Goal: Task Accomplishment & Management: Manage account settings

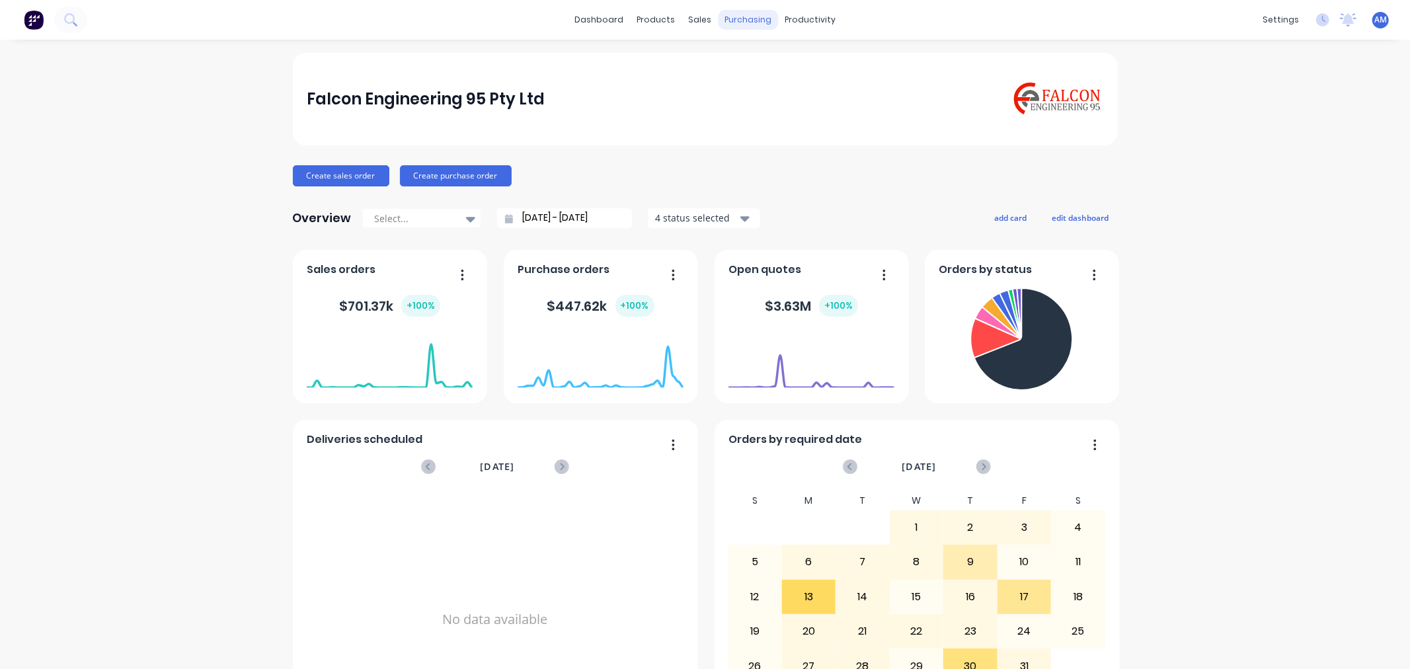
click at [748, 24] on div "purchasing" at bounding box center [748, 20] width 60 height 20
click at [749, 63] on link "Purchase Orders" at bounding box center [798, 63] width 175 height 26
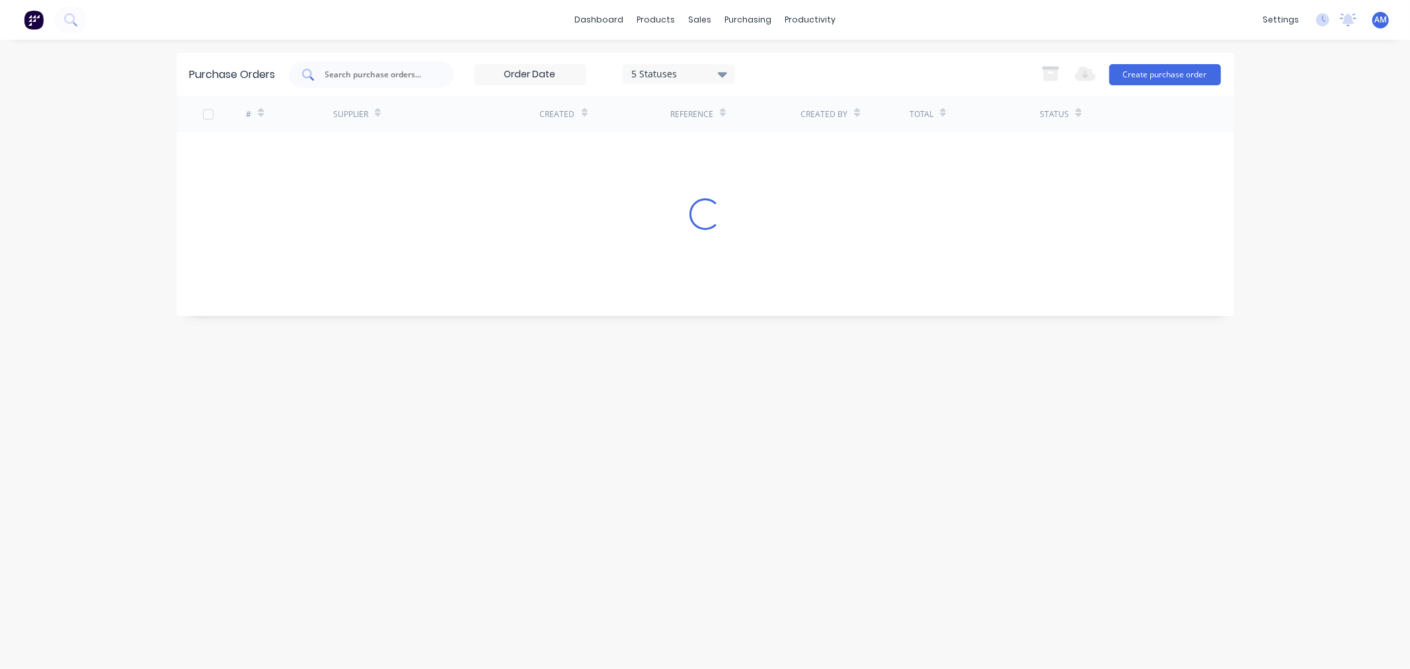
click at [375, 73] on input "text" at bounding box center [379, 74] width 110 height 13
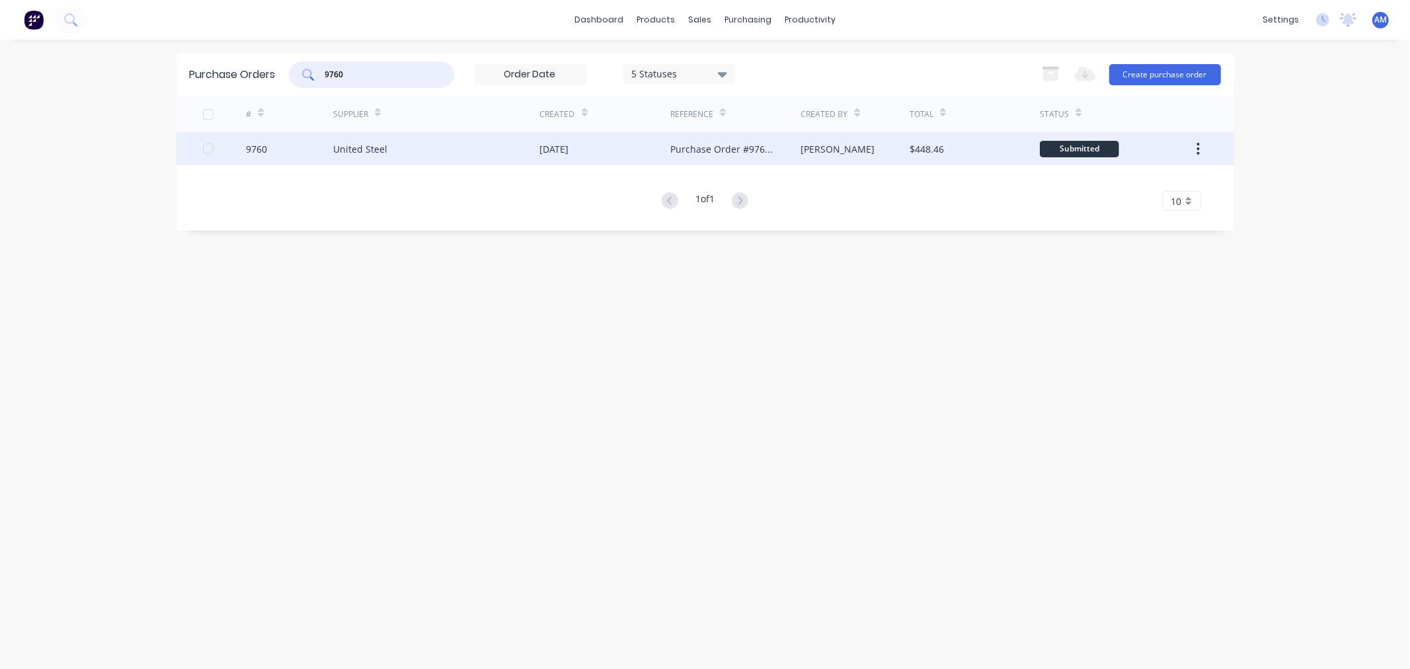
type input "9760"
click at [283, 141] on div "9760" at bounding box center [289, 148] width 87 height 33
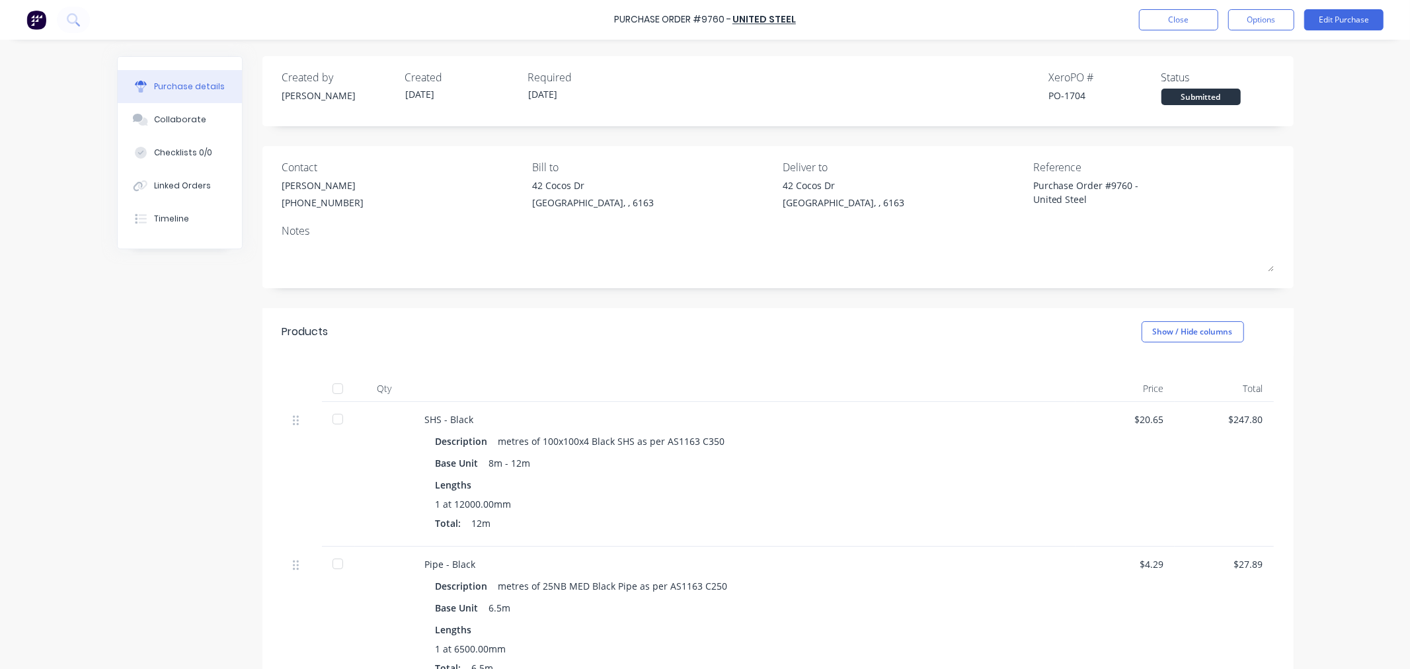
type textarea "x"
click at [200, 182] on div "Linked Orders" at bounding box center [182, 186] width 57 height 12
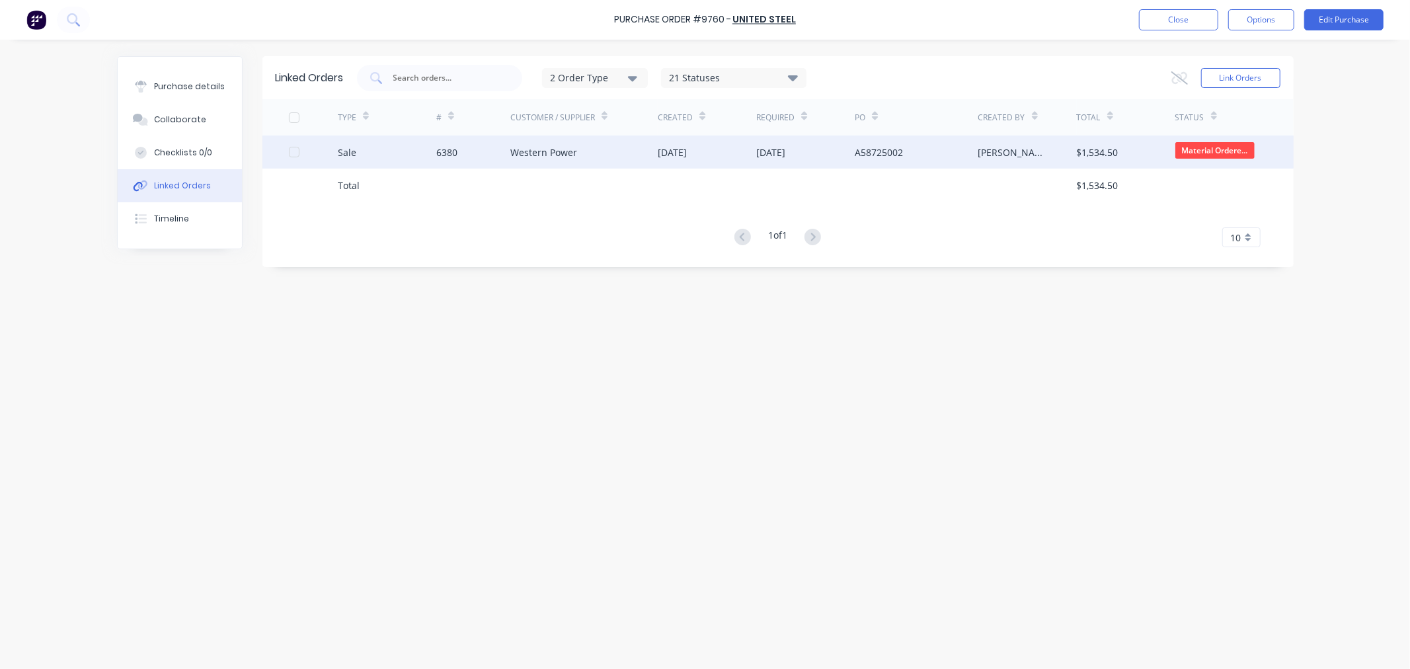
click at [395, 151] on div "Sale" at bounding box center [387, 151] width 98 height 33
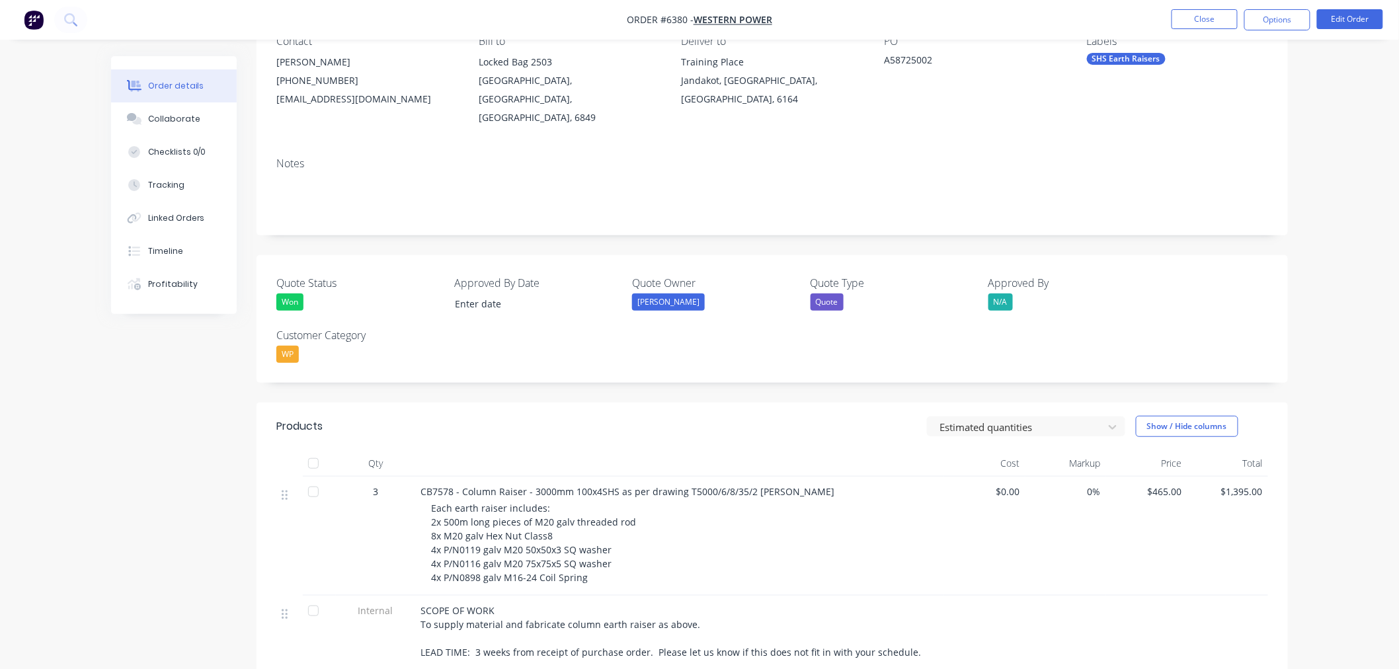
scroll to position [220, 0]
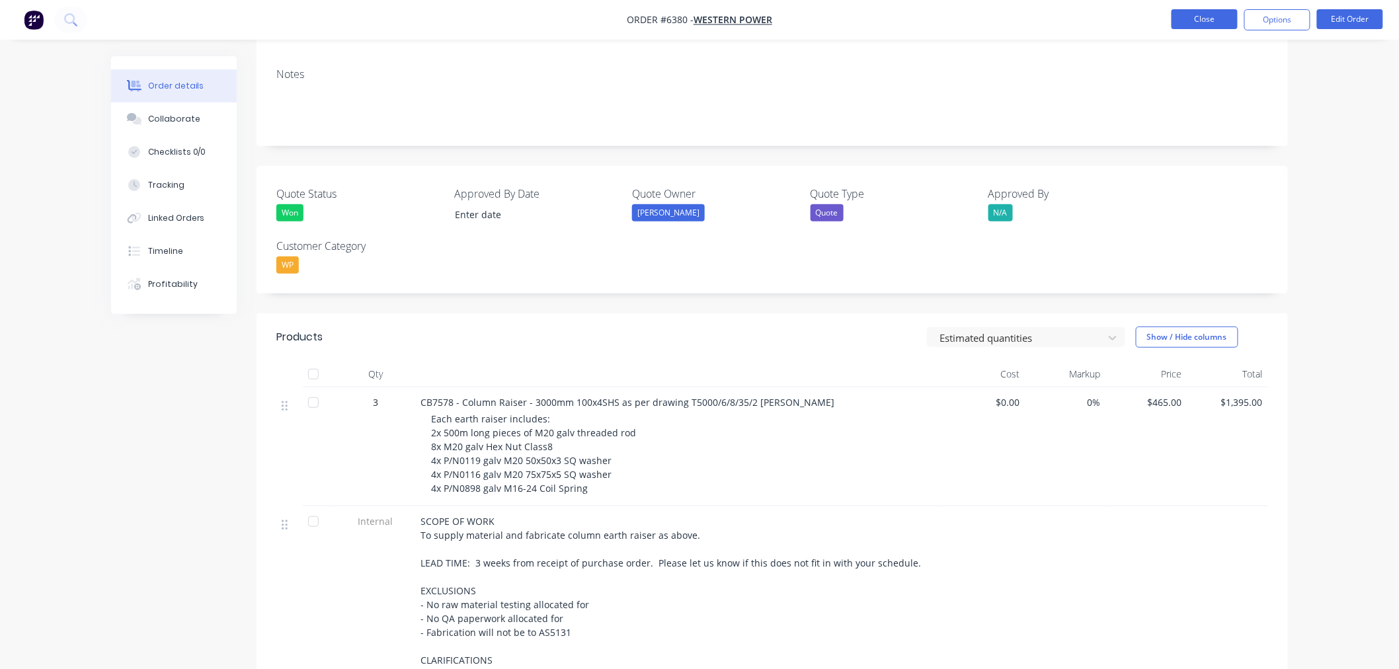
click at [1221, 20] on button "Close" at bounding box center [1204, 19] width 66 height 20
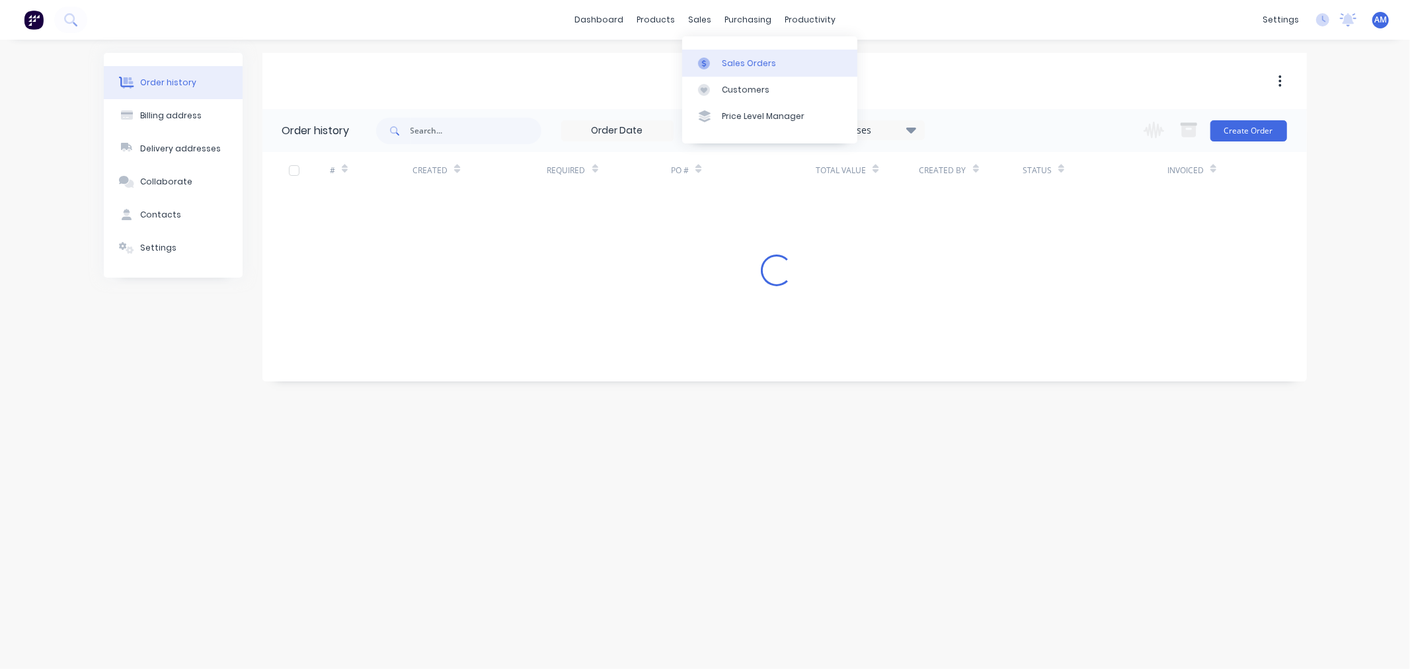
click at [727, 58] on div "Sales Orders" at bounding box center [749, 64] width 54 height 12
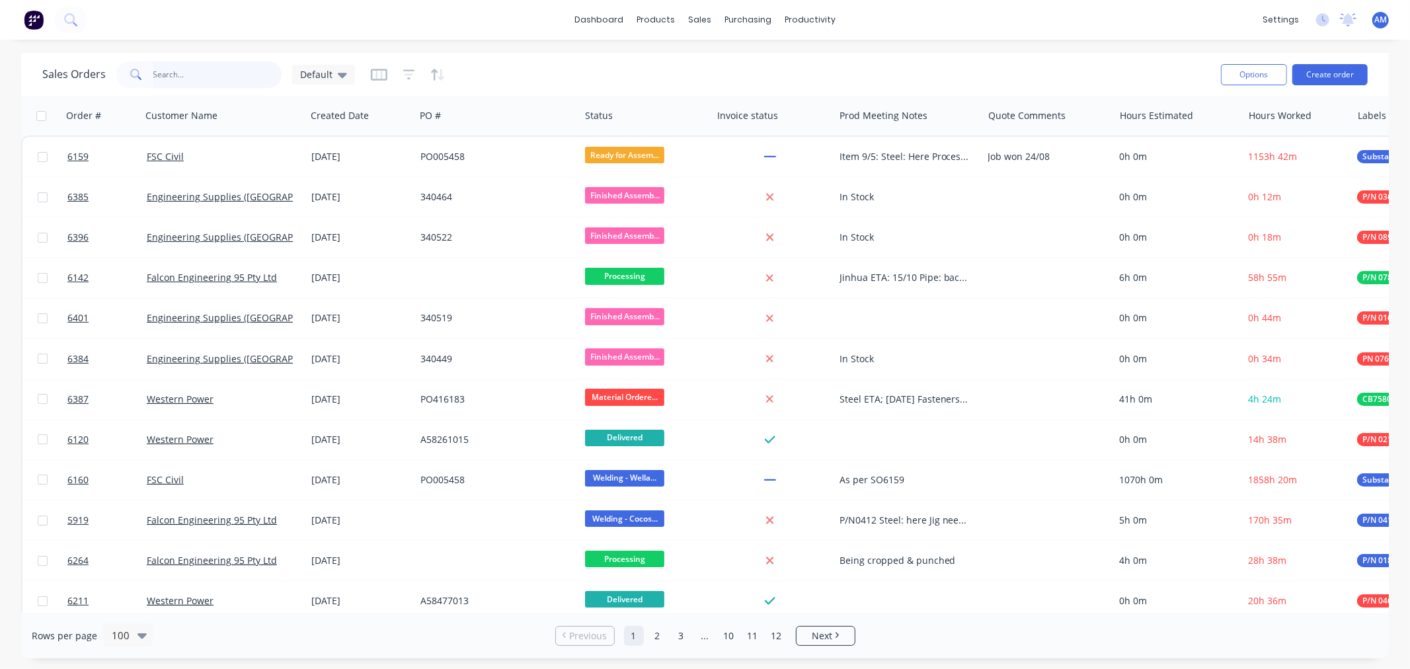
click at [194, 75] on input "text" at bounding box center [217, 74] width 129 height 26
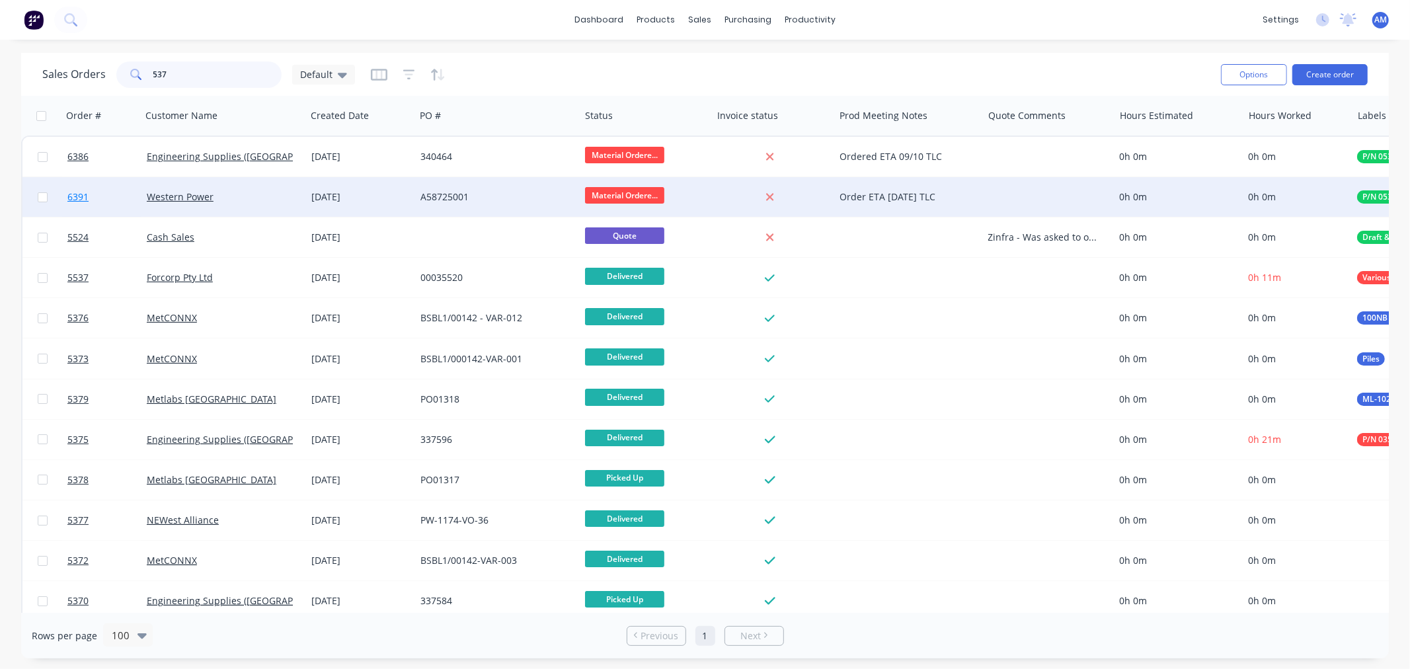
type input "537"
click at [104, 199] on link "6391" at bounding box center [106, 197] width 79 height 40
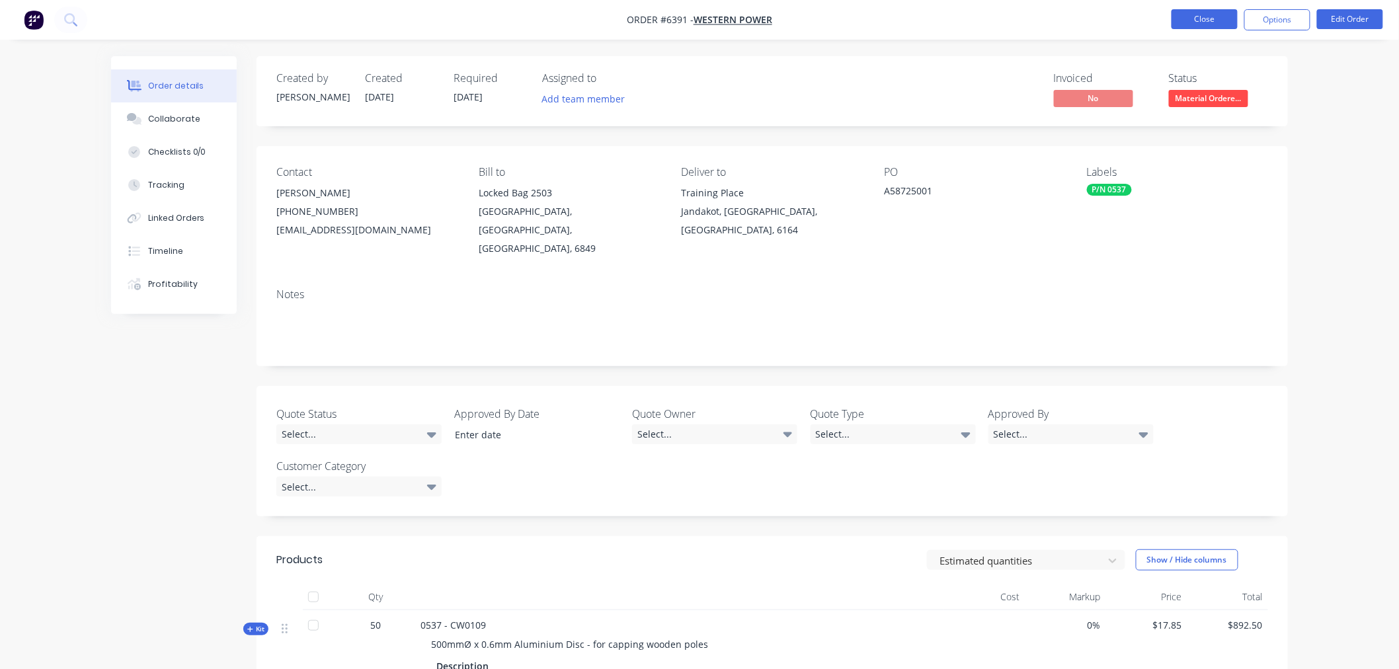
click at [1198, 20] on button "Close" at bounding box center [1204, 19] width 66 height 20
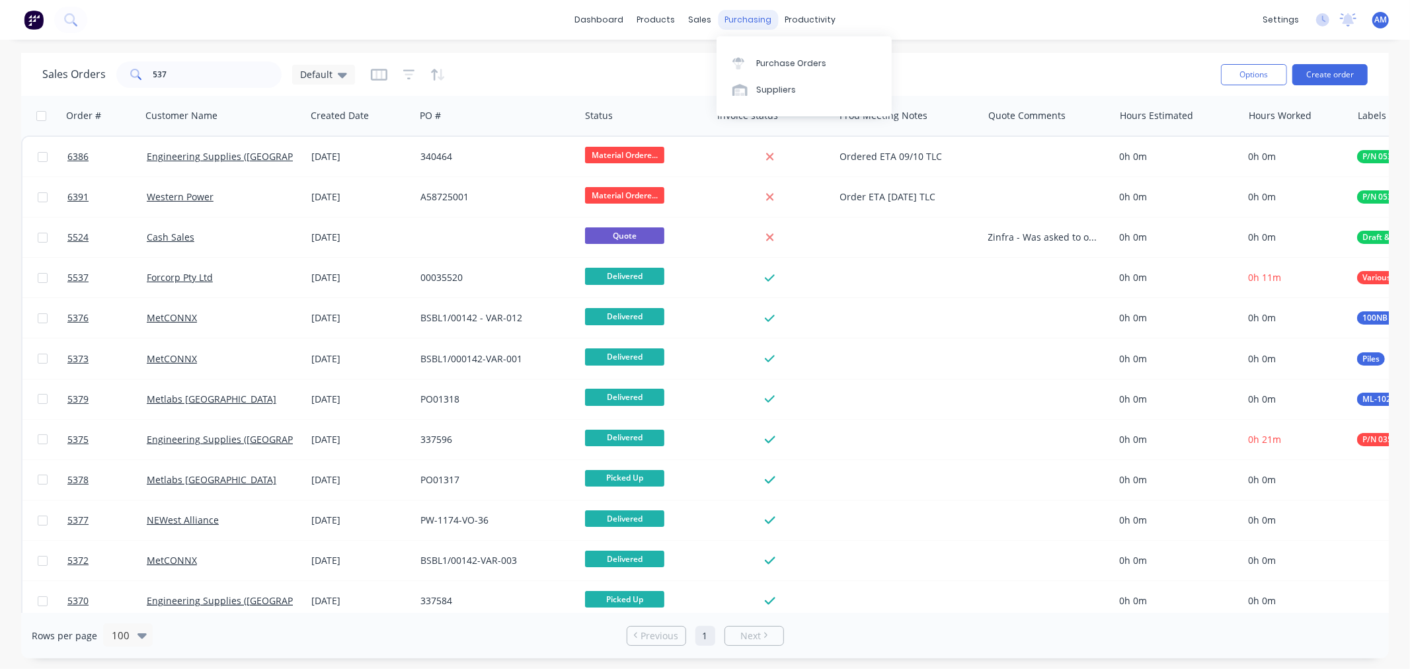
click at [752, 19] on div "purchasing" at bounding box center [748, 20] width 60 height 20
click at [777, 58] on div "Purchase Orders" at bounding box center [791, 64] width 70 height 12
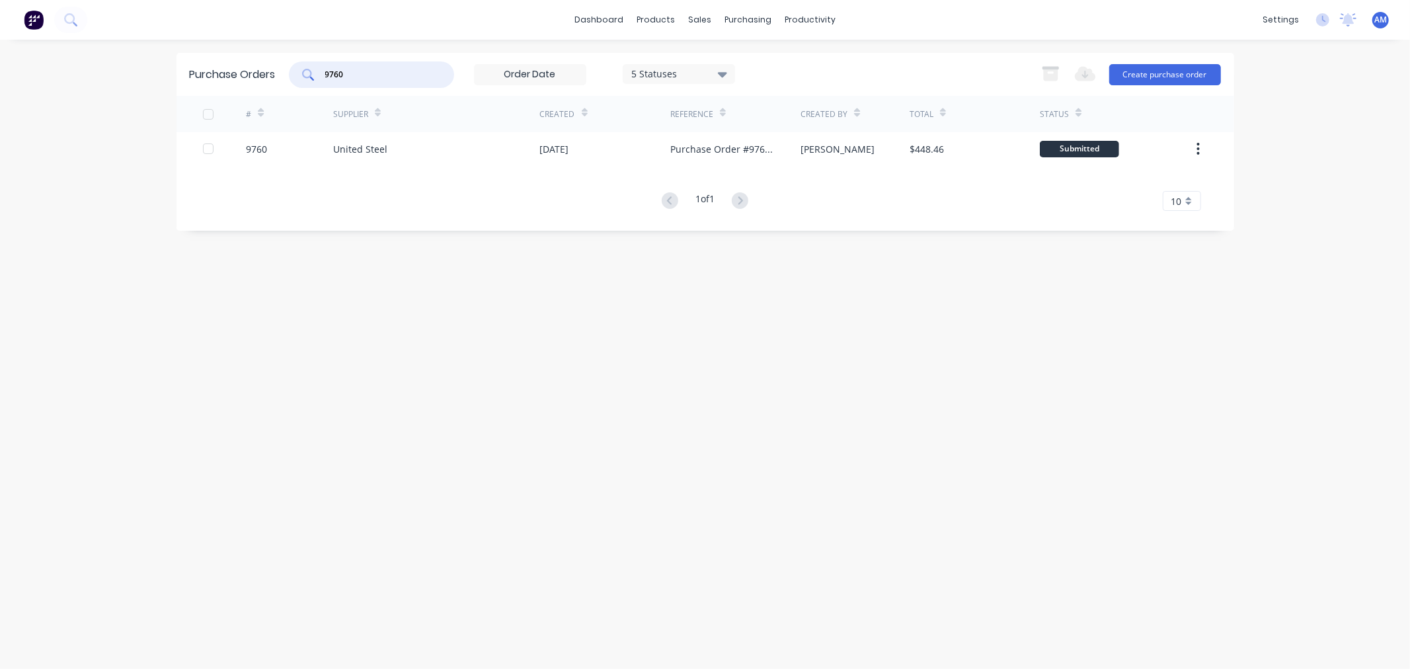
click at [382, 71] on input "9760" at bounding box center [379, 74] width 110 height 13
drag, startPoint x: 327, startPoint y: 74, endPoint x: 305, endPoint y: 78, distance: 21.5
click at [305, 78] on div "9760" at bounding box center [371, 74] width 165 height 26
type input "T"
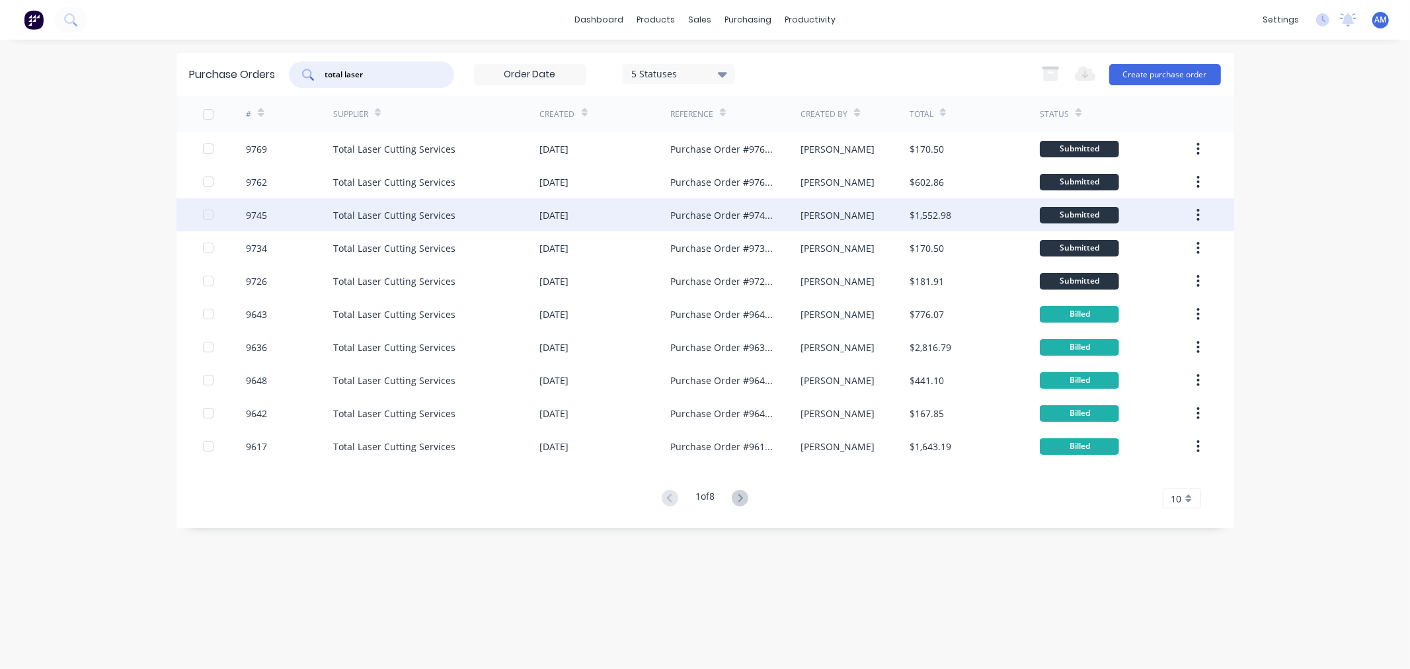
type input "total laser"
click at [302, 213] on div "9745" at bounding box center [289, 214] width 87 height 33
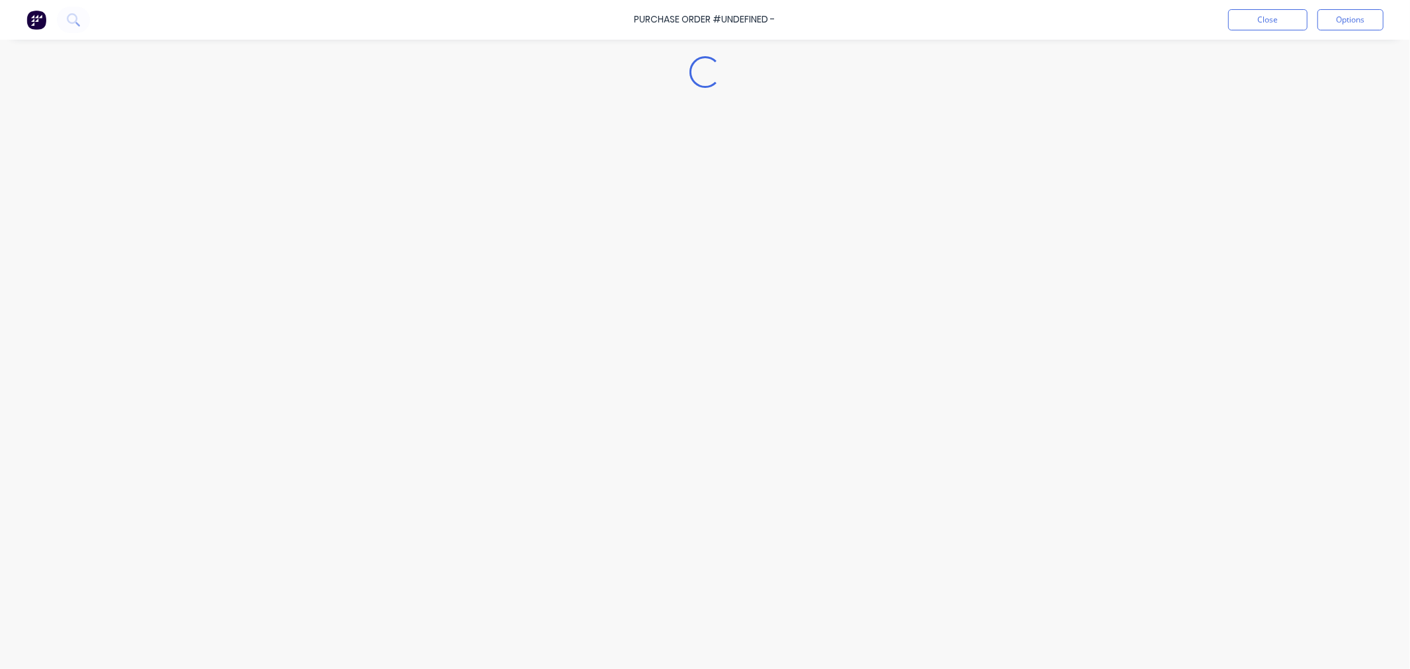
type textarea "x"
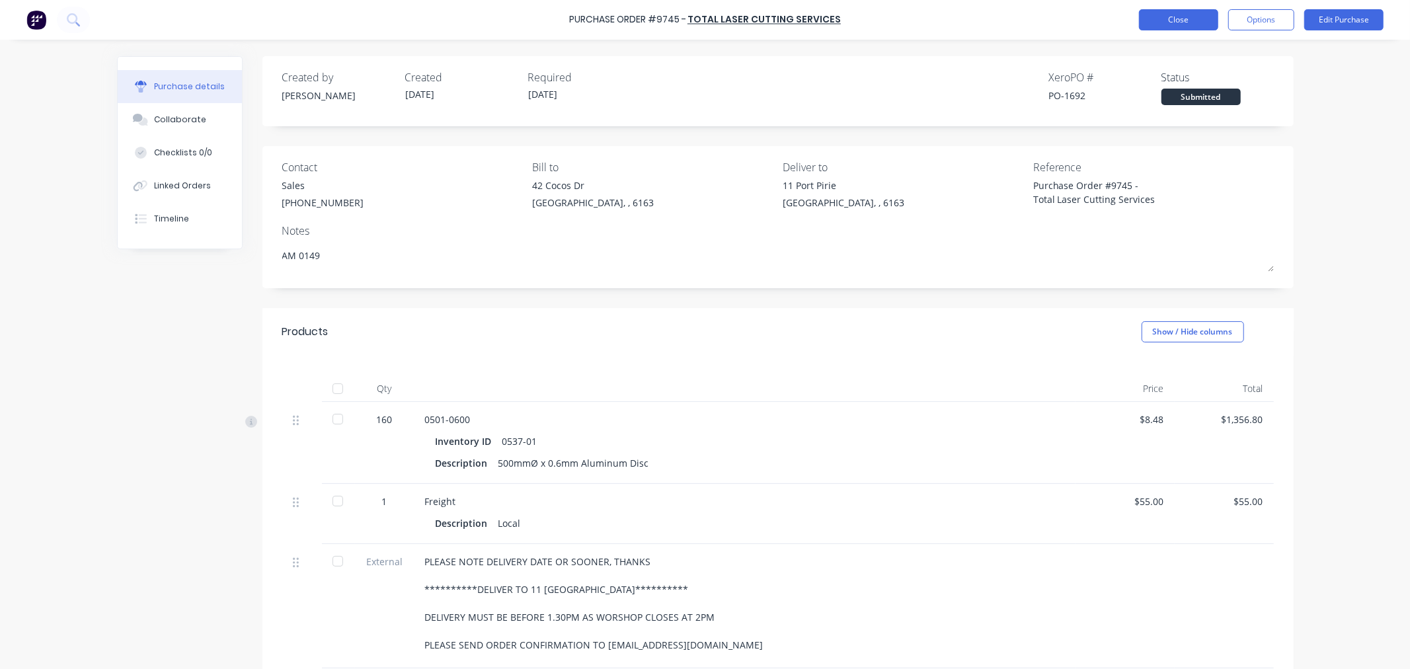
click at [1185, 15] on button "Close" at bounding box center [1178, 19] width 79 height 21
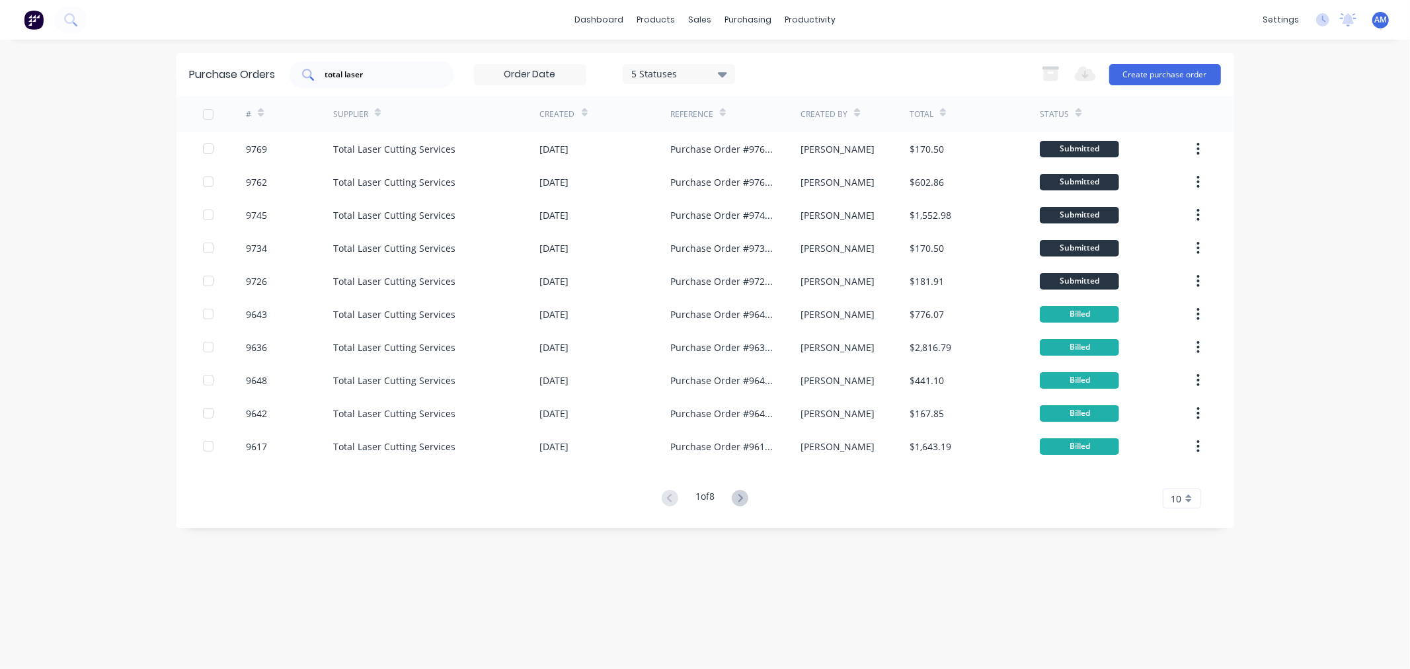
click at [379, 69] on input "total laser" at bounding box center [379, 74] width 110 height 13
drag, startPoint x: 400, startPoint y: 71, endPoint x: 274, endPoint y: 102, distance: 130.2
click at [268, 98] on div "Purchase Orders total laser 5 Statuses 5 Statuses Export to Excel (XLSX) Create…" at bounding box center [704, 290] width 1057 height 475
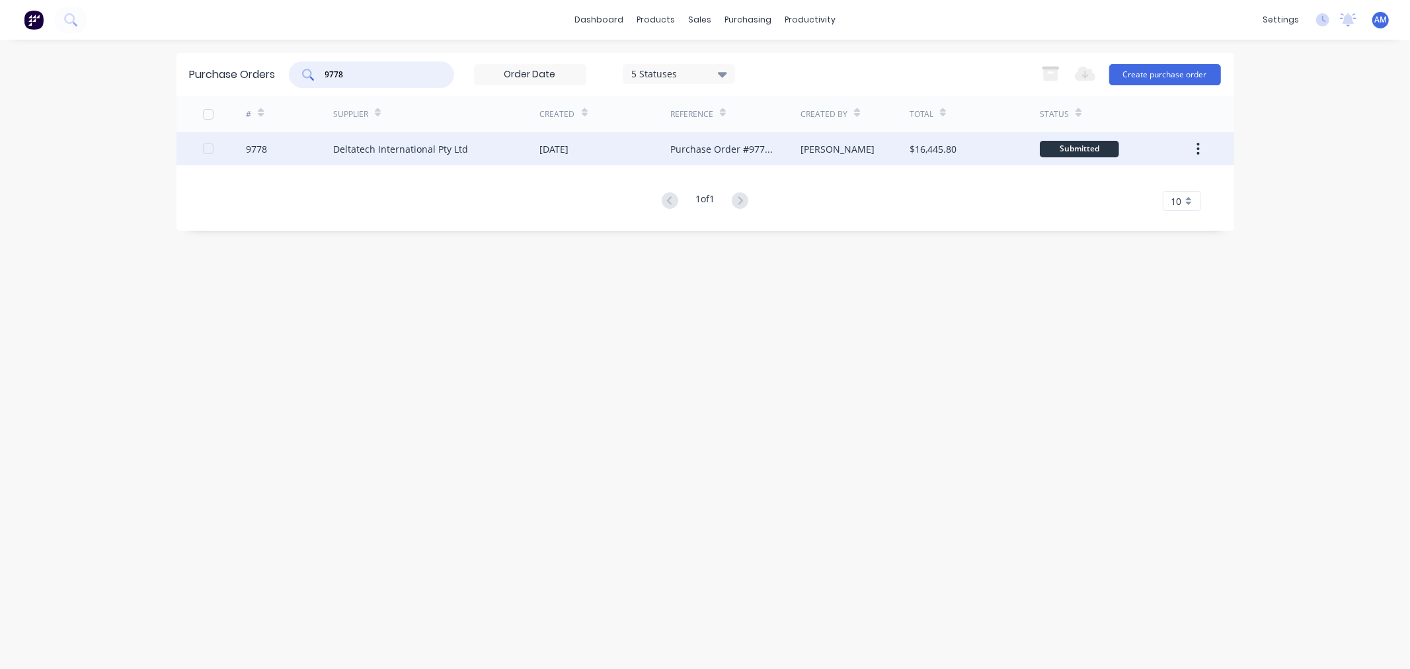
type input "9778"
click at [273, 149] on div "9778" at bounding box center [289, 148] width 87 height 33
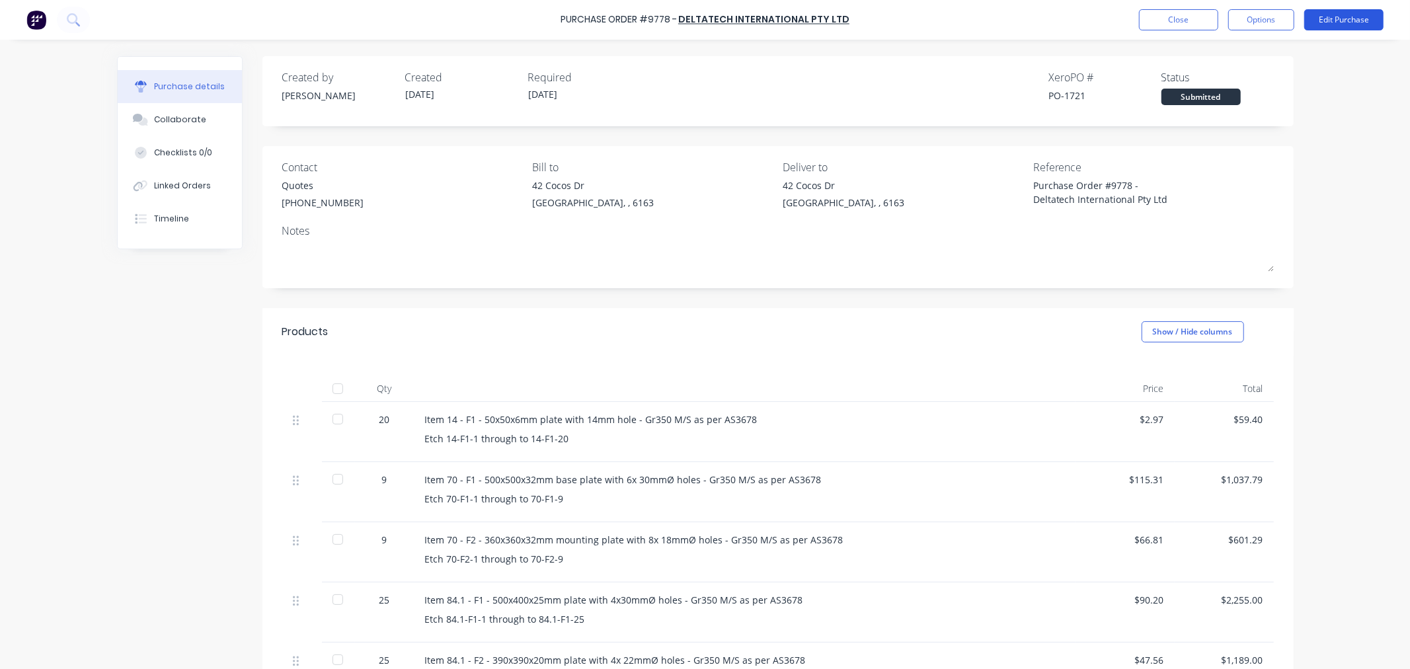
click at [1317, 28] on button "Edit Purchase" at bounding box center [1343, 19] width 79 height 21
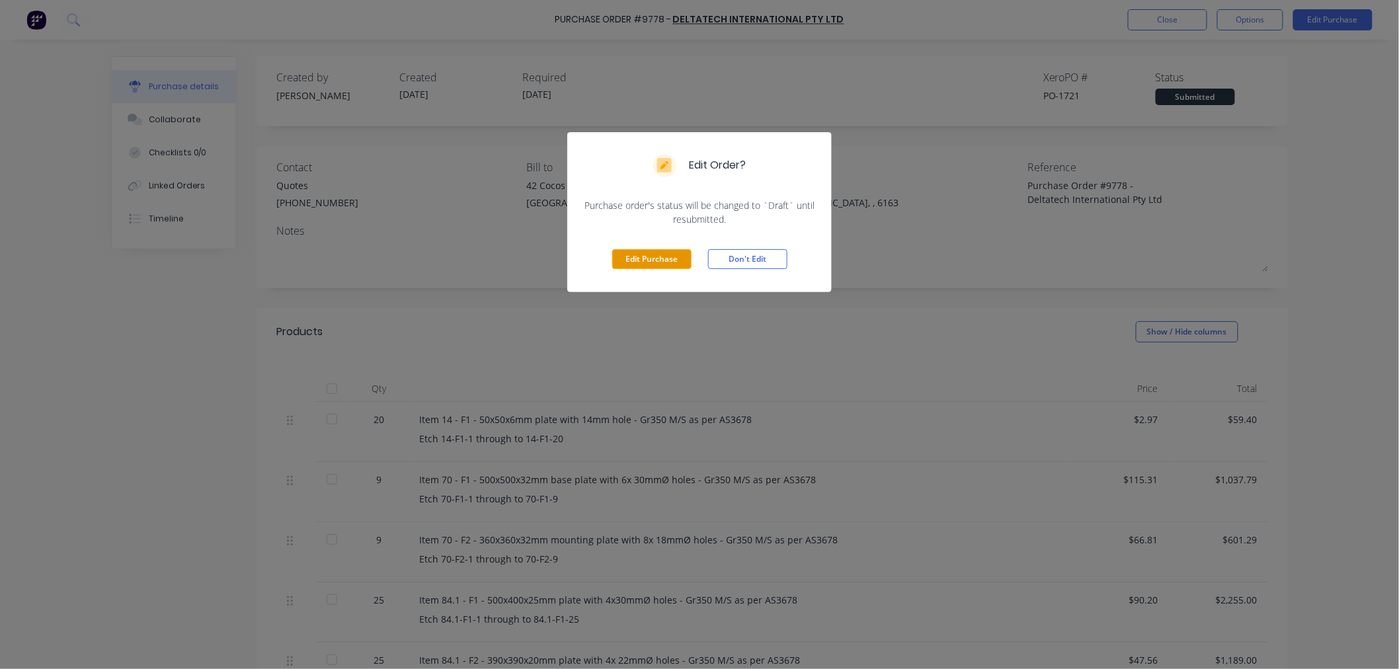
click at [656, 265] on button "Edit Purchase" at bounding box center [651, 259] width 79 height 20
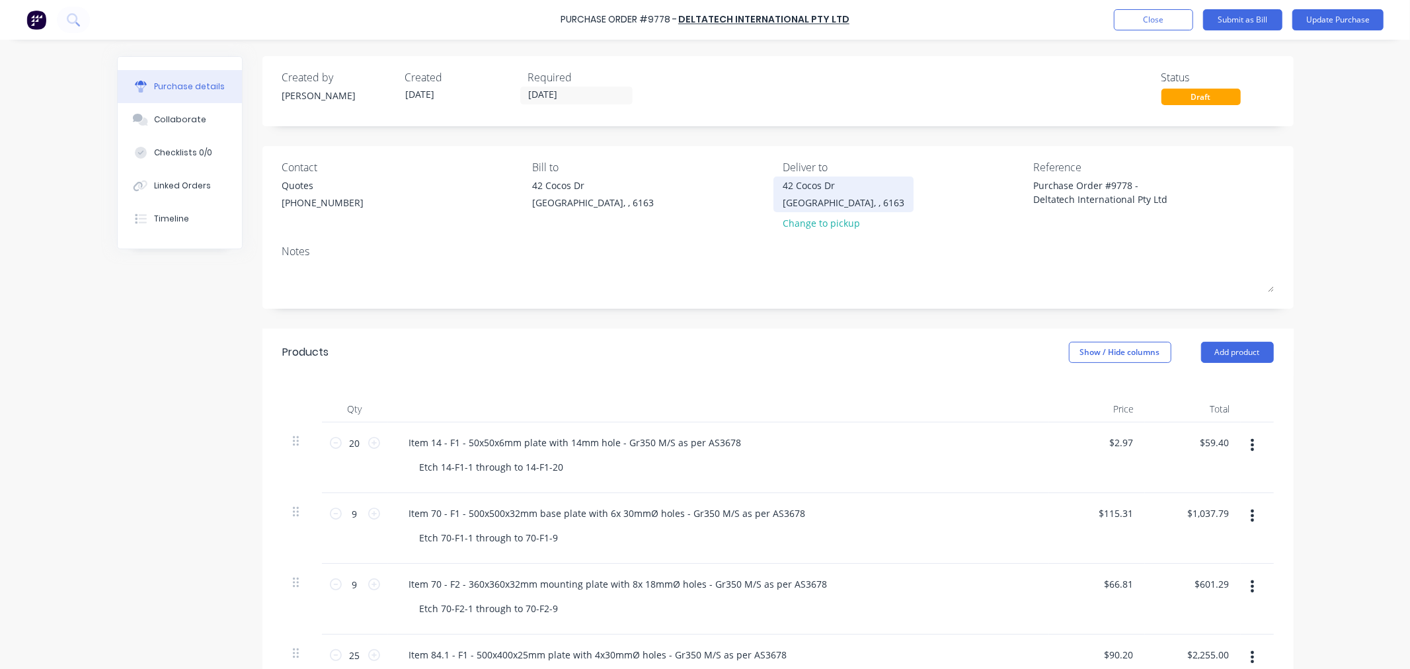
click at [808, 192] on div "[STREET_ADDRESS][PERSON_NAME]" at bounding box center [844, 193] width 122 height 31
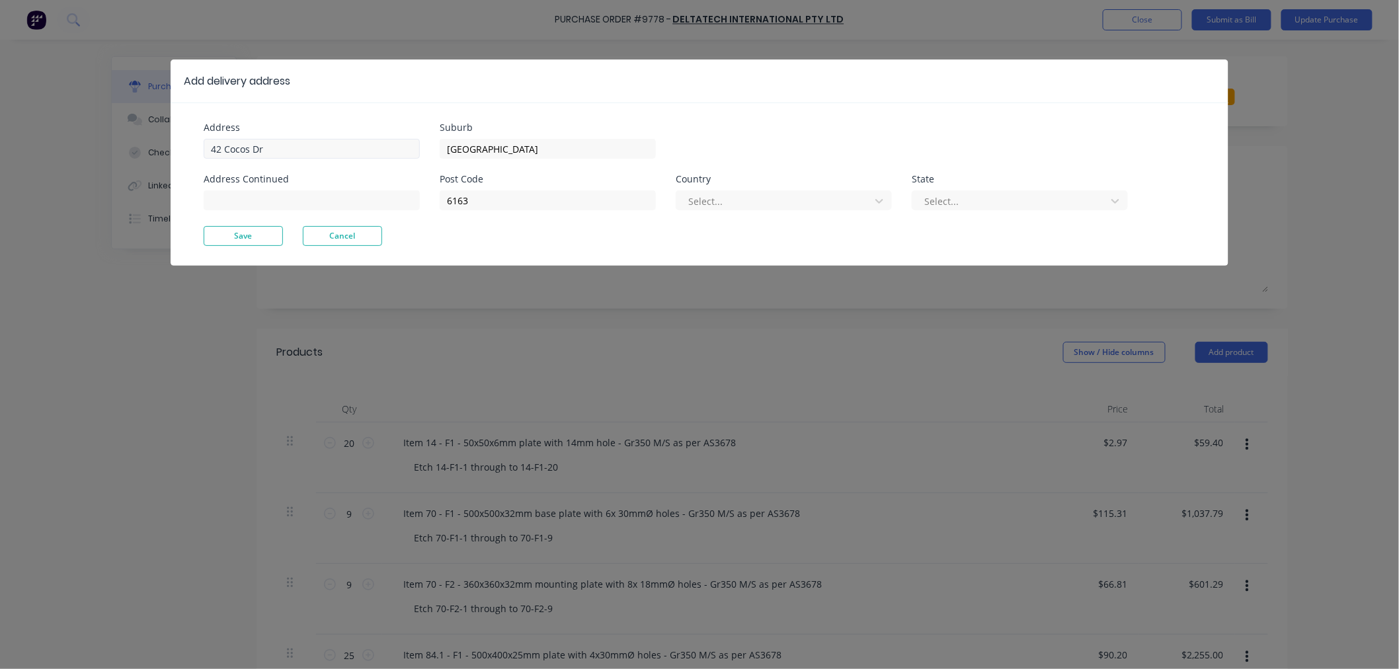
drag, startPoint x: 272, startPoint y: 132, endPoint x: 268, endPoint y: 143, distance: 11.7
click at [270, 136] on div "Address [STREET_ADDRESS]" at bounding box center [312, 141] width 216 height 36
type textarea "x"
drag, startPoint x: 256, startPoint y: 151, endPoint x: 137, endPoint y: 164, distance: 119.7
click at [139, 161] on div "Add delivery address Address [GEOGRAPHIC_DATA] Address Continued Suburb [GEOGRA…" at bounding box center [699, 334] width 1399 height 669
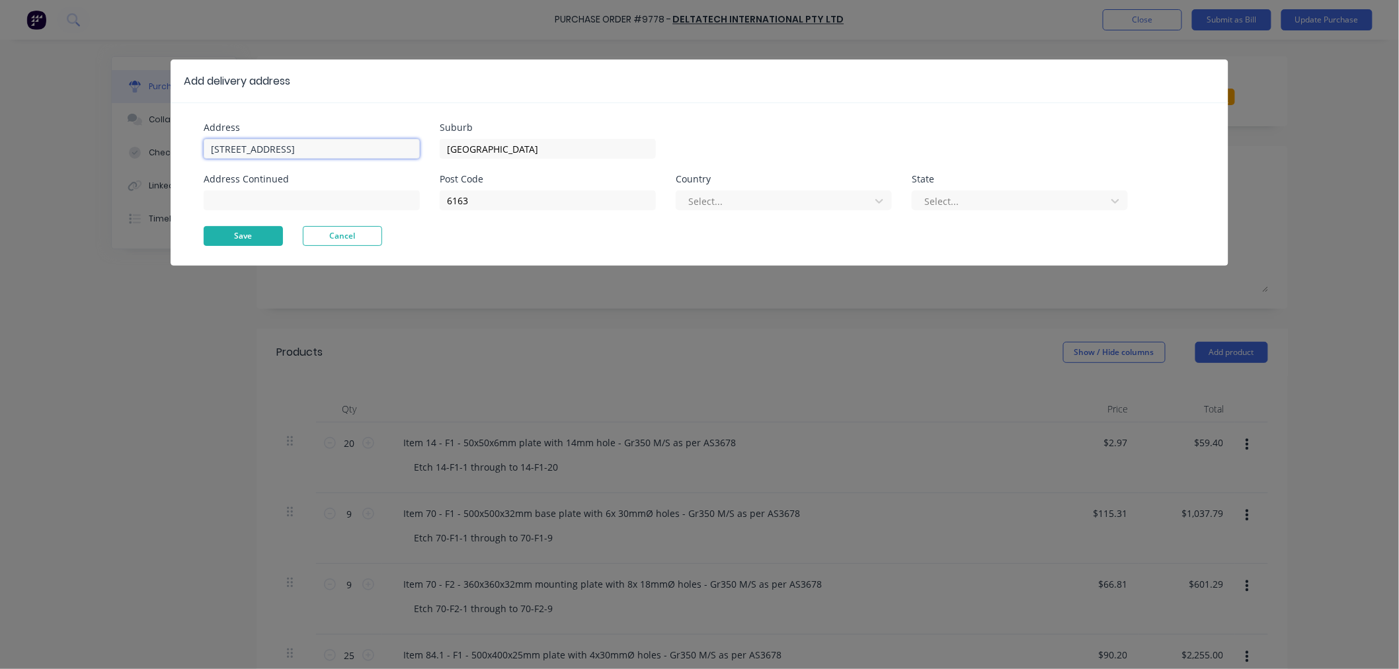
type input "[STREET_ADDRESS]"
click at [247, 239] on button "Save" at bounding box center [243, 236] width 79 height 20
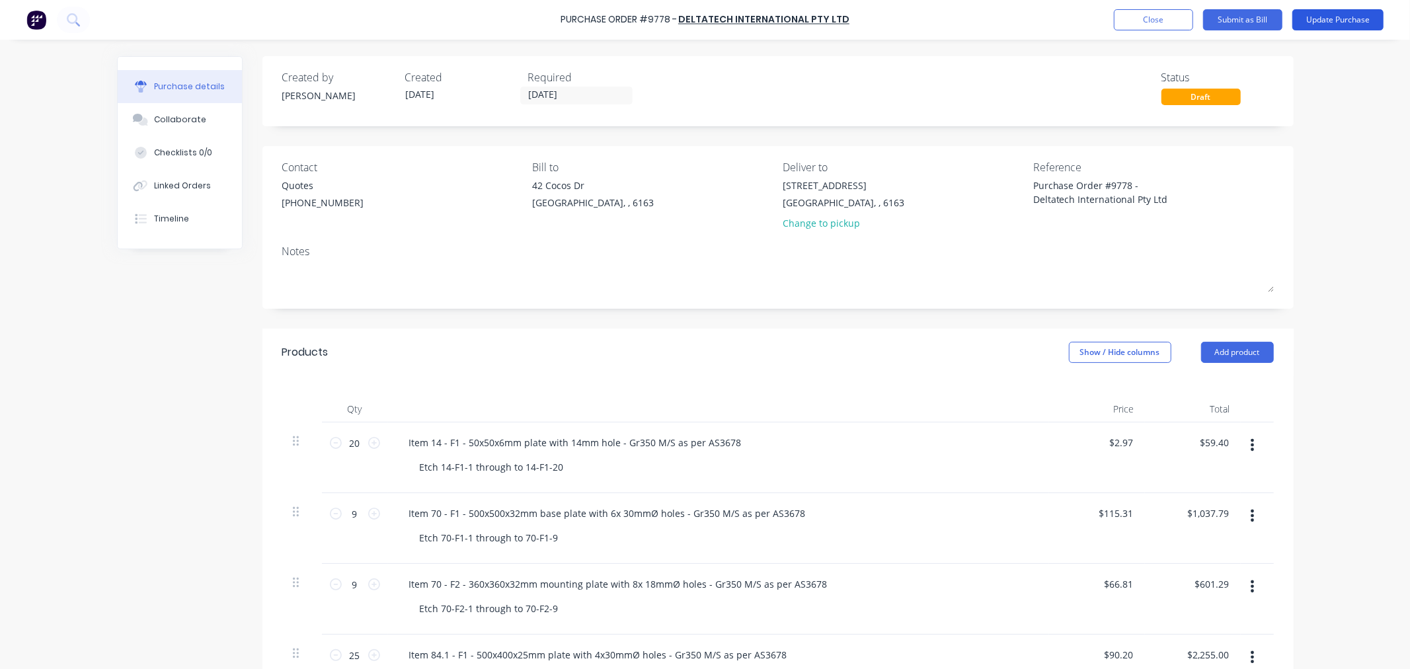
click at [1338, 22] on button "Update Purchase" at bounding box center [1337, 19] width 91 height 21
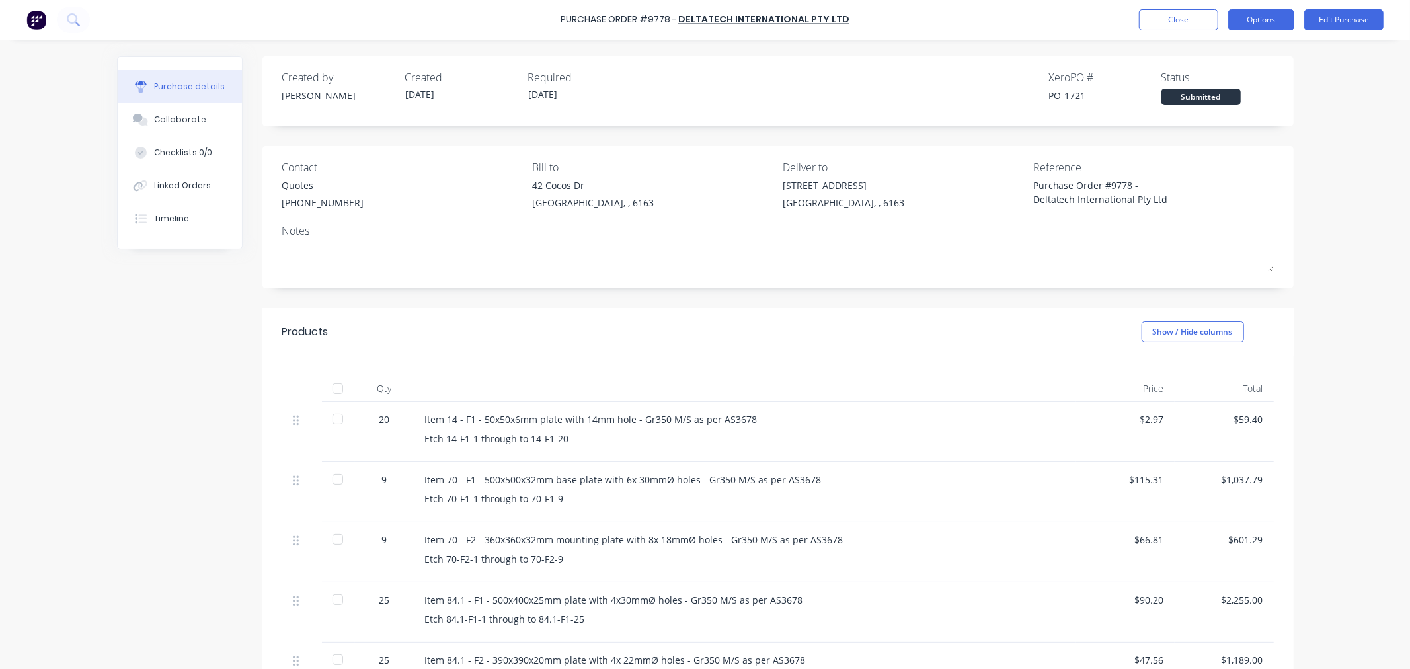
click at [1277, 20] on button "Options" at bounding box center [1261, 19] width 66 height 21
click at [1253, 58] on div "Print / Email" at bounding box center [1231, 53] width 102 height 19
click at [1208, 53] on div "Back" at bounding box center [1231, 53] width 102 height 19
click at [1210, 51] on div "Print / Email" at bounding box center [1231, 53] width 102 height 19
drag, startPoint x: 1213, startPoint y: 78, endPoint x: 1213, endPoint y: 87, distance: 9.3
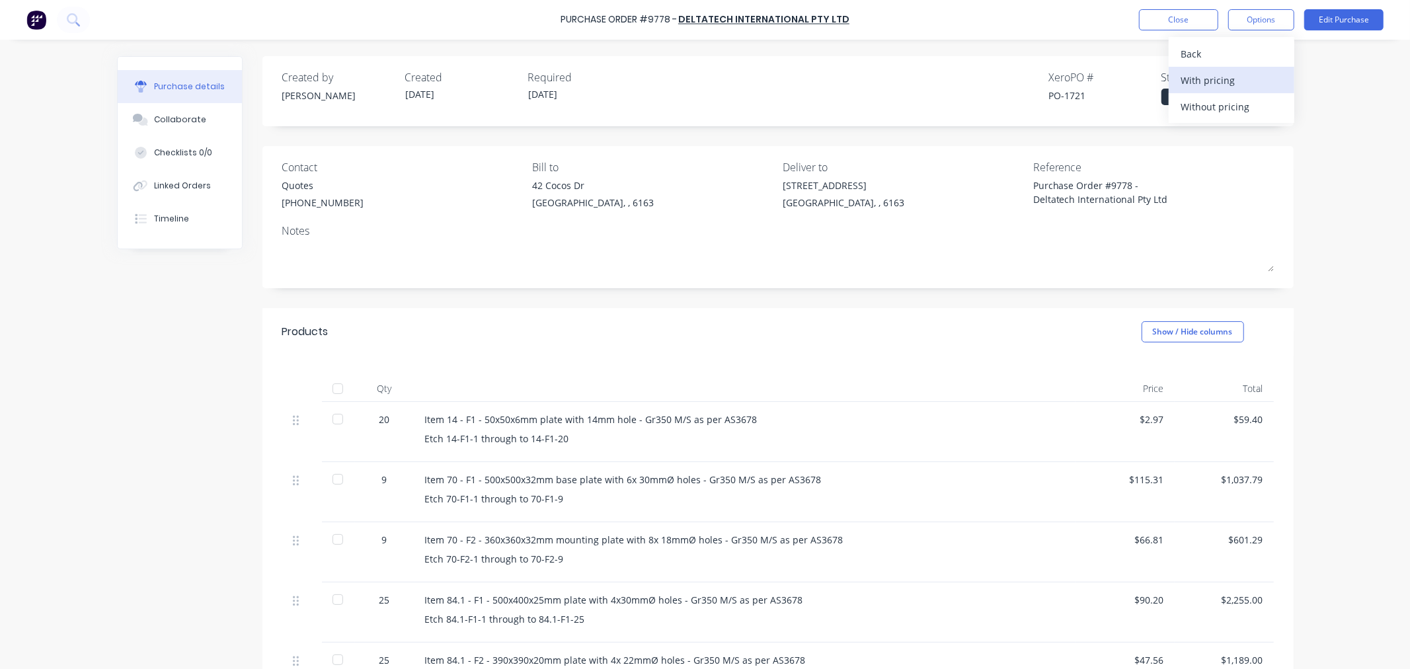
click at [1213, 87] on div "With pricing" at bounding box center [1231, 80] width 102 height 19
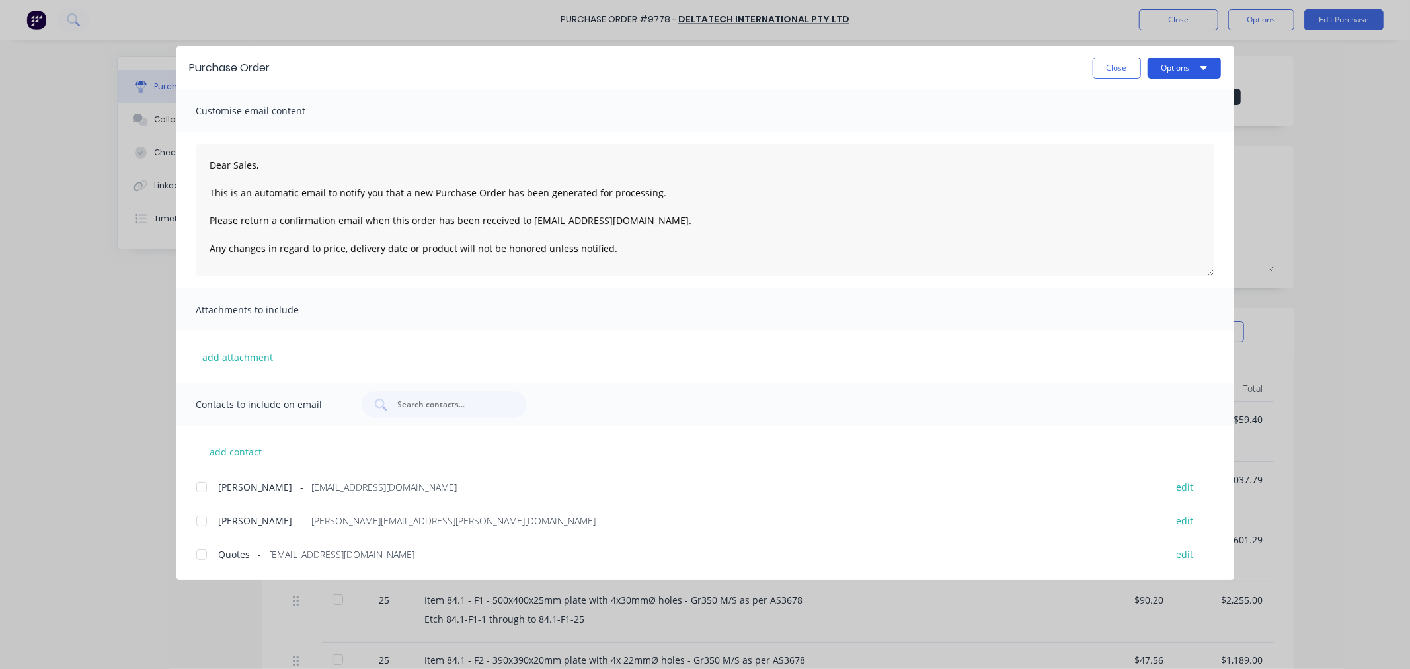
click at [1191, 69] on button "Options" at bounding box center [1183, 68] width 73 height 21
click at [1159, 102] on div "Preview" at bounding box center [1158, 101] width 102 height 19
click at [1119, 68] on button "Close" at bounding box center [1117, 68] width 48 height 21
type textarea "x"
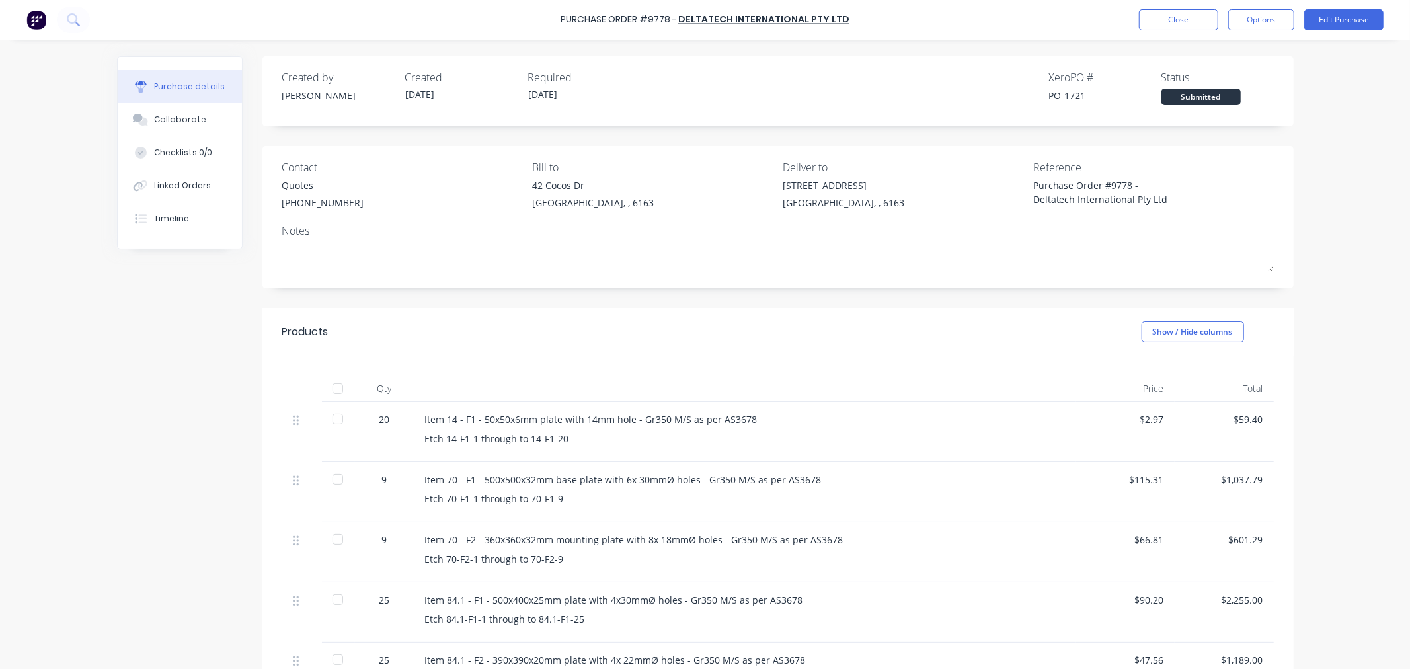
click at [1149, 33] on div "Purchase Order #9778 - Deltatech International Pty Ltd Close Options Edit Purch…" at bounding box center [705, 20] width 1410 height 40
click at [1152, 21] on button "Close" at bounding box center [1178, 19] width 79 height 21
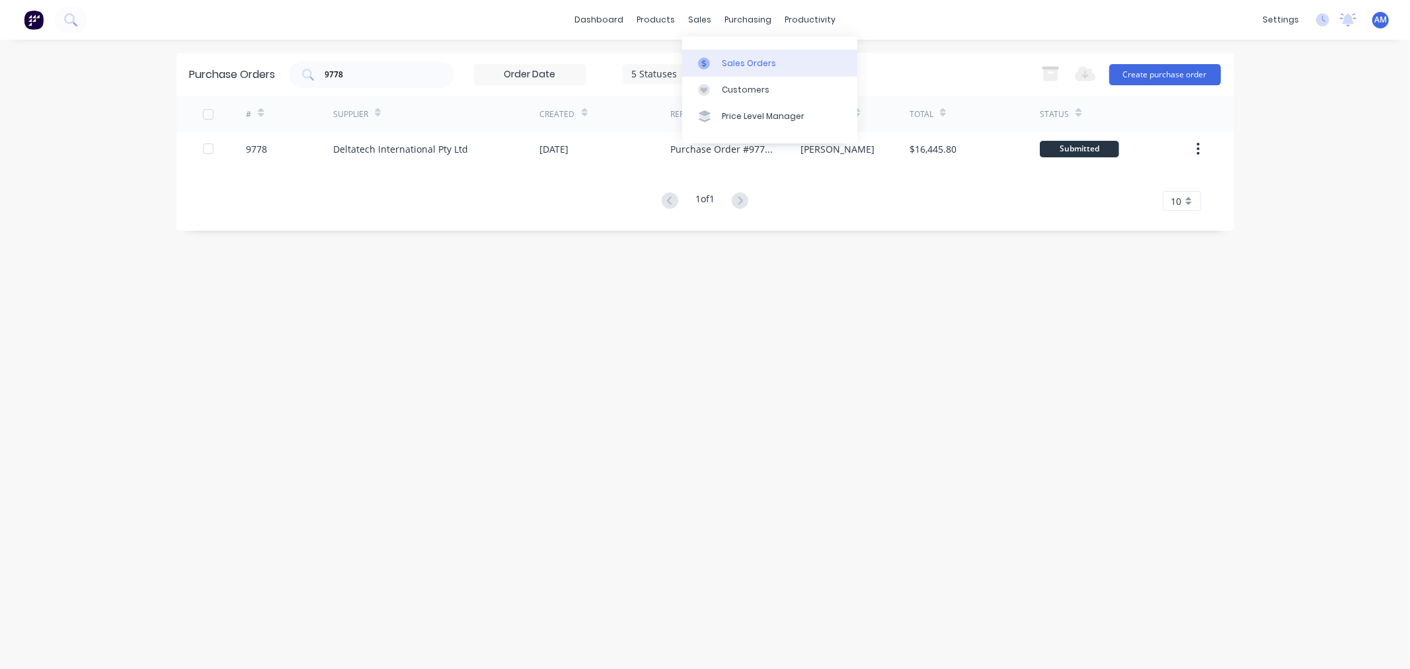
click at [718, 56] on link "Sales Orders" at bounding box center [769, 63] width 175 height 26
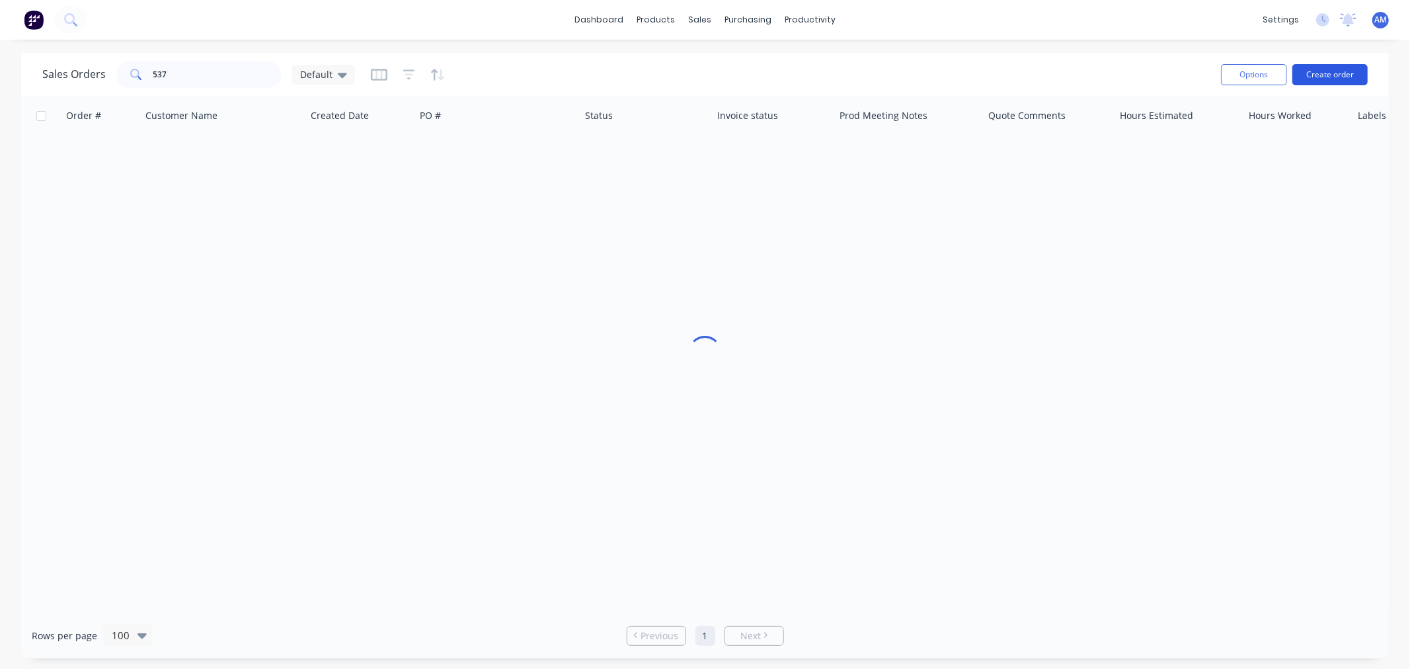
click at [1313, 74] on button "Create order" at bounding box center [1329, 74] width 75 height 21
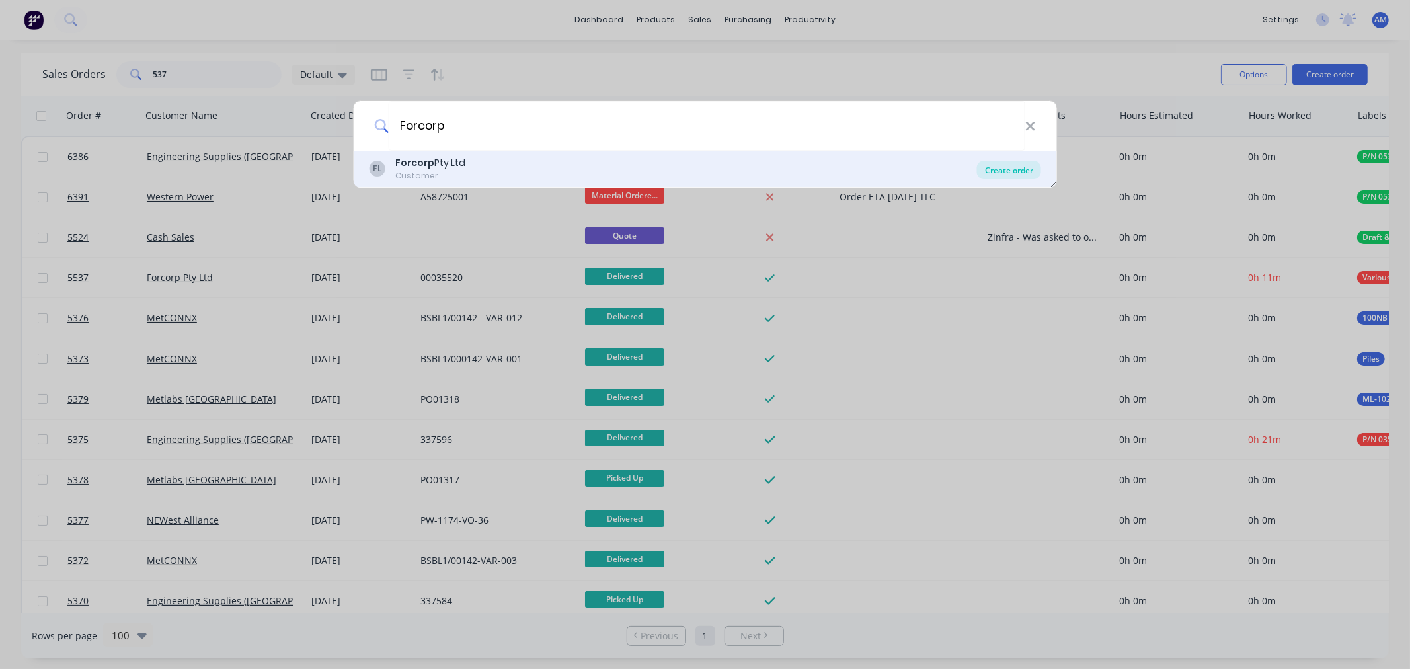
type input "Forcorp"
click at [1009, 167] on div "Create order" at bounding box center [1009, 170] width 64 height 19
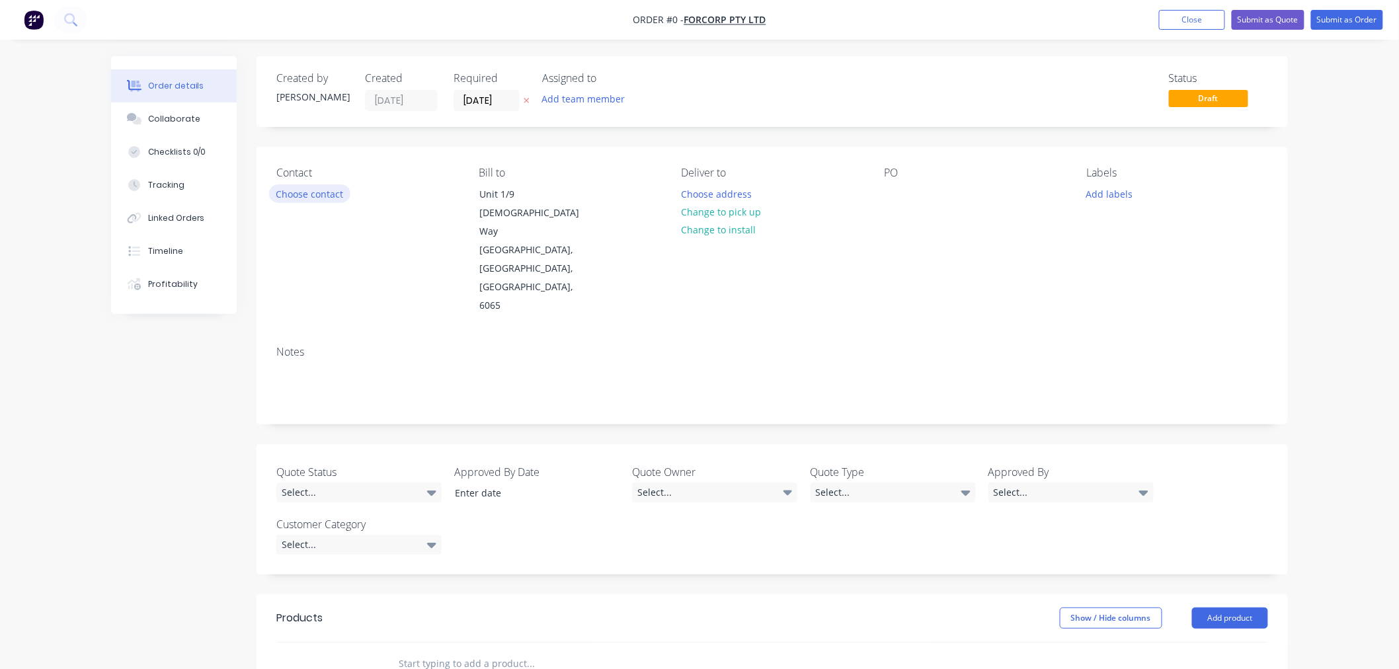
click at [329, 200] on button "Choose contact" at bounding box center [309, 193] width 81 height 18
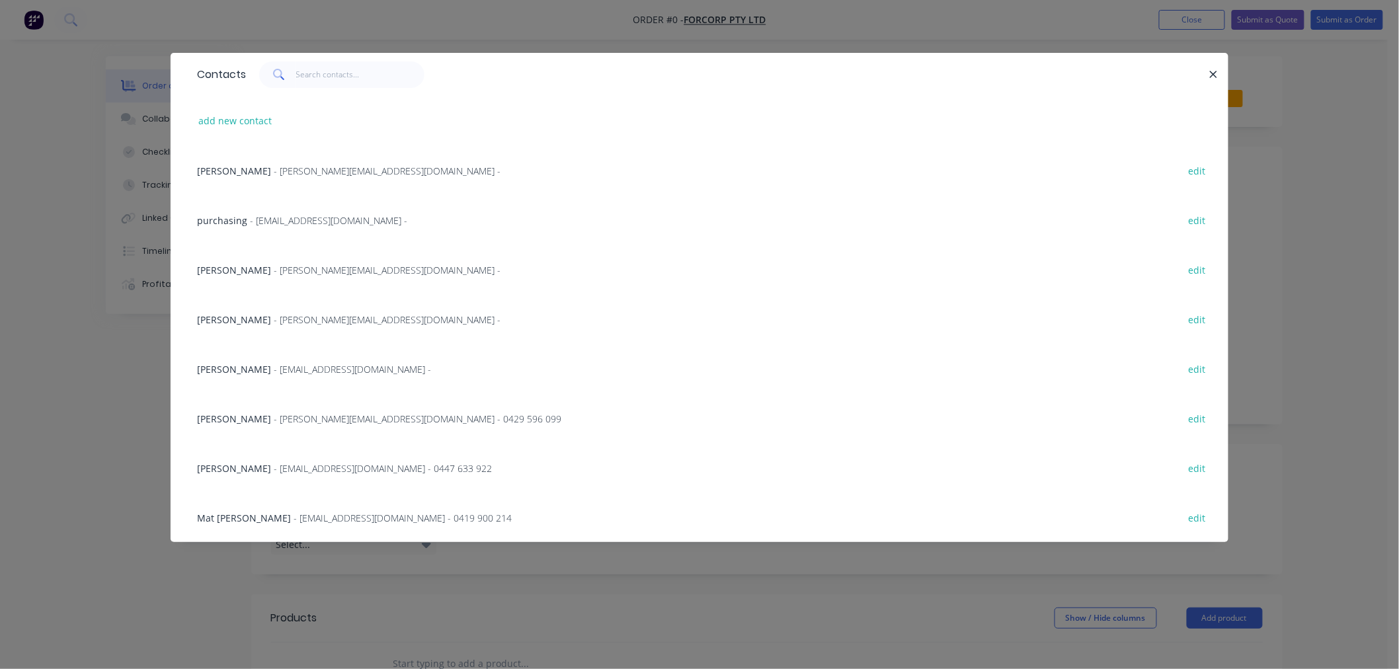
click at [276, 172] on div "[PERSON_NAME] - [PERSON_NAME][EMAIL_ADDRESS][DOMAIN_NAME] -" at bounding box center [348, 171] width 303 height 14
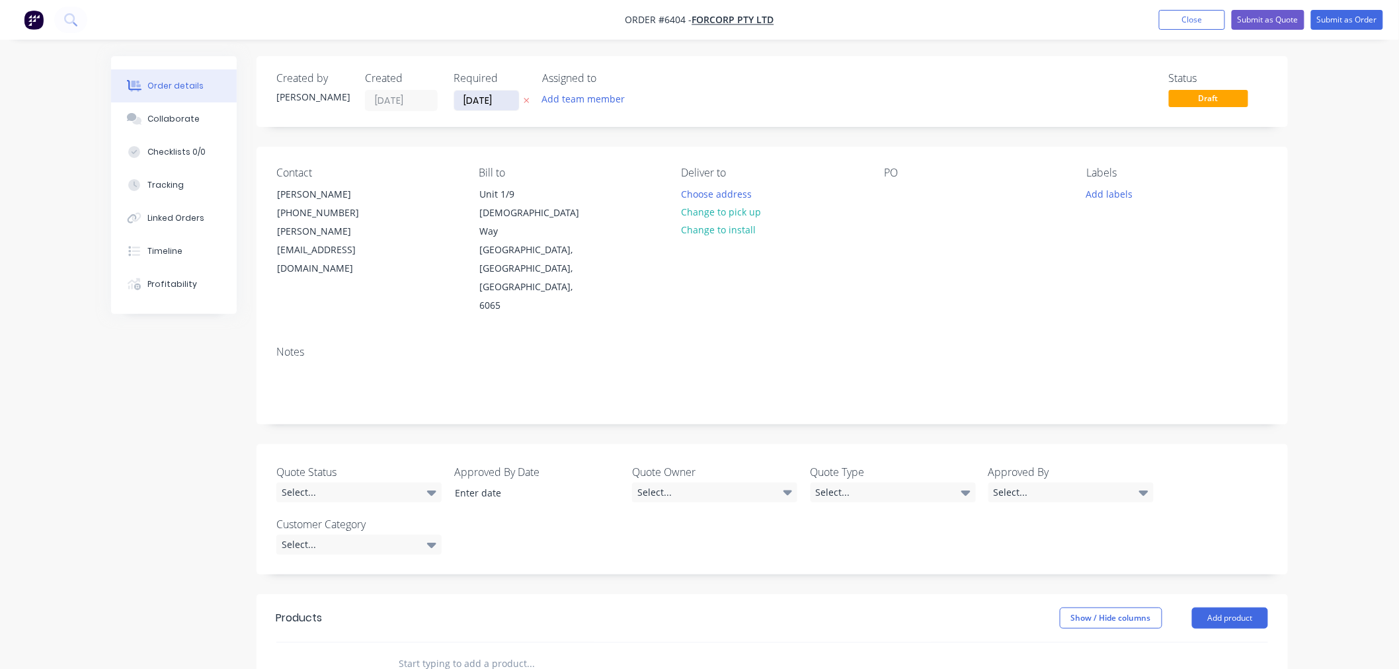
click at [491, 98] on input "[DATE]" at bounding box center [486, 101] width 65 height 20
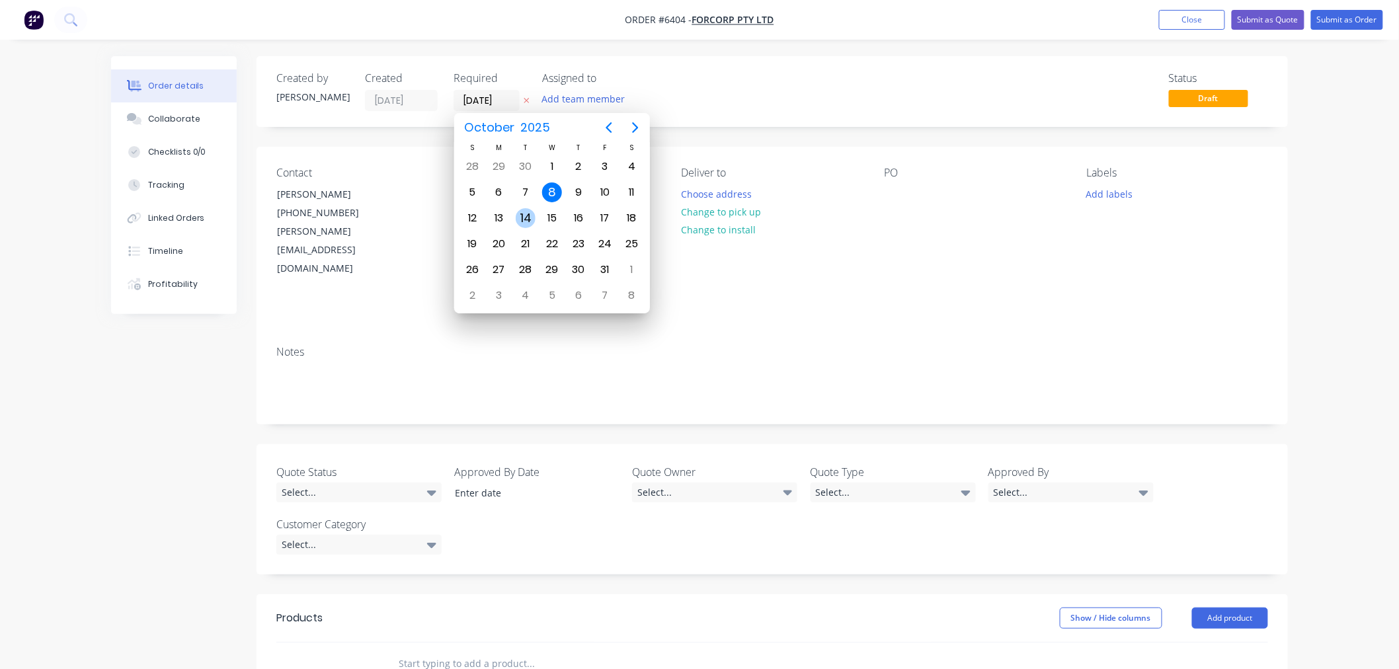
click at [523, 218] on div "14" at bounding box center [526, 218] width 20 height 20
type input "[DATE]"
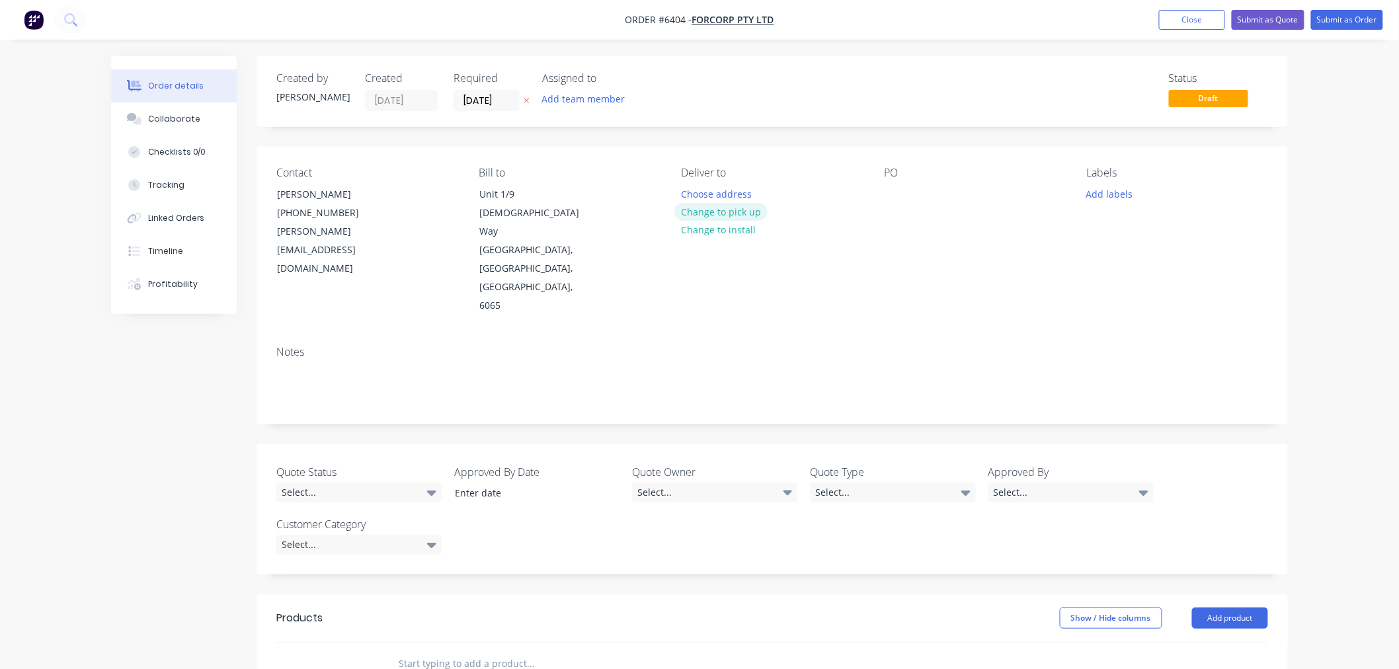
click at [728, 209] on button "Change to pick up" at bounding box center [721, 212] width 94 height 18
click at [691, 194] on div at bounding box center [691, 193] width 21 height 19
click at [894, 200] on div at bounding box center [894, 193] width 21 height 19
click at [1102, 190] on button "Add labels" at bounding box center [1109, 193] width 61 height 18
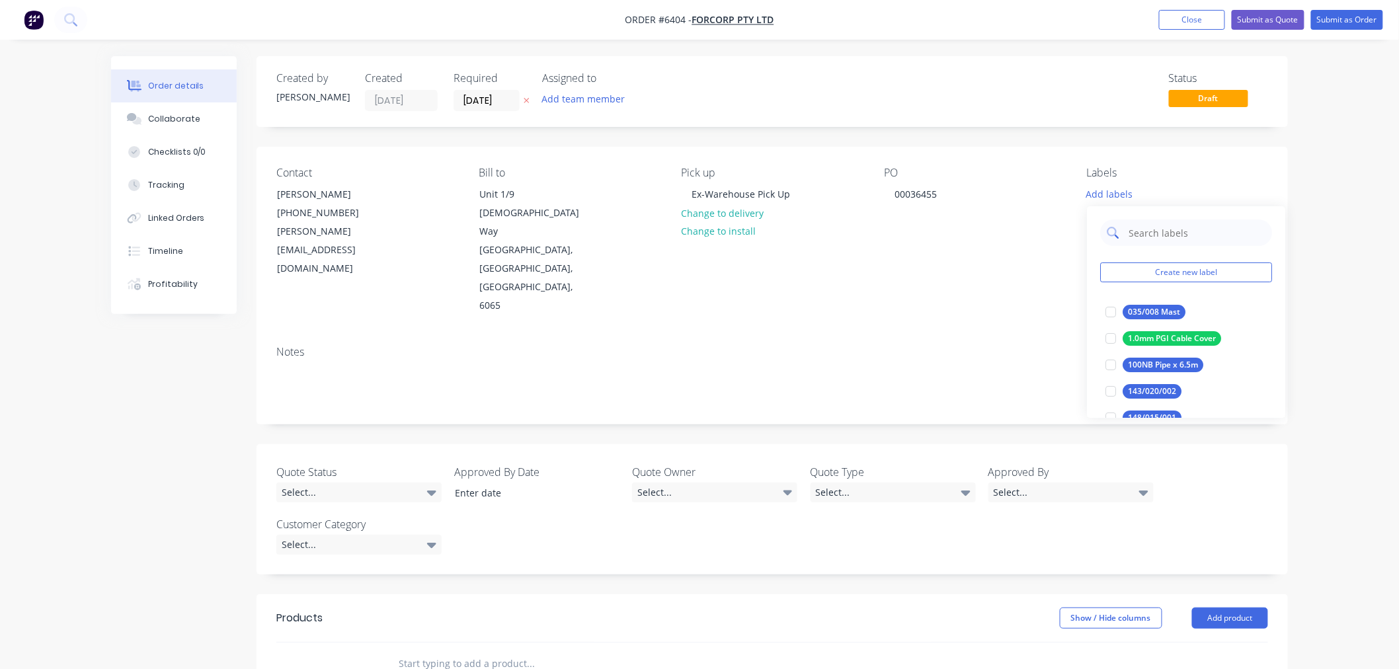
click at [1147, 239] on input "text" at bounding box center [1196, 232] width 138 height 26
click at [1108, 314] on div at bounding box center [1110, 312] width 26 height 26
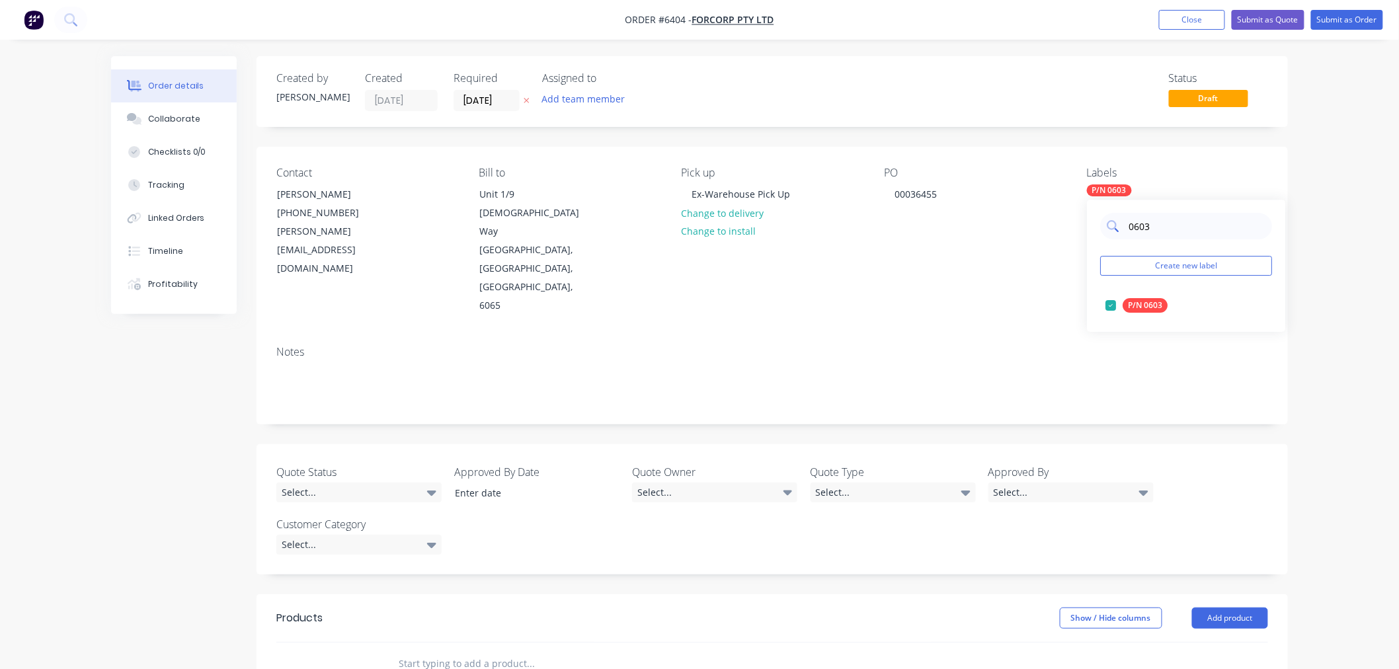
drag, startPoint x: 1155, startPoint y: 223, endPoint x: 1115, endPoint y: 229, distance: 40.2
click at [1117, 229] on div "0603" at bounding box center [1186, 226] width 172 height 26
type input "0345"
click at [1108, 307] on div at bounding box center [1110, 305] width 26 height 26
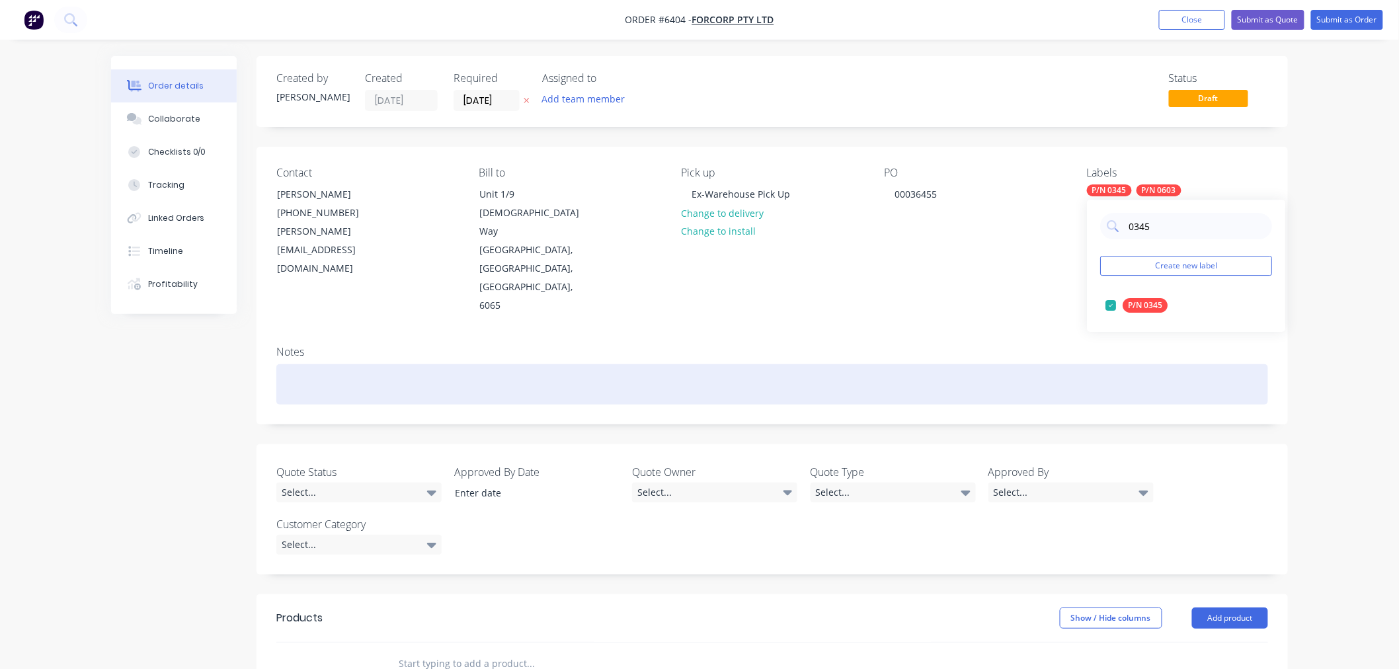
click at [917, 364] on div at bounding box center [771, 384] width 991 height 40
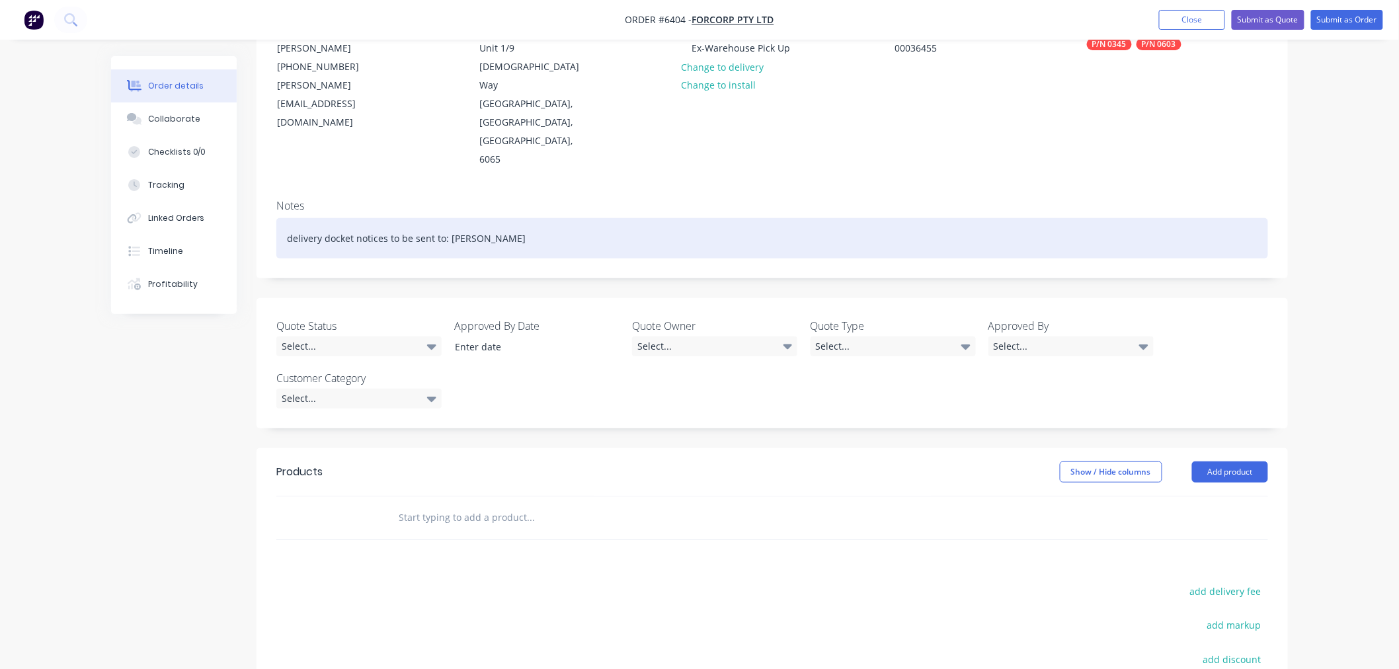
scroll to position [147, 0]
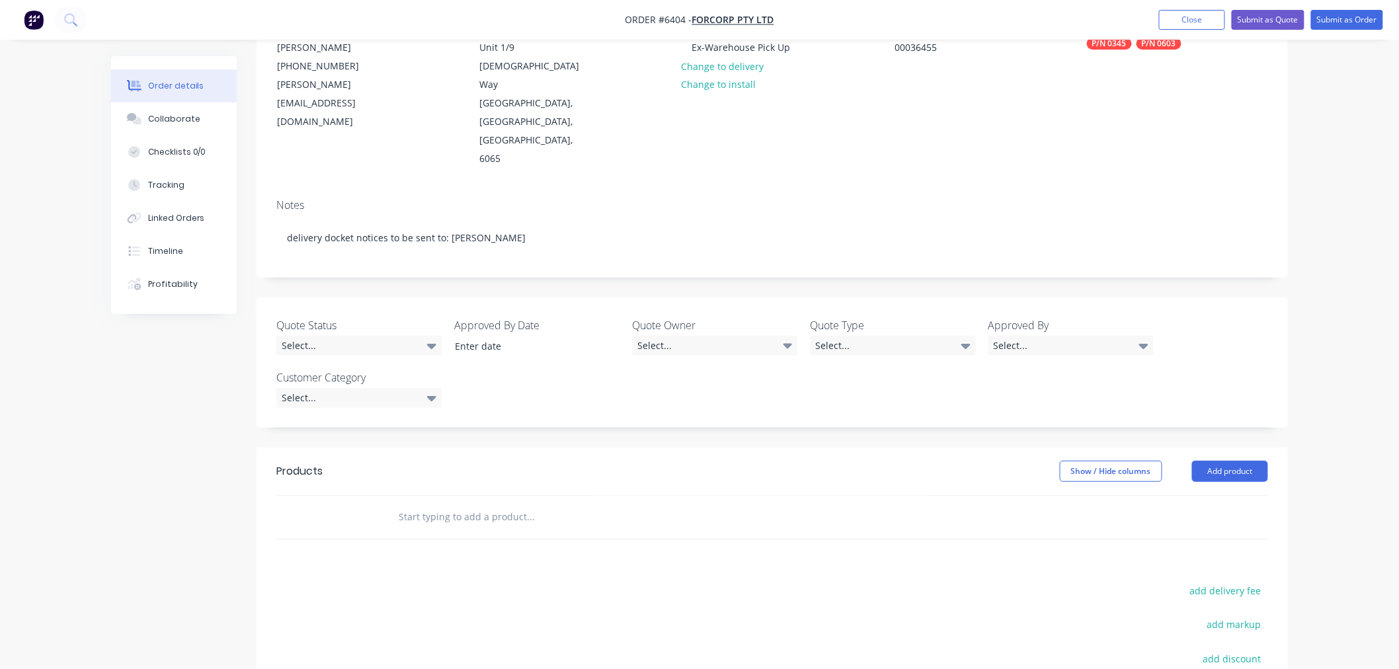
click at [507, 504] on input "text" at bounding box center [530, 517] width 264 height 26
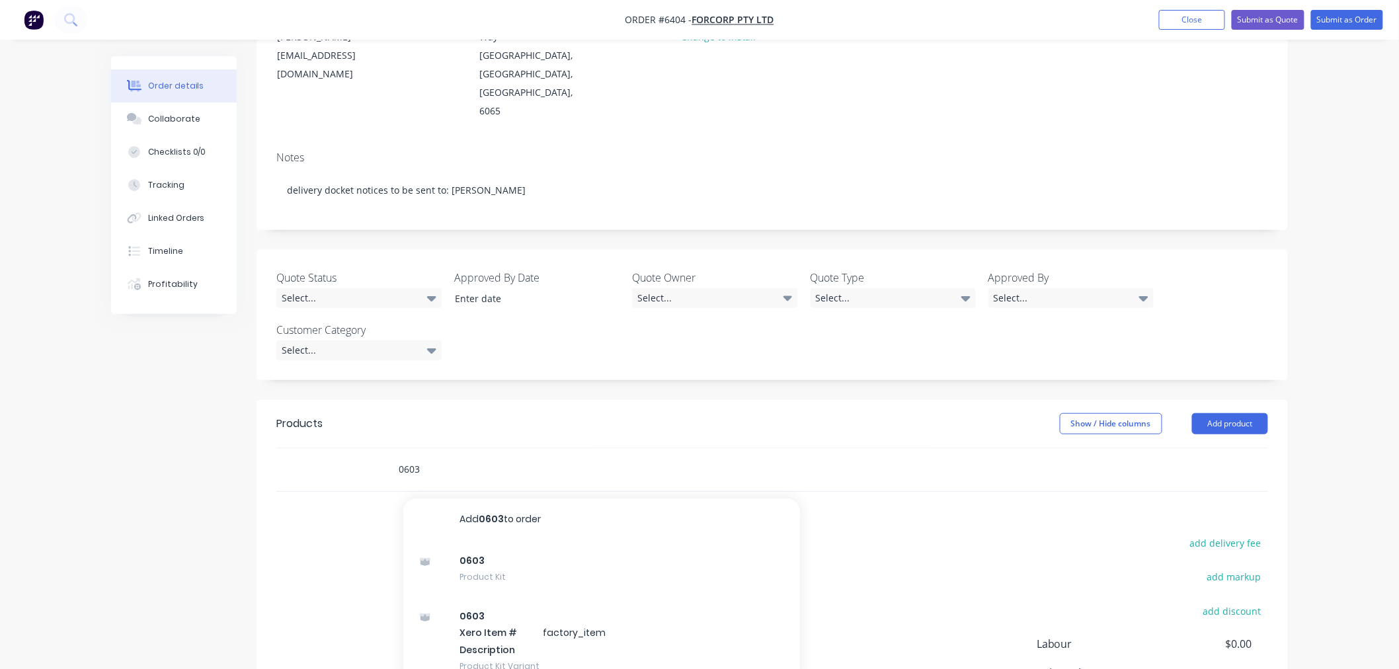
scroll to position [220, 0]
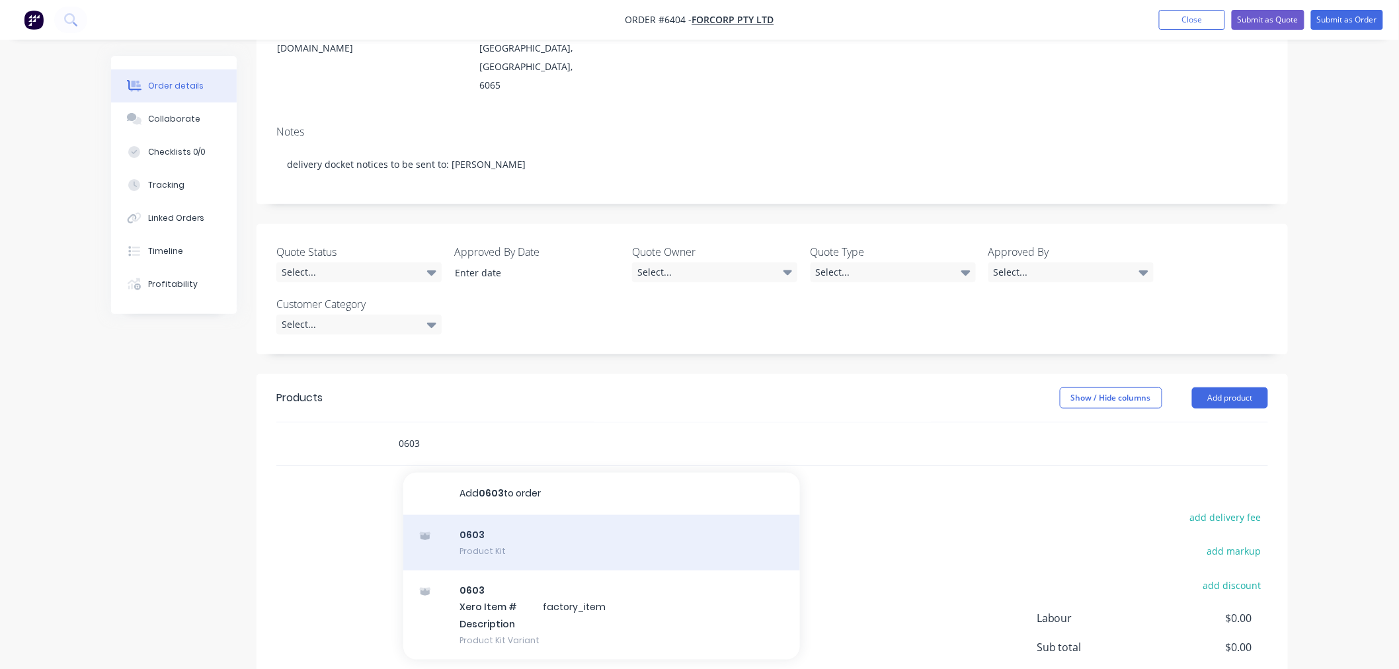
type input "0603"
click at [498, 515] on div "0603 Product Kit" at bounding box center [601, 543] width 397 height 56
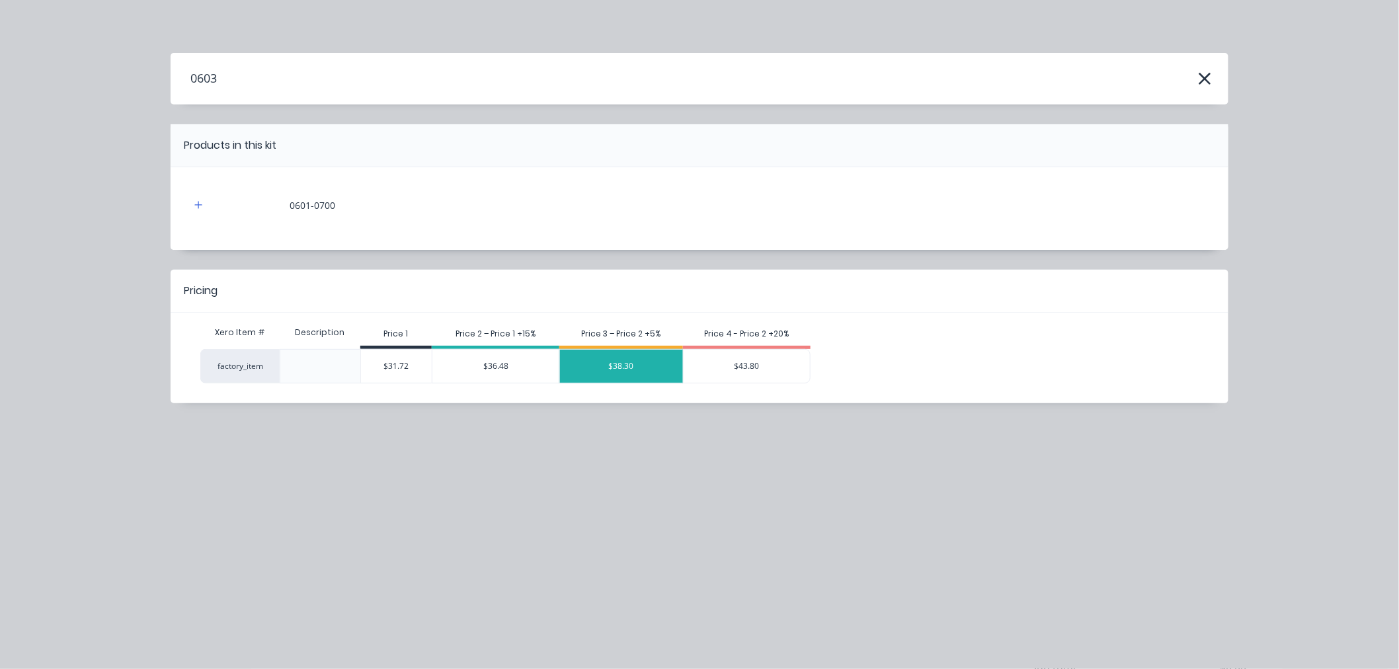
click at [644, 375] on div "$38.30" at bounding box center [621, 366] width 123 height 33
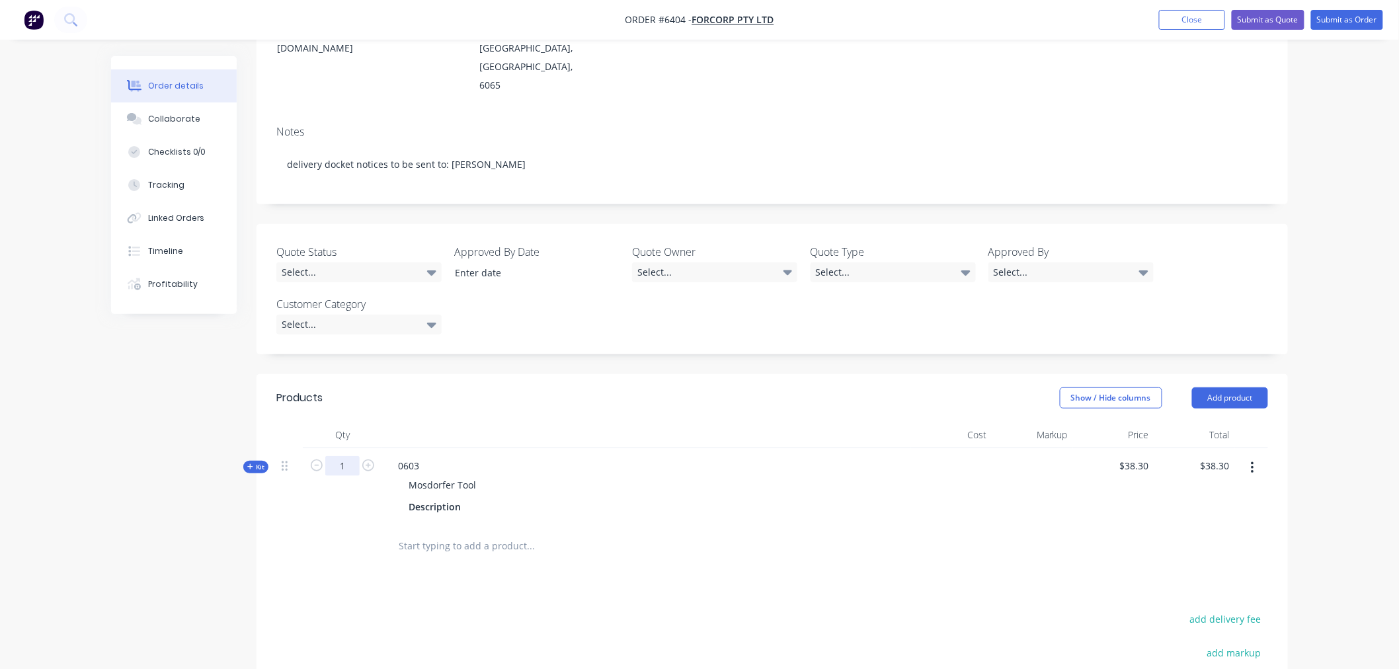
click at [346, 456] on input "1" at bounding box center [342, 466] width 34 height 20
type input "5"
type input "$191.50"
click at [440, 533] on input "text" at bounding box center [530, 546] width 264 height 26
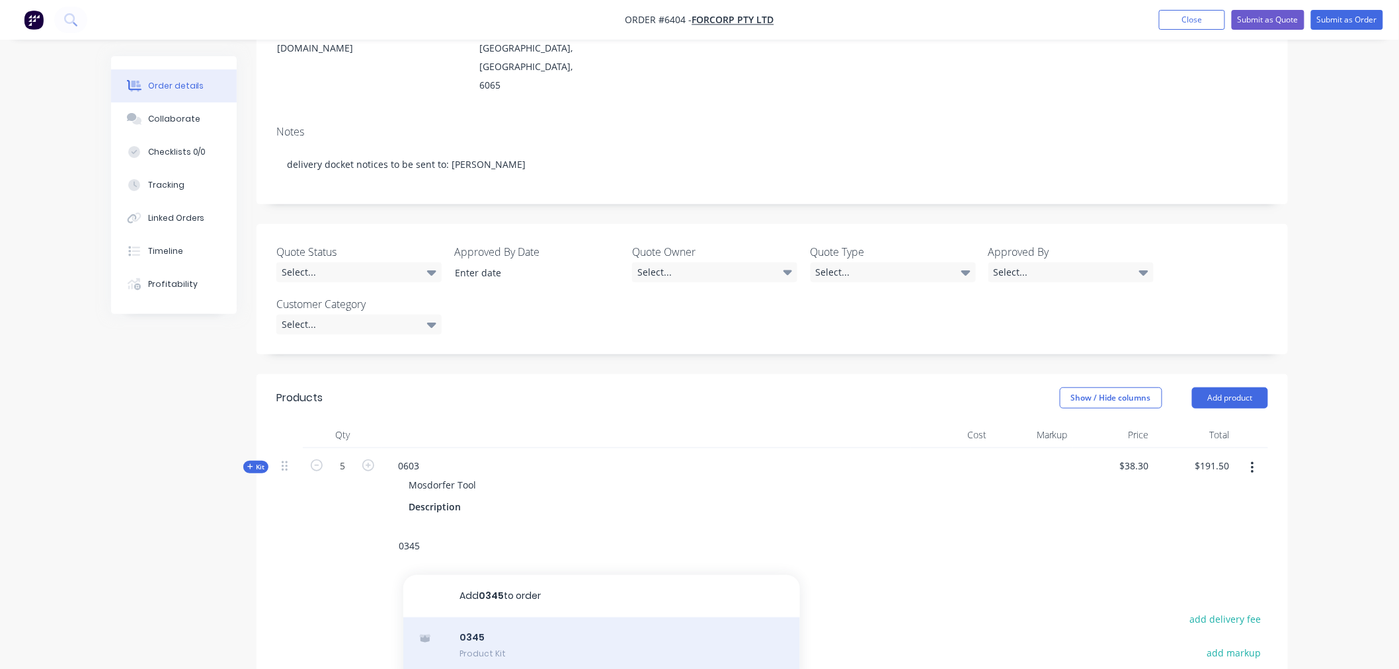
type input "0345"
click at [477, 617] on div "0345 Product Kit" at bounding box center [601, 645] width 397 height 56
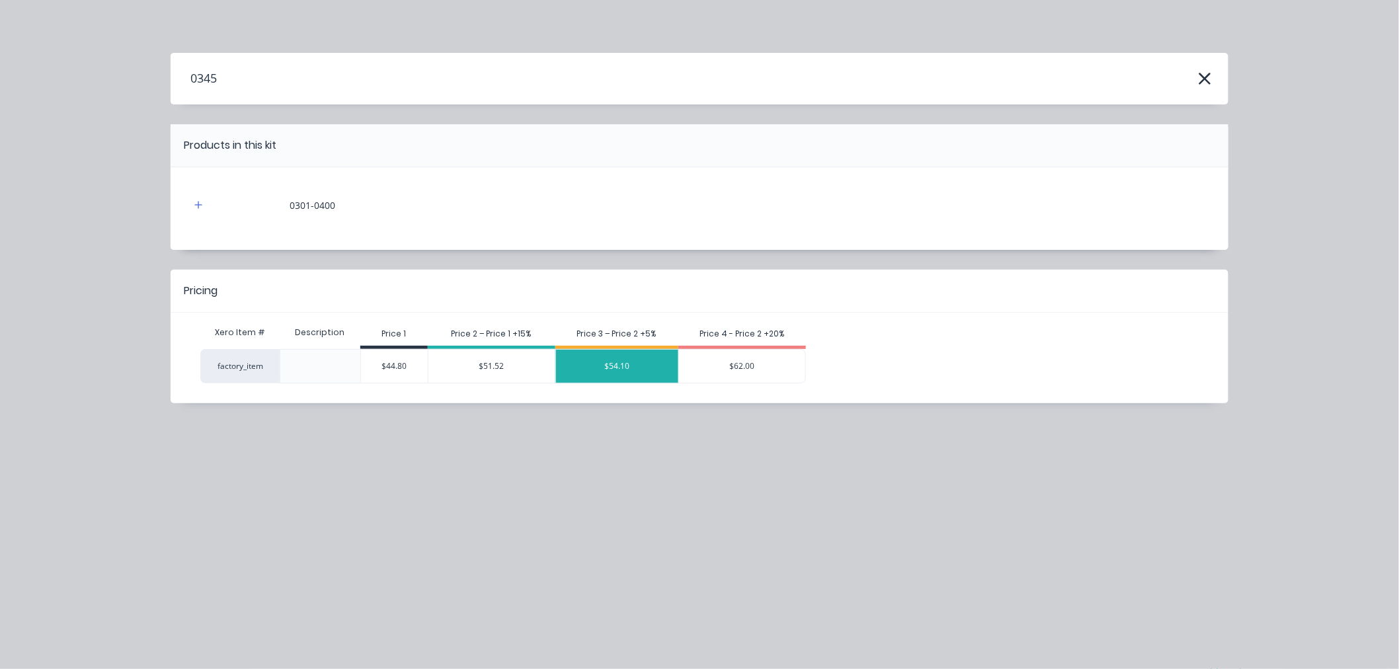
click at [616, 373] on div "$54.10" at bounding box center [617, 366] width 123 height 33
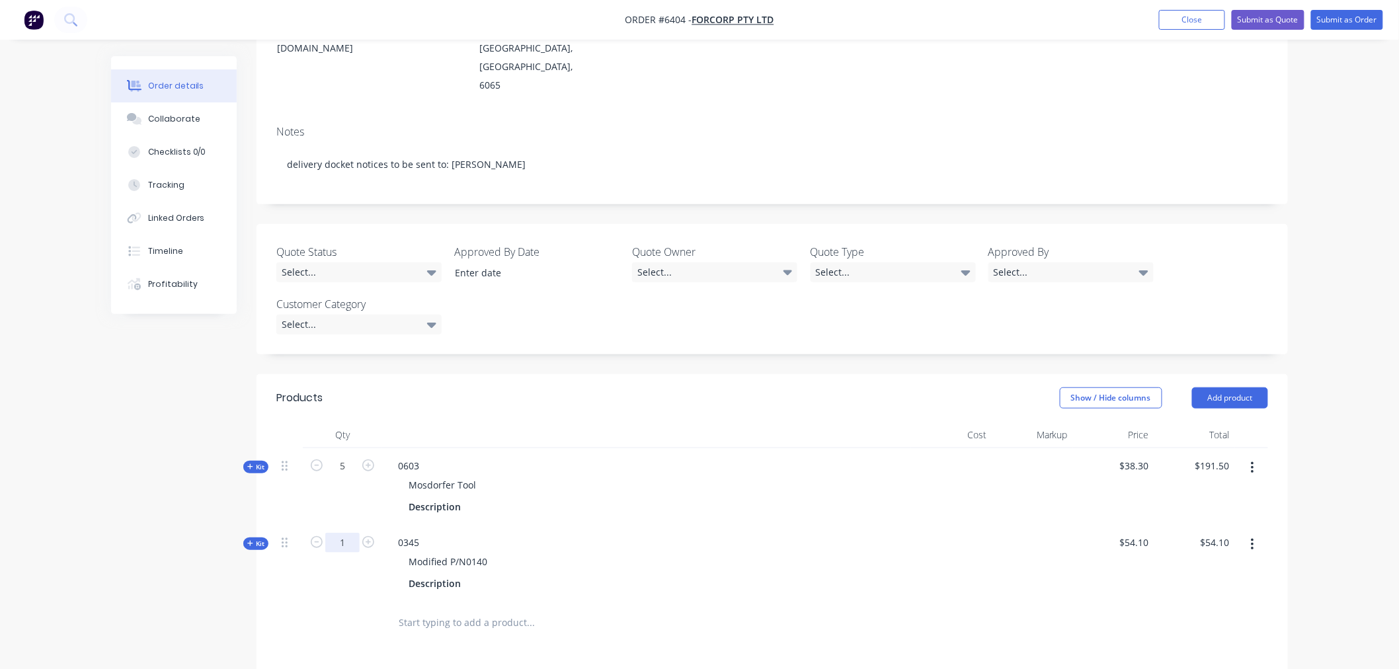
click at [348, 533] on input "1" at bounding box center [342, 543] width 34 height 20
click at [366, 536] on icon "button" at bounding box center [368, 542] width 12 height 12
type input "2"
type input "$108.20"
click at [656, 609] on input "text" at bounding box center [530, 622] width 264 height 26
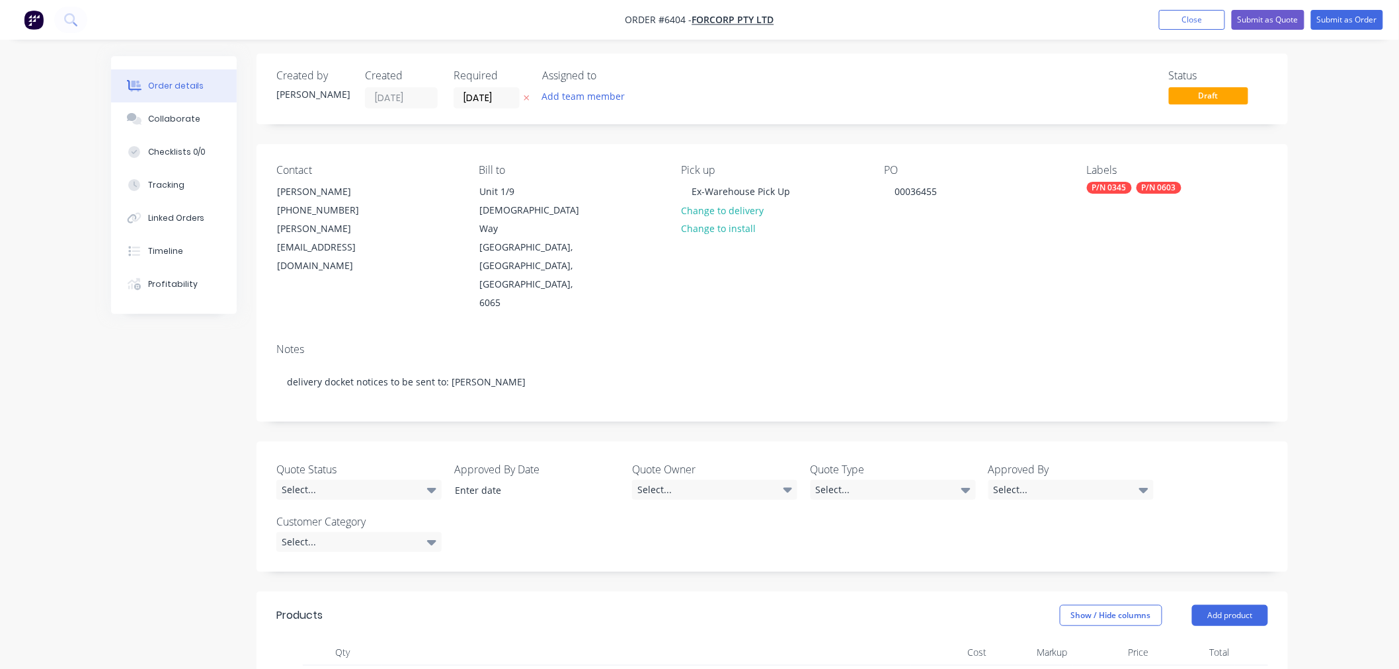
scroll to position [0, 0]
click at [1336, 26] on button "Submit as Order" at bounding box center [1347, 20] width 72 height 20
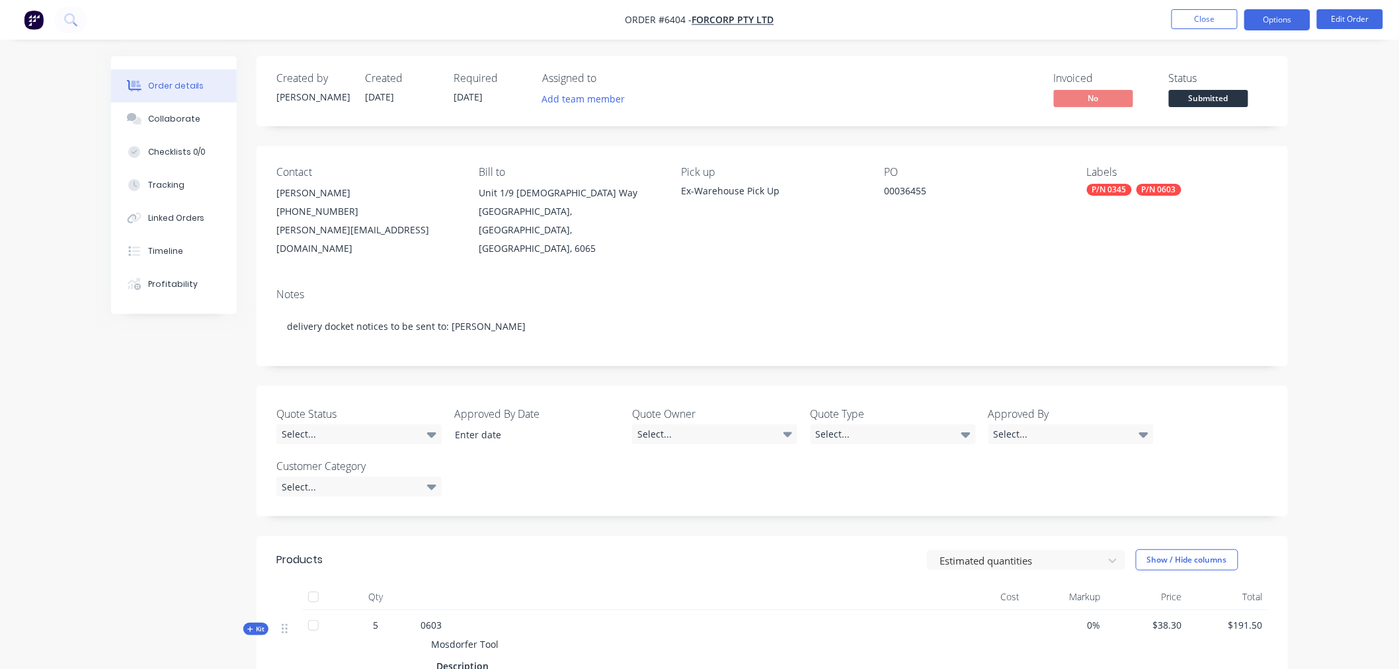
click at [1279, 18] on button "Options" at bounding box center [1277, 19] width 66 height 21
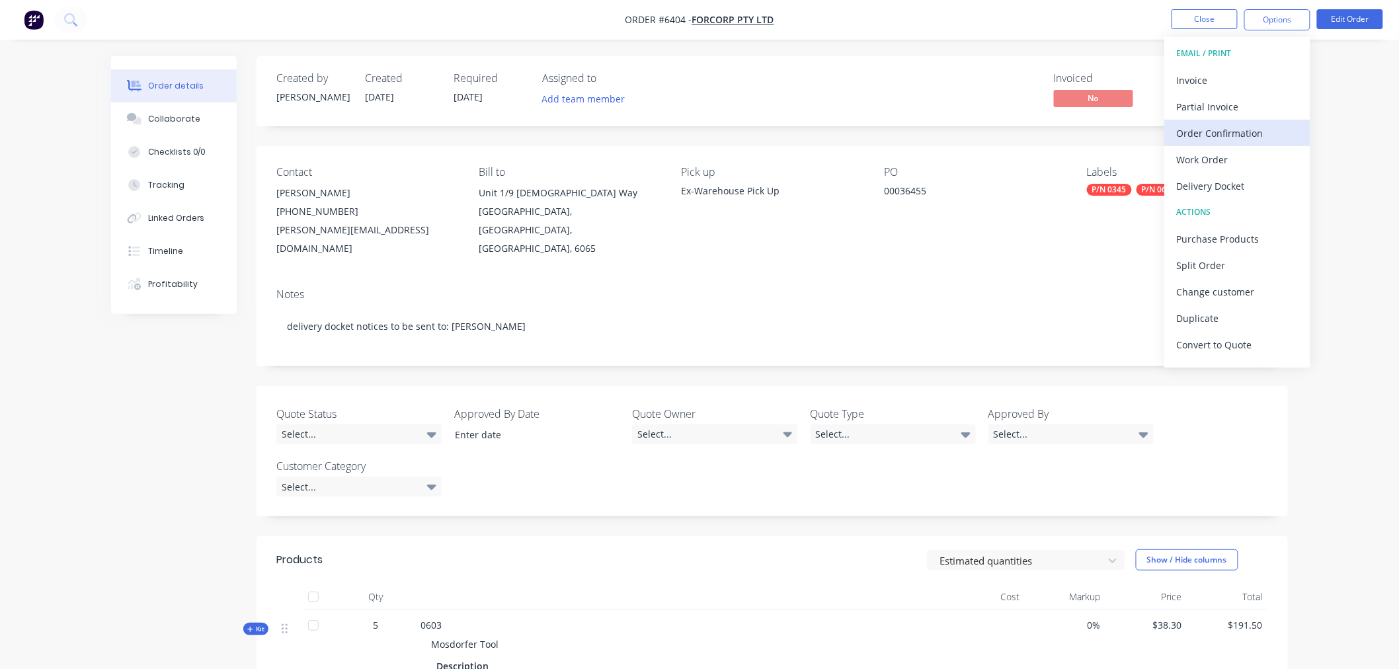
click at [1224, 126] on div "Order Confirmation" at bounding box center [1237, 133] width 122 height 19
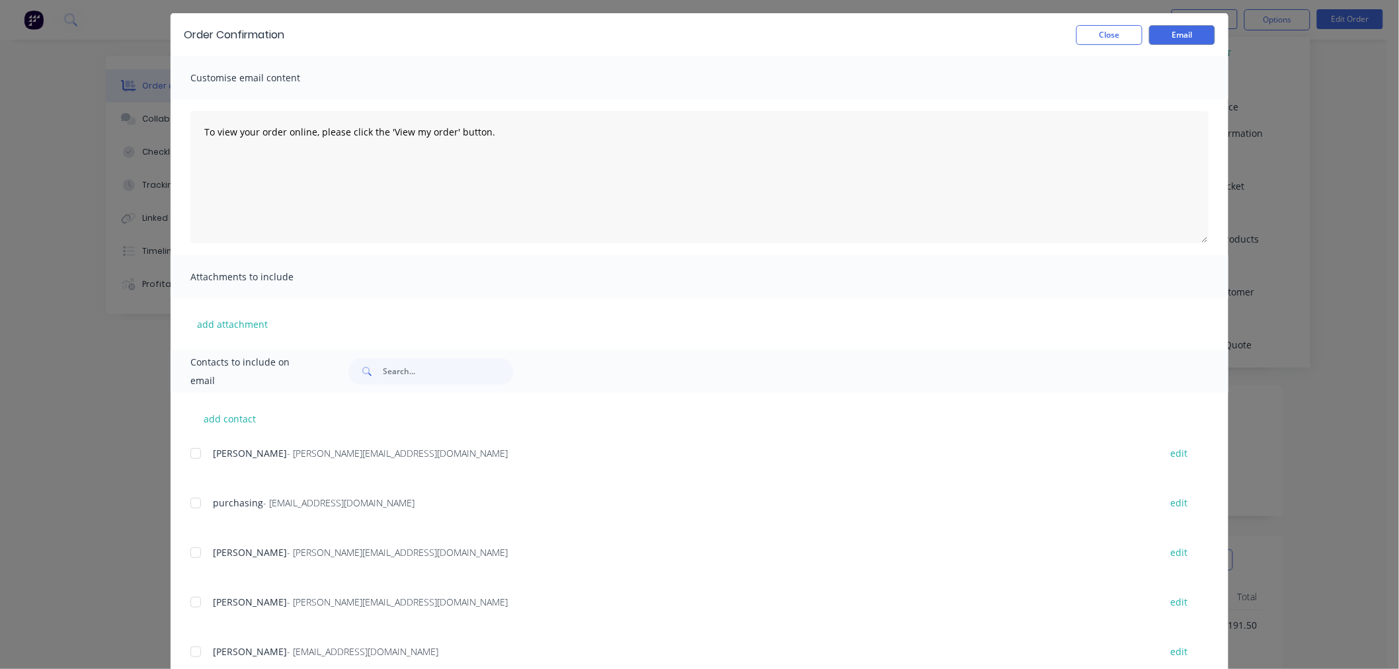
scroll to position [73, 0]
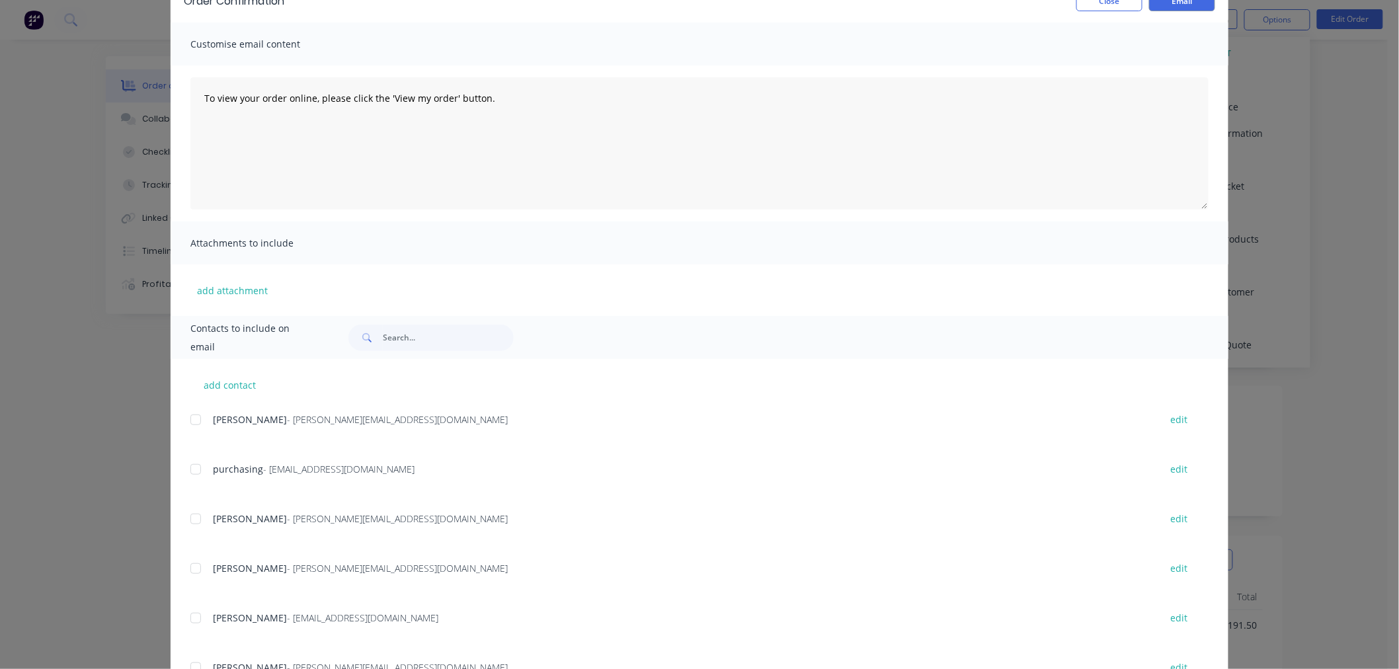
click at [193, 518] on div at bounding box center [195, 519] width 26 height 26
click at [193, 613] on div at bounding box center [195, 618] width 26 height 26
drag, startPoint x: 505, startPoint y: 91, endPoint x: 78, endPoint y: 100, distance: 427.1
click at [78, 100] on div "Order Confirmation Close Email Customise email content To view your order onlin…" at bounding box center [699, 334] width 1399 height 669
type textarea "Morning SK, Please find above an order entered for Forcorp. Thanks, [PERSON_NAM…"
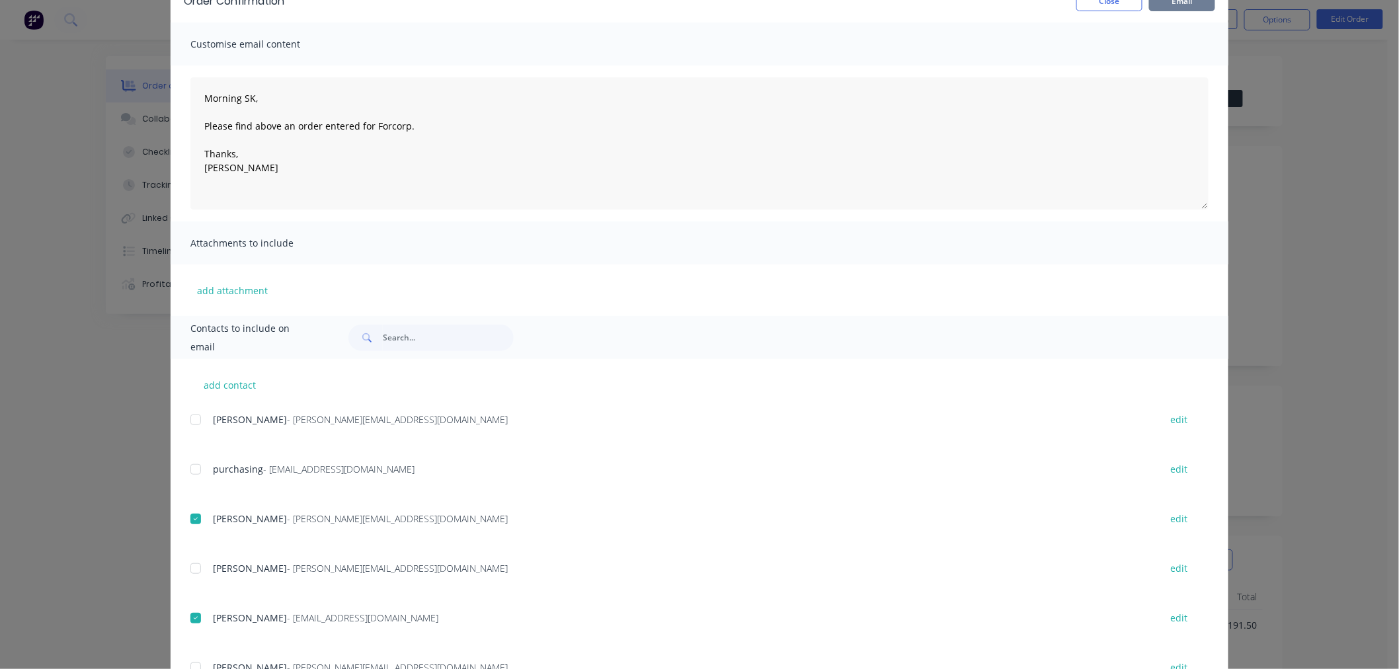
click at [1159, 7] on button "Email" at bounding box center [1182, 1] width 66 height 20
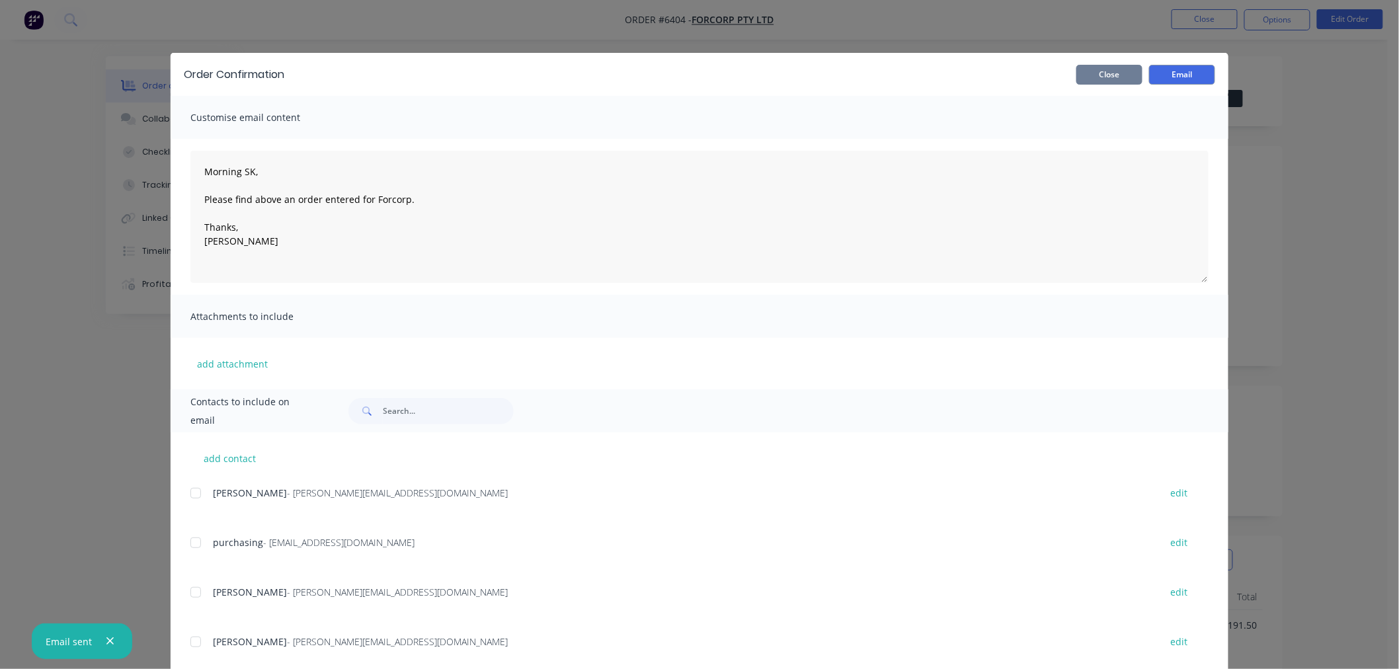
click at [1116, 83] on div "Order Confirmation Close Email" at bounding box center [699, 74] width 1057 height 43
click at [1114, 69] on button "Close" at bounding box center [1109, 75] width 66 height 20
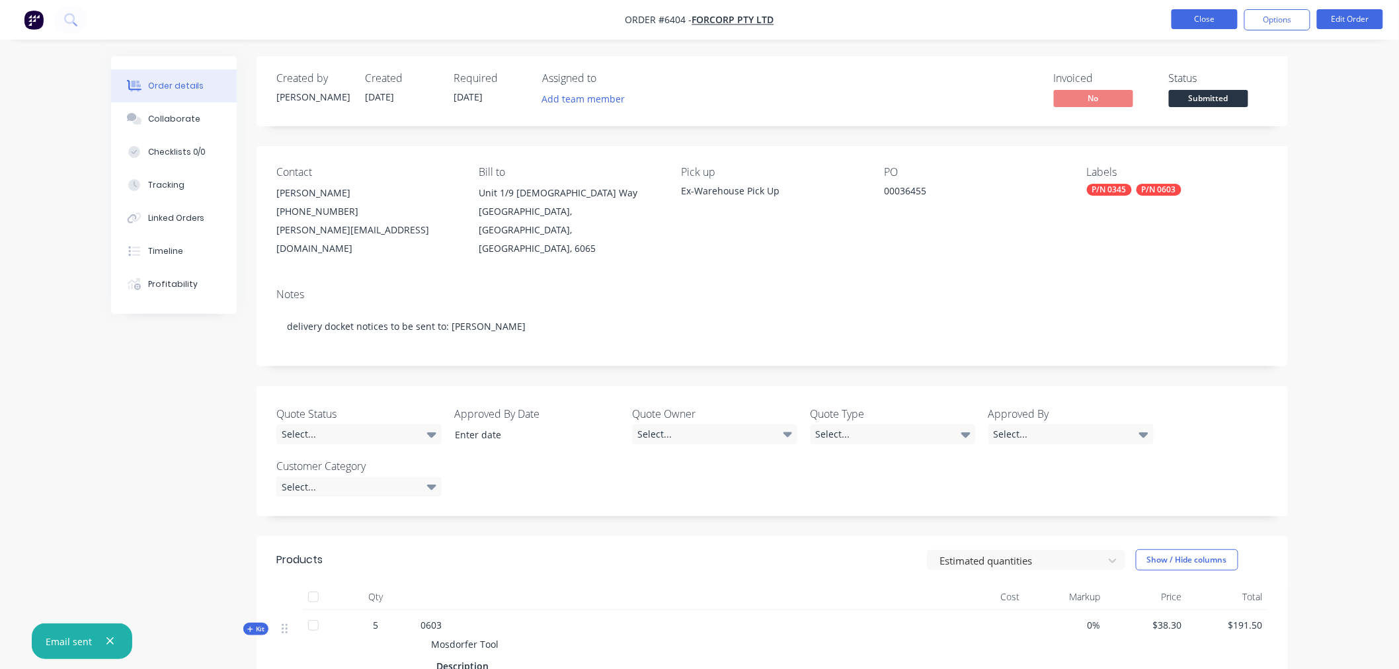
click at [1211, 15] on button "Close" at bounding box center [1204, 19] width 66 height 20
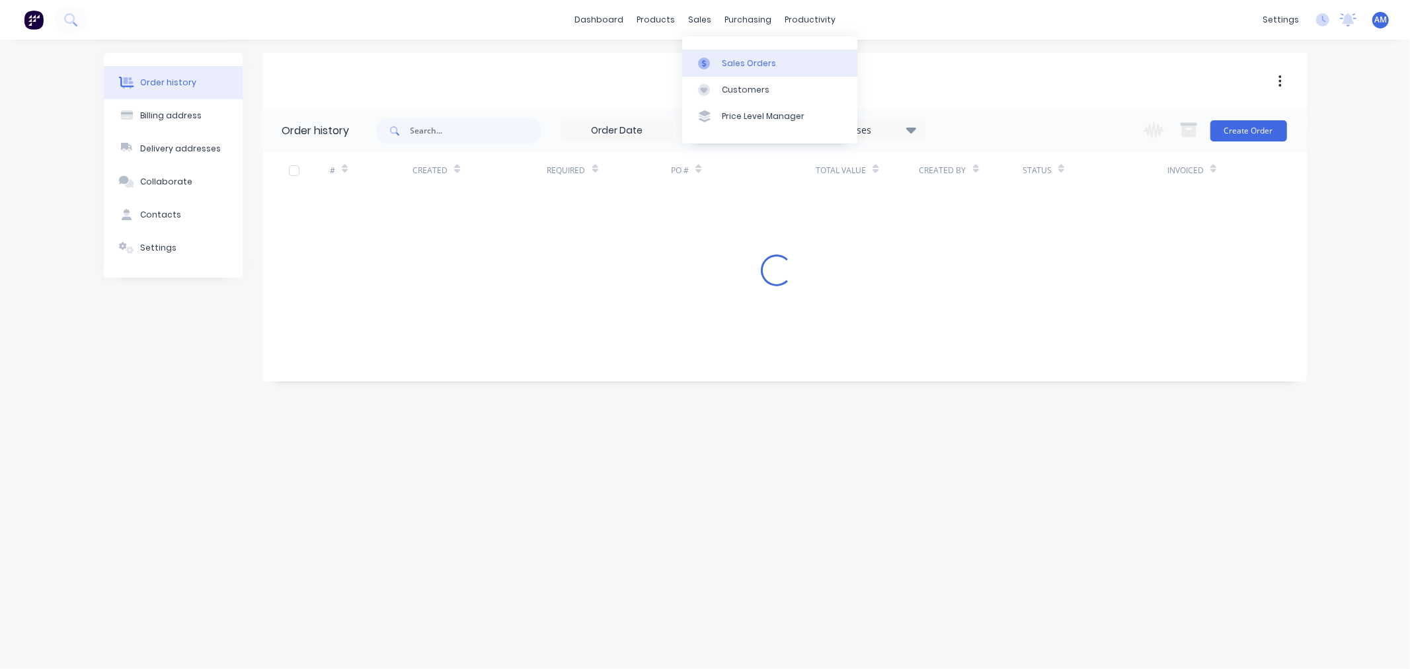
click at [726, 61] on div "Sales Orders" at bounding box center [749, 64] width 54 height 12
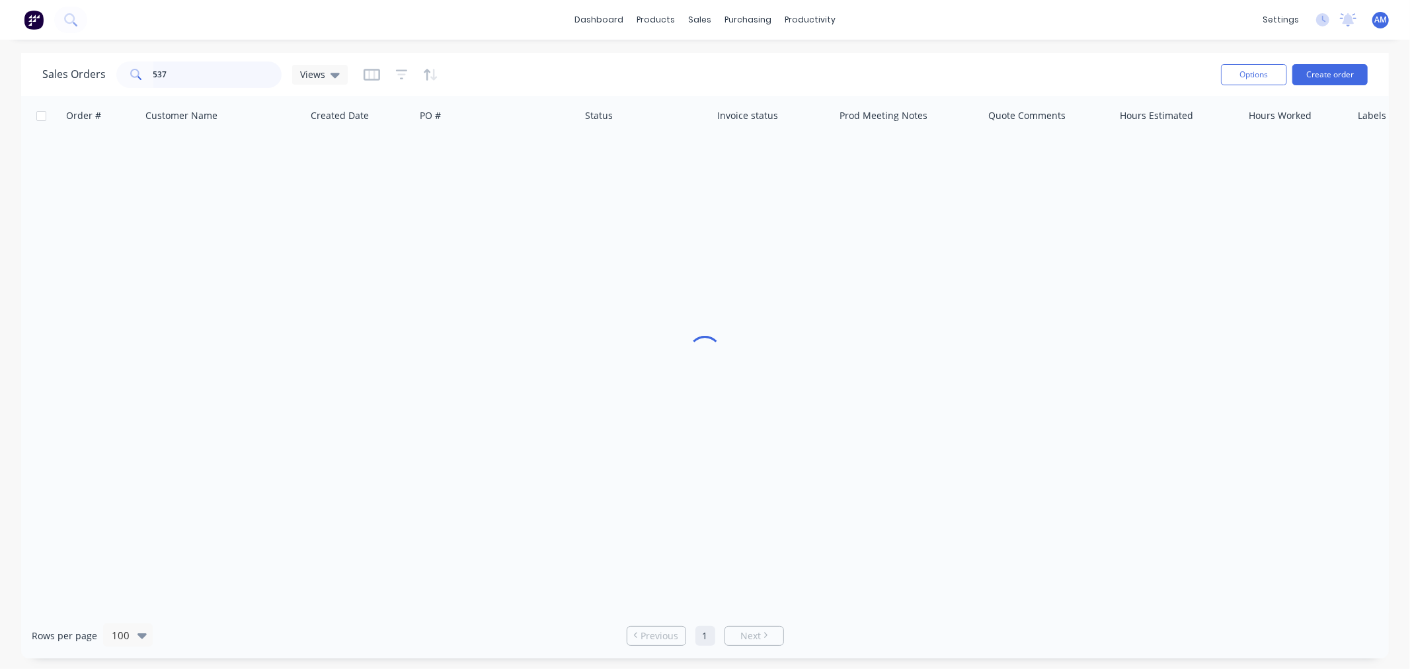
click at [182, 86] on input "537" at bounding box center [217, 74] width 129 height 26
drag, startPoint x: 196, startPoint y: 75, endPoint x: 114, endPoint y: 86, distance: 82.7
click at [120, 83] on div "537" at bounding box center [198, 74] width 165 height 26
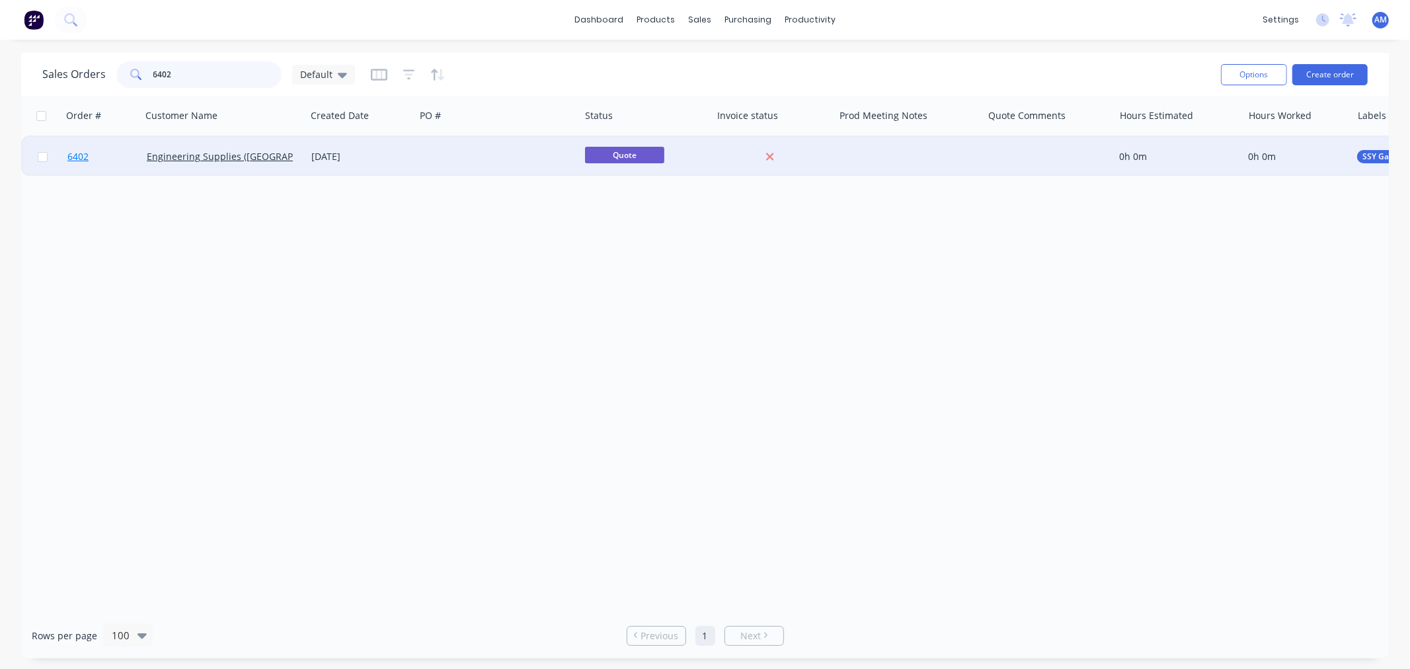
type input "6402"
click at [111, 156] on link "6402" at bounding box center [106, 157] width 79 height 40
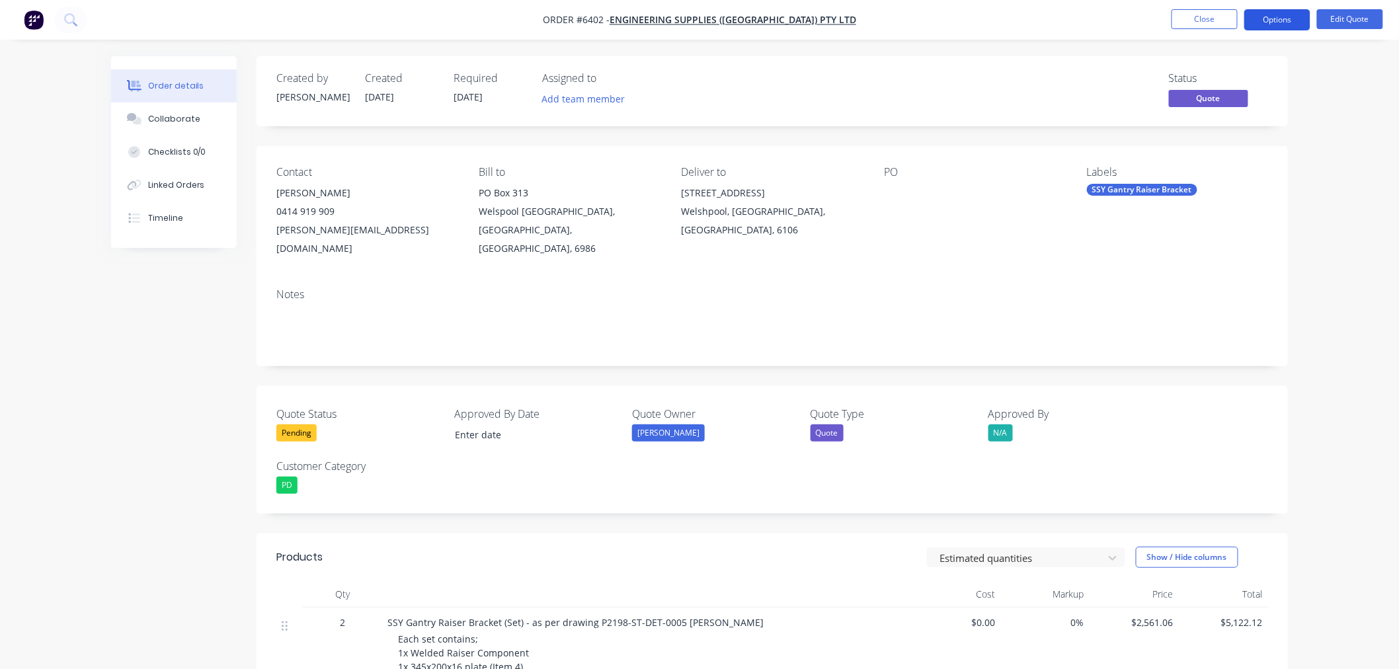
click at [1296, 18] on button "Options" at bounding box center [1277, 19] width 66 height 21
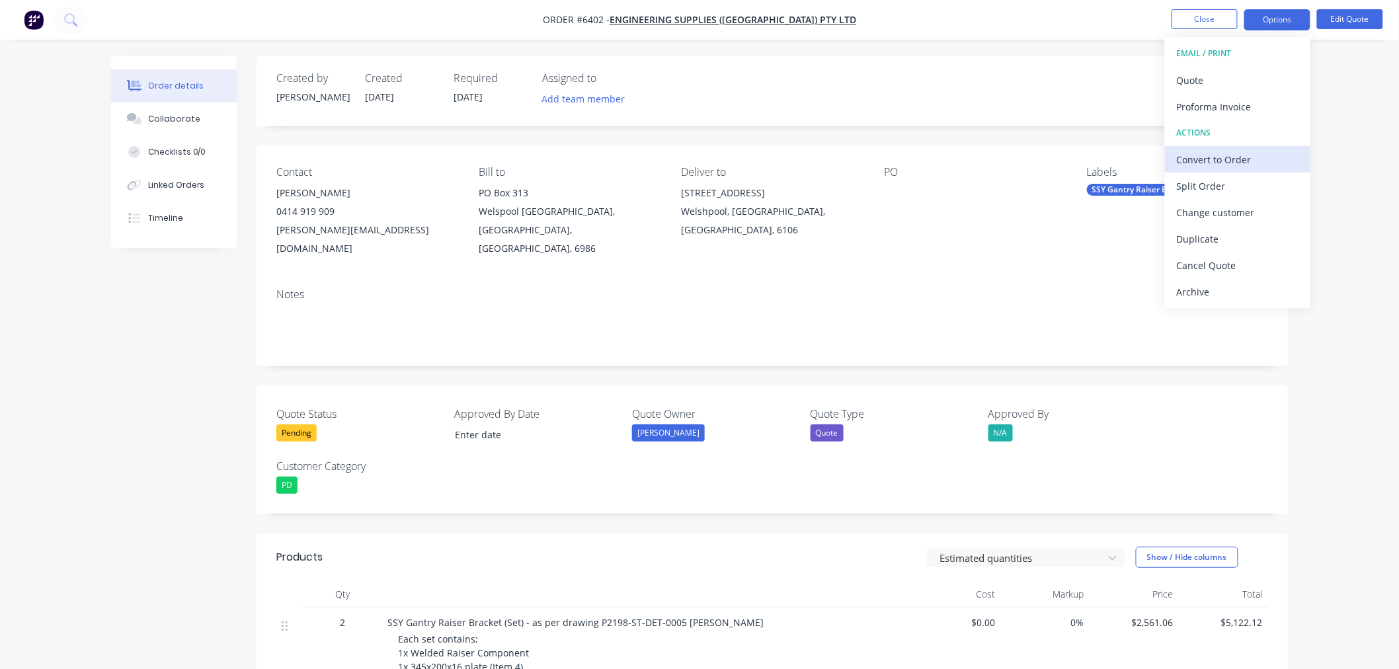
click at [1244, 159] on div "Convert to Order" at bounding box center [1237, 159] width 122 height 19
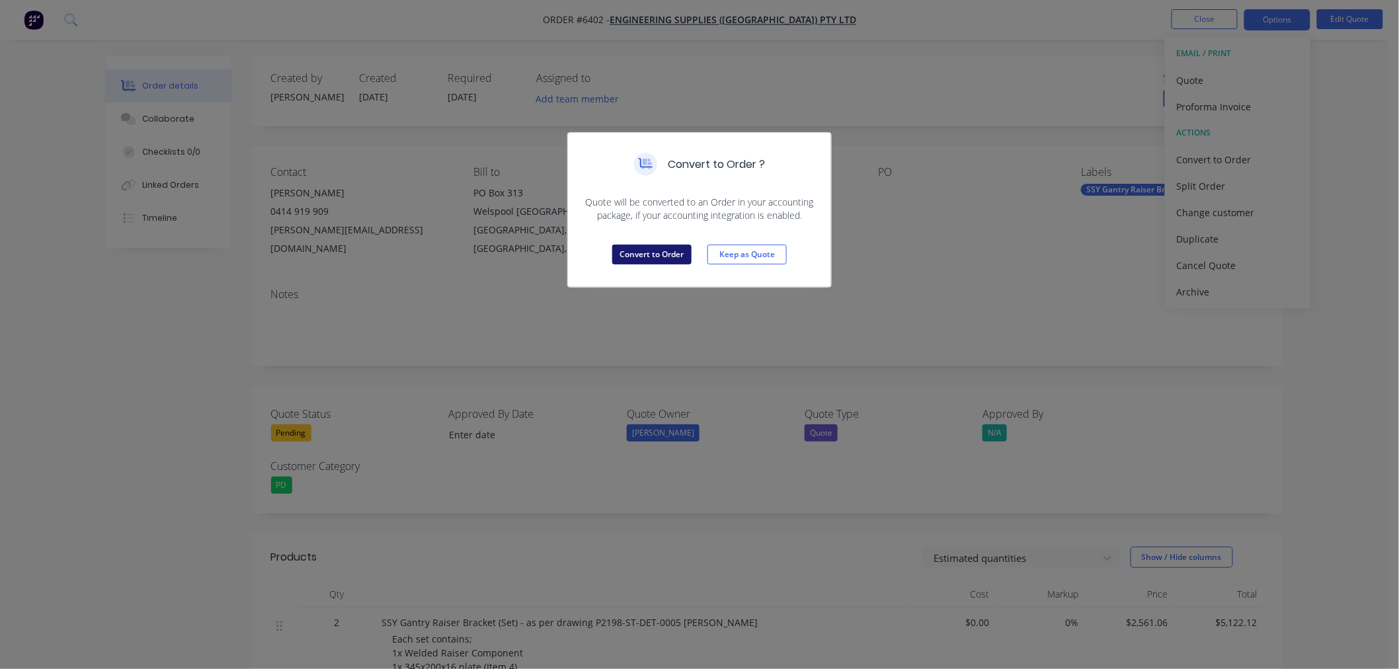
click at [670, 249] on button "Convert to Order" at bounding box center [651, 255] width 79 height 20
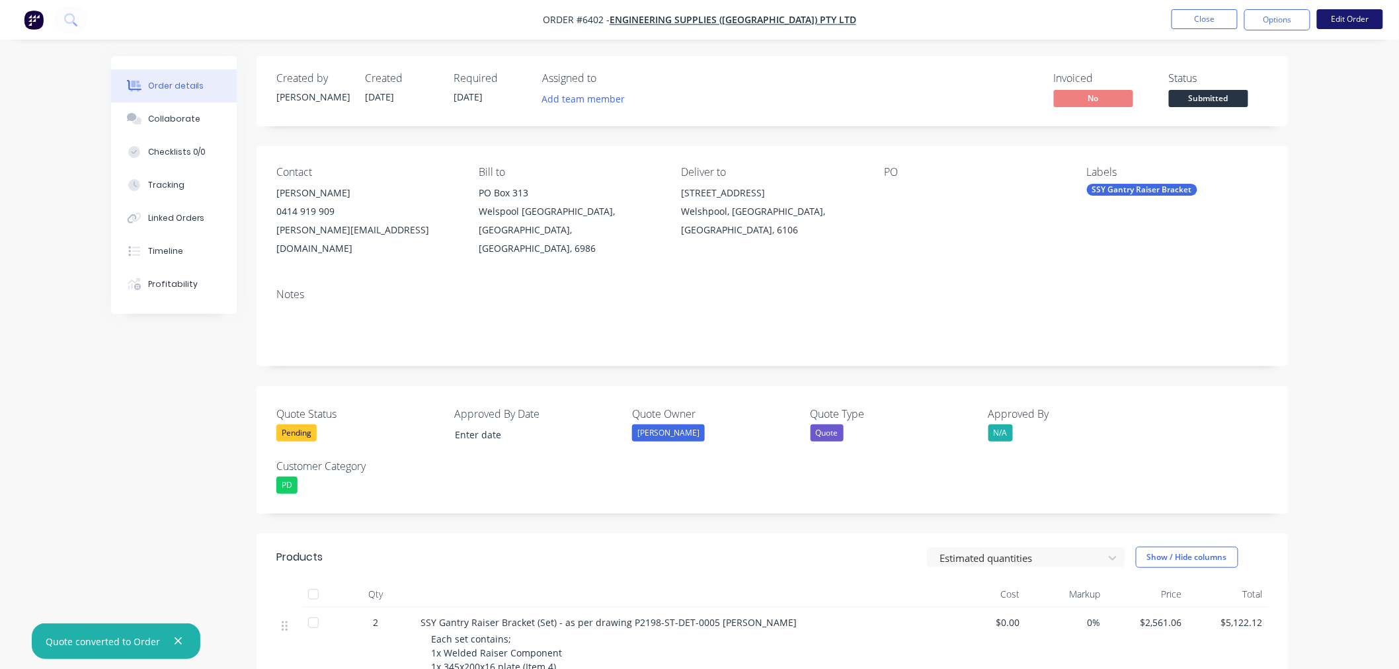
click at [1339, 19] on button "Edit Order" at bounding box center [1350, 19] width 66 height 20
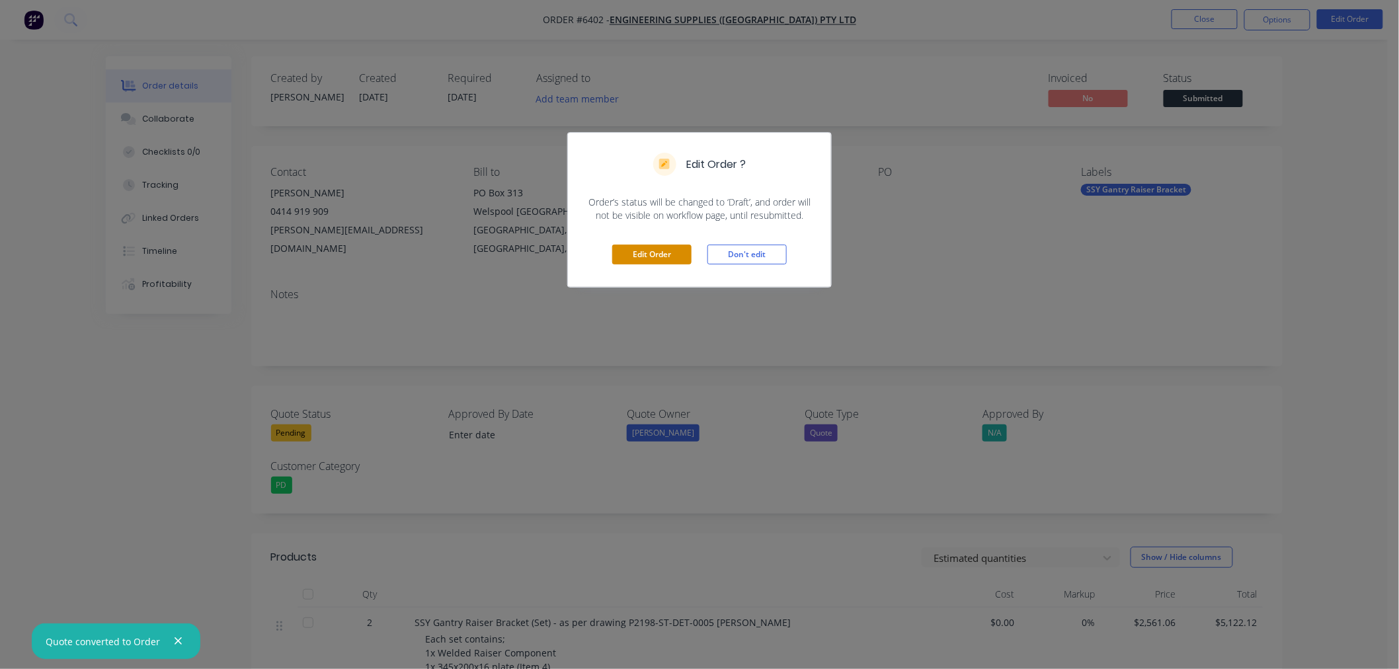
click at [658, 252] on button "Edit Order" at bounding box center [651, 255] width 79 height 20
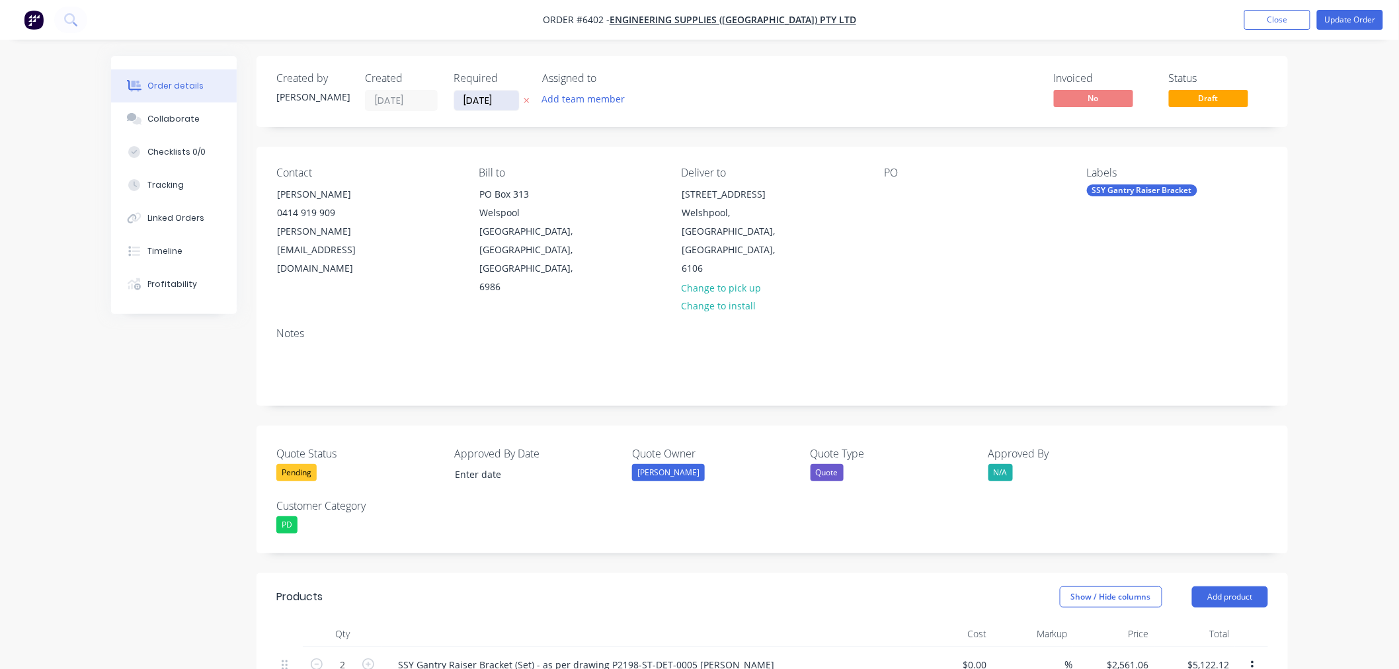
click at [489, 96] on input "[DATE]" at bounding box center [486, 101] width 65 height 20
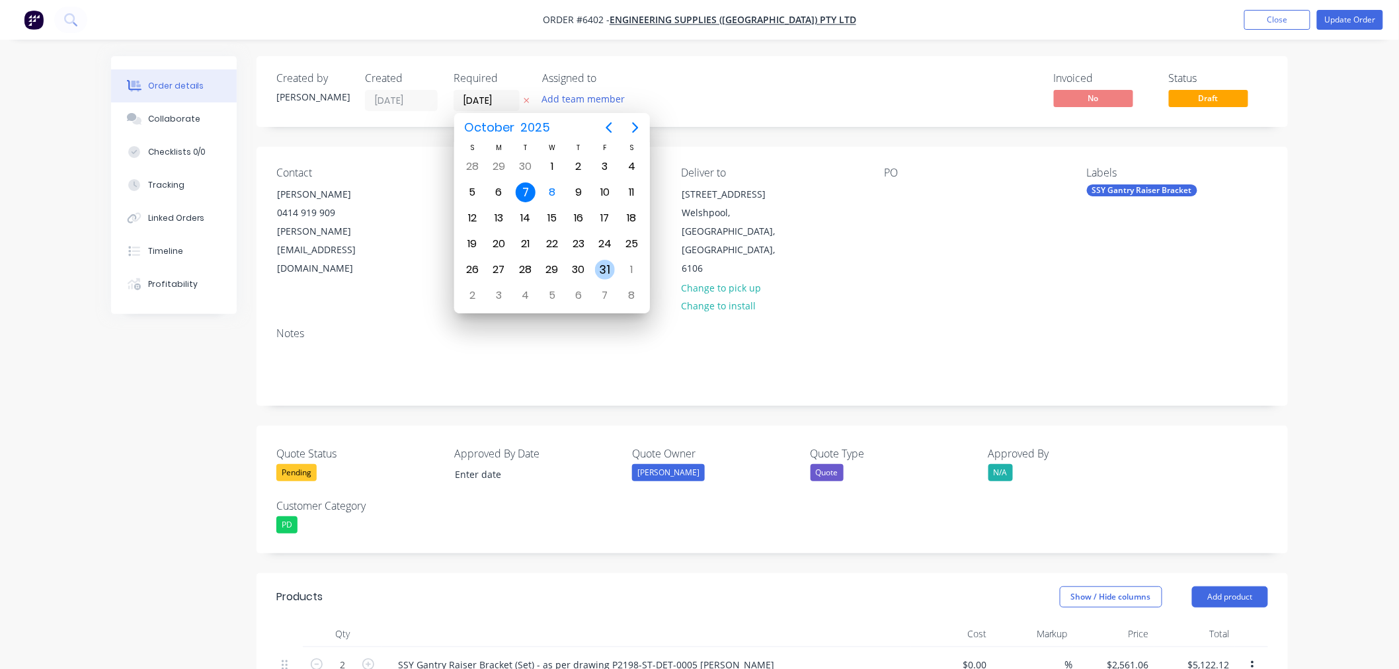
click at [607, 263] on div "31" at bounding box center [605, 270] width 20 height 20
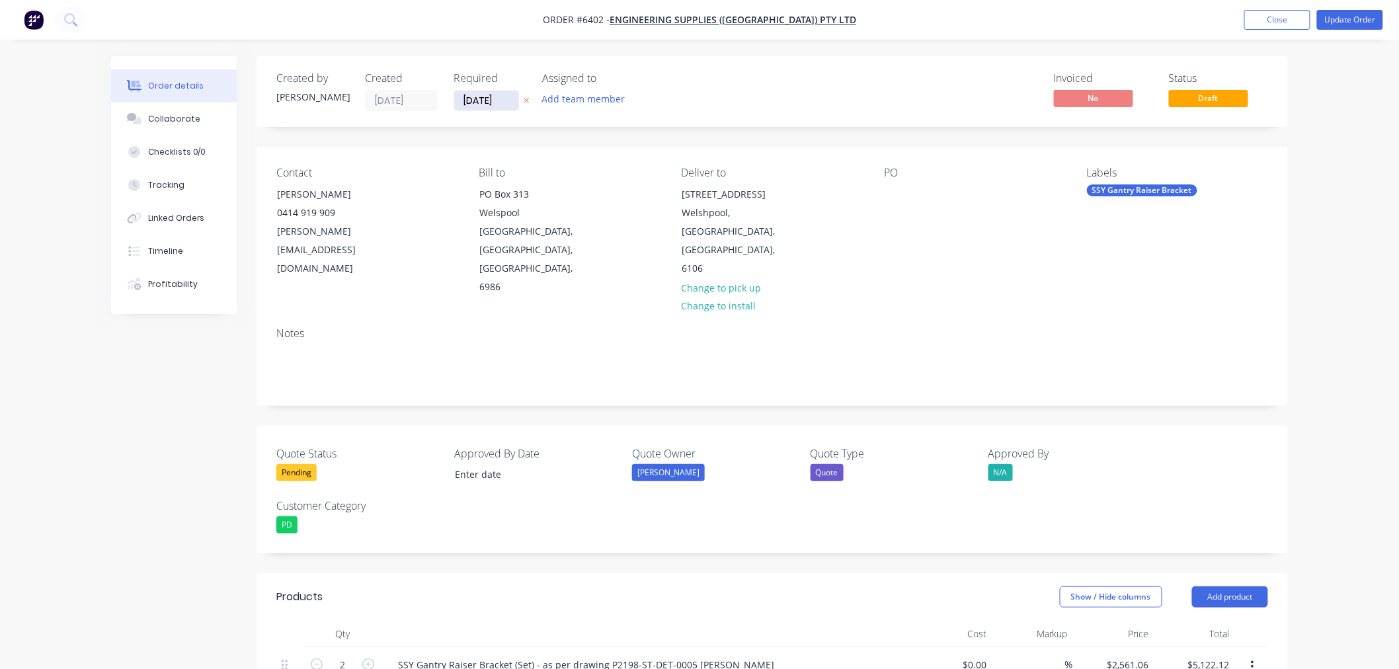
click at [479, 99] on input "[DATE]" at bounding box center [486, 101] width 65 height 20
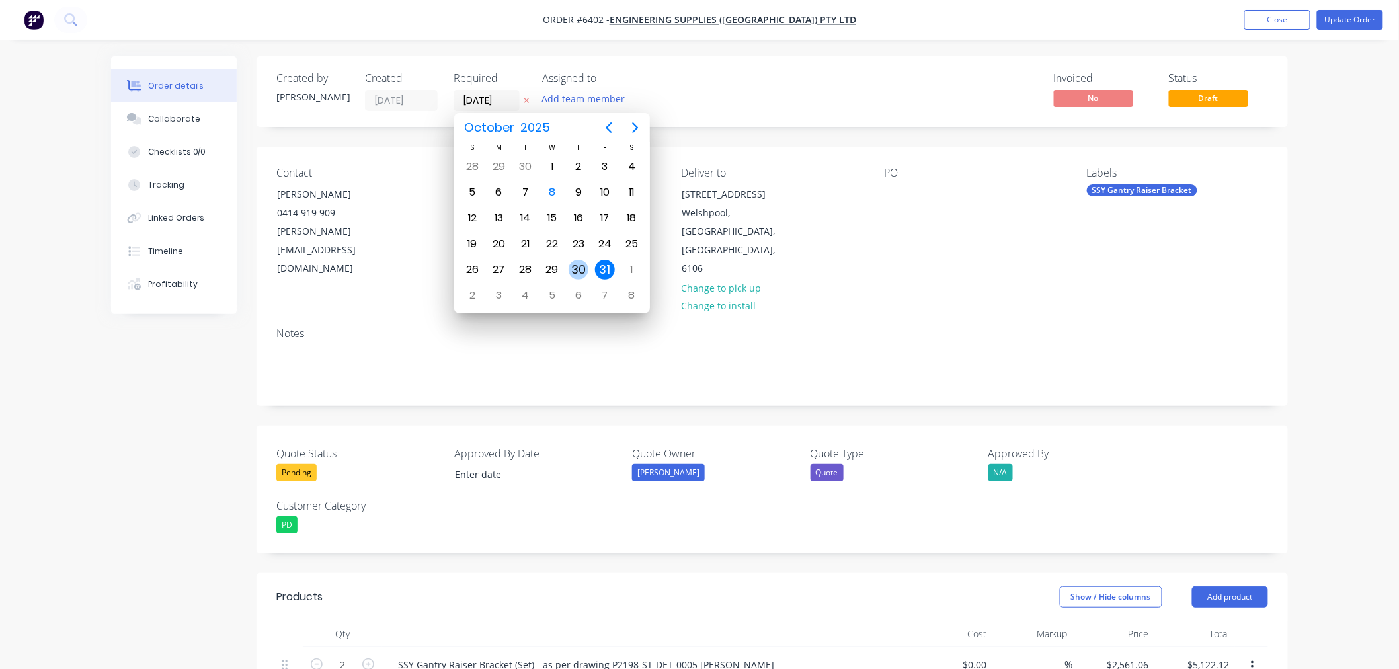
click at [580, 257] on div "30" at bounding box center [578, 269] width 26 height 25
type input "[DATE]"
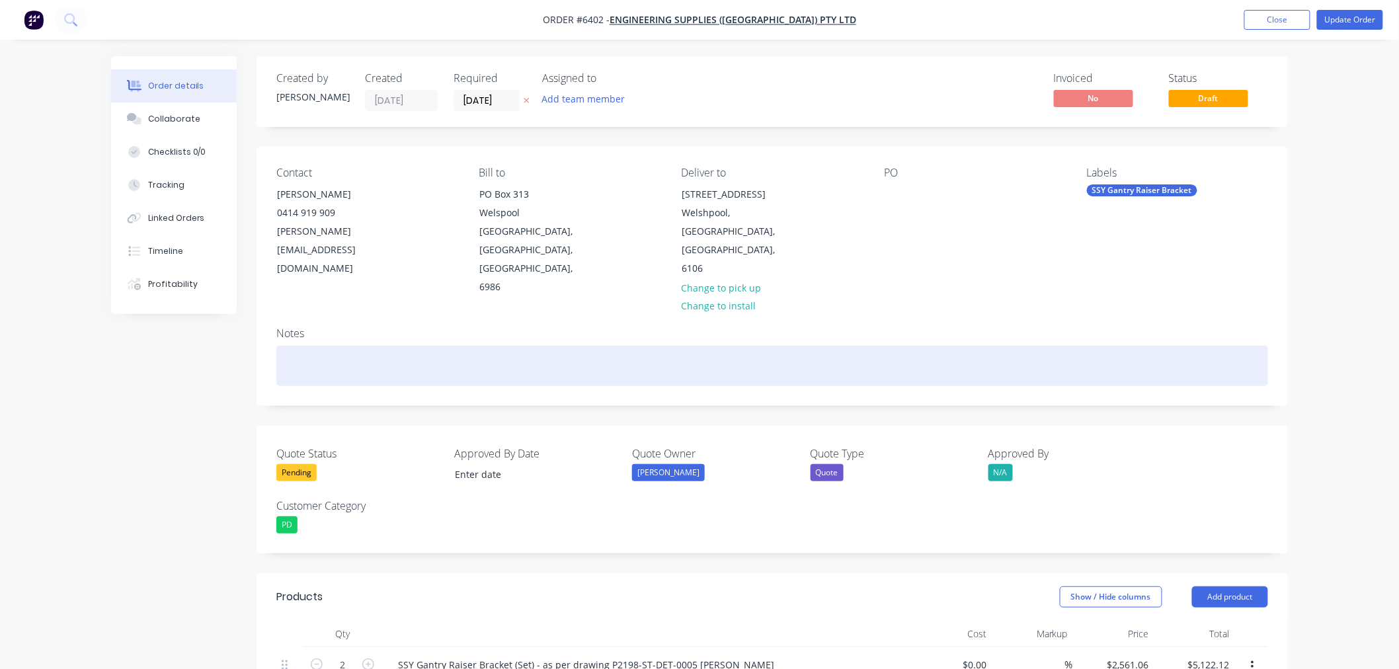
click at [385, 346] on div at bounding box center [771, 366] width 991 height 40
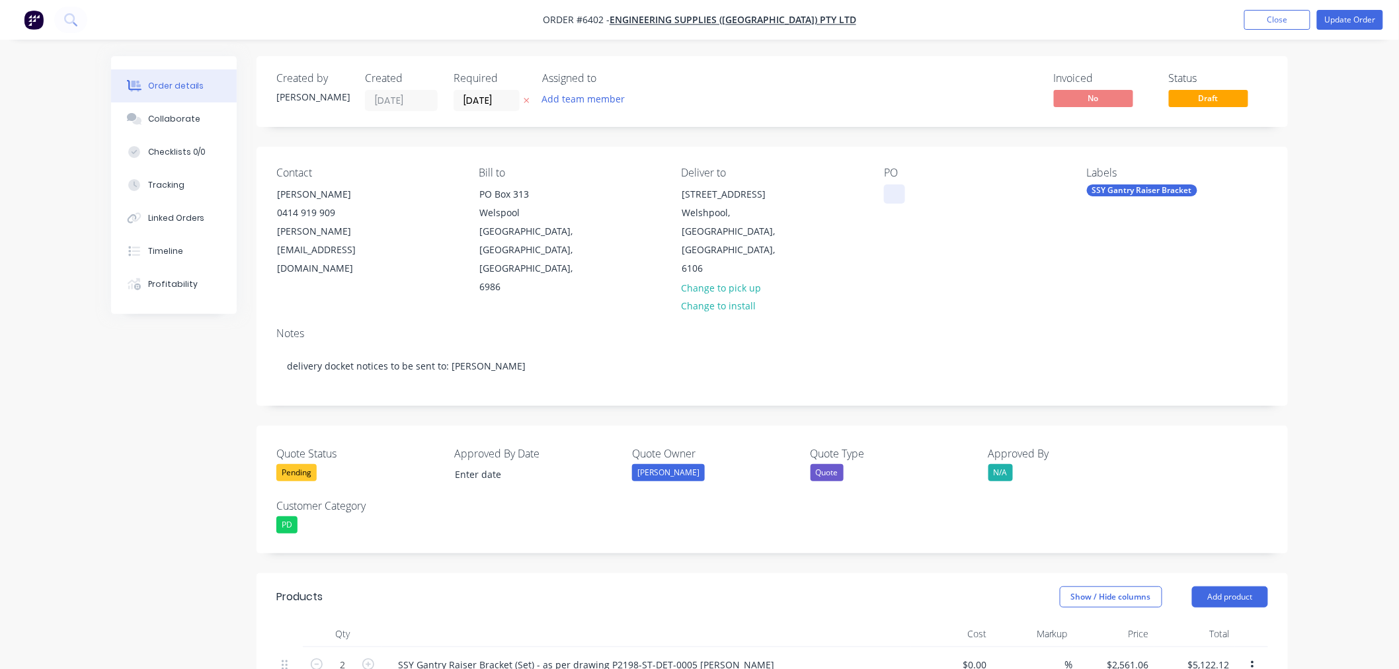
drag, startPoint x: 891, startPoint y: 182, endPoint x: 894, endPoint y: 203, distance: 21.3
click at [891, 183] on div "PO" at bounding box center [974, 232] width 181 height 130
click at [896, 202] on div at bounding box center [894, 193] width 21 height 19
click at [299, 464] on div "Pending" at bounding box center [296, 472] width 40 height 17
click at [302, 467] on div "Won" at bounding box center [299, 469] width 27 height 17
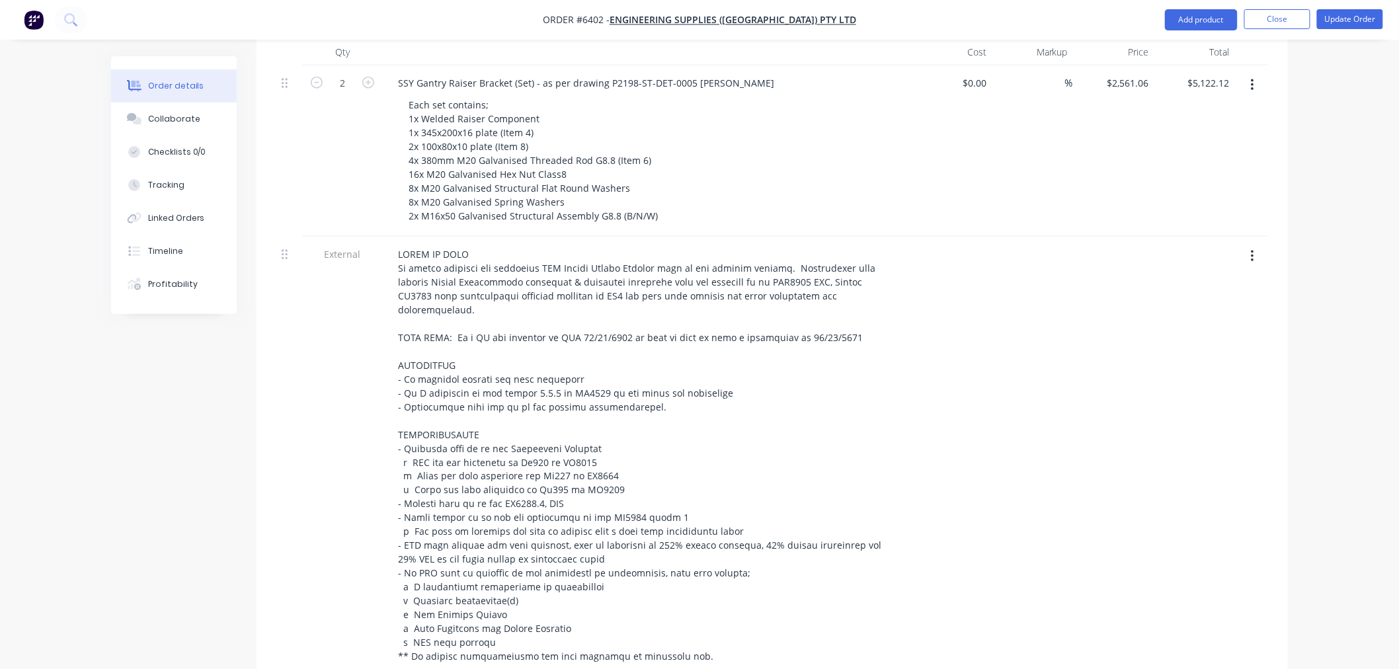
scroll to position [587, 0]
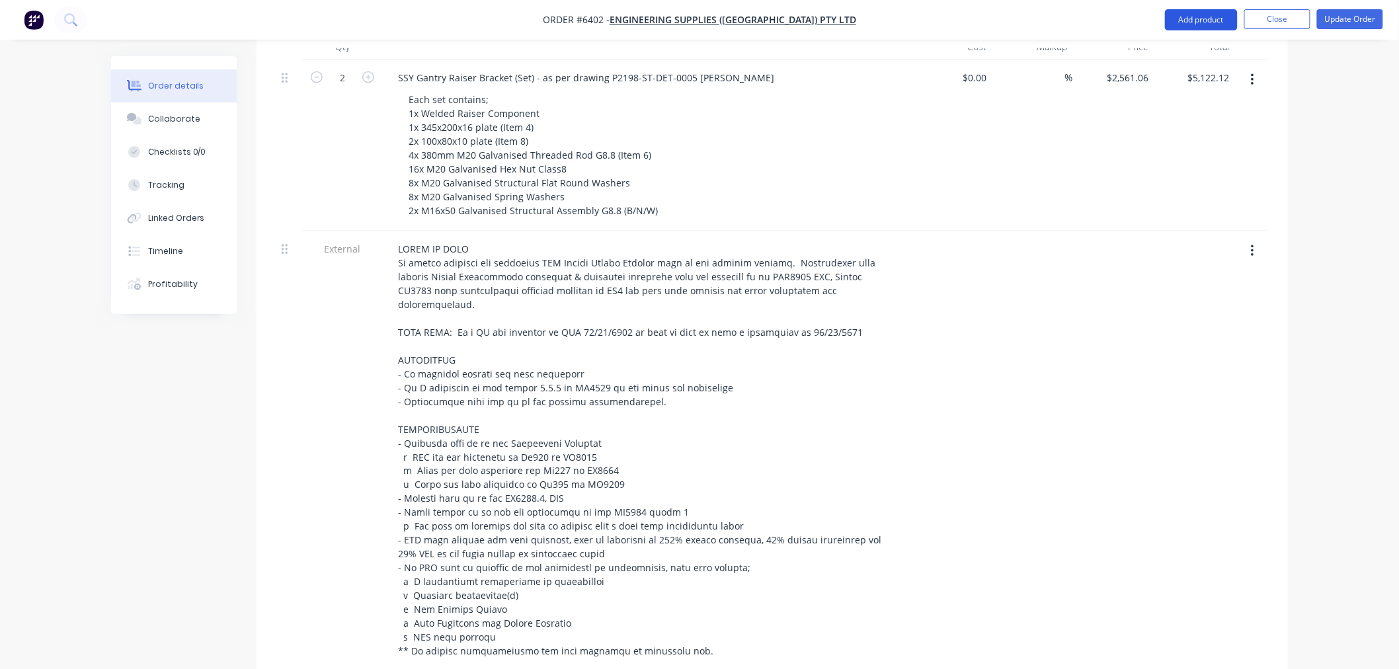
click at [1208, 18] on button "Add product" at bounding box center [1201, 19] width 73 height 21
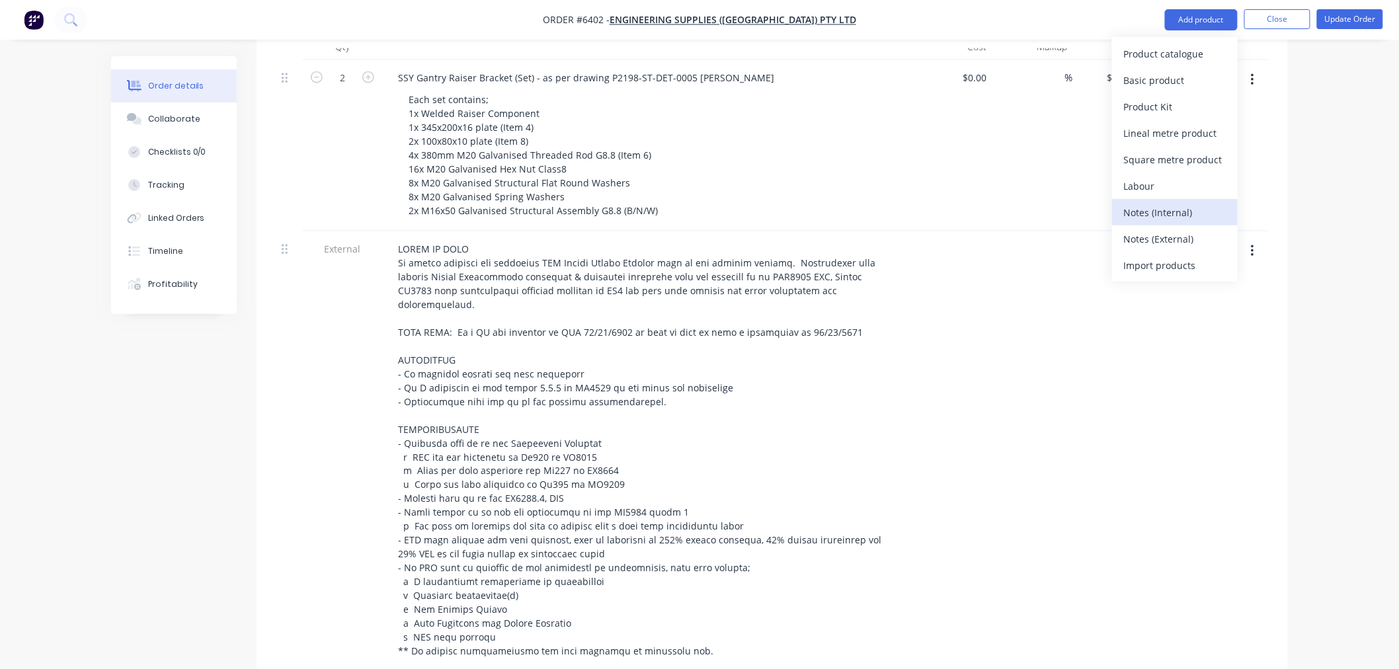
click at [1167, 211] on div "Notes (Internal)" at bounding box center [1175, 212] width 102 height 19
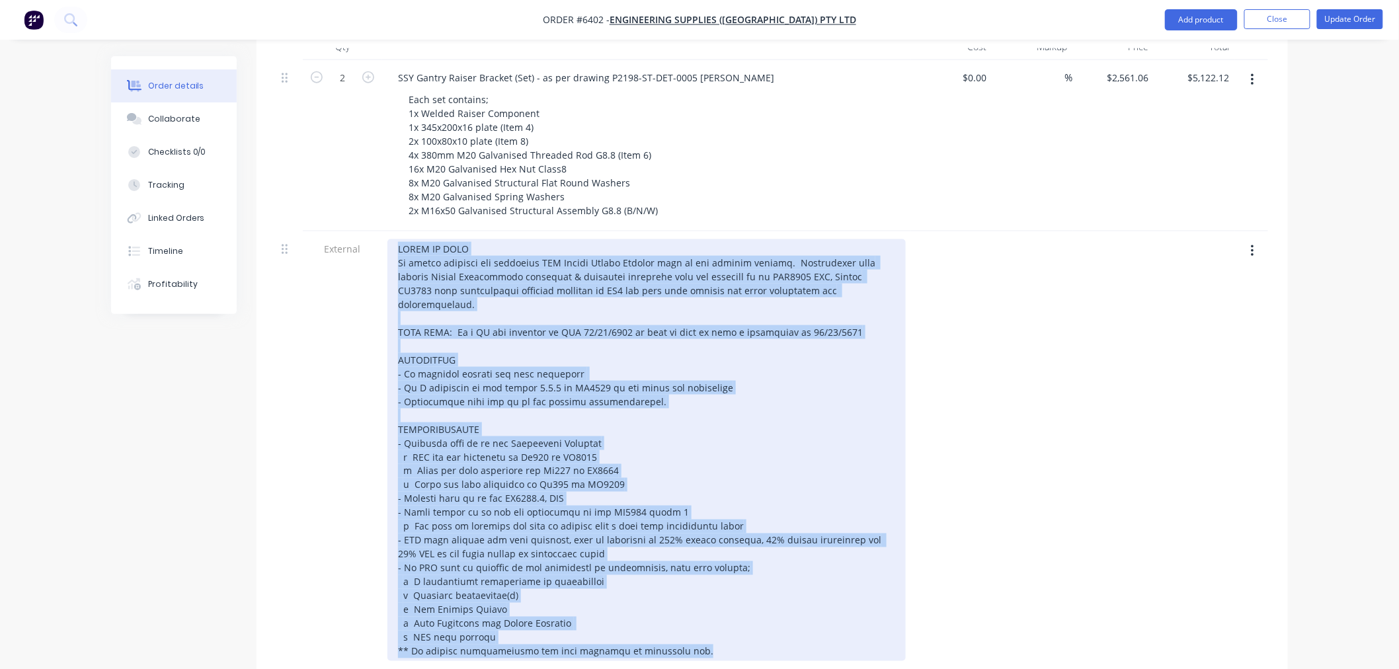
drag, startPoint x: 707, startPoint y: 584, endPoint x: 358, endPoint y: 163, distance: 547.8
click at [358, 163] on div "2 SSY Gantry Raiser Bracket (Set) - as per drawing P2198-ST-DET-0005 [PERSON_NA…" at bounding box center [771, 386] width 991 height 652
copy div "SCOPE OF WORK To supply material and fabricate SSY Gantry Raiser Bracket sets a…"
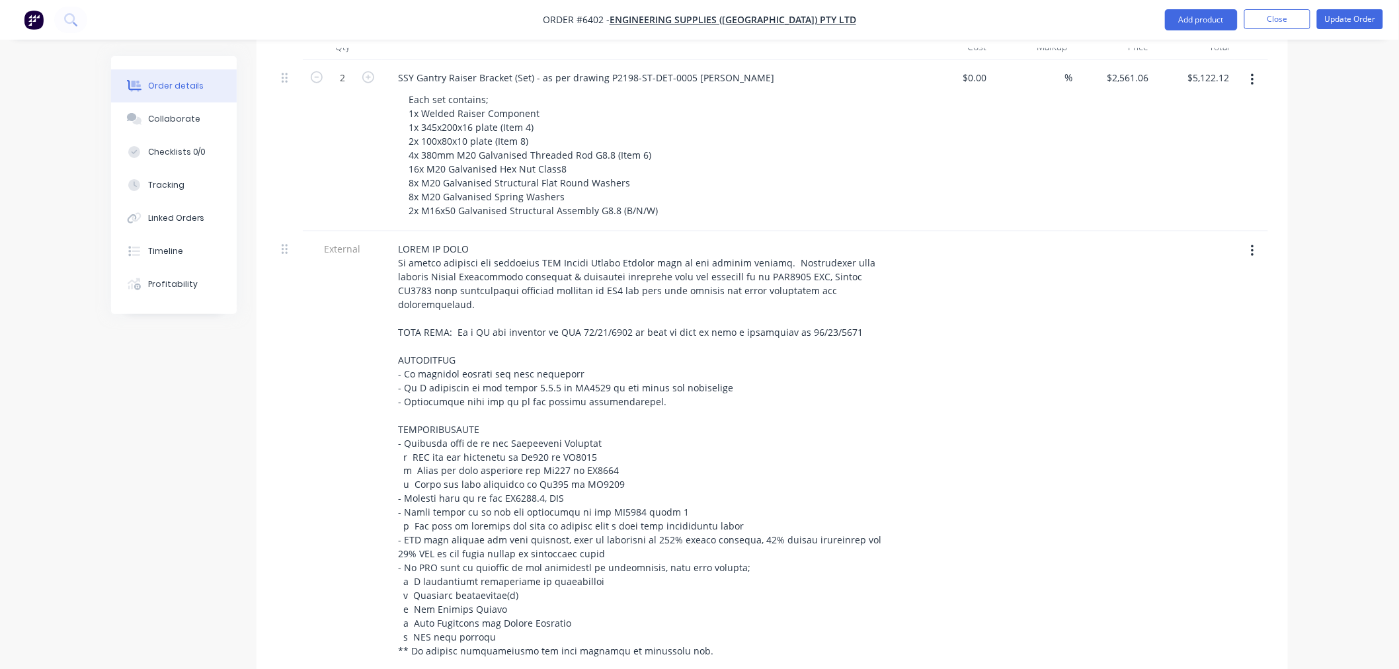
paste div
click at [1248, 239] on button "button" at bounding box center [1252, 251] width 31 height 24
click at [1195, 303] on div "Delete" at bounding box center [1205, 312] width 102 height 19
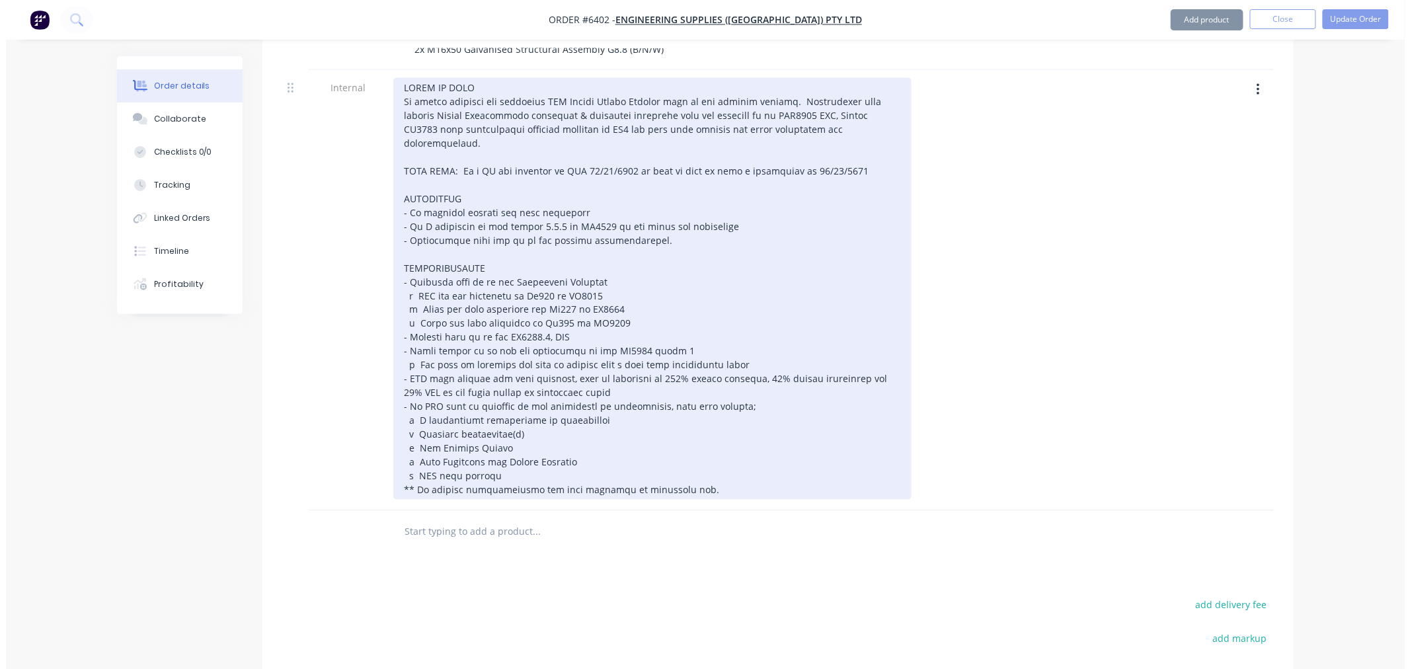
scroll to position [901, 0]
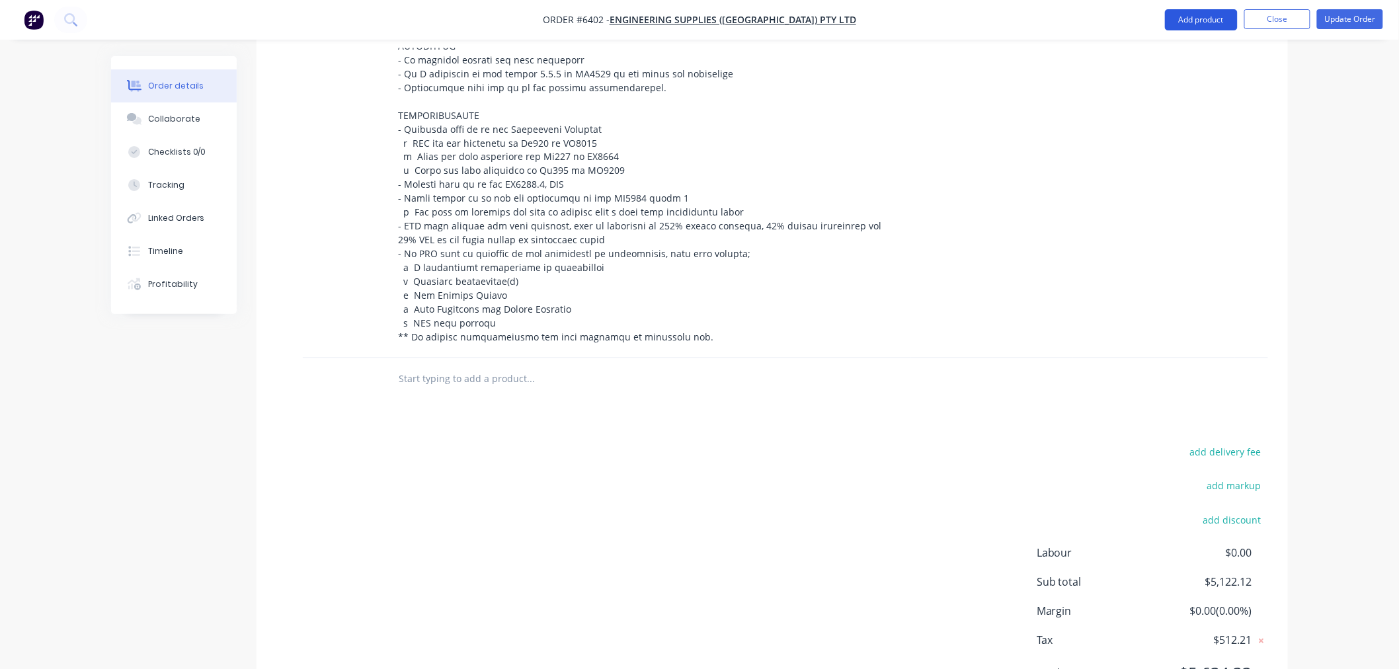
click at [1202, 11] on button "Add product" at bounding box center [1201, 19] width 73 height 21
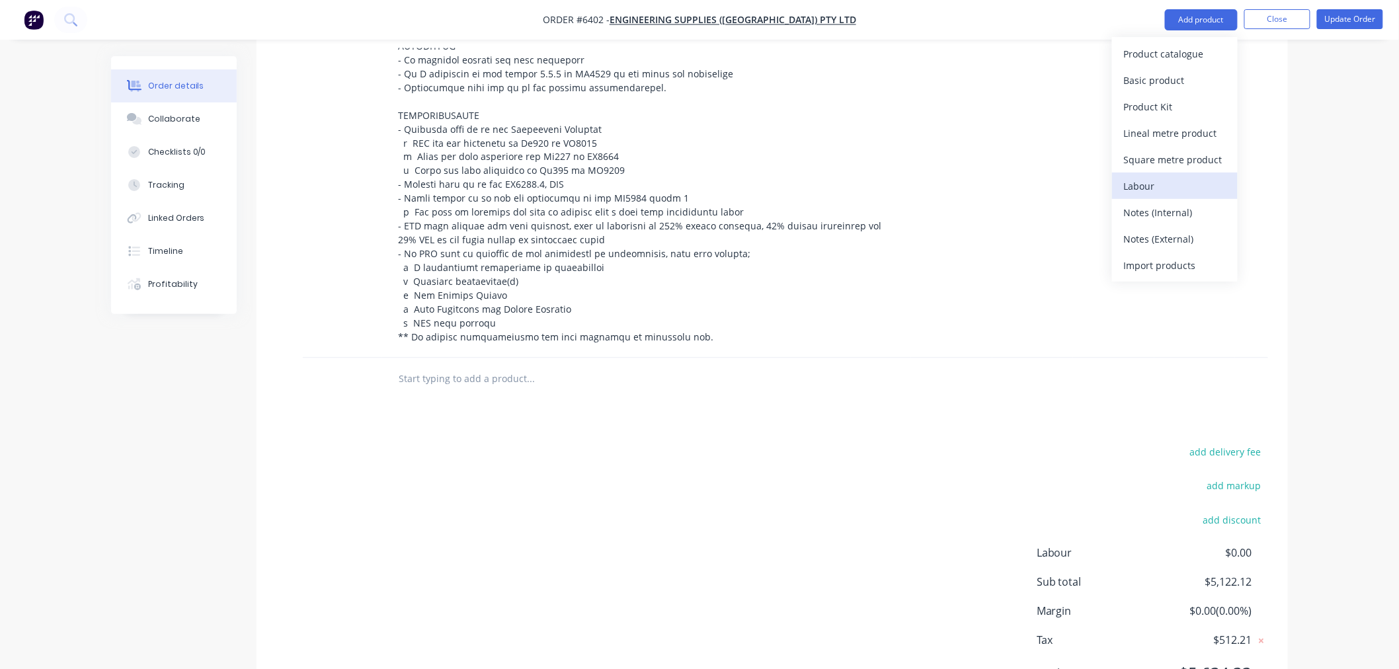
click at [1142, 193] on div "Labour" at bounding box center [1175, 185] width 102 height 19
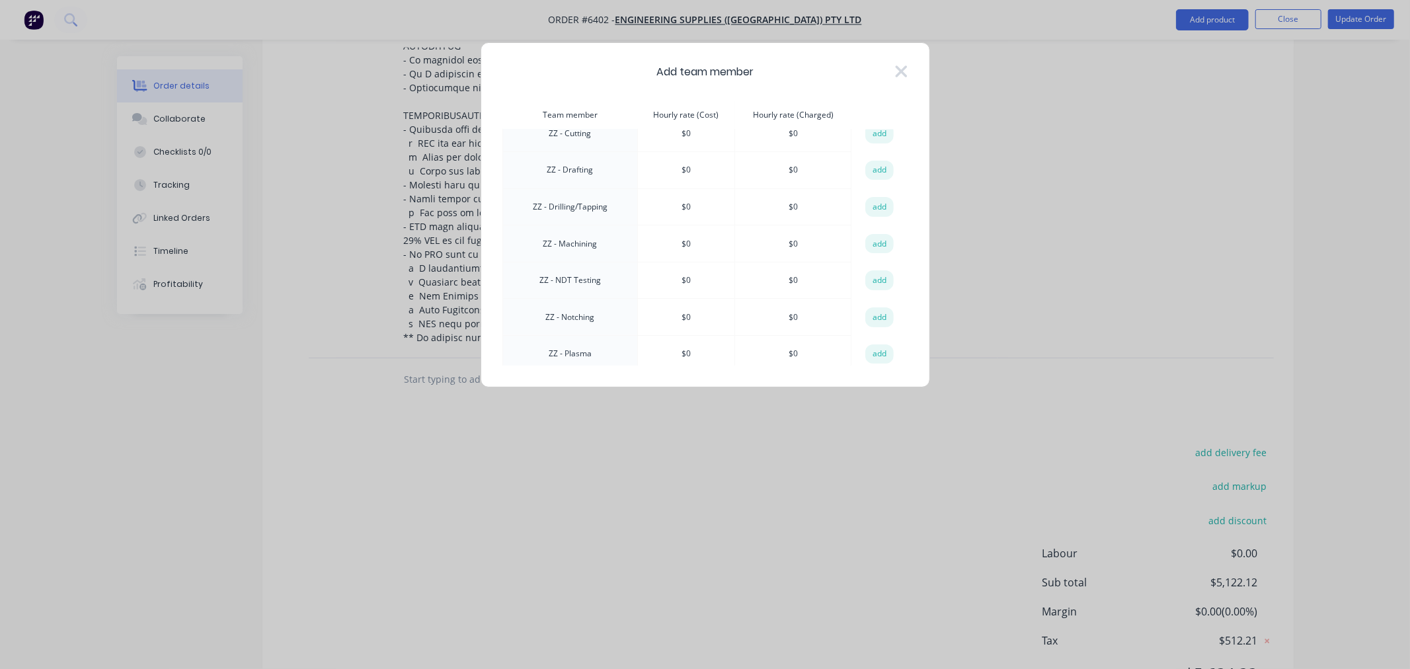
scroll to position [1210, 0]
click at [877, 184] on button "add" at bounding box center [879, 194] width 29 height 20
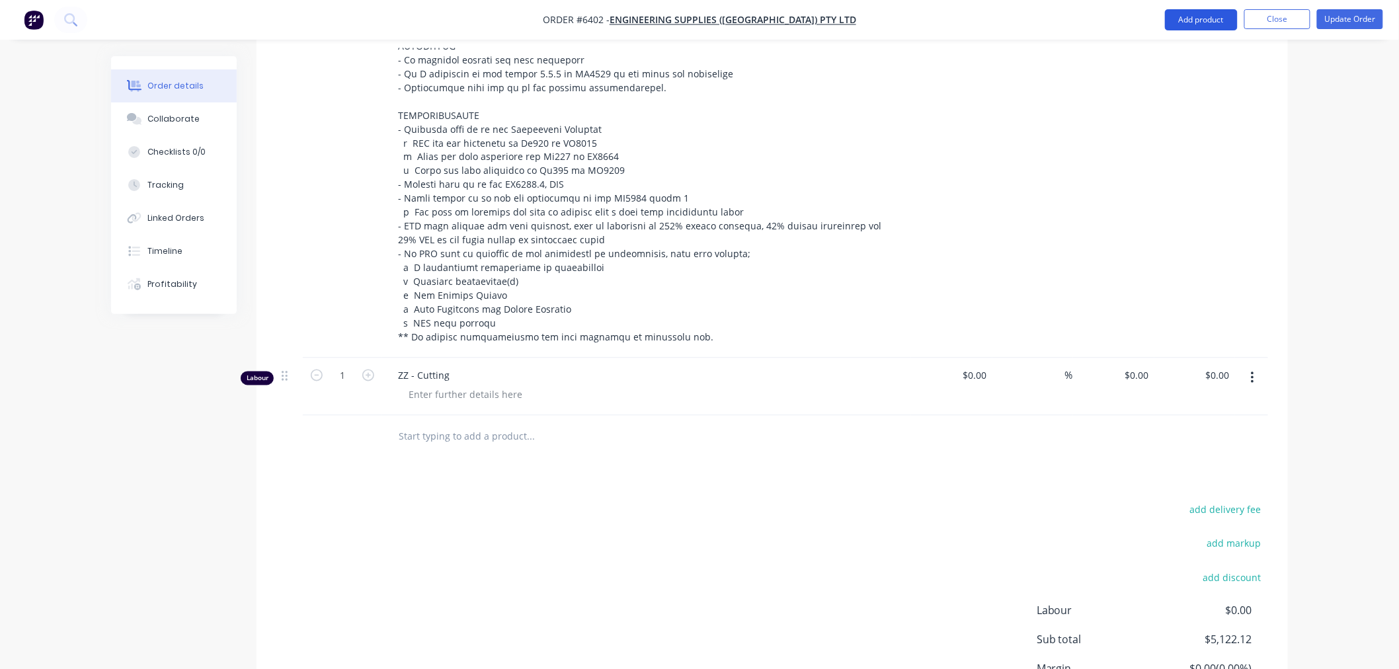
click at [1182, 17] on button "Add product" at bounding box center [1201, 19] width 73 height 21
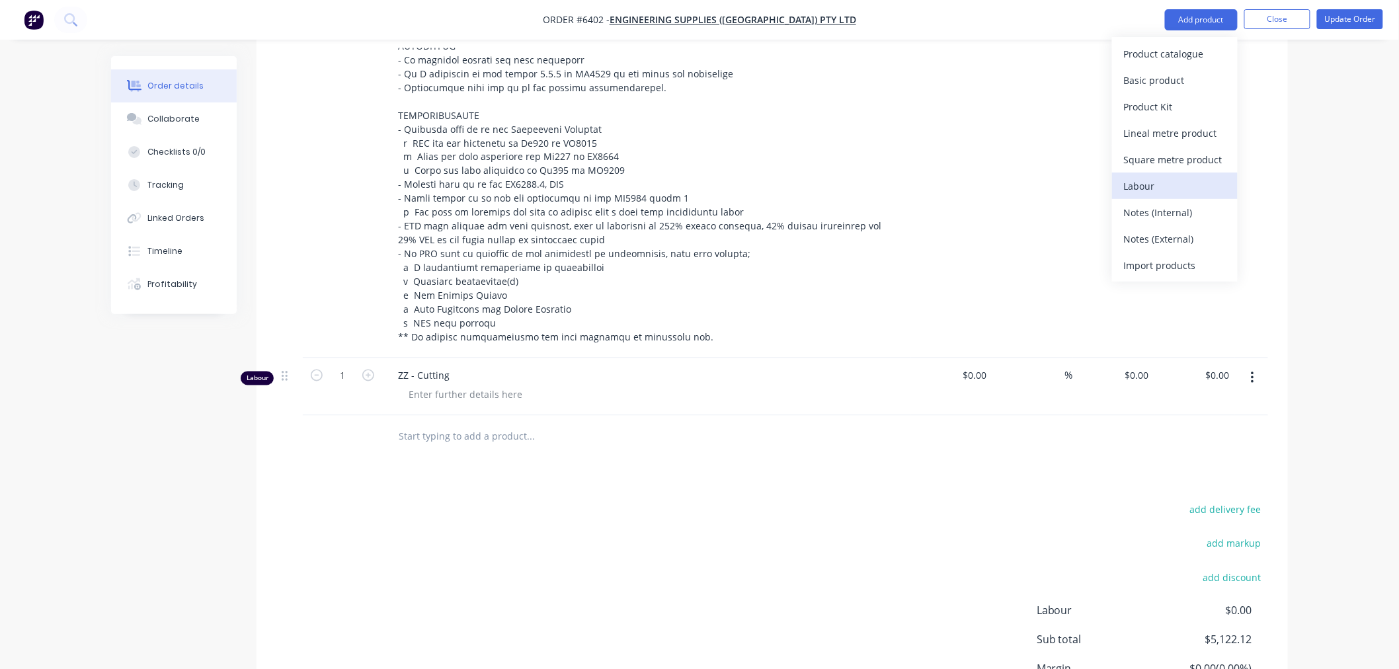
click at [1145, 182] on div "Labour" at bounding box center [1175, 185] width 102 height 19
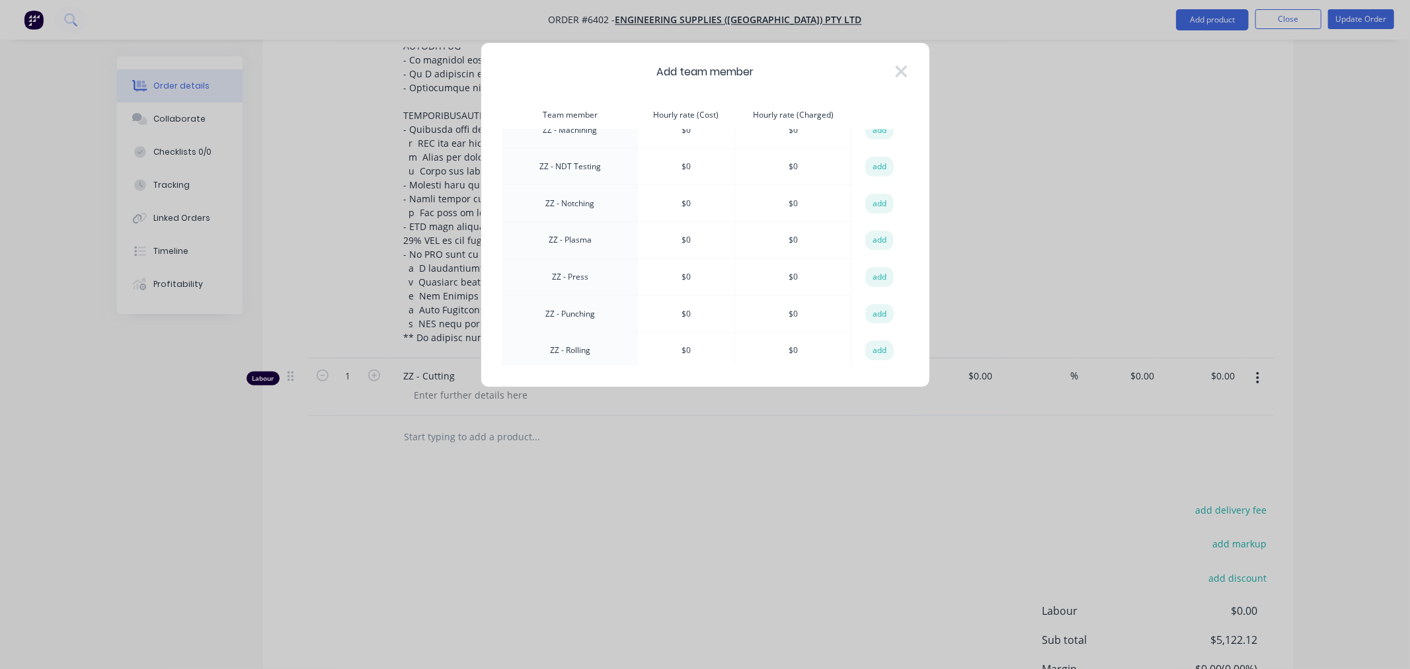
scroll to position [1283, 0]
click at [865, 184] on button "add" at bounding box center [879, 194] width 29 height 20
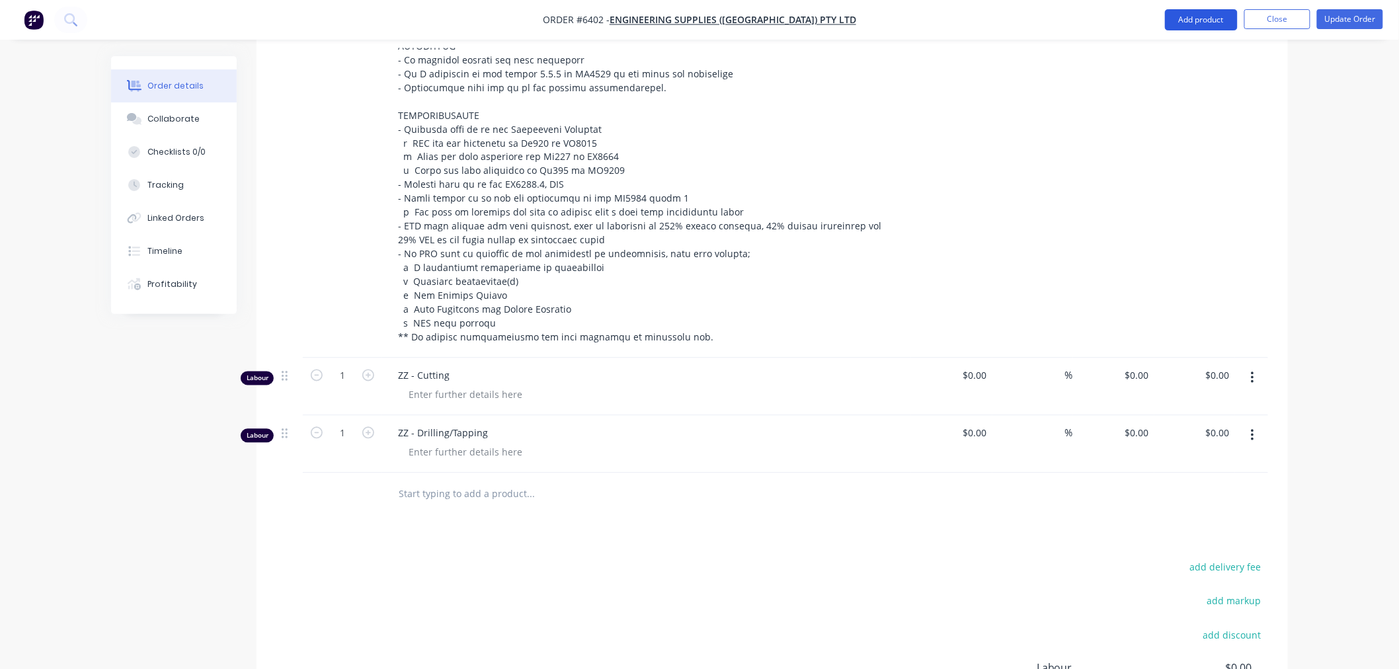
drag, startPoint x: 1192, startPoint y: 17, endPoint x: 1192, endPoint y: 24, distance: 6.6
click at [1192, 18] on button "Add product" at bounding box center [1201, 19] width 73 height 21
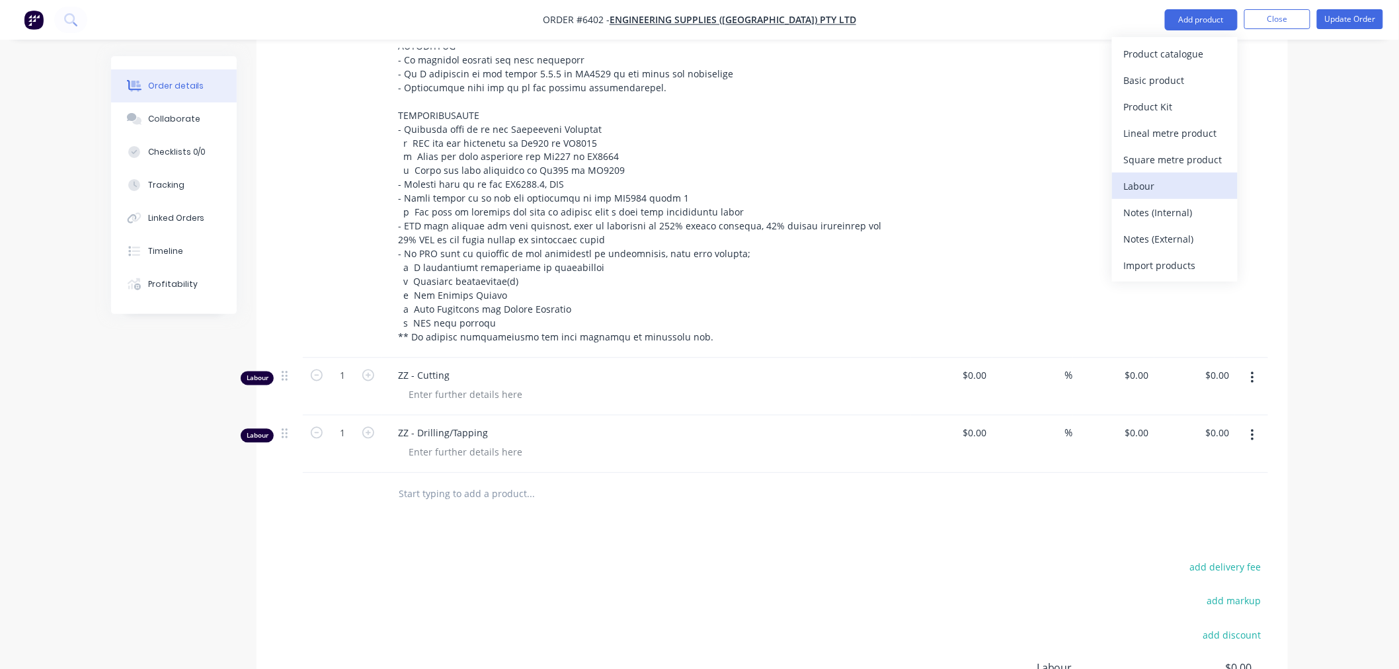
click at [1171, 180] on div "Labour" at bounding box center [1175, 185] width 102 height 19
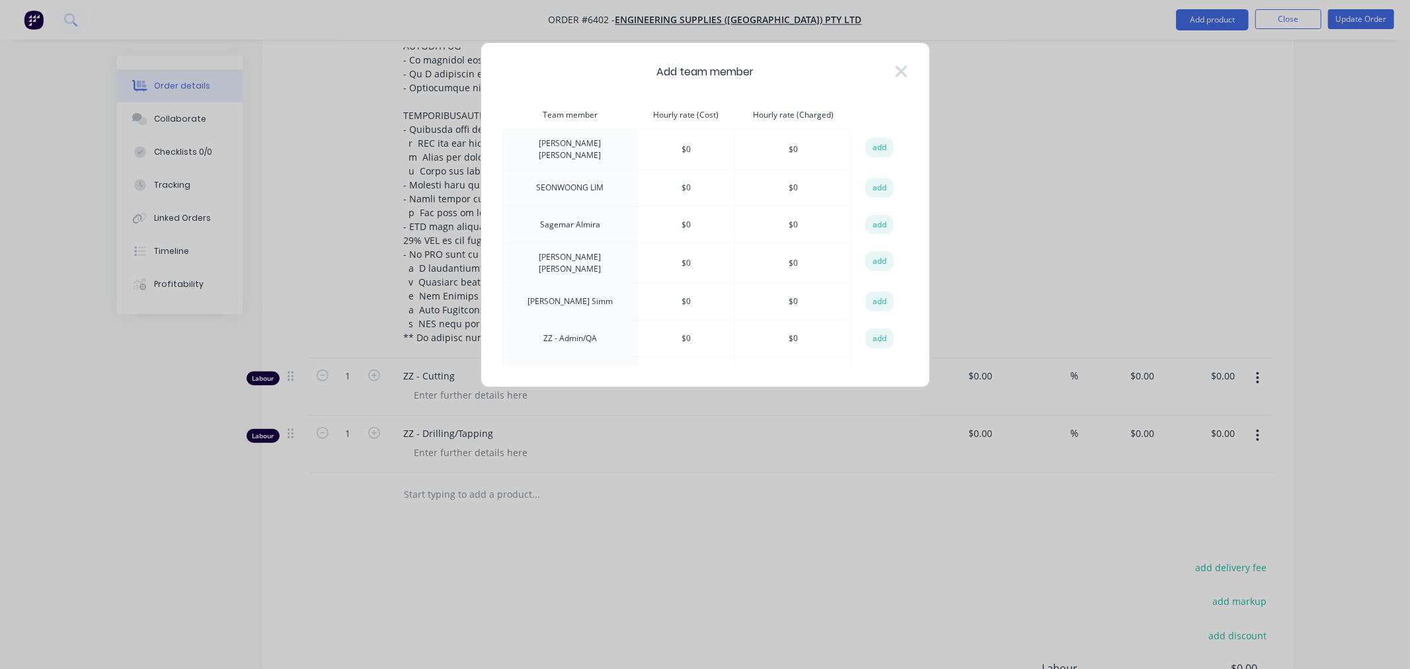
scroll to position [1430, 0]
click at [869, 368] on button "add" at bounding box center [879, 378] width 29 height 20
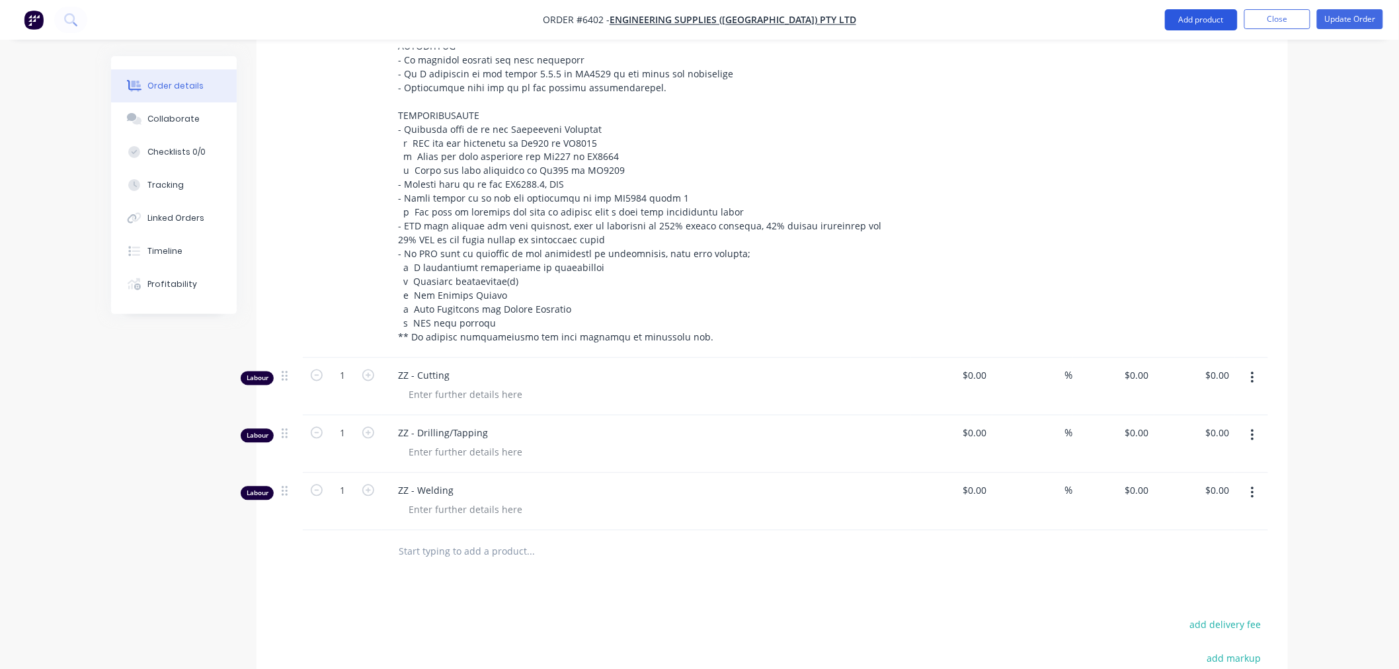
click at [1183, 27] on button "Add product" at bounding box center [1201, 19] width 73 height 21
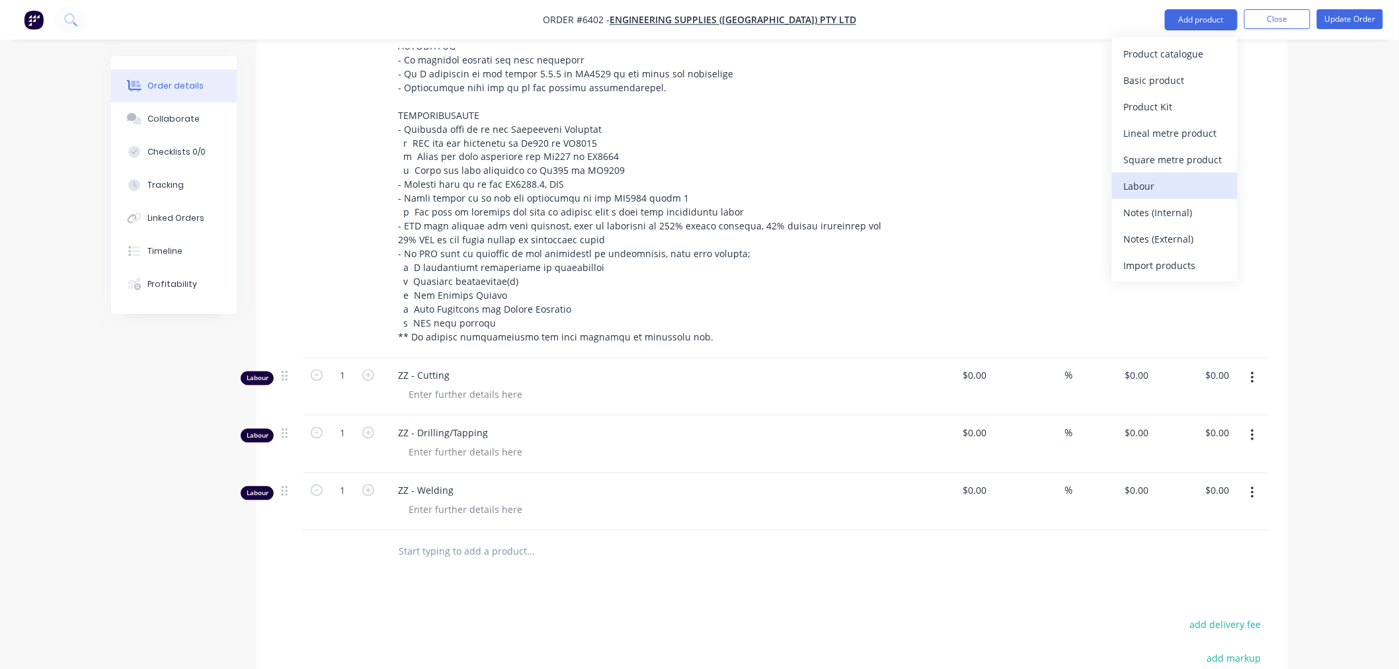
click at [1149, 181] on div "Labour" at bounding box center [1175, 185] width 102 height 19
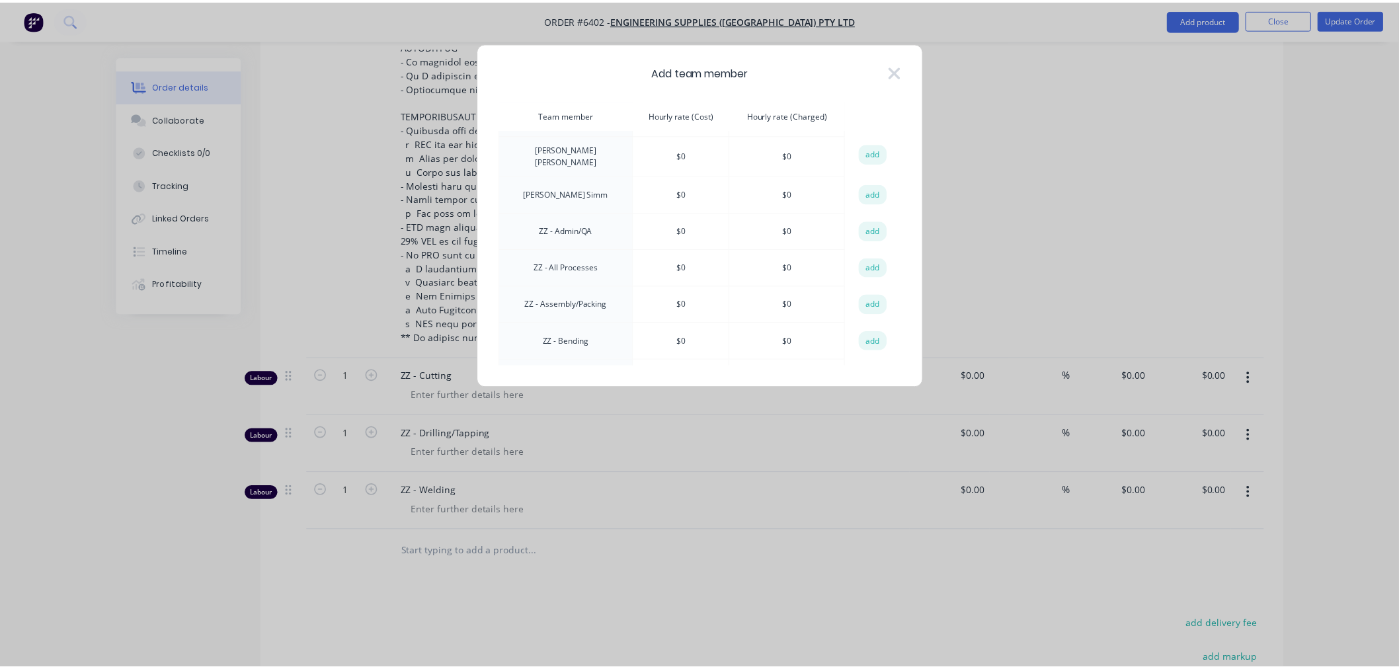
scroll to position [954, 0]
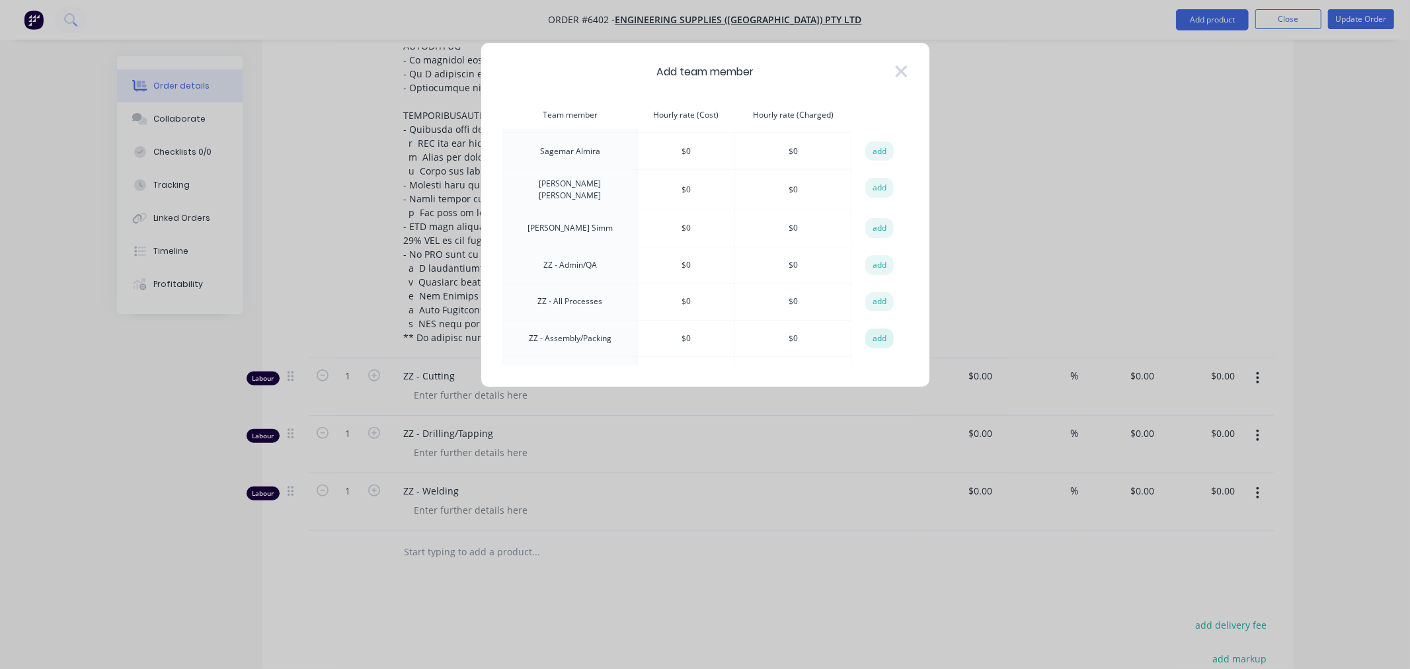
click at [875, 328] on button "add" at bounding box center [879, 338] width 29 height 20
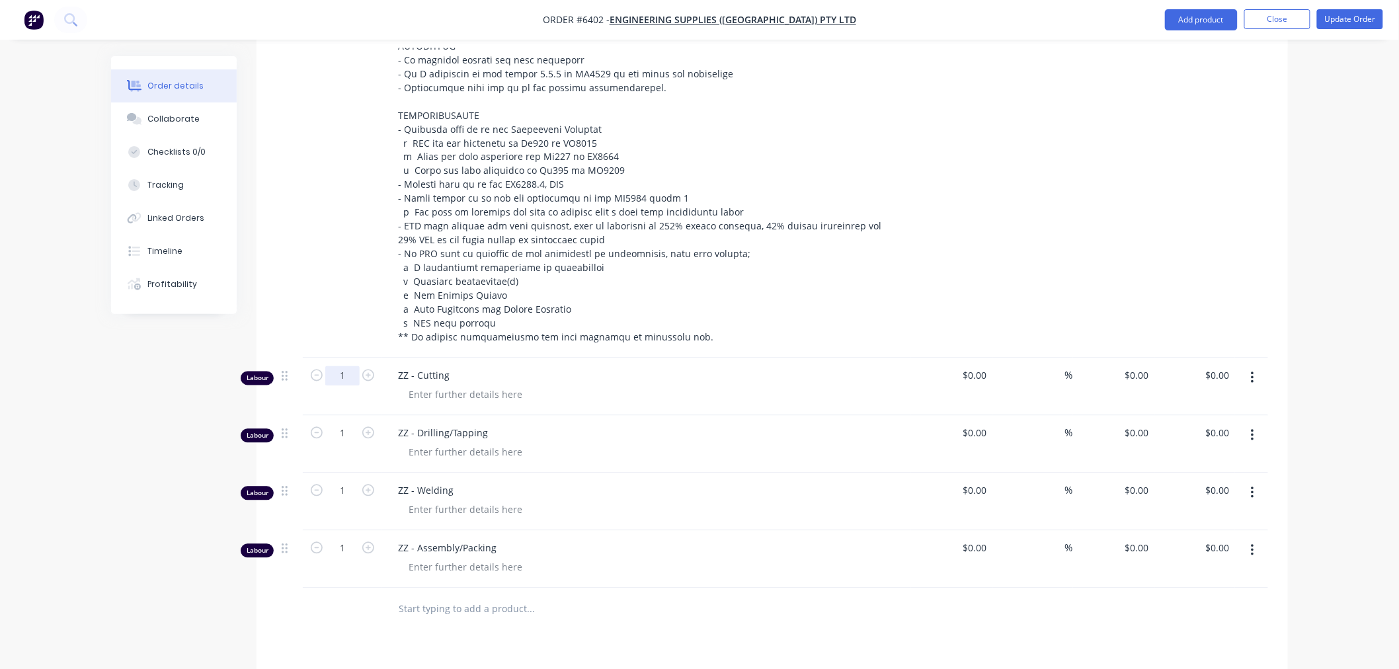
click at [347, 366] on input "1" at bounding box center [342, 376] width 34 height 20
type input "3.17"
click at [342, 424] on input "1" at bounding box center [342, 434] width 34 height 20
type input "1.5"
click at [411, 576] on div "Products Show / Hide columns Add product Qty Cost Markup Price Total 2 SSY Gant…" at bounding box center [771, 310] width 1031 height 1276
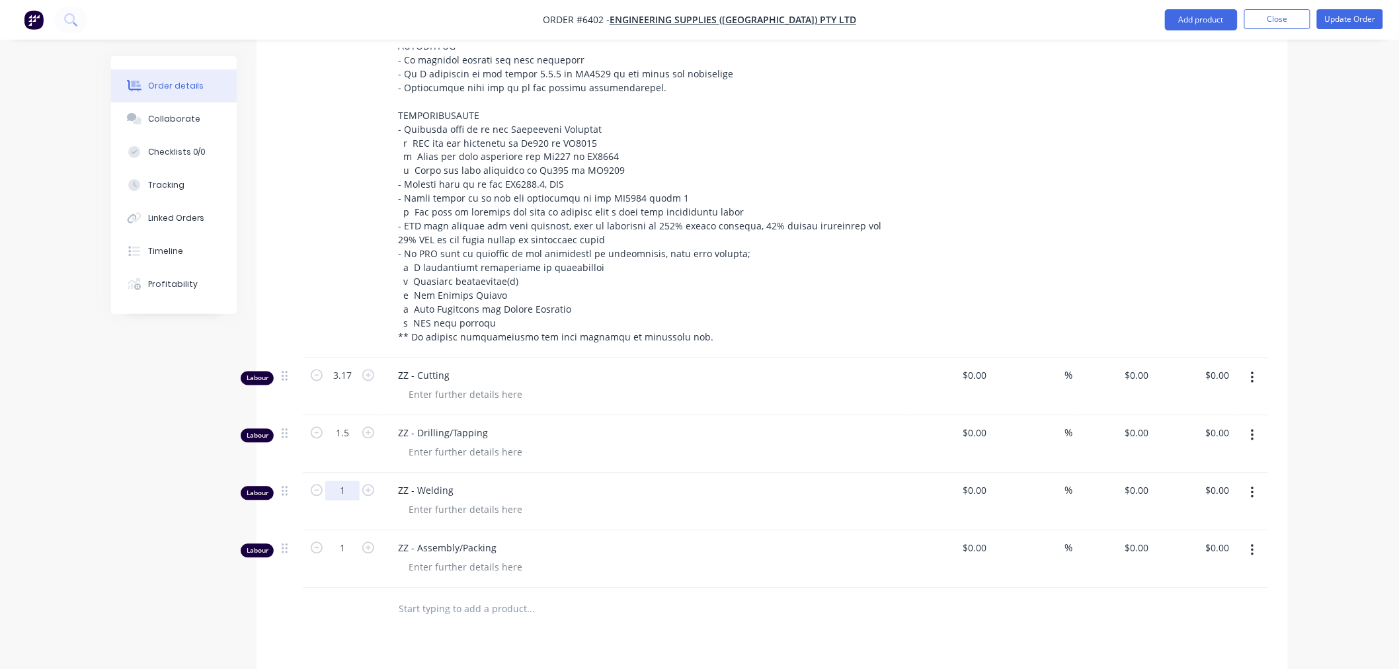
click at [351, 481] on input "1" at bounding box center [342, 491] width 34 height 20
type input "8.21"
click at [344, 539] on input "1" at bounding box center [342, 549] width 34 height 20
type input "6"
type input "1"
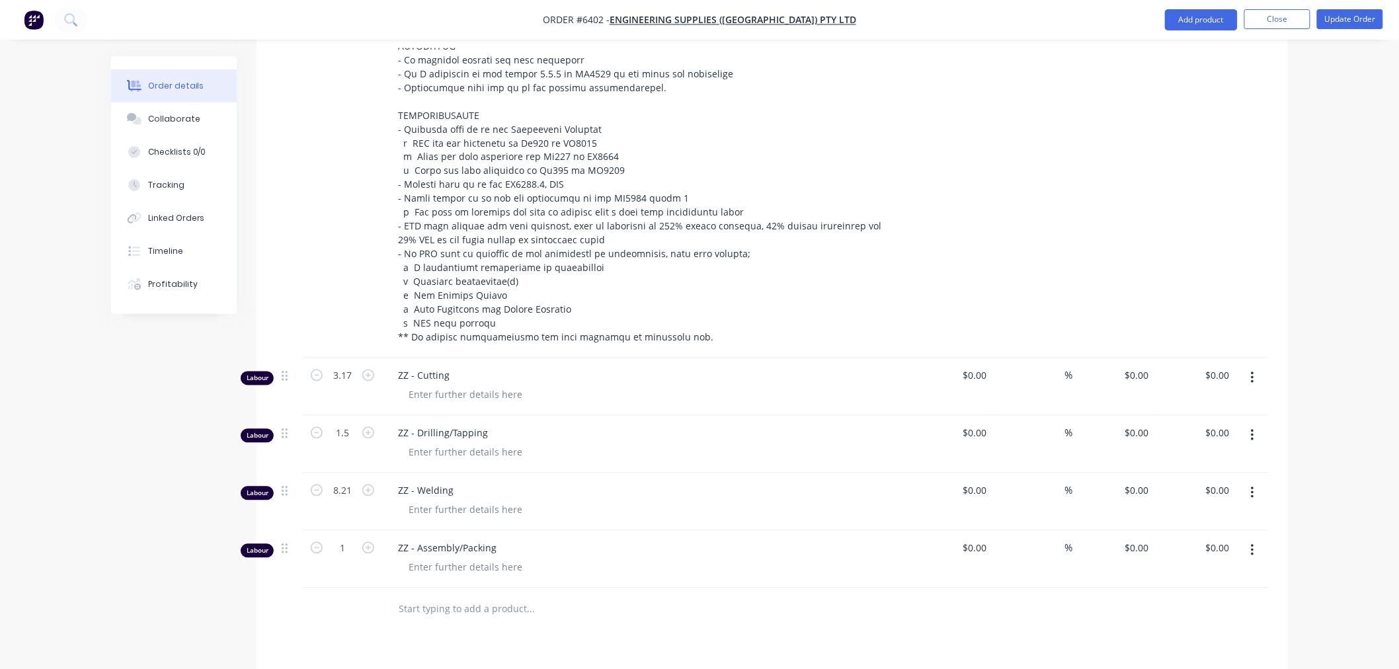
click at [605, 582] on div "Products Show / Hide columns Add product Qty Cost Markup Price Total 2 SSY Gant…" at bounding box center [771, 310] width 1031 height 1276
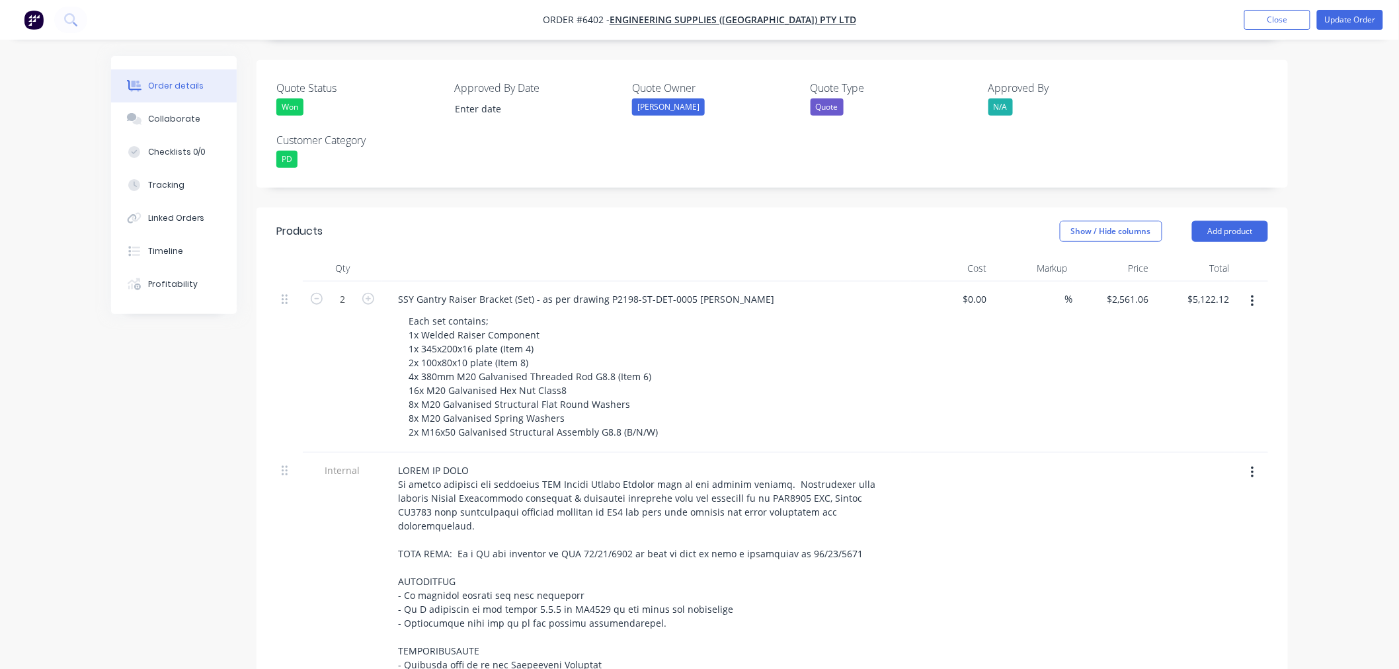
scroll to position [387, 0]
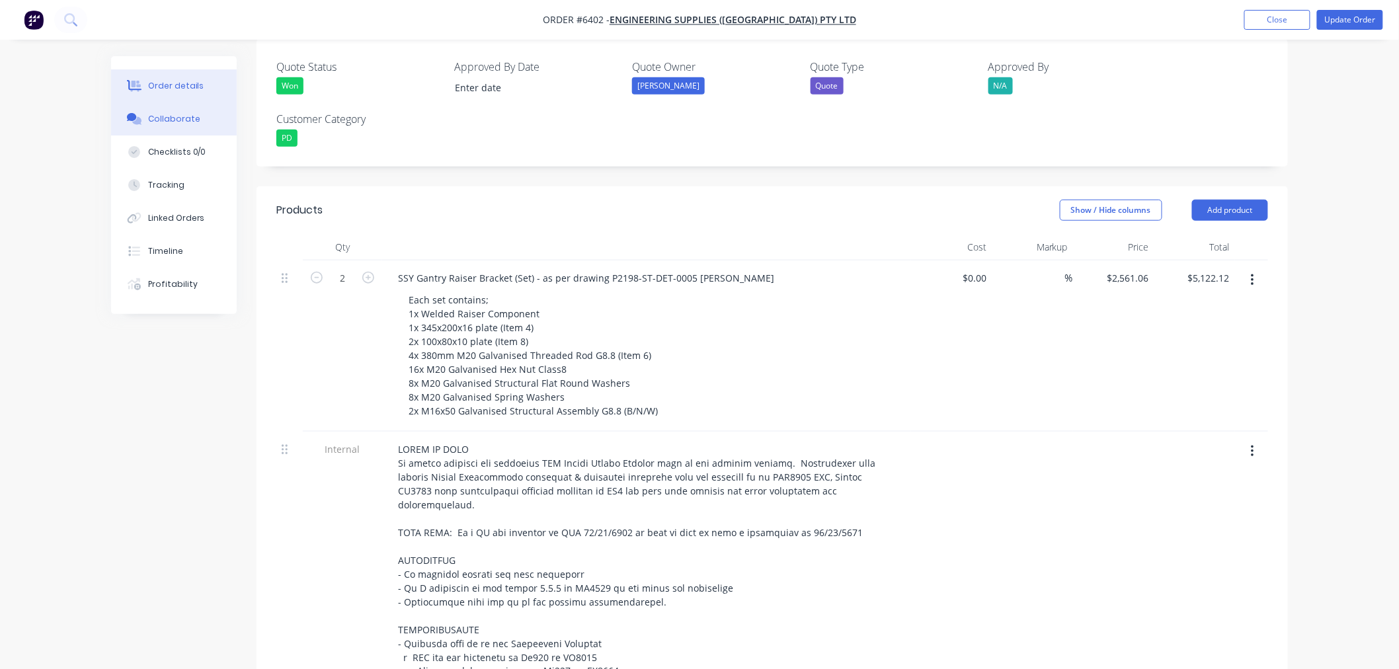
click at [176, 108] on button "Collaborate" at bounding box center [174, 118] width 126 height 33
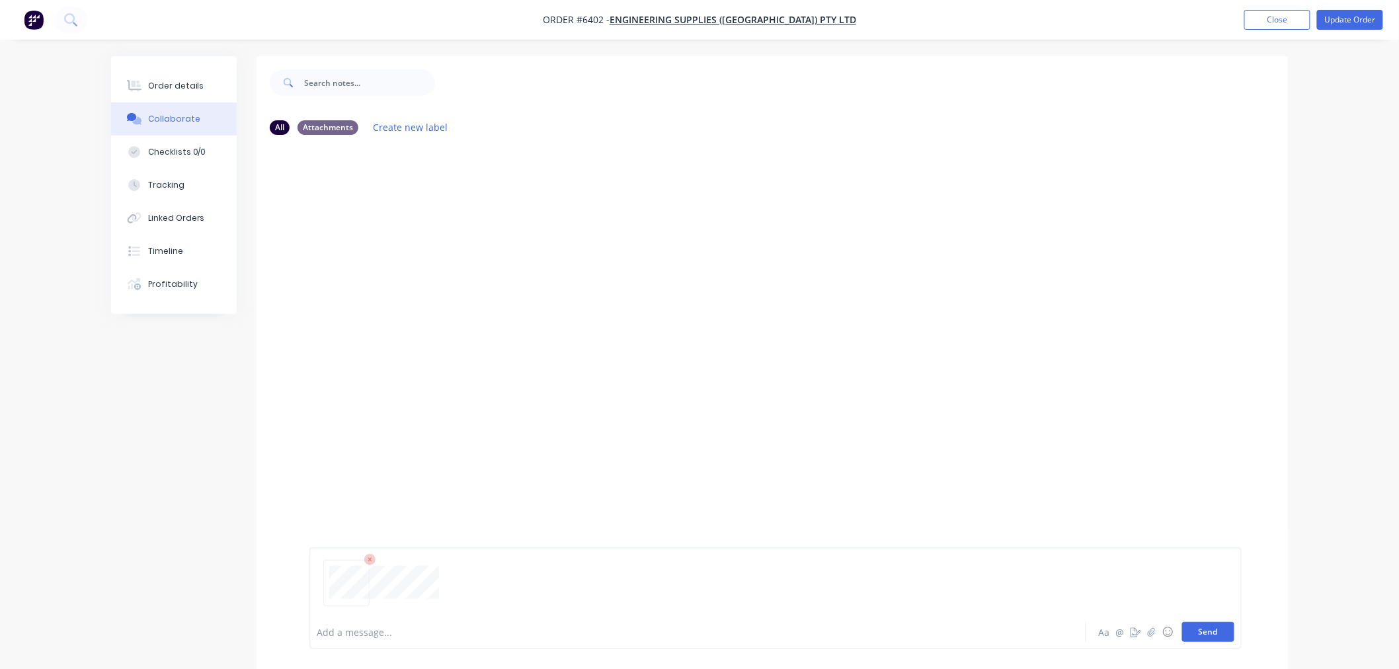
click at [1210, 635] on button "Send" at bounding box center [1208, 632] width 52 height 20
click at [170, 83] on div "Order details" at bounding box center [176, 86] width 56 height 12
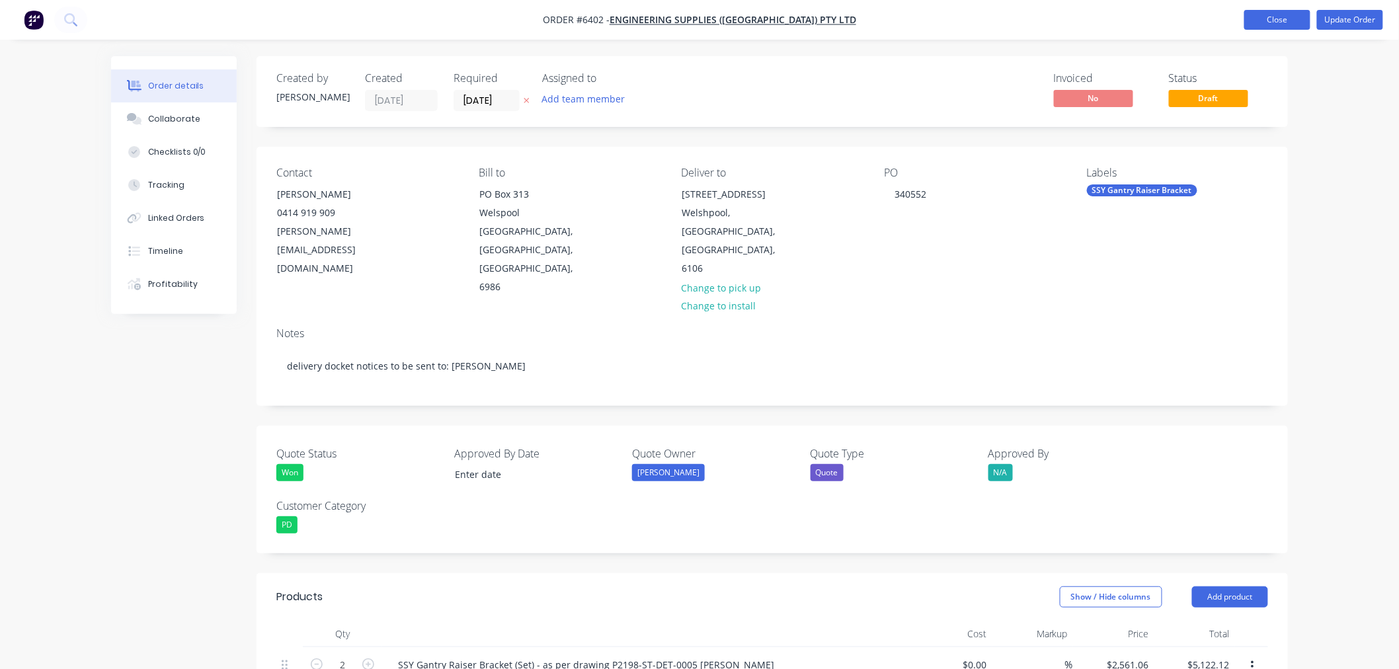
click at [1274, 17] on button "Close" at bounding box center [1277, 20] width 66 height 20
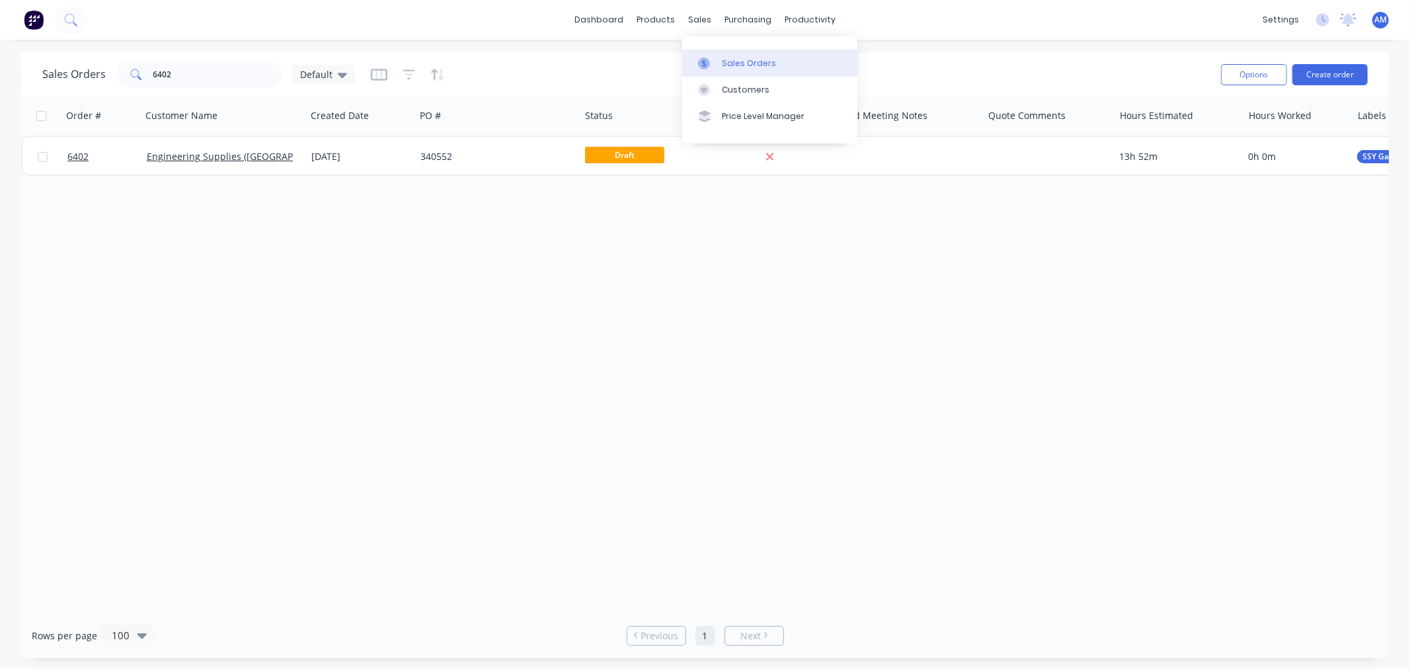
click at [736, 64] on div "Sales Orders" at bounding box center [749, 64] width 54 height 12
click at [1320, 66] on button "Create order" at bounding box center [1329, 74] width 75 height 21
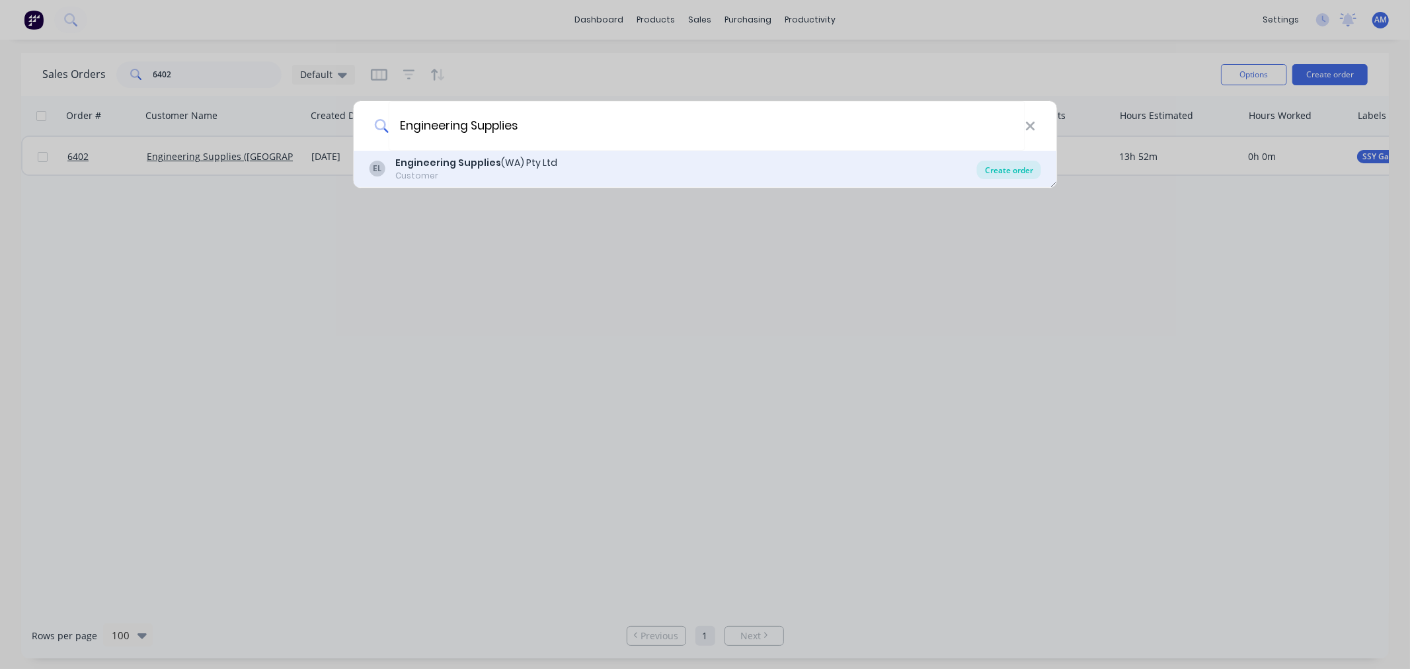
type input "Engineering Supplies"
click at [999, 169] on div "Create order" at bounding box center [1009, 170] width 64 height 19
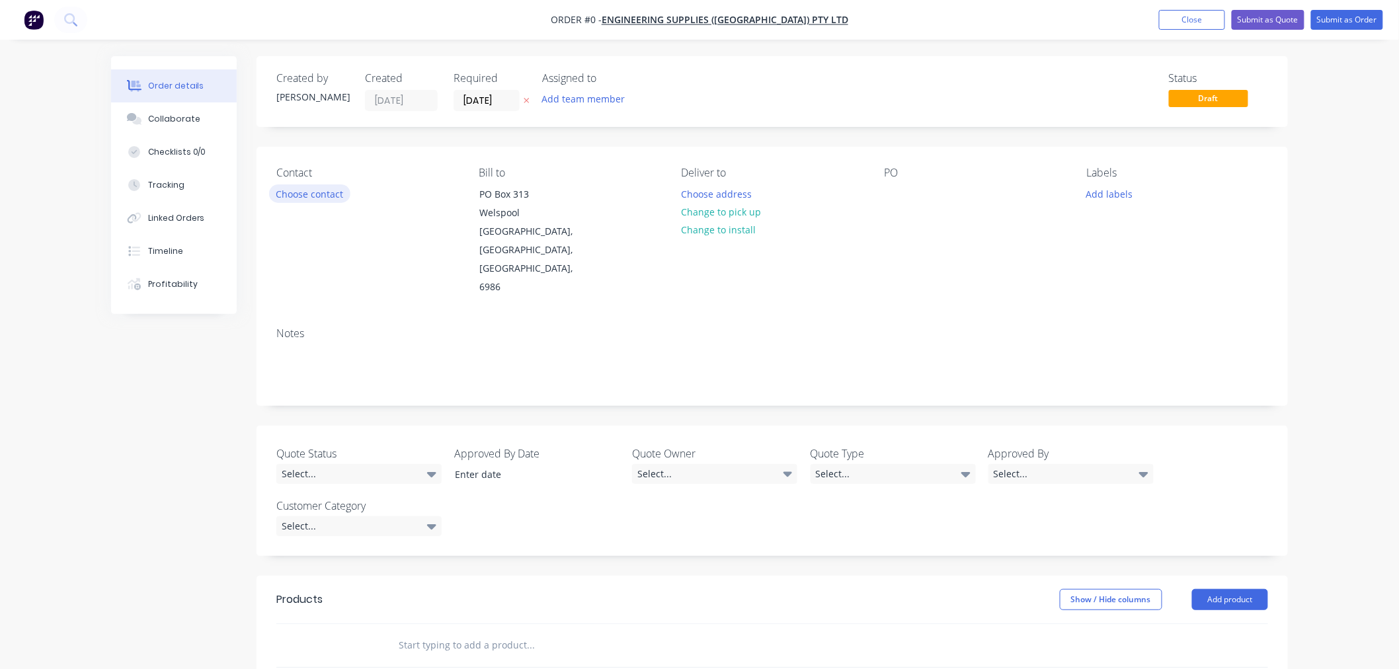
click at [325, 196] on button "Choose contact" at bounding box center [309, 193] width 81 height 18
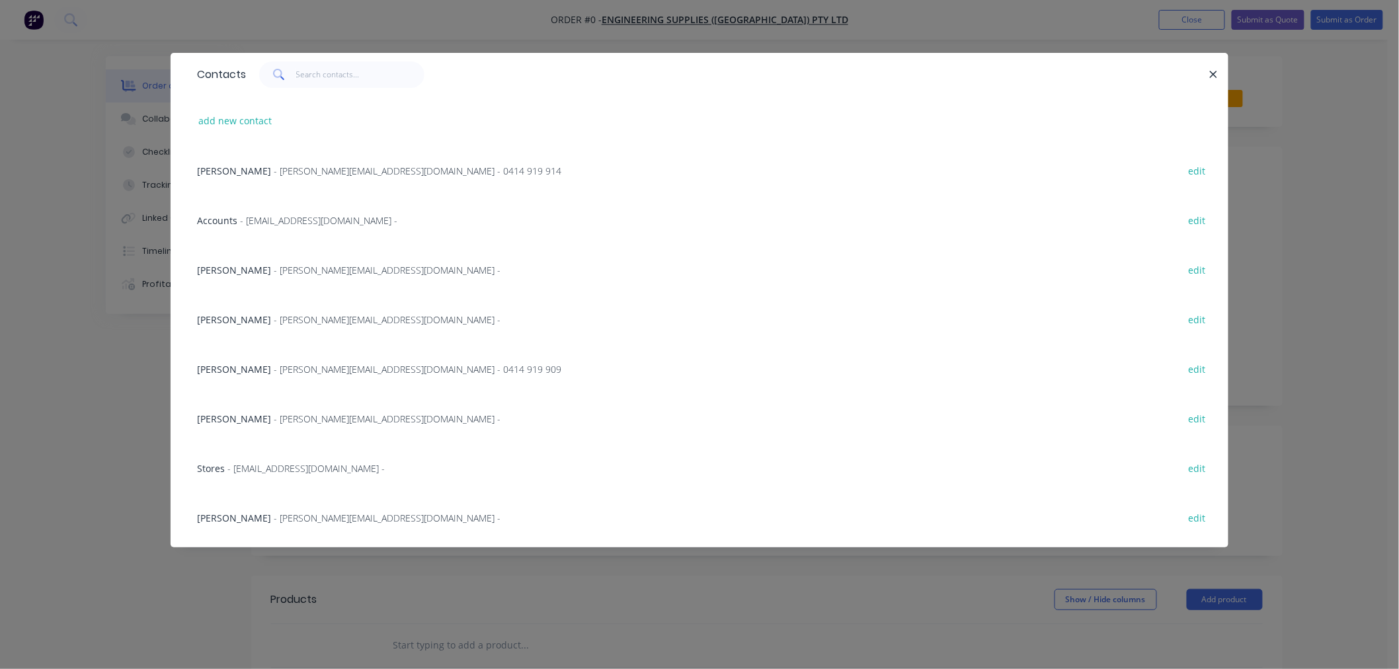
click at [246, 368] on span "[PERSON_NAME]" at bounding box center [234, 369] width 74 height 13
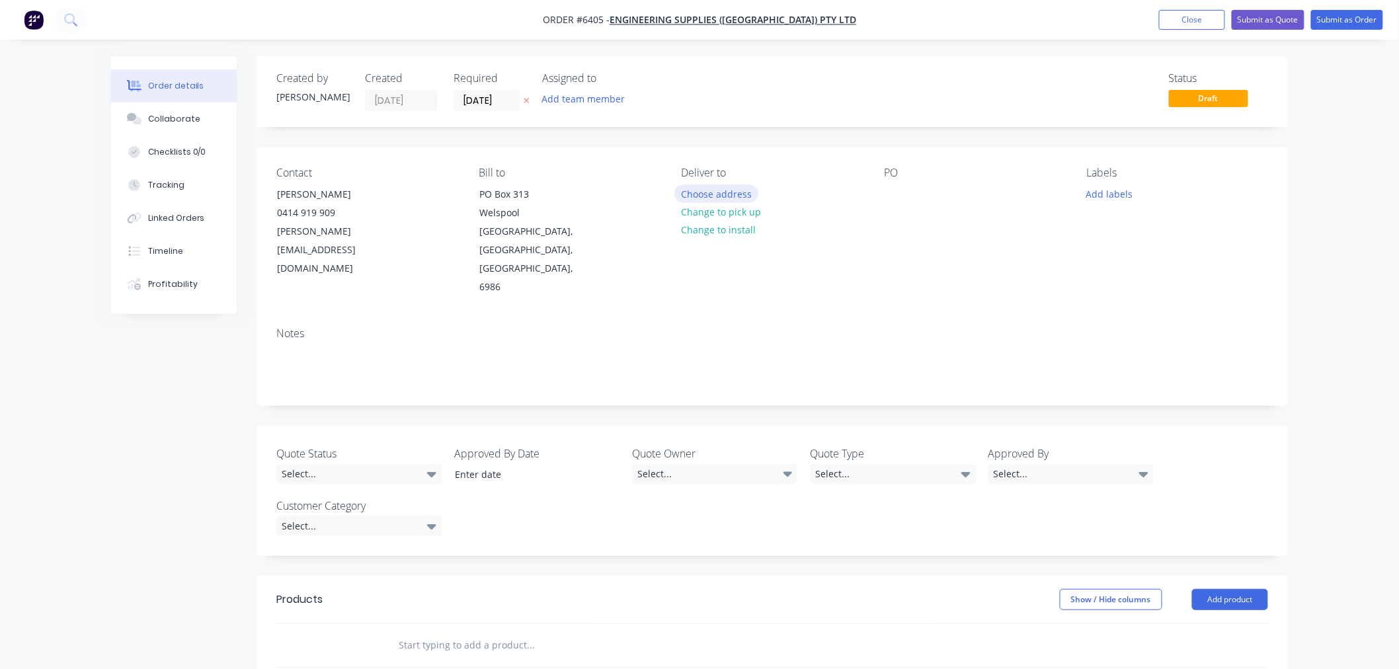
click at [728, 192] on button "Choose address" at bounding box center [716, 193] width 85 height 18
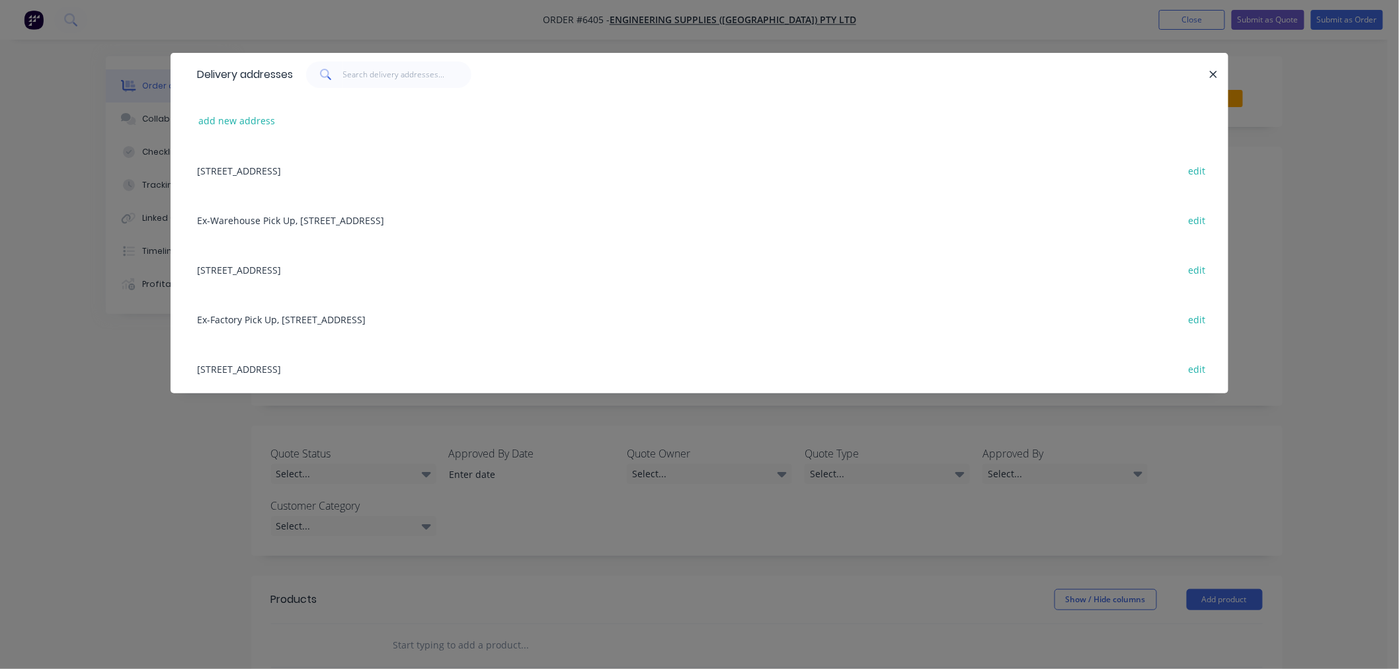
click at [421, 262] on div "[STREET_ADDRESS] edit" at bounding box center [699, 270] width 1018 height 50
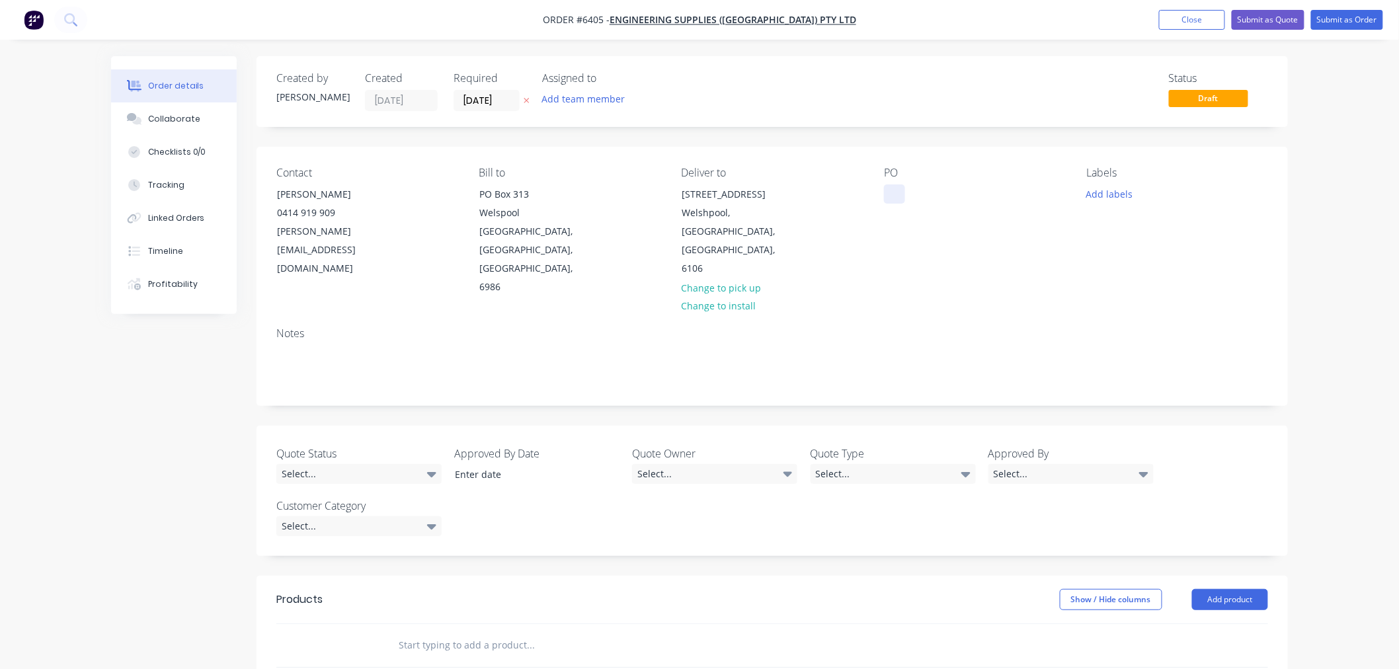
click at [897, 190] on div at bounding box center [894, 193] width 21 height 19
click at [1093, 192] on button "Add labels" at bounding box center [1109, 193] width 61 height 18
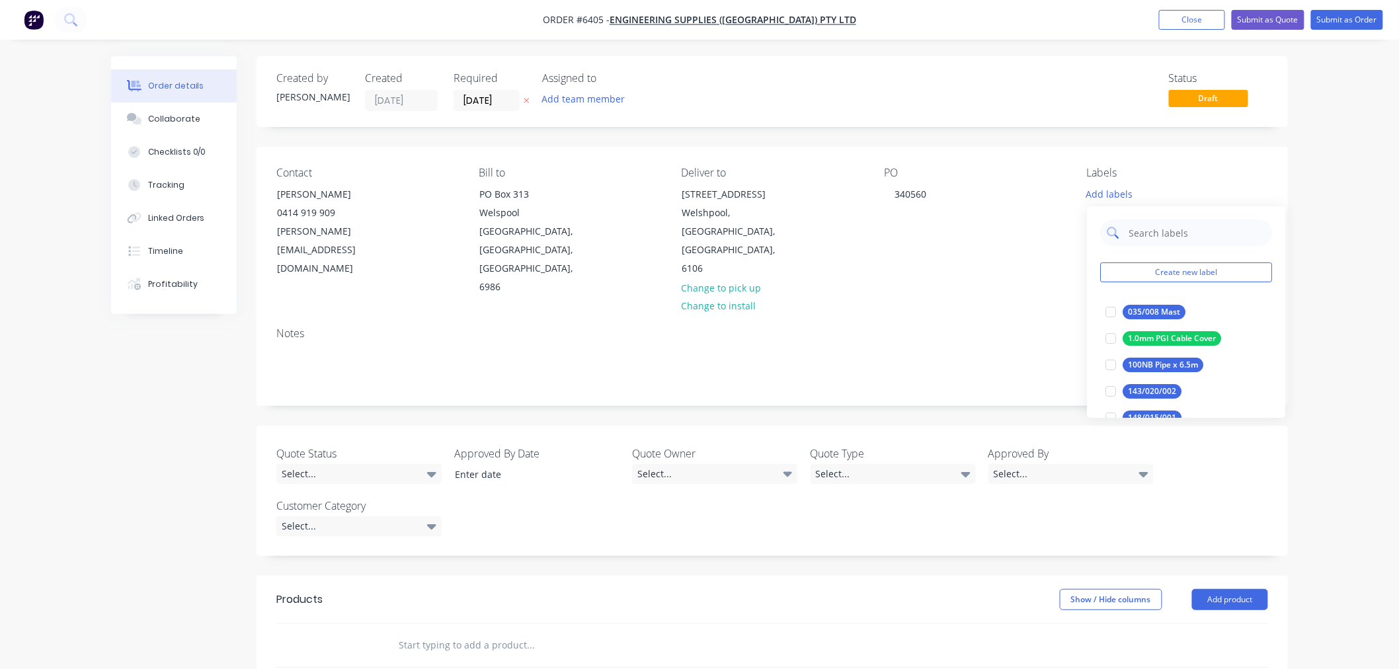
click at [1127, 230] on input "text" at bounding box center [1196, 232] width 138 height 26
type input "0782"
click at [1112, 311] on div at bounding box center [1110, 312] width 26 height 26
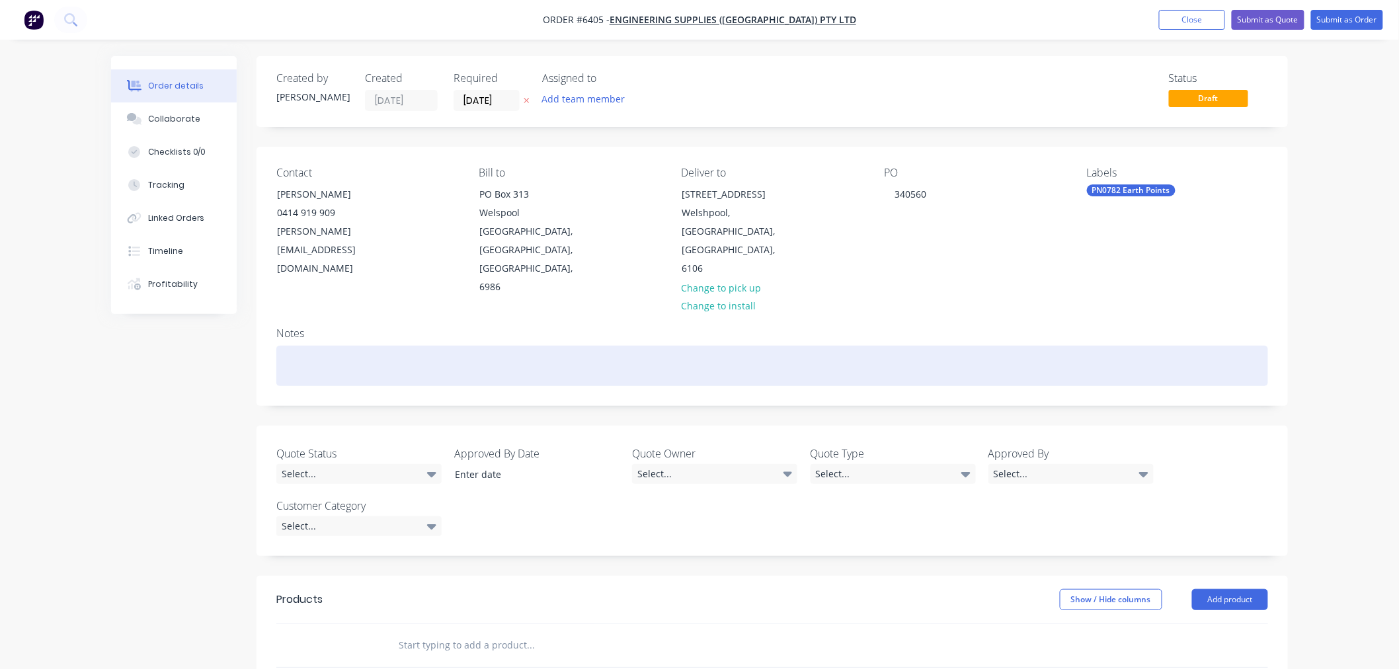
click at [947, 346] on div at bounding box center [771, 366] width 991 height 40
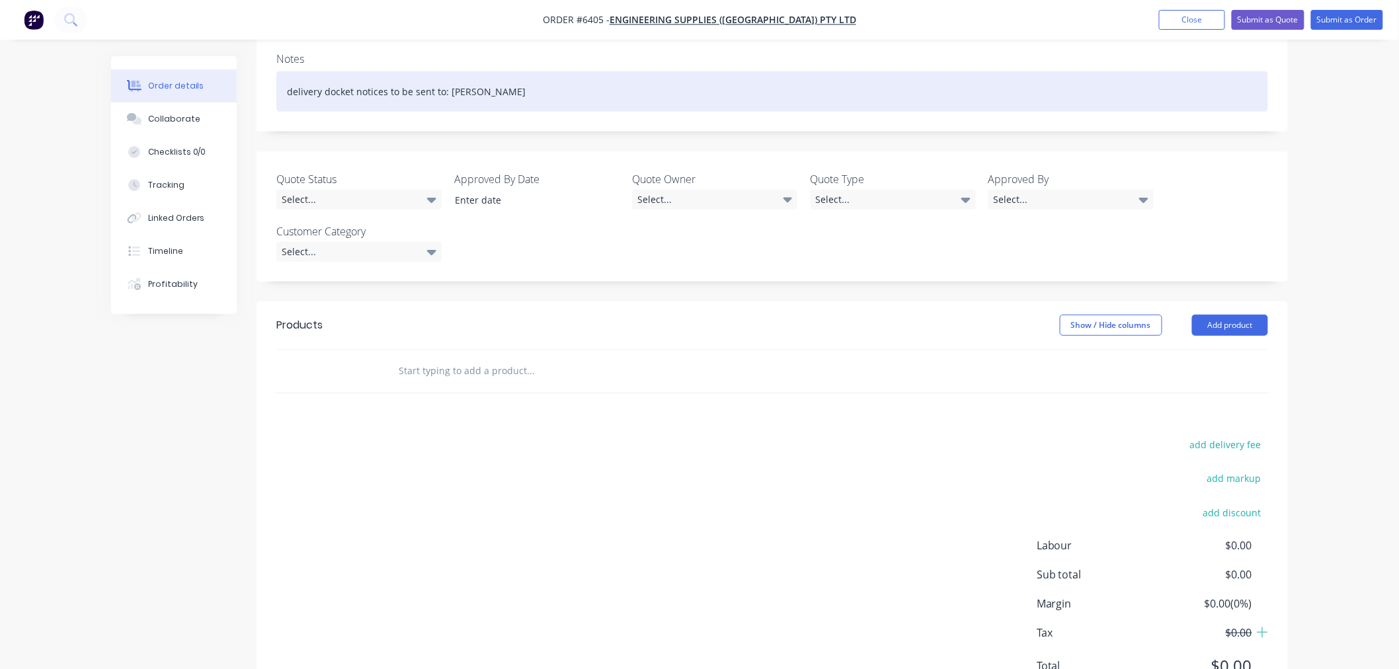
scroll to position [280, 0]
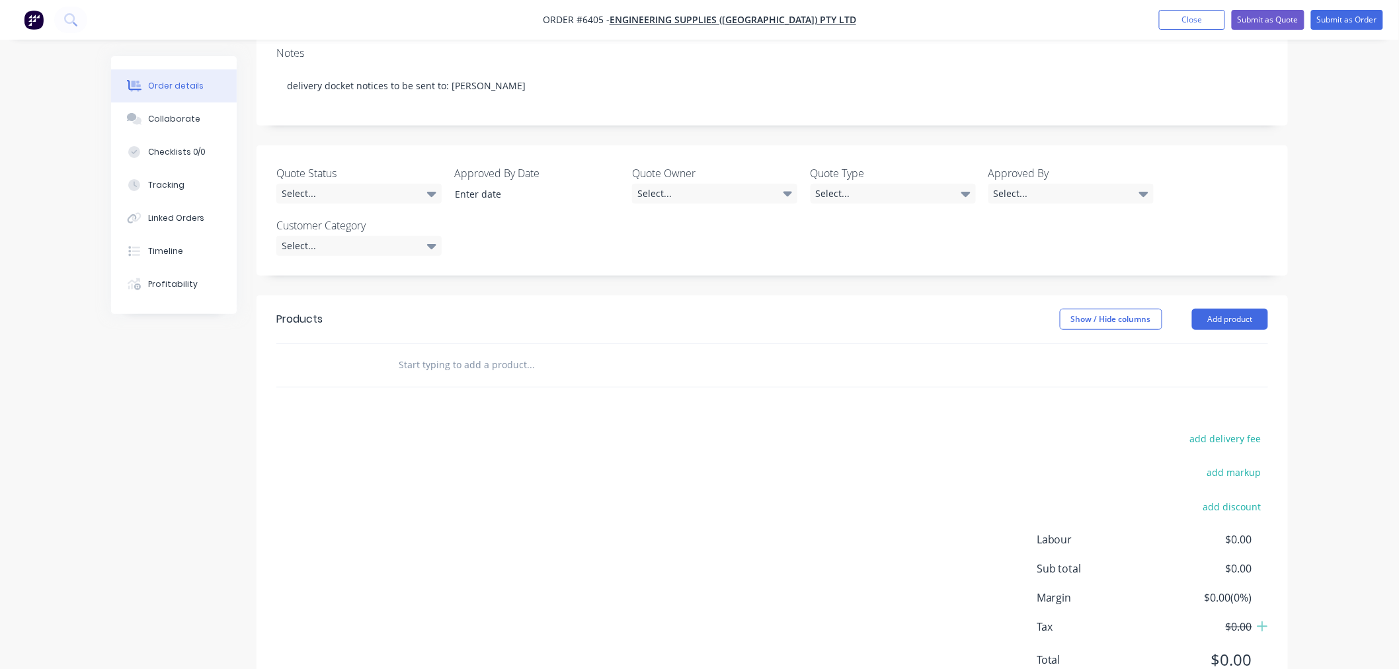
click at [449, 352] on input "text" at bounding box center [530, 365] width 264 height 26
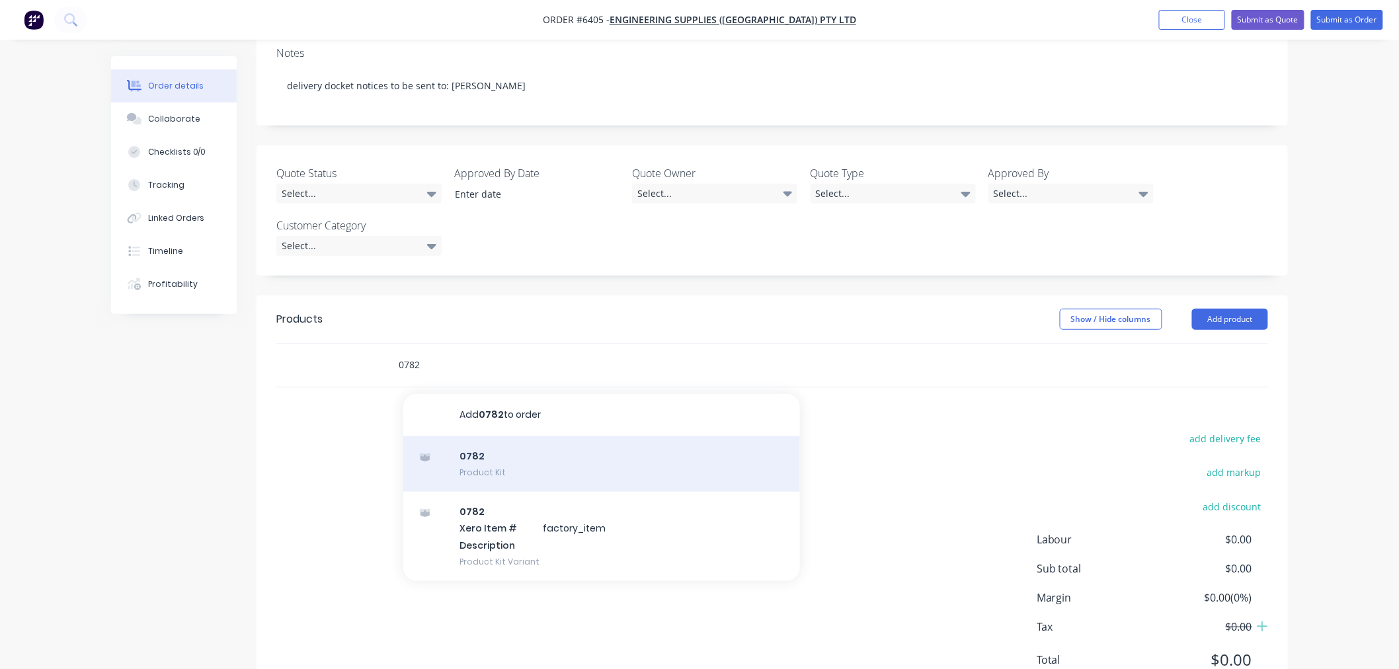
type input "0782"
click at [472, 436] on div "0782 Product Kit" at bounding box center [601, 464] width 397 height 56
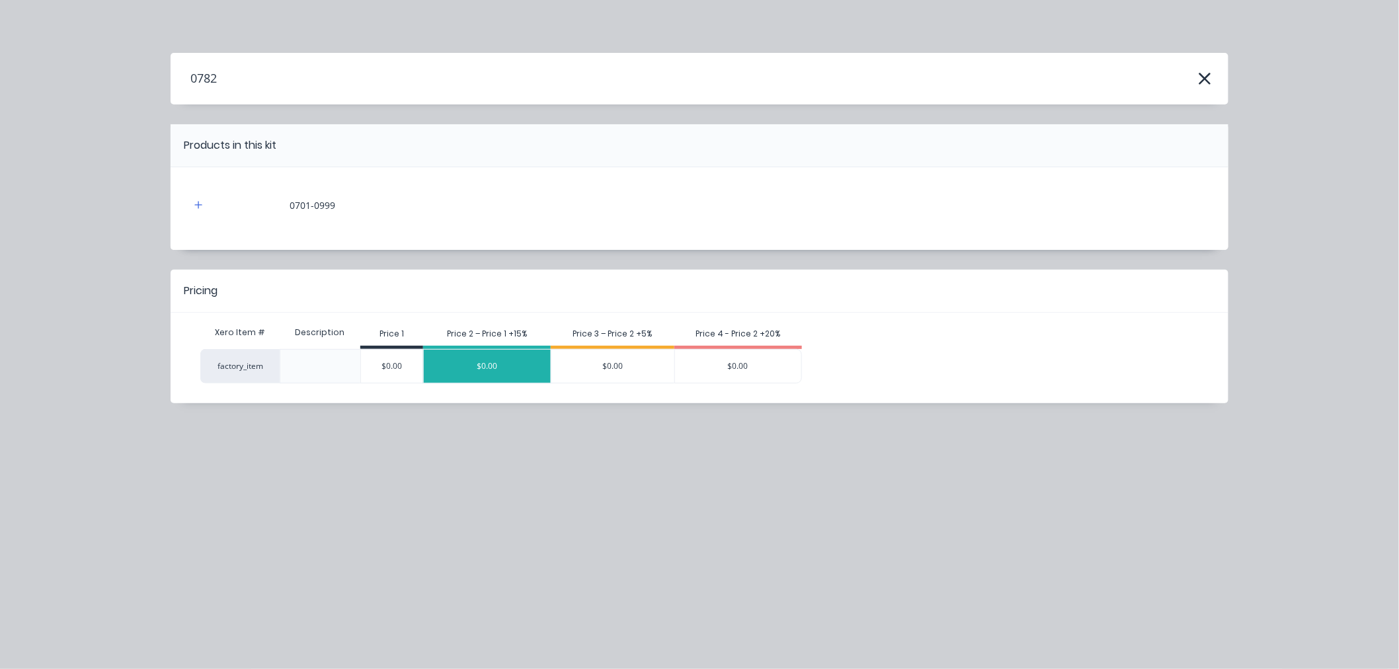
click at [518, 362] on div "$0.00" at bounding box center [487, 366] width 127 height 33
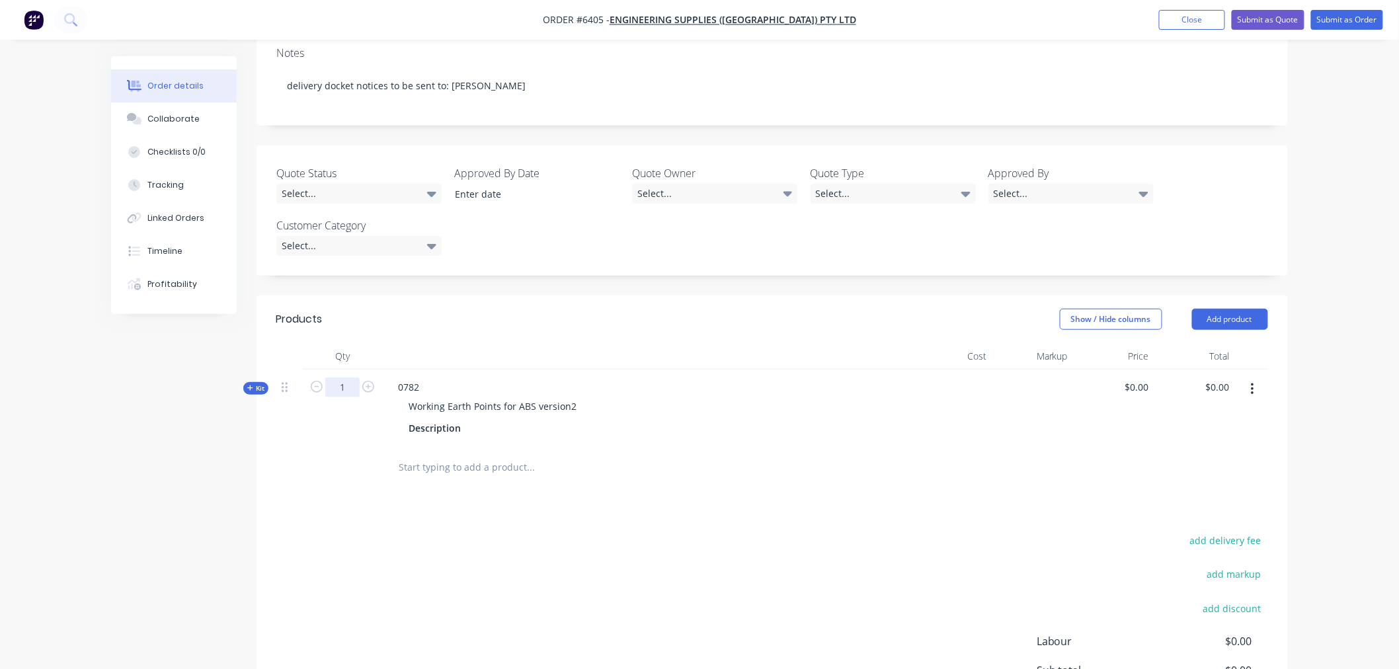
click at [351, 377] on input "1" at bounding box center [342, 387] width 34 height 20
type input "150"
click at [1127, 369] on div "0 0" at bounding box center [1113, 407] width 81 height 77
type input "$79.14"
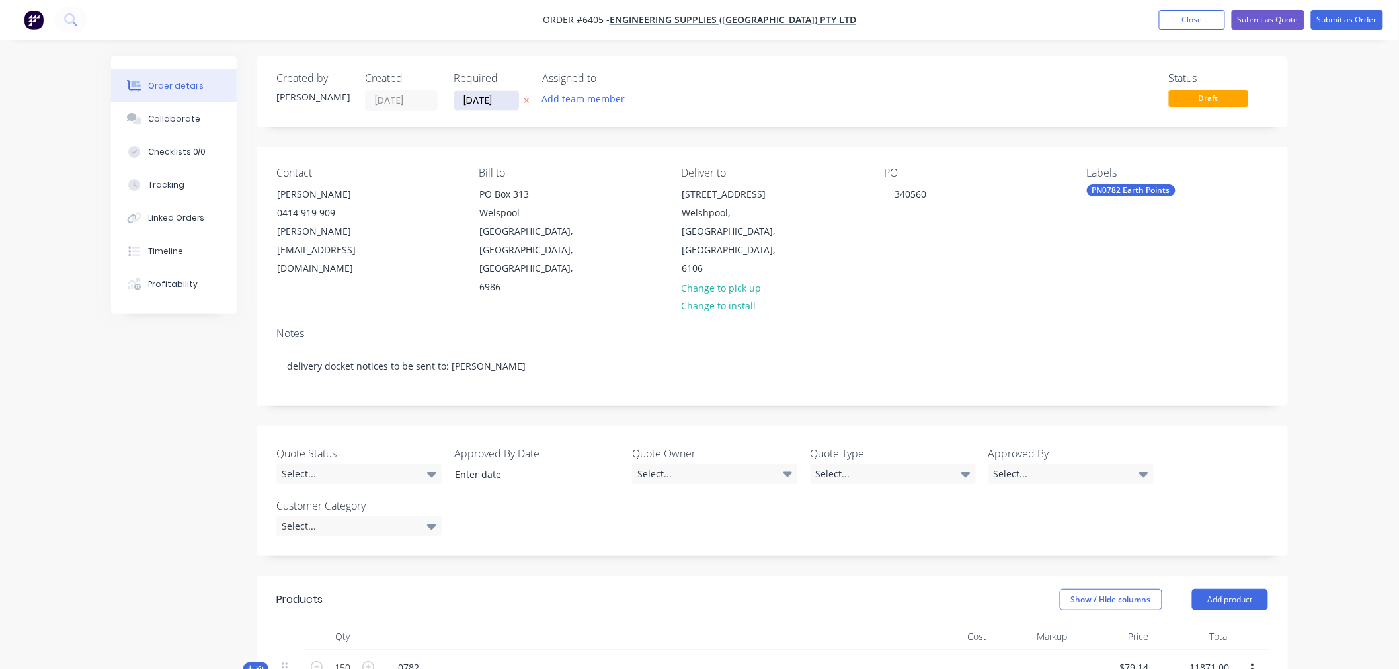
type input "$11,871.00"
click at [480, 95] on input "[DATE]" at bounding box center [486, 101] width 65 height 20
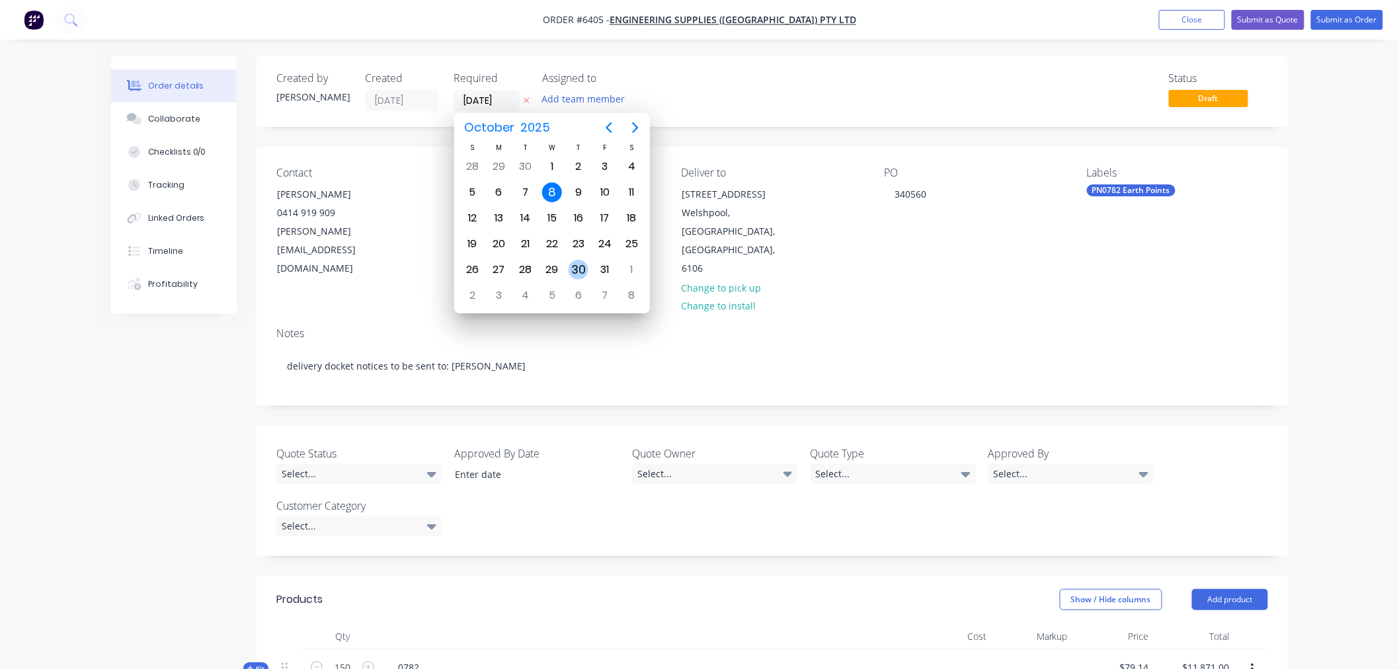
click at [580, 266] on div "30" at bounding box center [578, 270] width 20 height 20
type input "[DATE]"
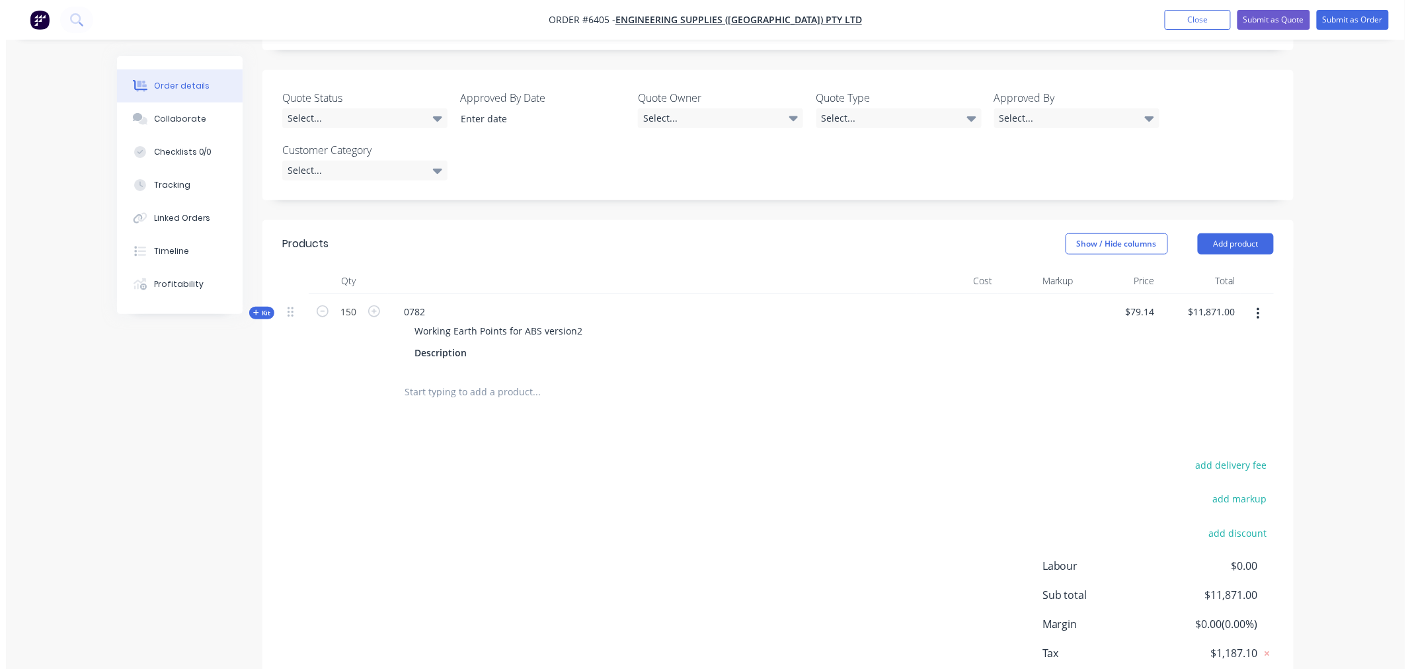
scroll to position [367, 0]
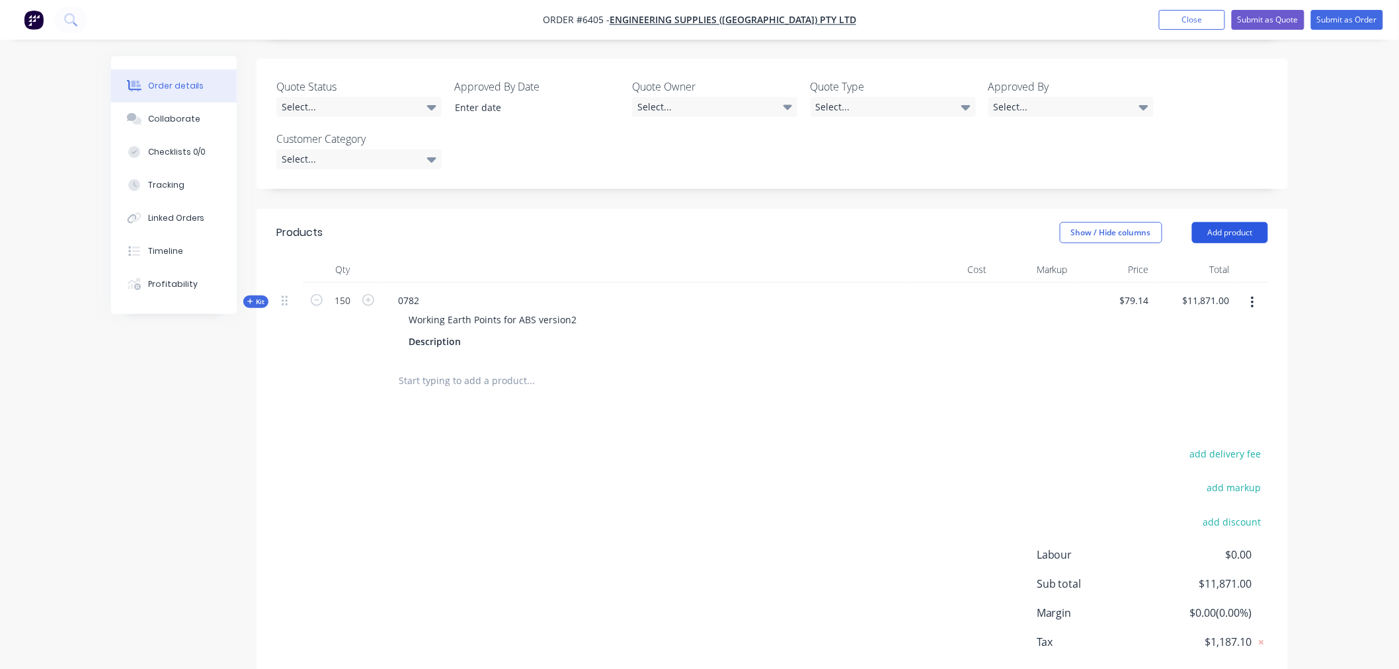
click at [1225, 222] on button "Add product" at bounding box center [1230, 232] width 76 height 21
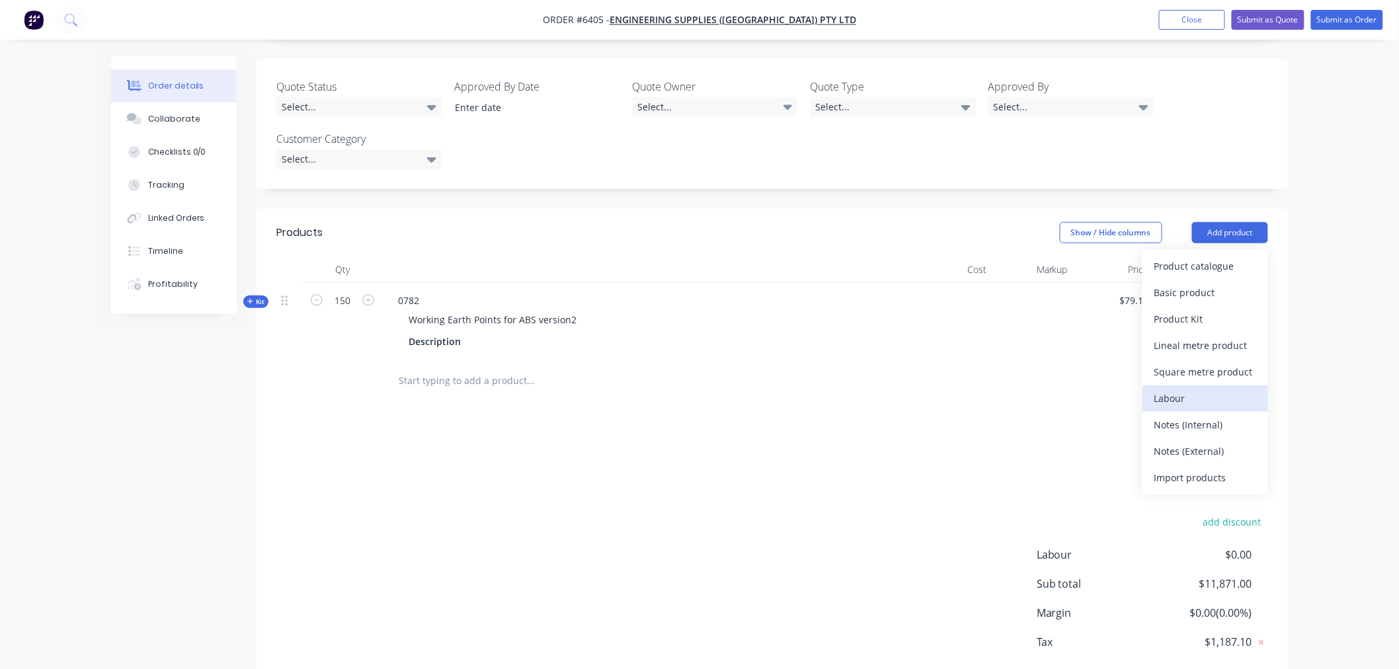
click at [1174, 389] on div "Labour" at bounding box center [1205, 398] width 102 height 19
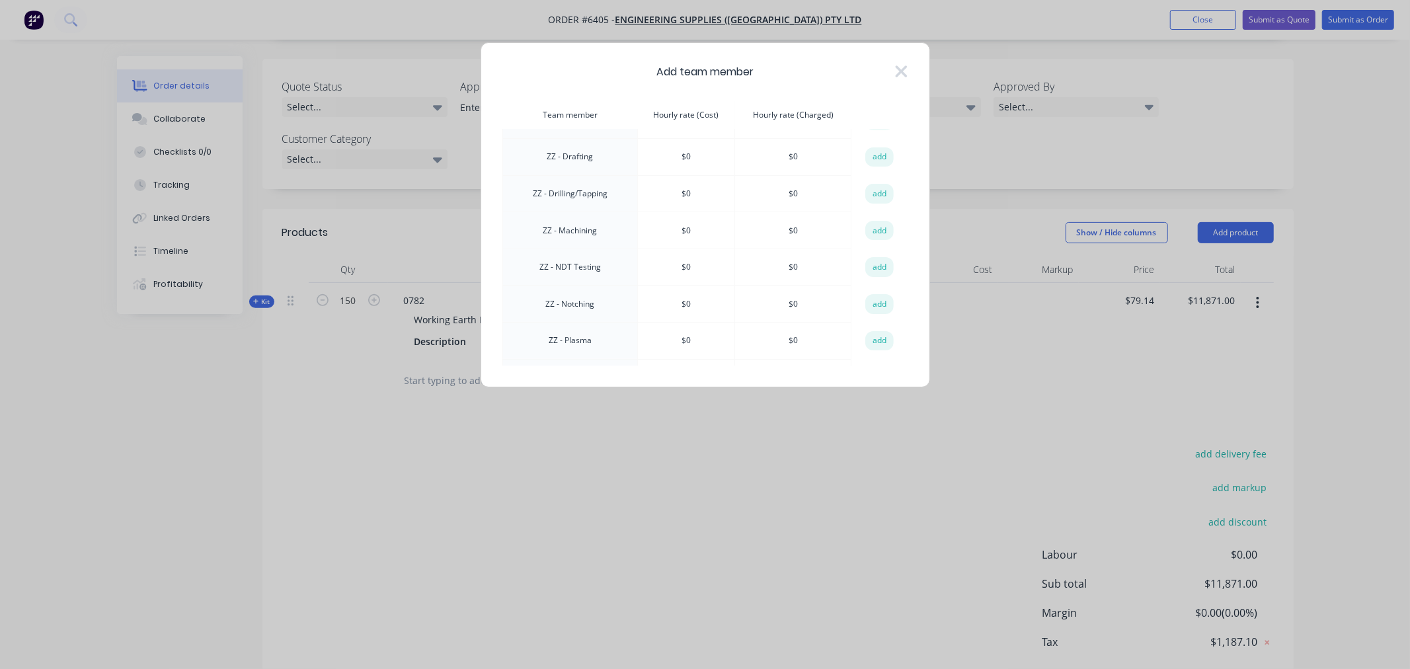
scroll to position [1210, 0]
drag, startPoint x: 876, startPoint y: 157, endPoint x: 907, endPoint y: 173, distance: 35.5
click at [875, 184] on button "add" at bounding box center [879, 194] width 29 height 20
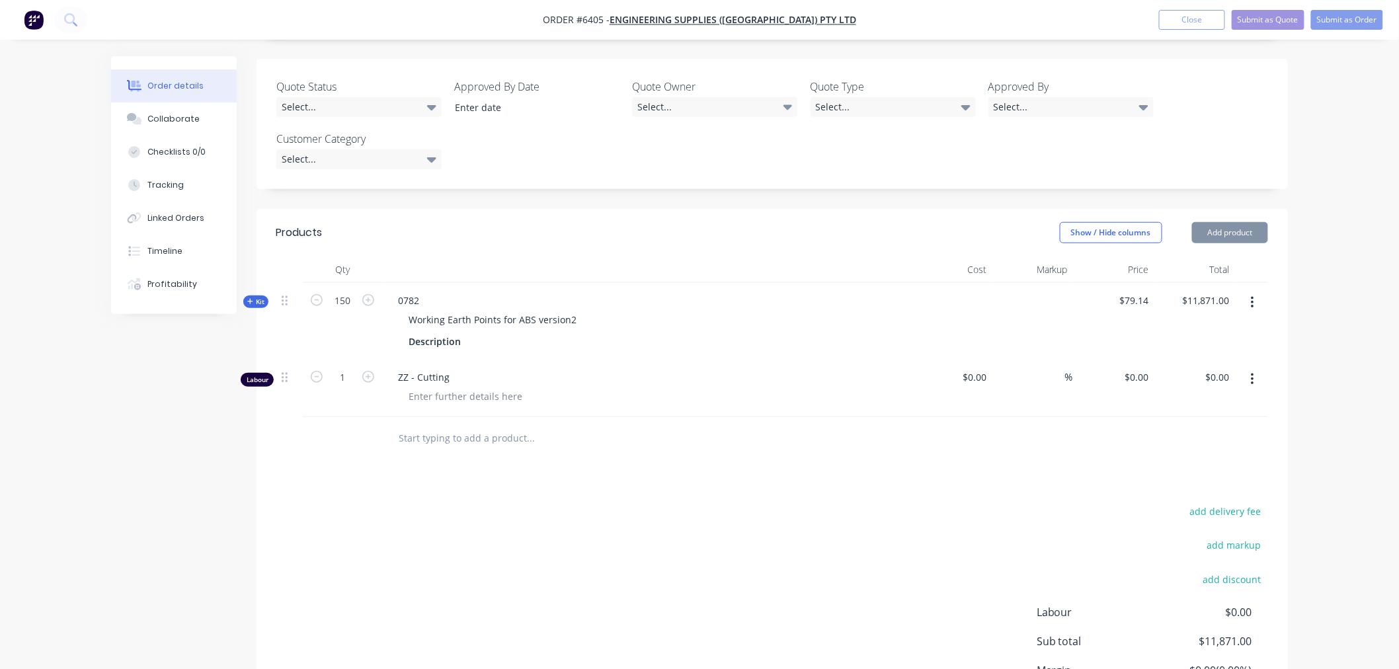
click at [1221, 222] on button "Add product" at bounding box center [1230, 232] width 76 height 21
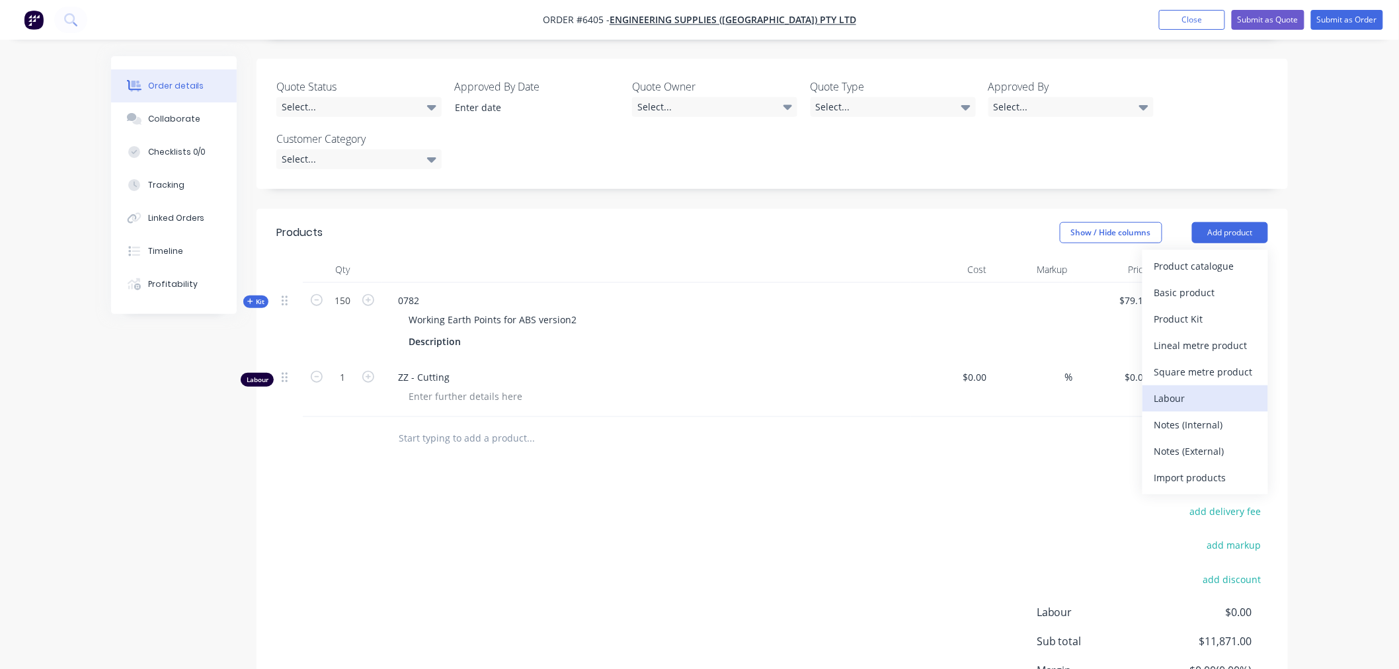
click at [1167, 389] on div "Labour" at bounding box center [1205, 398] width 102 height 19
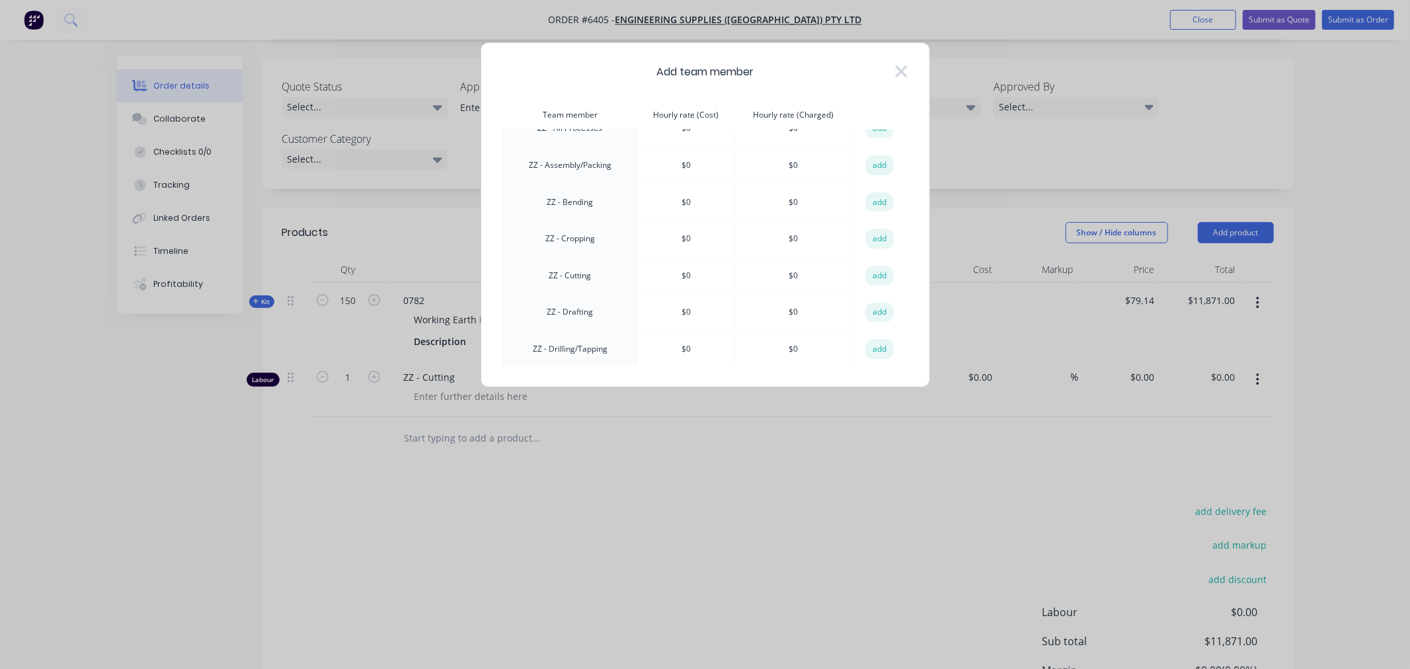
scroll to position [1101, 0]
click at [880, 219] on button "add" at bounding box center [879, 229] width 29 height 20
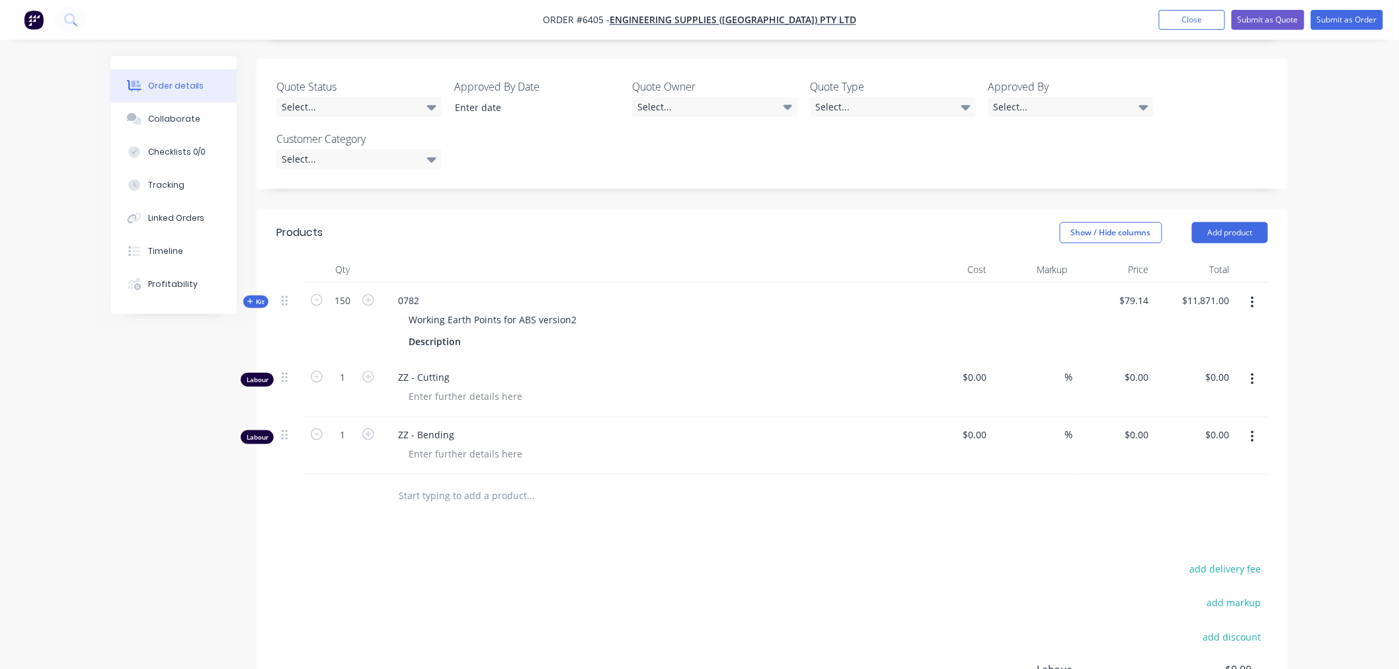
drag, startPoint x: 1213, startPoint y: 177, endPoint x: 1210, endPoint y: 189, distance: 12.5
click at [1213, 222] on button "Add product" at bounding box center [1230, 232] width 76 height 21
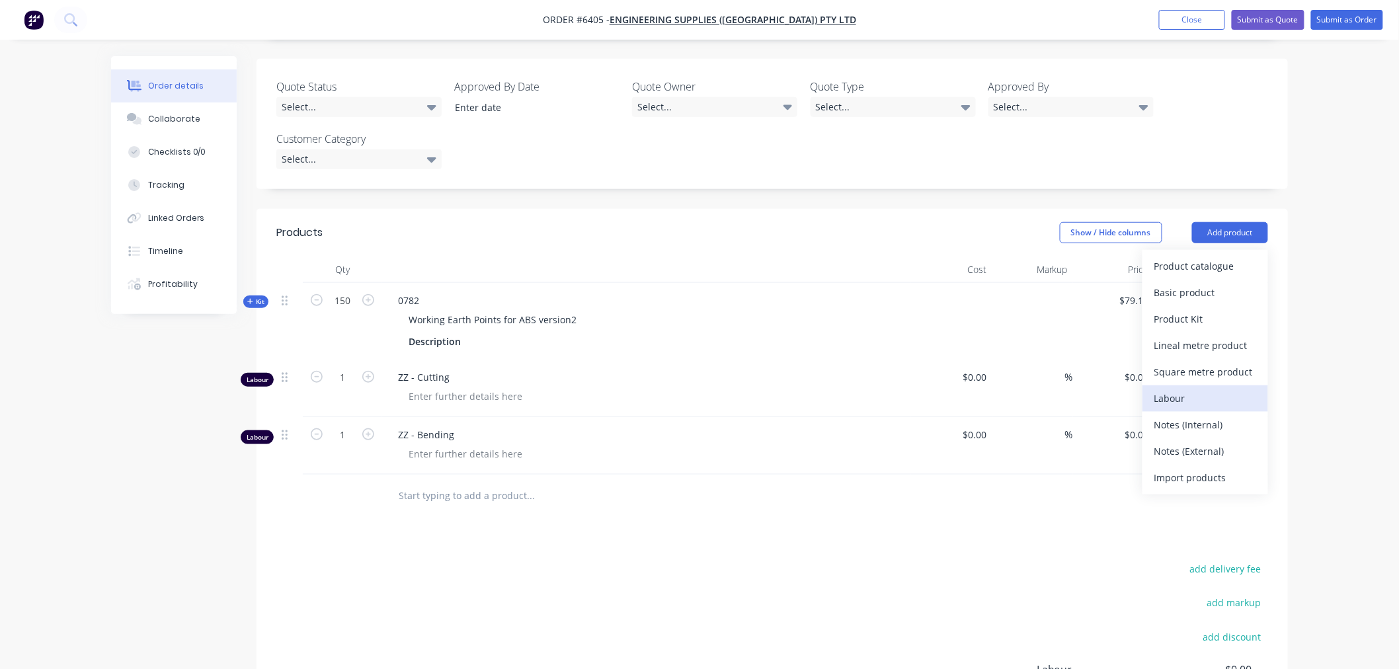
click at [1186, 389] on div "Labour" at bounding box center [1205, 398] width 102 height 19
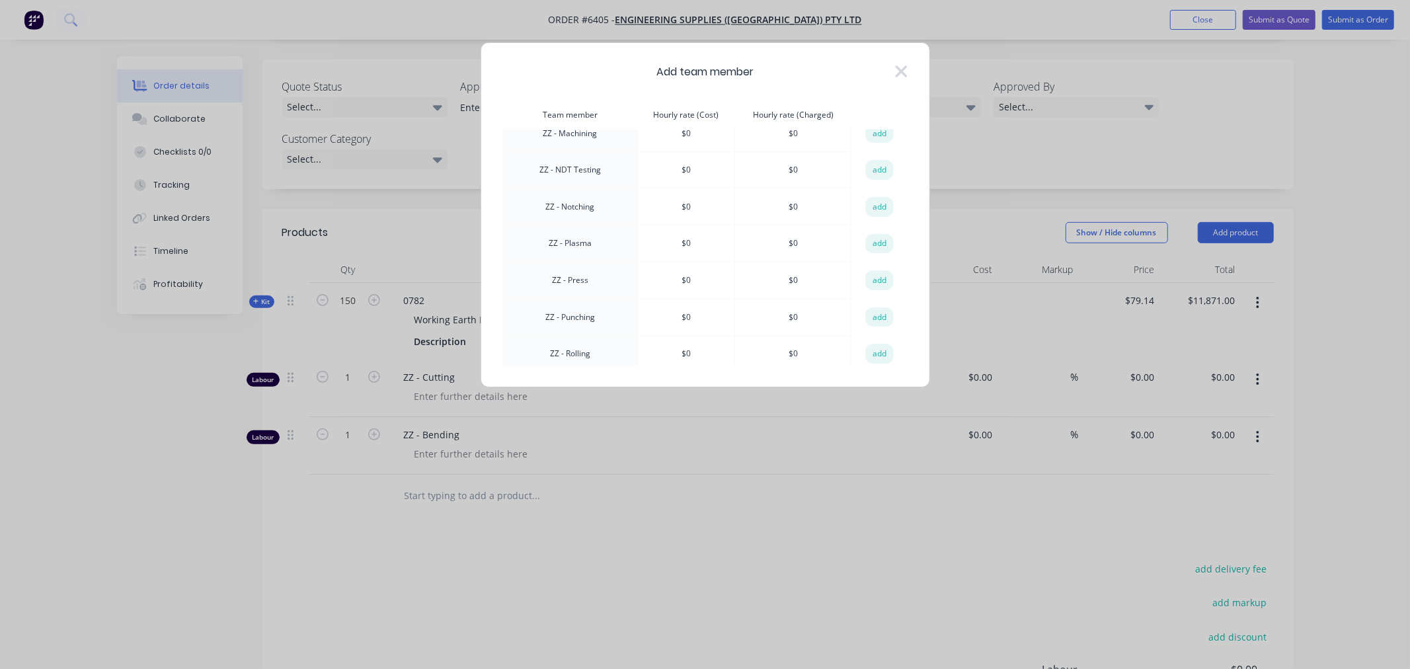
scroll to position [1430, 0]
click at [872, 368] on button "add" at bounding box center [879, 378] width 29 height 20
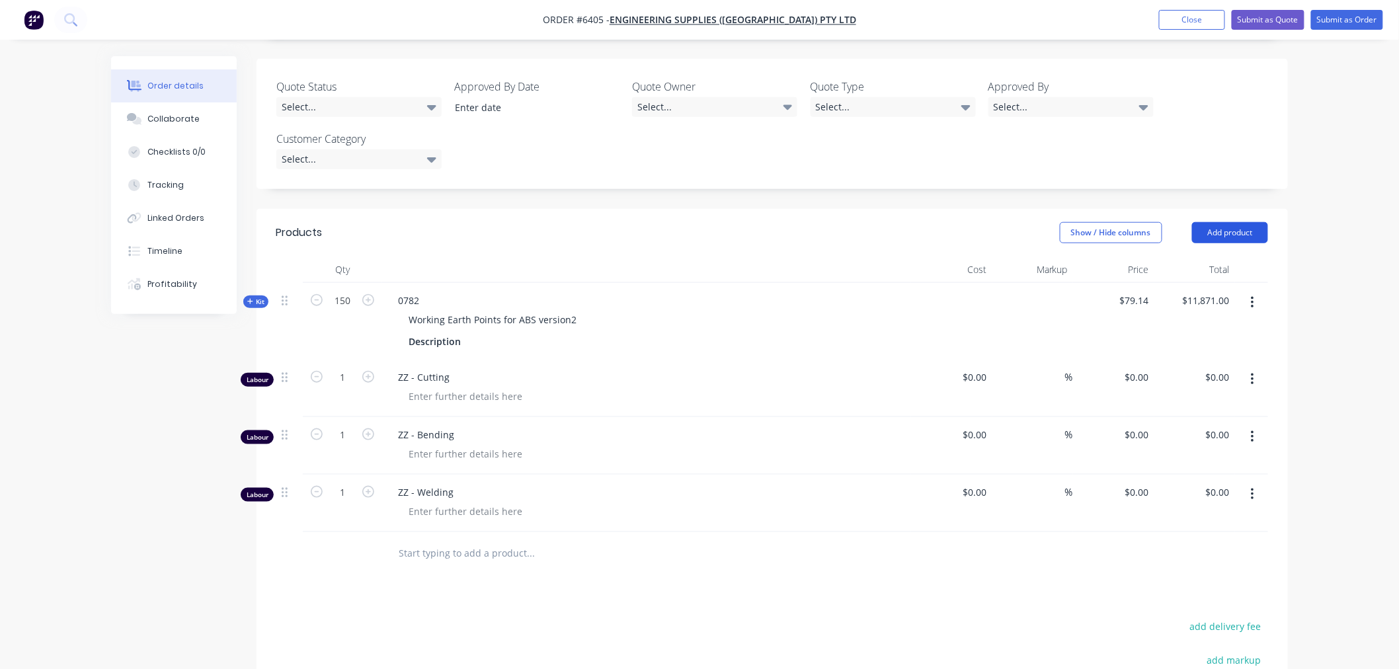
click at [1227, 222] on button "Add product" at bounding box center [1230, 232] width 76 height 21
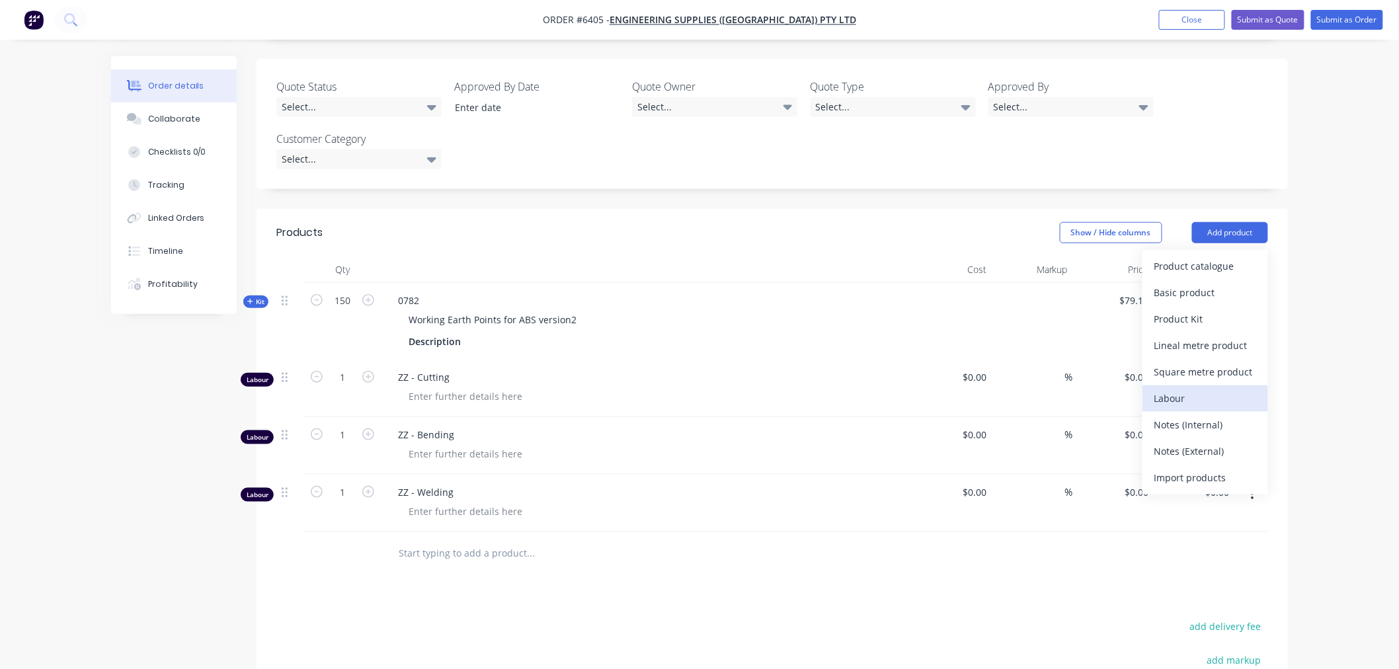
click at [1174, 389] on div "Labour" at bounding box center [1205, 398] width 102 height 19
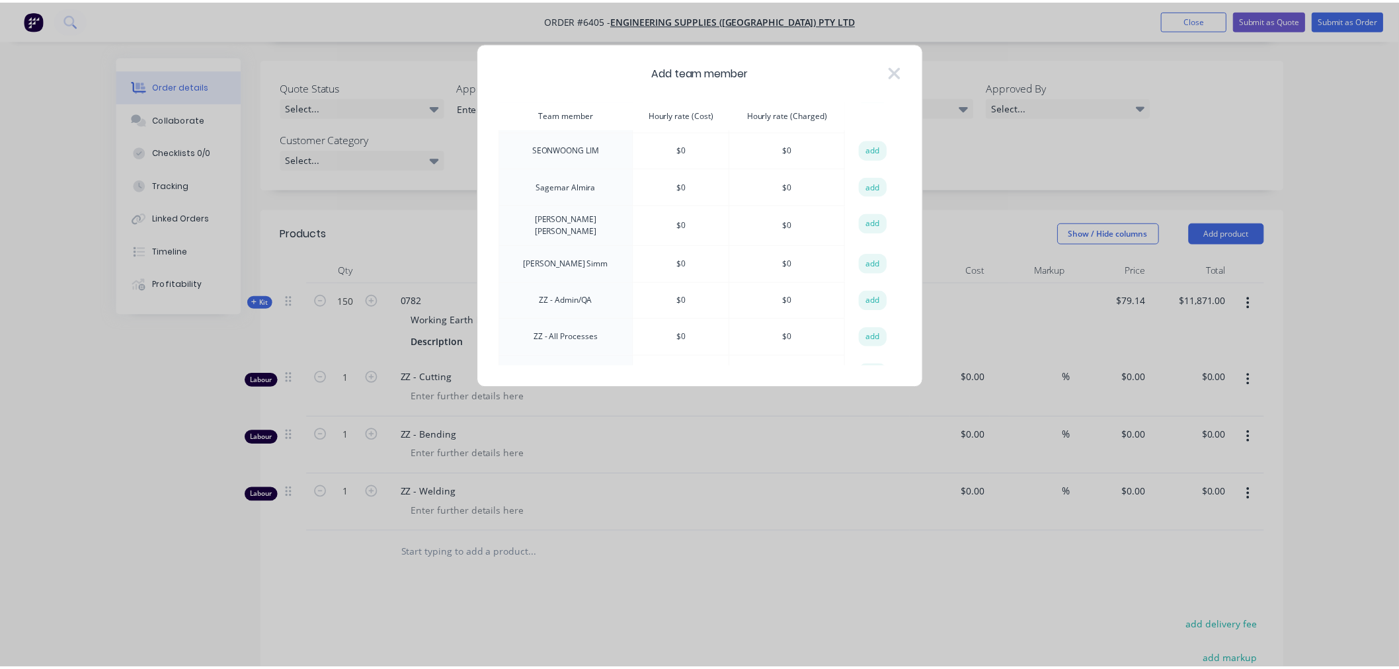
scroll to position [954, 0]
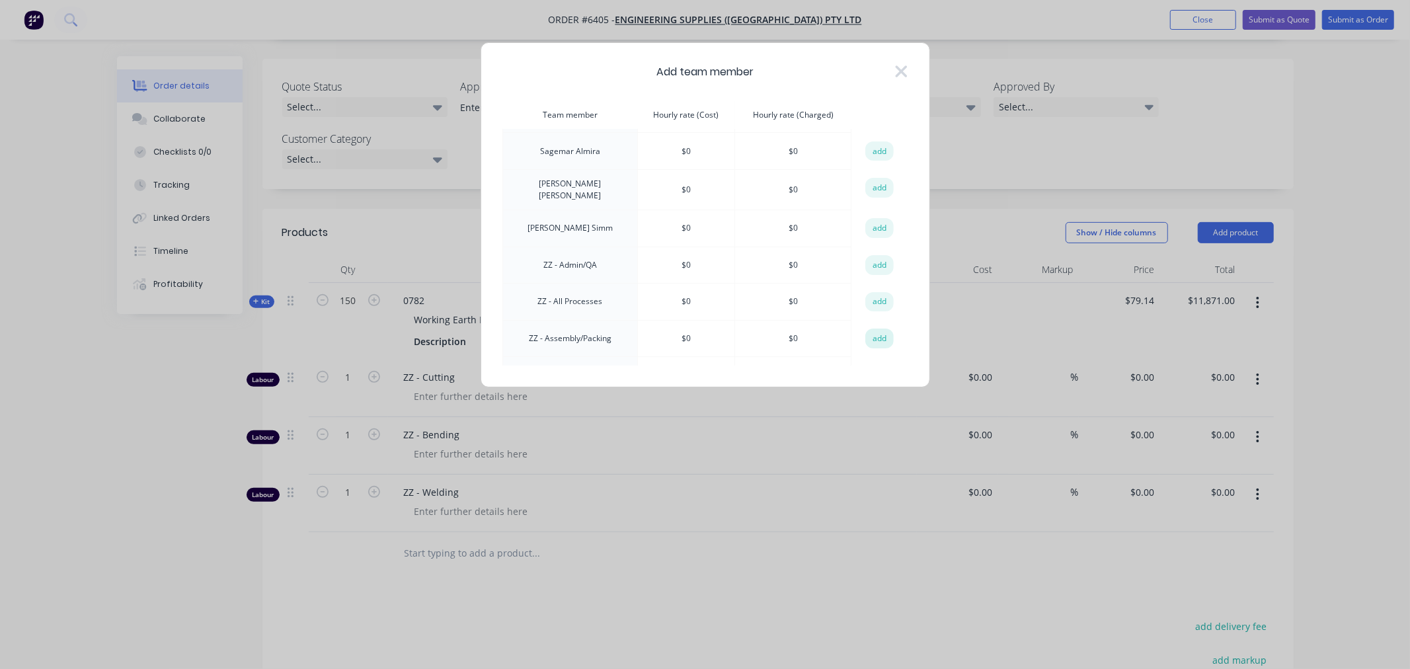
click at [866, 328] on button "add" at bounding box center [879, 338] width 29 height 20
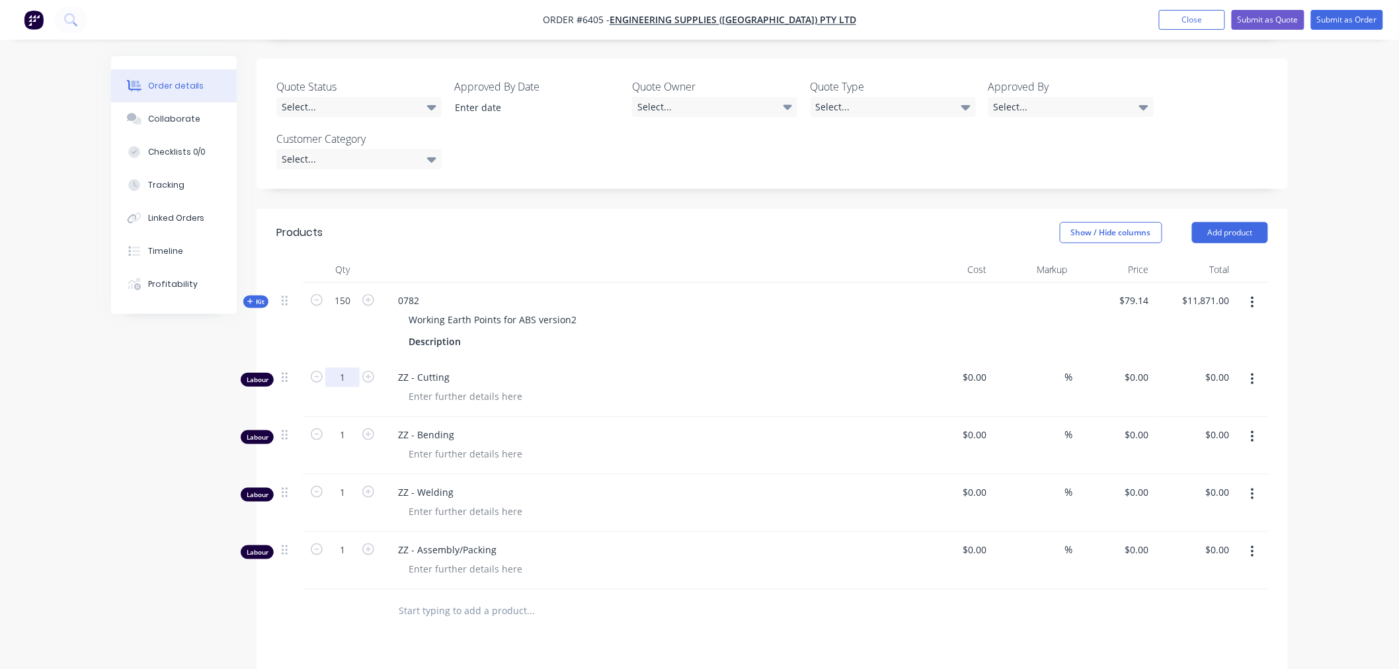
click at [346, 367] on input "1" at bounding box center [342, 377] width 34 height 20
type input "4.25"
click at [346, 425] on input "1" at bounding box center [342, 435] width 34 height 20
type input "9.5"
click at [345, 482] on input "1" at bounding box center [342, 492] width 34 height 20
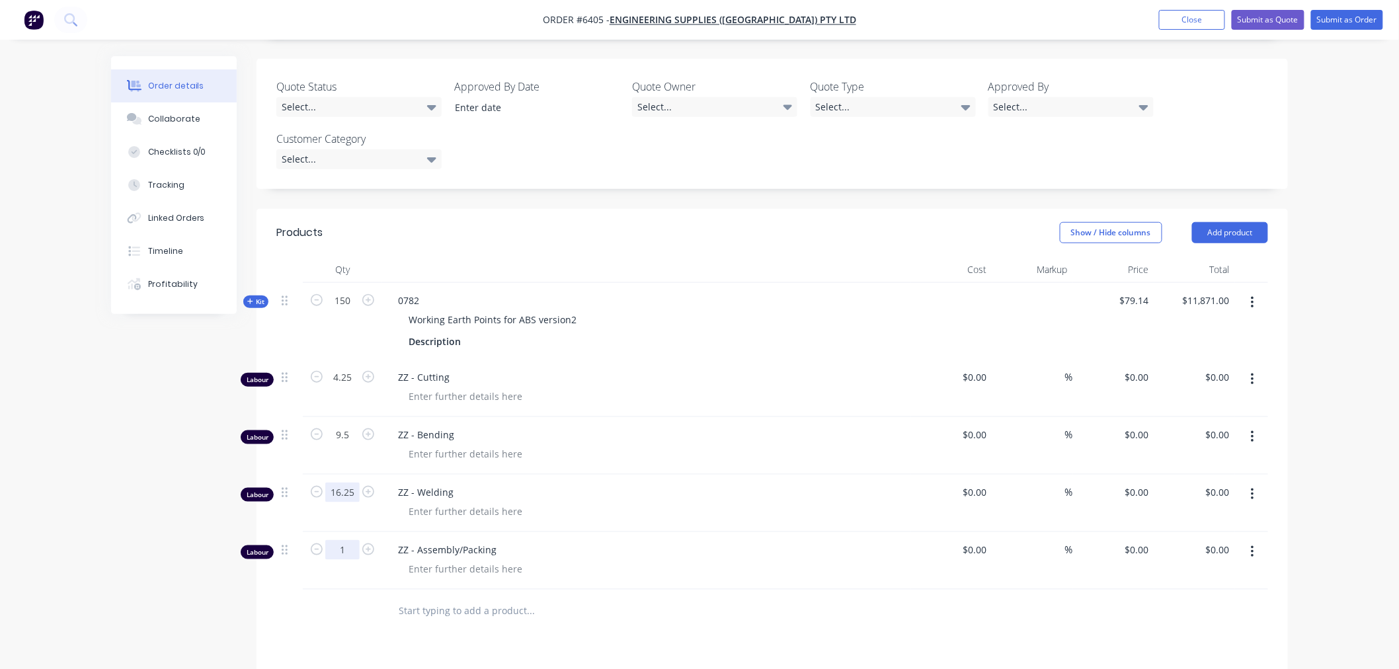
type input "16.25"
click at [342, 540] on input "1" at bounding box center [342, 550] width 34 height 20
type input "7.5"
click at [353, 587] on div "Products Show / Hide columns Add product Qty Cost Markup Price Total Kit 150 07…" at bounding box center [771, 579] width 1031 height 741
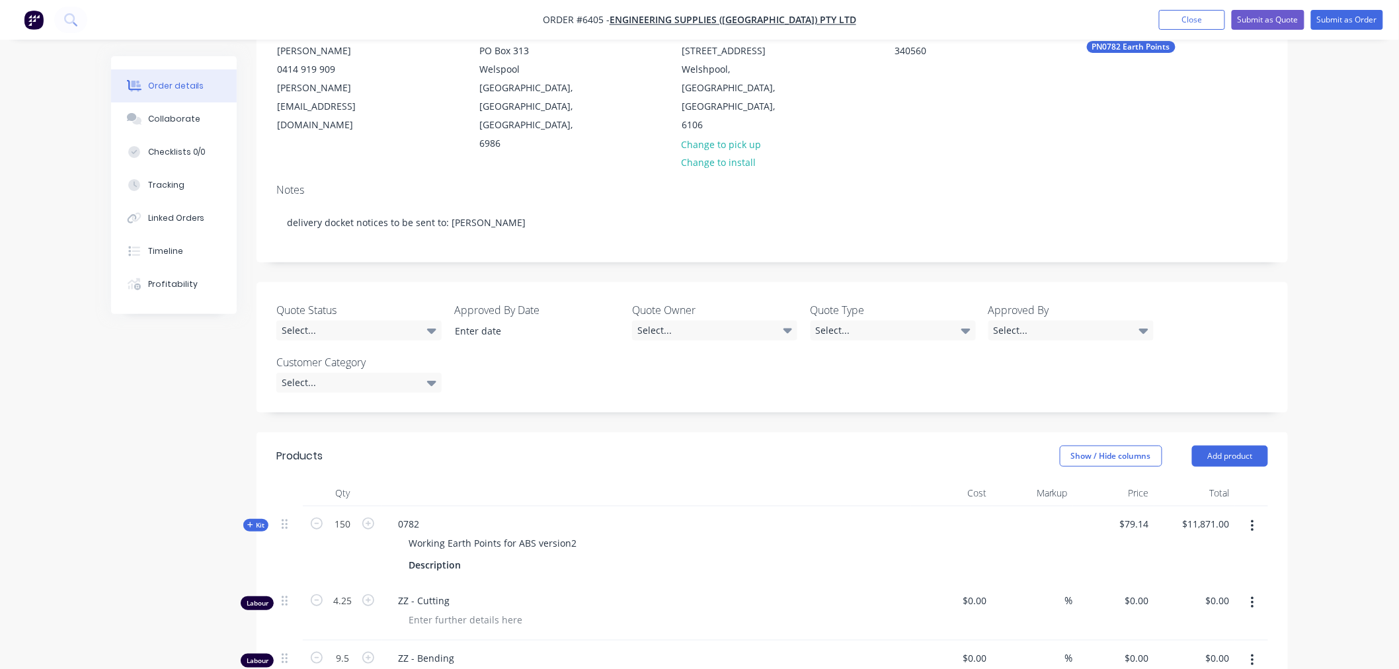
scroll to position [0, 0]
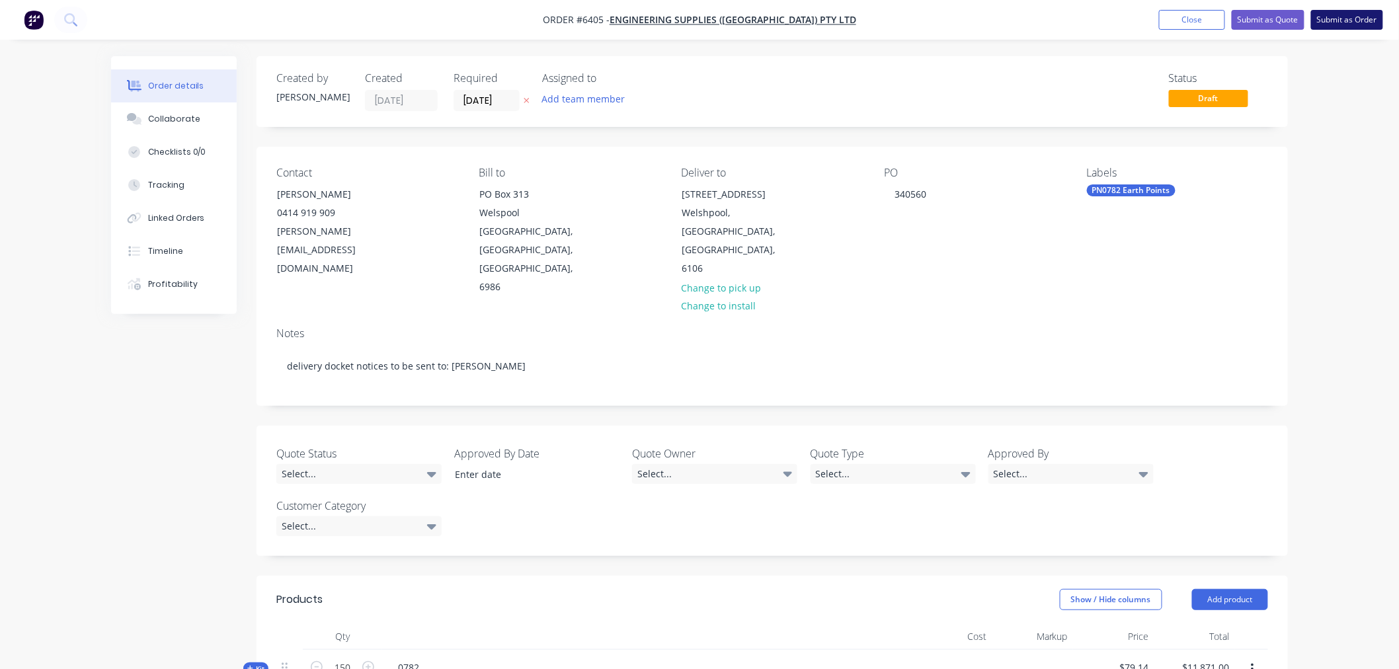
click at [1344, 24] on button "Submit as Order" at bounding box center [1347, 20] width 72 height 20
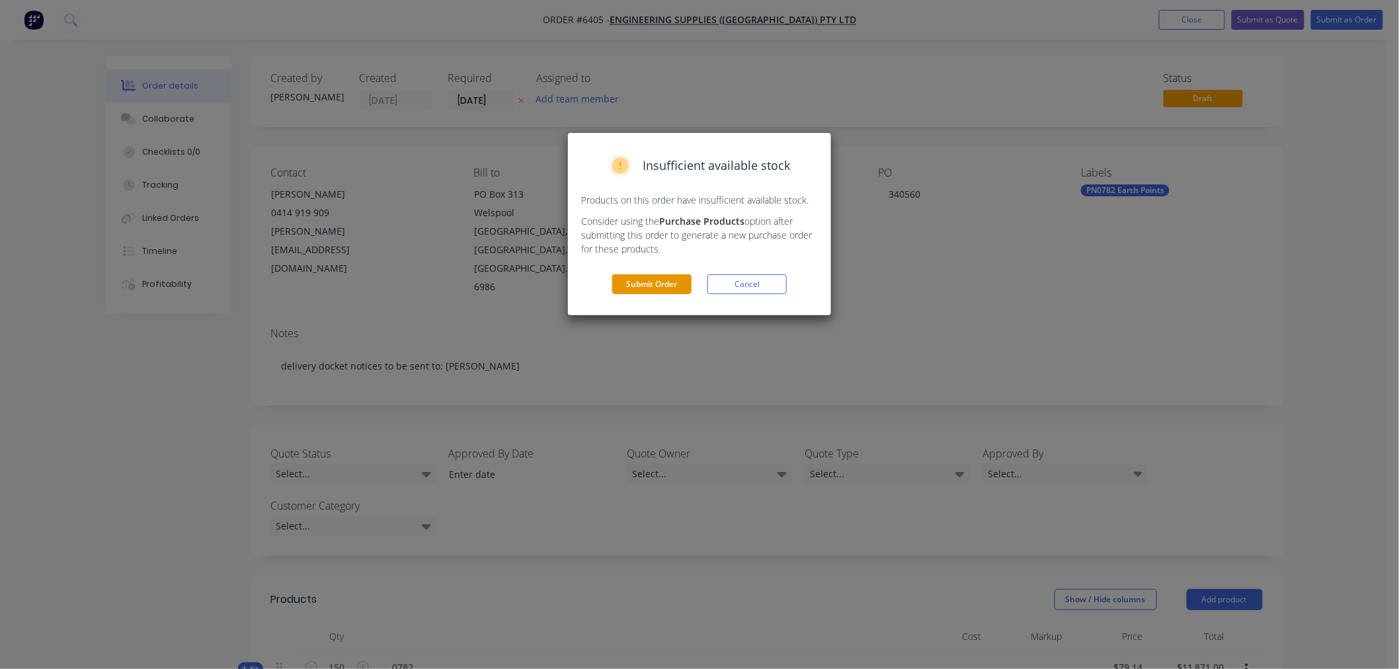
click at [652, 279] on button "Submit Order" at bounding box center [651, 284] width 79 height 20
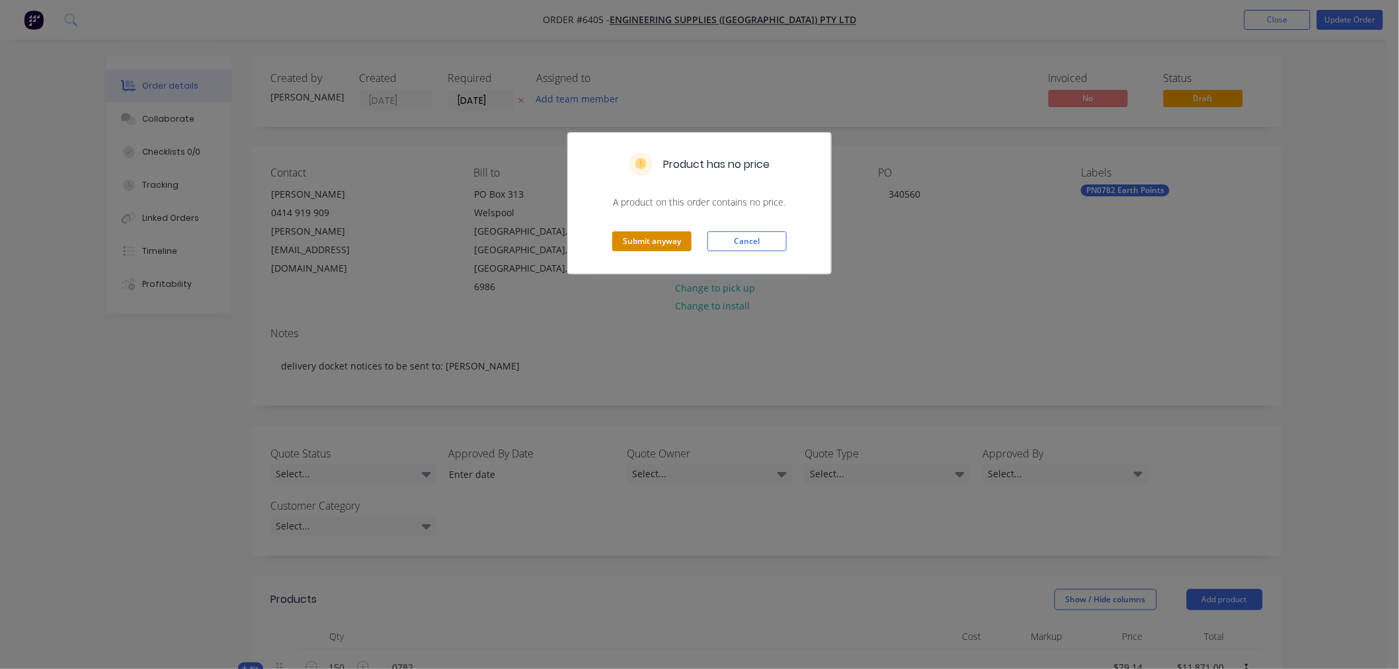
click at [671, 236] on button "Submit anyway" at bounding box center [651, 241] width 79 height 20
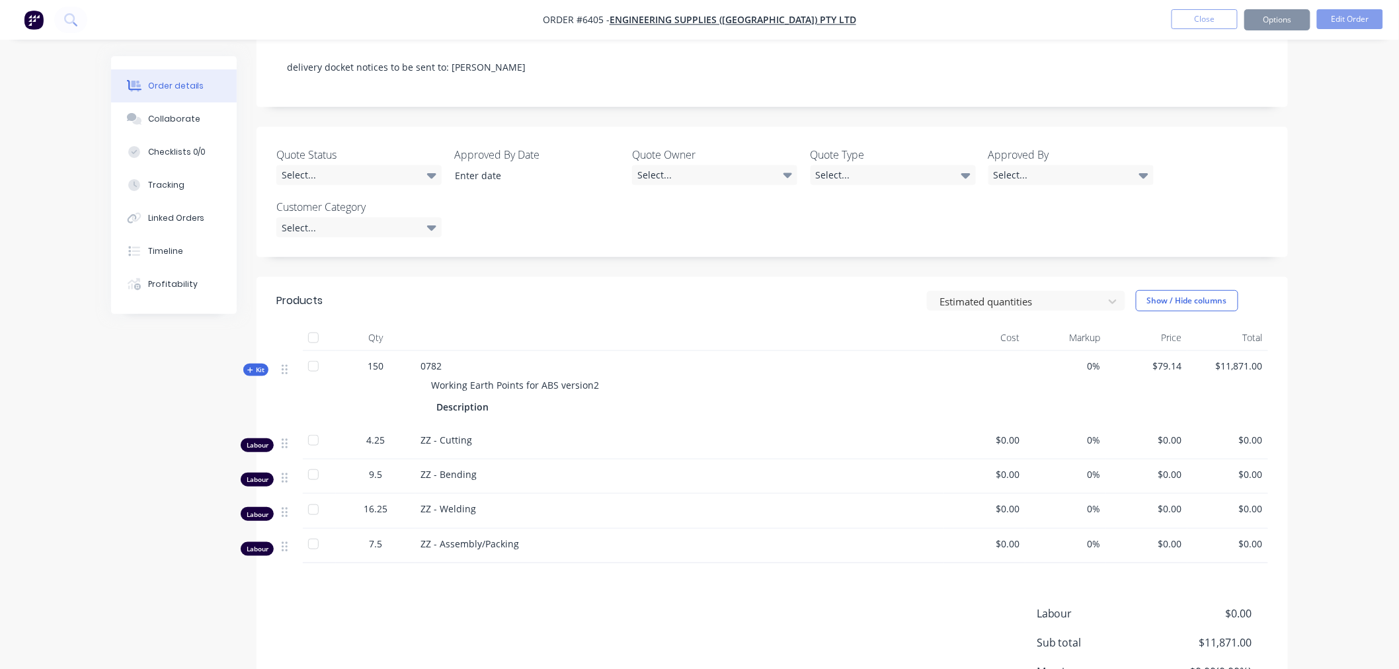
scroll to position [293, 0]
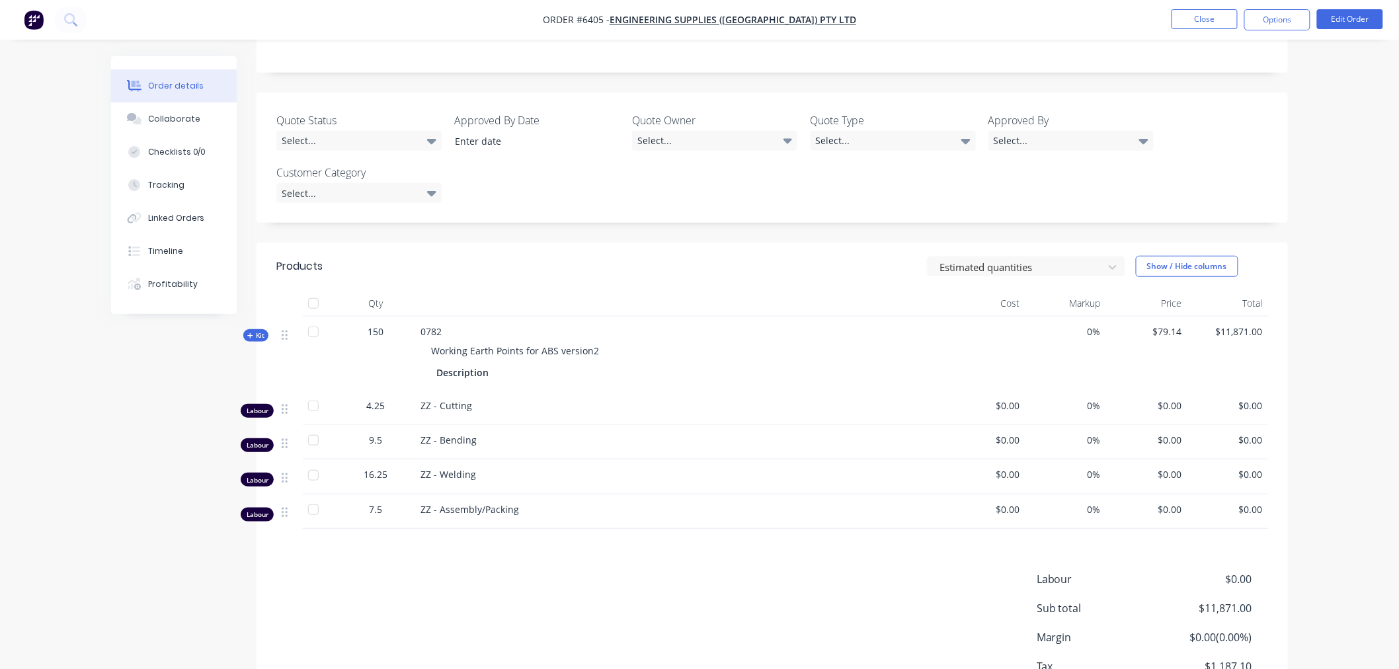
click at [141, 427] on div "Created by [PERSON_NAME] Created [DATE] Required [DATE] Assigned to Add team me…" at bounding box center [699, 263] width 1176 height 1001
click at [174, 118] on div "Collaborate" at bounding box center [174, 119] width 52 height 12
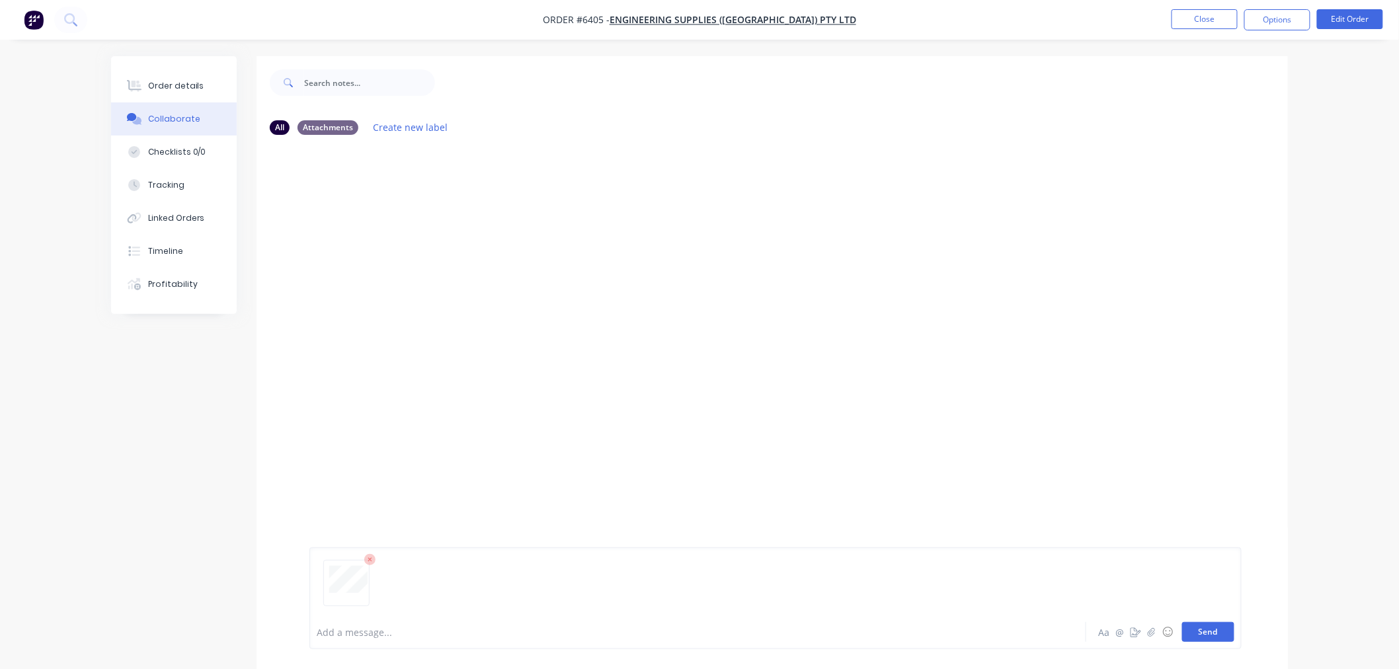
click at [1200, 636] on button "Send" at bounding box center [1208, 632] width 52 height 20
click at [172, 77] on button "Order details" at bounding box center [174, 85] width 126 height 33
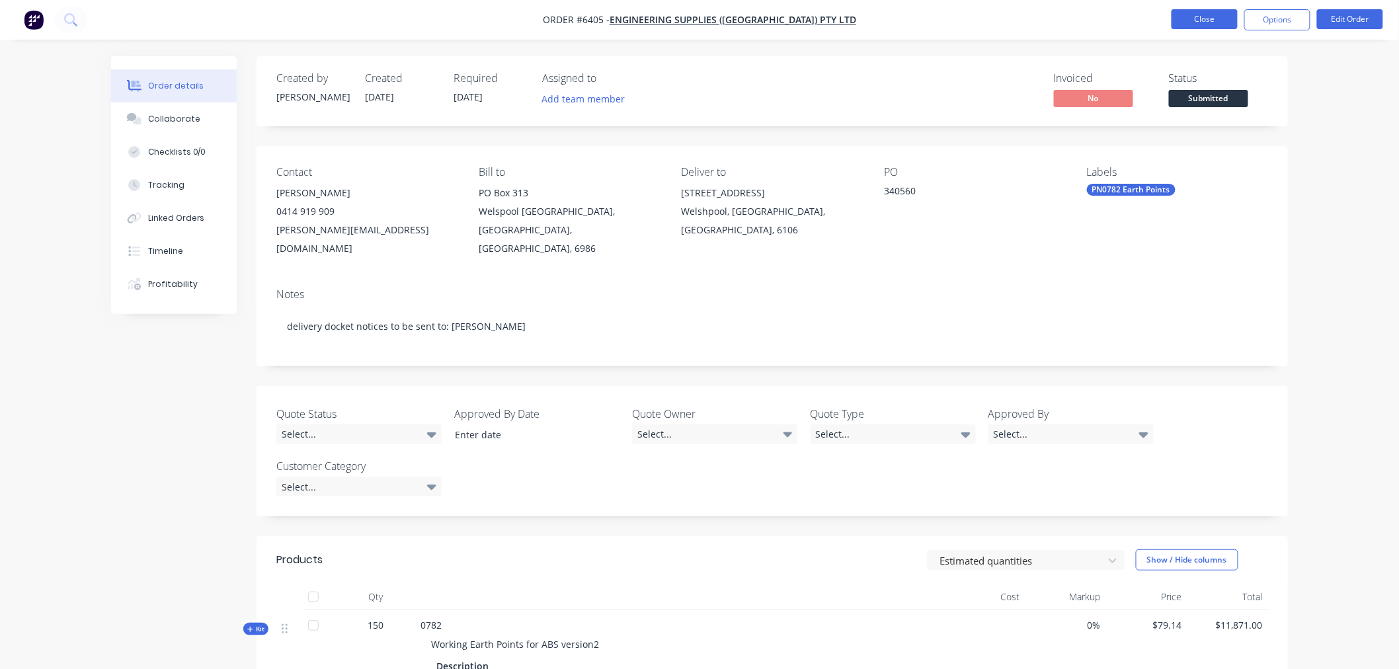
click at [1191, 24] on button "Close" at bounding box center [1204, 19] width 66 height 20
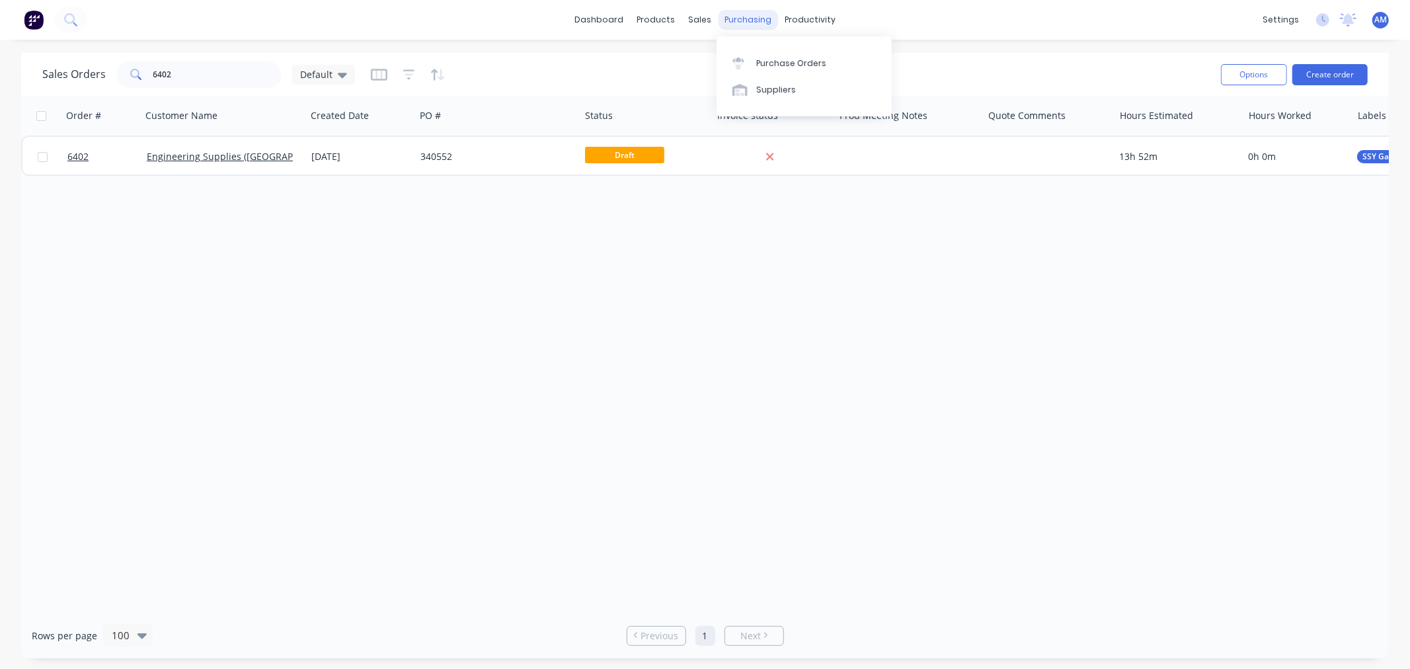
click at [757, 20] on div "purchasing" at bounding box center [748, 20] width 60 height 20
click at [777, 54] on link "Purchase Orders" at bounding box center [803, 63] width 175 height 26
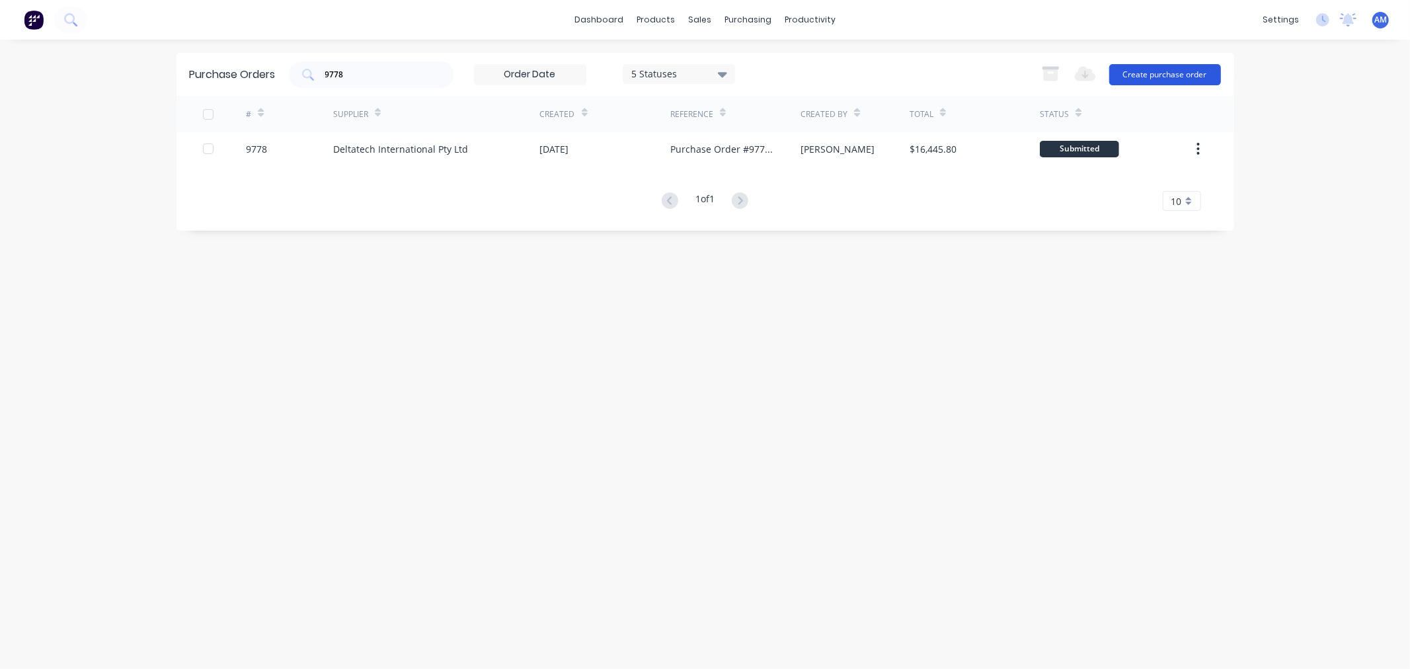
click at [1178, 75] on button "Create purchase order" at bounding box center [1165, 74] width 112 height 21
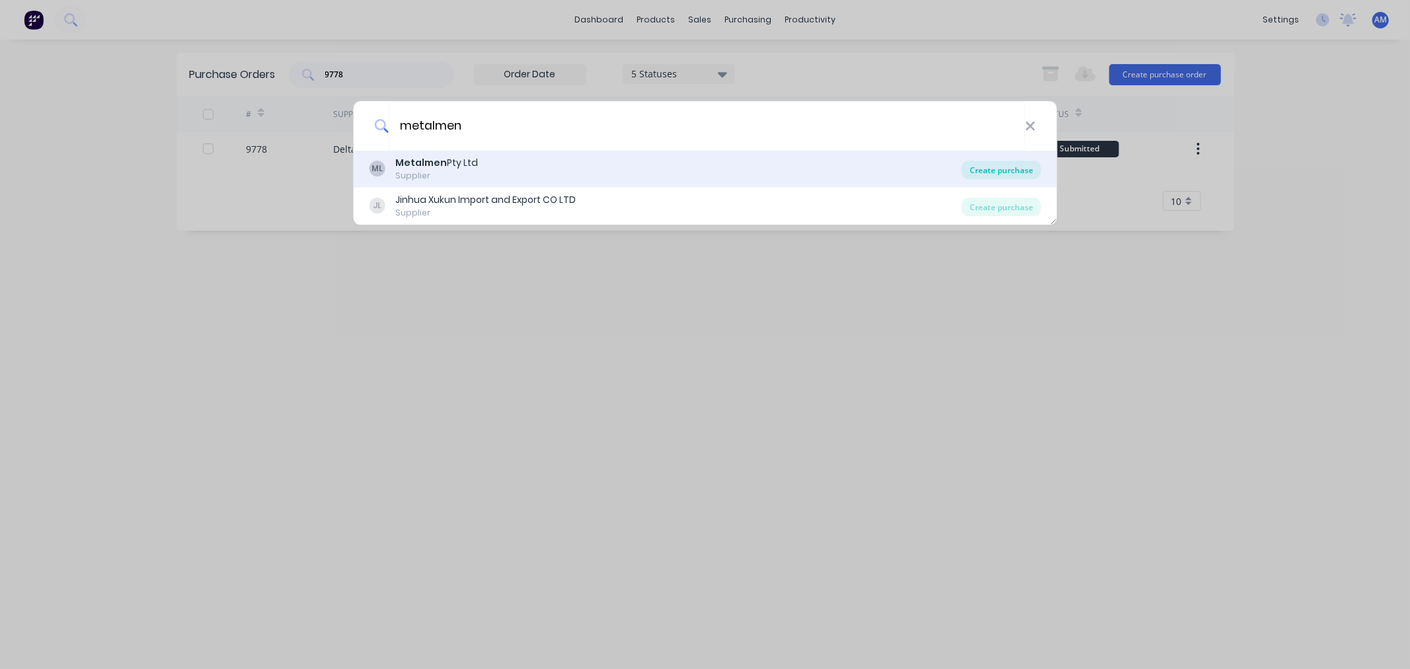
type input "metalmen"
click at [969, 168] on div "Create purchase" at bounding box center [1001, 170] width 79 height 19
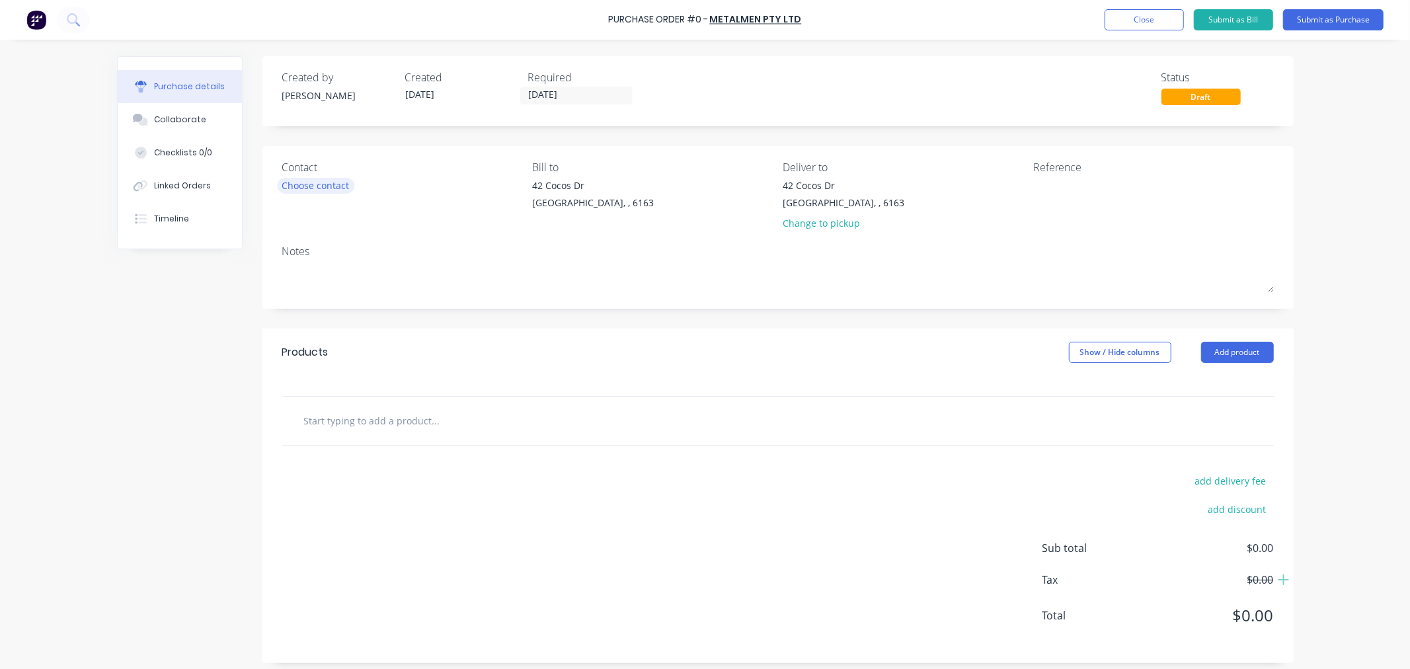
click at [305, 185] on div "Choose contact" at bounding box center [315, 185] width 67 height 14
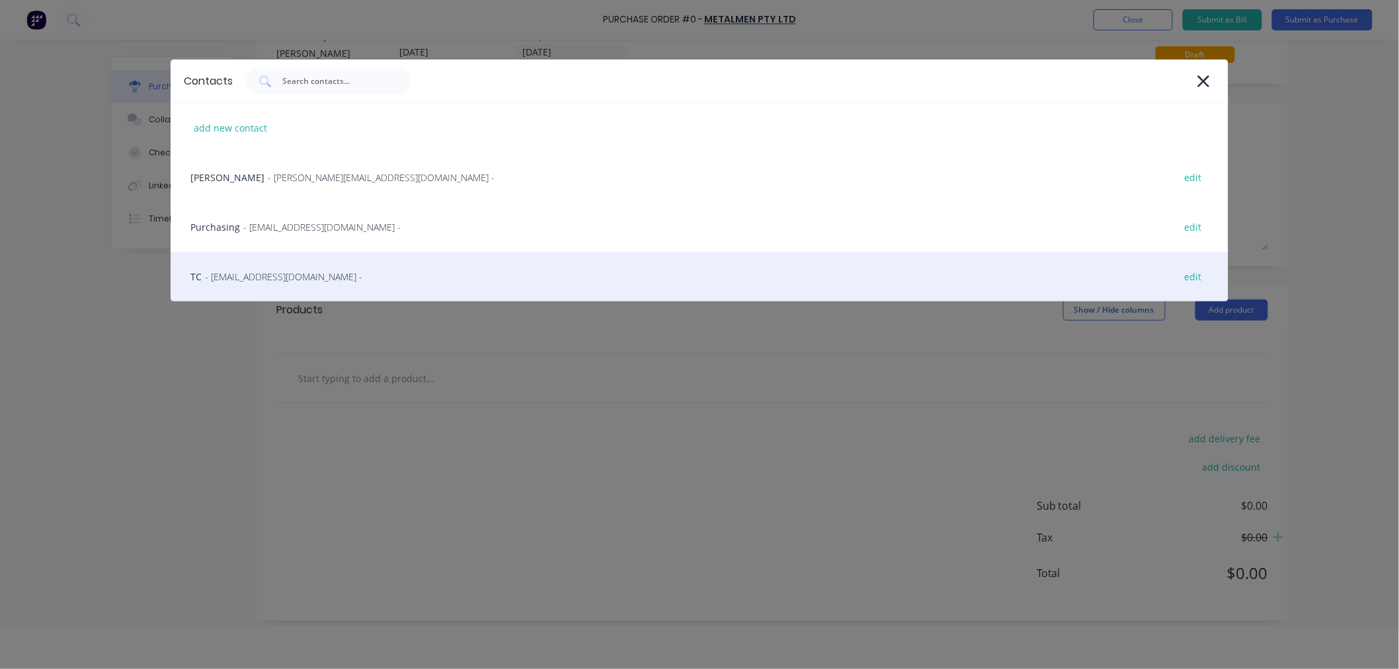
scroll to position [66, 0]
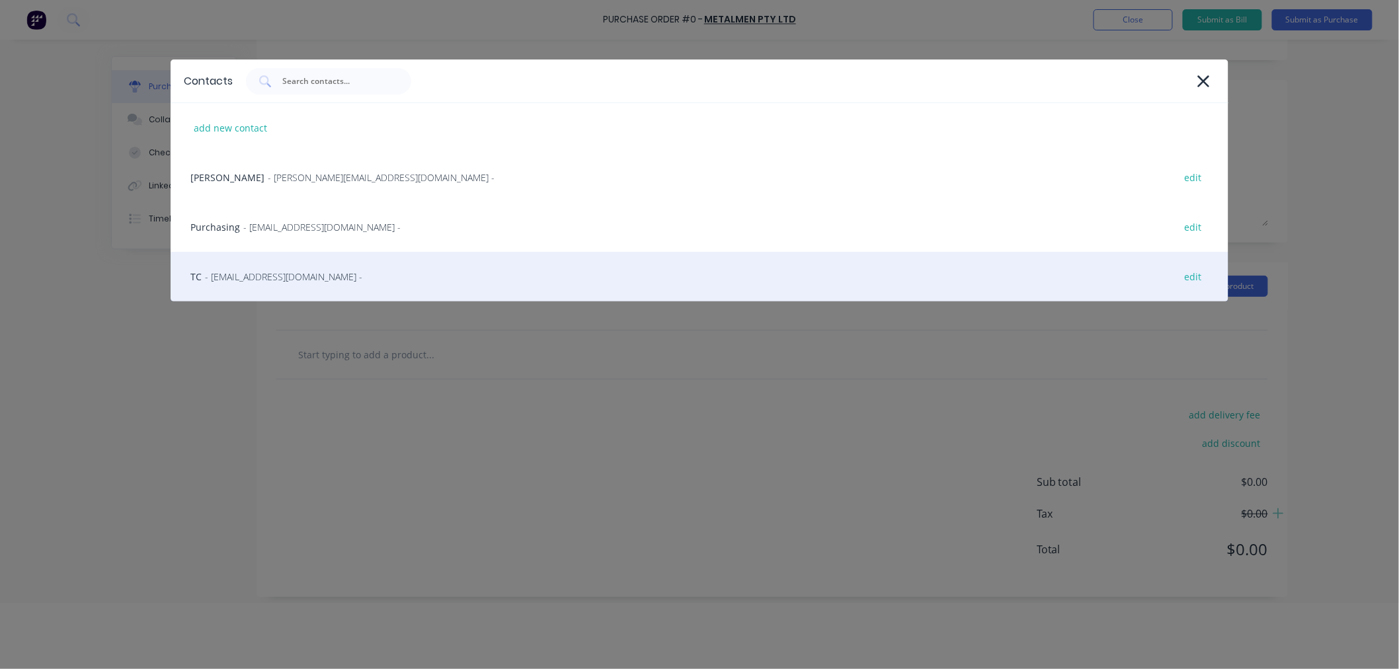
click at [252, 274] on span "- [EMAIL_ADDRESS][DOMAIN_NAME] -" at bounding box center [283, 277] width 157 height 14
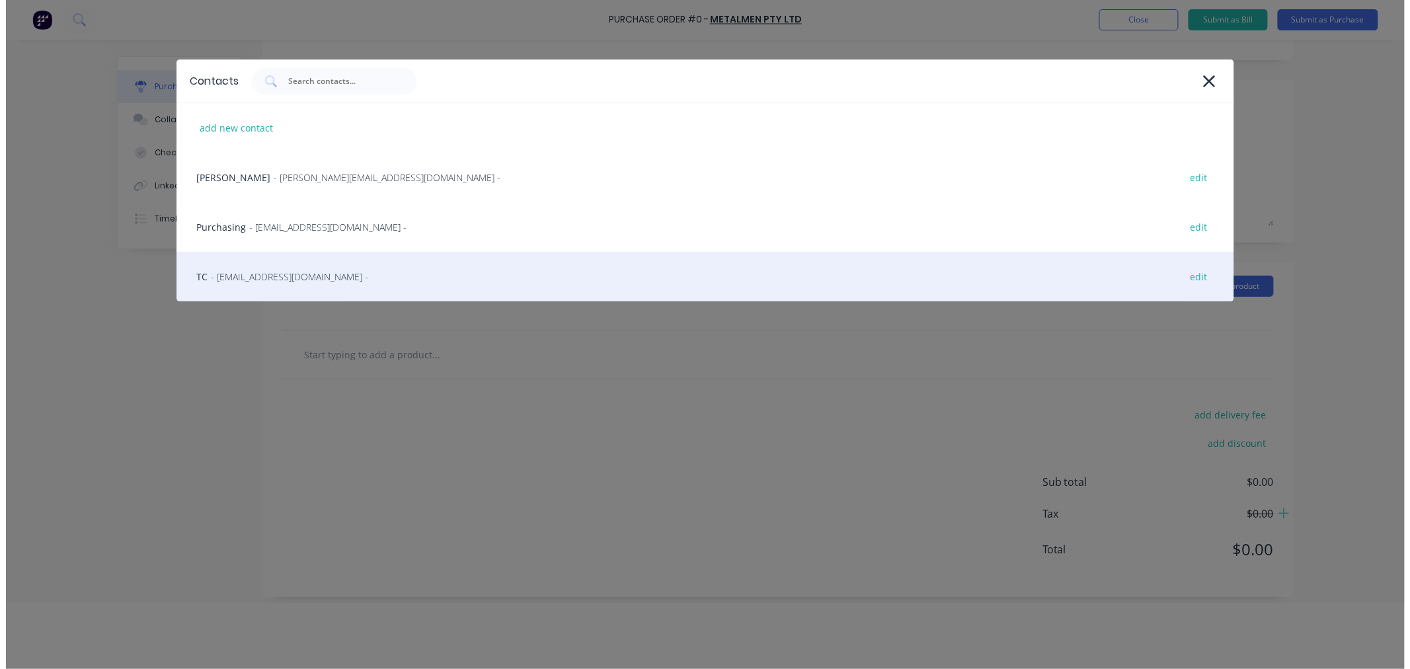
scroll to position [0, 0]
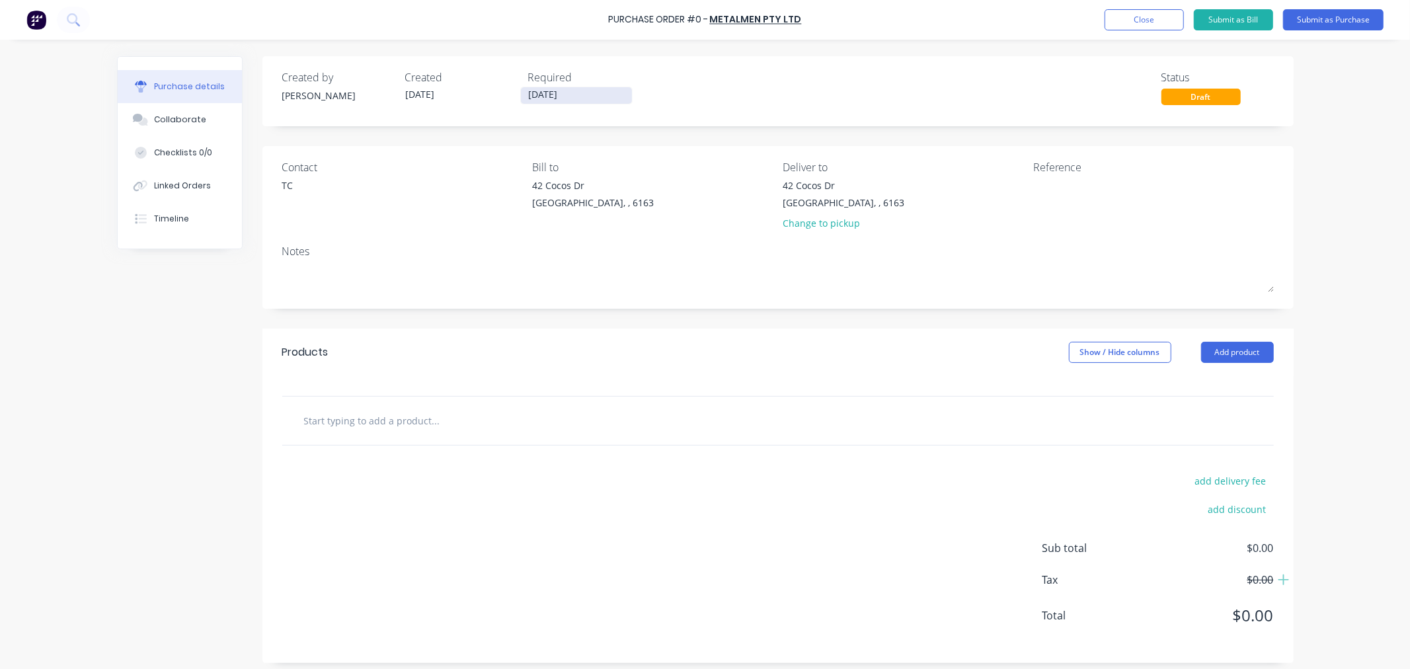
click at [564, 97] on input "[DATE]" at bounding box center [576, 95] width 111 height 17
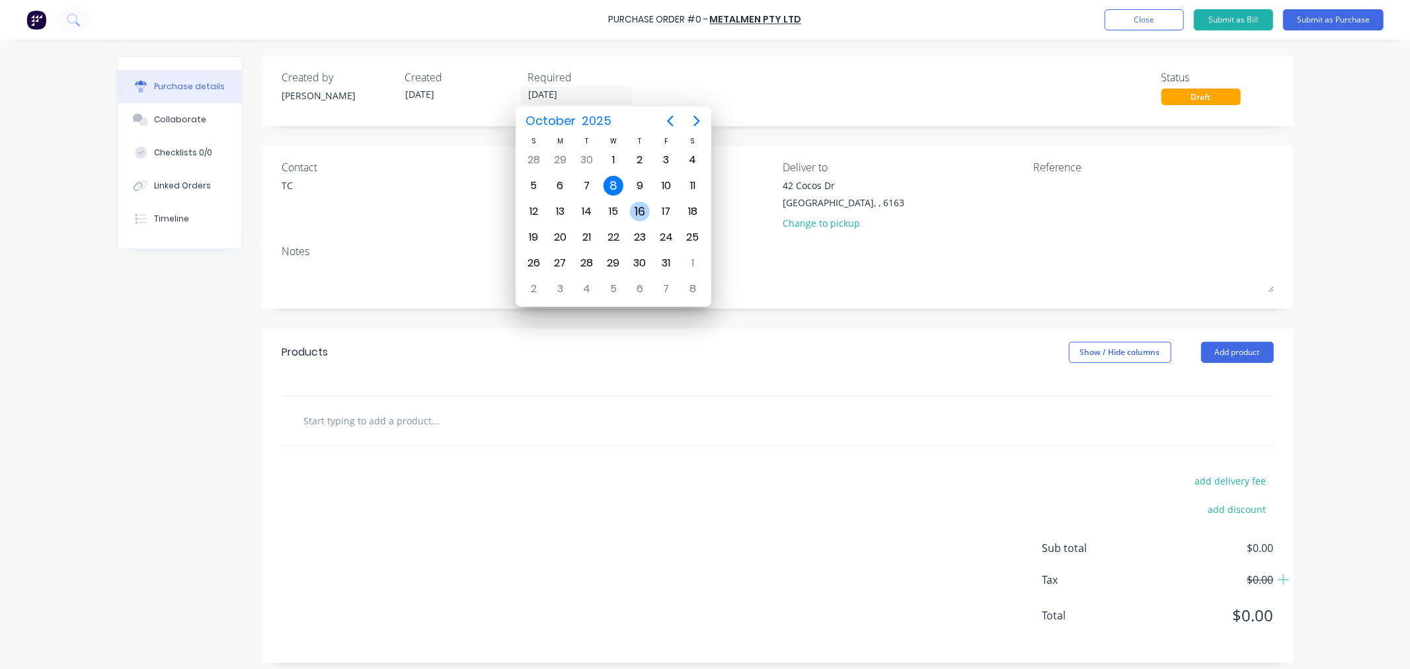
click at [642, 208] on div "16" at bounding box center [640, 212] width 20 height 20
type input "[DATE]"
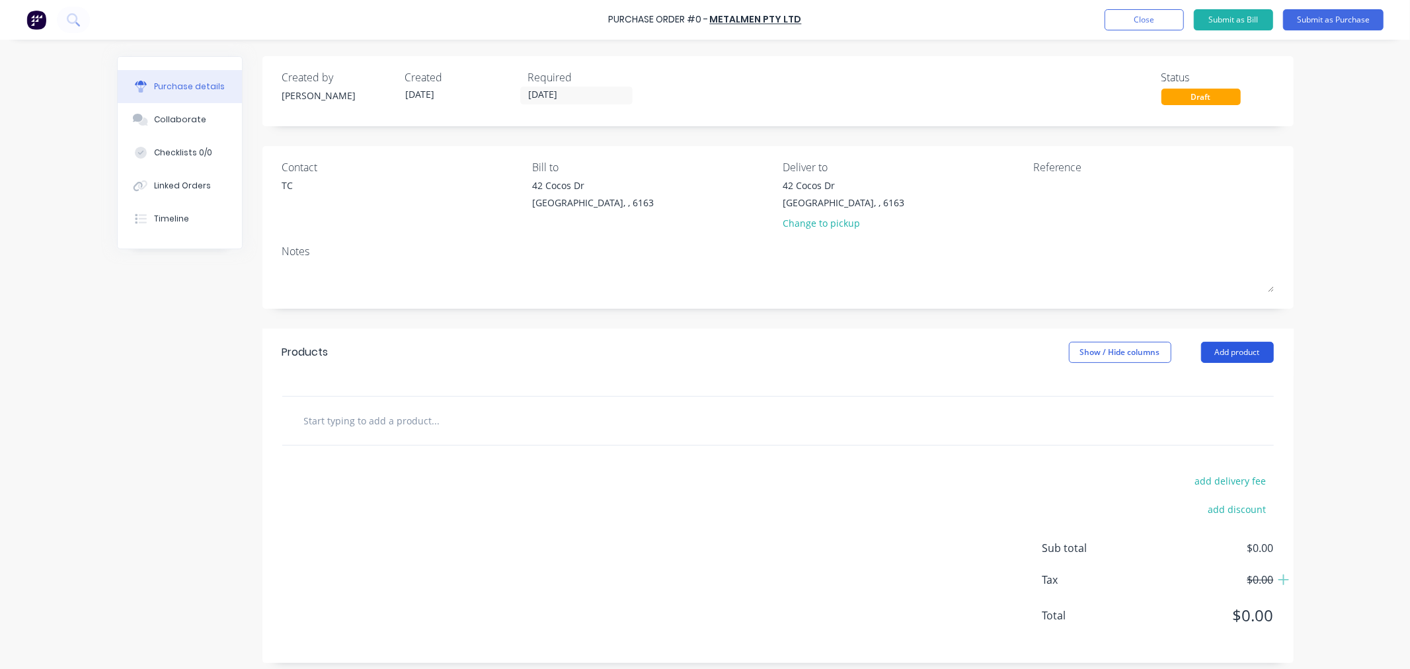
click at [1237, 351] on button "Add product" at bounding box center [1237, 352] width 73 height 21
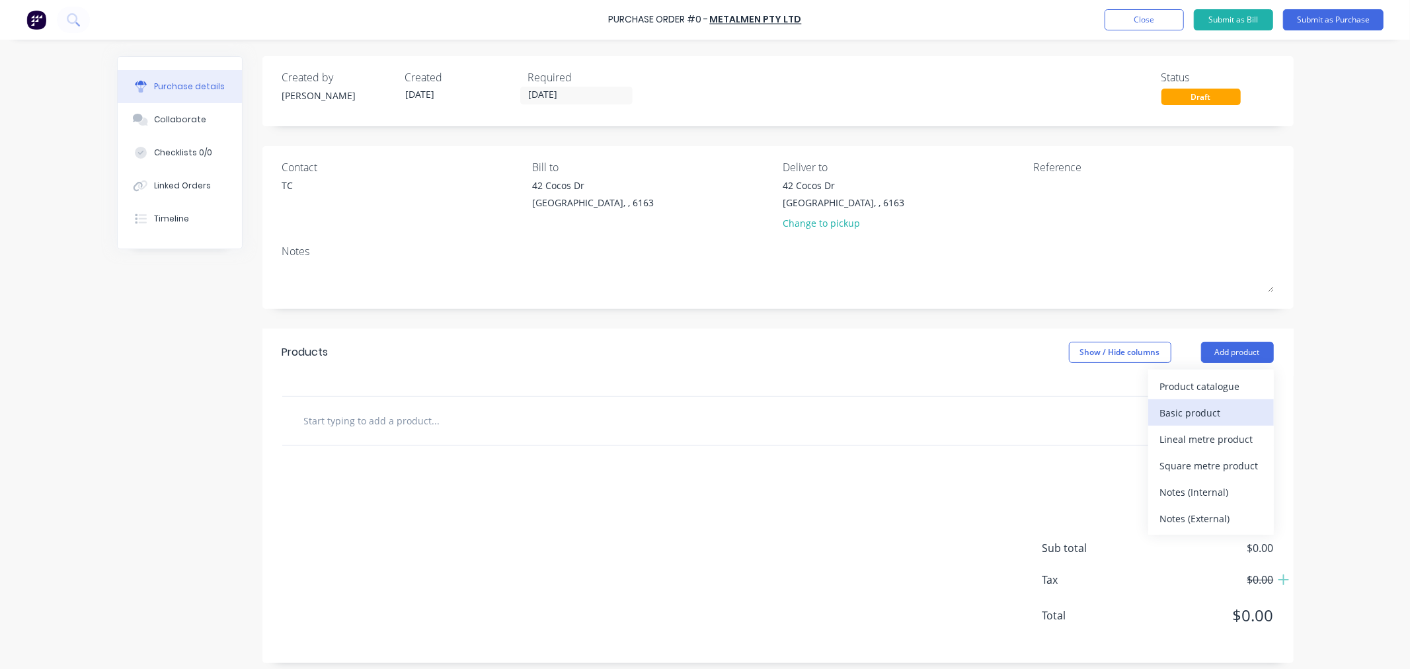
click at [1199, 410] on div "Basic product" at bounding box center [1211, 412] width 102 height 19
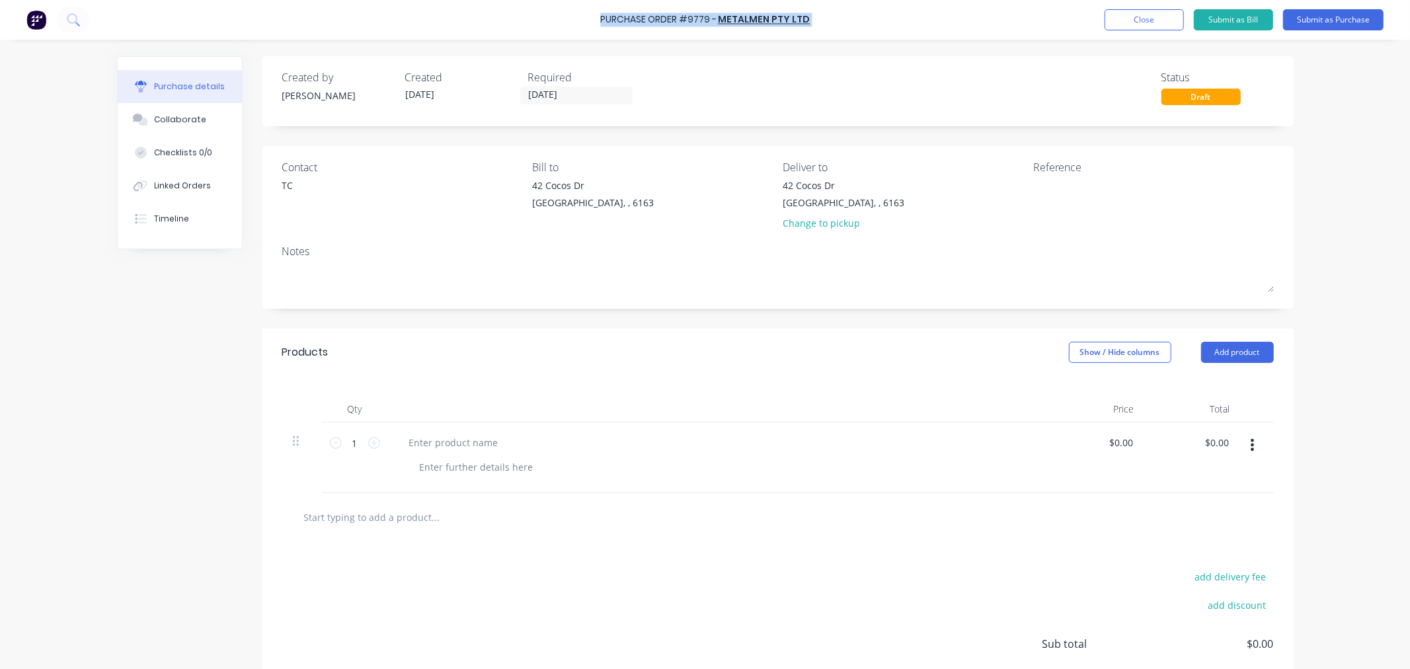
drag, startPoint x: 808, startPoint y: 17, endPoint x: 605, endPoint y: 19, distance: 202.3
click at [605, 19] on div "Purchase Order #9779 - Metalmen Pty Ltd Add product Close Submit as Bill Submit…" at bounding box center [705, 20] width 1410 height 40
copy div "Purchase Order #9779 - Metalmen Pty Ltd Add product Close Submit as Bill Submit…"
click at [1059, 186] on textarea at bounding box center [1115, 193] width 165 height 30
paste textarea "Purchase Order #9779 - Metalmen Pty Ltd"
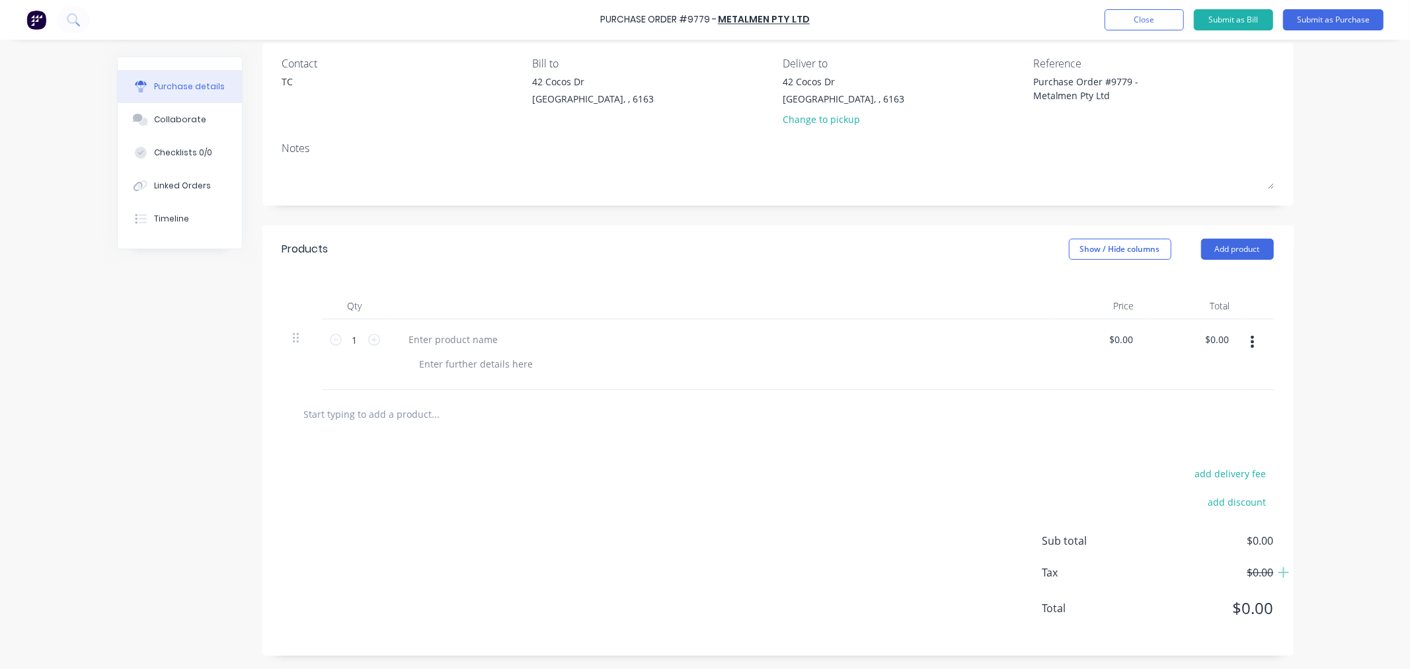
scroll to position [106, 0]
type textarea "Purchase Order #9779 - Metalmen Pty Ltd"
type textarea "x"
type textarea "Purchase Order #9779 - Metalmen Pty Ltd"
type textarea "x"
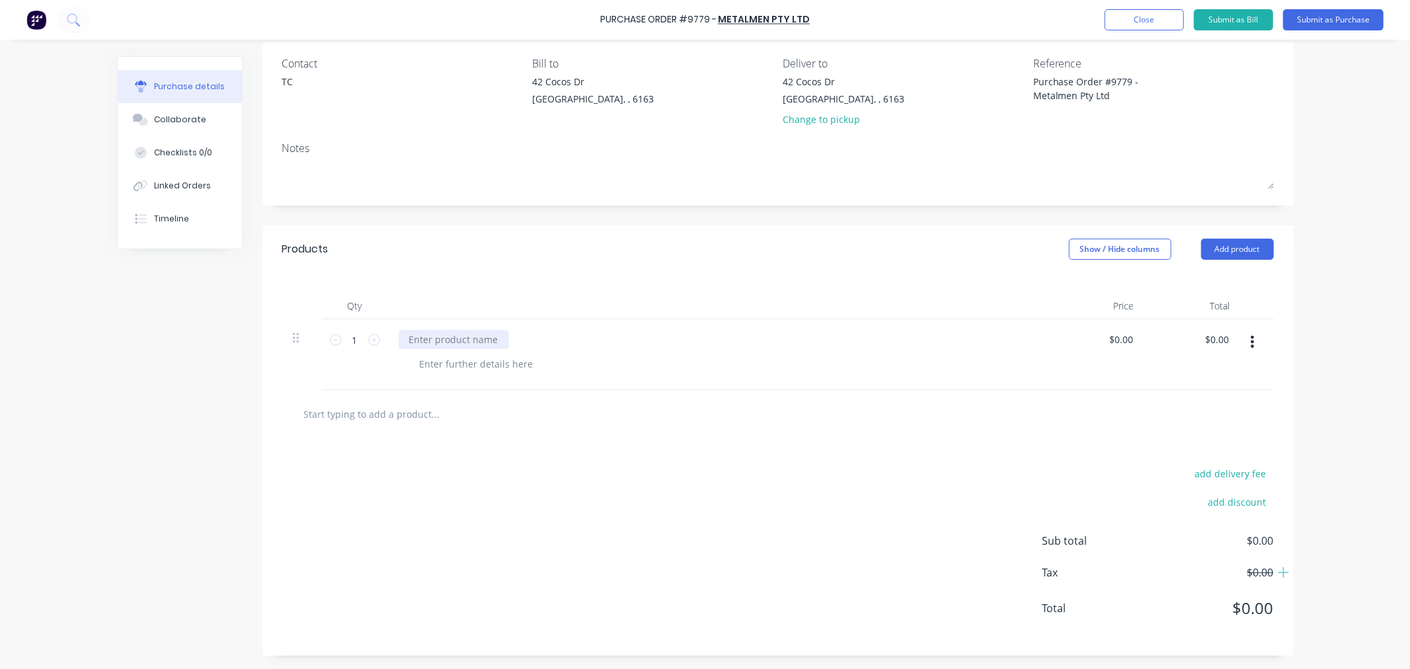
click at [455, 339] on div at bounding box center [454, 339] width 110 height 19
type textarea "x"
click at [434, 359] on div at bounding box center [476, 363] width 135 height 19
type textarea "x"
click at [1122, 333] on input "0.00" at bounding box center [1120, 339] width 30 height 19
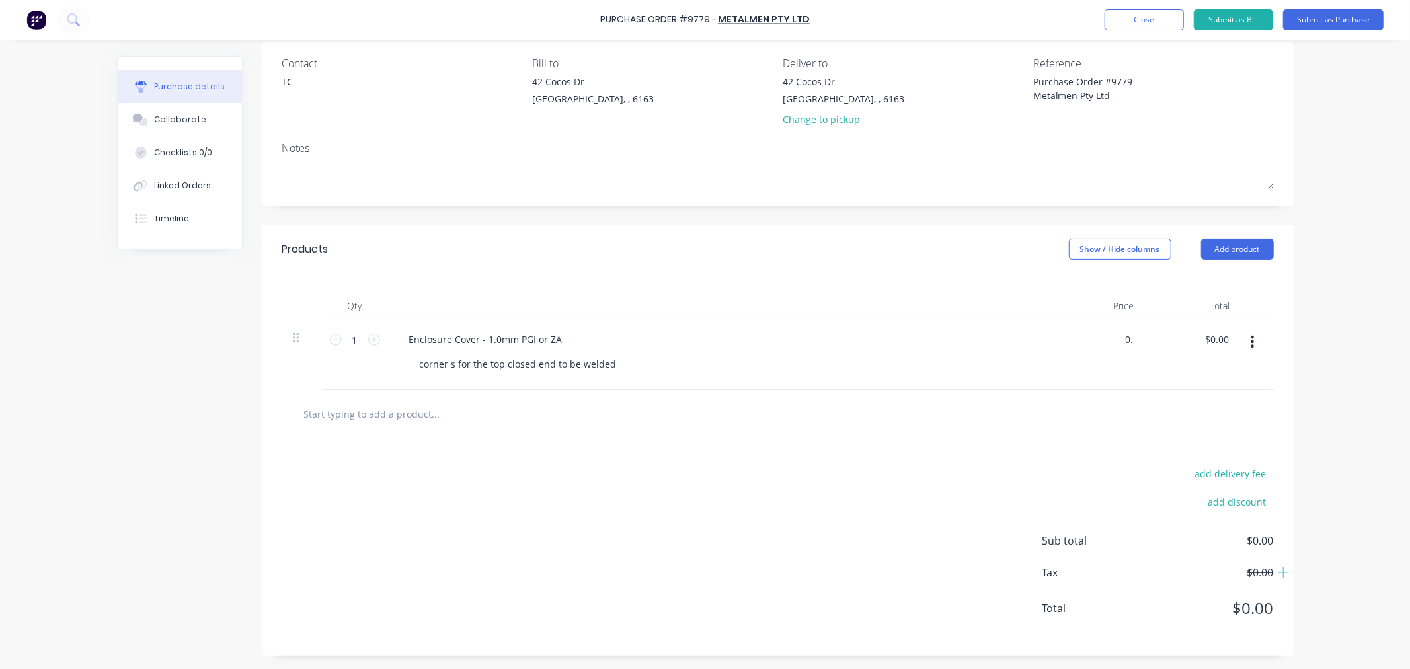
type input "0"
type input "590"
type textarea "x"
type input "$590.00"
type input "590.00"
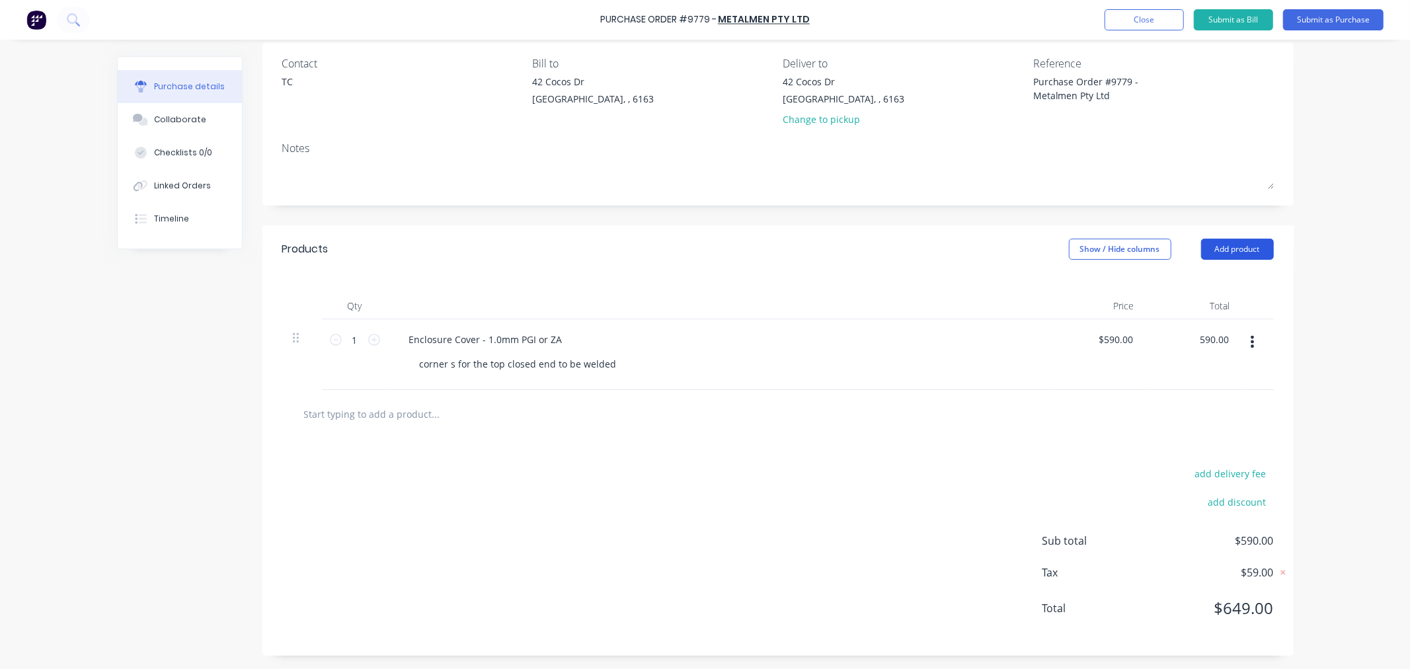
type textarea "x"
type input "$590.00"
click at [1210, 247] on button "Add product" at bounding box center [1237, 249] width 73 height 21
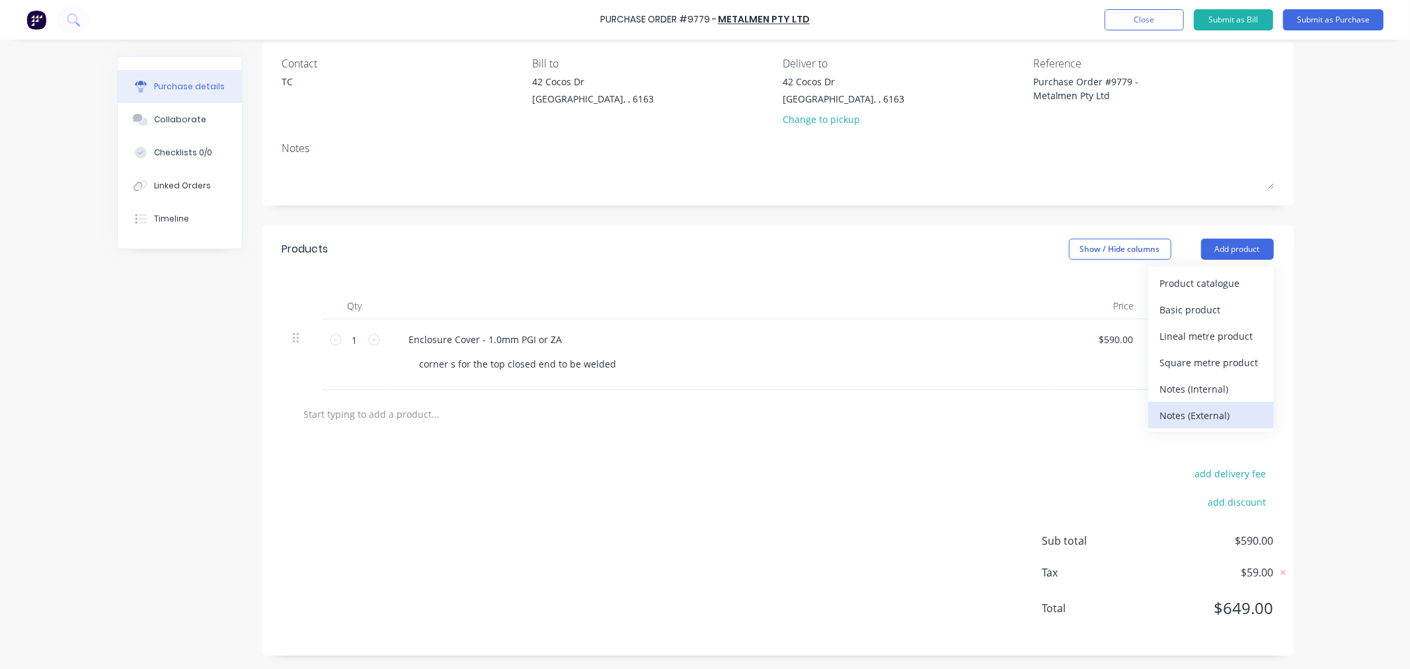
click at [1181, 414] on div "Notes (External)" at bounding box center [1211, 415] width 102 height 19
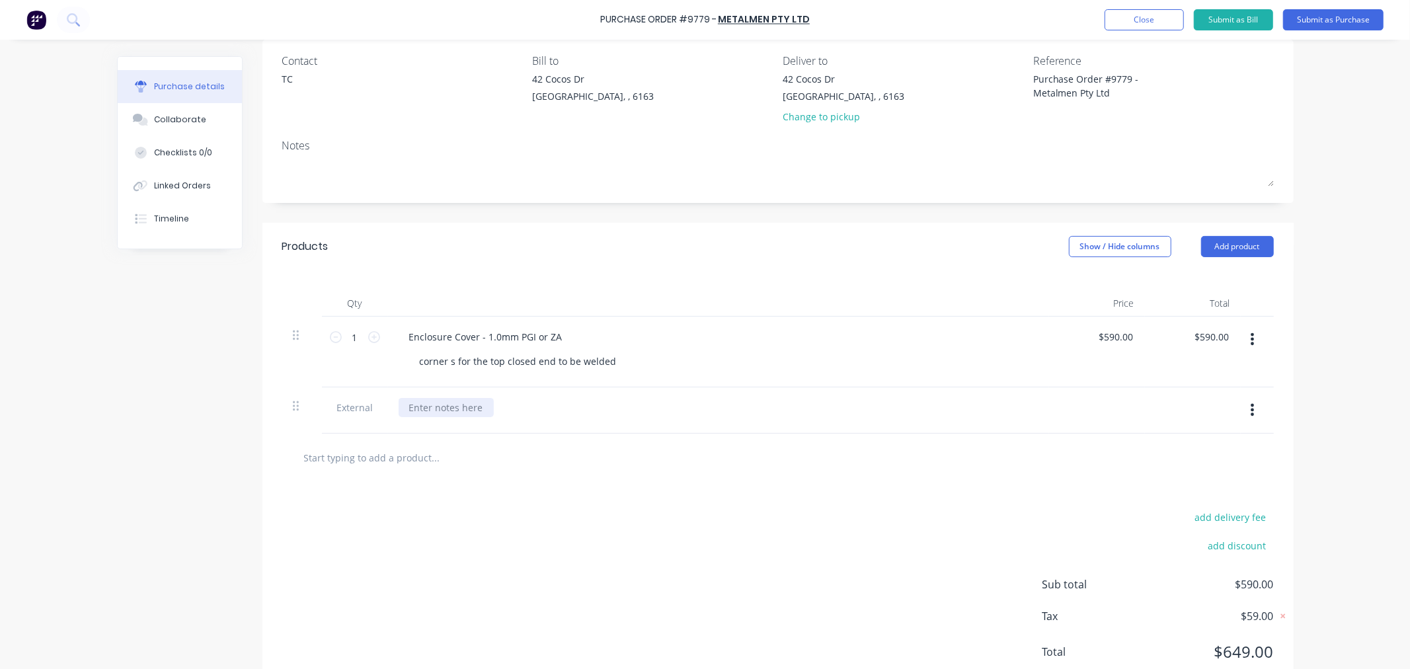
type textarea "x"
click at [454, 404] on div at bounding box center [446, 407] width 95 height 19
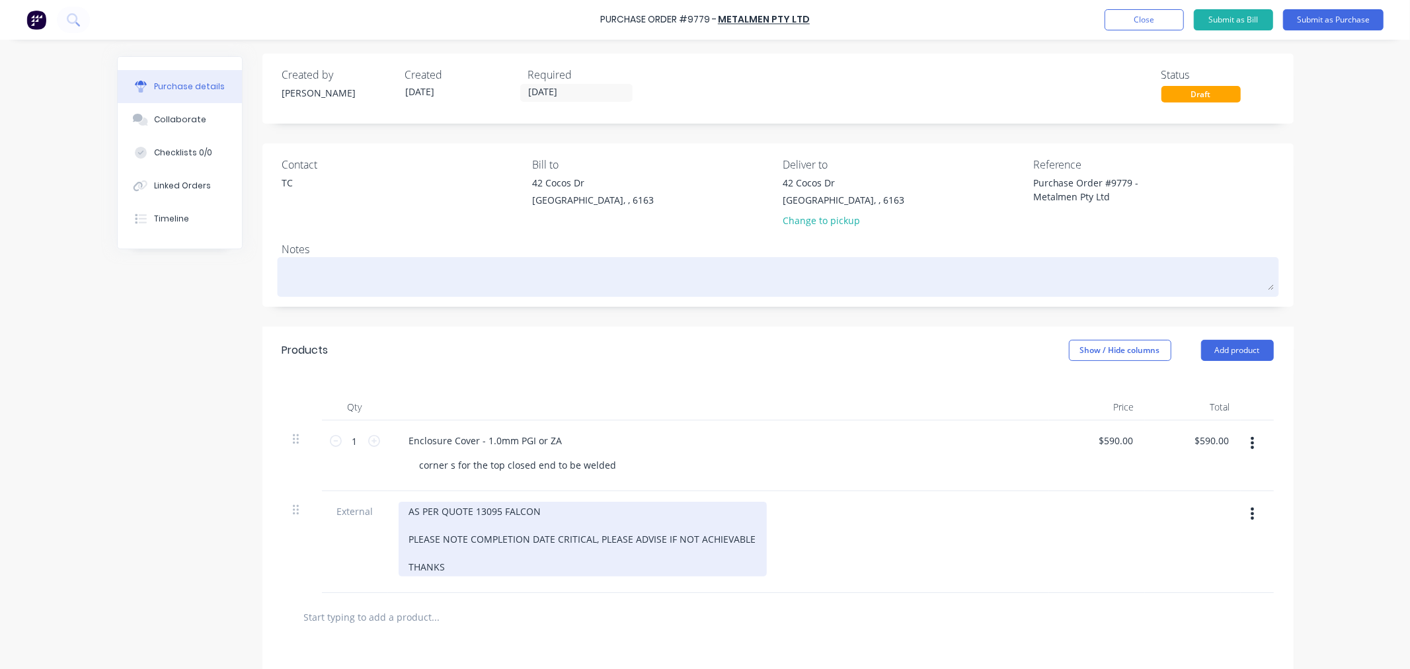
scroll to position [0, 0]
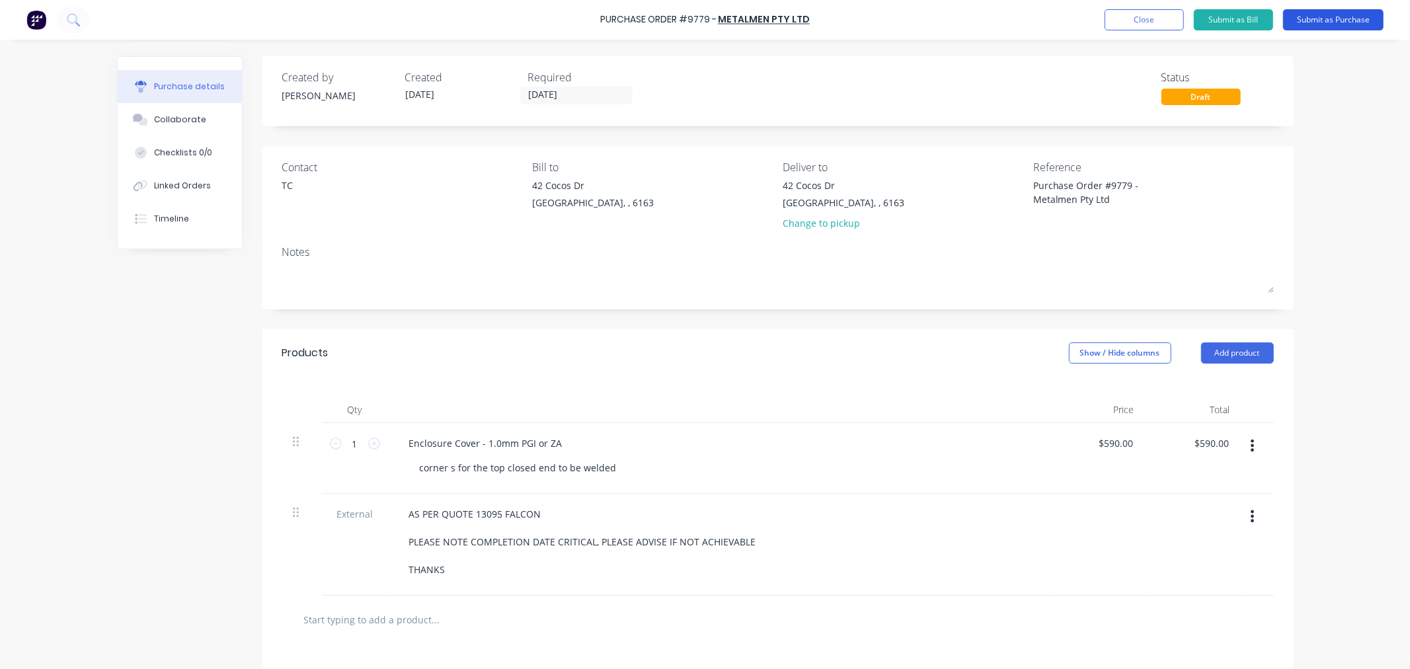
click at [1344, 20] on button "Submit as Purchase" at bounding box center [1333, 19] width 100 height 21
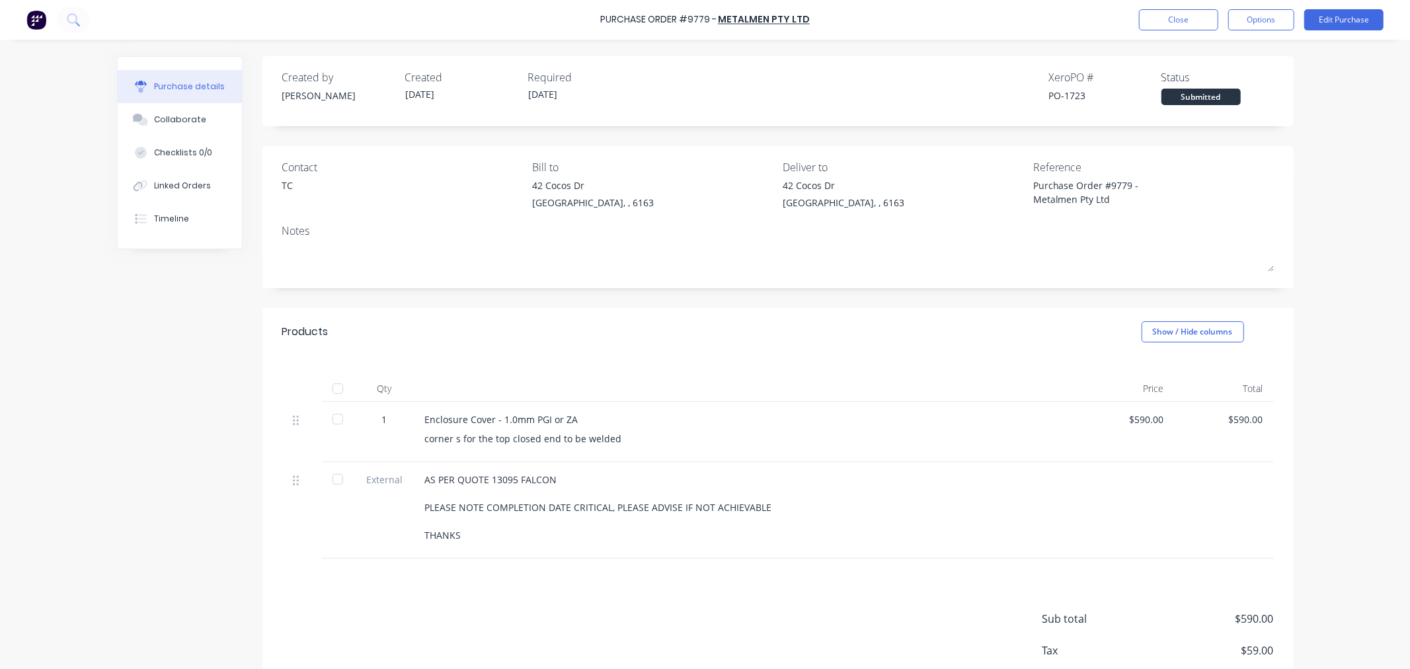
click at [814, 187] on div "42 Cocos Dr" at bounding box center [844, 185] width 122 height 14
click at [1313, 26] on button "Edit Purchase" at bounding box center [1343, 19] width 79 height 21
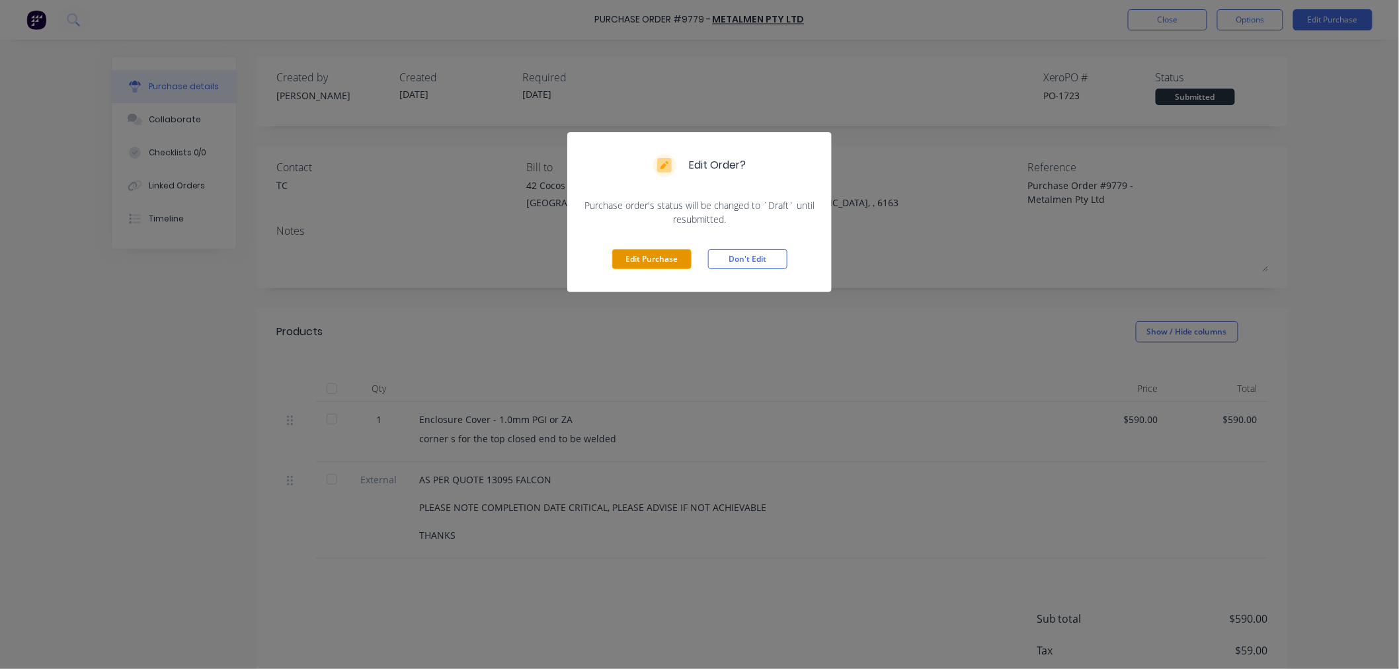
click at [651, 261] on button "Edit Purchase" at bounding box center [651, 259] width 79 height 20
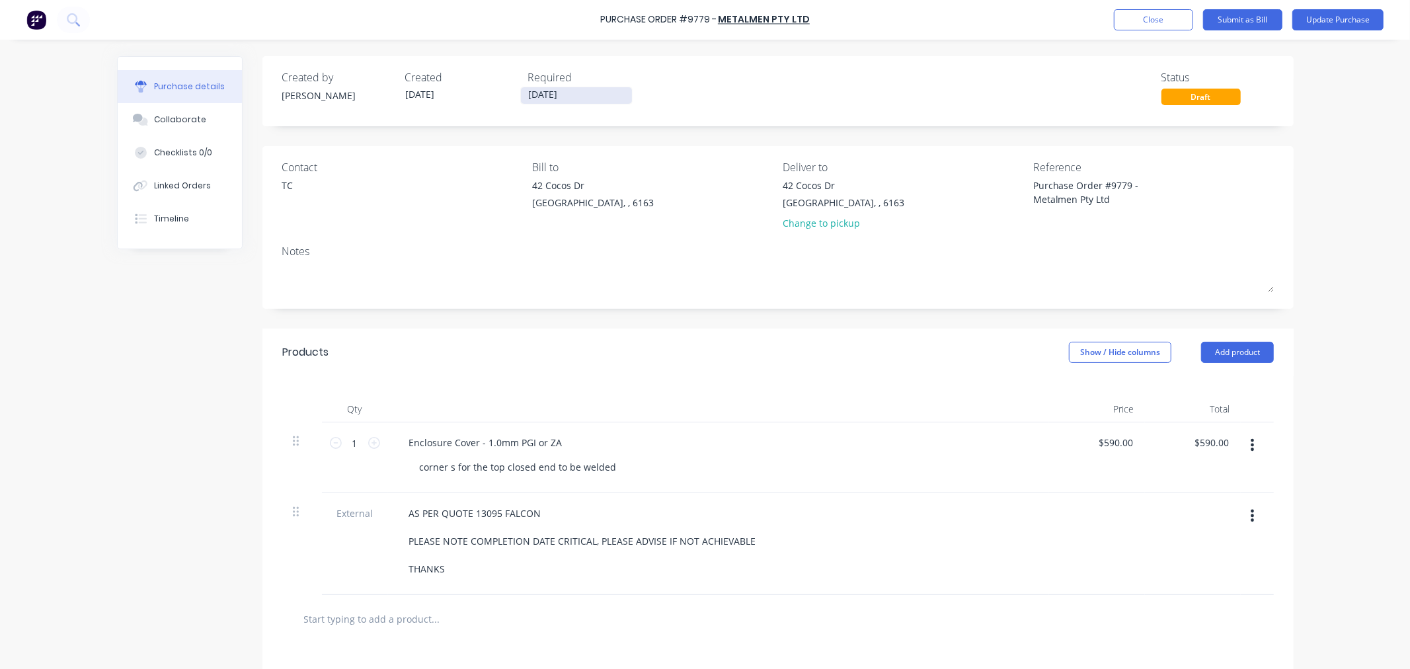
click at [551, 100] on input "[DATE]" at bounding box center [576, 95] width 111 height 17
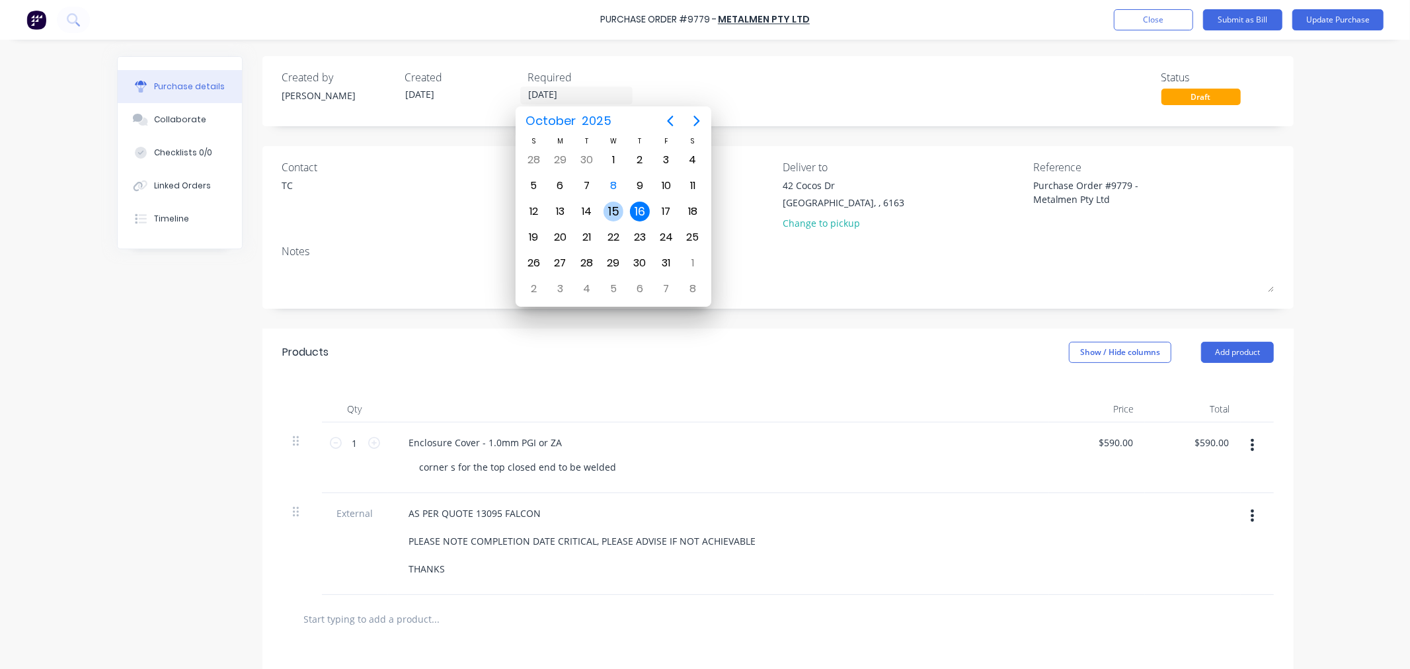
drag, startPoint x: 609, startPoint y: 206, endPoint x: 629, endPoint y: 215, distance: 21.6
click at [609, 206] on div "15" at bounding box center [613, 212] width 20 height 20
type textarea "x"
type input "[DATE]"
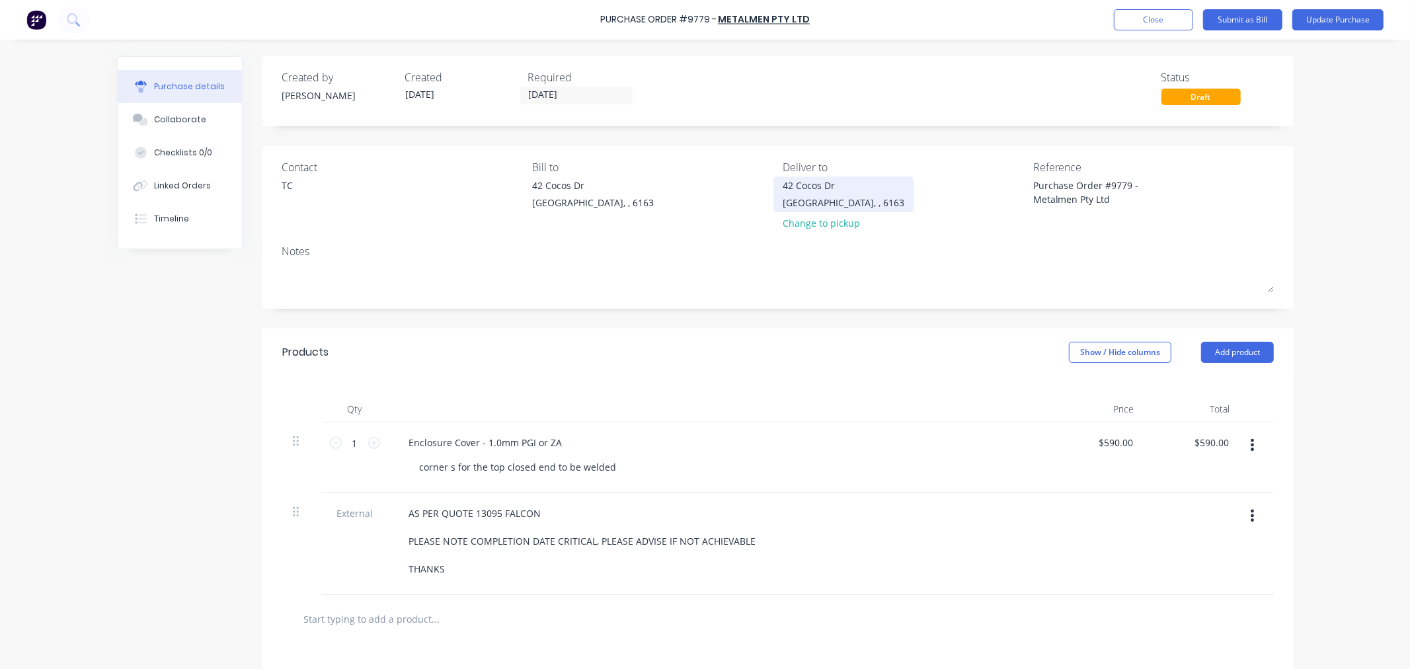
click at [783, 196] on div "[STREET_ADDRESS][PERSON_NAME]" at bounding box center [844, 193] width 122 height 31
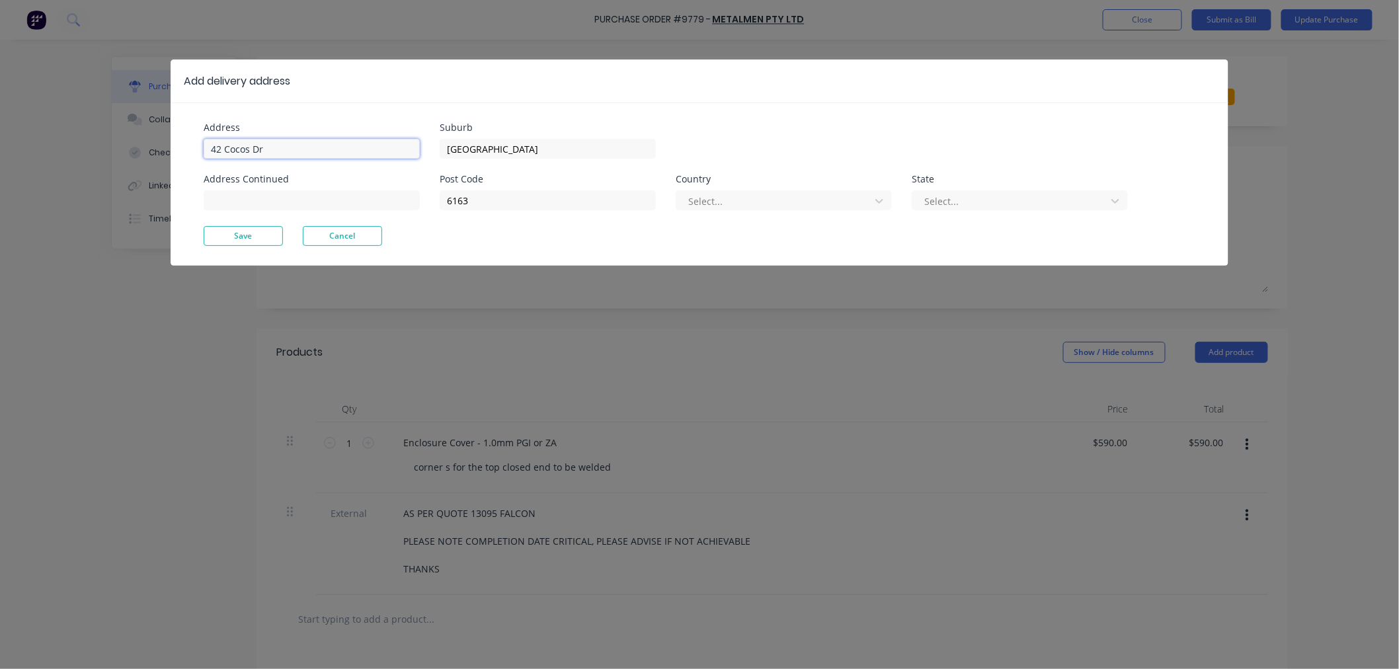
type textarea "x"
drag, startPoint x: 276, startPoint y: 146, endPoint x: 130, endPoint y: 146, distance: 146.1
click at [130, 146] on div "Add delivery address Address [GEOGRAPHIC_DATA] Address Continued Suburb [GEOGRA…" at bounding box center [699, 334] width 1399 height 669
type input "[STREET_ADDRESS]"
click at [229, 243] on button "Save" at bounding box center [243, 236] width 79 height 20
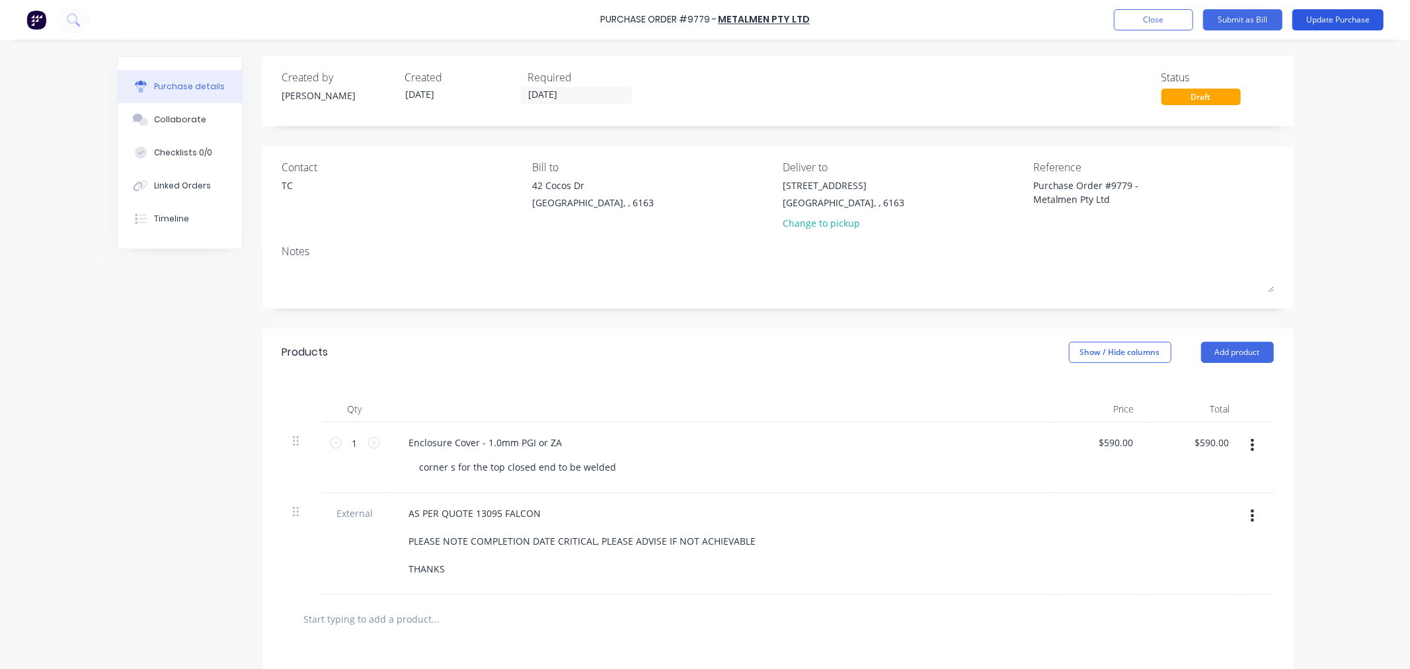
click at [1329, 19] on button "Update Purchase" at bounding box center [1337, 19] width 91 height 21
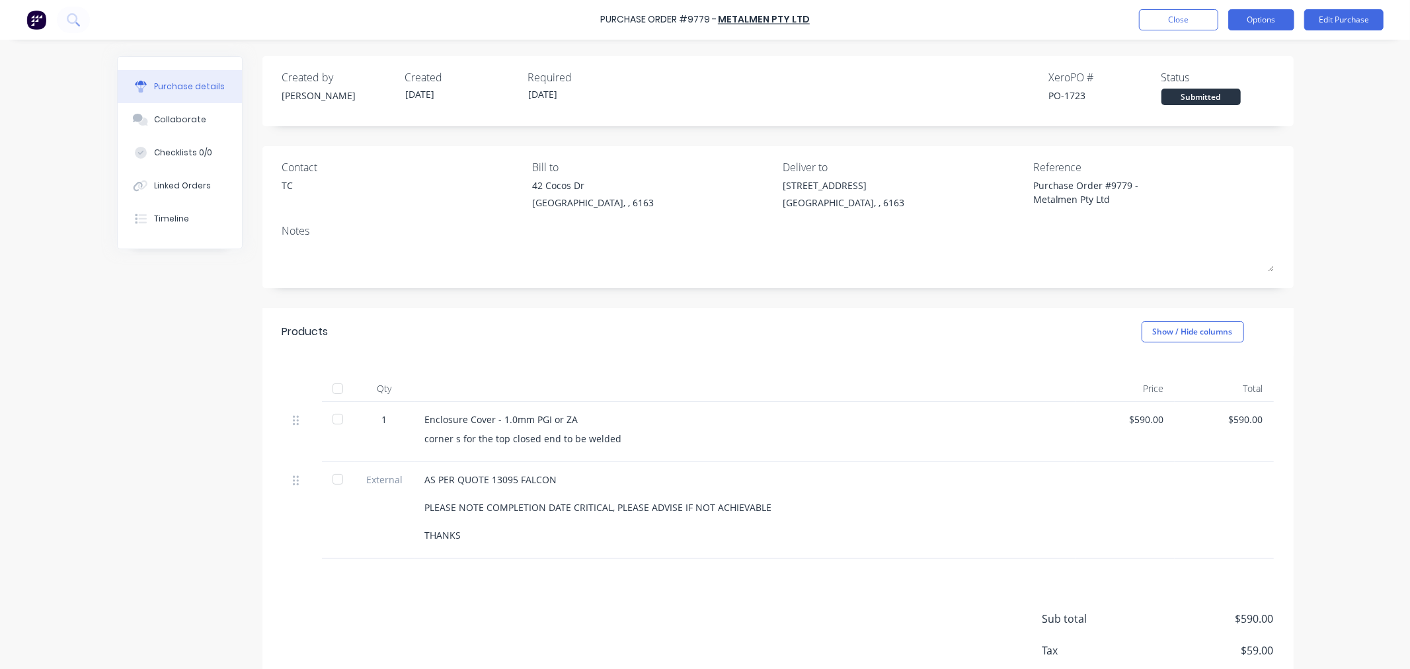
click at [1263, 23] on button "Options" at bounding box center [1261, 19] width 66 height 21
click at [1247, 52] on div "Print / Email" at bounding box center [1231, 53] width 102 height 19
click at [1231, 79] on div "With pricing" at bounding box center [1231, 80] width 102 height 19
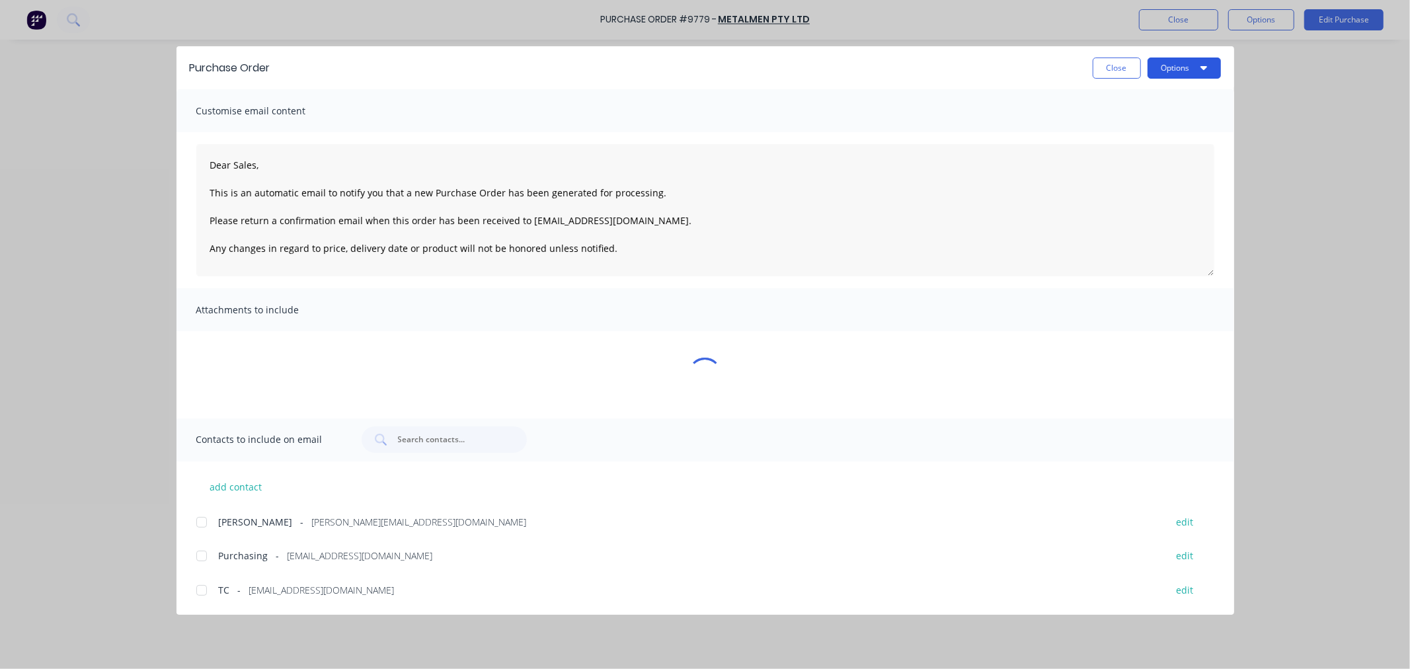
click at [1182, 68] on button "Options" at bounding box center [1183, 68] width 73 height 21
click at [1178, 94] on div "Preview" at bounding box center [1158, 101] width 102 height 19
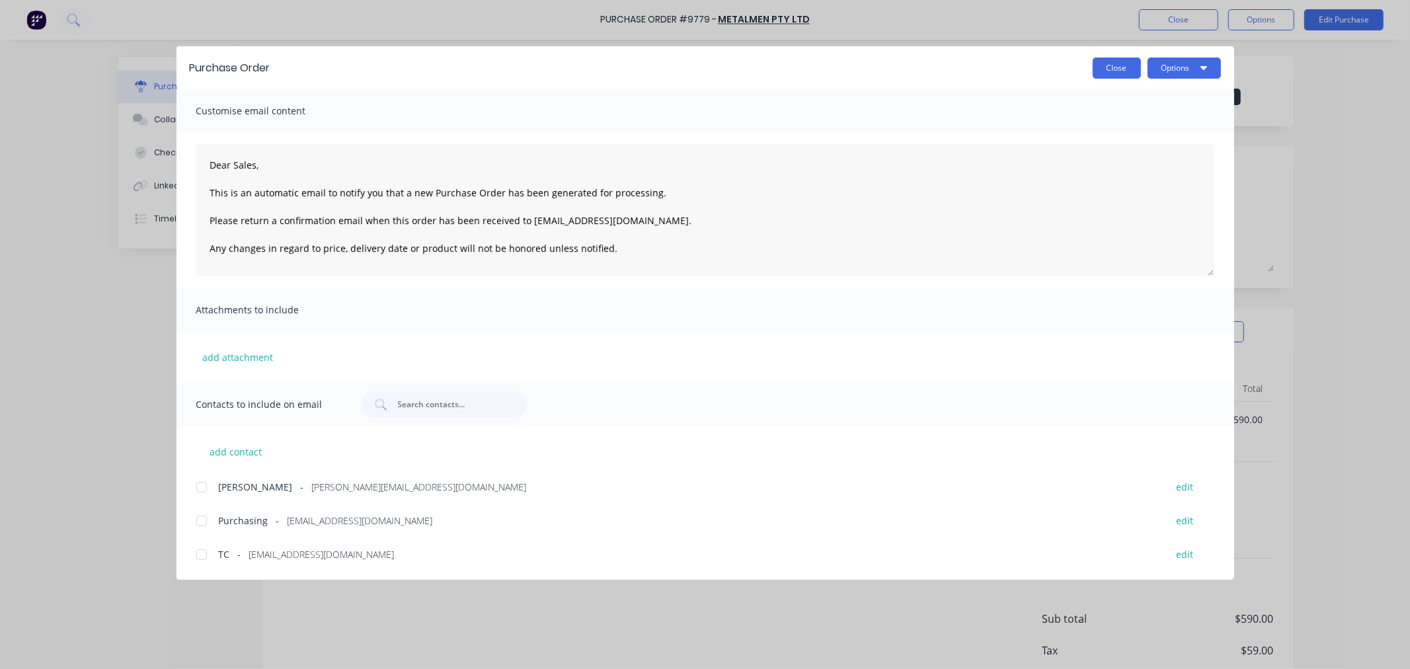
click at [1110, 65] on button "Close" at bounding box center [1117, 68] width 48 height 21
type textarea "x"
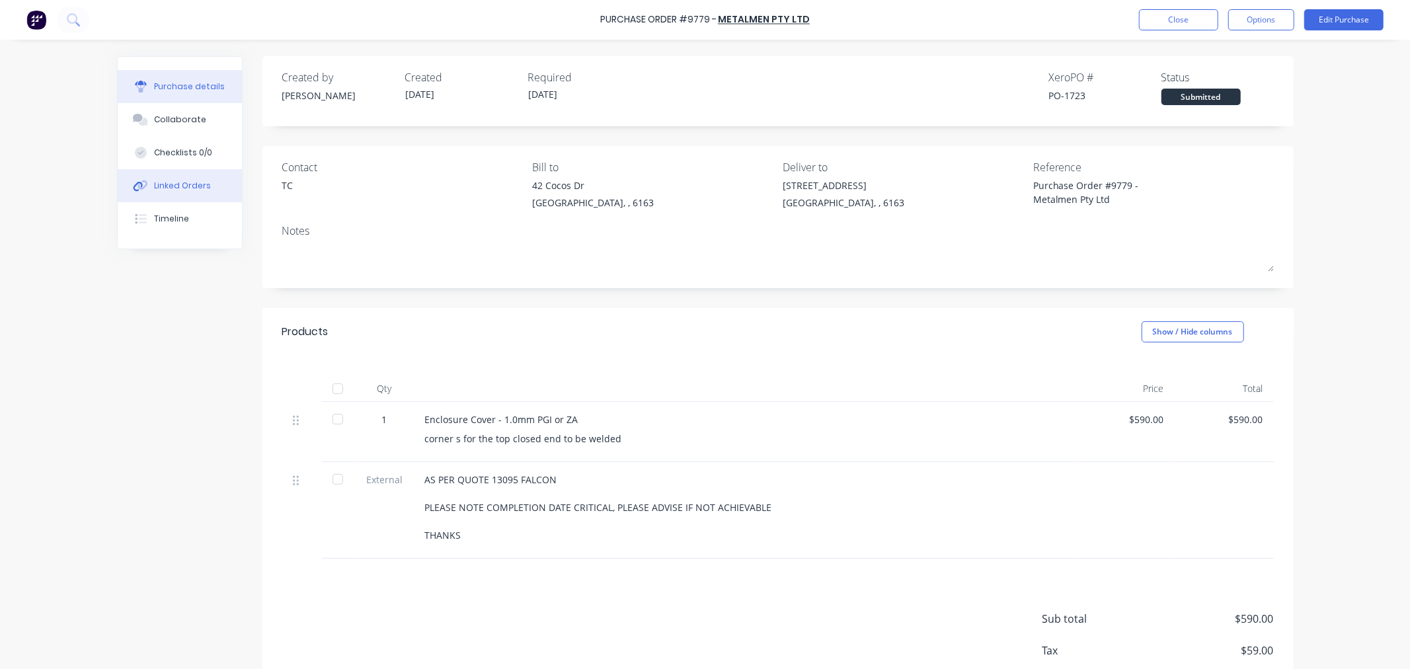
click at [182, 193] on button "Linked Orders" at bounding box center [180, 185] width 124 height 33
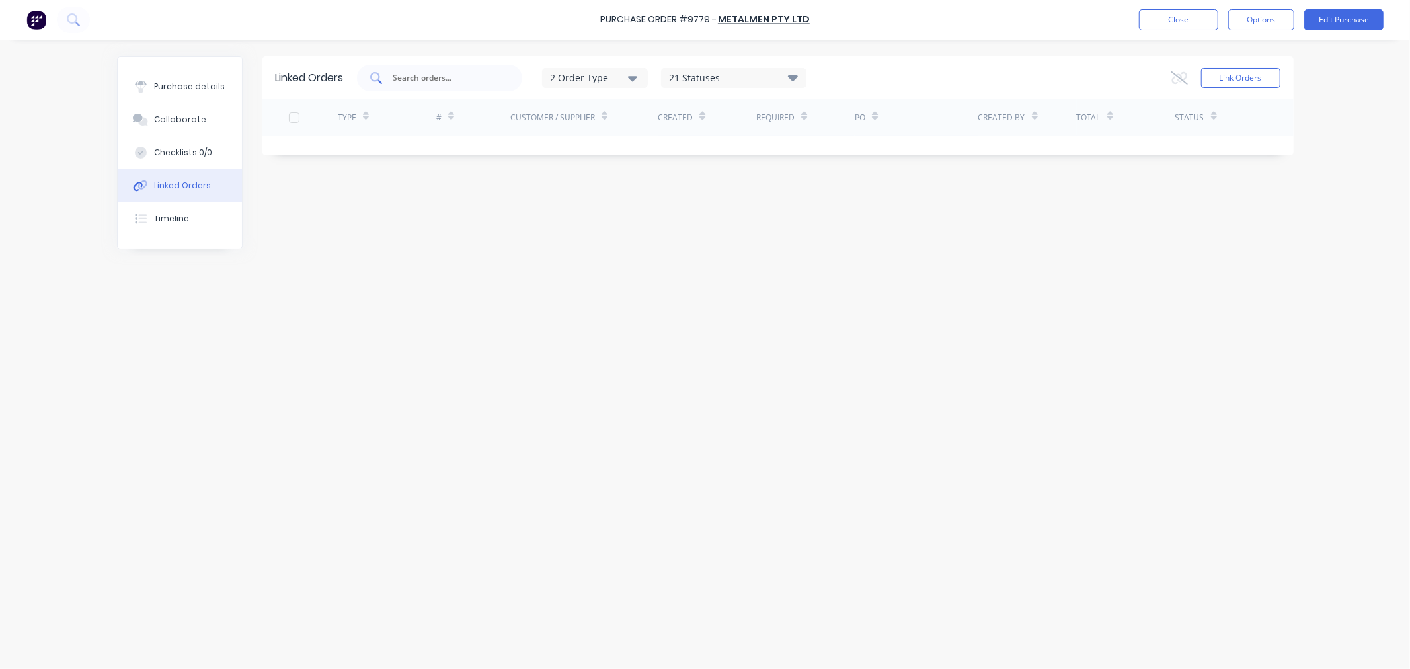
click at [418, 74] on input "text" at bounding box center [447, 77] width 110 height 13
type input "6395"
click at [1231, 76] on button "Link Orders" at bounding box center [1240, 78] width 79 height 20
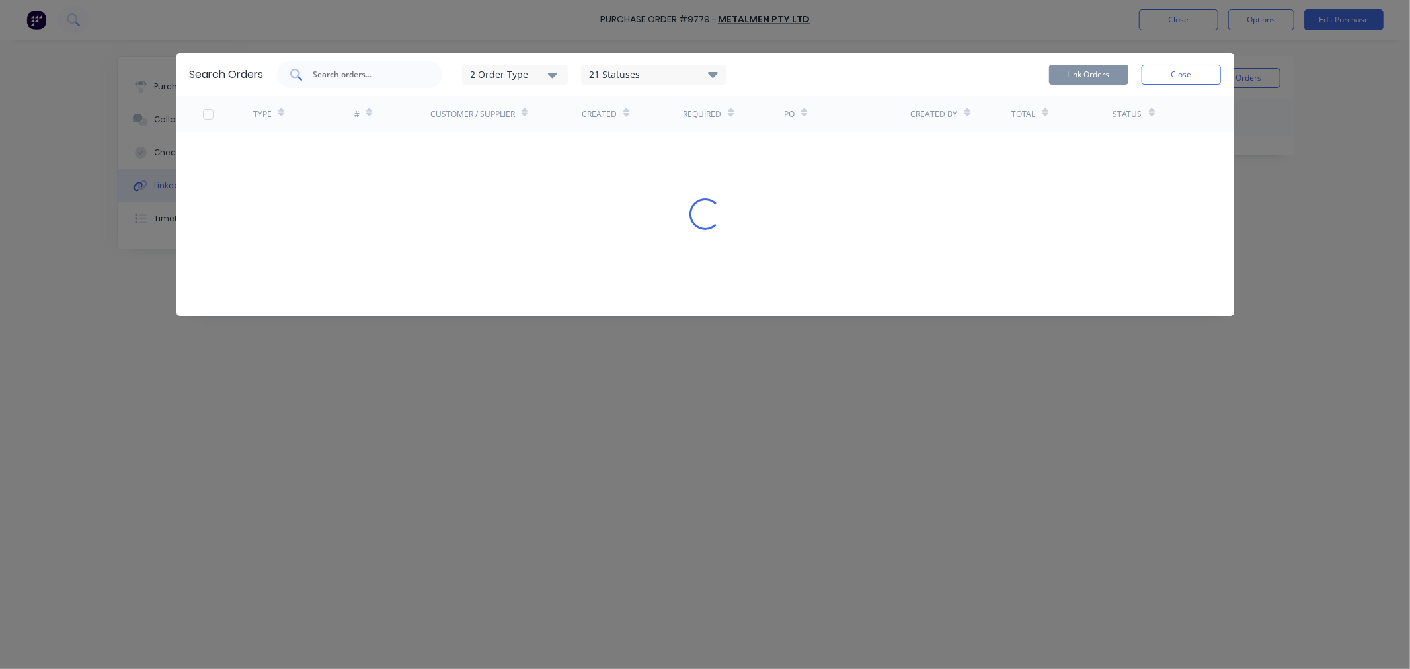
click at [336, 73] on input "text" at bounding box center [367, 74] width 110 height 13
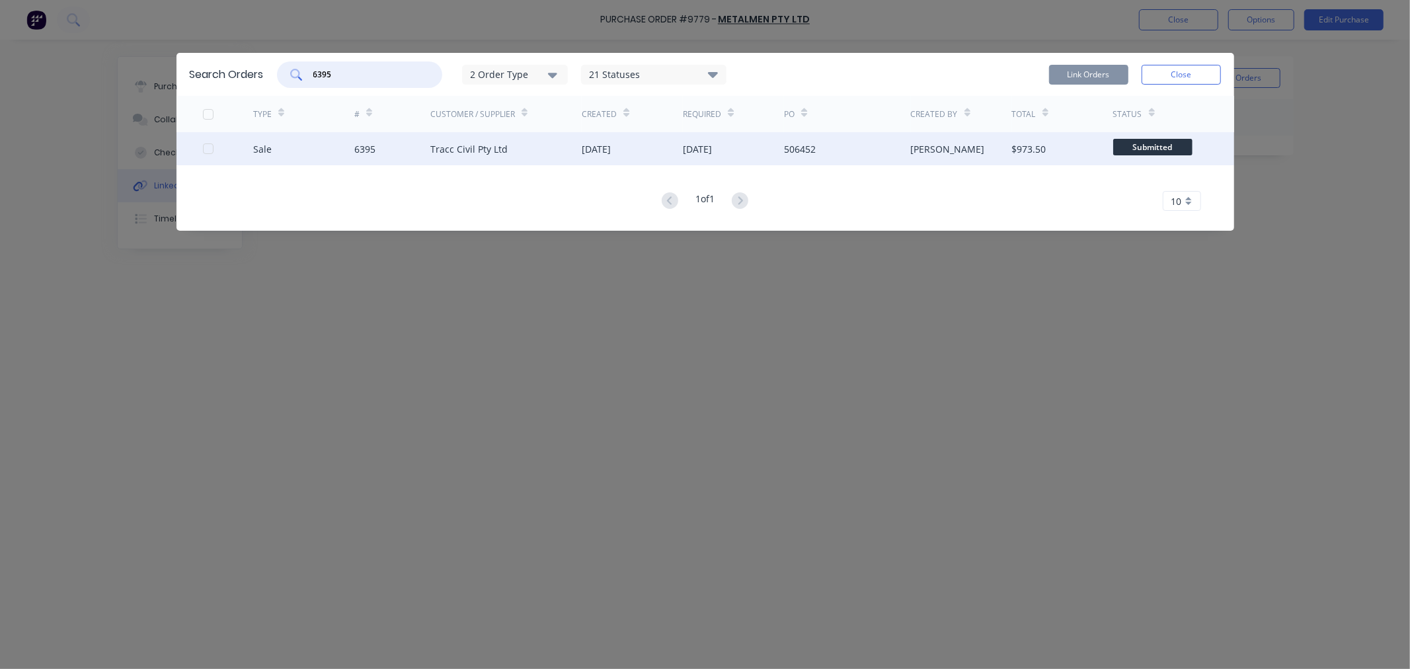
click at [209, 149] on div at bounding box center [208, 148] width 26 height 26
type input "6395"
drag, startPoint x: 1095, startPoint y: 74, endPoint x: 1088, endPoint y: 96, distance: 22.8
click at [1095, 75] on button "Link Orders" at bounding box center [1088, 75] width 79 height 20
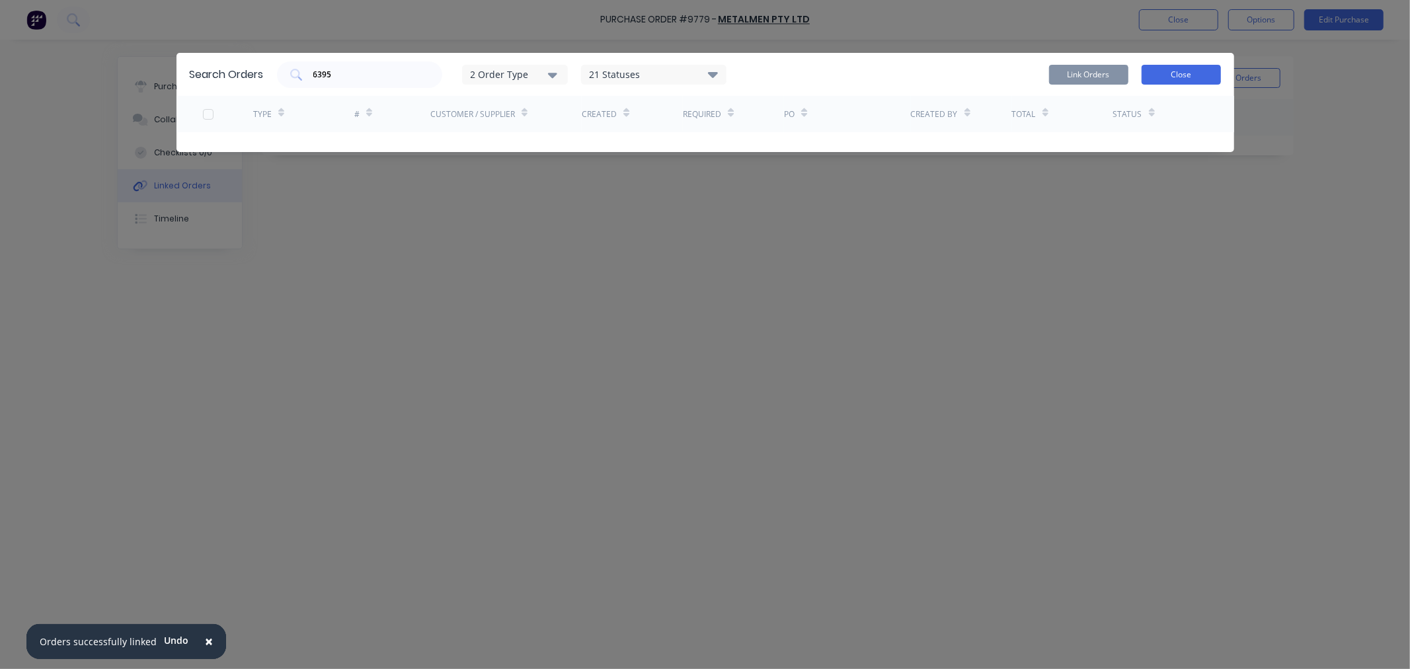
click at [1188, 71] on button "Close" at bounding box center [1180, 75] width 79 height 20
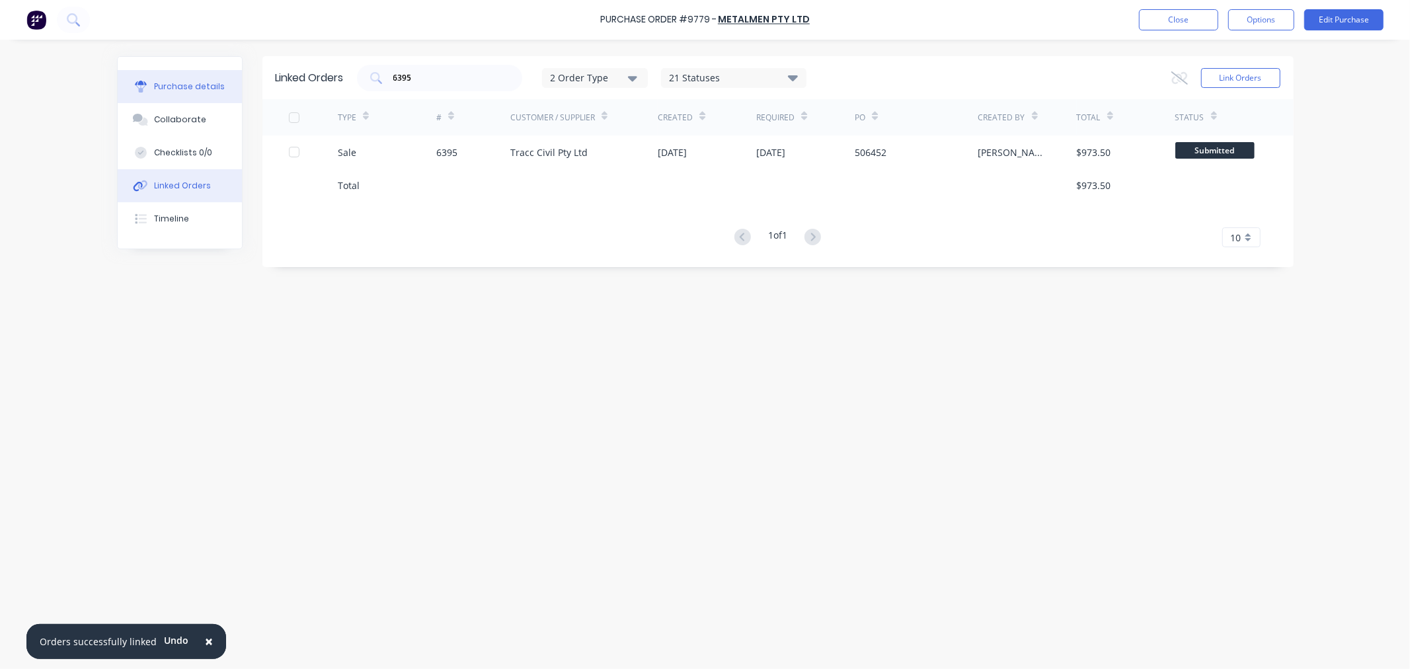
click at [190, 85] on div "Purchase details" at bounding box center [189, 87] width 71 height 12
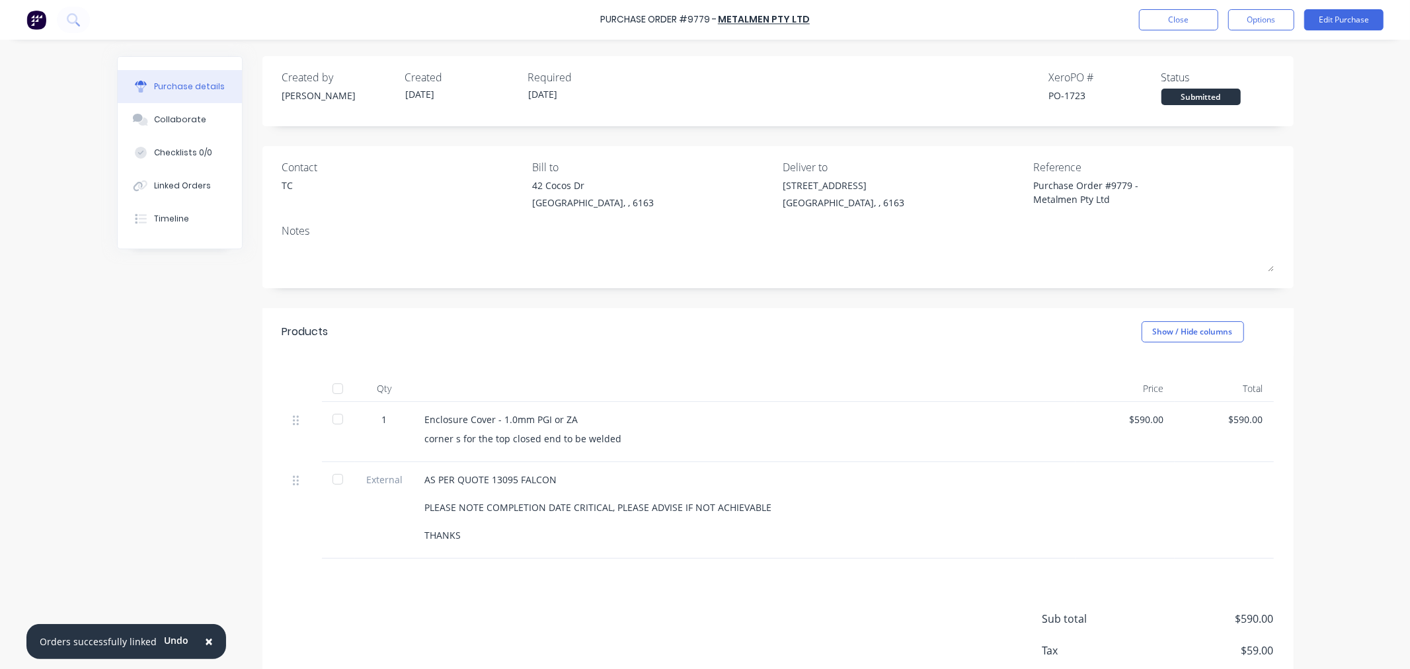
click at [461, 439] on div "corner s for the top closed end to be welded" at bounding box center [745, 439] width 640 height 14
drag, startPoint x: 451, startPoint y: 438, endPoint x: 451, endPoint y: 456, distance: 18.5
click at [450, 439] on div "corner s for the top closed end to be welded" at bounding box center [745, 439] width 640 height 14
click at [1323, 22] on button "Edit Purchase" at bounding box center [1343, 19] width 79 height 21
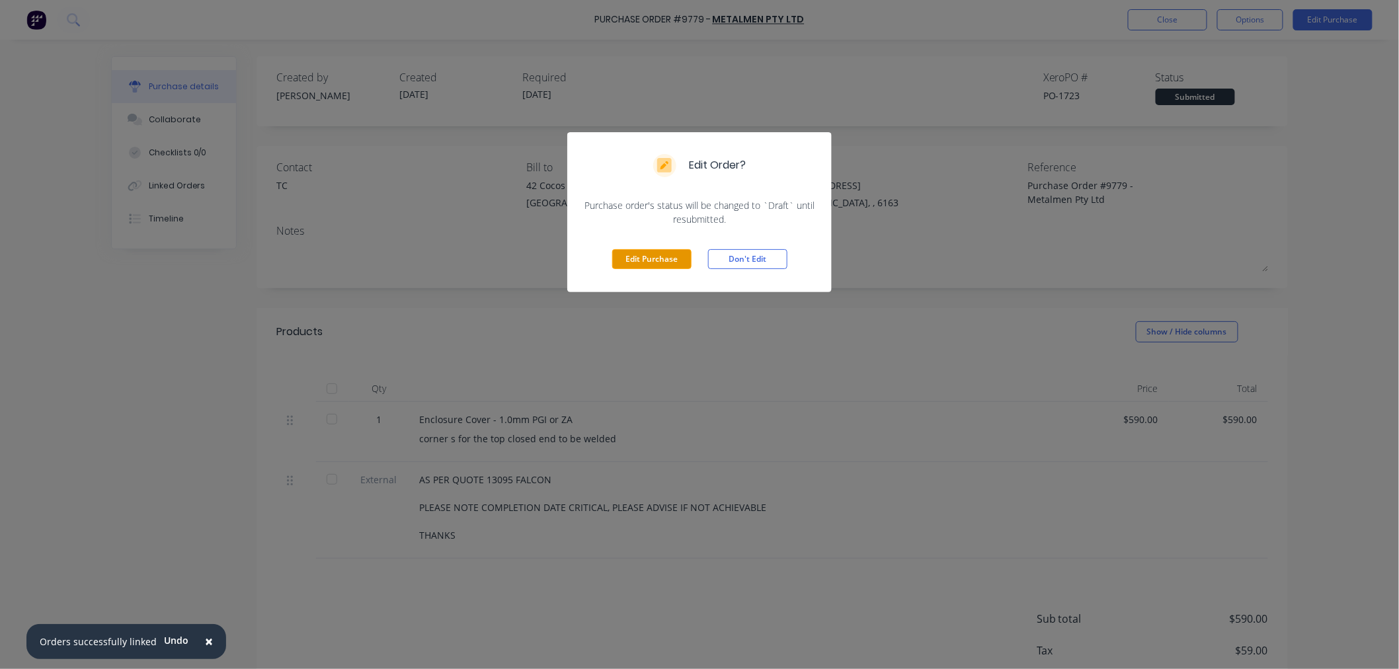
click at [663, 265] on button "Edit Purchase" at bounding box center [651, 259] width 79 height 20
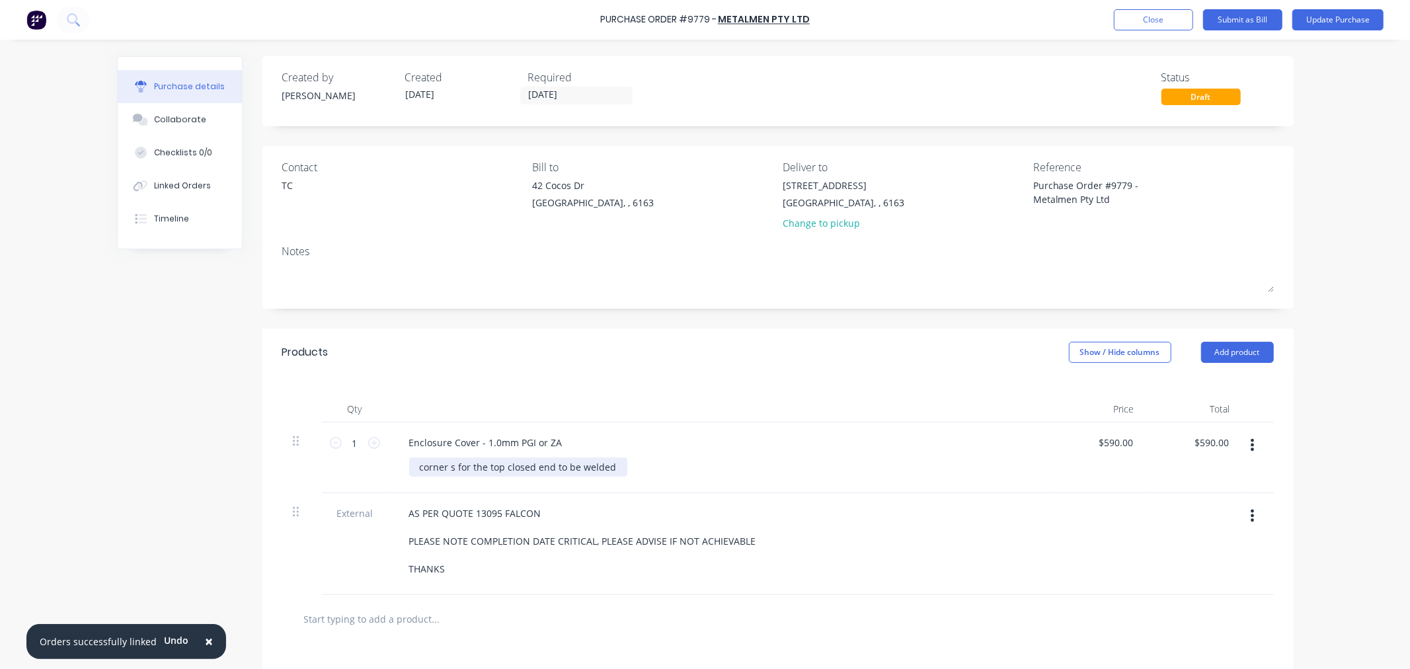
type textarea "x"
click at [442, 465] on div "corner s for the top closed end to be welded" at bounding box center [518, 466] width 218 height 19
click at [1351, 18] on button "Update Purchase" at bounding box center [1337, 19] width 91 height 21
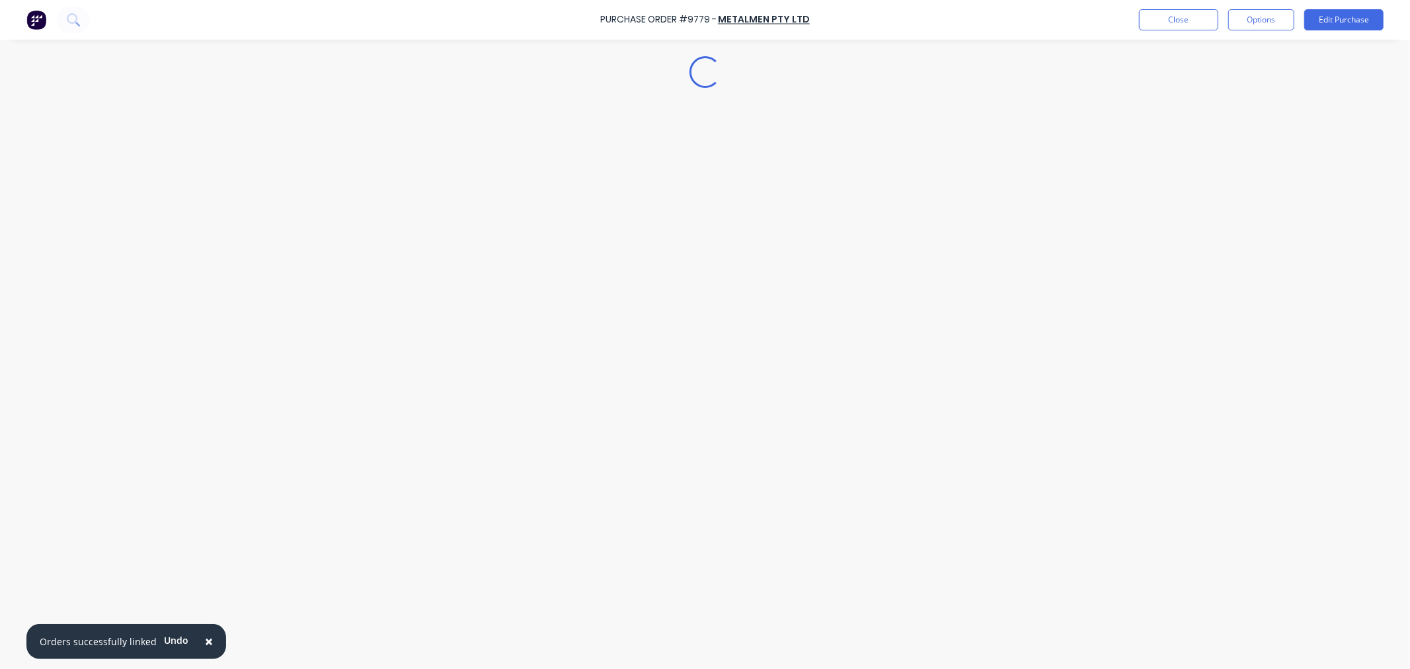
type textarea "x"
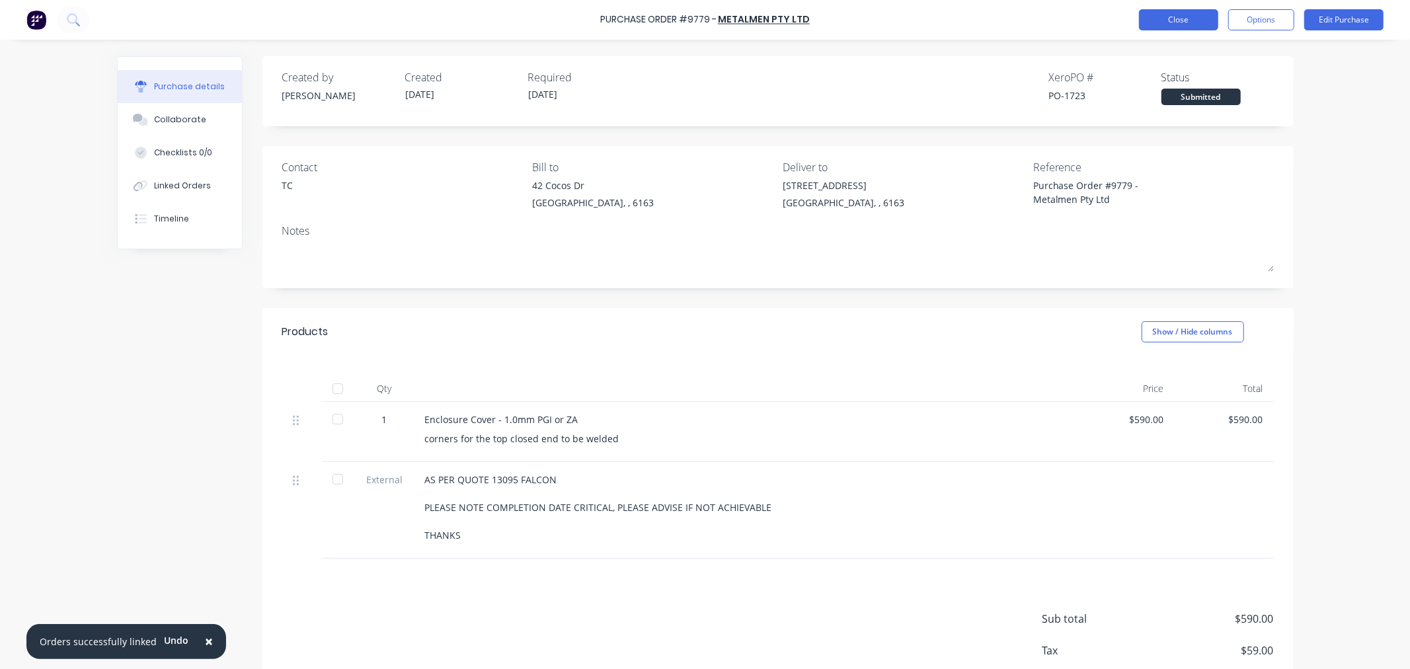
click at [1143, 22] on button "Close" at bounding box center [1178, 19] width 79 height 21
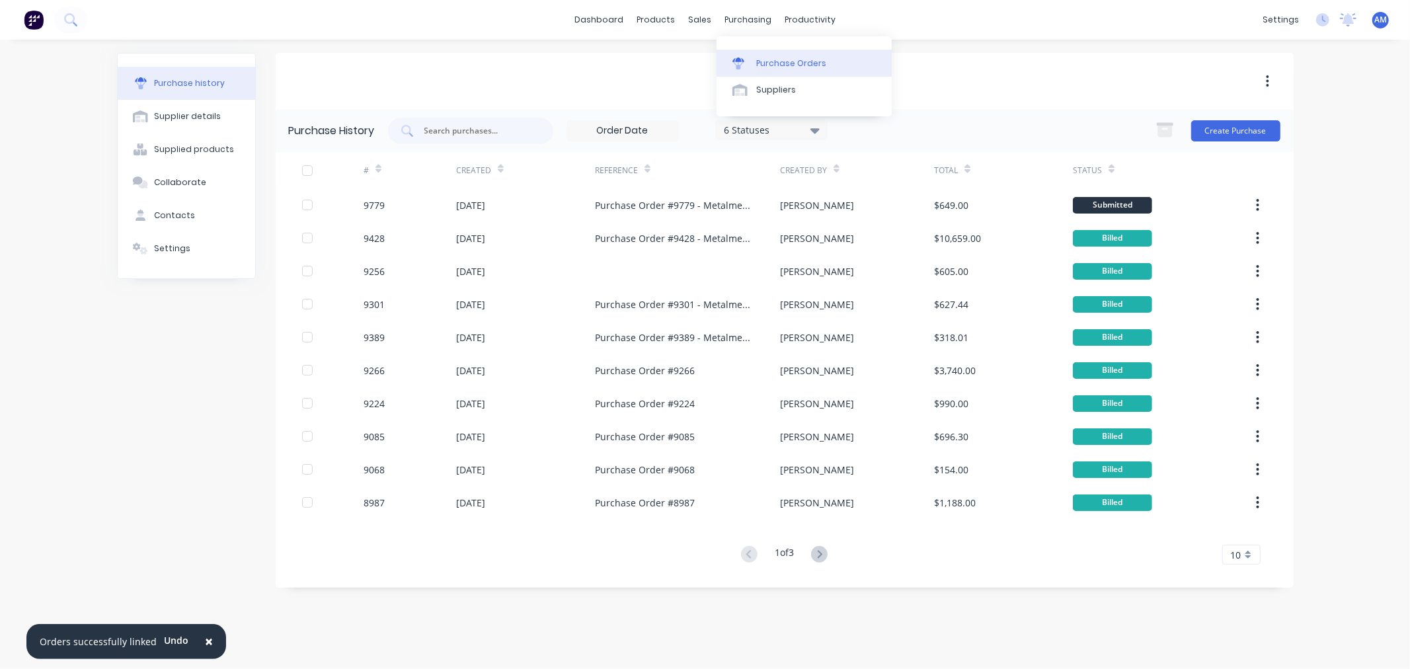
click at [768, 50] on link "Purchase Orders" at bounding box center [803, 63] width 175 height 26
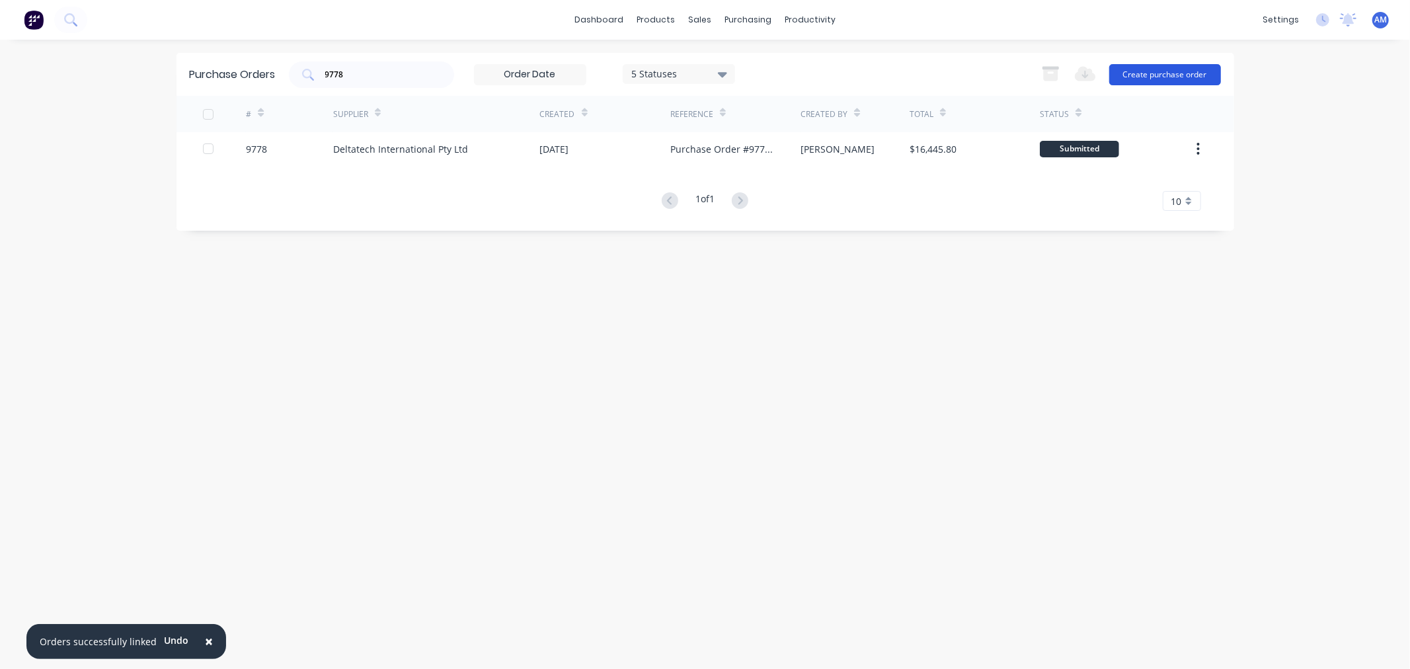
click at [1128, 76] on button "Create purchase order" at bounding box center [1165, 74] width 112 height 21
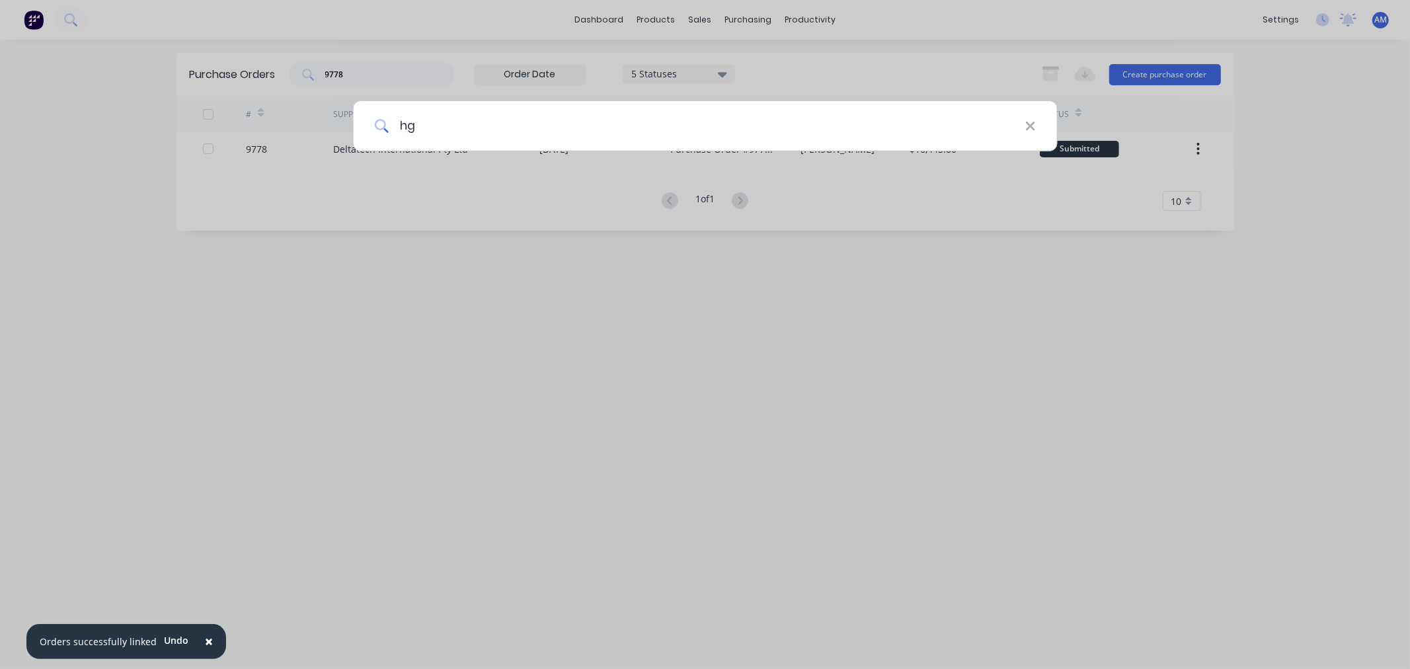
type input "h"
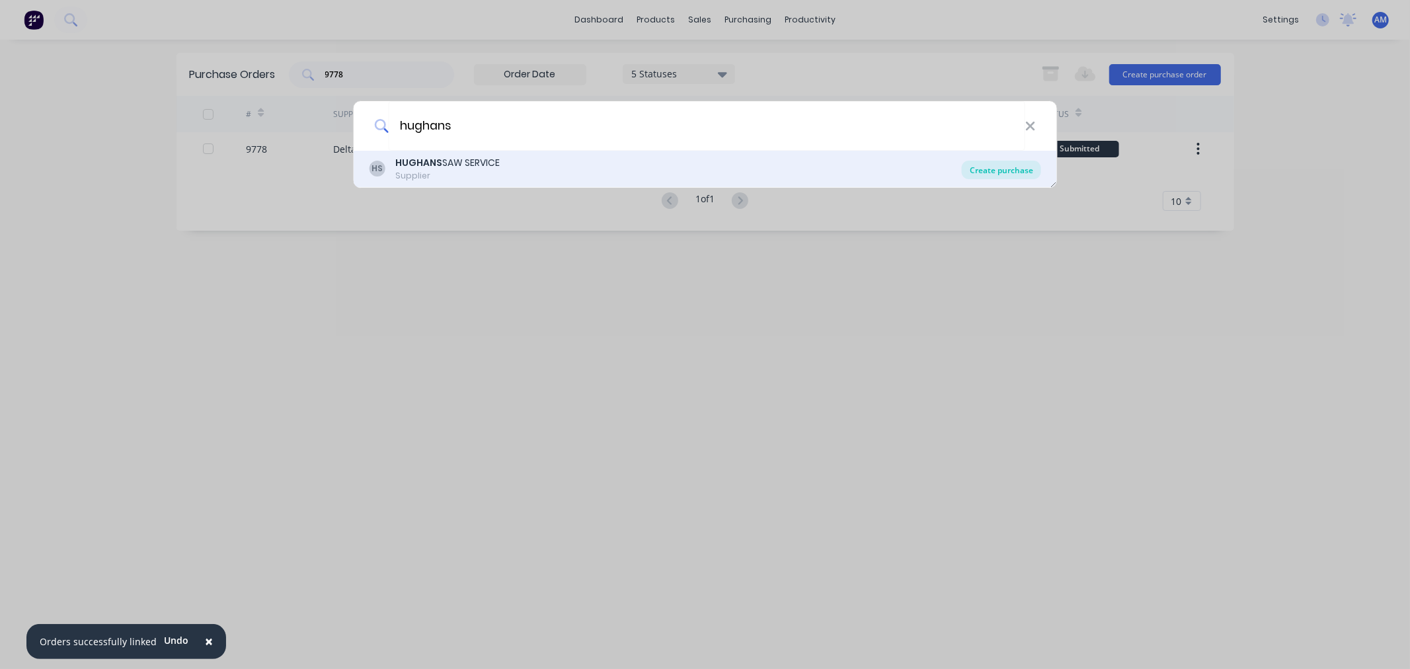
type input "hughans"
click at [1014, 166] on div "Create purchase" at bounding box center [1001, 170] width 79 height 19
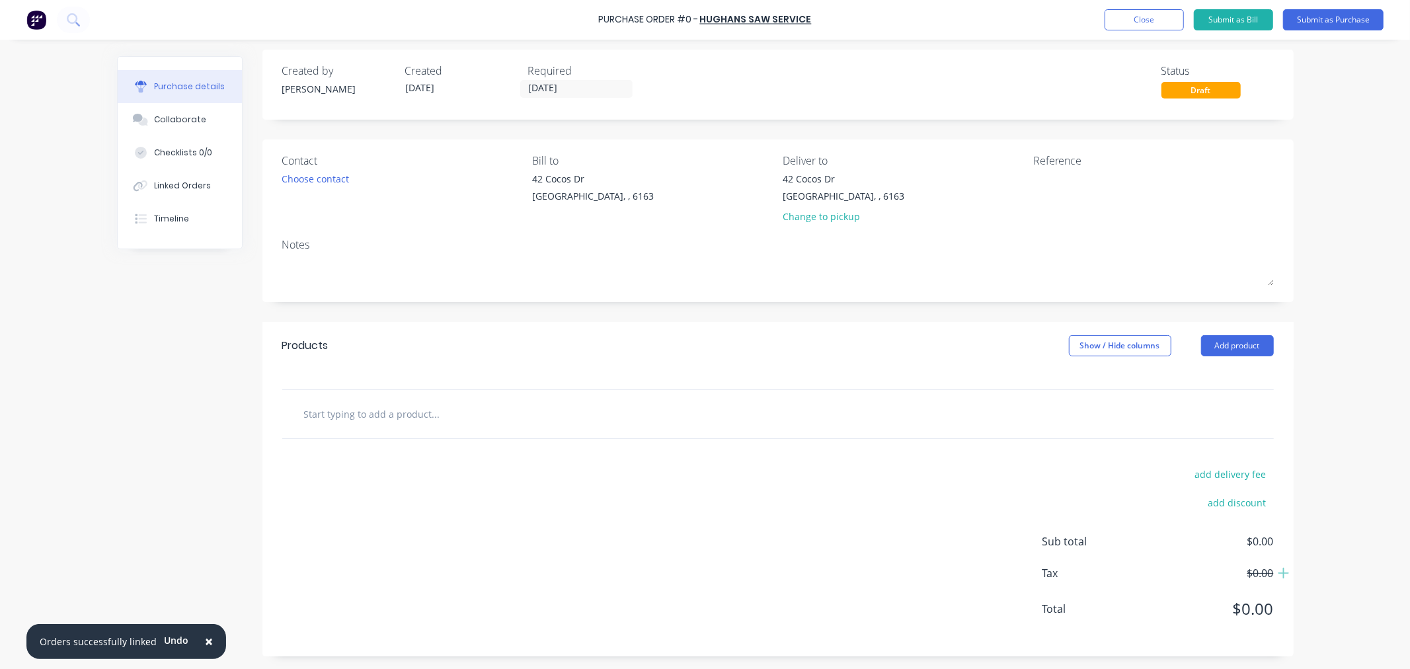
scroll to position [9, 0]
click at [341, 175] on div "Choose contact" at bounding box center [315, 178] width 67 height 14
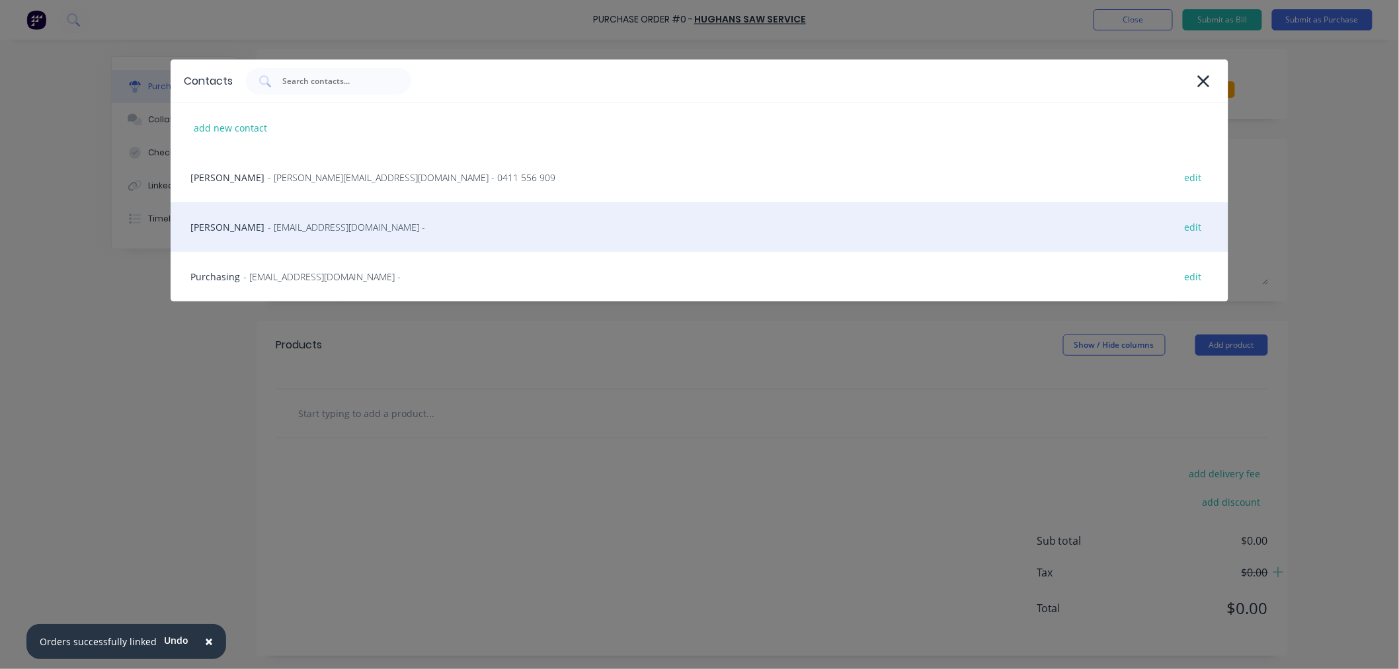
click at [292, 225] on span "- [EMAIL_ADDRESS][DOMAIN_NAME] -" at bounding box center [346, 227] width 157 height 14
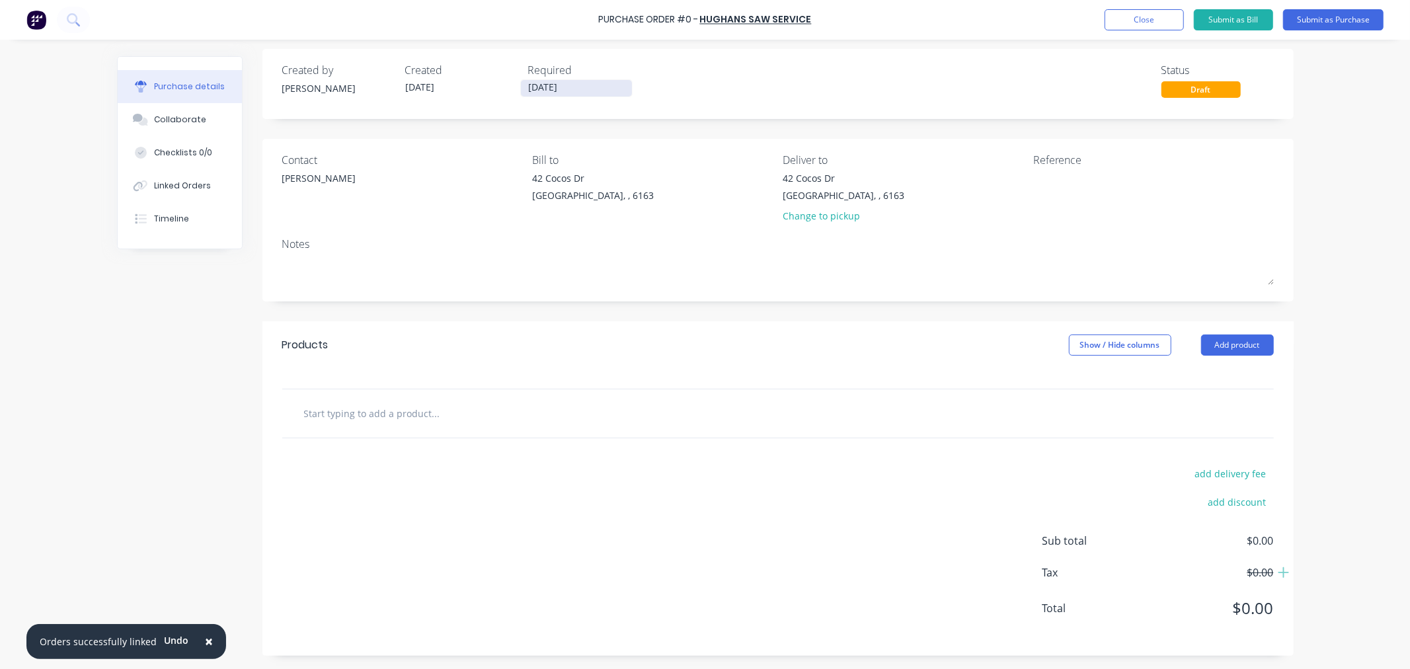
click at [594, 88] on input "[DATE]" at bounding box center [576, 88] width 111 height 17
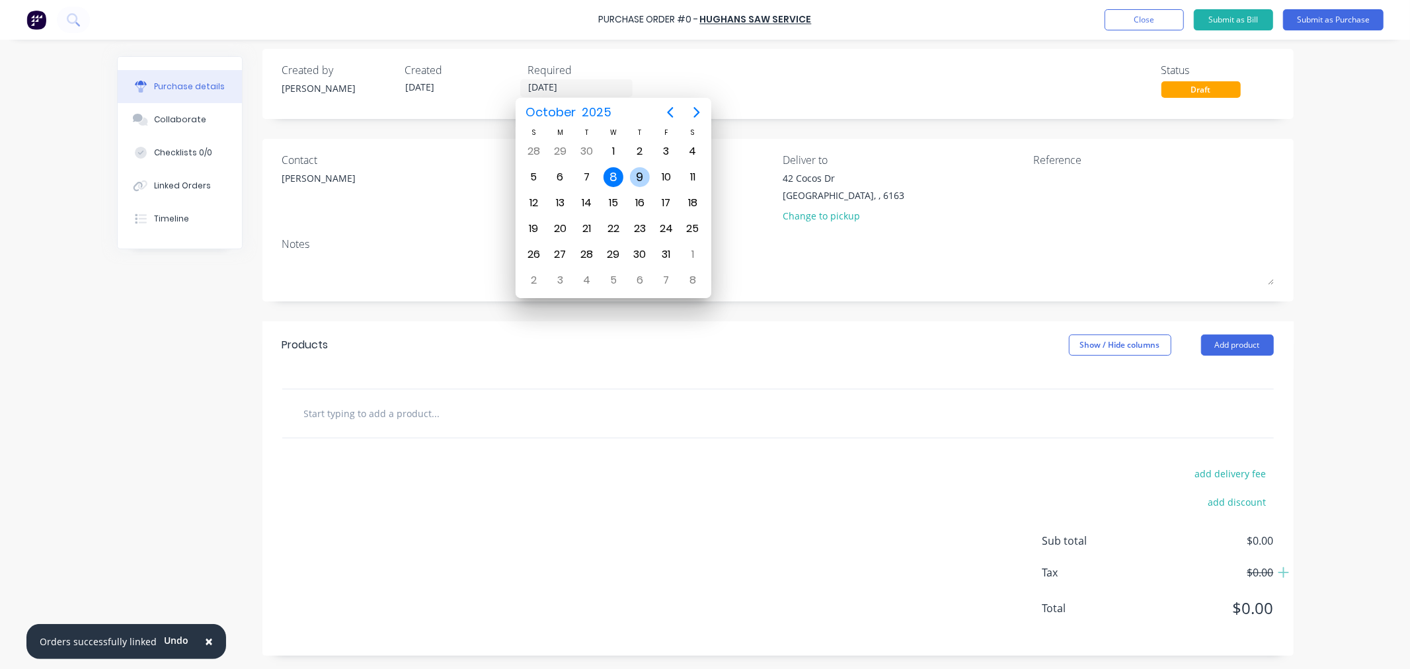
click at [633, 172] on div "9" at bounding box center [640, 177] width 26 height 25
type input "[DATE]"
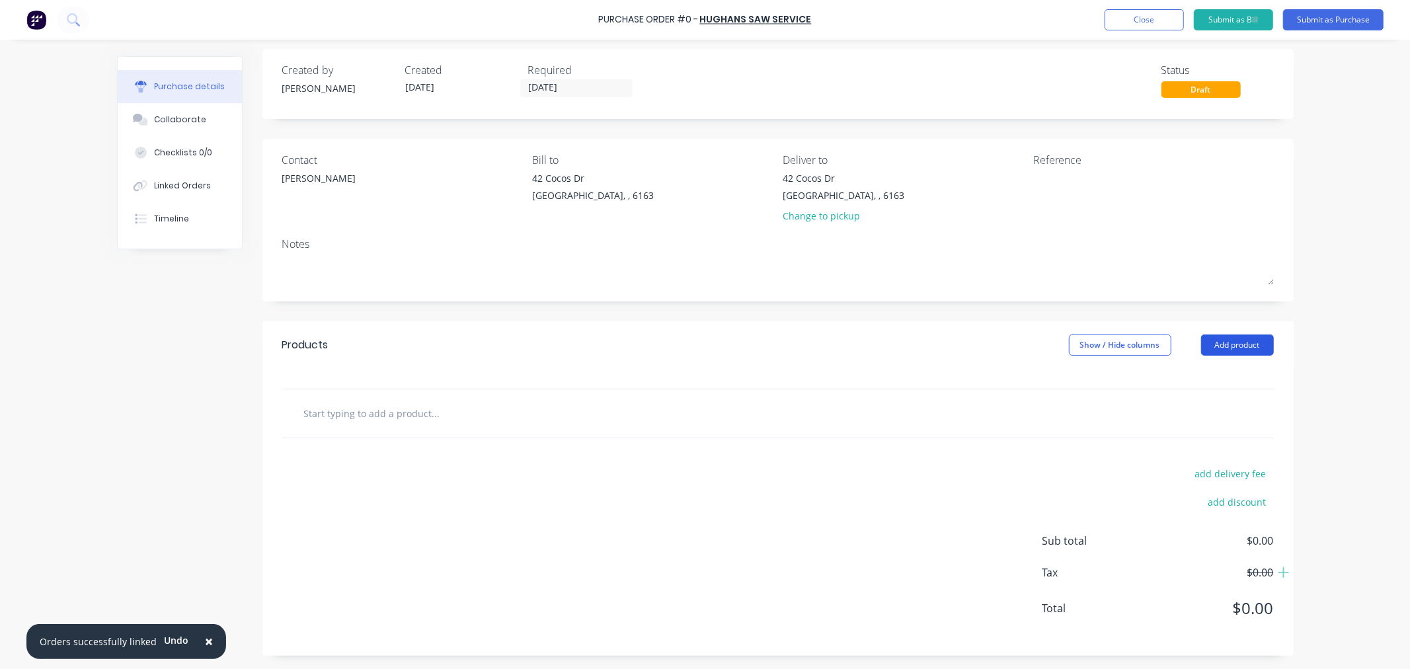
click at [1223, 354] on button "Add product" at bounding box center [1237, 344] width 73 height 21
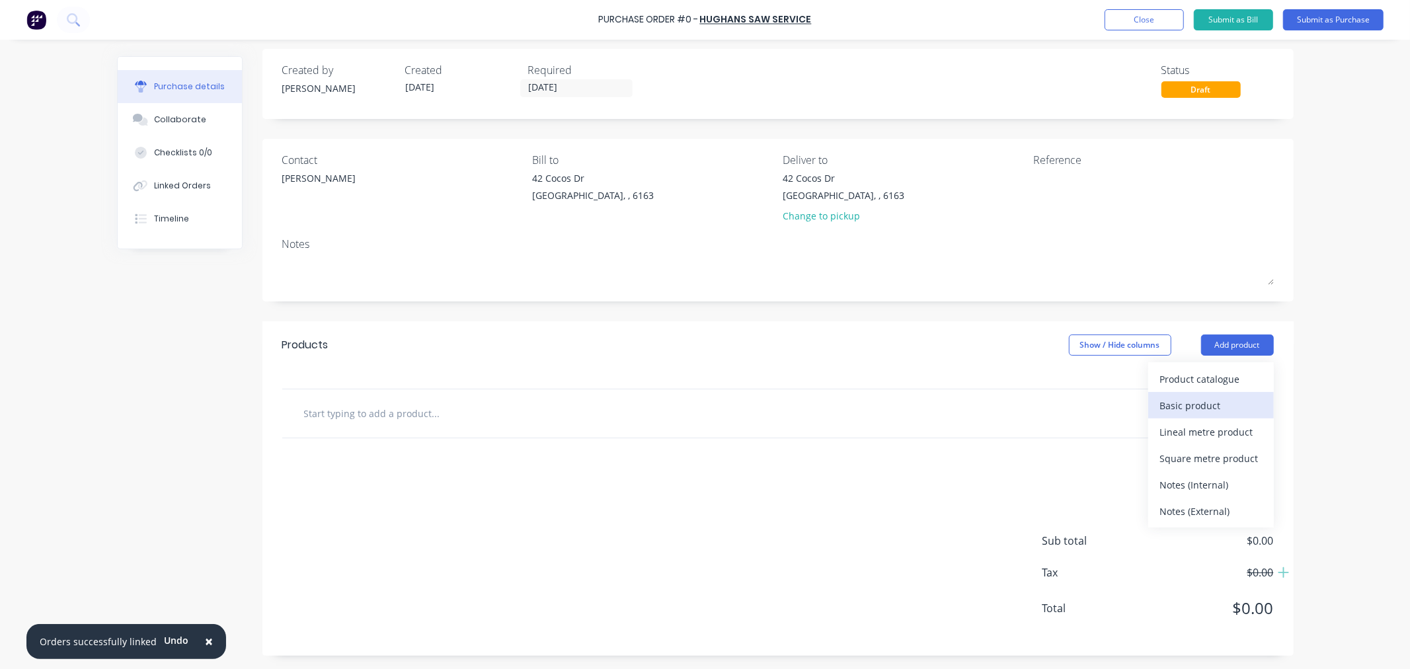
click at [1174, 397] on div "Basic product" at bounding box center [1211, 405] width 102 height 19
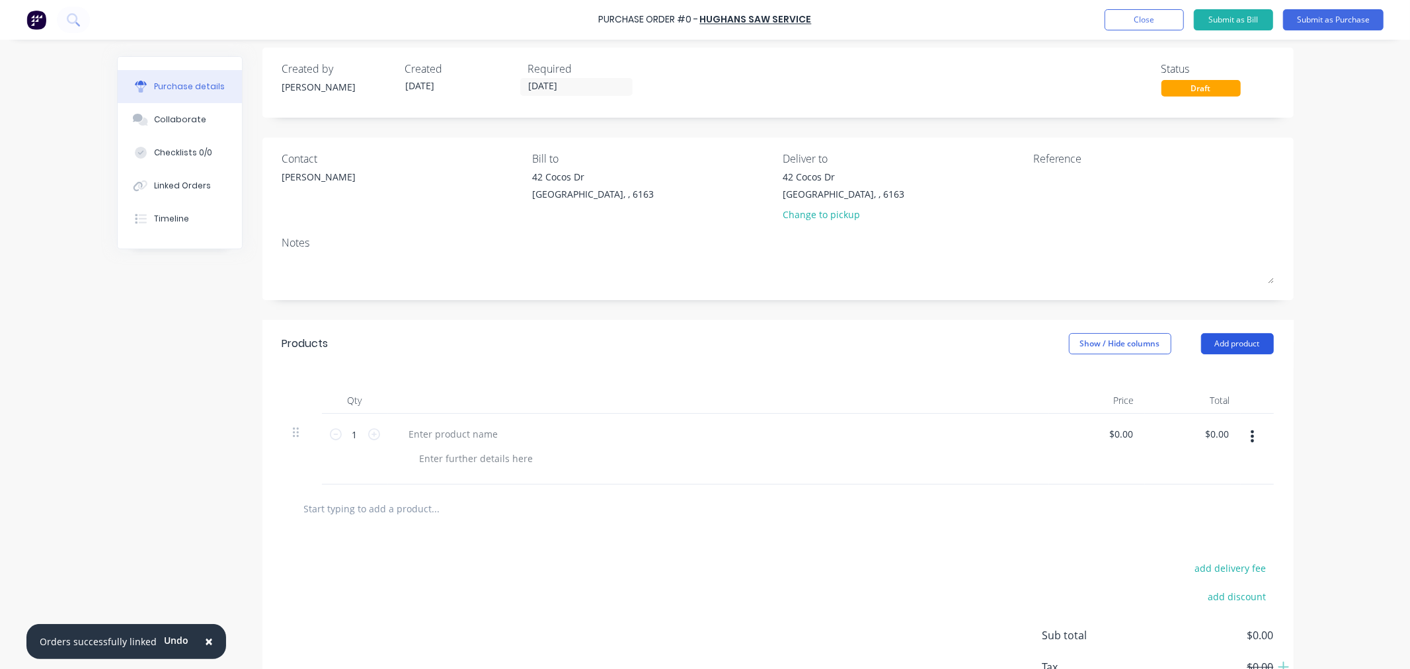
click at [1205, 346] on button "Add product" at bounding box center [1237, 343] width 73 height 21
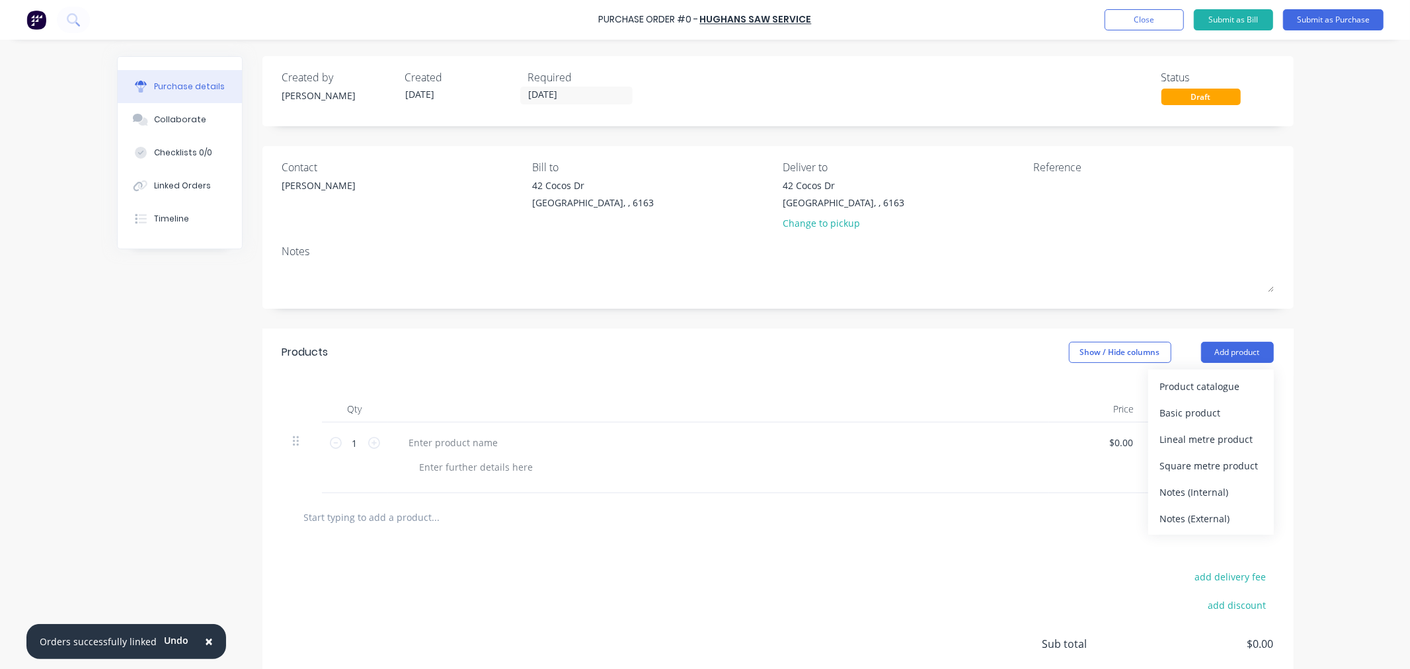
click at [1191, 399] on div "Purchase details Collaborate Checklists 0/0 Linked Orders Timeline Created by […" at bounding box center [705, 314] width 1203 height 603
click at [1226, 347] on button "Add product" at bounding box center [1237, 352] width 73 height 21
click at [1198, 404] on div "Basic product" at bounding box center [1211, 412] width 102 height 19
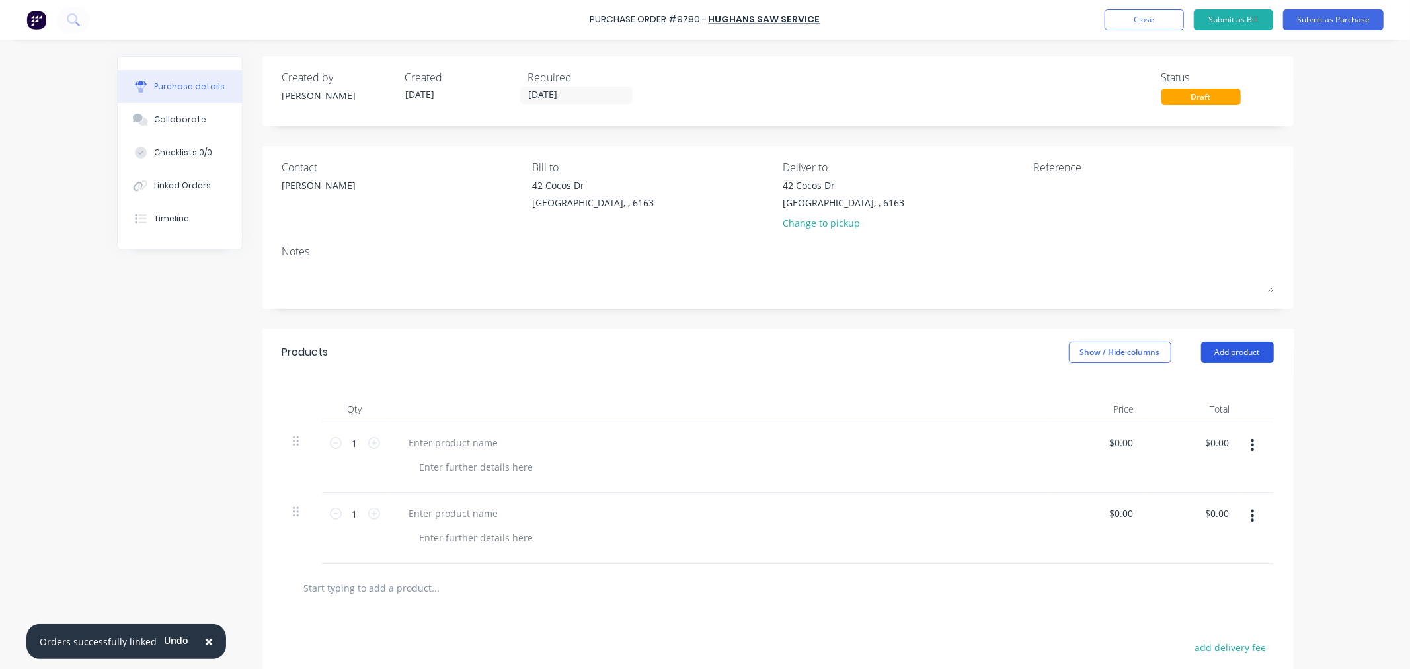
click at [1219, 363] on button "Add product" at bounding box center [1237, 352] width 73 height 21
click at [1194, 516] on div "Notes (External)" at bounding box center [1211, 518] width 102 height 19
click at [368, 444] on icon at bounding box center [374, 443] width 12 height 12
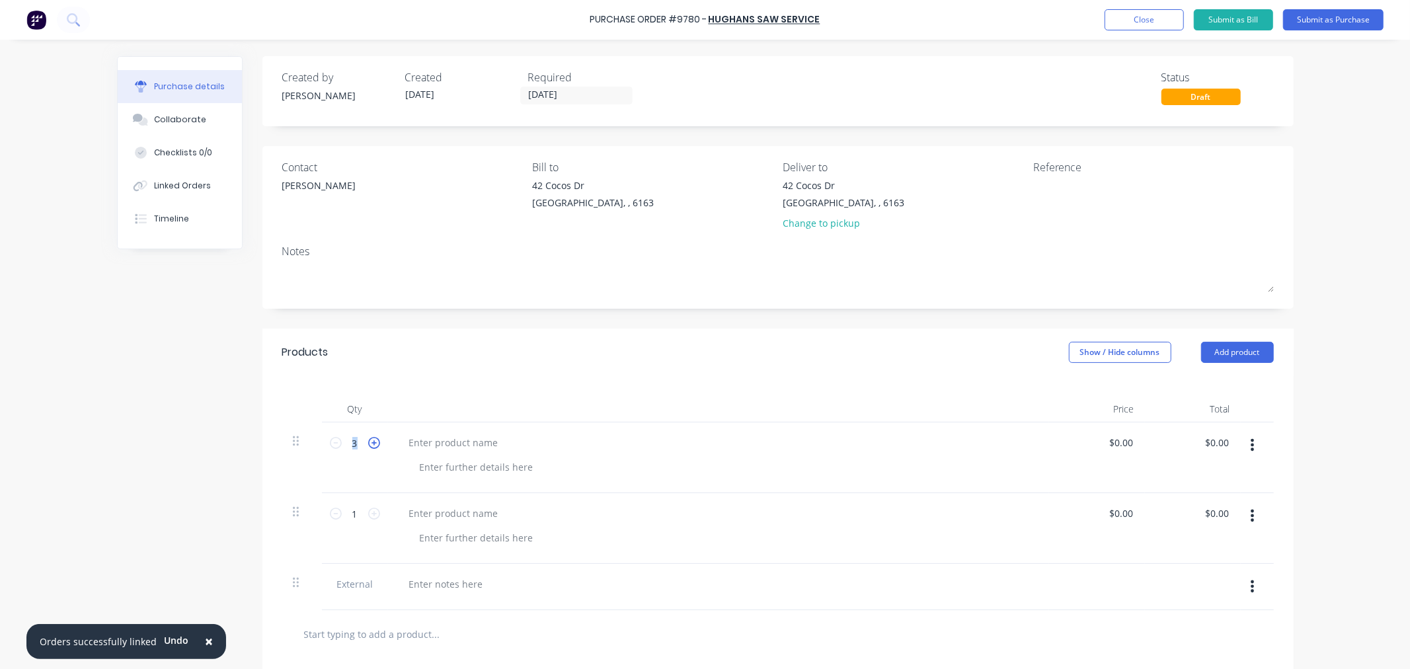
type input "4"
click at [436, 445] on div at bounding box center [454, 442] width 110 height 19
paste div
click at [473, 514] on div at bounding box center [454, 513] width 110 height 19
paste div
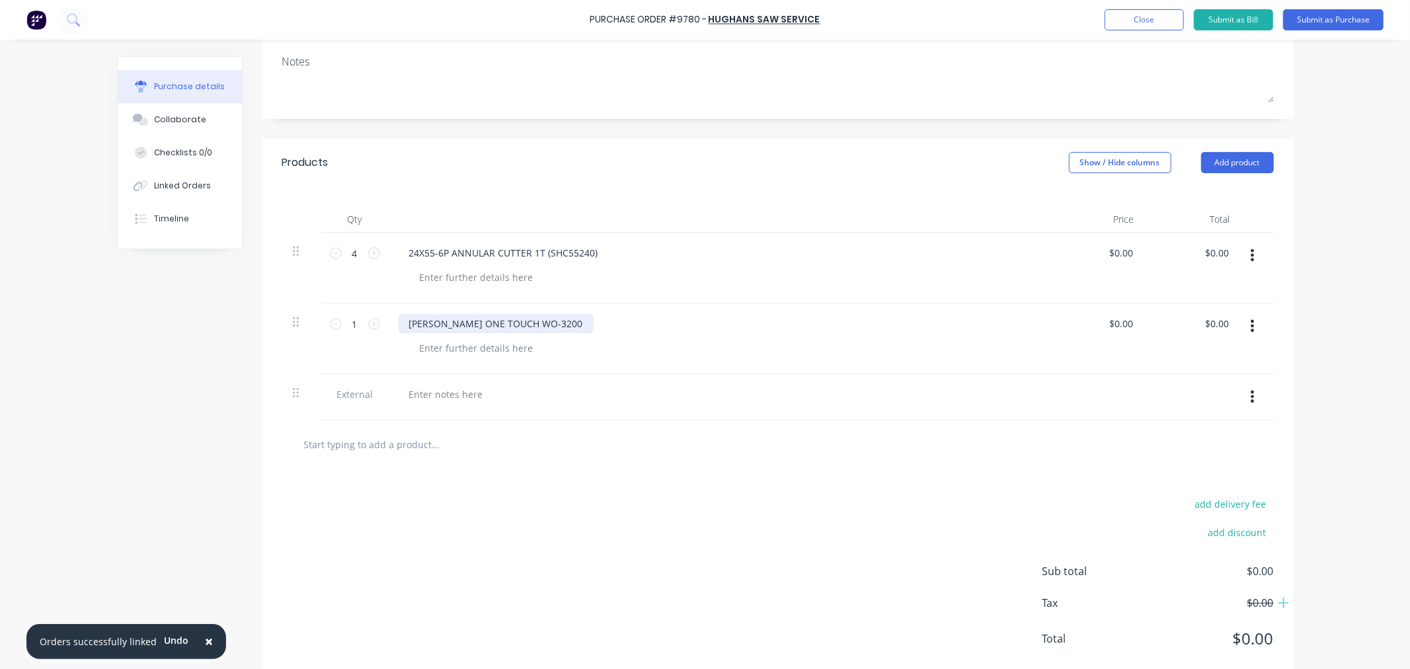
scroll to position [221, 0]
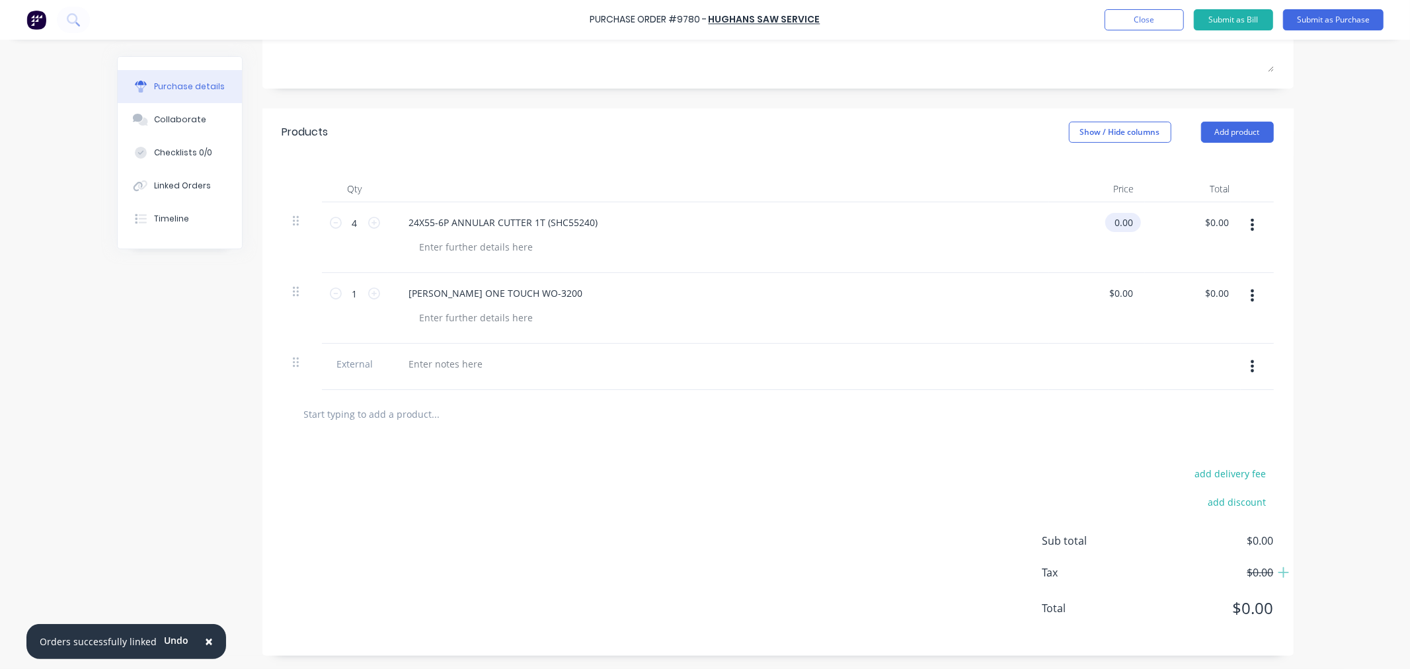
click at [1114, 217] on input "0.00" at bounding box center [1120, 222] width 30 height 19
type input "$96.00"
type input "$384.00"
click at [1121, 291] on input "0.00" at bounding box center [1120, 293] width 30 height 19
type input "$195.00"
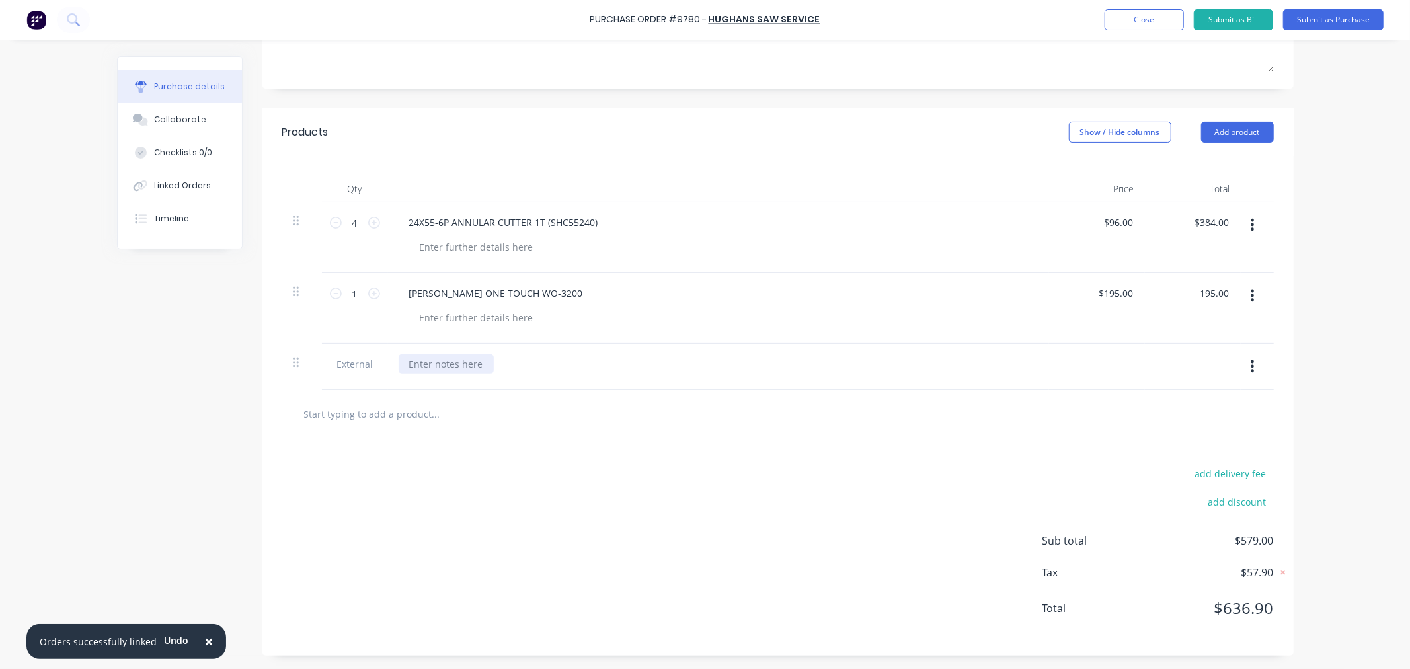
type input "$195.00"
drag, startPoint x: 431, startPoint y: 360, endPoint x: 438, endPoint y: 375, distance: 16.9
click at [430, 361] on div at bounding box center [446, 363] width 95 height 19
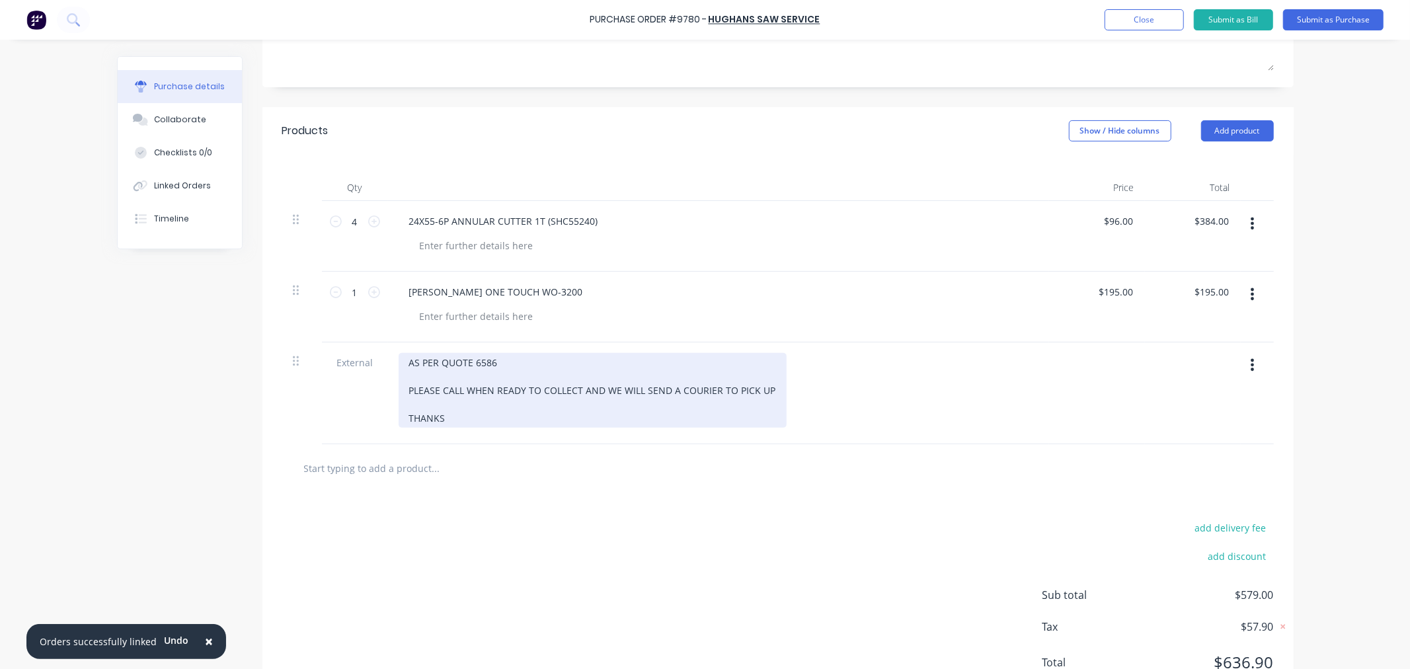
scroll to position [0, 0]
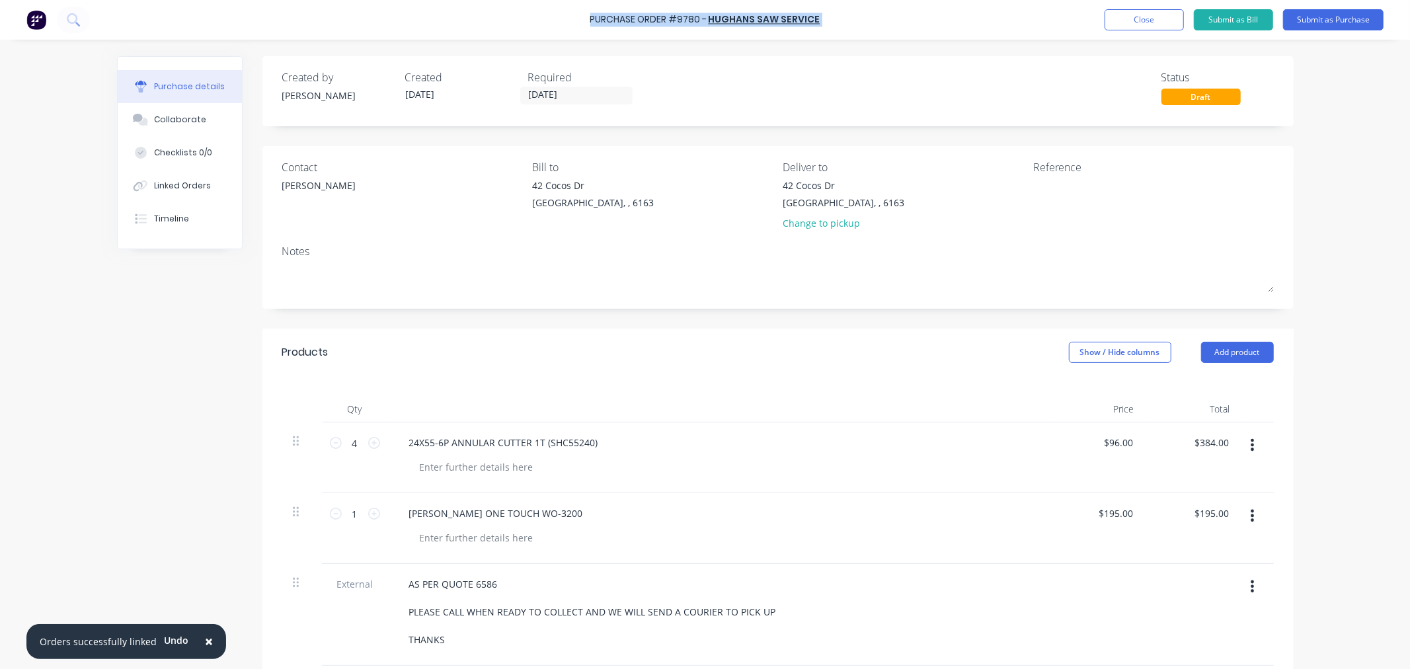
drag, startPoint x: 795, startPoint y: 18, endPoint x: 592, endPoint y: 21, distance: 203.6
click at [592, 21] on div "Purchase Order #9780 - HUGHANS SAW SERVICE Add product Close Submit as Bill Sub…" at bounding box center [705, 20] width 1410 height 40
copy div "Purchase Order #9780 - HUGHANS SAW SERVICE Add product Close Submit as Bill Sub…"
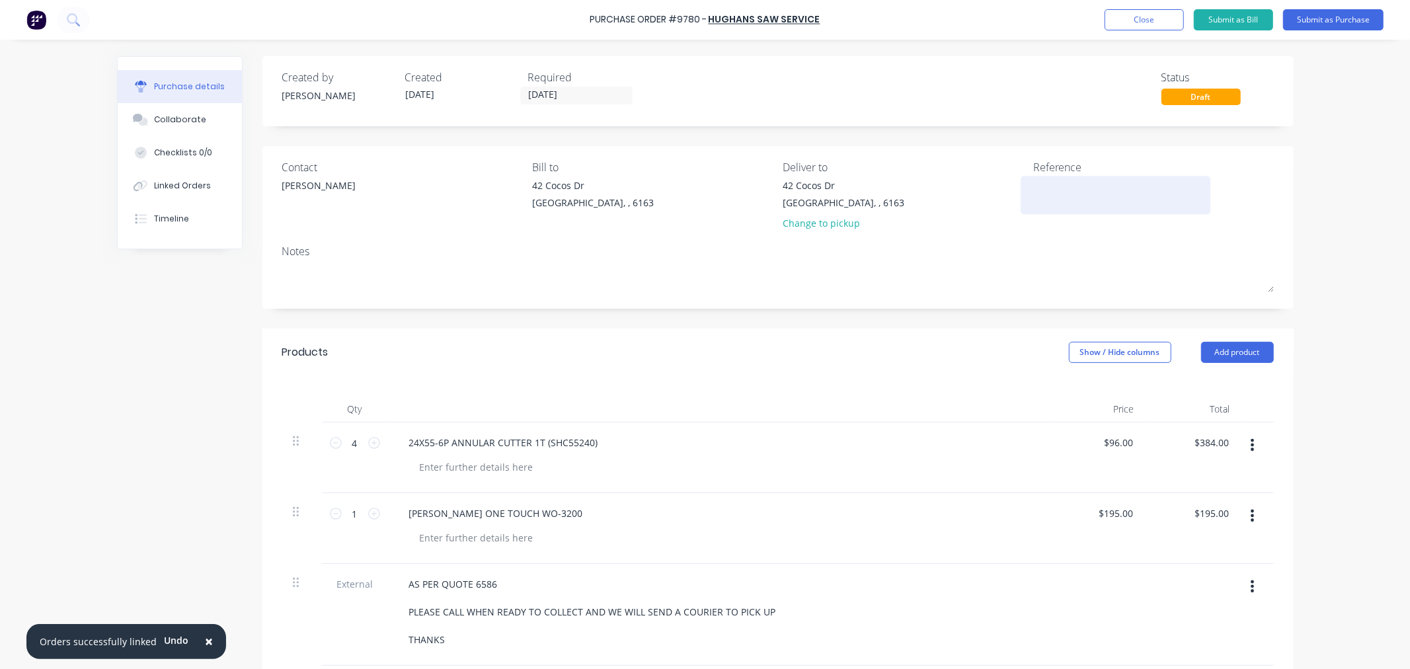
click at [1065, 197] on textarea at bounding box center [1115, 193] width 165 height 30
paste textarea "Purchase Order #9780 - HUGHANS SAW SERVICE"
type textarea "x"
type textarea "Purchase Order #9780 - HUGHANS SAW SERVICE"
type textarea "x"
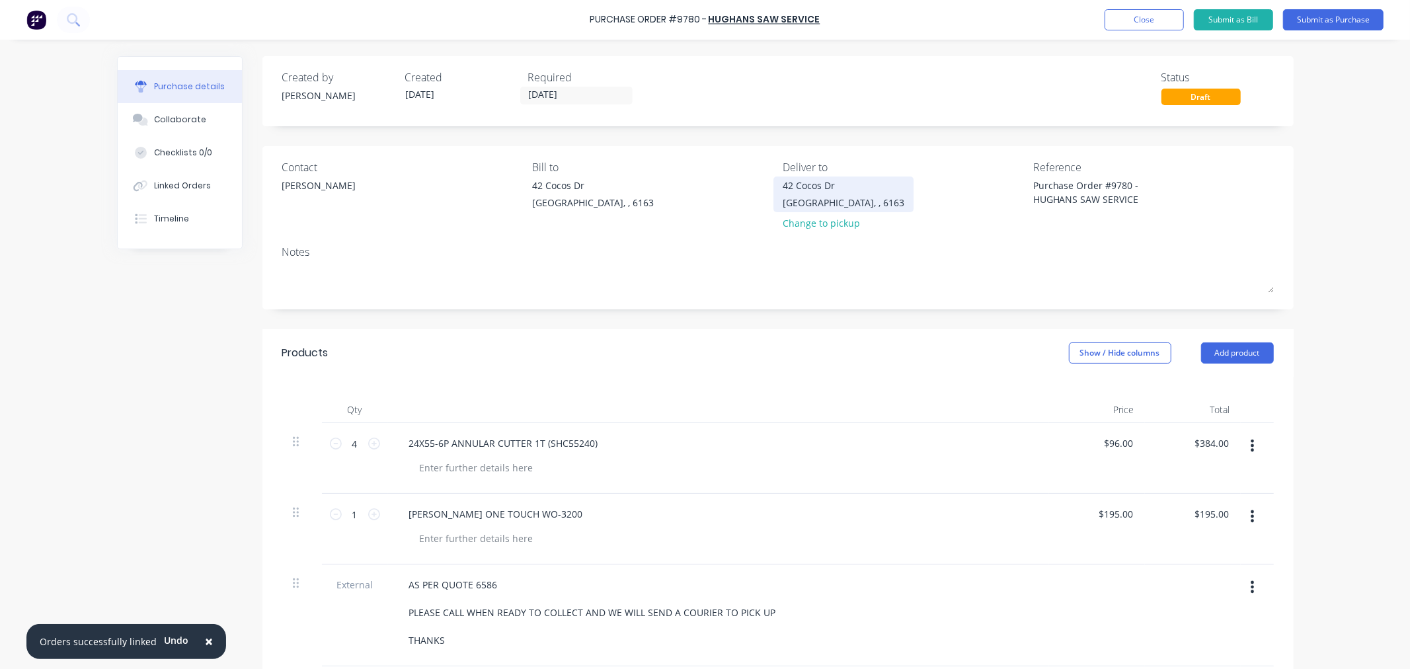
type textarea "Purchase Order #9780 - HUGHANS SAW SERVICE"
click at [807, 194] on div "[STREET_ADDRESS][PERSON_NAME]" at bounding box center [844, 193] width 122 height 31
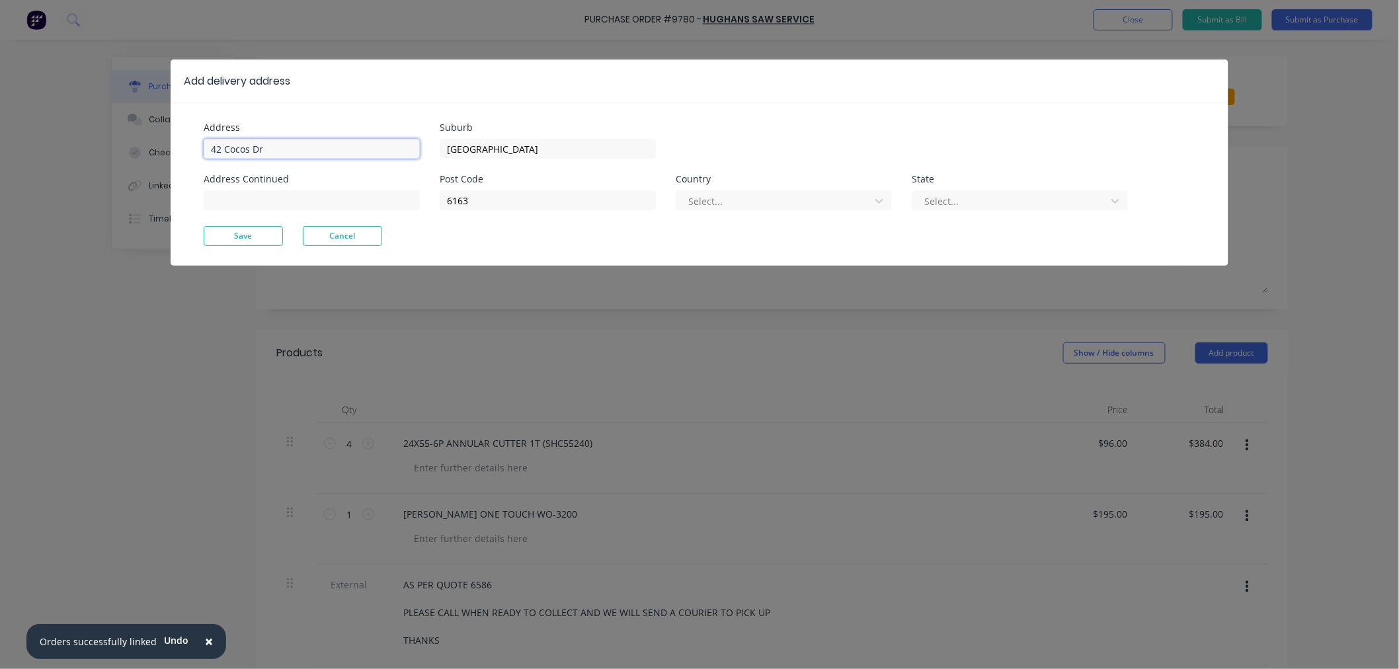
click at [301, 152] on input "42 Cocos Dr" at bounding box center [312, 149] width 216 height 20
type textarea "x"
drag, startPoint x: 265, startPoint y: 145, endPoint x: 80, endPoint y: 170, distance: 186.7
click at [83, 159] on div "Add delivery address Address [GEOGRAPHIC_DATA] Address Continued Suburb [GEOGRA…" at bounding box center [699, 334] width 1399 height 669
type input "[STREET_ADDRESS]"
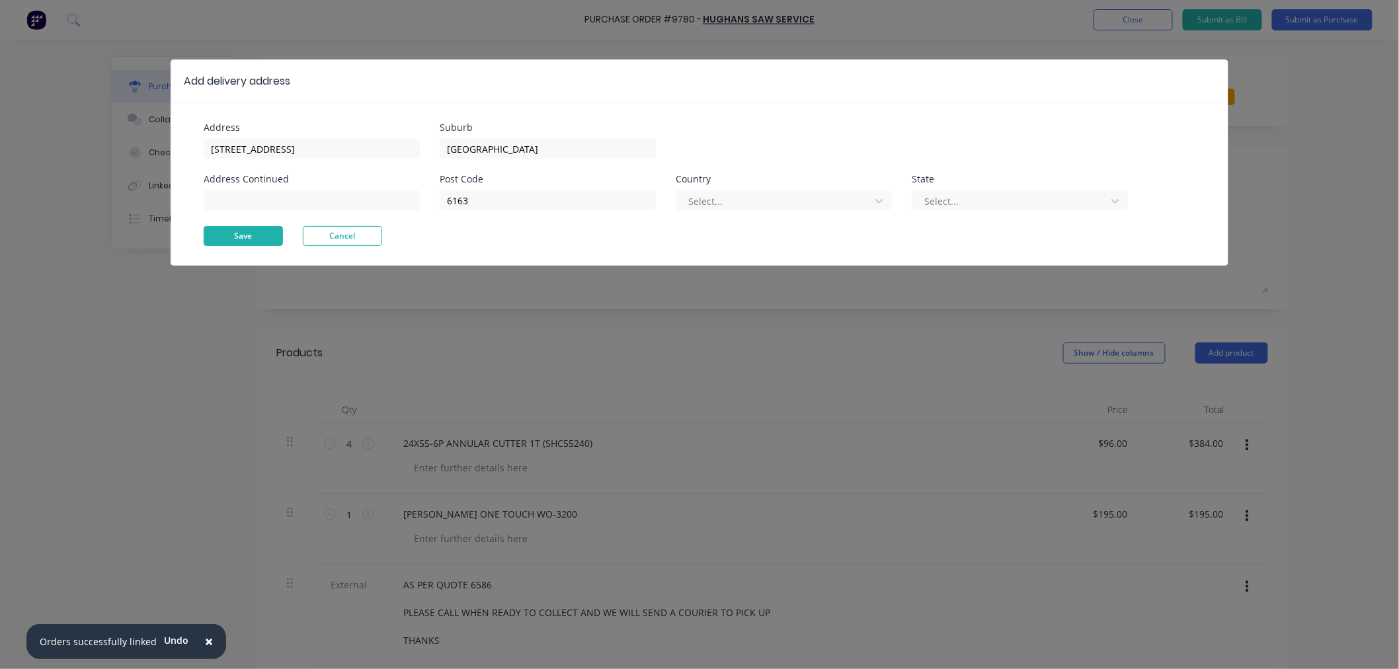
click at [219, 236] on button "Save" at bounding box center [243, 236] width 79 height 20
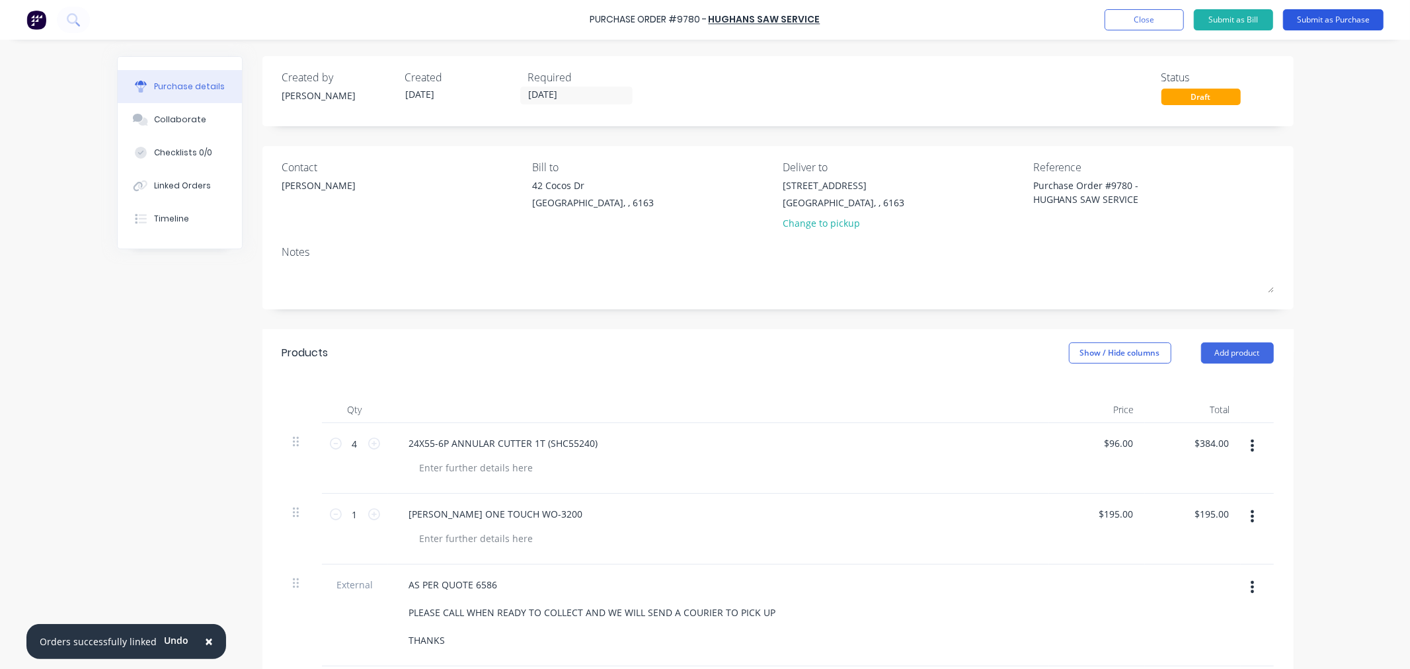
click at [1370, 22] on button "Submit as Purchase" at bounding box center [1333, 19] width 100 height 21
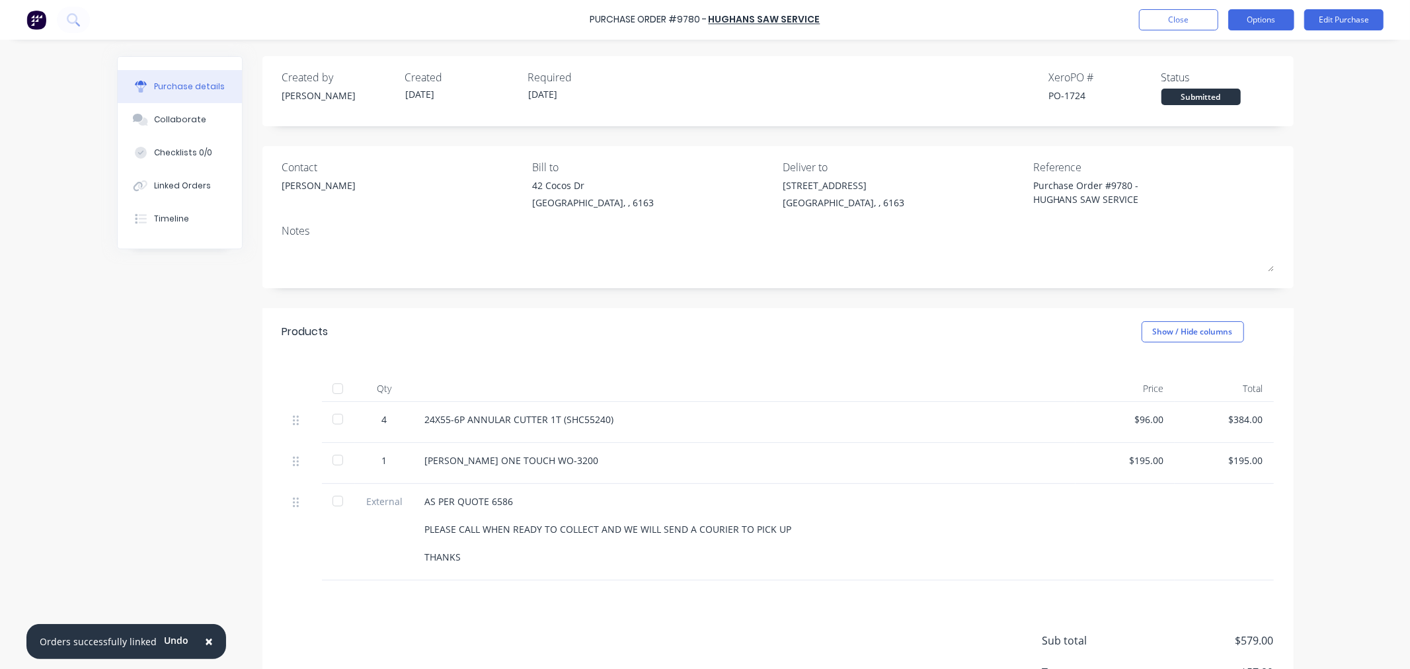
click at [1259, 18] on button "Options" at bounding box center [1261, 19] width 66 height 21
click at [1233, 51] on div "Print / Email" at bounding box center [1231, 53] width 102 height 19
click at [1213, 79] on div "With pricing" at bounding box center [1231, 80] width 102 height 19
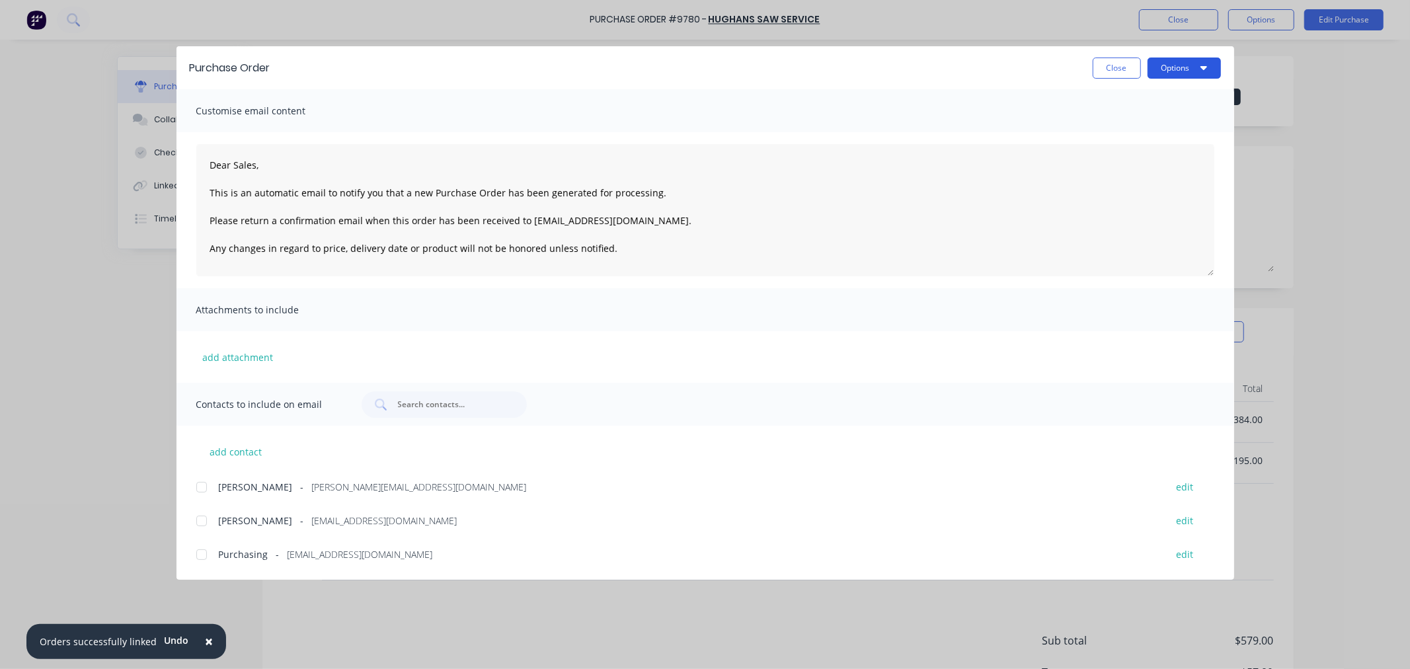
click at [1176, 64] on button "Options" at bounding box center [1183, 68] width 73 height 21
click at [1141, 100] on div "Preview" at bounding box center [1158, 101] width 102 height 19
click at [1132, 70] on button "Close" at bounding box center [1117, 68] width 48 height 21
type textarea "x"
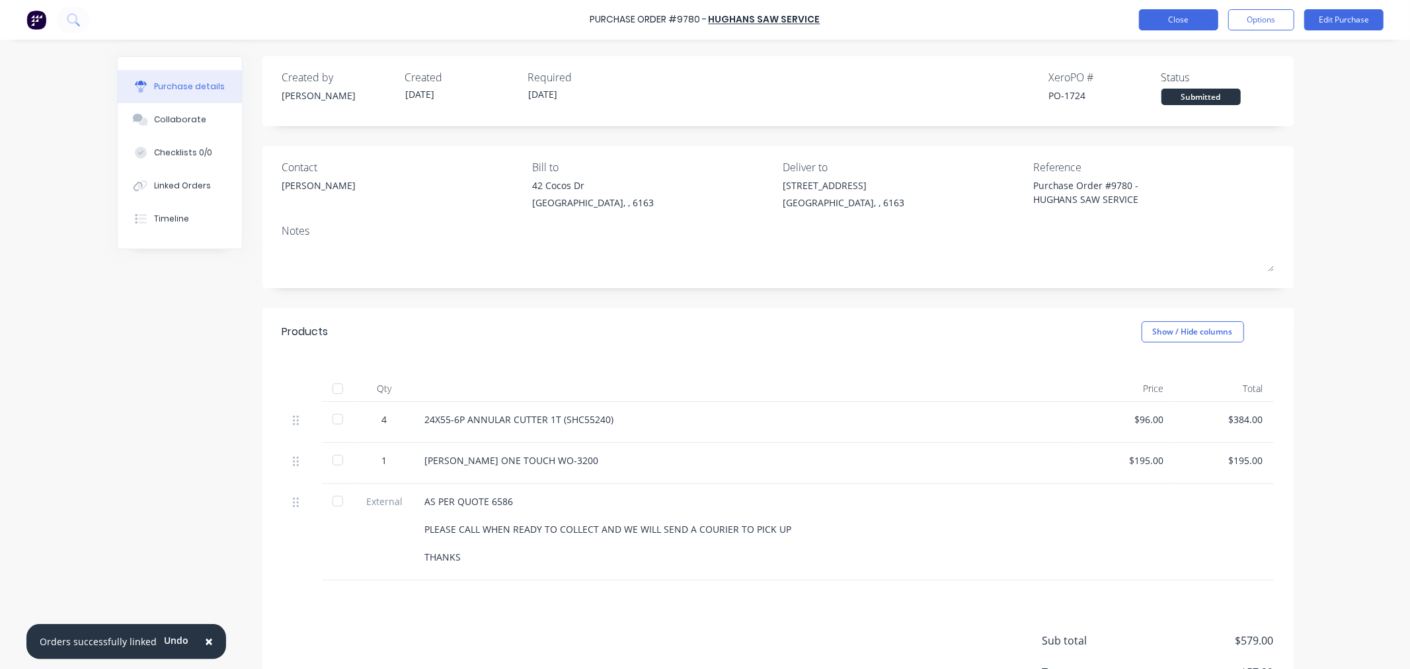
click at [1165, 22] on button "Close" at bounding box center [1178, 19] width 79 height 21
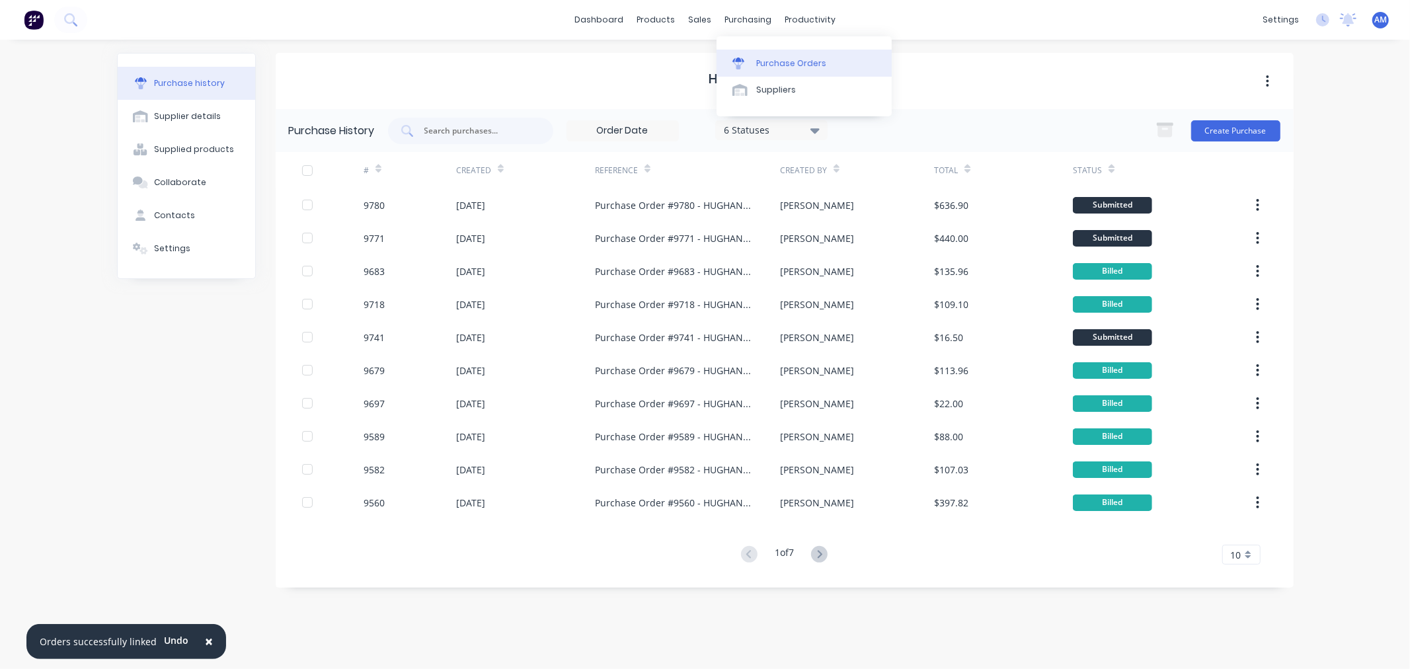
click at [778, 63] on div "Purchase Orders" at bounding box center [791, 64] width 70 height 12
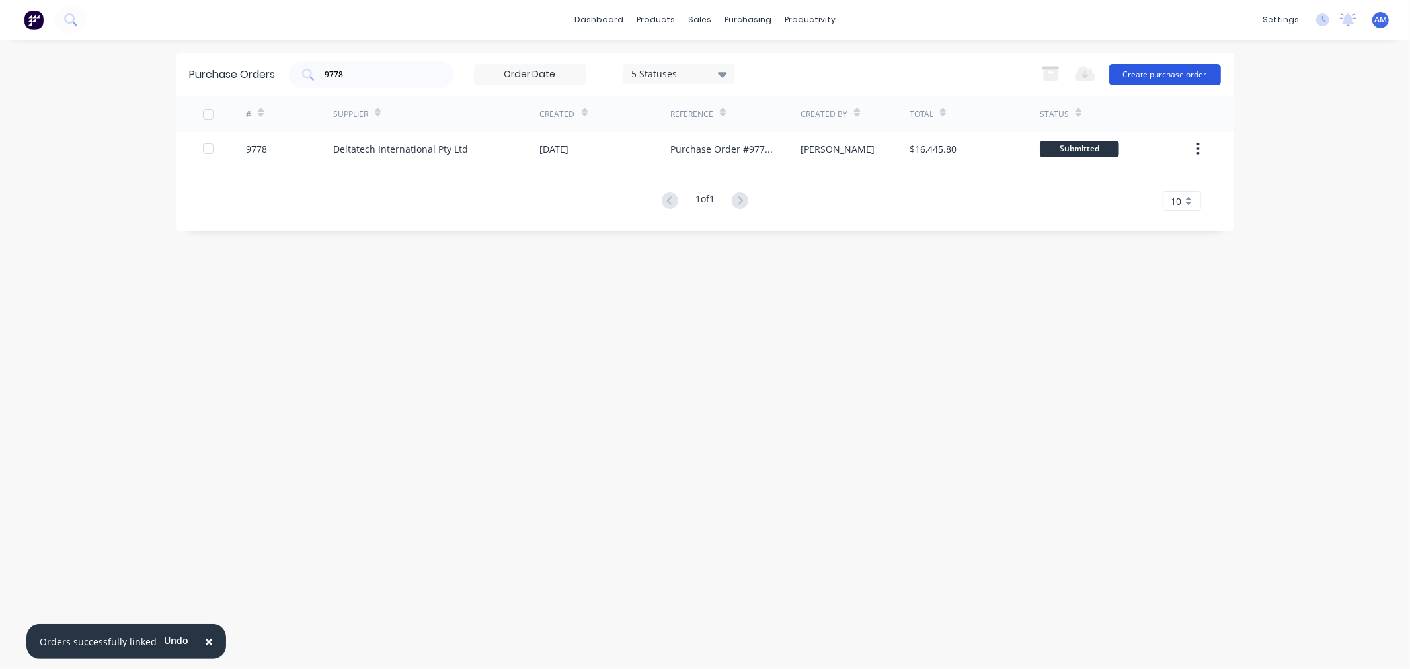
click at [1168, 66] on button "Create purchase order" at bounding box center [1165, 74] width 112 height 21
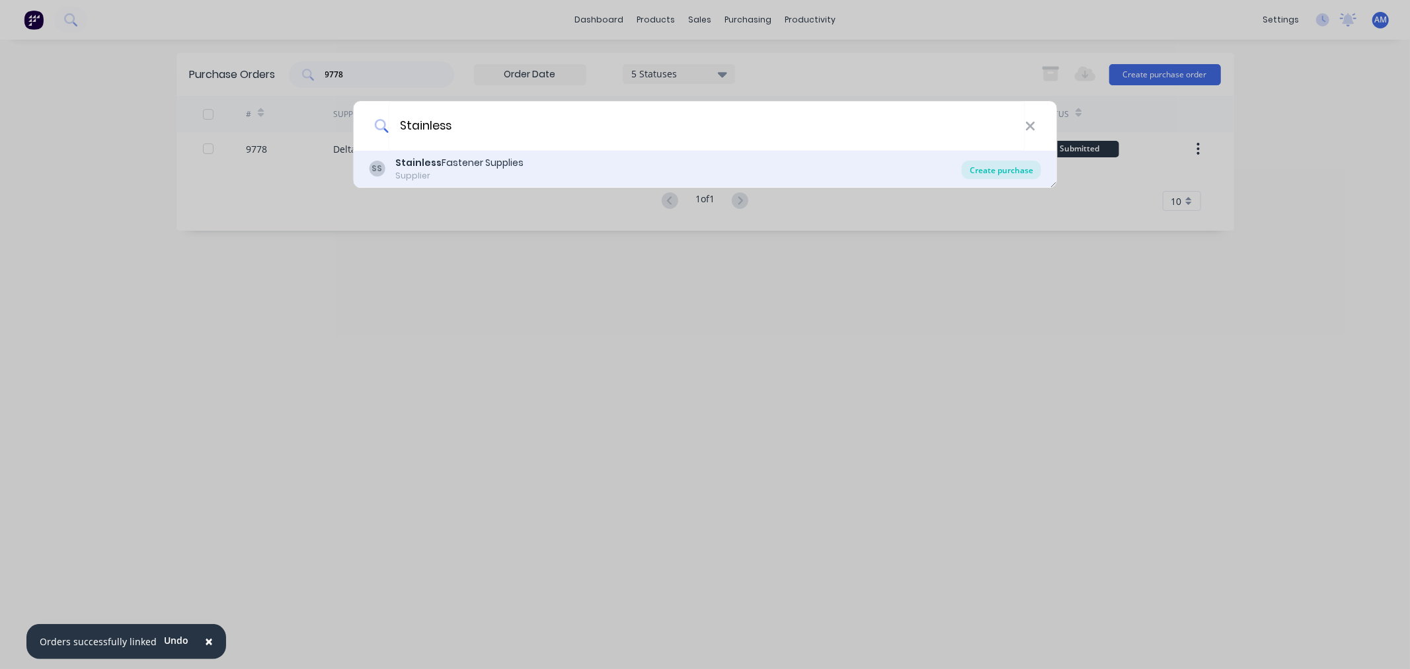
type input "Stainless"
click at [996, 170] on div "Create purchase" at bounding box center [1001, 170] width 79 height 19
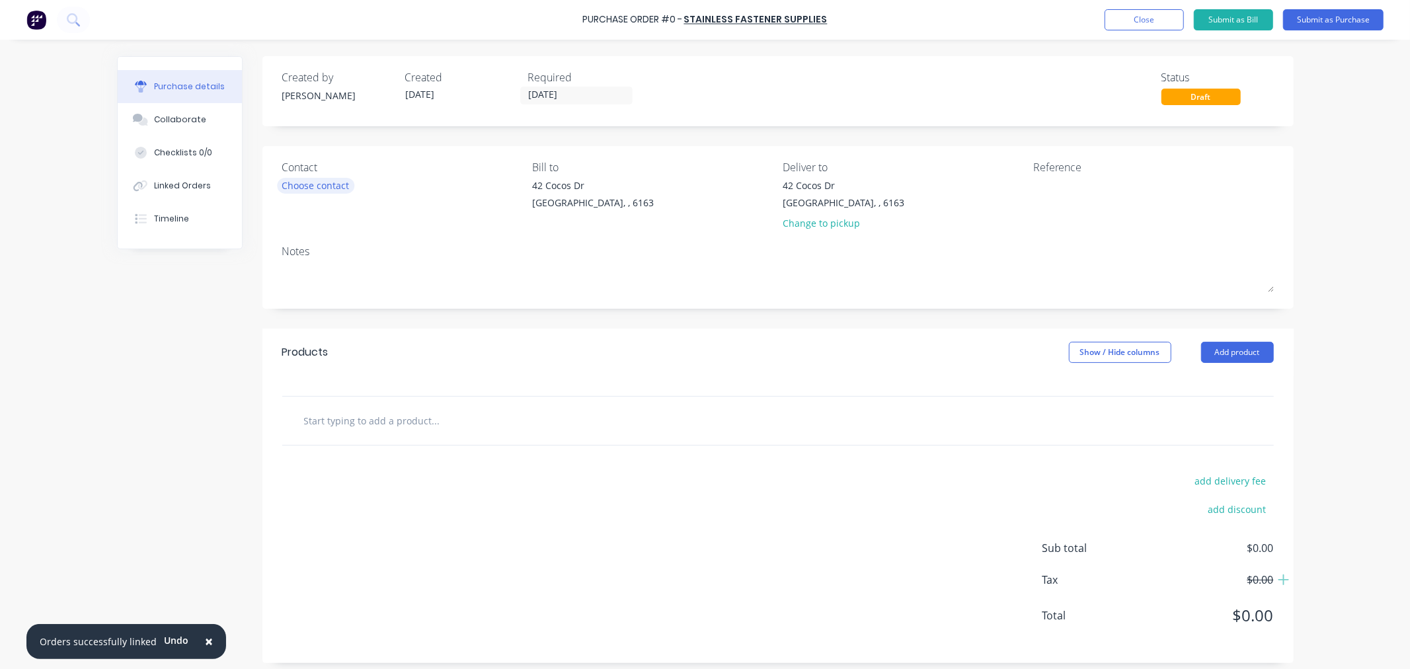
click at [314, 188] on div "Choose contact" at bounding box center [315, 185] width 67 height 14
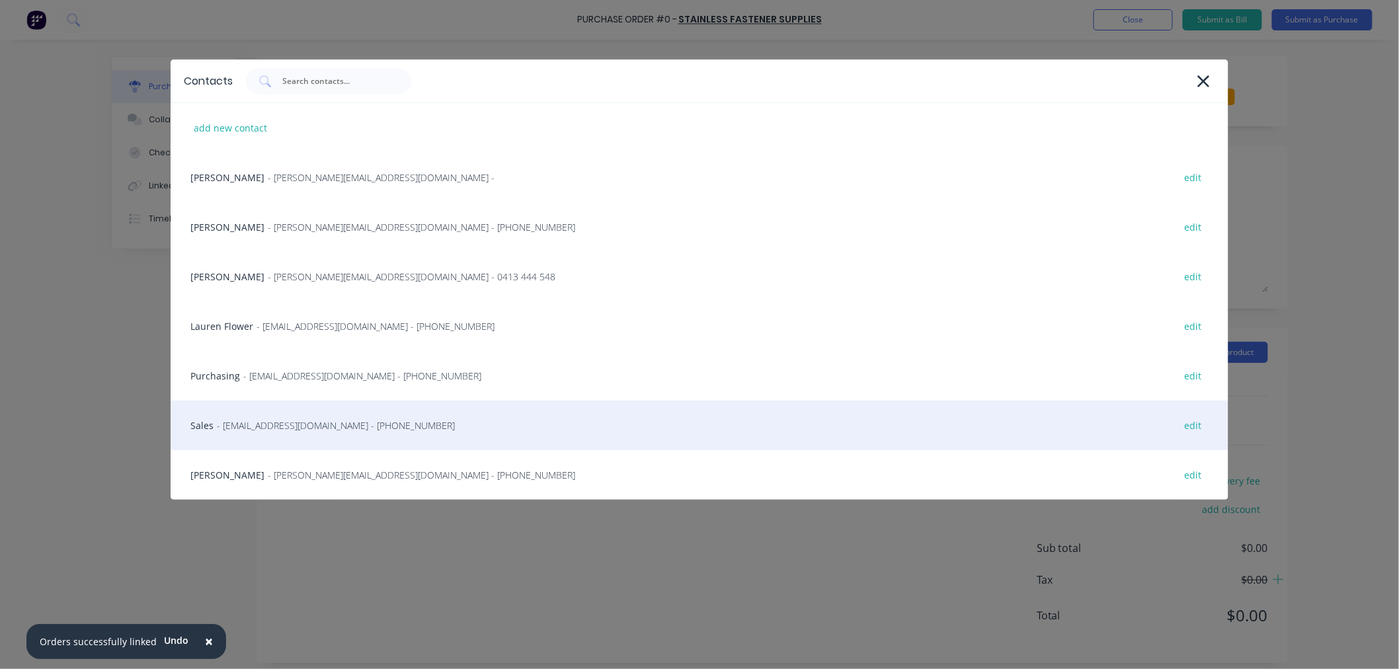
click at [274, 419] on span "- [EMAIL_ADDRESS][DOMAIN_NAME] - [PHONE_NUMBER]" at bounding box center [336, 425] width 238 height 14
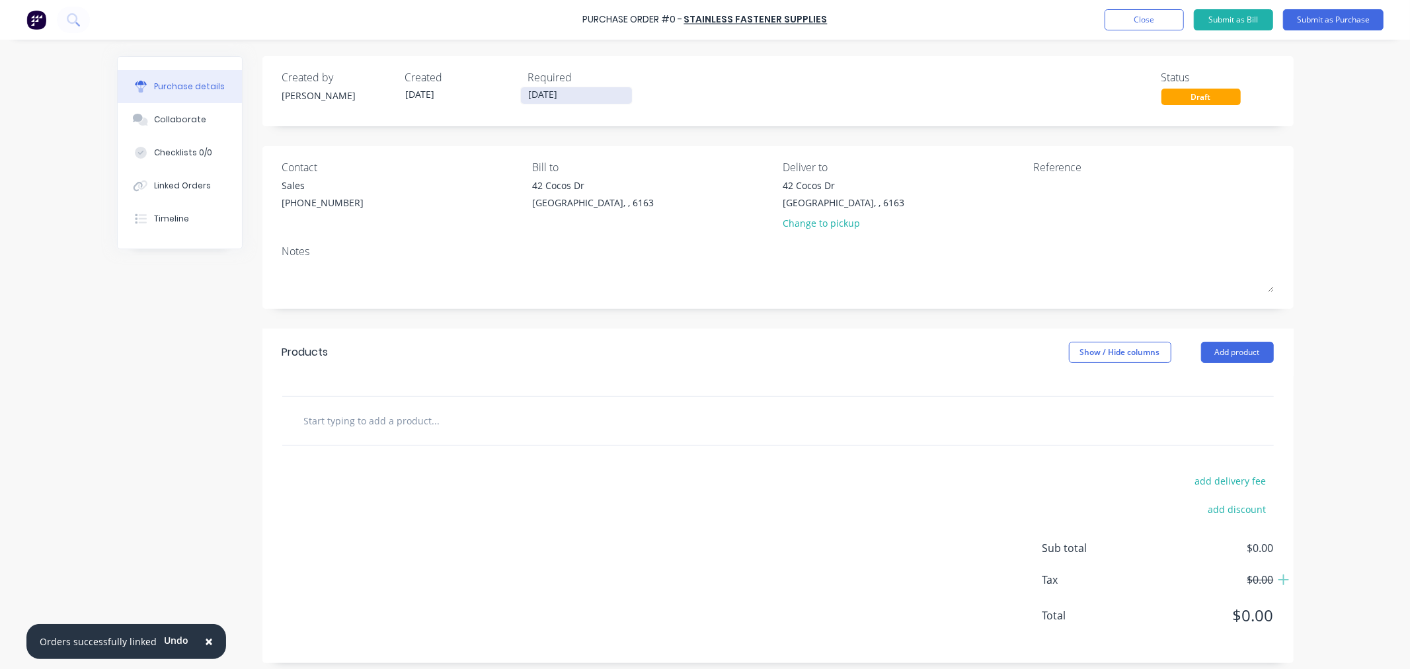
click at [572, 99] on input "[DATE]" at bounding box center [576, 95] width 111 height 17
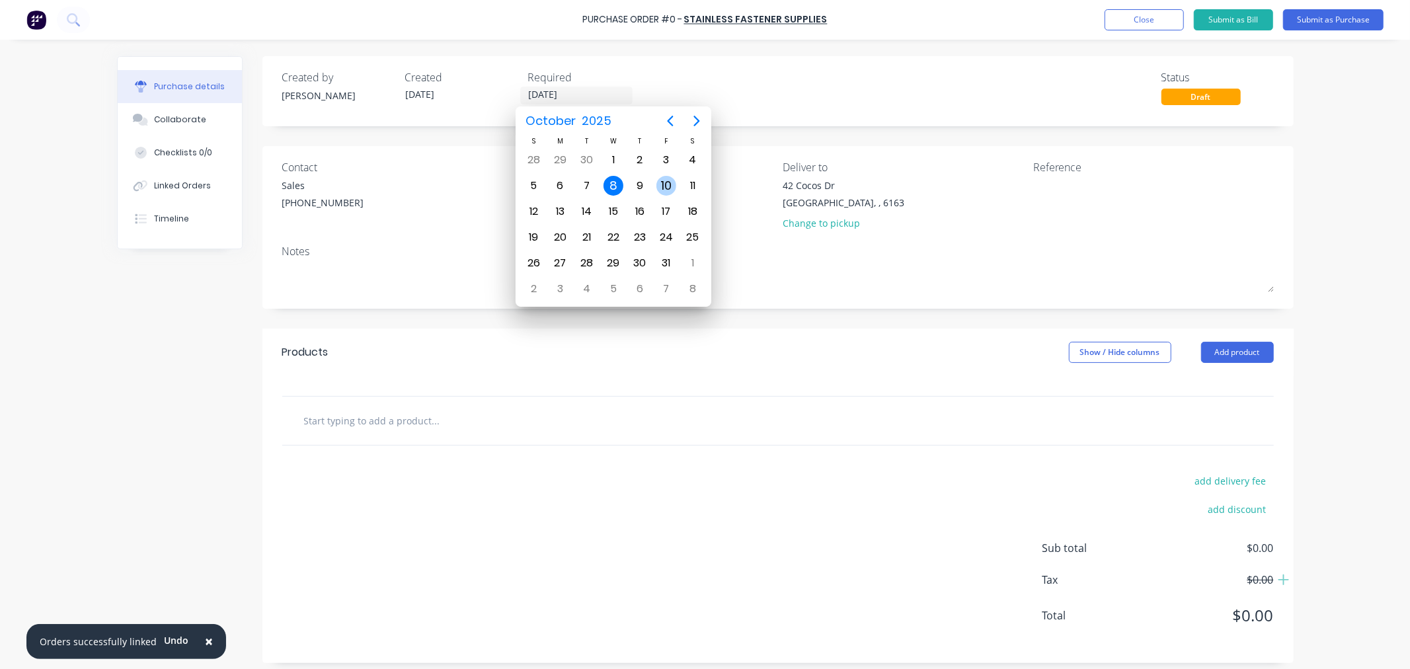
click at [666, 184] on div "10" at bounding box center [666, 186] width 20 height 20
type input "[DATE]"
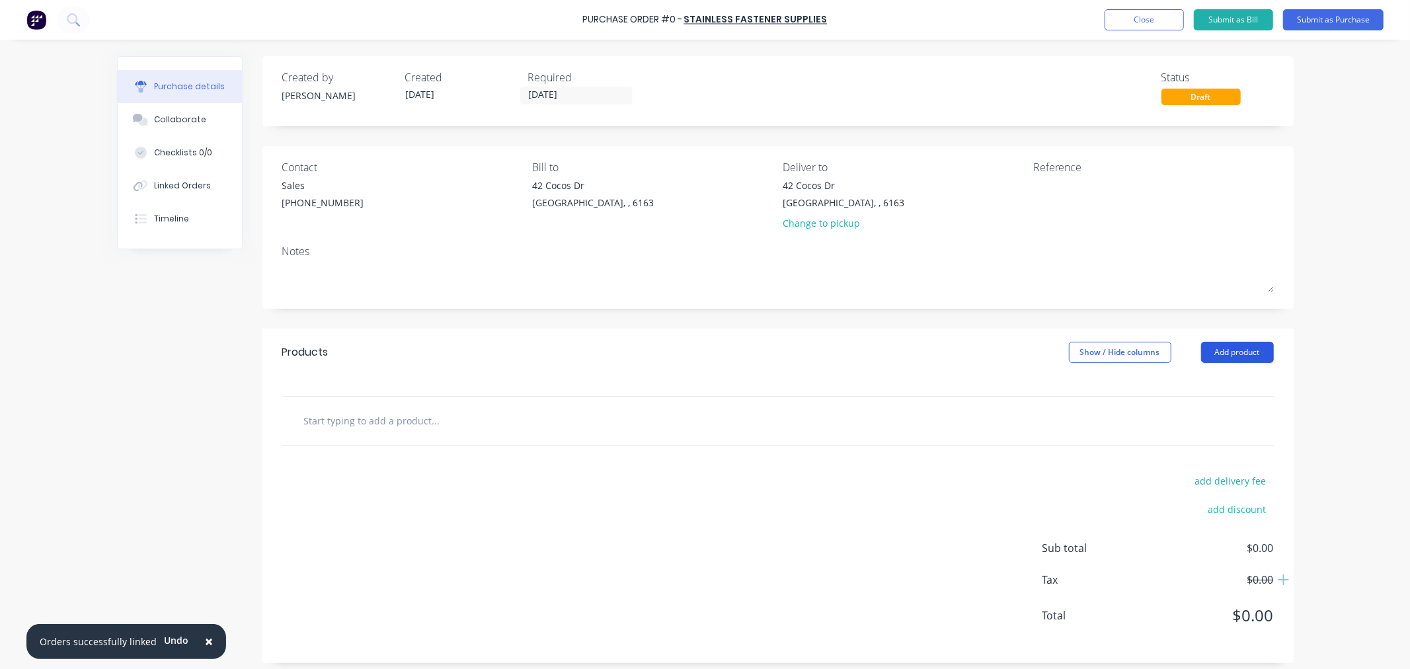
click at [1256, 352] on button "Add product" at bounding box center [1237, 352] width 73 height 21
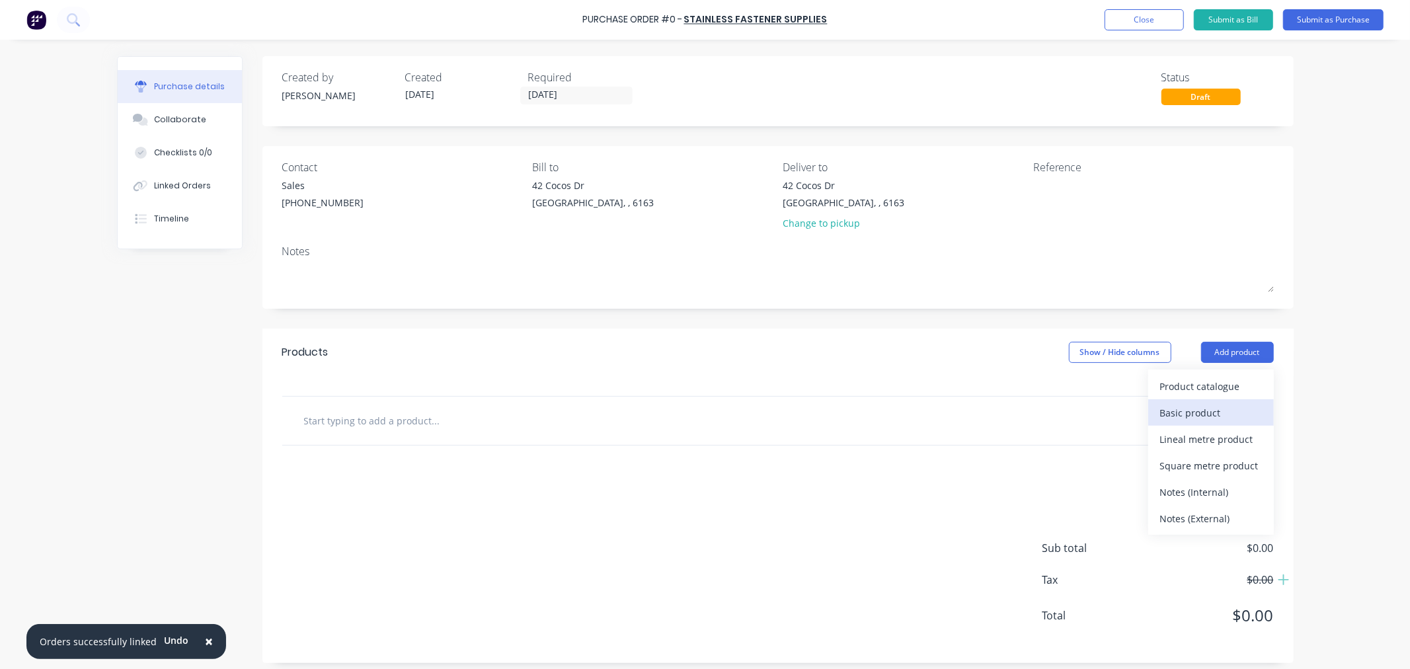
click at [1207, 414] on div "Basic product" at bounding box center [1211, 412] width 102 height 19
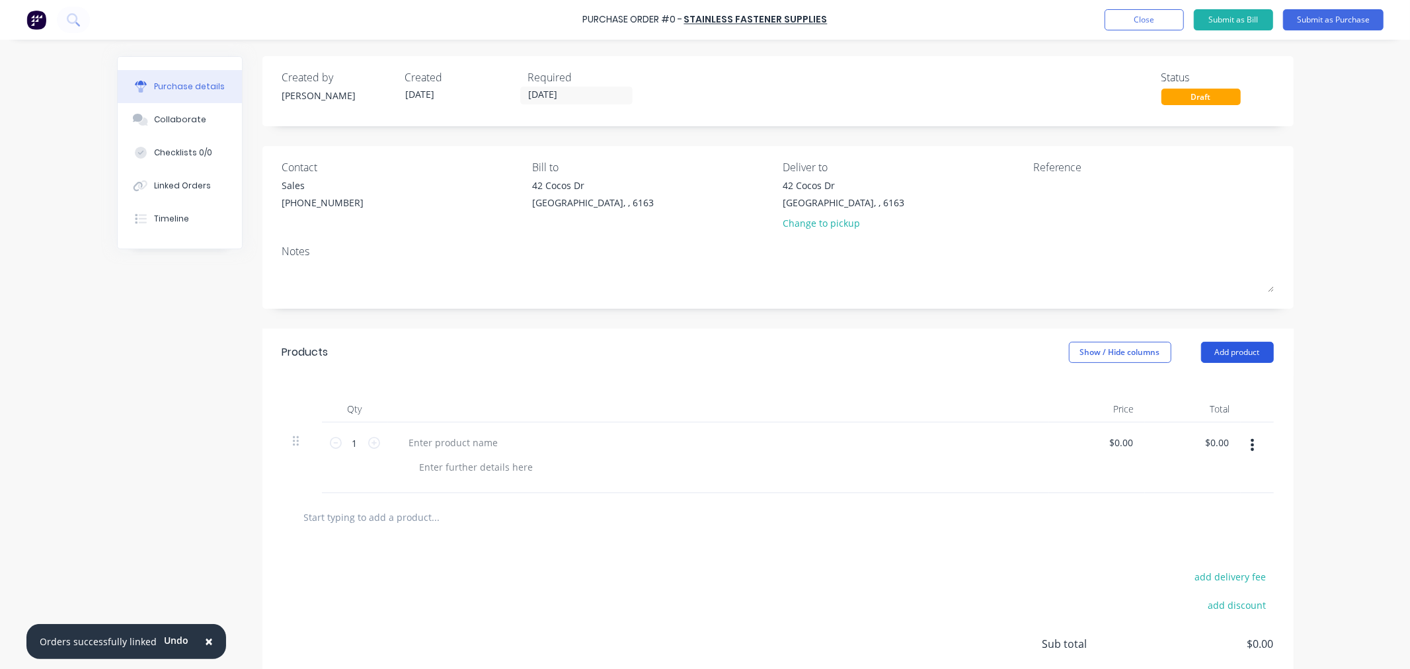
click at [1210, 360] on button "Add product" at bounding box center [1237, 352] width 73 height 21
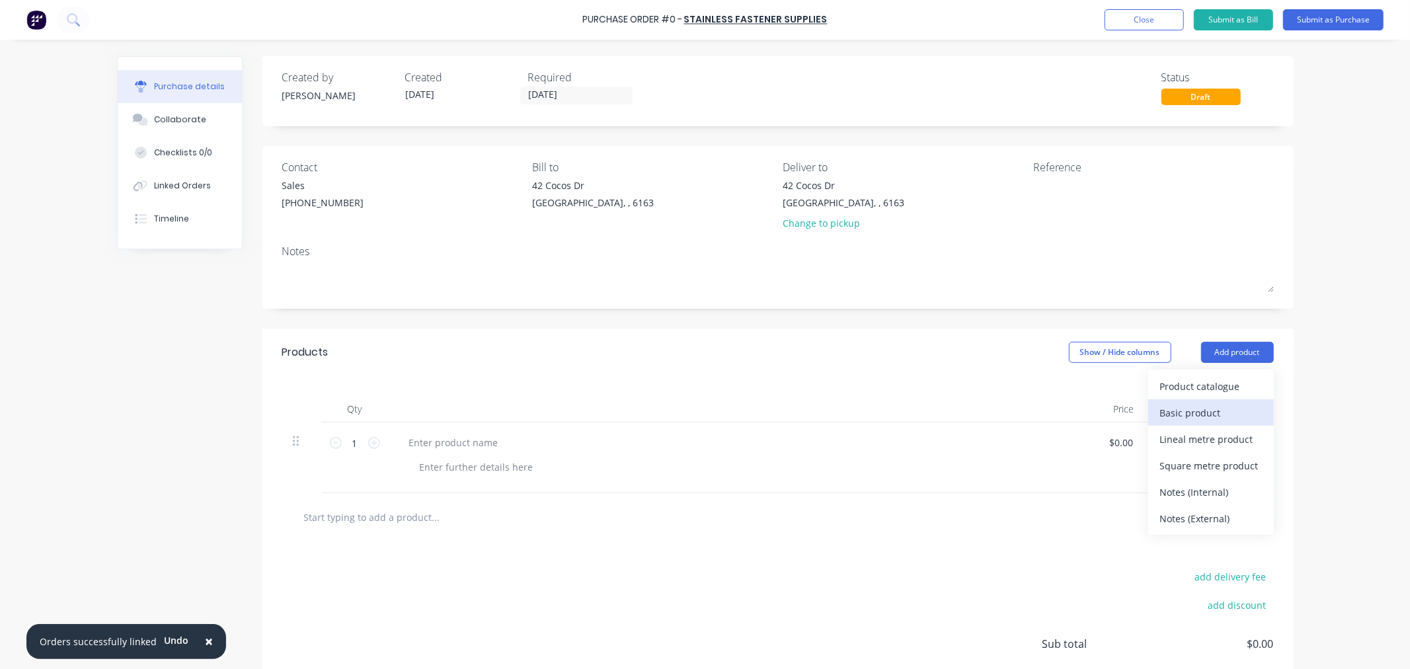
click at [1204, 407] on div "Basic product" at bounding box center [1211, 412] width 102 height 19
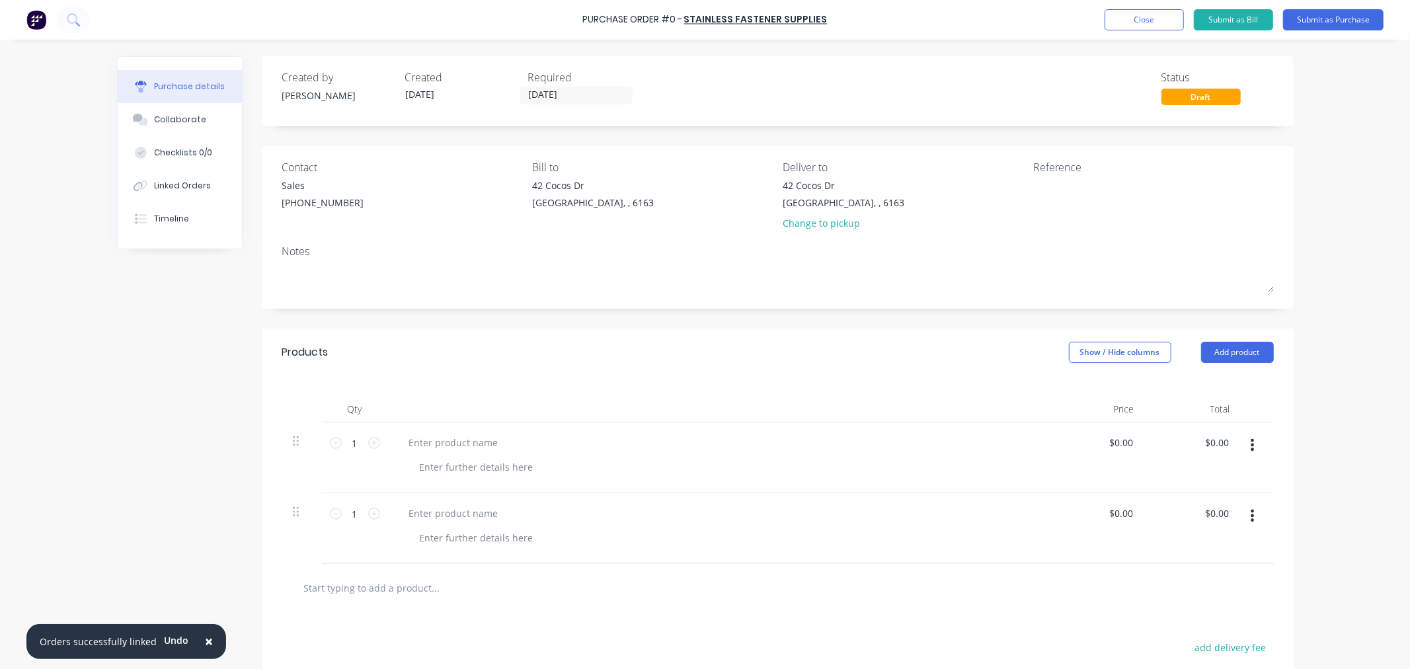
click at [1211, 346] on div "Purchase details Collaborate Checklists 0/0 Linked Orders Timeline Created by […" at bounding box center [705, 314] width 1203 height 603
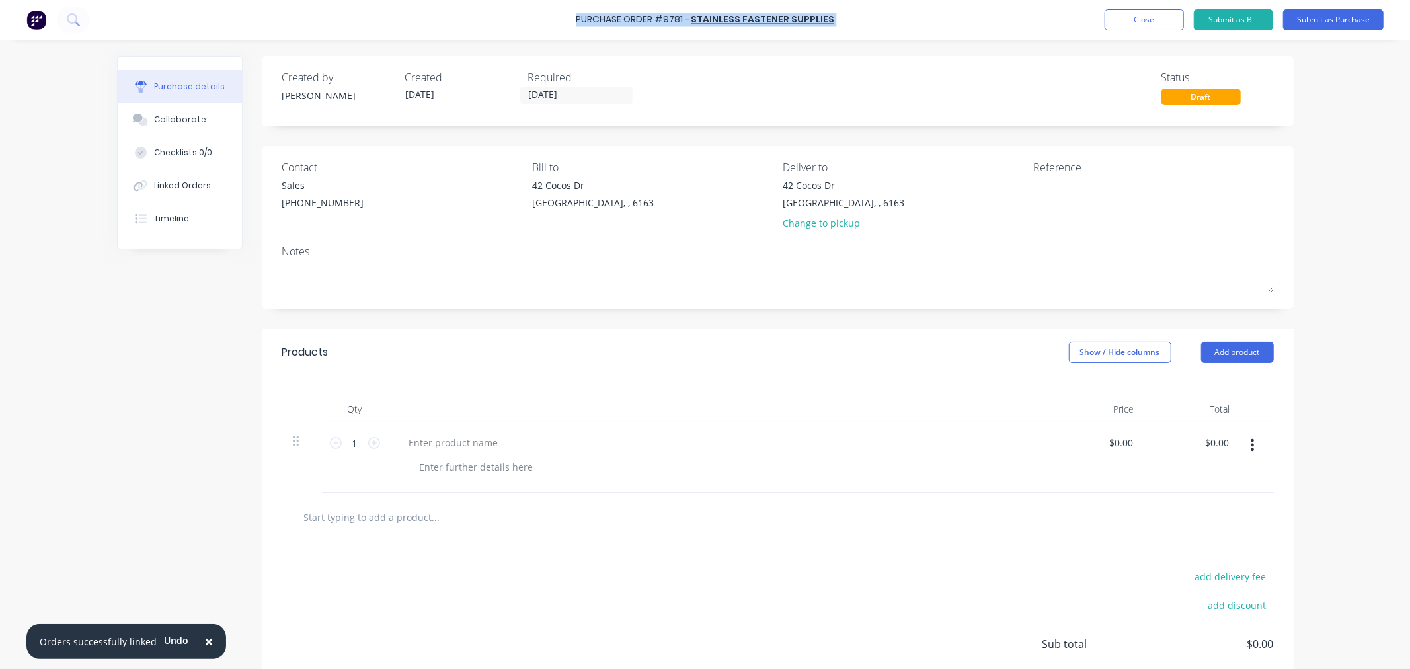
drag, startPoint x: 831, startPoint y: 22, endPoint x: 582, endPoint y: 17, distance: 249.2
click at [582, 17] on div "Purchase Order #9781 - Stainless Fastener Supplies Add product Close Submit as …" at bounding box center [705, 20] width 1410 height 40
copy div "Purchase Order #9781 - Stainless Fastener Supplies Add product Close Submit as …"
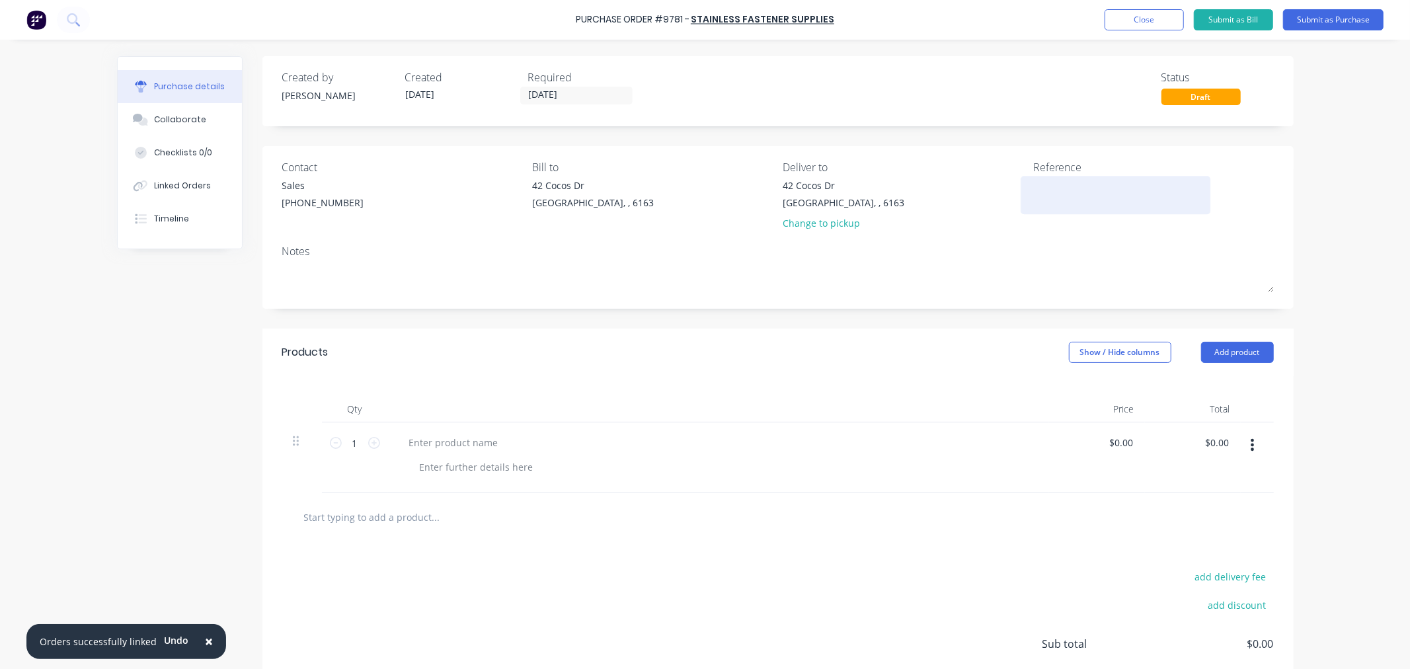
click at [1066, 196] on textarea at bounding box center [1115, 193] width 165 height 30
paste textarea "Purchase Order #9781 - Stainless Fastener Supplies"
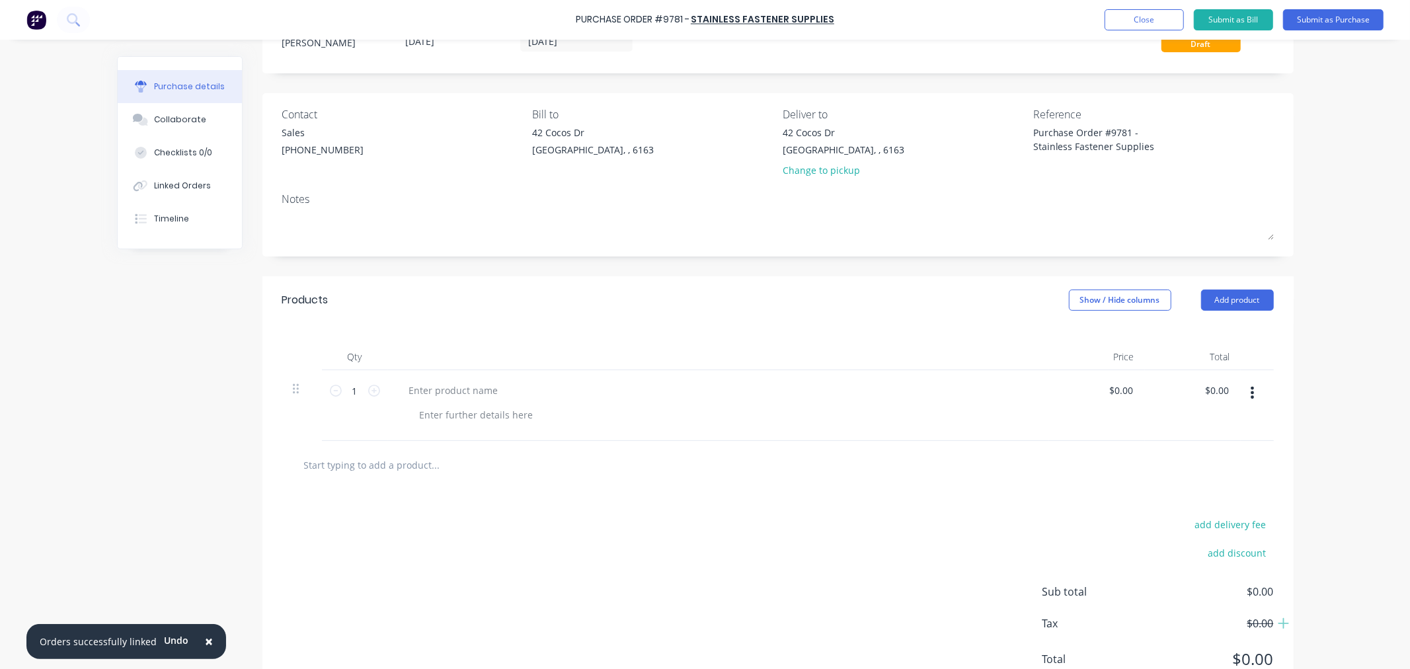
scroll to position [106, 0]
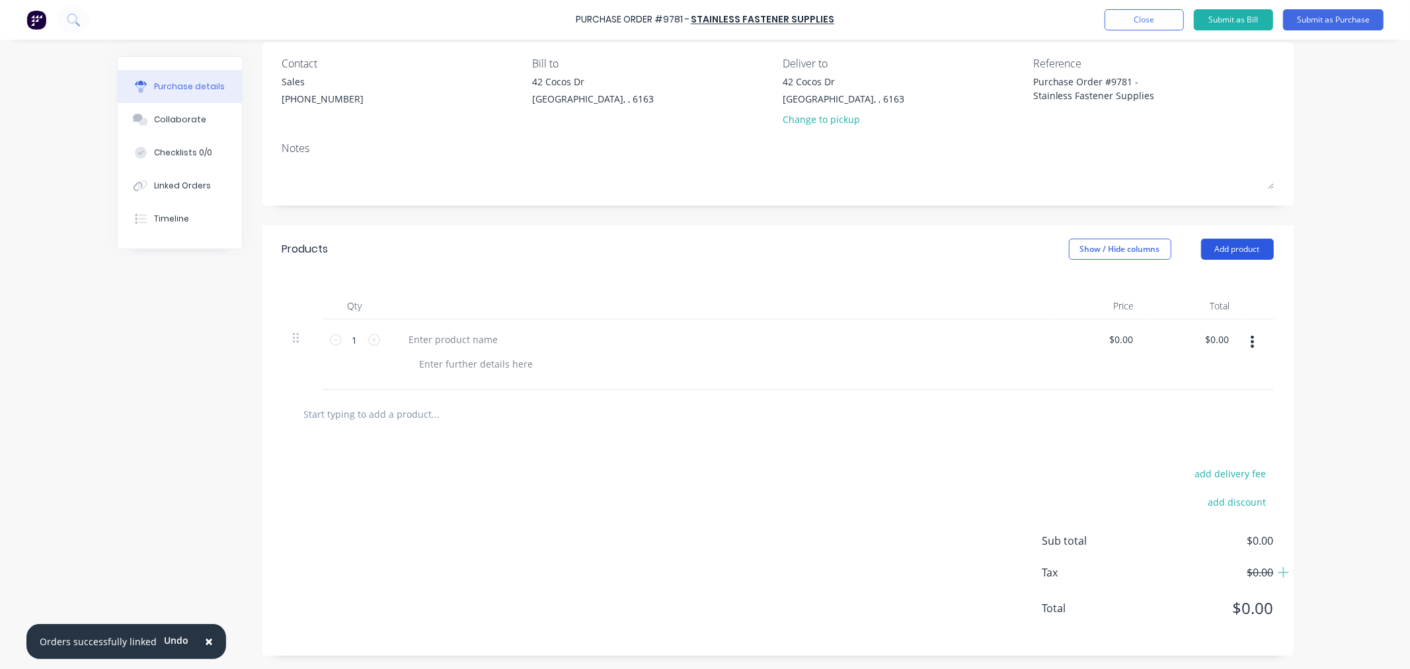
type textarea "Purchase Order #9781 - Stainless Fastener Supplies"
type textarea "x"
type textarea "Purchase Order #9781 - Stainless Fastener Supplies"
click at [1228, 245] on button "Add product" at bounding box center [1237, 249] width 73 height 21
click at [1193, 309] on div "Basic product" at bounding box center [1211, 309] width 102 height 19
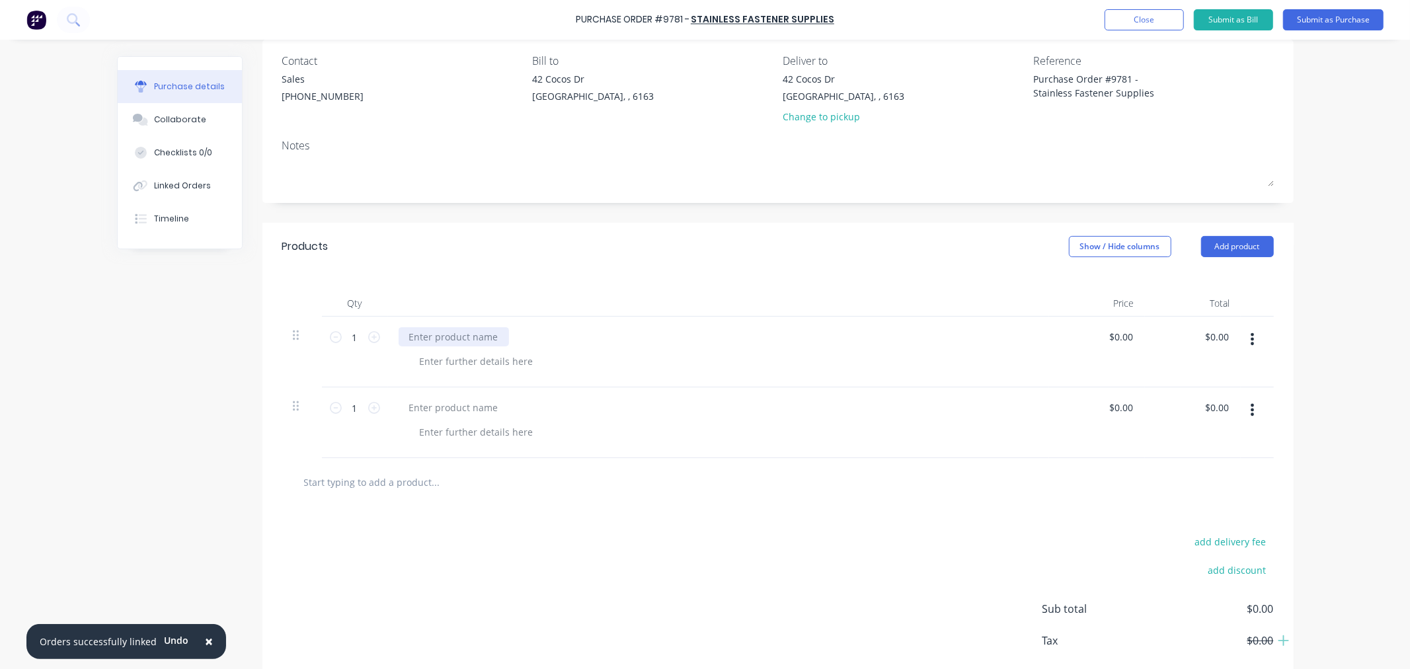
type textarea "x"
click at [418, 342] on div at bounding box center [454, 336] width 110 height 19
drag, startPoint x: 352, startPoint y: 335, endPoint x: 351, endPoint y: 358, distance: 22.5
click at [352, 335] on input "1" at bounding box center [355, 337] width 26 height 20
type textarea "x"
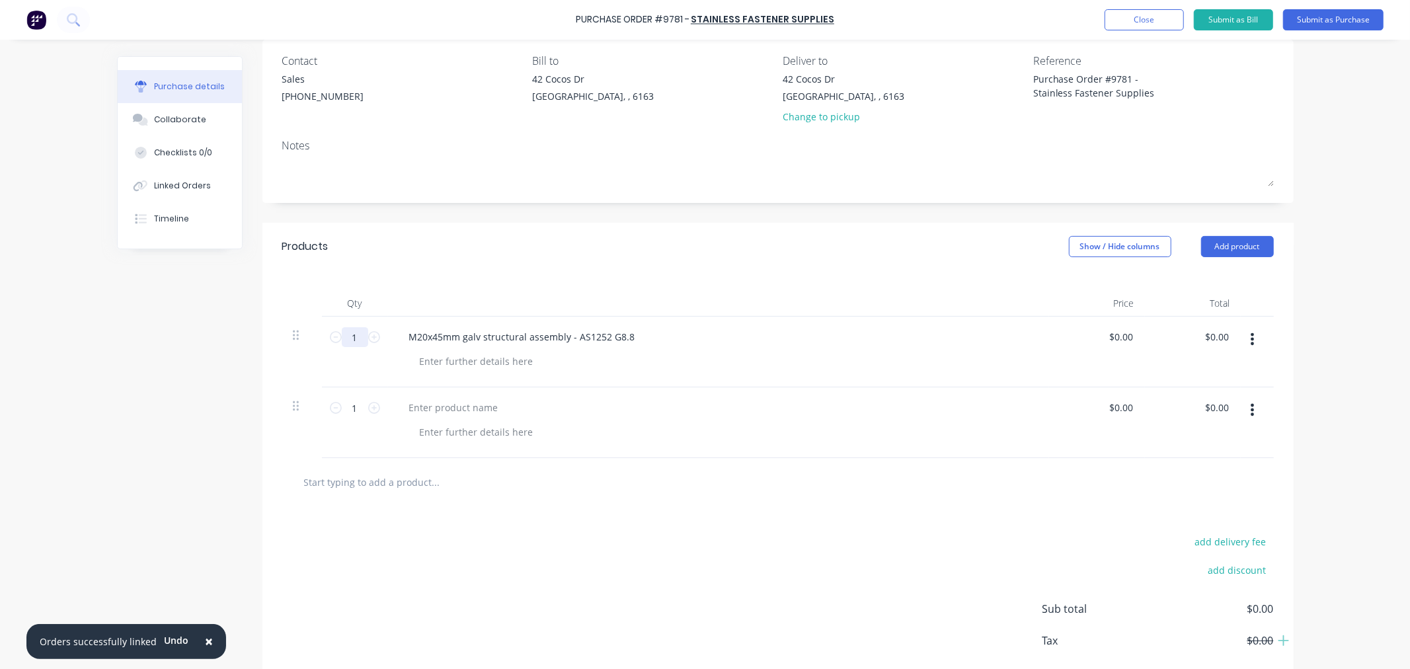
type input "8"
type textarea "x"
type input "80"
type textarea "x"
type input "80"
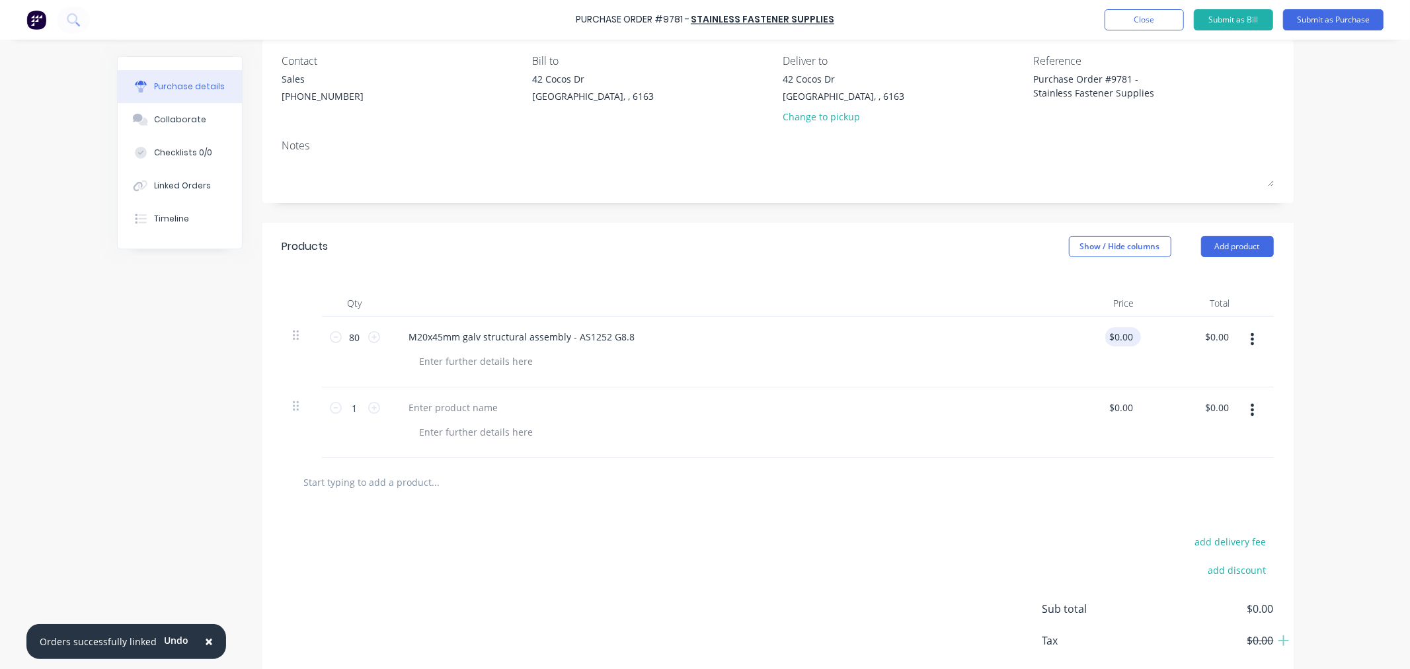
type textarea "x"
type input "0.00"
click at [1108, 333] on input "0.00" at bounding box center [1120, 336] width 30 height 19
type textarea "x"
drag, startPoint x: 1109, startPoint y: 333, endPoint x: 1167, endPoint y: 346, distance: 58.9
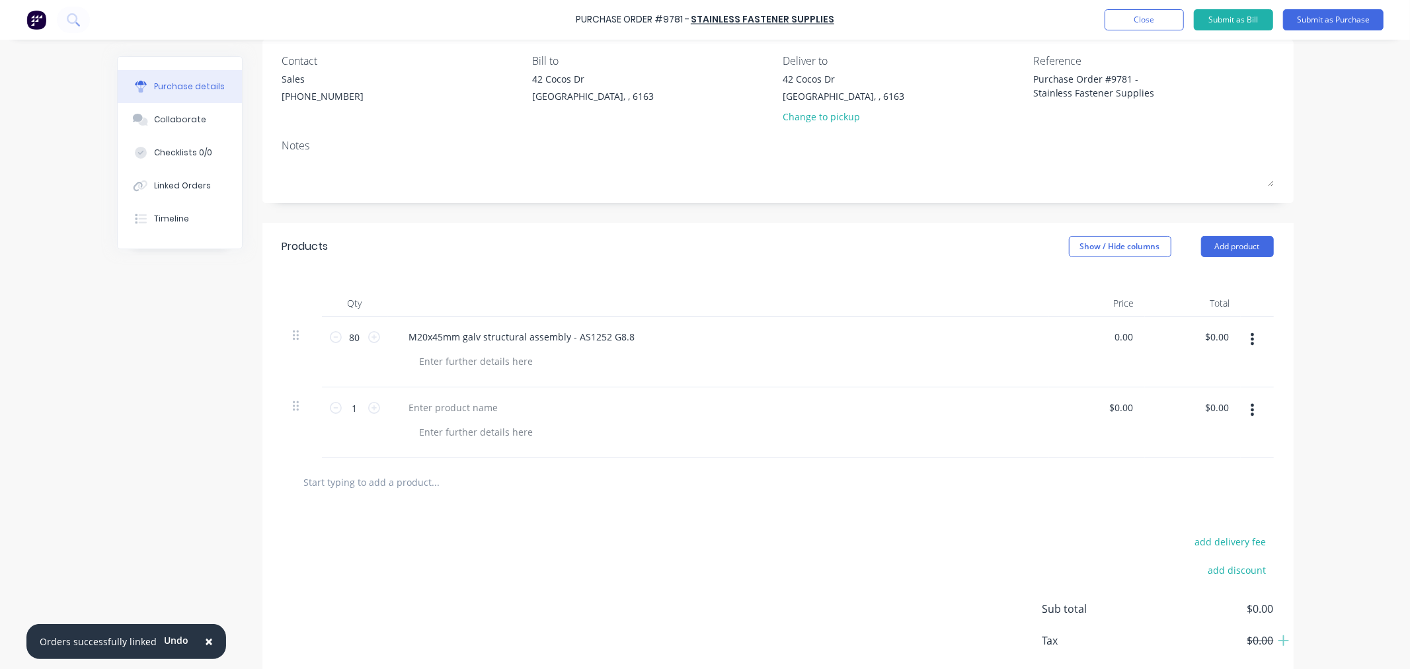
click at [1167, 346] on div "80 80 M20x45mm galv structural assembly - AS1252 G8.8 0.00 0.00 $0.00 $0.00" at bounding box center [777, 352] width 991 height 71
type input "1.12"
type textarea "x"
type input "$1.12"
type input "89.60"
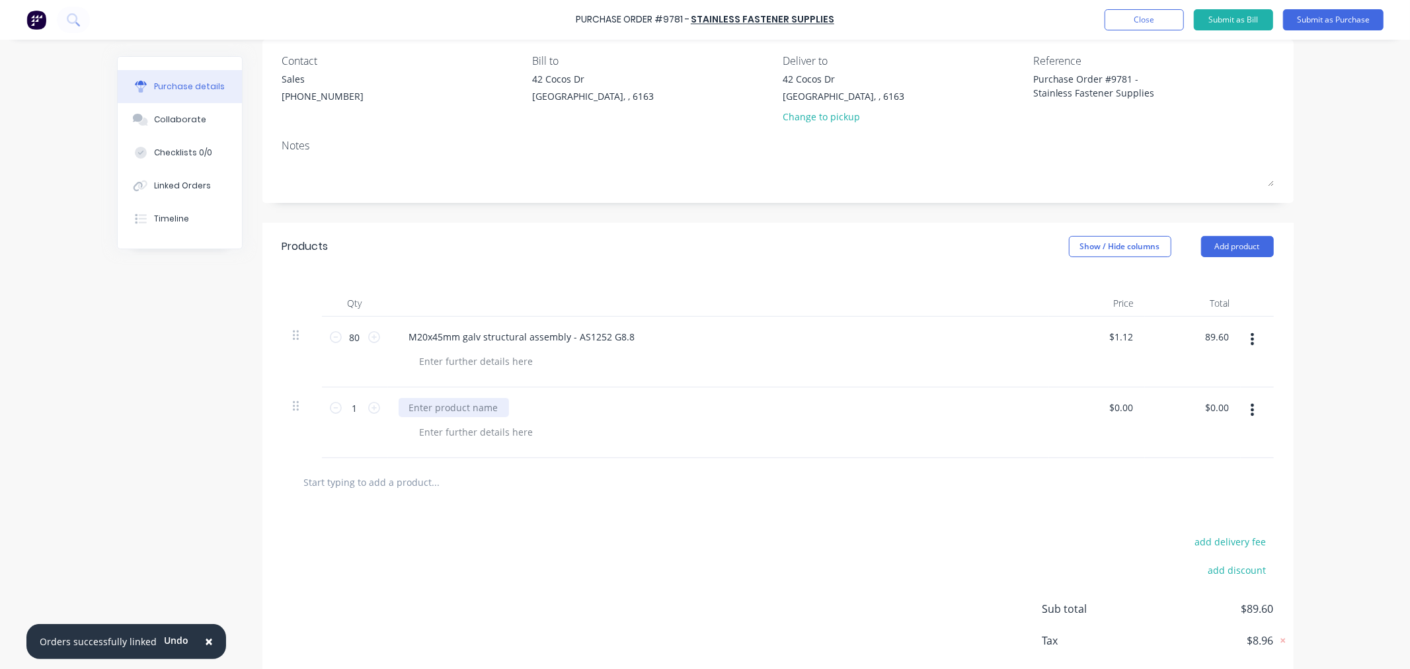
type textarea "x"
type input "$89.60"
click at [442, 408] on div at bounding box center [454, 407] width 110 height 19
click at [346, 413] on input "1" at bounding box center [355, 408] width 26 height 20
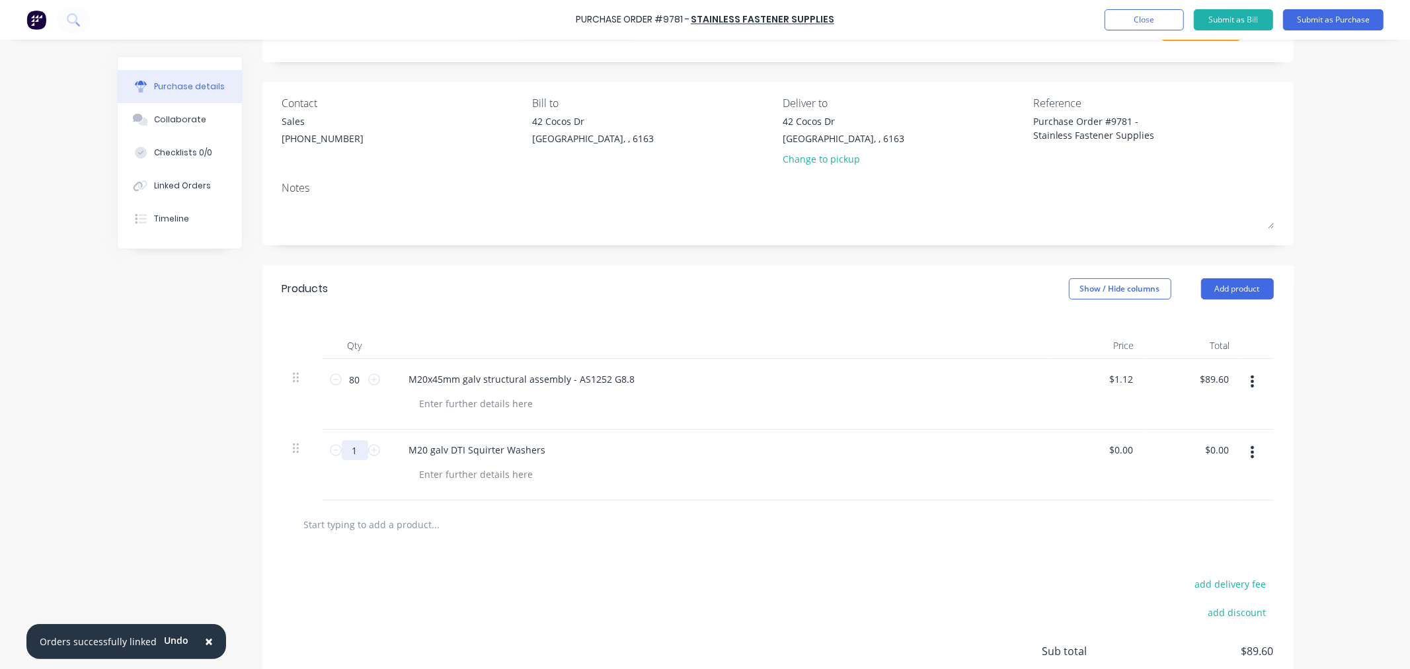
click at [350, 408] on div "80 80 M20x45mm galv structural assembly - AS1252 G8.8 $1.12 $1.12 $89.60 $89.60…" at bounding box center [777, 429] width 991 height 141
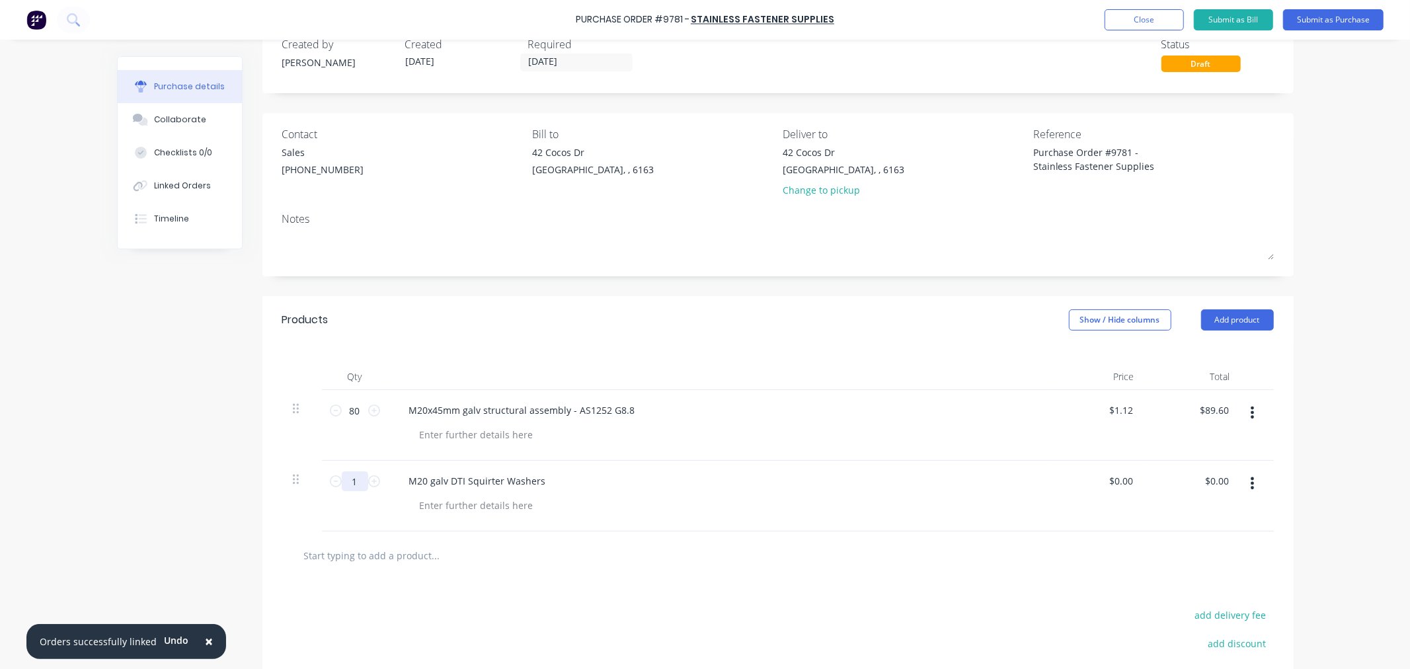
drag, startPoint x: 353, startPoint y: 472, endPoint x: 353, endPoint y: 485, distance: 13.2
click at [353, 477] on div "1 1" at bounding box center [355, 496] width 66 height 71
click at [353, 484] on input "1" at bounding box center [355, 481] width 26 height 20
drag, startPoint x: 353, startPoint y: 484, endPoint x: 344, endPoint y: 485, distance: 8.6
click at [344, 485] on input "1" at bounding box center [355, 481] width 26 height 20
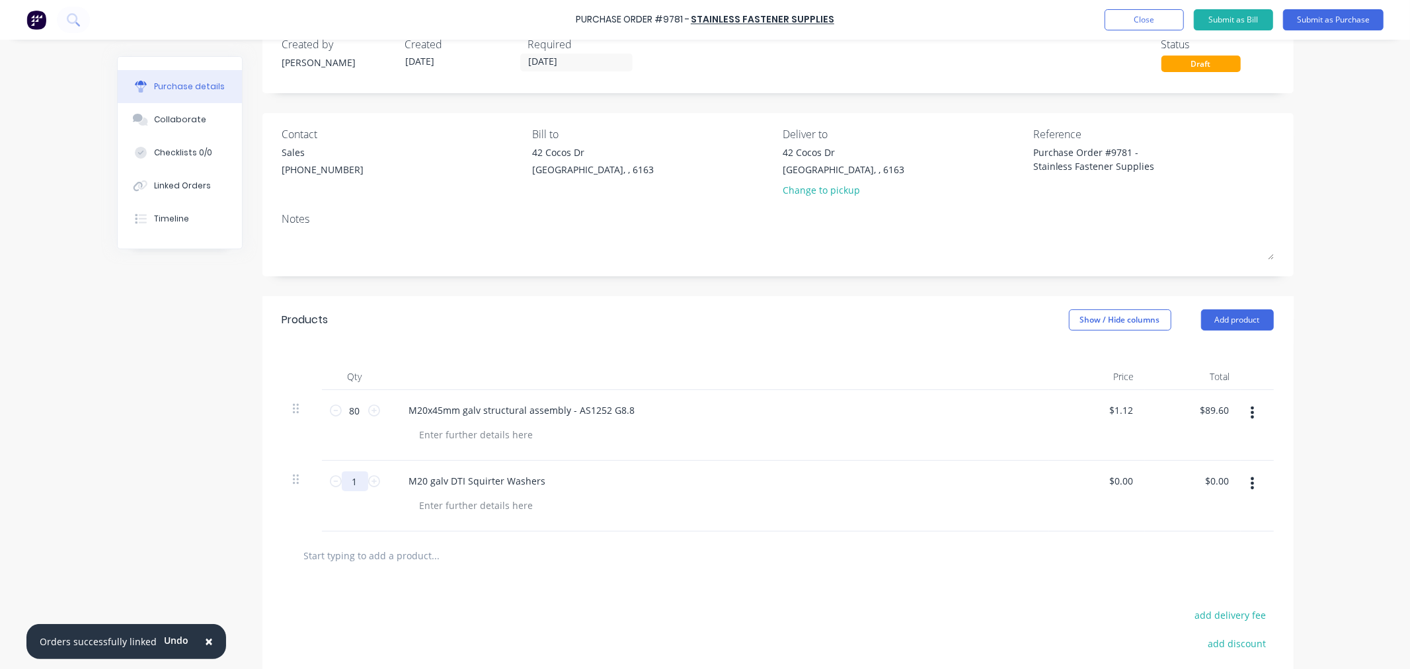
type textarea "x"
type input "2"
type textarea "x"
type input "21"
type textarea "x"
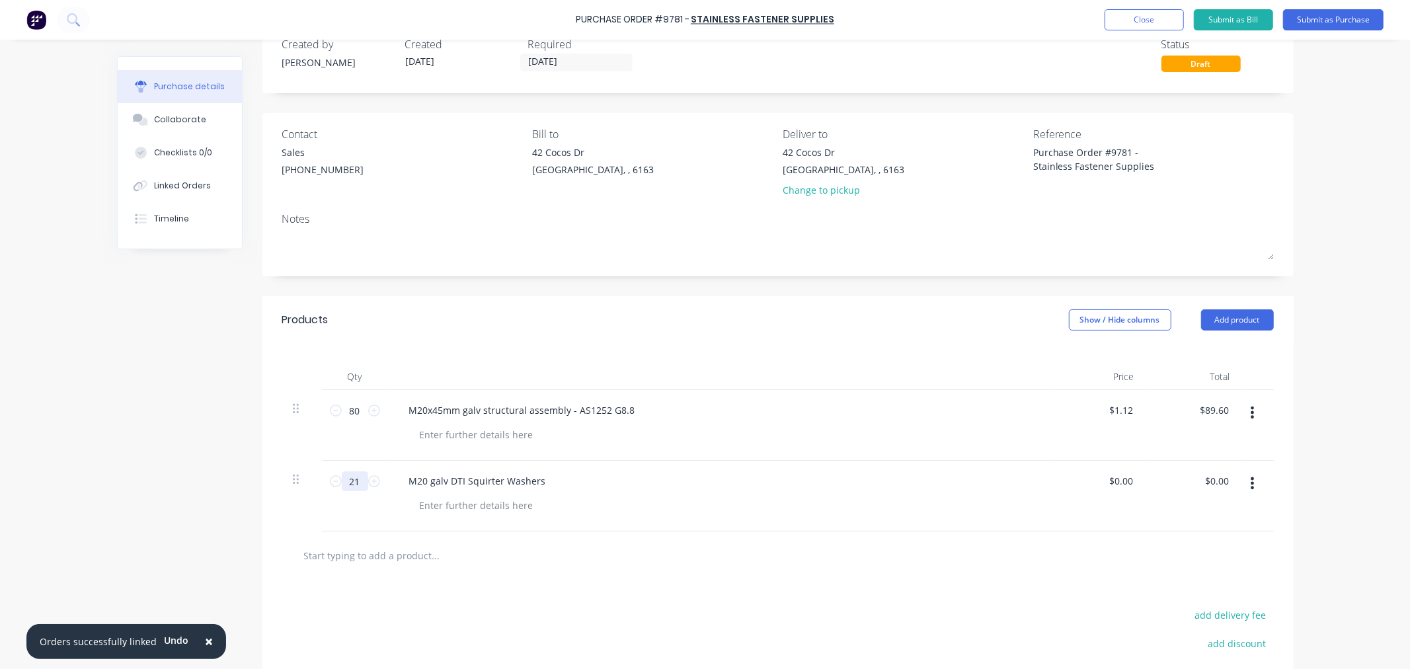
type input "215"
type textarea "x"
type input "215"
type textarea "x"
type input "0.00"
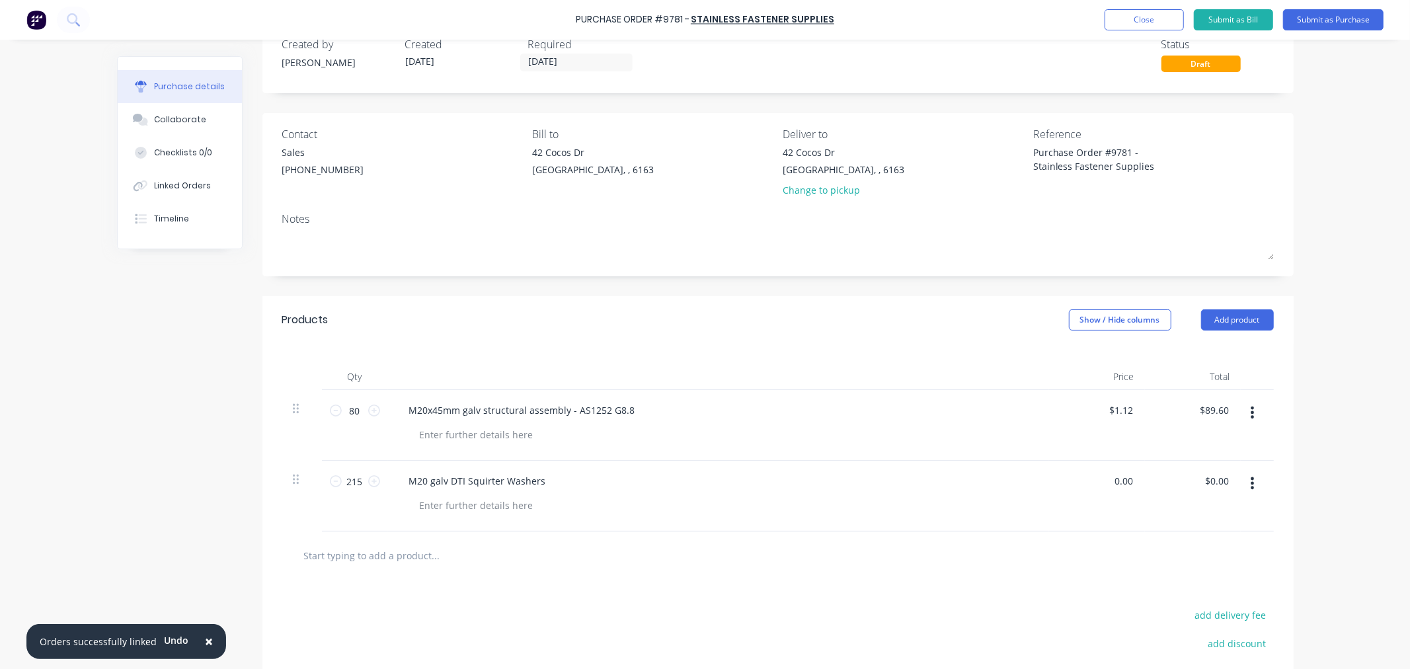
drag, startPoint x: 1115, startPoint y: 485, endPoint x: 1112, endPoint y: 494, distance: 9.6
click at [1115, 486] on input "0.00" at bounding box center [1122, 480] width 25 height 19
type textarea "x"
drag, startPoint x: 1110, startPoint y: 480, endPoint x: 1155, endPoint y: 483, distance: 44.4
click at [1155, 483] on div "215 215 M20 galv DTI Squirter Washers 0.00 0.00 $0.00 $0.00" at bounding box center [777, 496] width 991 height 71
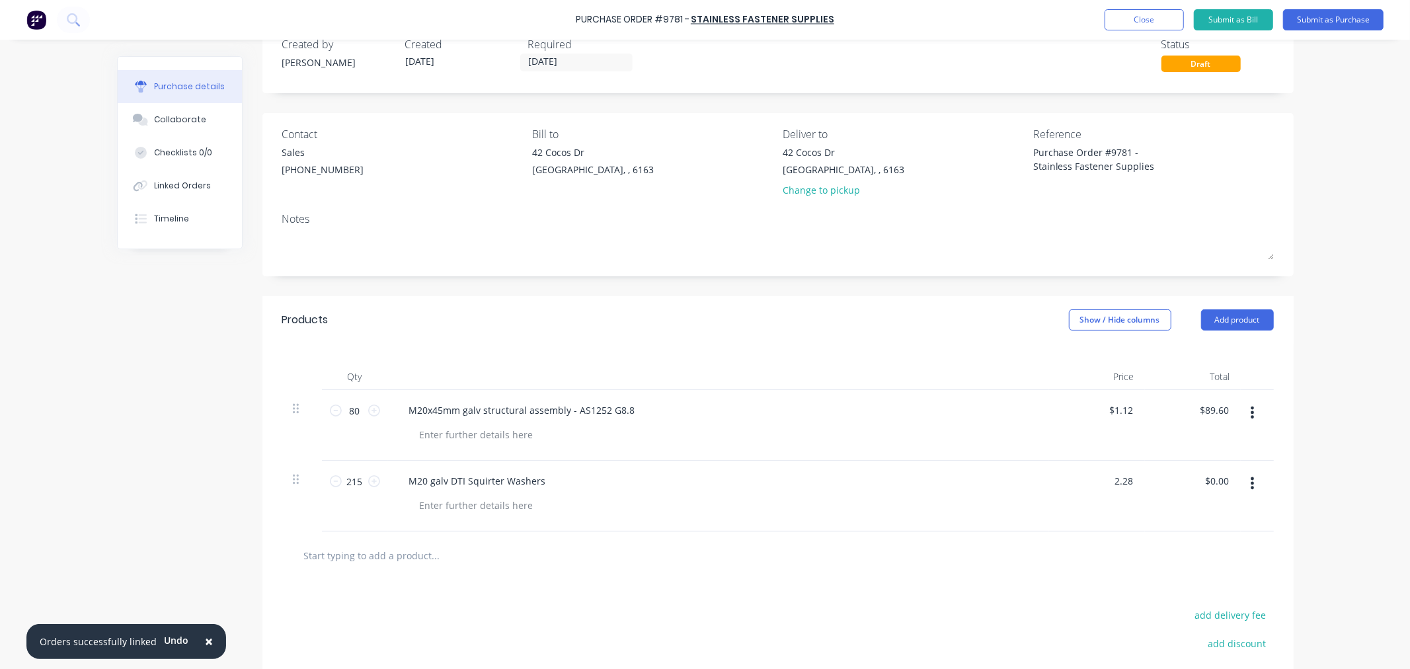
type input "2.28"
type textarea "x"
type input "$2.28"
type input "490.20"
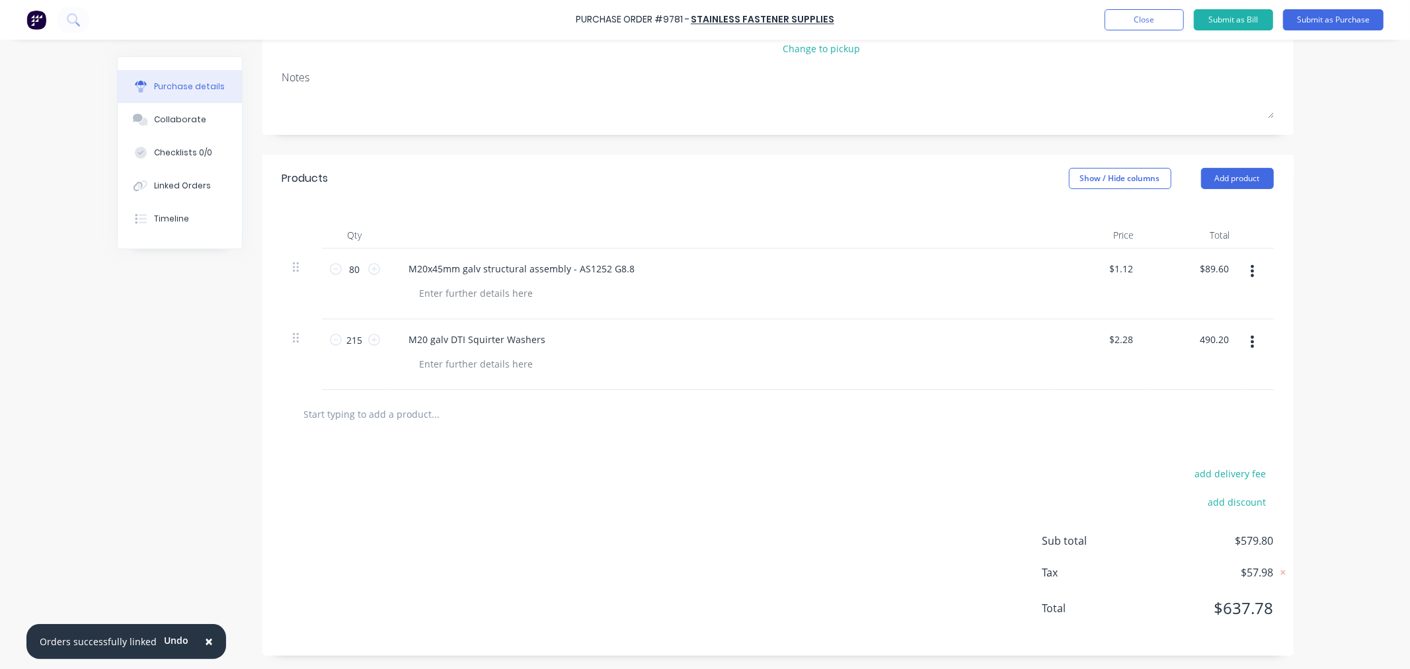
scroll to position [176, 0]
type textarea "x"
type input "$490.20"
click at [1213, 178] on button "Add product" at bounding box center [1237, 178] width 73 height 21
click at [1188, 233] on div "Basic product" at bounding box center [1211, 238] width 102 height 19
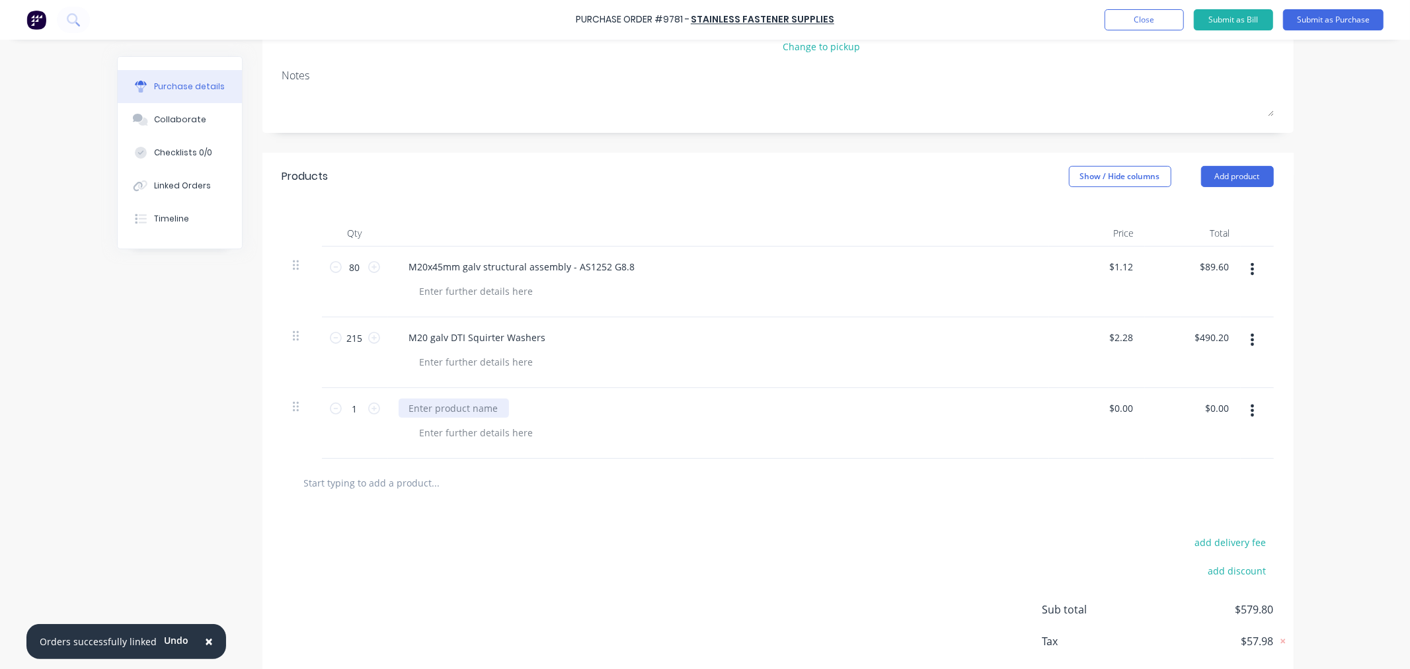
click at [412, 410] on div at bounding box center [454, 408] width 110 height 19
drag, startPoint x: 404, startPoint y: 267, endPoint x: 664, endPoint y: 266, distance: 259.7
click at [666, 264] on div "M20x45mm galv structural assembly - AS1252 G8.8" at bounding box center [719, 266] width 640 height 19
copy div "M20x45mm galv structural assembly - AS1252 G8.8"
type textarea "x"
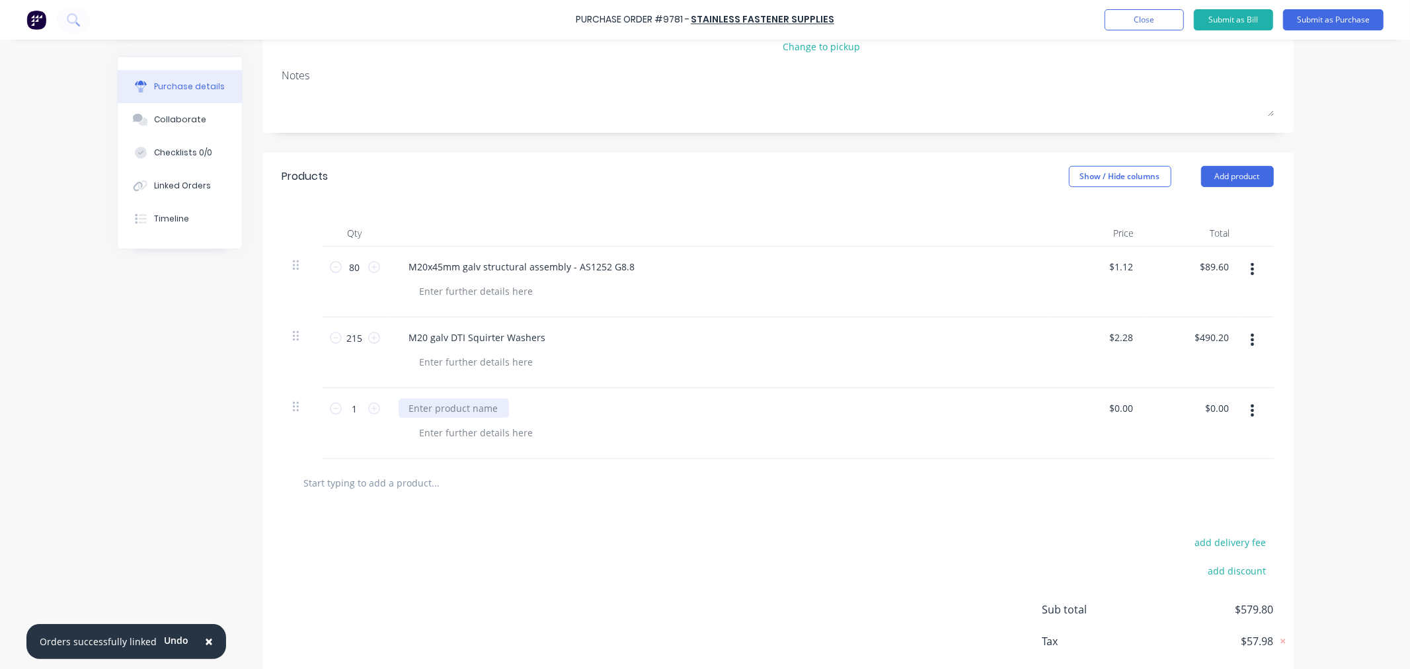
click at [448, 407] on div at bounding box center [454, 408] width 110 height 19
paste div
drag, startPoint x: 420, startPoint y: 410, endPoint x: 420, endPoint y: 424, distance: 13.9
click at [420, 411] on div "M20x45mm galv structural assembly - AS1252 G8.8" at bounding box center [522, 408] width 247 height 19
drag, startPoint x: 1219, startPoint y: 175, endPoint x: 1217, endPoint y: 192, distance: 17.4
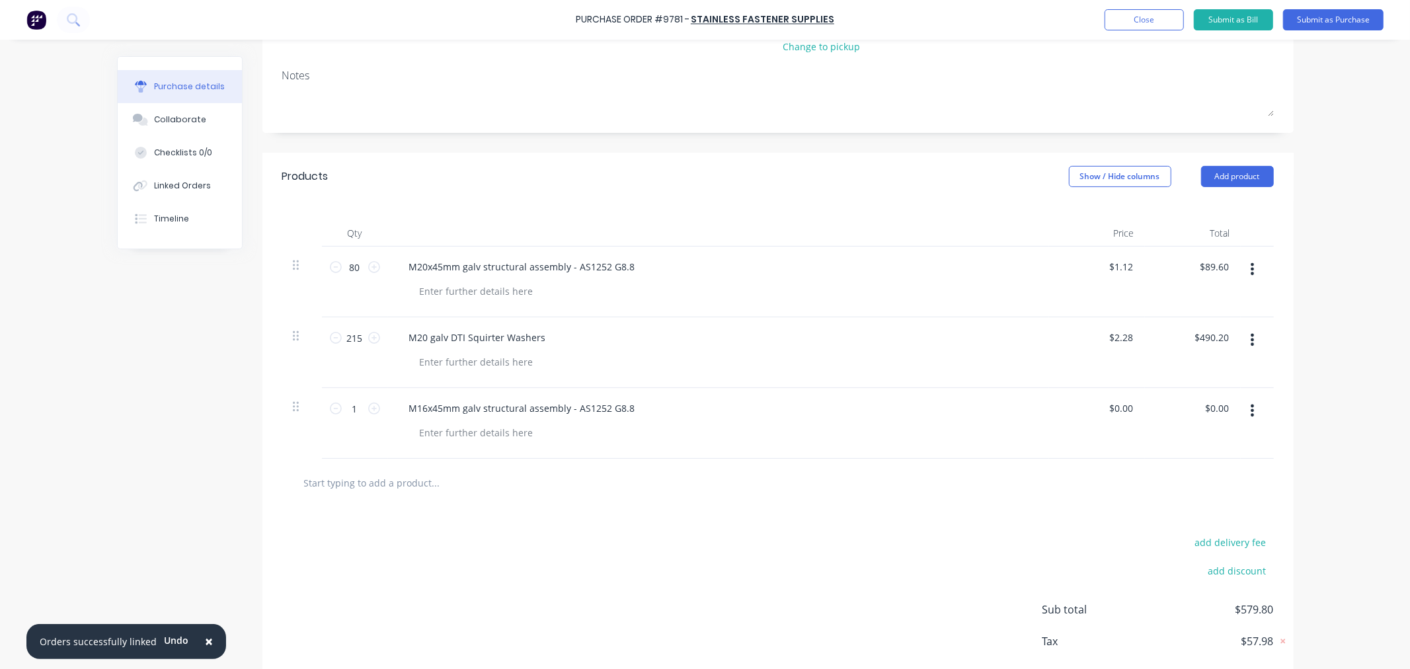
click at [1218, 180] on button "Add product" at bounding box center [1237, 176] width 73 height 21
click at [1199, 239] on div "Basic product" at bounding box center [1211, 236] width 102 height 19
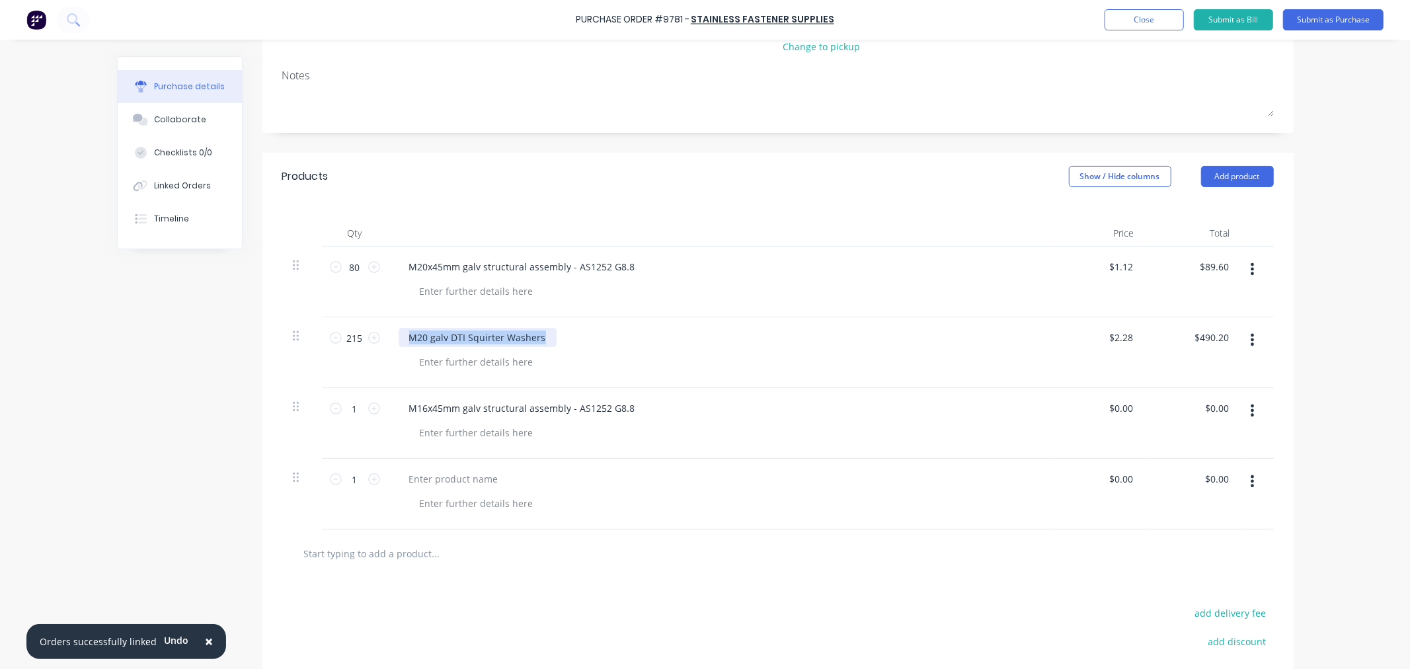
drag, startPoint x: 535, startPoint y: 338, endPoint x: 360, endPoint y: 354, distance: 176.5
click at [352, 351] on div "215 215 M20 galv DTI Squirter Washers $2.28 $2.28 $490.20 $490.20" at bounding box center [777, 352] width 991 height 71
copy div "M20 galv DTI Squirter Washers"
type textarea "x"
click at [432, 479] on div at bounding box center [454, 478] width 110 height 19
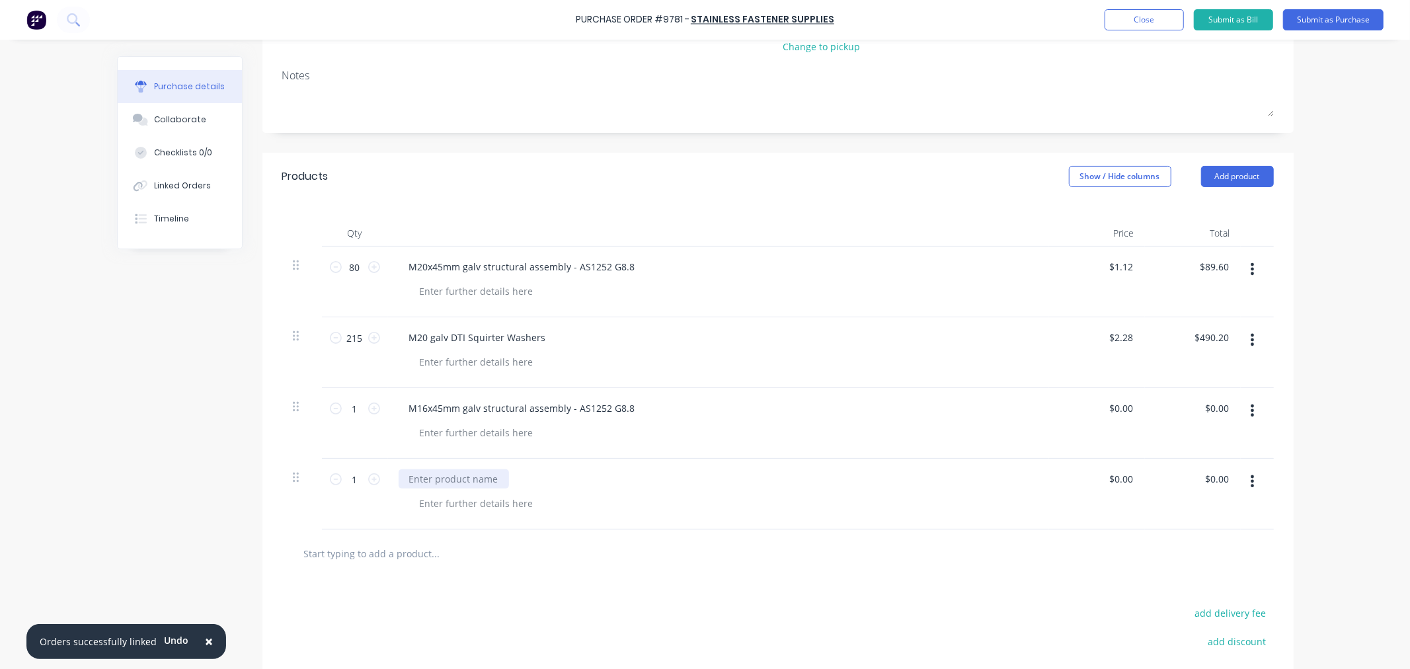
paste div
click at [413, 480] on div "M20 galv DTI Squirter Washers" at bounding box center [478, 478] width 158 height 19
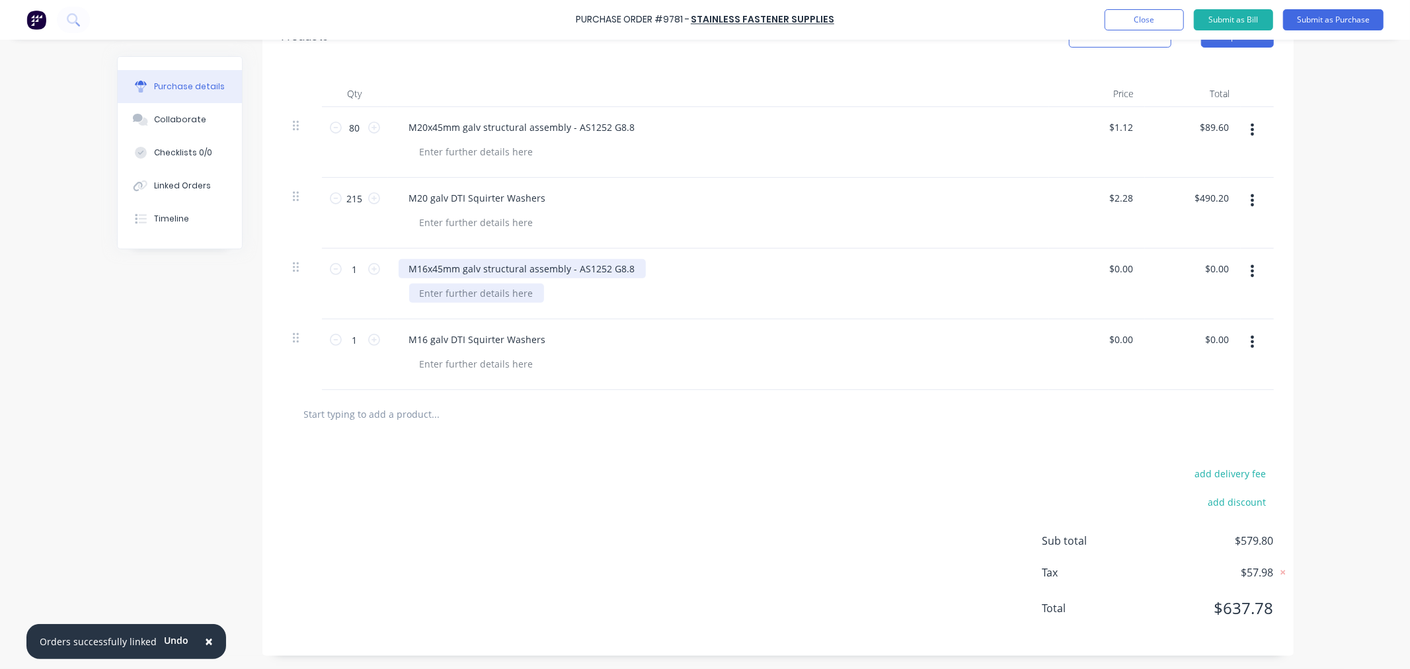
drag, startPoint x: 431, startPoint y: 267, endPoint x: 433, endPoint y: 283, distance: 16.0
click at [432, 267] on div "M16x45mm galv structural assembly - AS1252 G8.8" at bounding box center [522, 268] width 247 height 19
click at [349, 274] on input "1" at bounding box center [355, 269] width 26 height 20
type textarea "x"
type input "2"
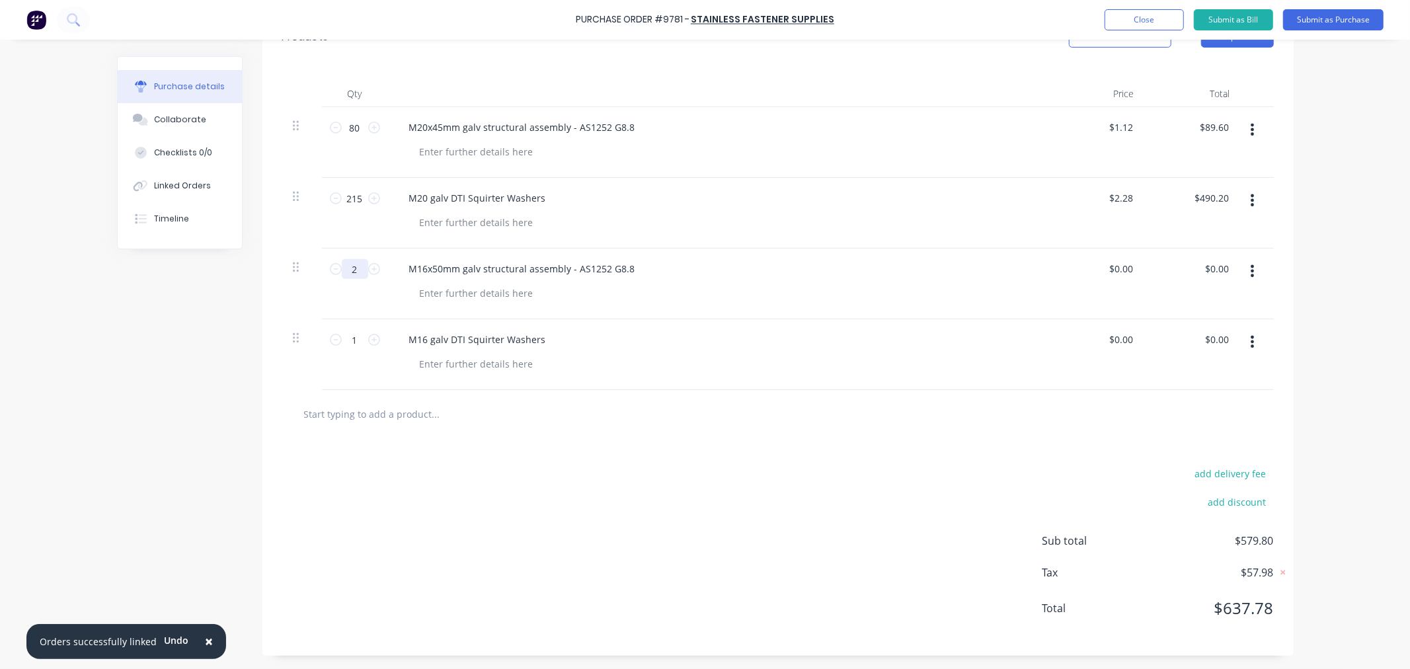
type textarea "x"
type input "21"
type textarea "x"
type input "216"
type textarea "x"
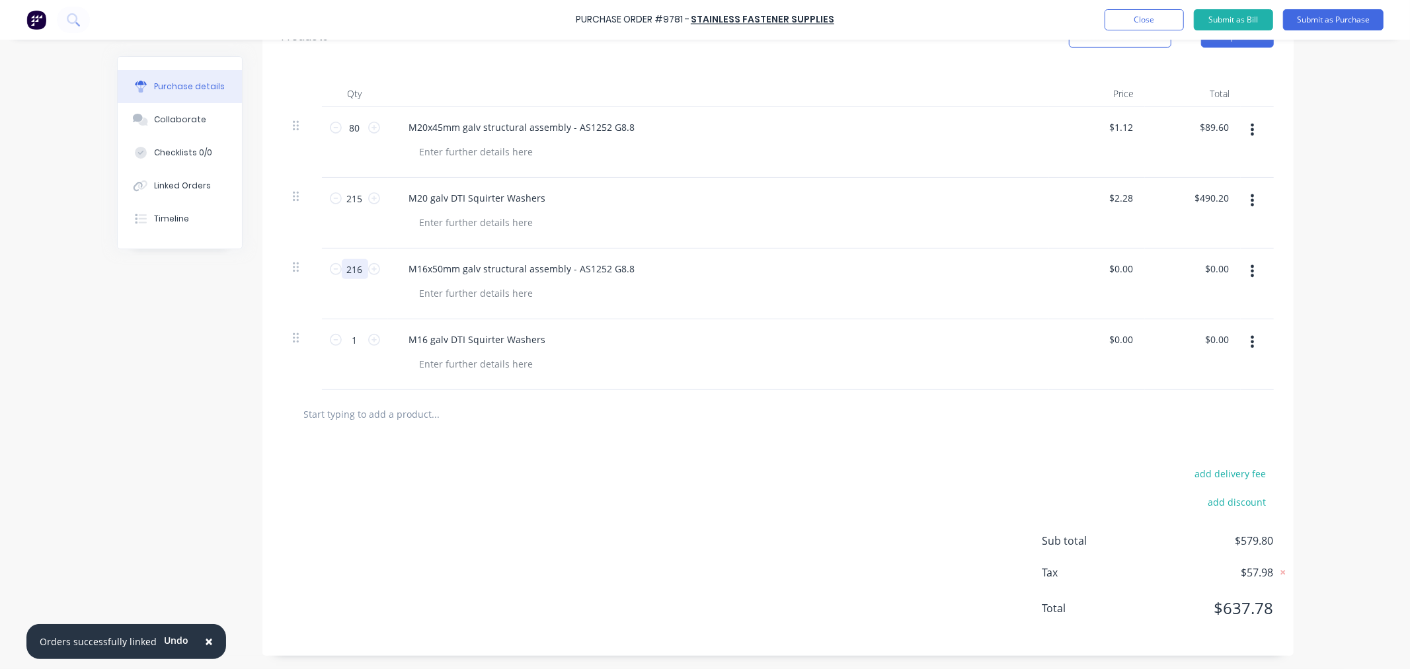
type input "216"
click at [354, 335] on input "1" at bounding box center [355, 340] width 26 height 20
type textarea "x"
type input "2"
type textarea "x"
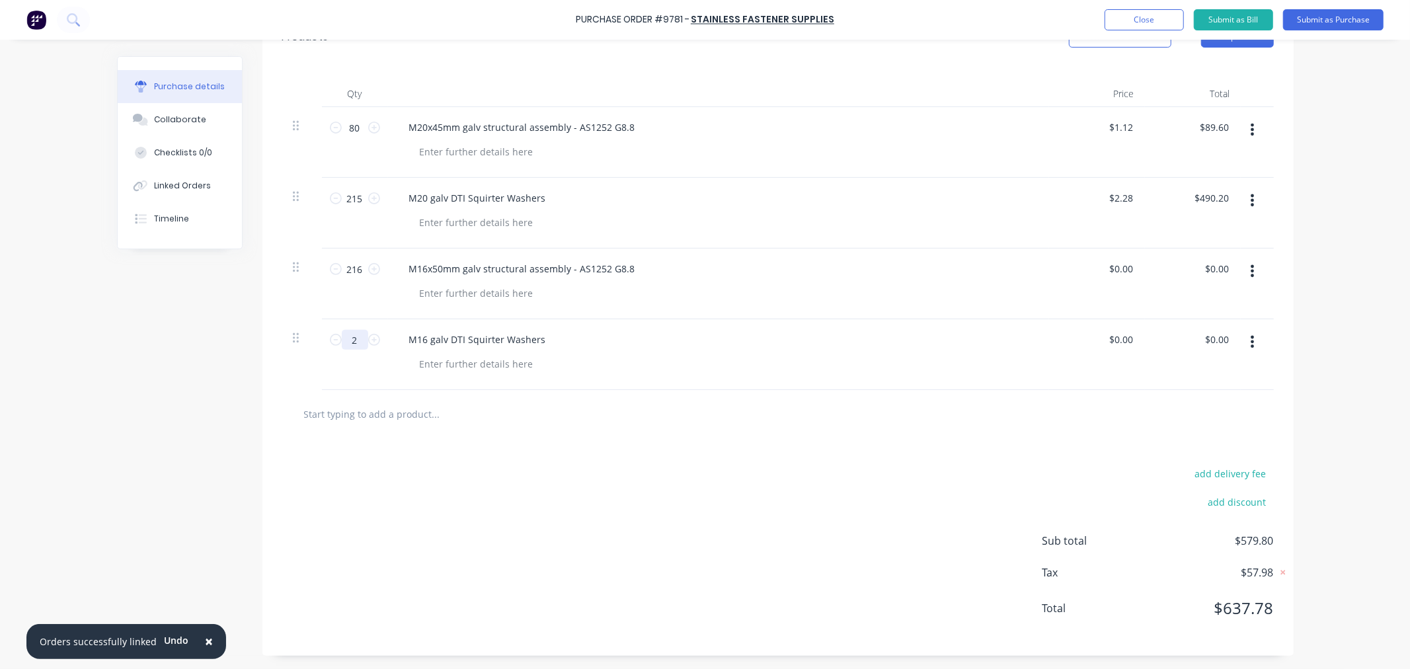
type input "24"
type textarea "x"
type input "244"
type textarea "x"
type input "244"
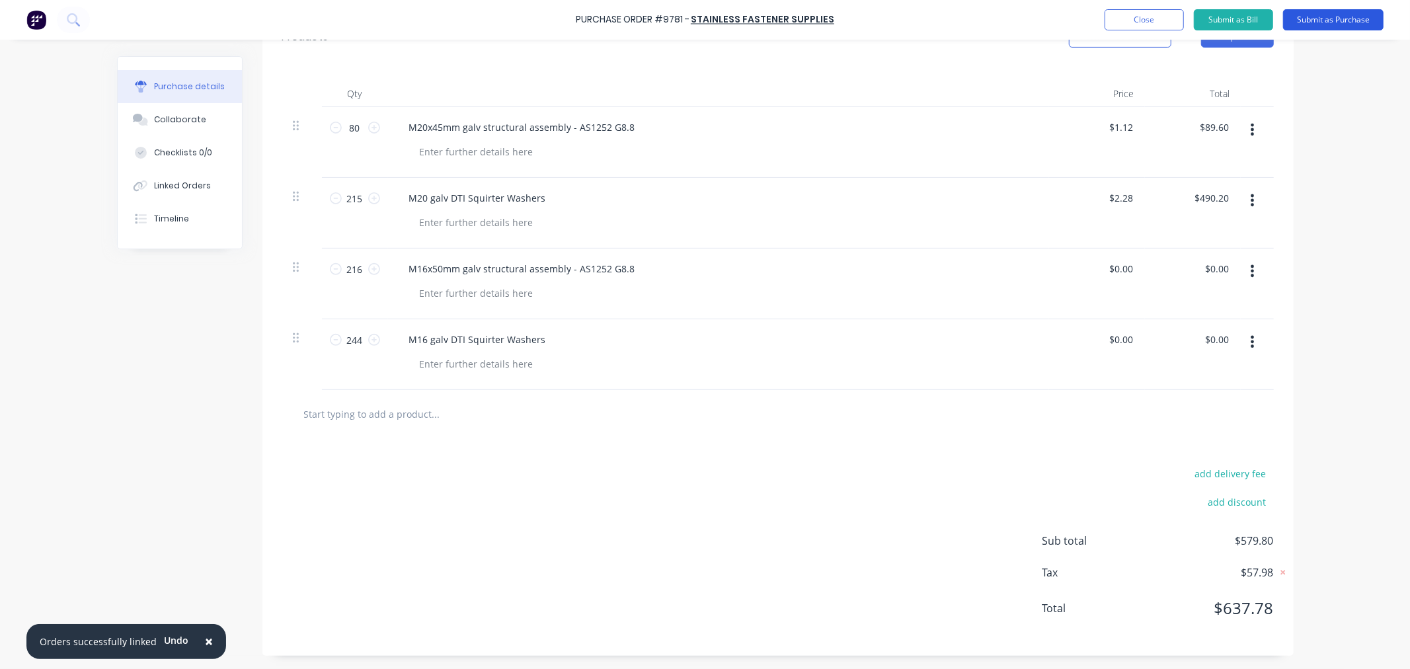
click at [1298, 17] on button "Submit as Purchase" at bounding box center [1333, 19] width 100 height 21
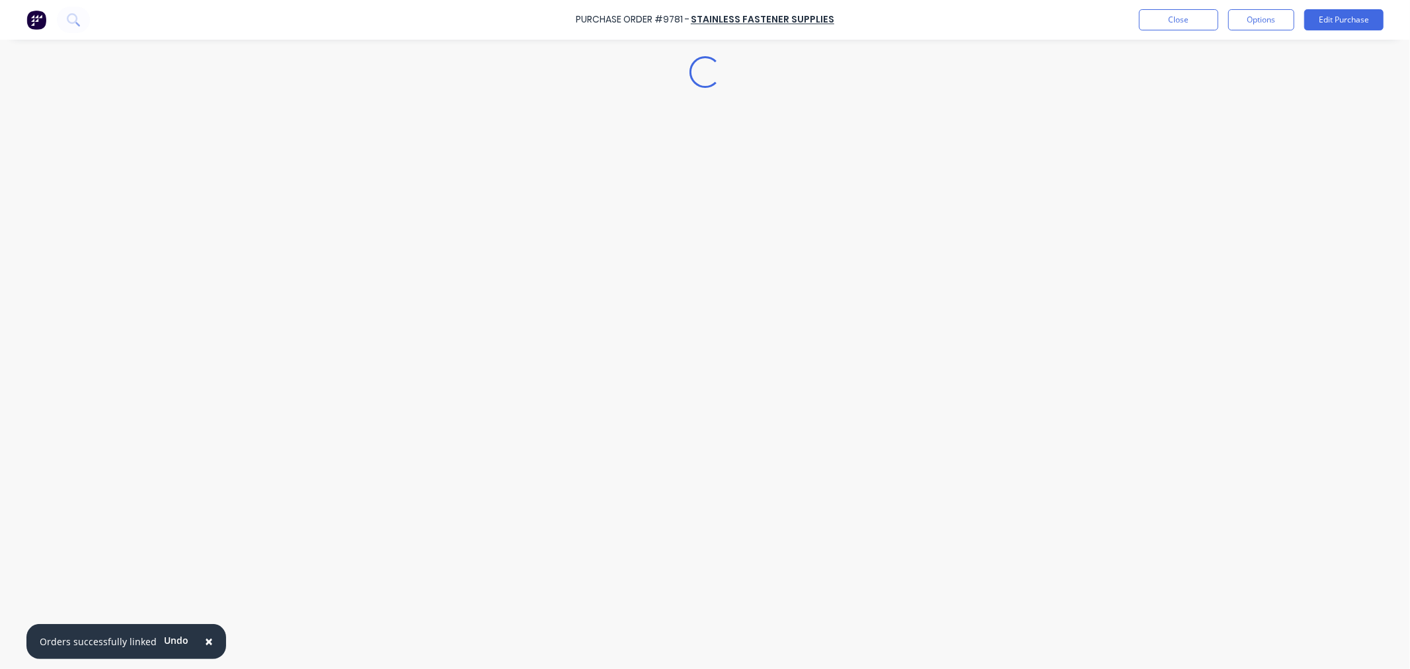
scroll to position [0, 0]
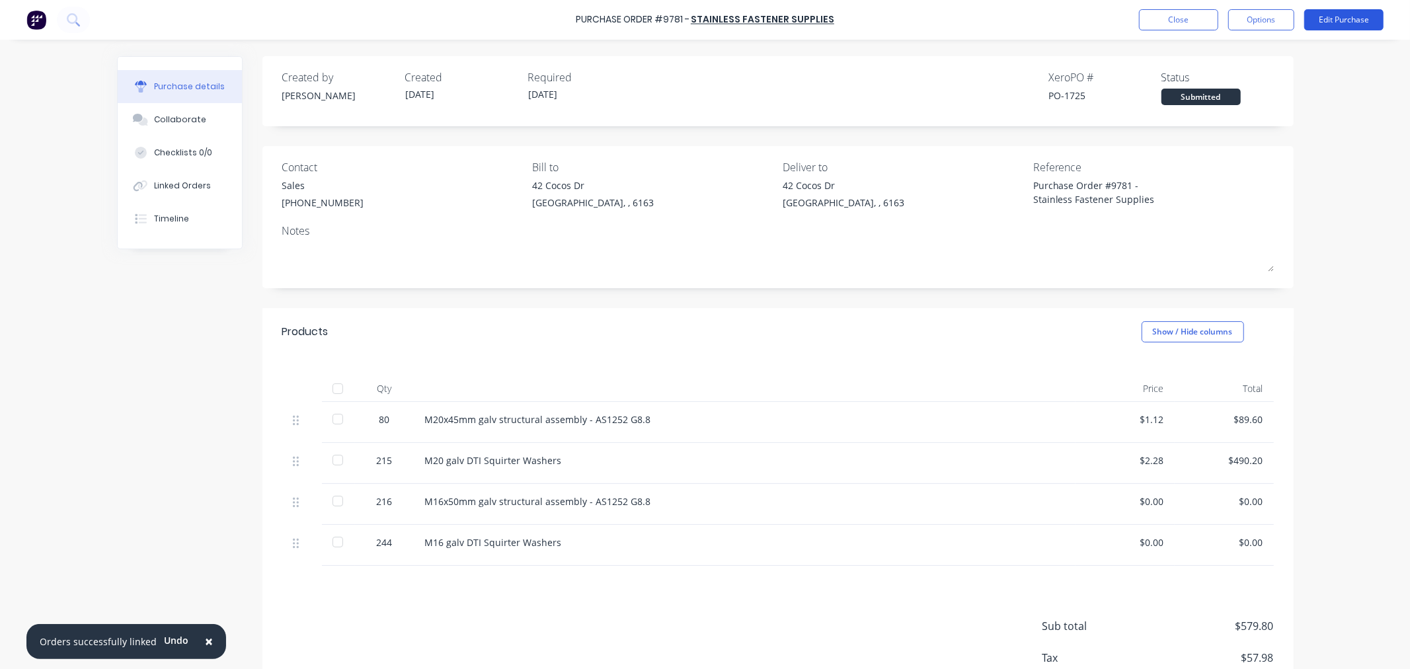
click at [1344, 19] on button "Edit Purchase" at bounding box center [1343, 19] width 79 height 21
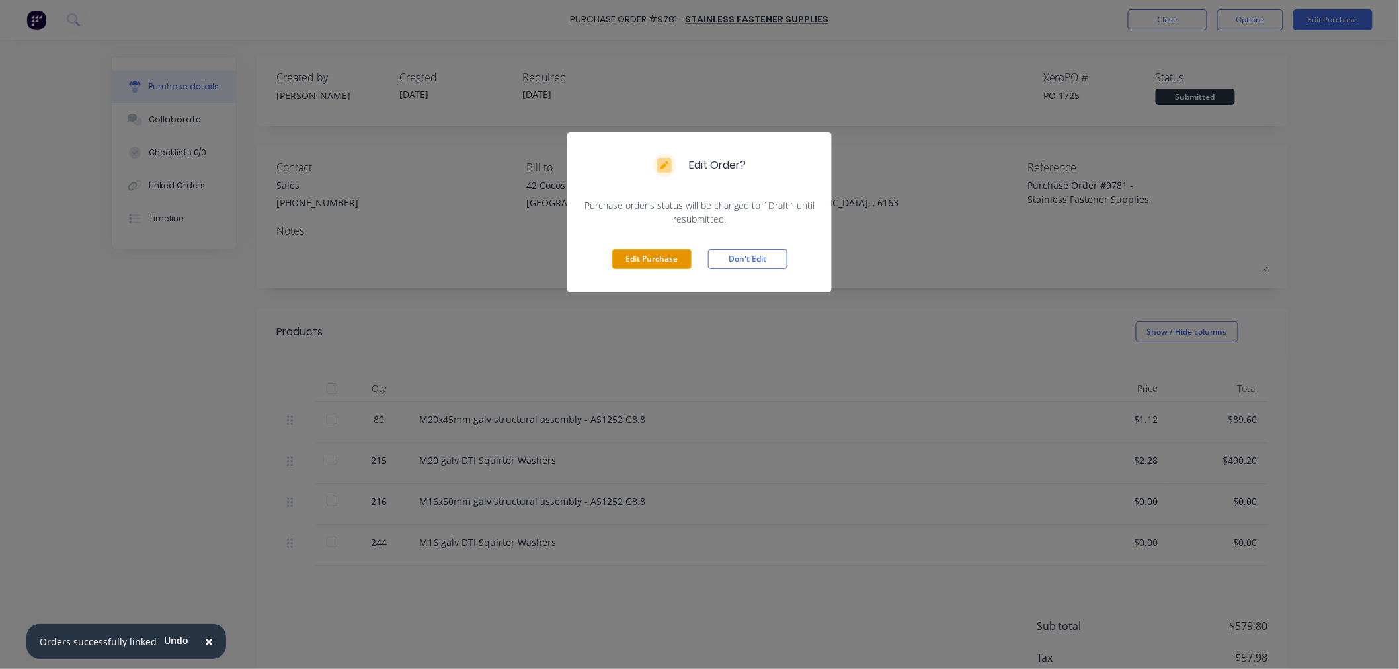
click at [664, 262] on button "Edit Purchase" at bounding box center [651, 259] width 79 height 20
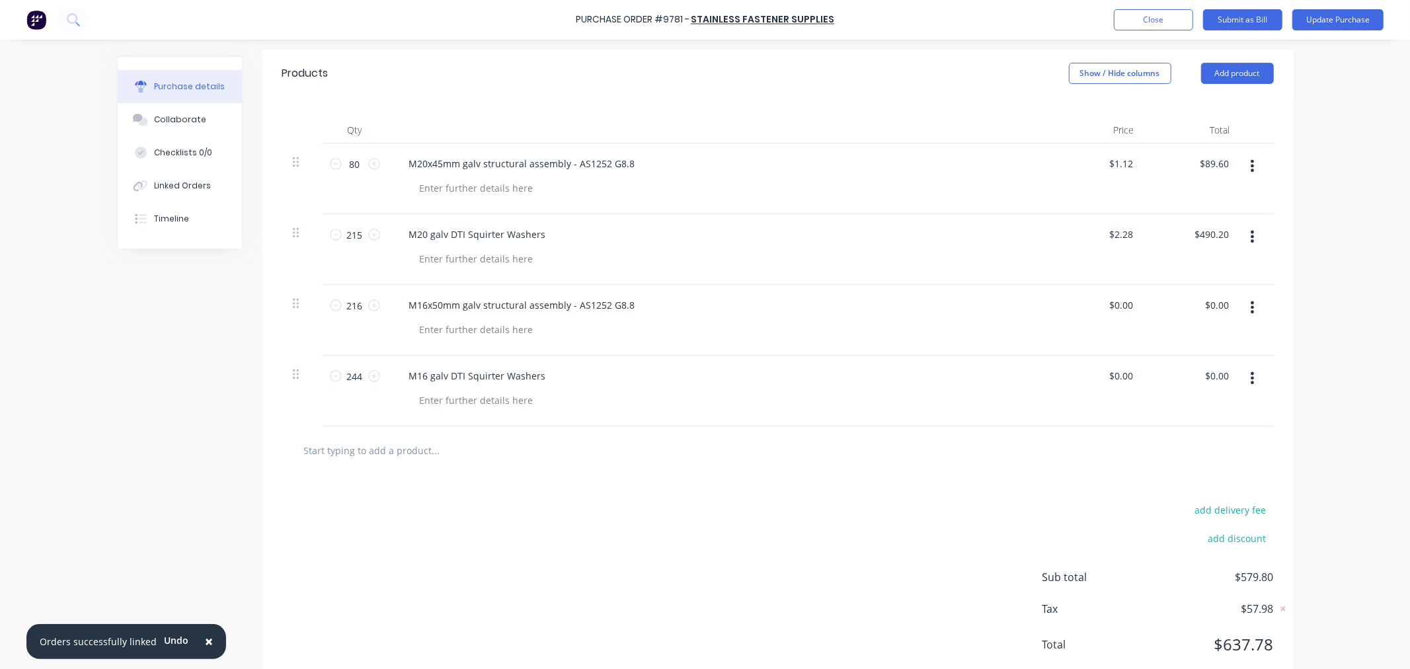
scroll to position [243, 0]
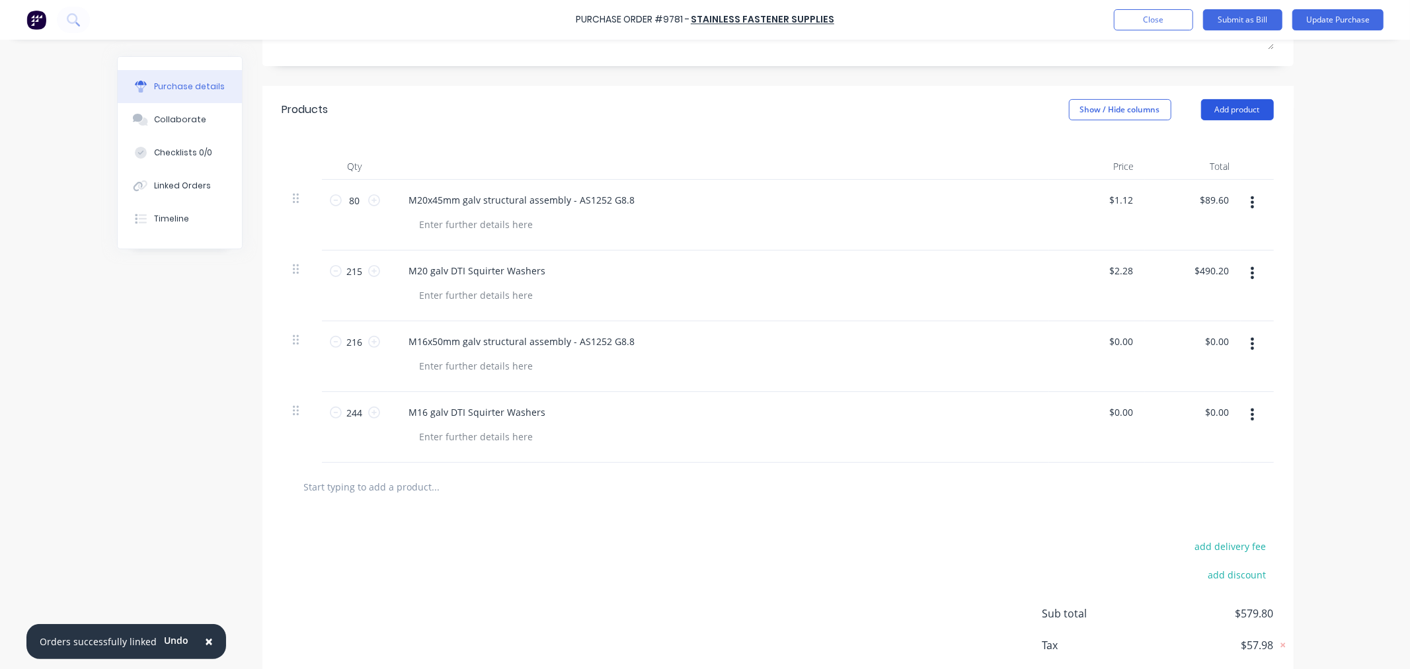
click at [1217, 106] on button "Add product" at bounding box center [1237, 109] width 73 height 21
click at [1181, 169] on div "Basic product" at bounding box center [1211, 170] width 102 height 19
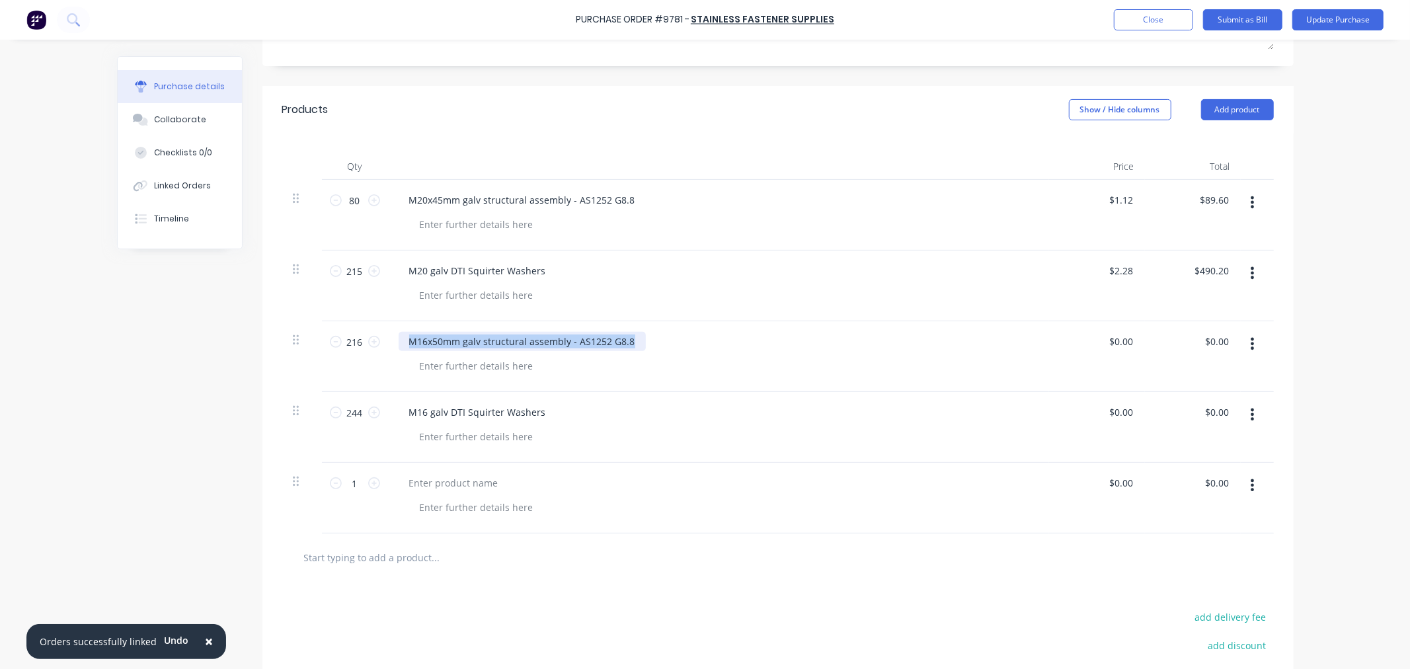
drag, startPoint x: 425, startPoint y: 345, endPoint x: 708, endPoint y: 342, distance: 282.9
click at [708, 340] on div "M16x50mm galv structural assembly - AS1252 G8.8" at bounding box center [719, 341] width 640 height 19
copy div "M16x50mm galv structural assembly - AS1252 G8.8"
type textarea "x"
click at [449, 482] on div at bounding box center [454, 482] width 110 height 19
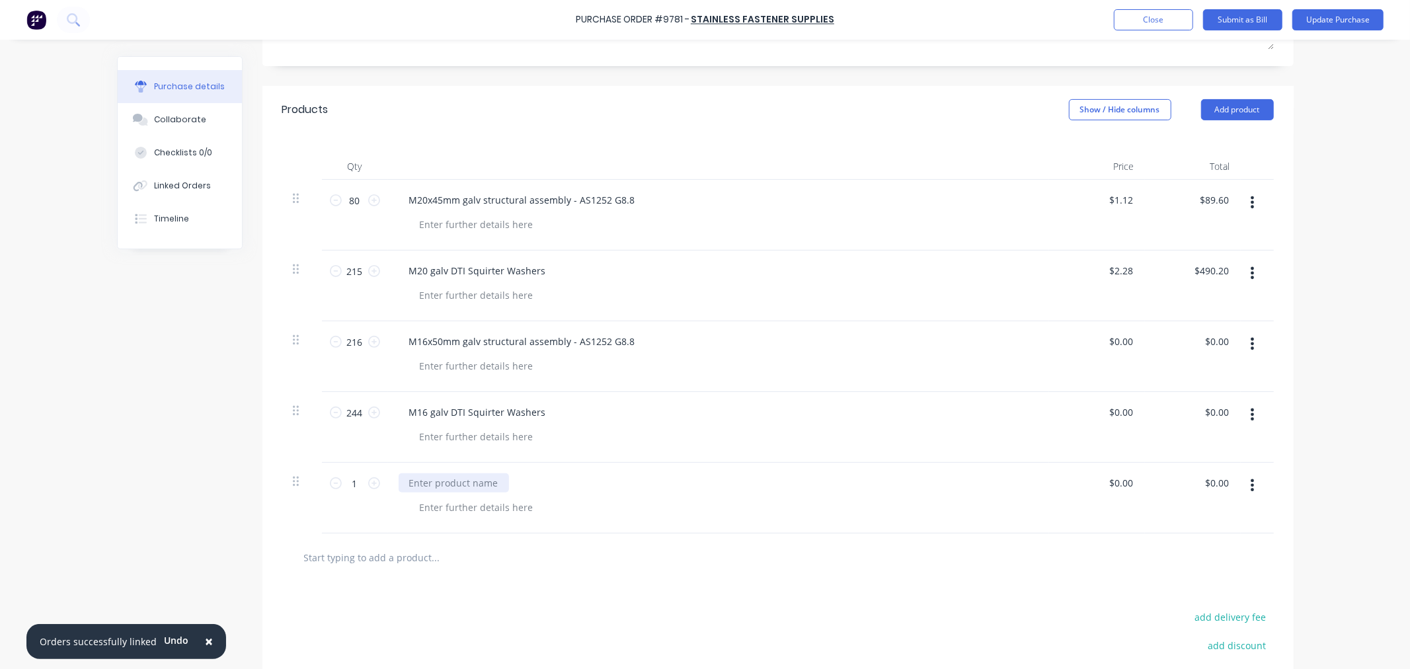
paste div
drag, startPoint x: 428, startPoint y: 479, endPoint x: 428, endPoint y: 488, distance: 8.6
click at [428, 480] on div "M16x50mm galv structural assembly - AS1252 G8.8" at bounding box center [522, 482] width 247 height 19
drag, startPoint x: 352, startPoint y: 484, endPoint x: 326, endPoint y: 485, distance: 25.8
click at [332, 485] on div "1 1" at bounding box center [354, 483] width 45 height 20
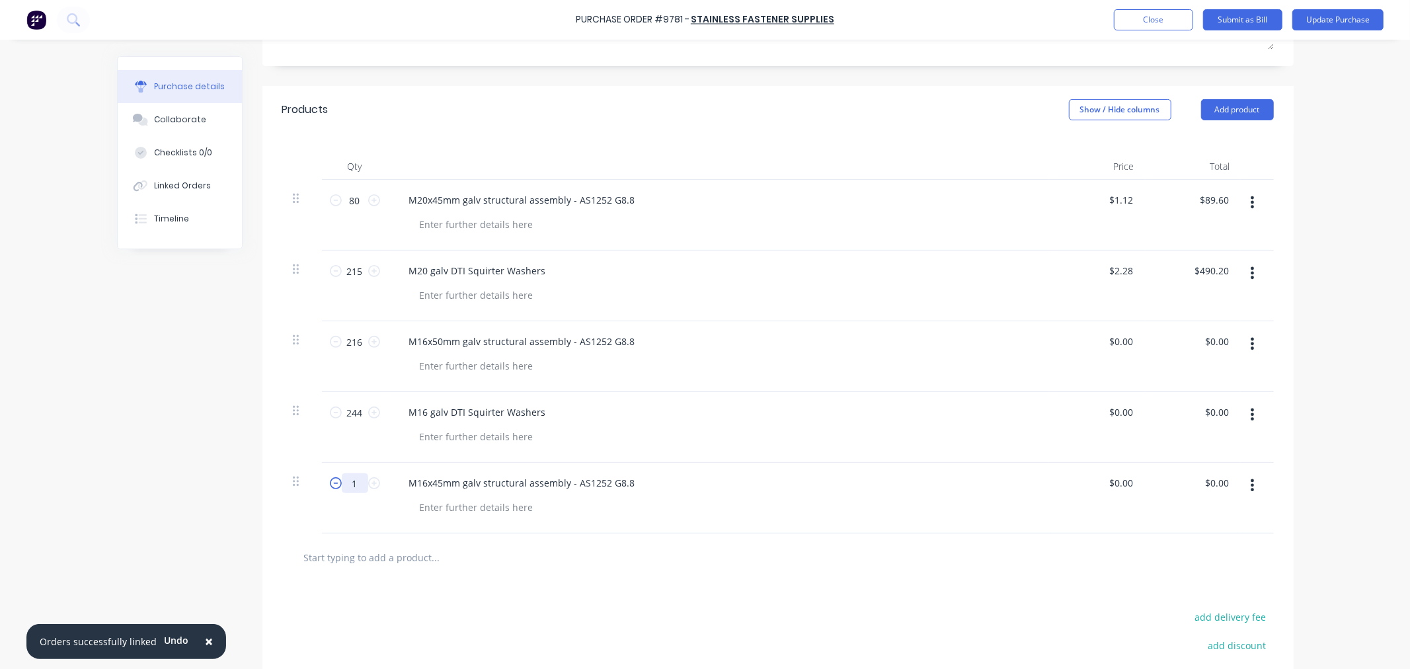
type textarea "x"
type input "2"
type textarea "x"
type input "28"
type textarea "x"
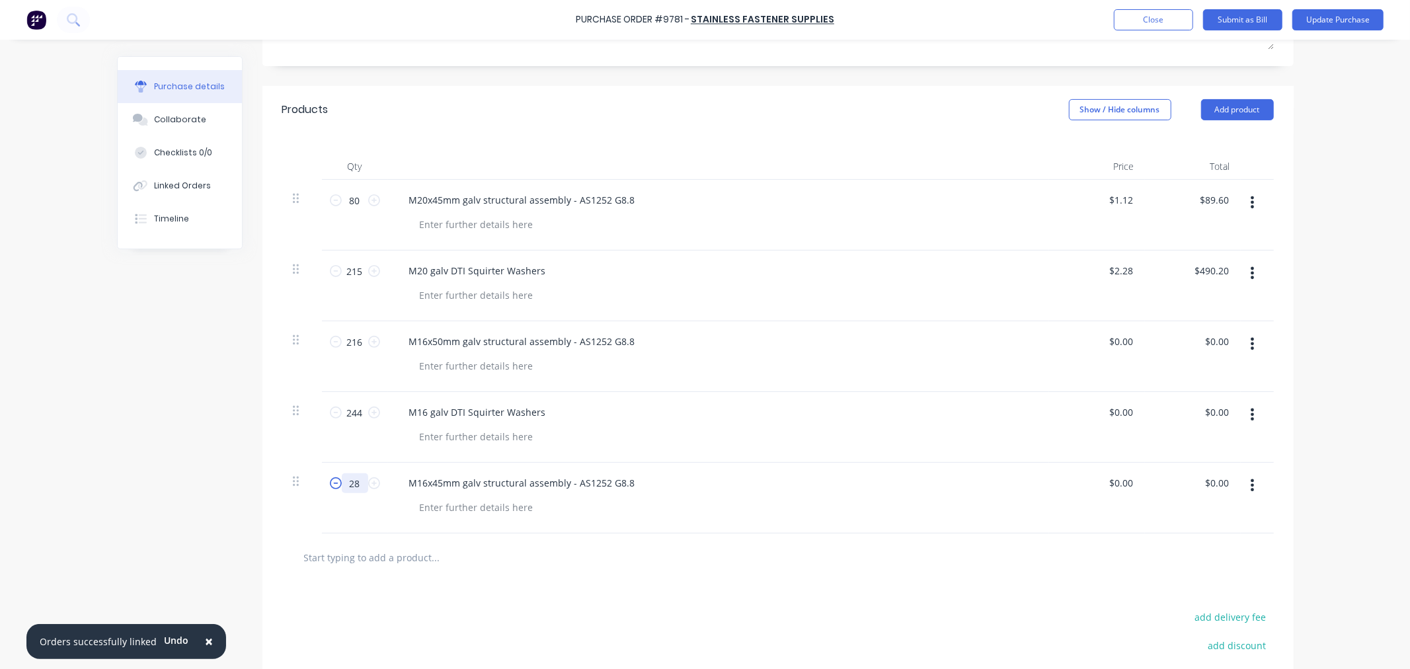
type input "28"
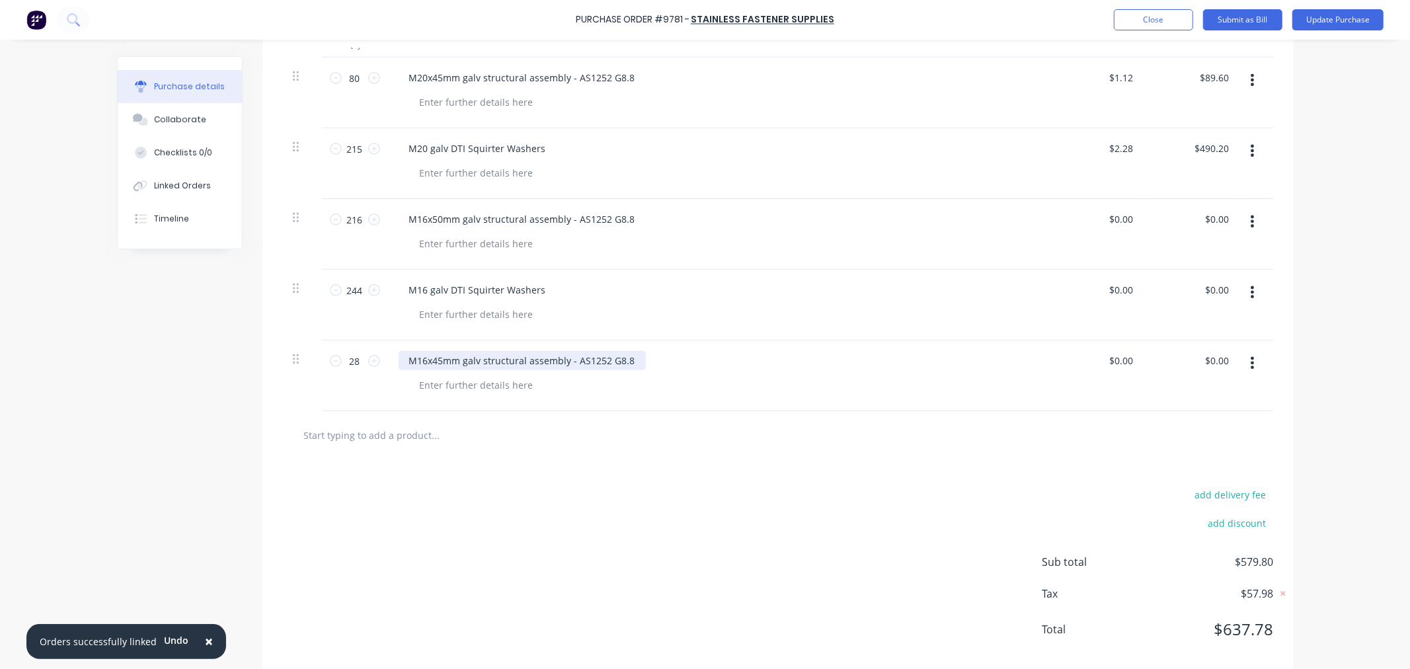
scroll to position [387, 0]
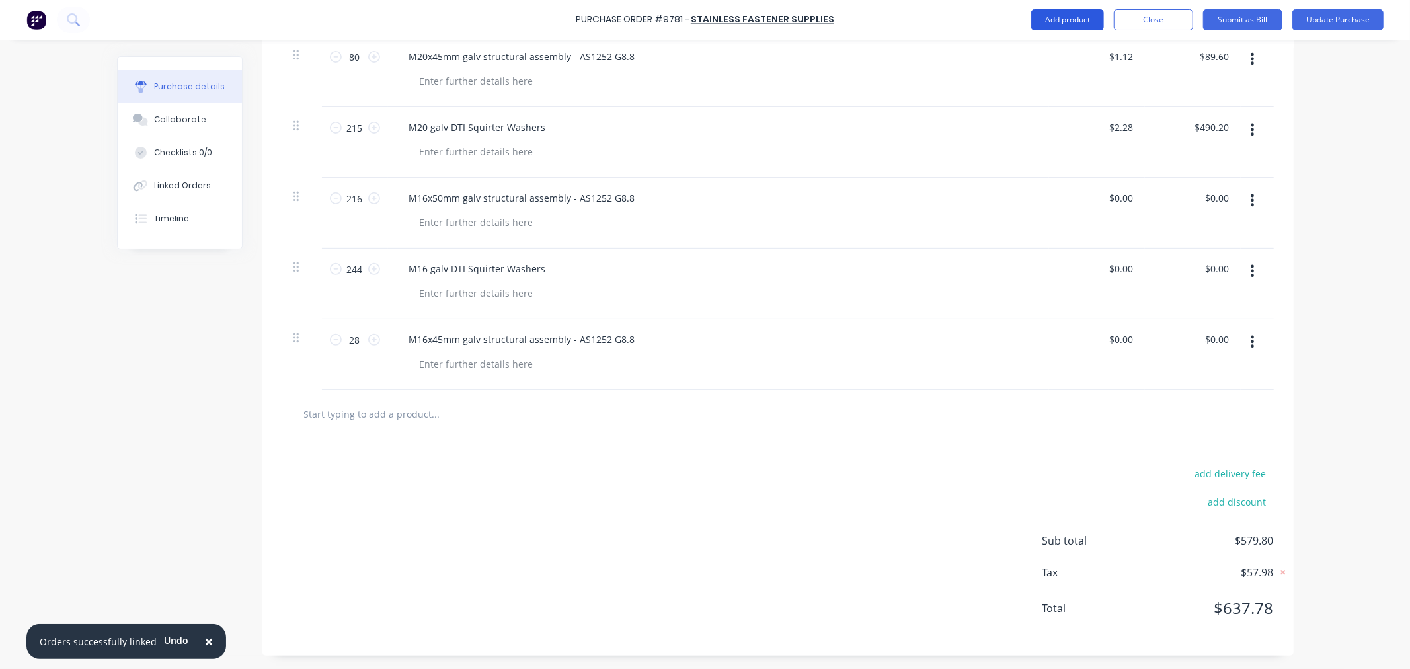
click at [1072, 20] on button "Add product" at bounding box center [1067, 19] width 73 height 21
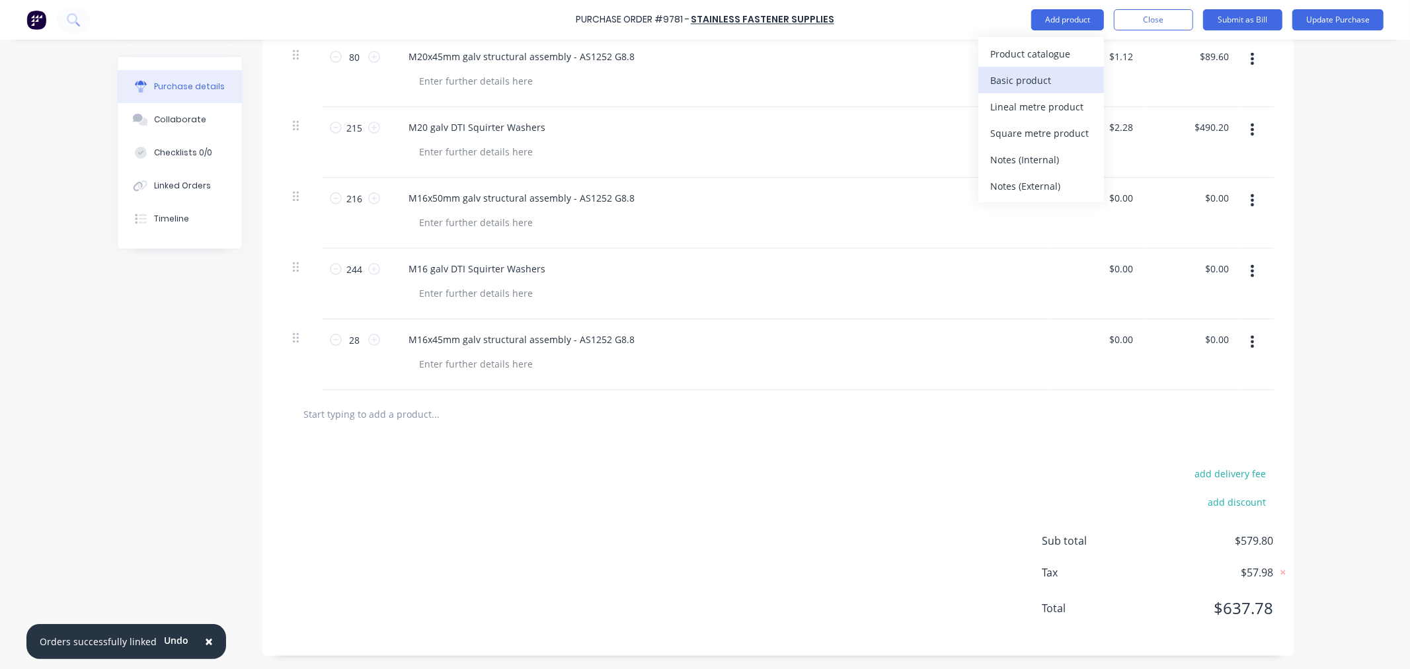
click at [1032, 78] on div "Basic product" at bounding box center [1041, 80] width 102 height 19
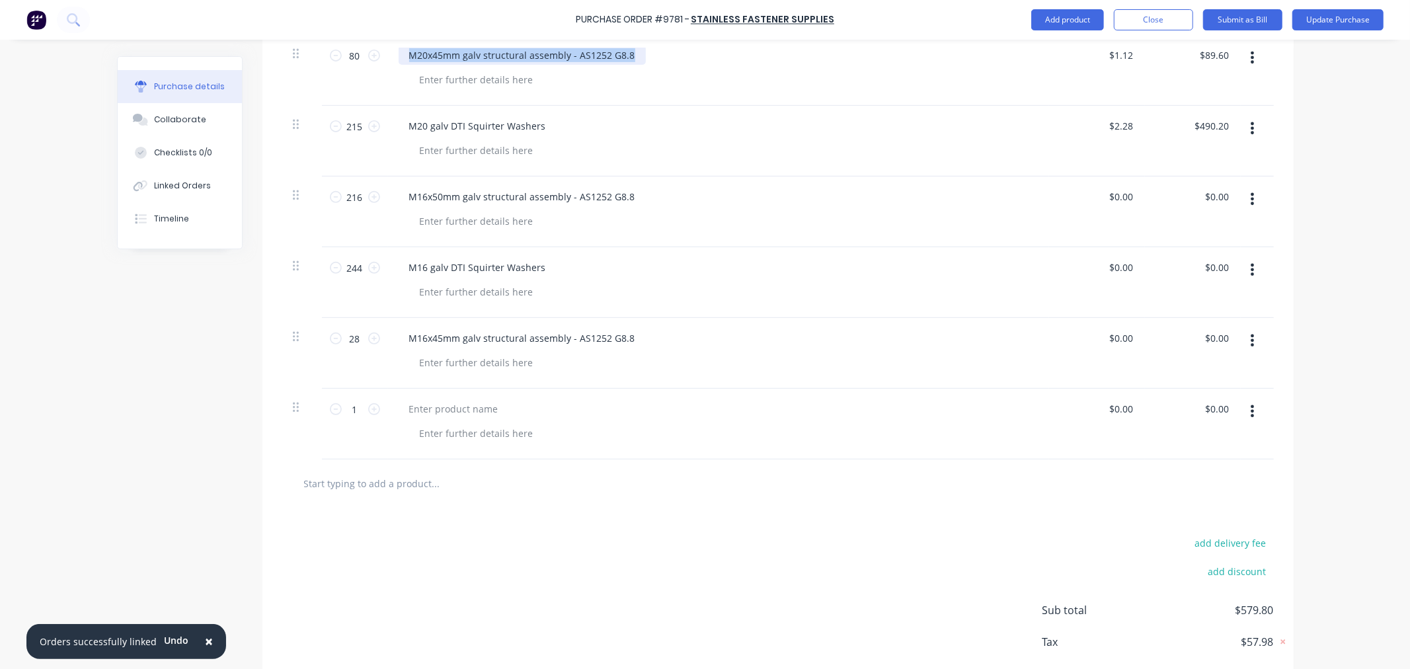
drag, startPoint x: 401, startPoint y: 54, endPoint x: 711, endPoint y: 65, distance: 310.2
click at [711, 65] on div "M20x45mm galv structural assembly - AS1252 G8.8" at bounding box center [719, 55] width 640 height 19
copy div "M20x45mm galv structural assembly - AS1252 G8.8"
type textarea "x"
click at [464, 412] on div at bounding box center [454, 408] width 110 height 19
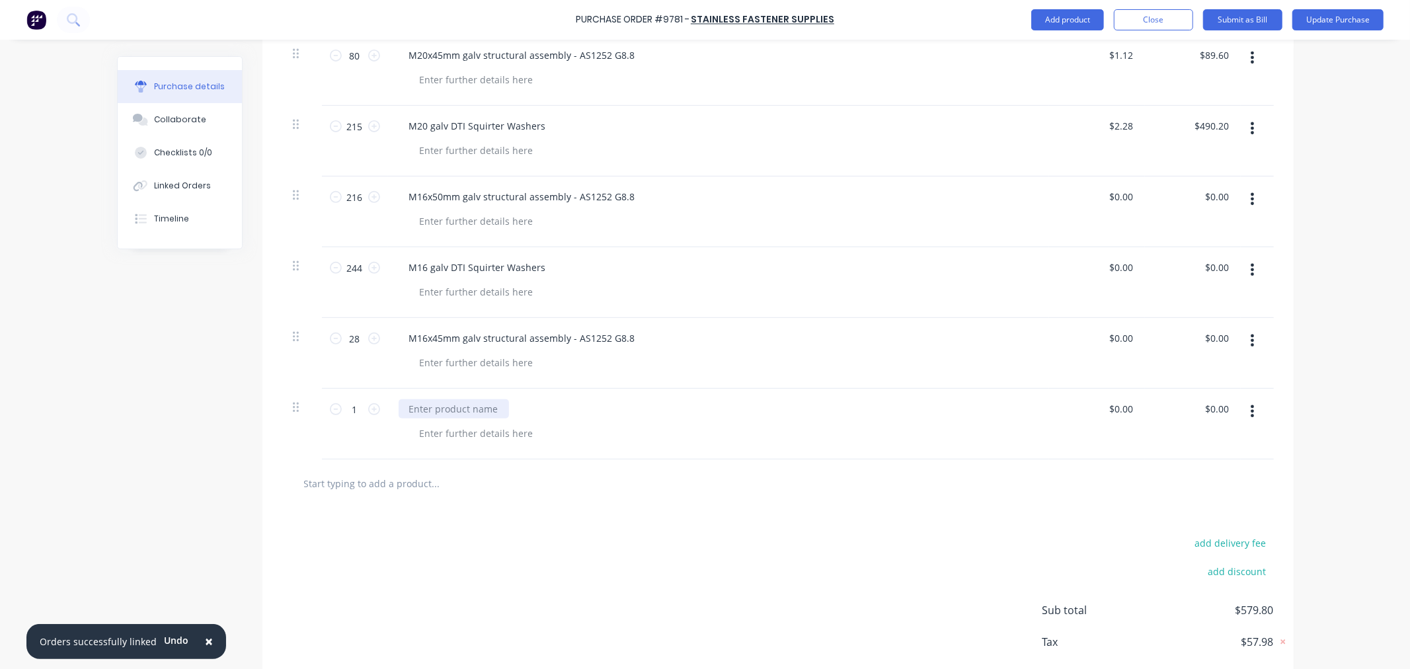
paste div
click at [428, 410] on div "M20x45mm galv structural assembly - AS1252 G8.8" at bounding box center [522, 408] width 247 height 19
click at [490, 488] on input "text" at bounding box center [435, 483] width 264 height 26
drag, startPoint x: 351, startPoint y: 410, endPoint x: 326, endPoint y: 410, distance: 25.1
click at [332, 410] on div "1 1" at bounding box center [354, 409] width 45 height 20
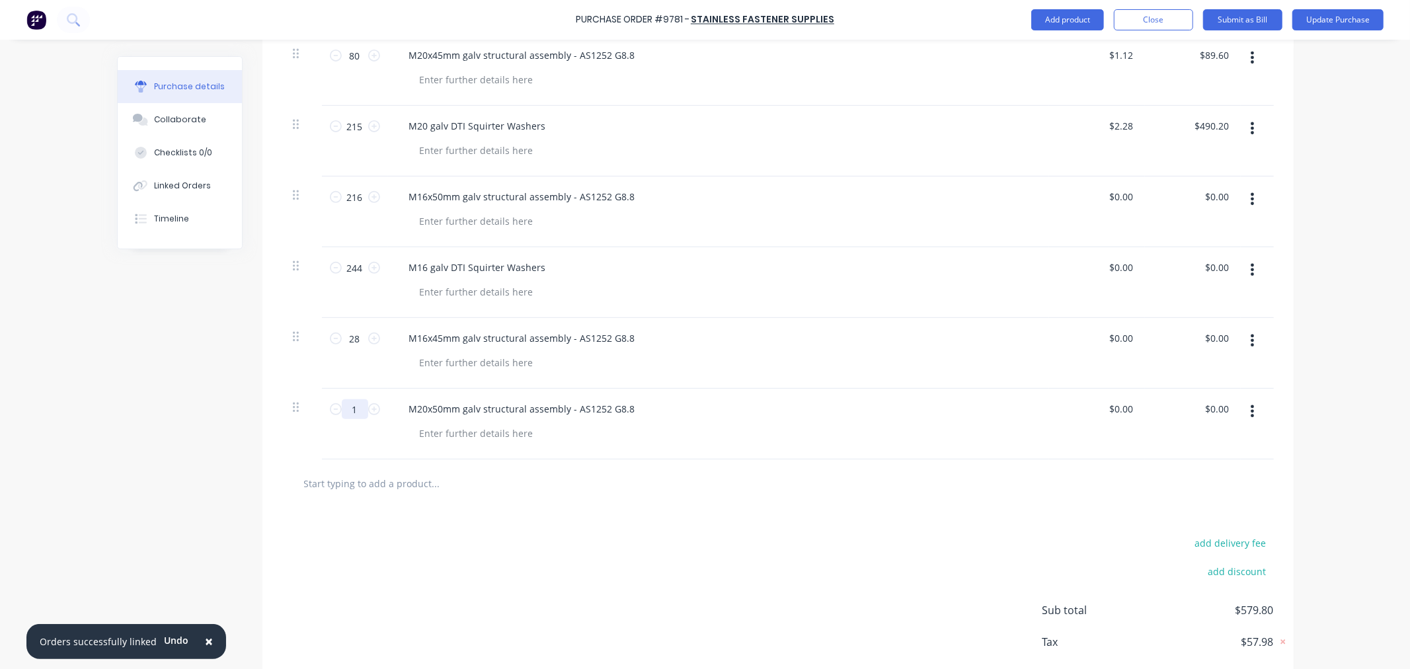
type textarea "x"
type input "8"
type textarea "x"
type input "80"
type textarea "x"
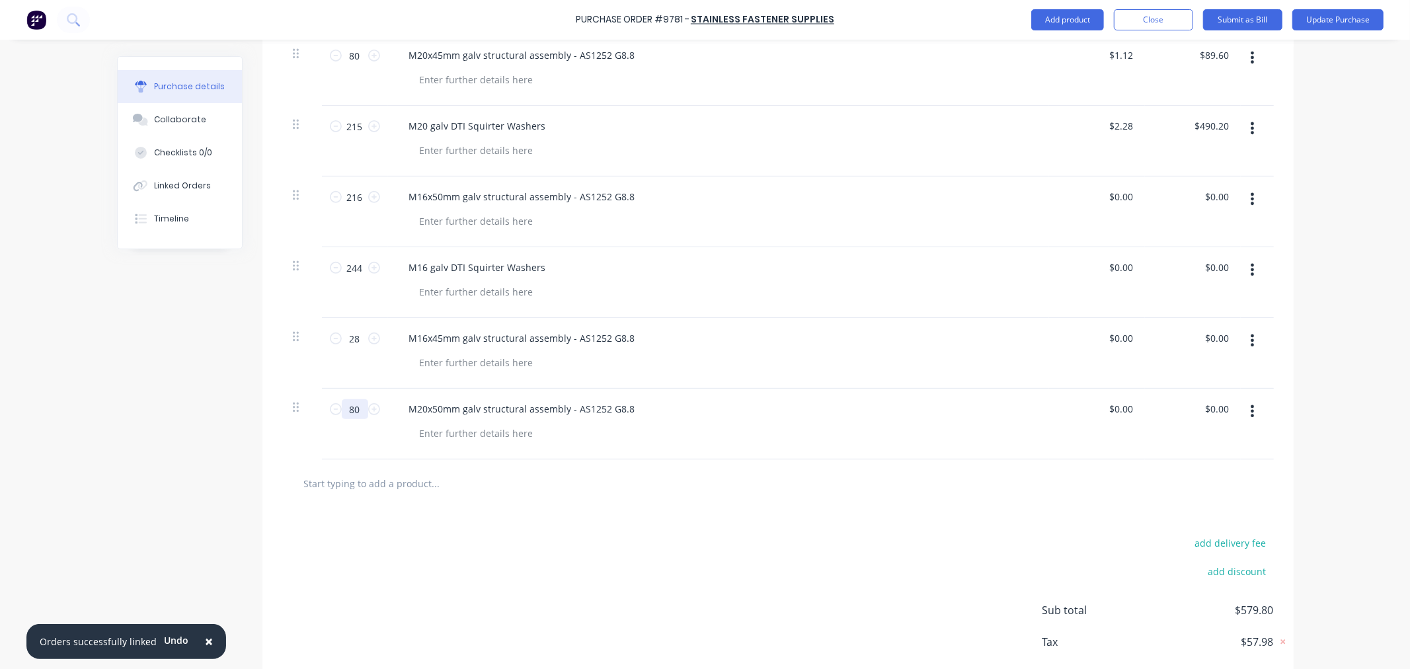
type input "80"
click at [519, 562] on div "add delivery fee add discount Sub total $579.80 Tax $57.98 Total $637.78" at bounding box center [777, 616] width 1031 height 217
click at [1066, 17] on button "Add product" at bounding box center [1067, 19] width 73 height 21
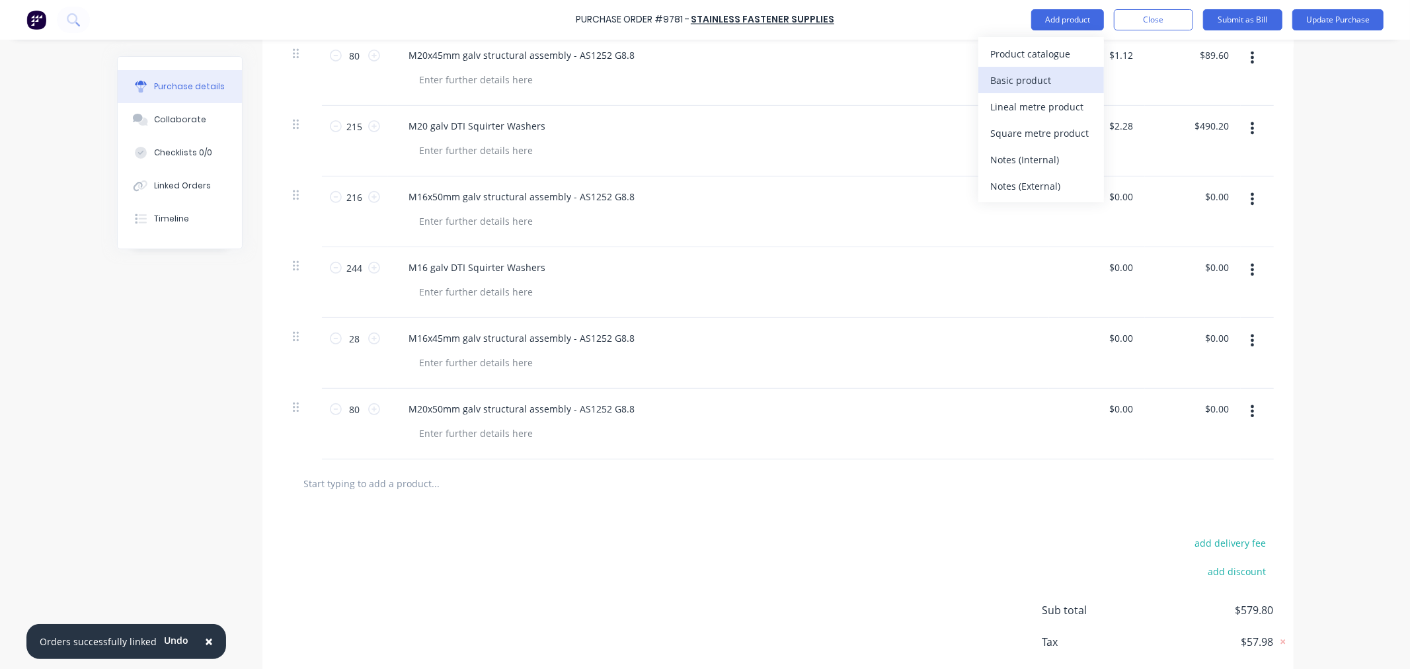
click at [1029, 80] on div "Basic product" at bounding box center [1041, 80] width 102 height 19
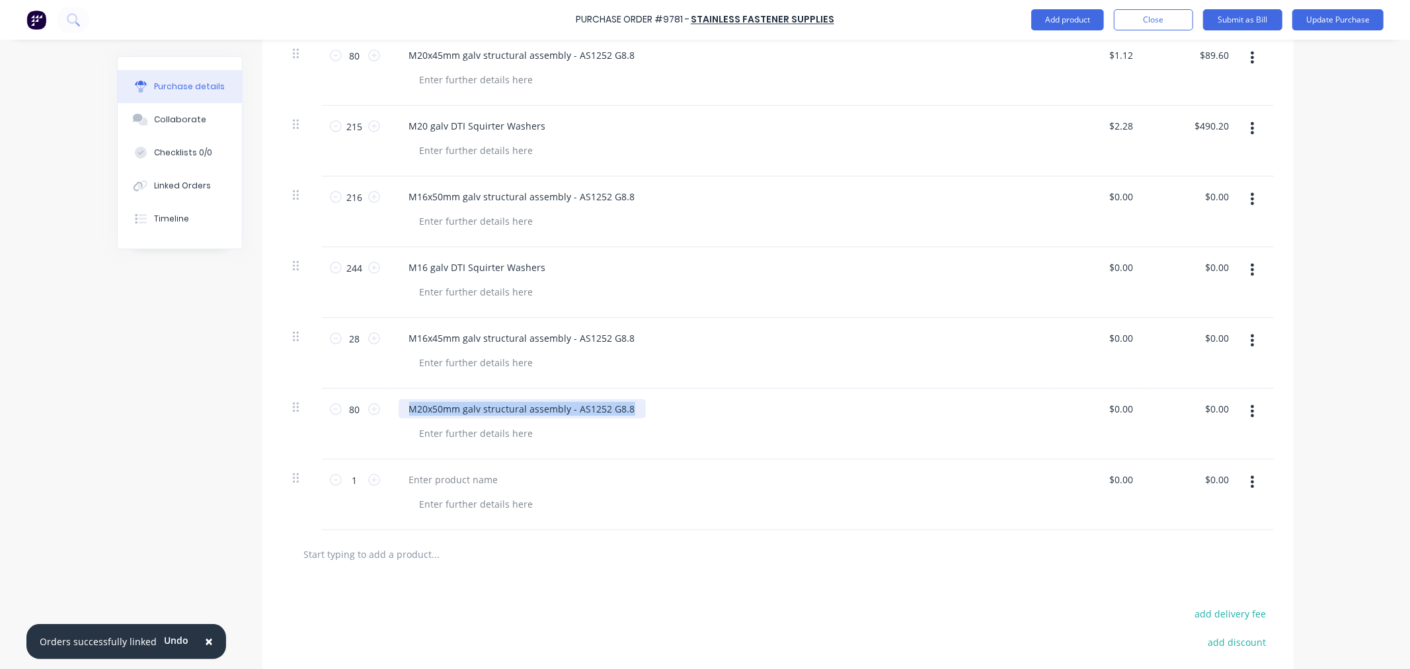
drag, startPoint x: 398, startPoint y: 408, endPoint x: 634, endPoint y: 410, distance: 236.6
click at [634, 410] on div "M20x50mm galv structural assembly - AS1252 G8.8" at bounding box center [719, 408] width 640 height 19
copy div "M20x50mm galv structural assembly - AS1252 G8.8"
type textarea "x"
click at [440, 479] on div at bounding box center [454, 479] width 110 height 19
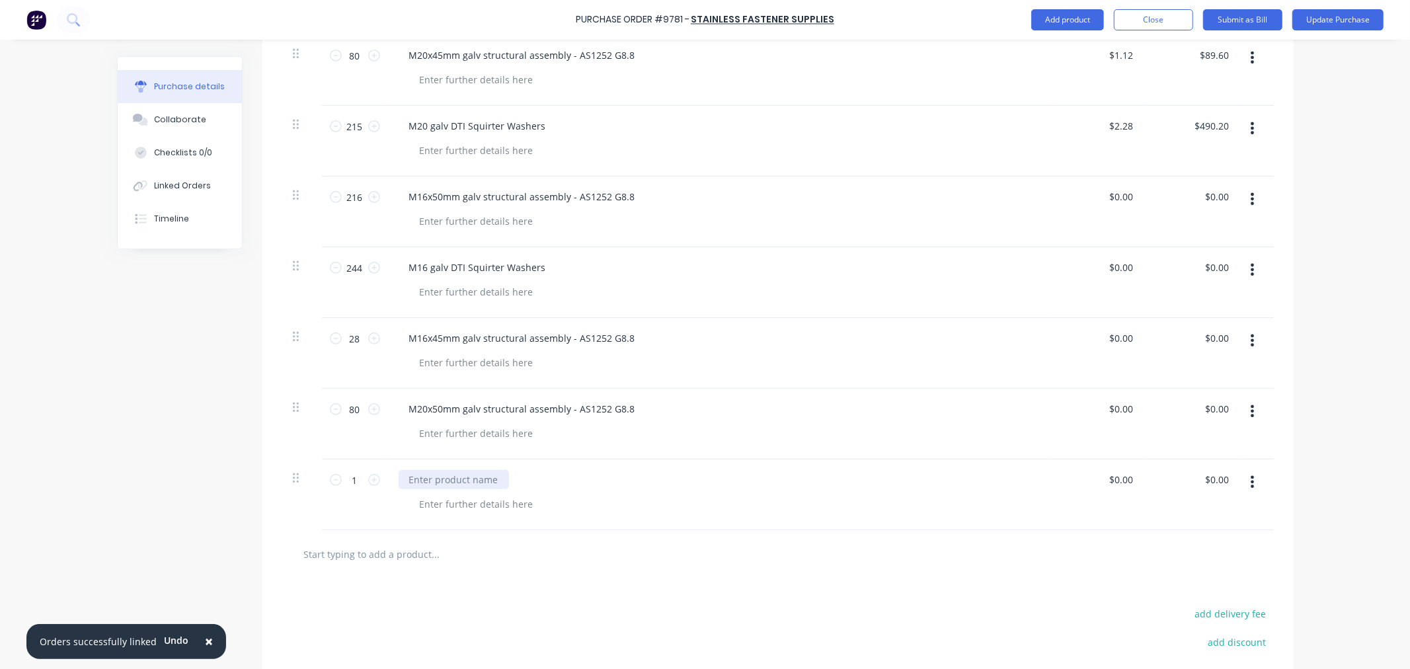
paste div
click at [431, 480] on div "M20x50mm galv structural assembly - AS1252 G8.8" at bounding box center [522, 479] width 247 height 19
click at [354, 483] on input "1" at bounding box center [355, 480] width 26 height 20
type textarea "x"
type input "5"
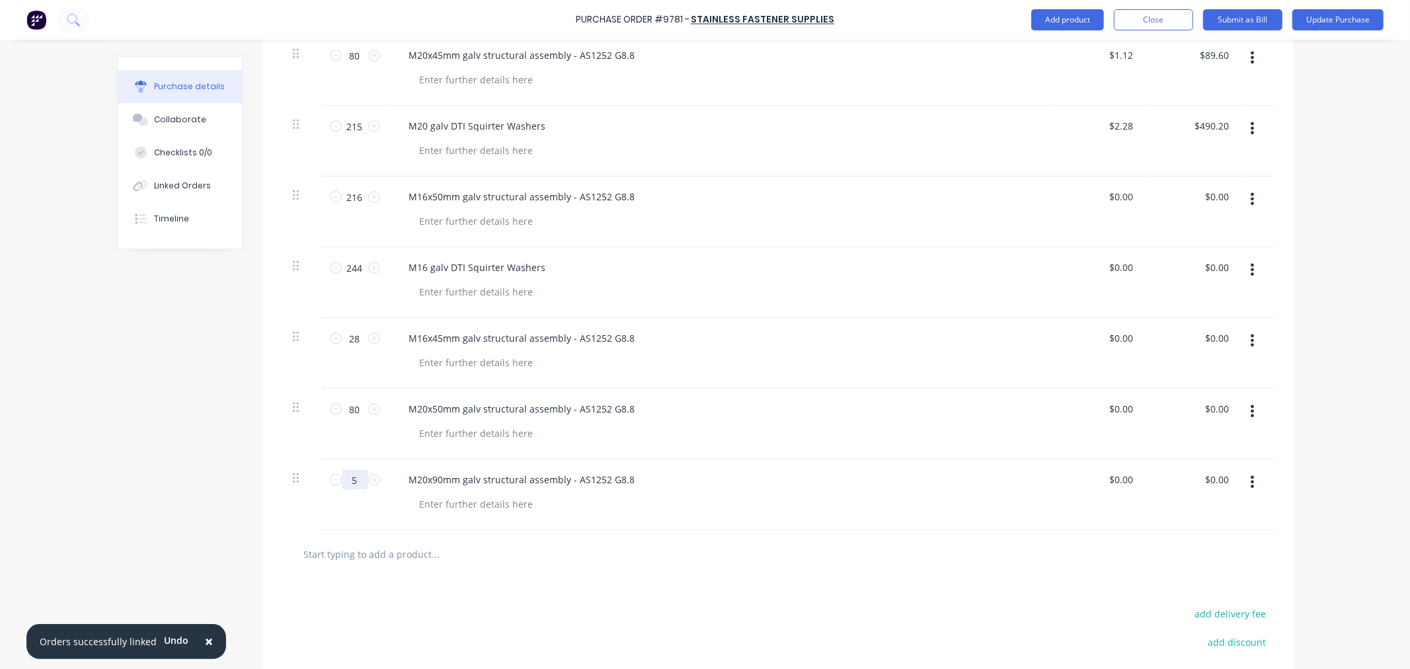
type textarea "x"
type input "55"
type textarea "x"
type input "55"
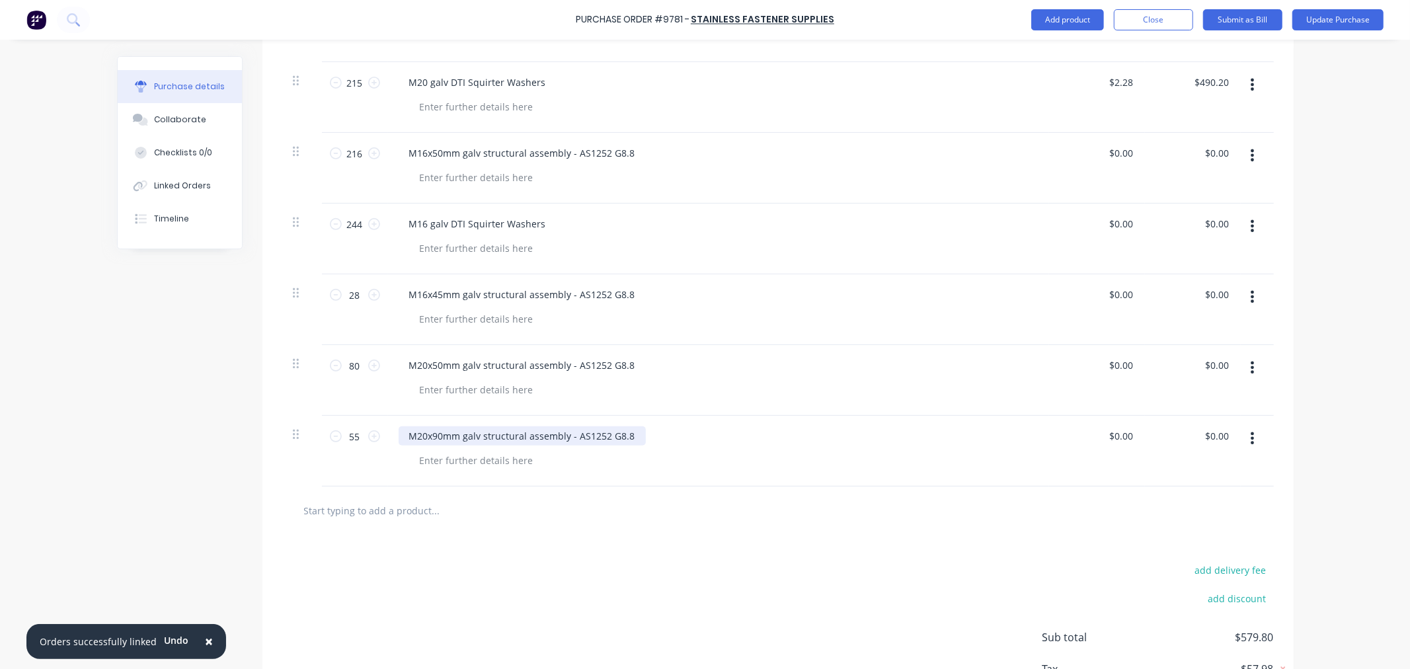
scroll to position [529, 0]
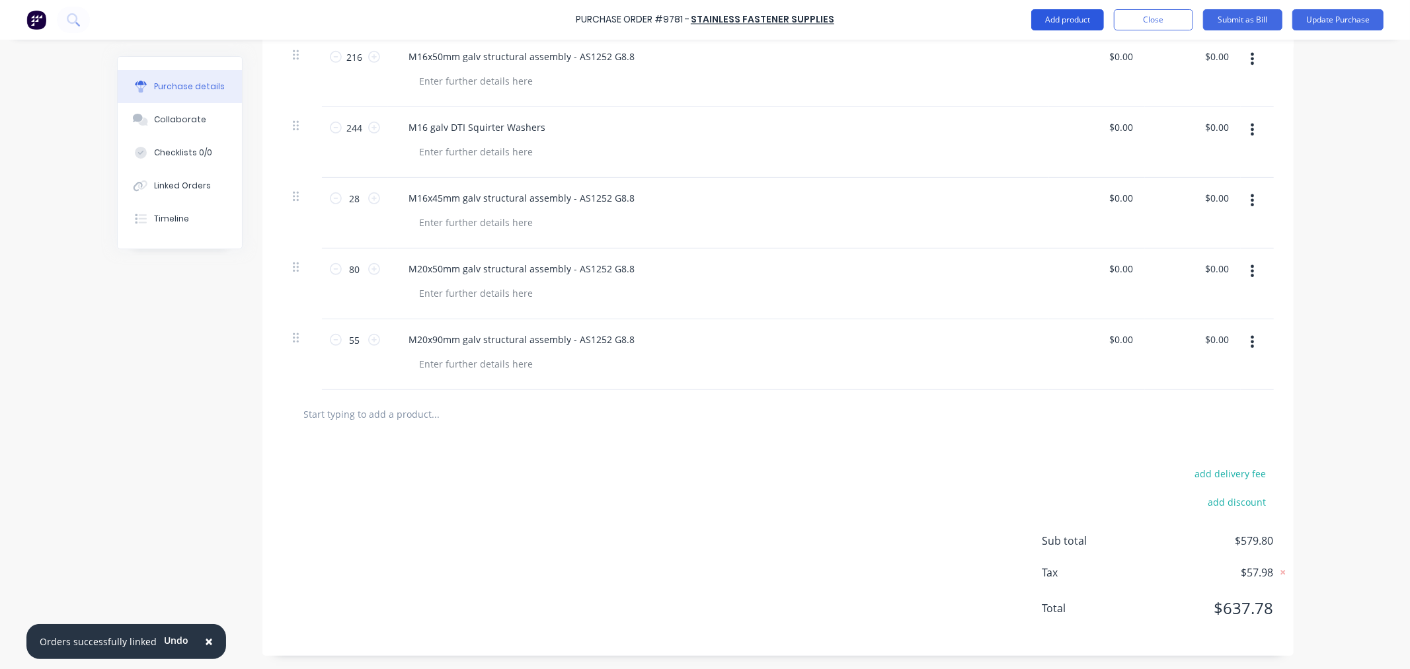
click at [1069, 20] on button "Add product" at bounding box center [1067, 19] width 73 height 21
click at [1038, 75] on div "Basic product" at bounding box center [1041, 80] width 102 height 19
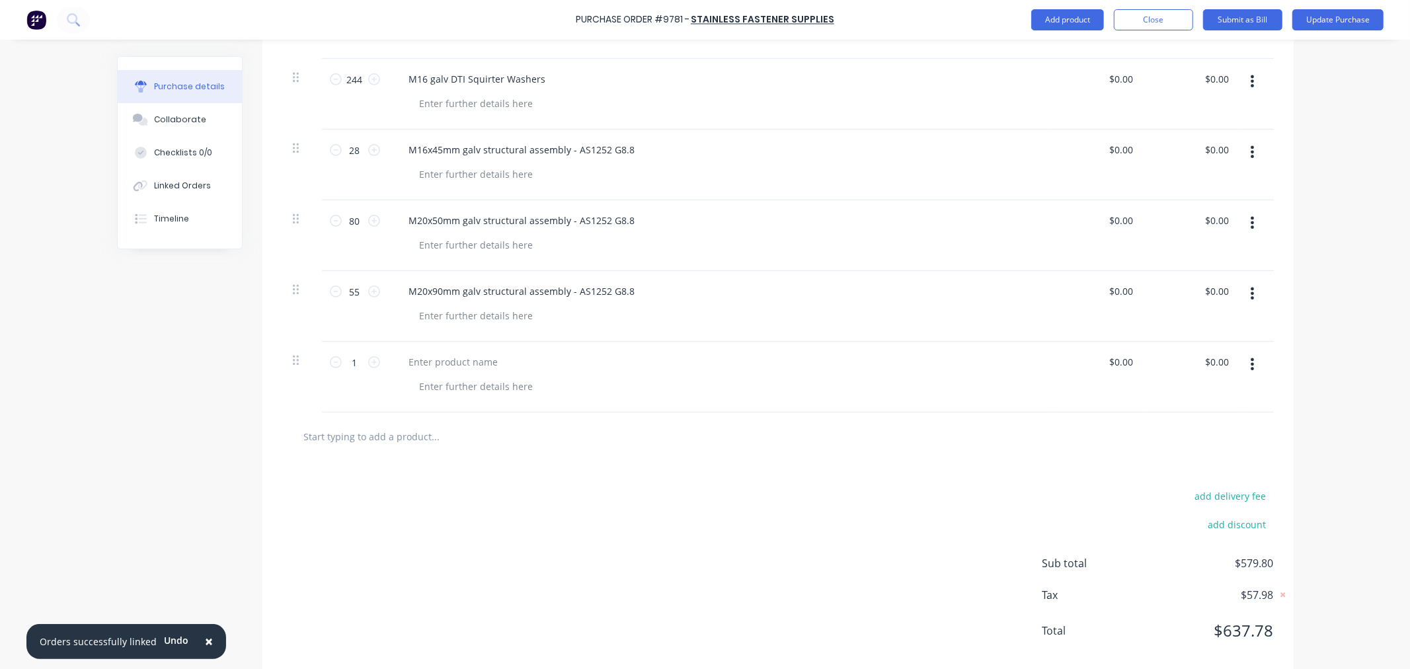
scroll to position [599, 0]
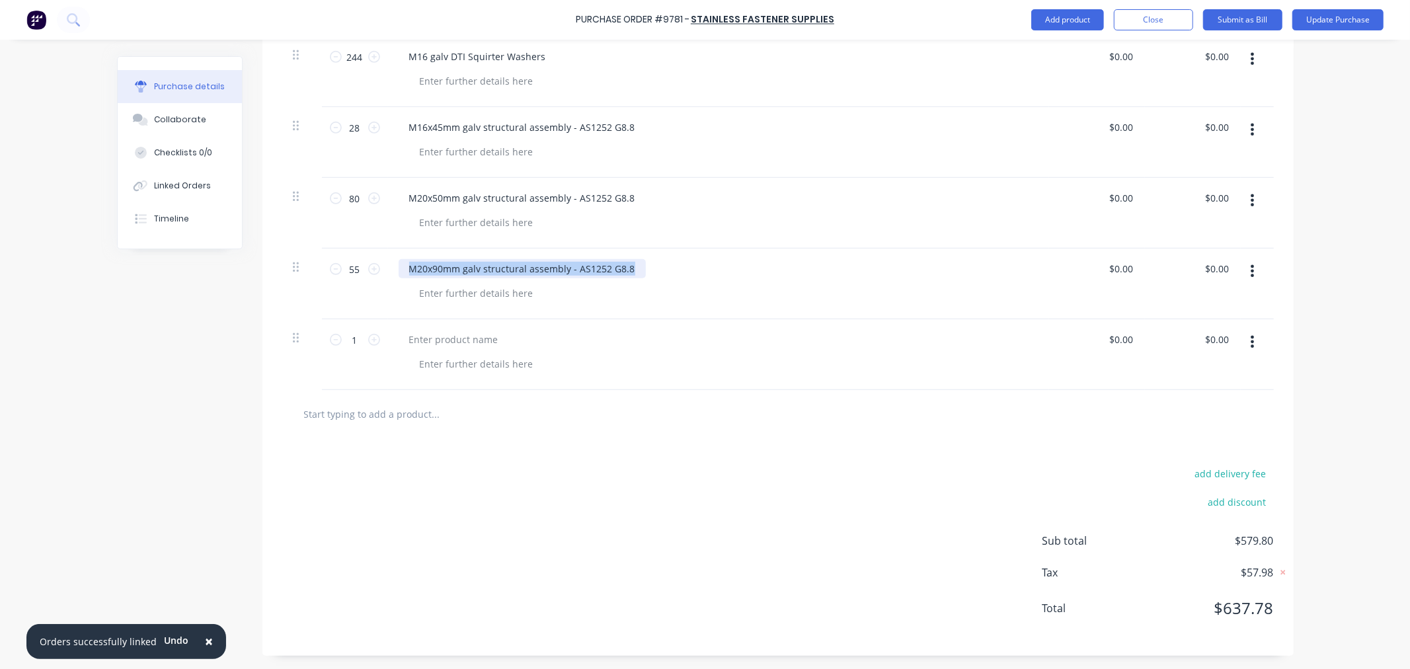
drag, startPoint x: 401, startPoint y: 265, endPoint x: 742, endPoint y: 270, distance: 341.7
click at [742, 270] on div "M20x90mm galv structural assembly - AS1252 G8.8" at bounding box center [719, 268] width 640 height 19
copy div "M20x90mm galv structural assembly - AS1252 G8.8"
type textarea "x"
click at [438, 341] on div at bounding box center [454, 339] width 110 height 19
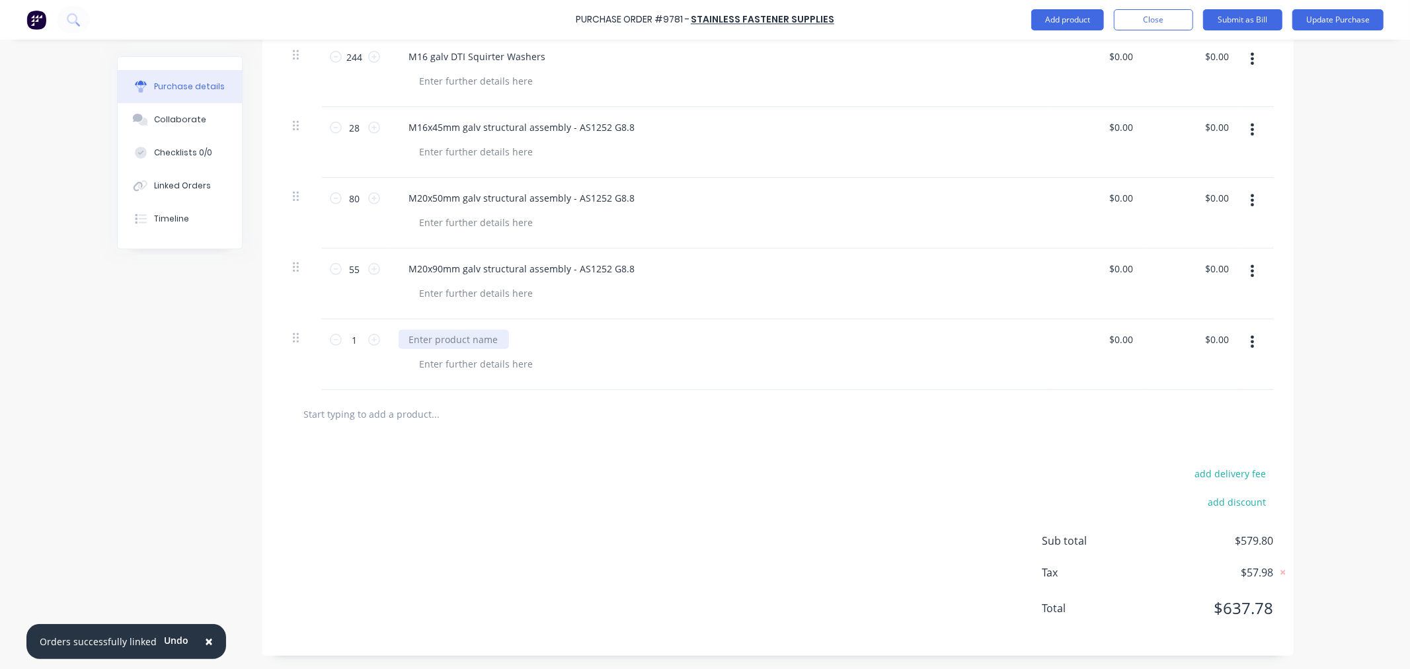
paste div
drag, startPoint x: 430, startPoint y: 337, endPoint x: 444, endPoint y: 358, distance: 25.1
click at [430, 338] on div "M20x90mm galv structural assembly - AS1252 G8.8" at bounding box center [522, 339] width 247 height 19
drag, startPoint x: 355, startPoint y: 338, endPoint x: 316, endPoint y: 344, distance: 39.4
click at [322, 341] on div "1 1" at bounding box center [355, 354] width 66 height 71
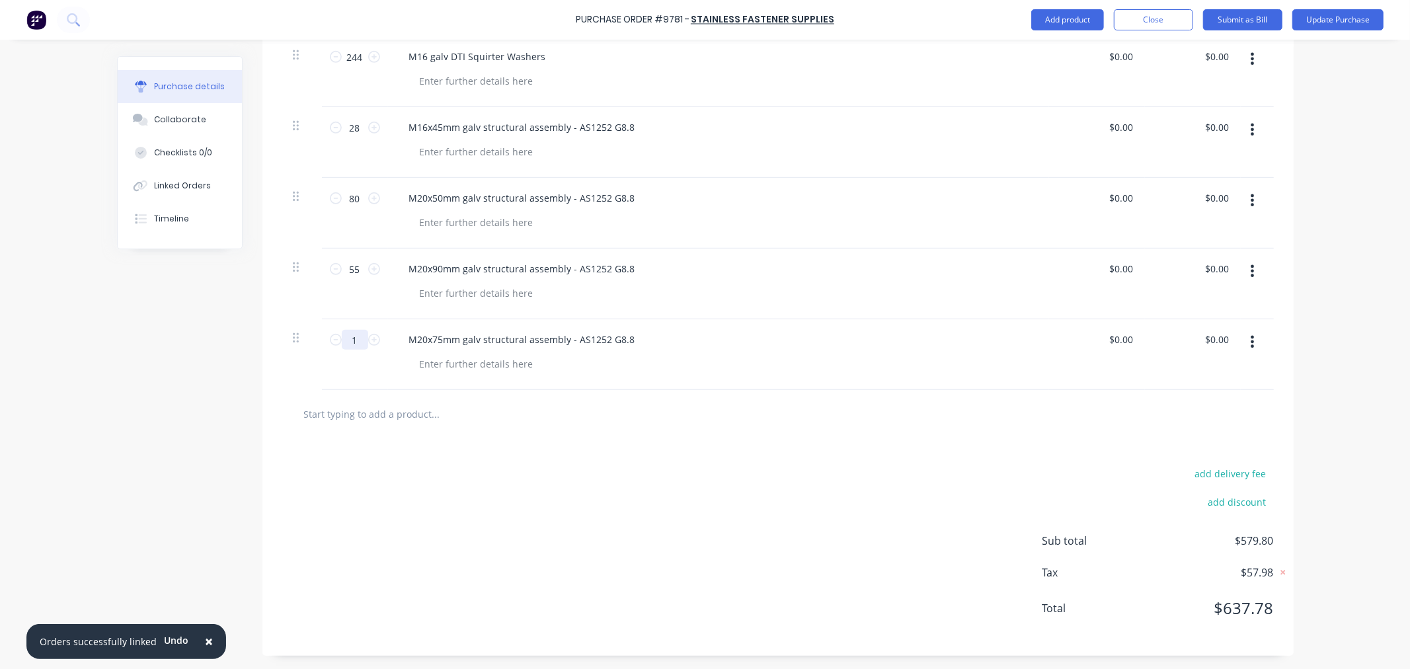
type textarea "x"
type input "3"
type textarea "x"
type input "33"
type textarea "x"
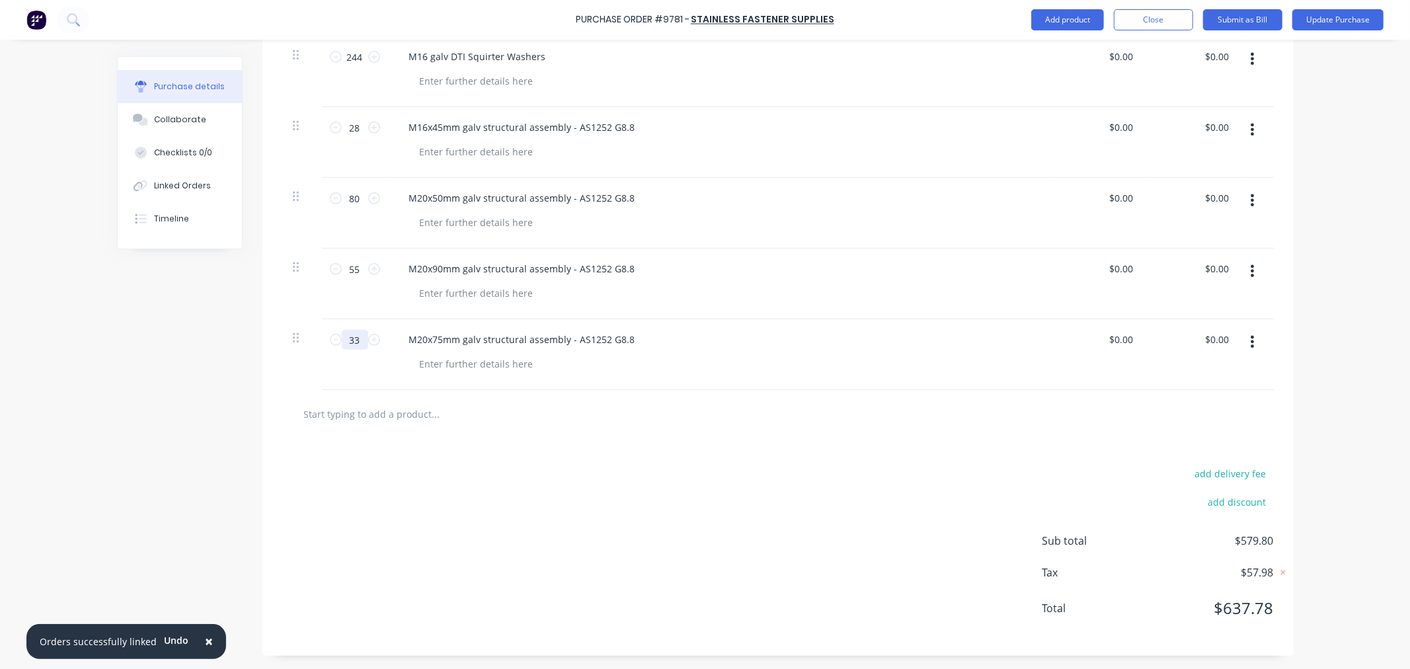
type input "330"
type textarea "x"
type input "330"
click at [1076, 22] on button "Add product" at bounding box center [1067, 19] width 73 height 21
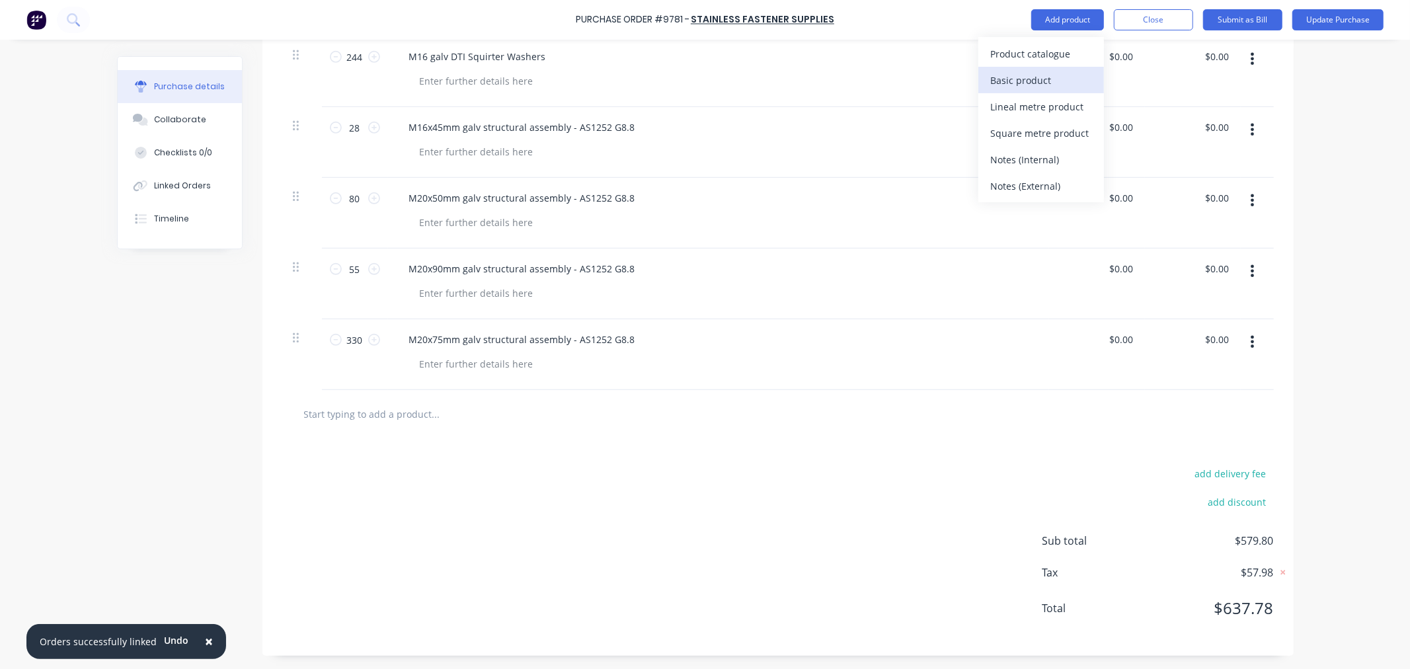
click at [1045, 75] on div "Basic product" at bounding box center [1041, 80] width 102 height 19
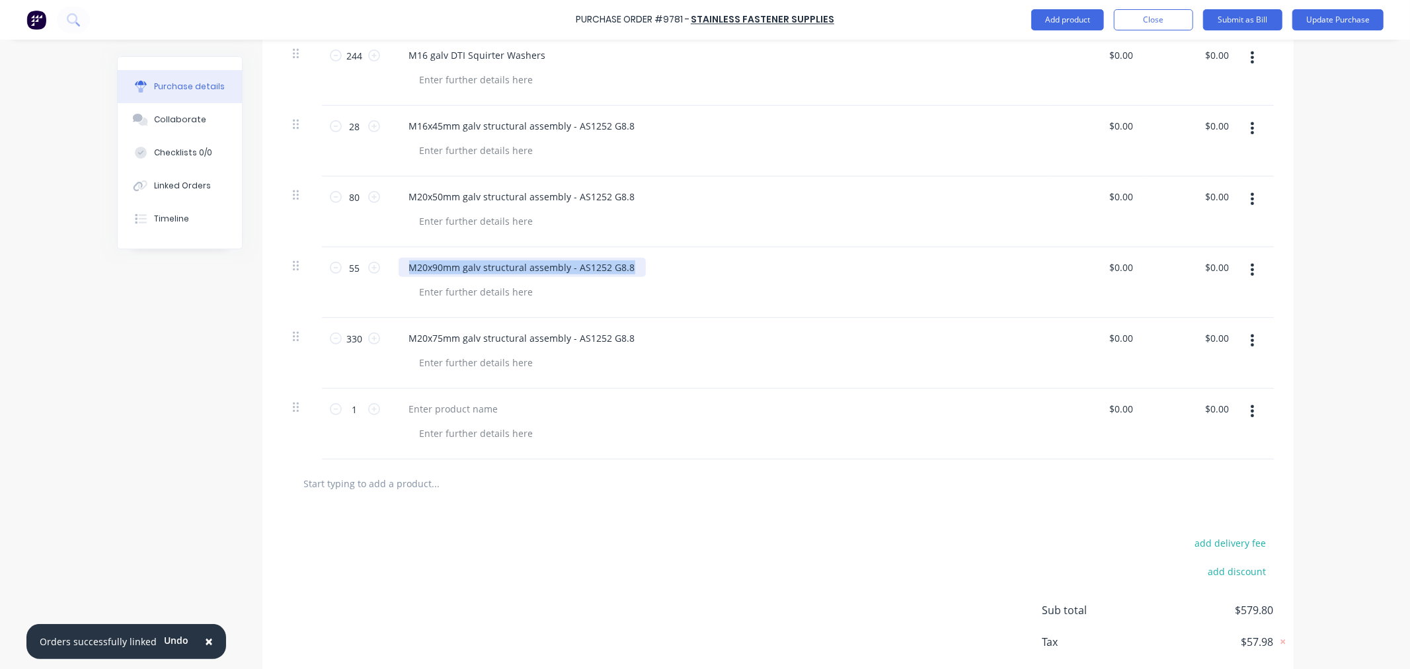
drag, startPoint x: 403, startPoint y: 262, endPoint x: 742, endPoint y: 289, distance: 340.1
click at [744, 288] on div "M20x90mm galv structural assembly - AS1252 G8.8" at bounding box center [718, 282] width 661 height 71
type textarea "x"
click at [455, 401] on div at bounding box center [454, 408] width 110 height 19
paste div
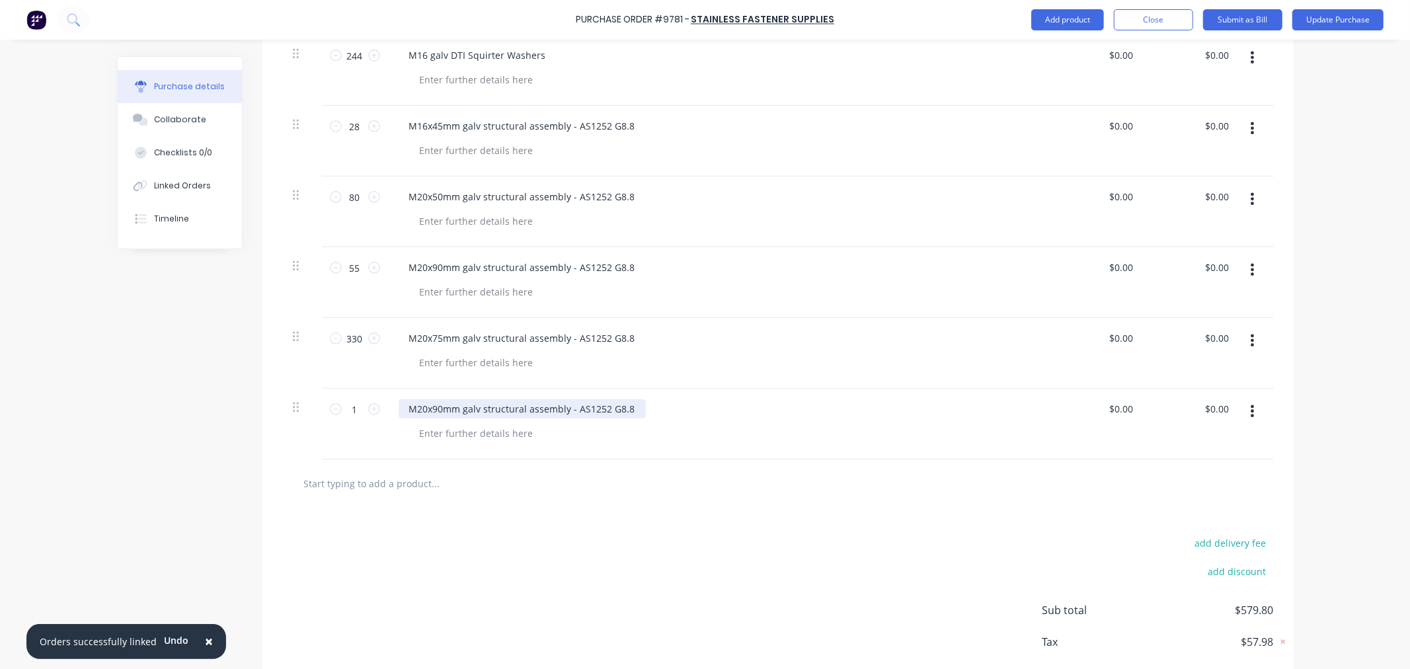
click at [419, 408] on div "M20x90mm galv structural assembly - AS1252 G8.8" at bounding box center [522, 408] width 247 height 19
click at [436, 461] on div at bounding box center [777, 483] width 991 height 48
click at [352, 405] on input "1" at bounding box center [355, 409] width 26 height 20
type textarea "x"
type input "5"
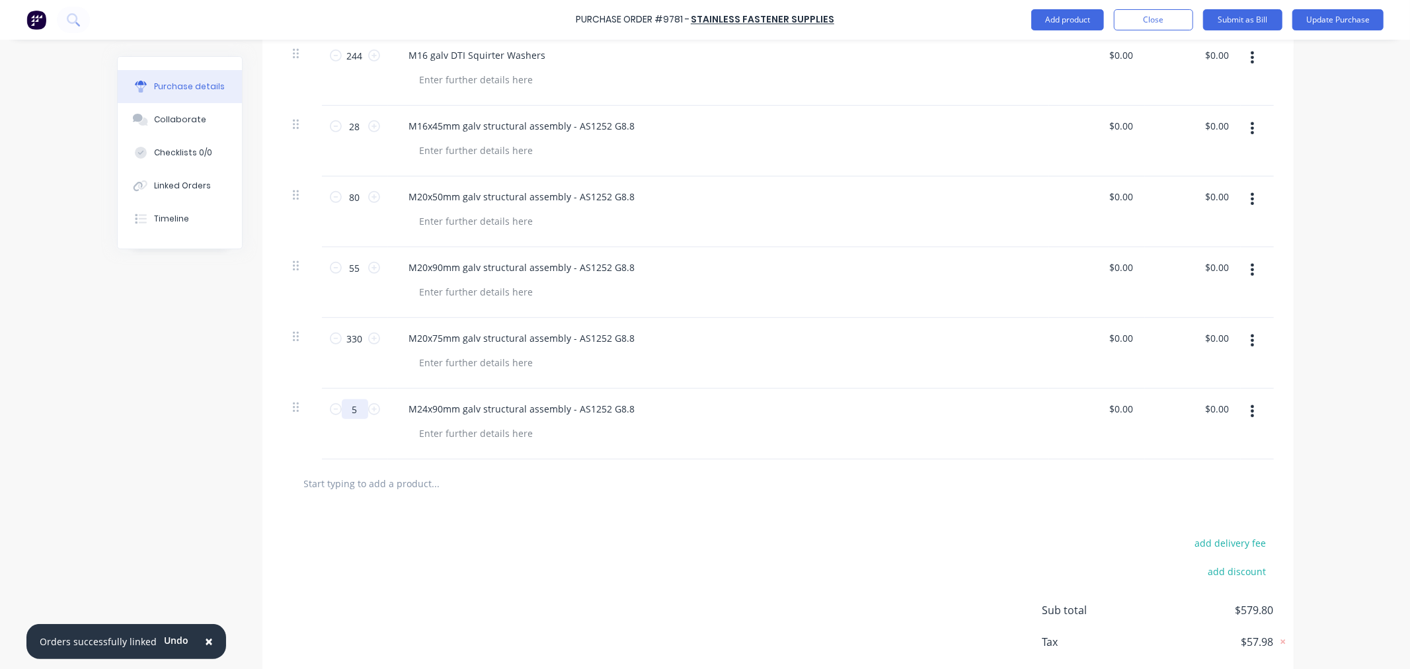
type textarea "x"
type input "55"
type textarea "x"
click at [1079, 17] on button "Add product" at bounding box center [1067, 19] width 73 height 21
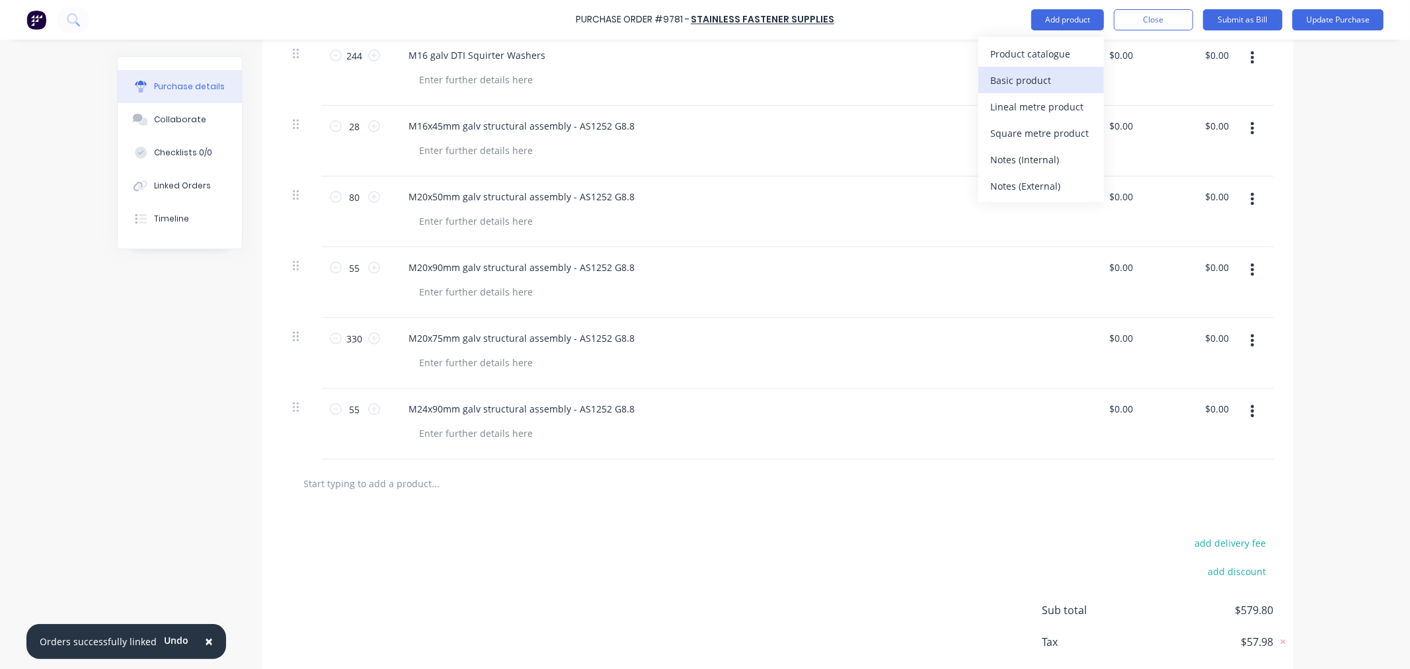
click at [1054, 75] on div "Basic product" at bounding box center [1041, 80] width 102 height 19
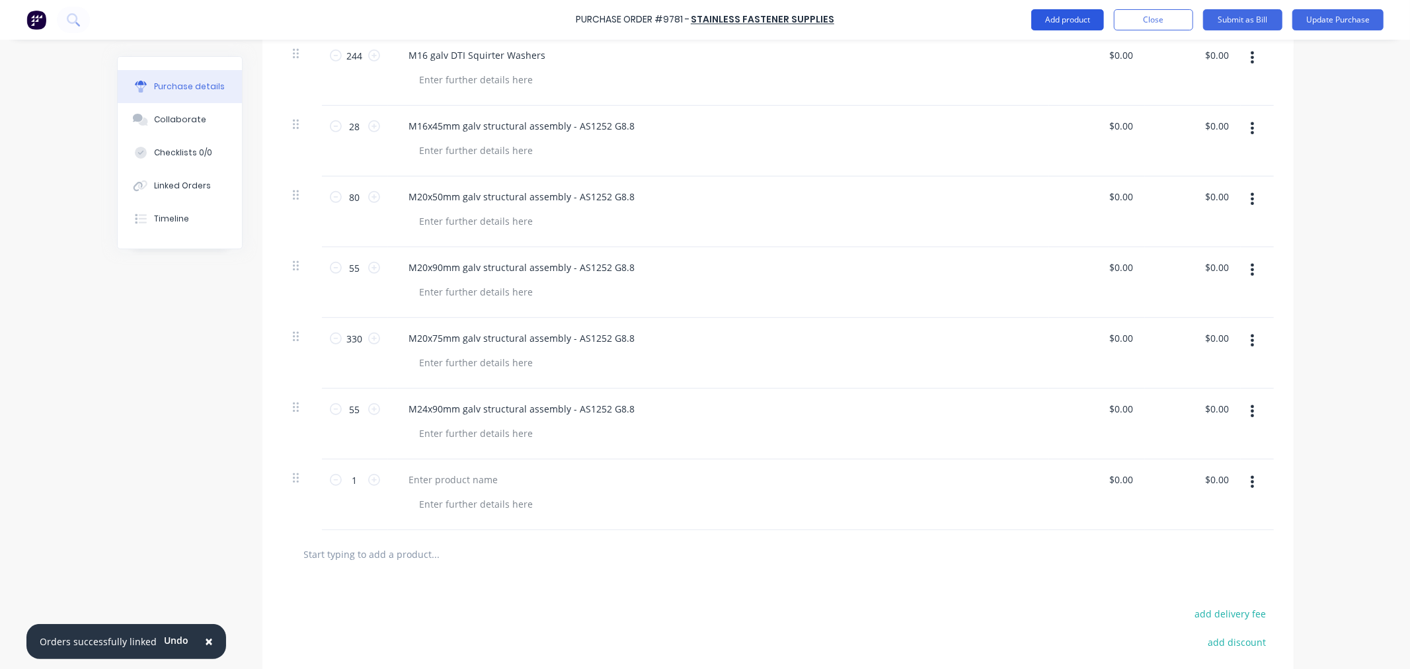
click at [1054, 17] on button "Add product" at bounding box center [1067, 19] width 73 height 21
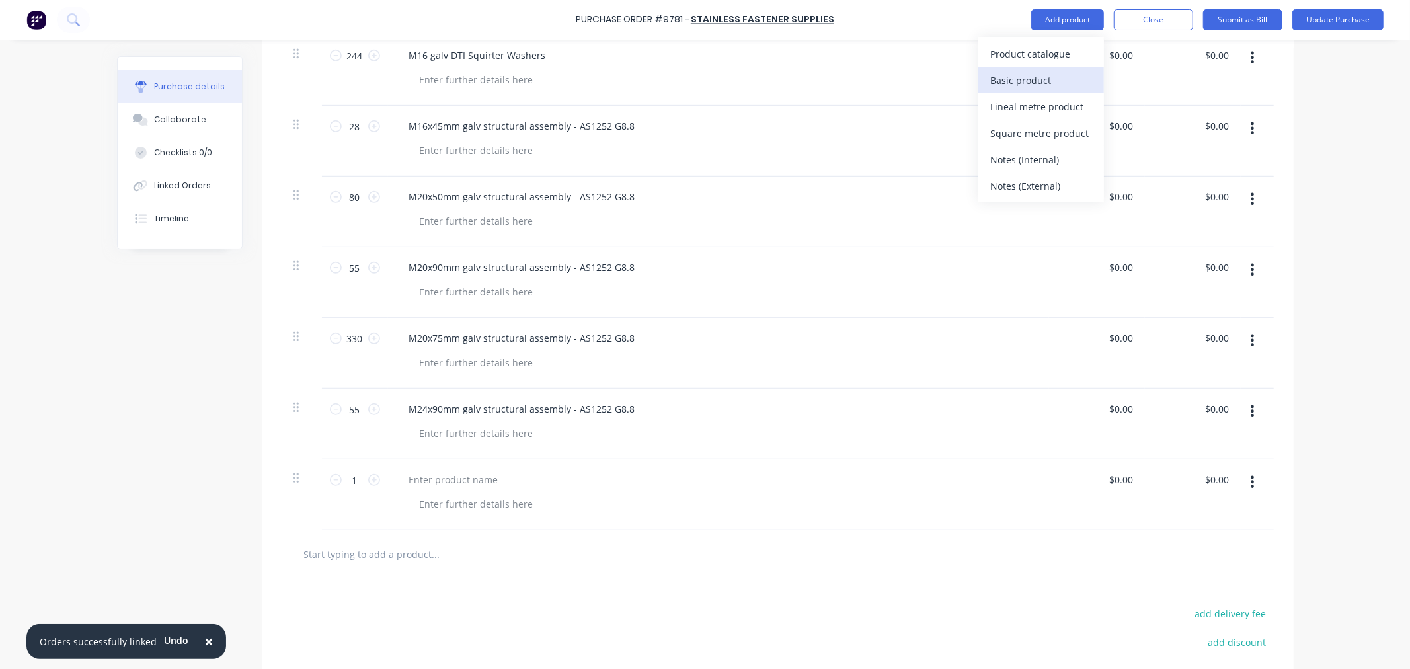
drag, startPoint x: 1042, startPoint y: 81, endPoint x: 1045, endPoint y: 31, distance: 49.7
click at [1041, 80] on div "Basic product" at bounding box center [1041, 80] width 102 height 19
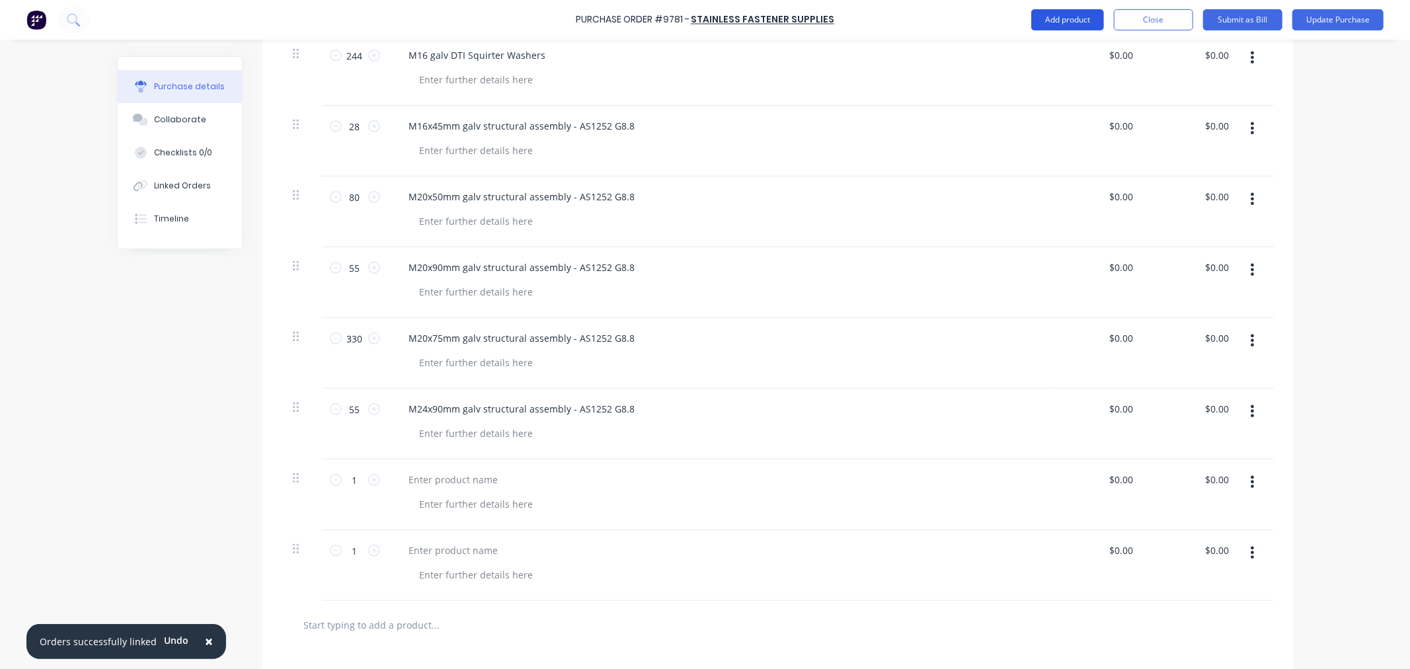
click at [1045, 17] on button "Add product" at bounding box center [1067, 19] width 73 height 21
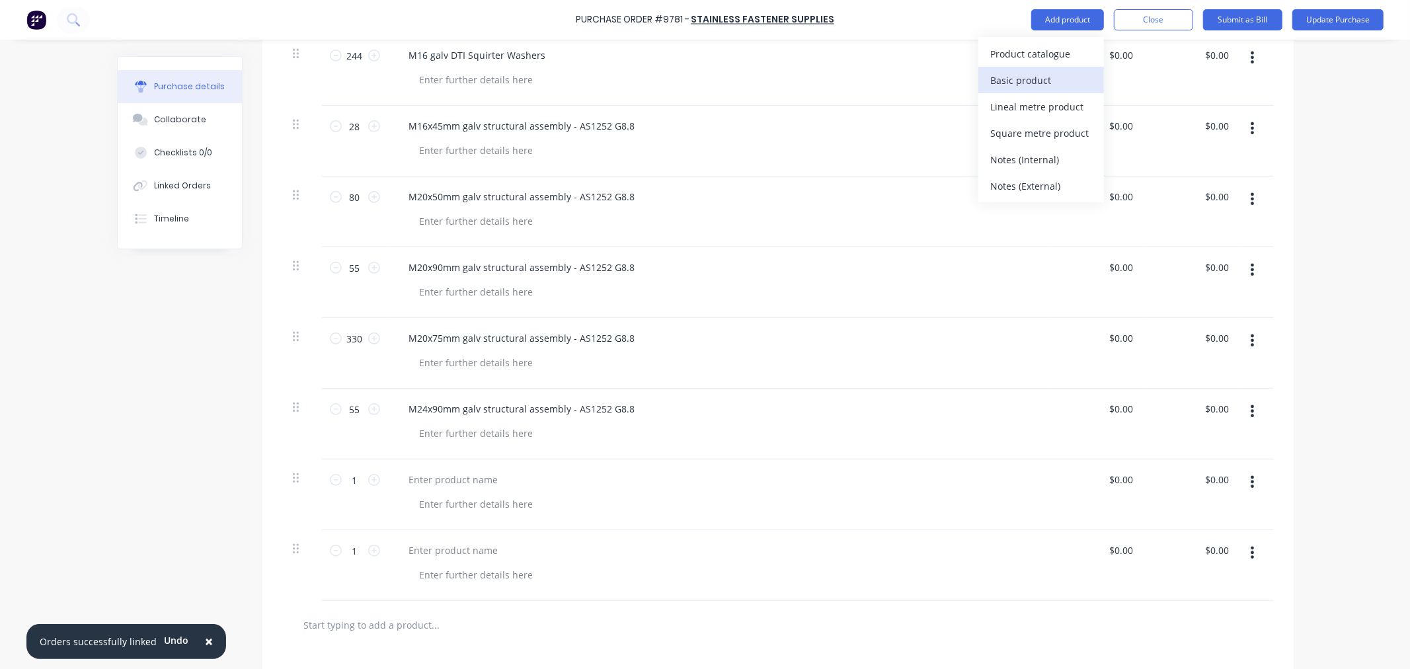
click at [1036, 81] on div "Basic product" at bounding box center [1041, 80] width 102 height 19
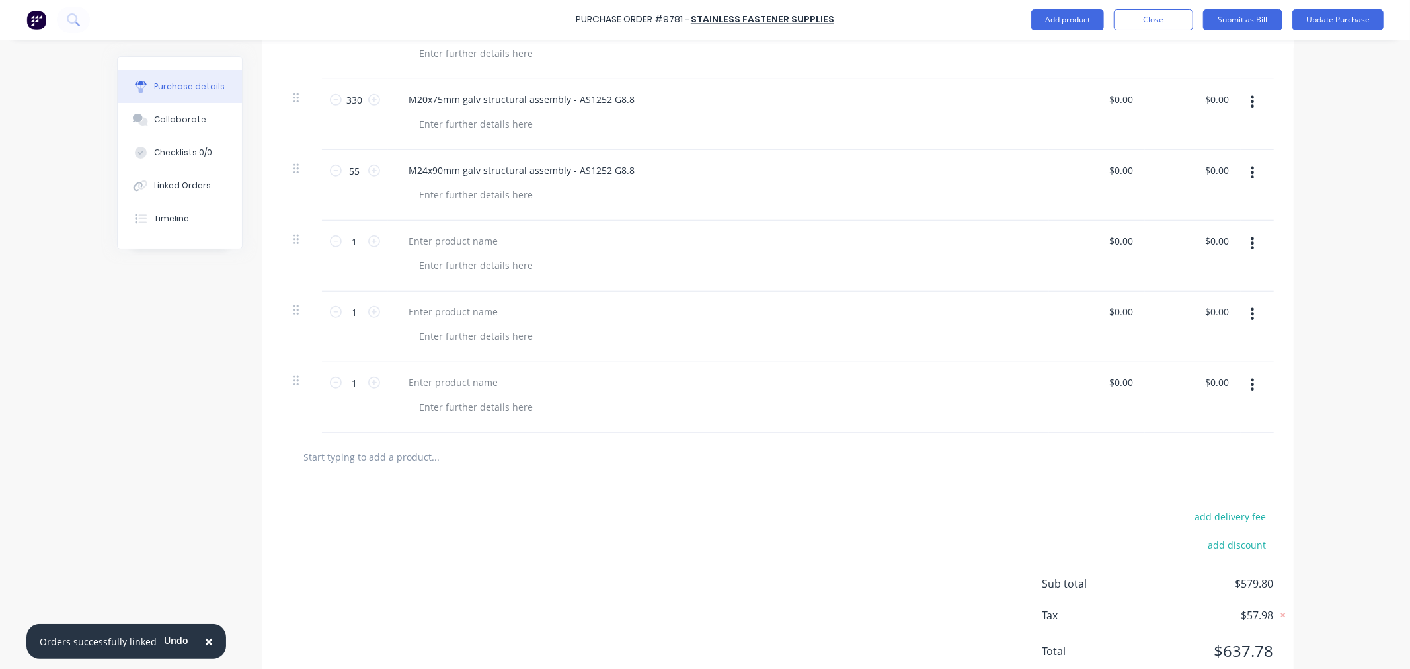
scroll to position [882, 0]
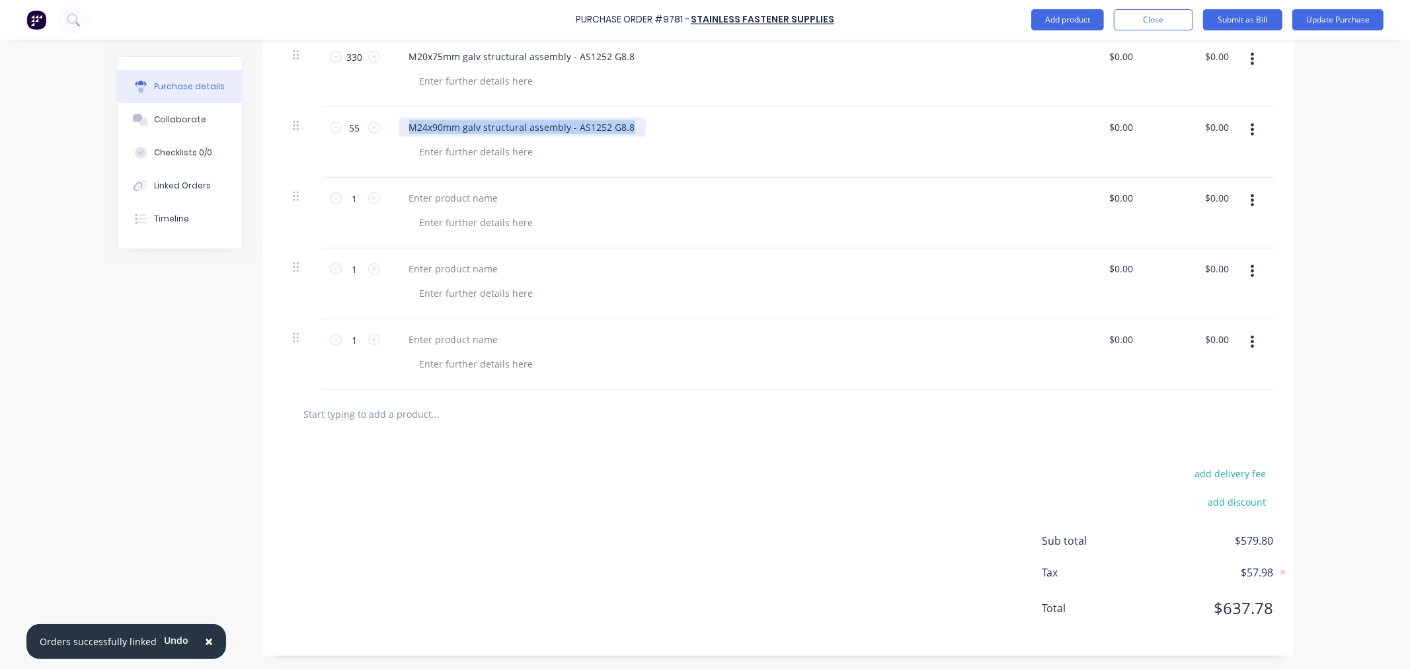
drag, startPoint x: 403, startPoint y: 124, endPoint x: 688, endPoint y: 110, distance: 285.2
click at [688, 110] on div "M24x90mm galv structural assembly - AS1252 G8.8" at bounding box center [718, 142] width 661 height 71
click at [446, 195] on div at bounding box center [454, 197] width 110 height 19
paste div
click at [430, 194] on div "M24x90mm galv structural assembly - AS1252 G8.8" at bounding box center [522, 197] width 247 height 19
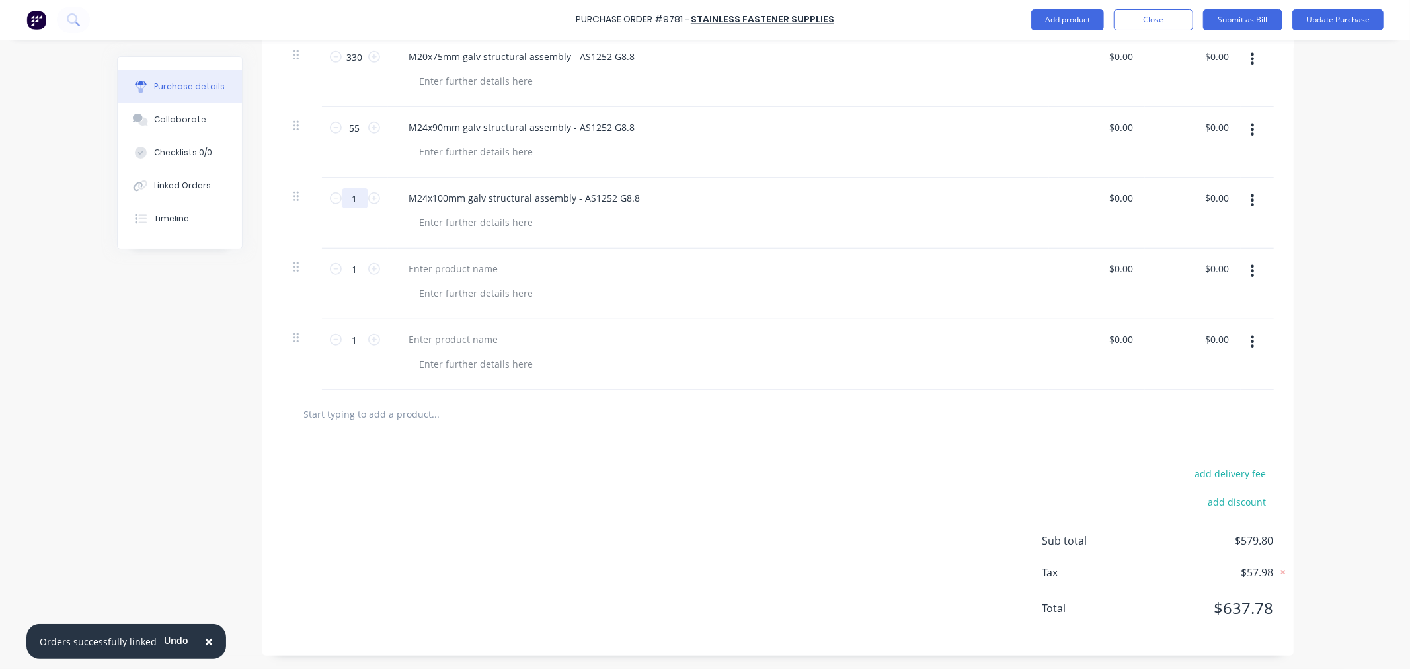
click at [351, 194] on input "1" at bounding box center [355, 198] width 26 height 20
drag, startPoint x: 401, startPoint y: 197, endPoint x: 736, endPoint y: 210, distance: 335.3
click at [736, 210] on div "M24x100mm galv structural assembly - AS1252 G8.8" at bounding box center [718, 213] width 661 height 71
click at [438, 266] on div at bounding box center [454, 268] width 110 height 19
paste div
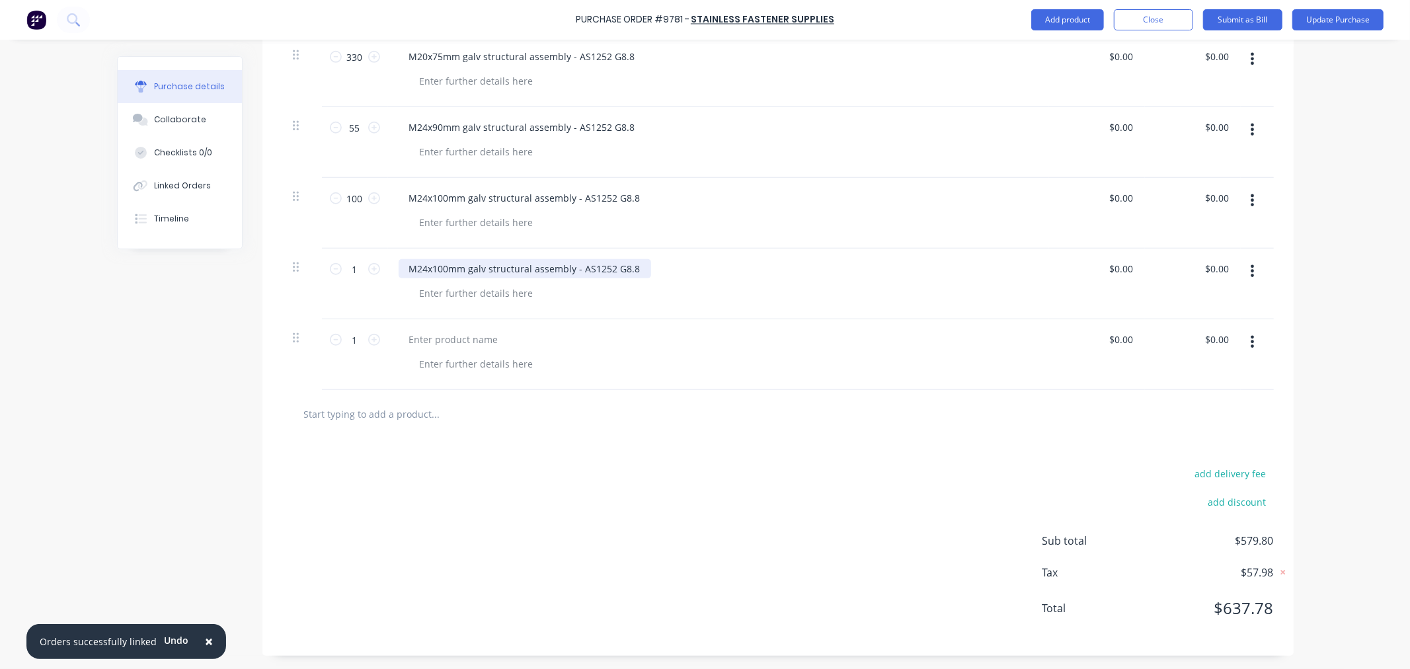
click at [418, 265] on div "M24x100mm galv structural assembly - AS1252 G8.8" at bounding box center [525, 268] width 252 height 19
click at [354, 263] on input "1" at bounding box center [355, 269] width 26 height 20
click at [438, 340] on div at bounding box center [454, 339] width 110 height 19
drag, startPoint x: 399, startPoint y: 268, endPoint x: 761, endPoint y: 285, distance: 361.9
click at [768, 276] on div "M24x120mm galv structural assembly - AS1252 G8.8" at bounding box center [719, 268] width 640 height 19
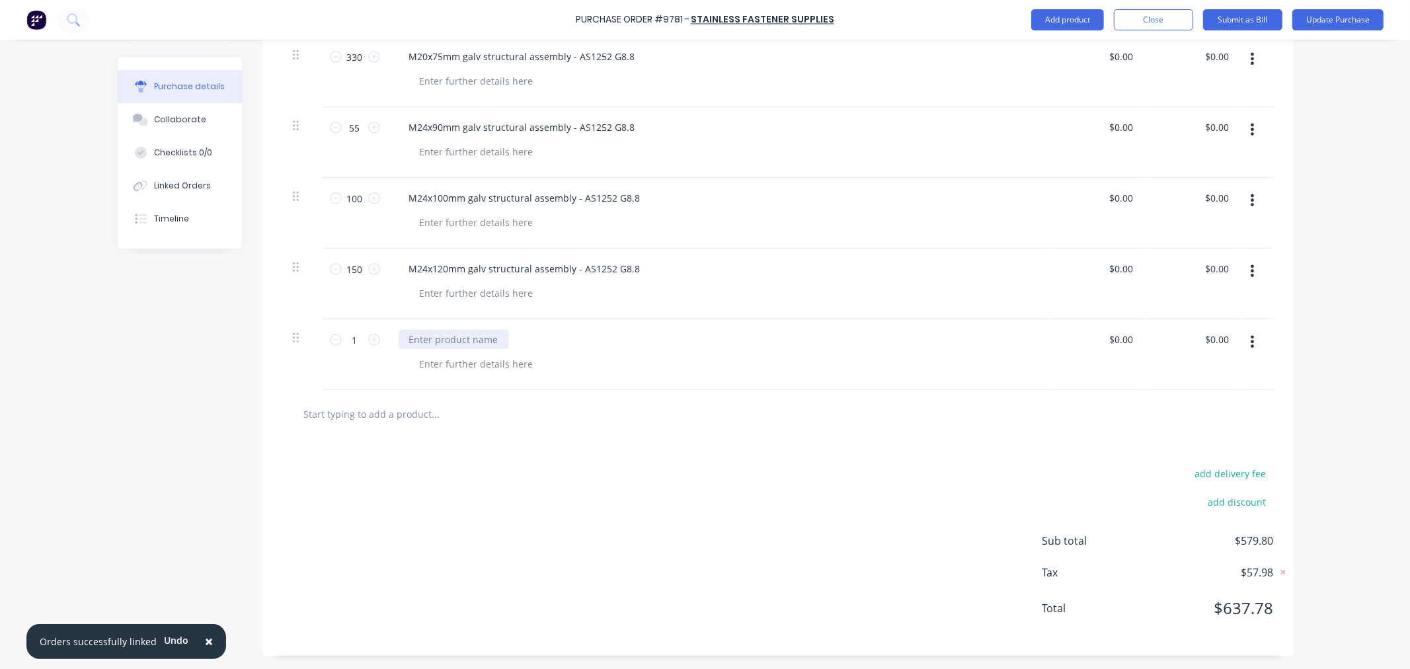
click at [471, 334] on div at bounding box center [454, 339] width 110 height 19
paste div
drag, startPoint x: 414, startPoint y: 334, endPoint x: 416, endPoint y: 352, distance: 18.0
click at [414, 335] on div "M24x120mm galv structural assembly - AS1252 G8.8" at bounding box center [525, 339] width 252 height 19
drag, startPoint x: 350, startPoint y: 338, endPoint x: 350, endPoint y: 348, distance: 9.9
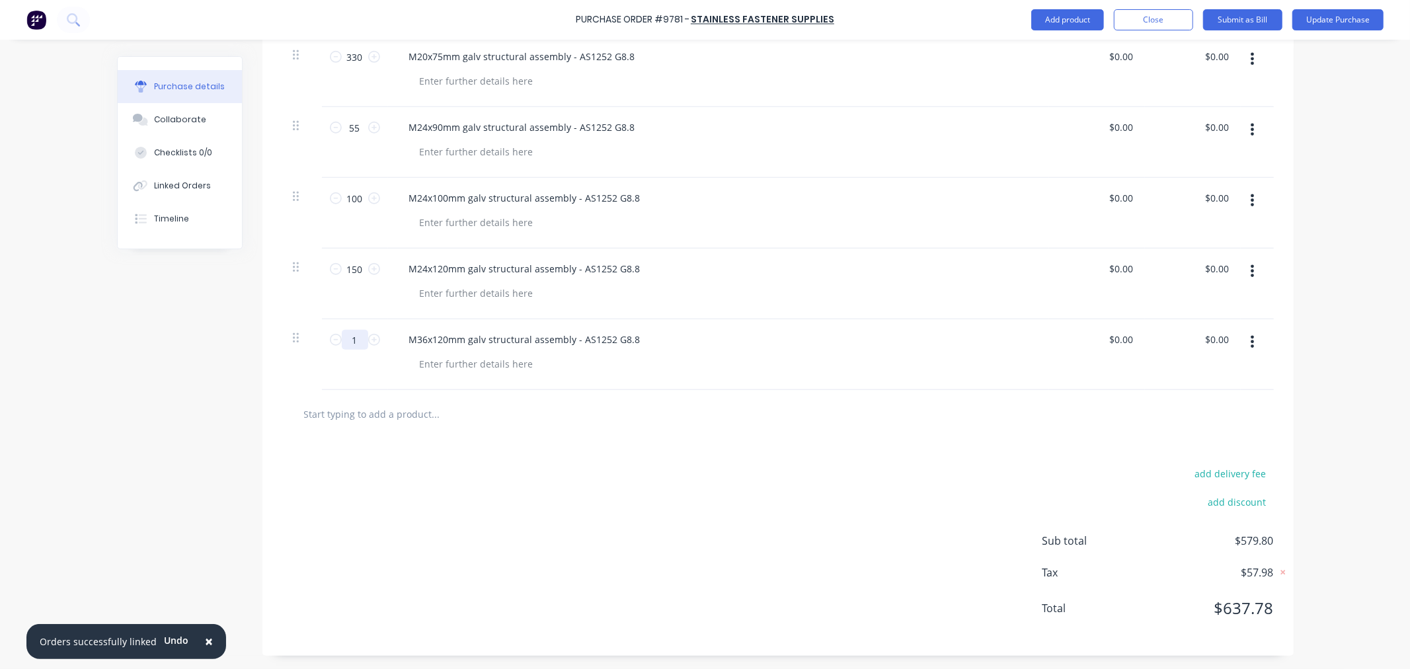
click at [350, 338] on input "1" at bounding box center [355, 340] width 26 height 20
click at [1078, 20] on button "Add product" at bounding box center [1067, 19] width 73 height 21
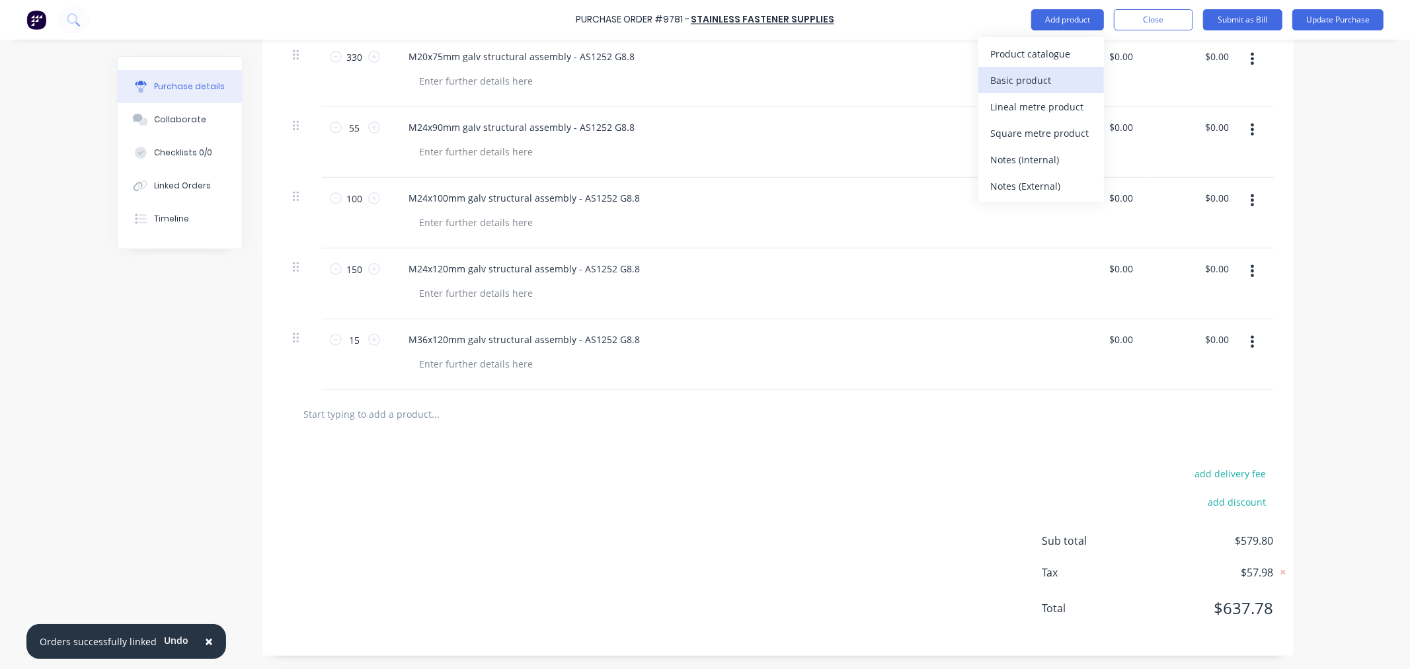
click at [1052, 79] on div "Basic product" at bounding box center [1041, 80] width 102 height 19
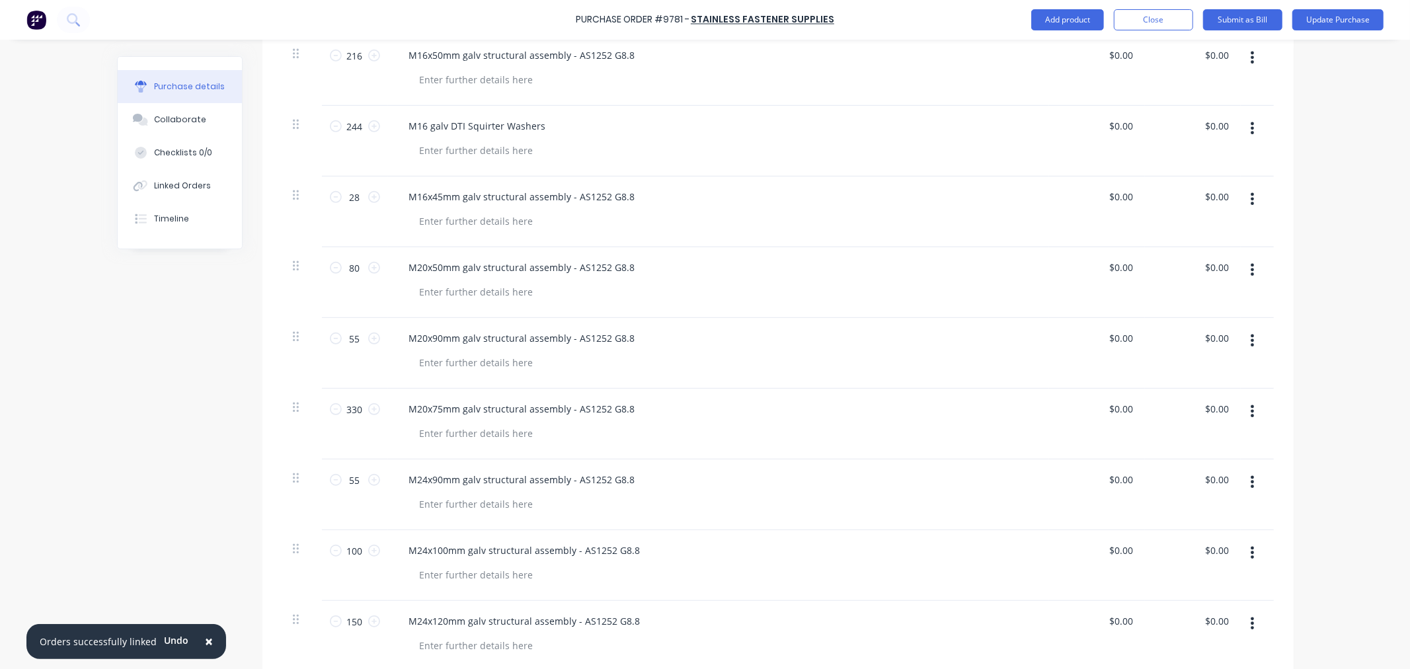
scroll to position [442, 0]
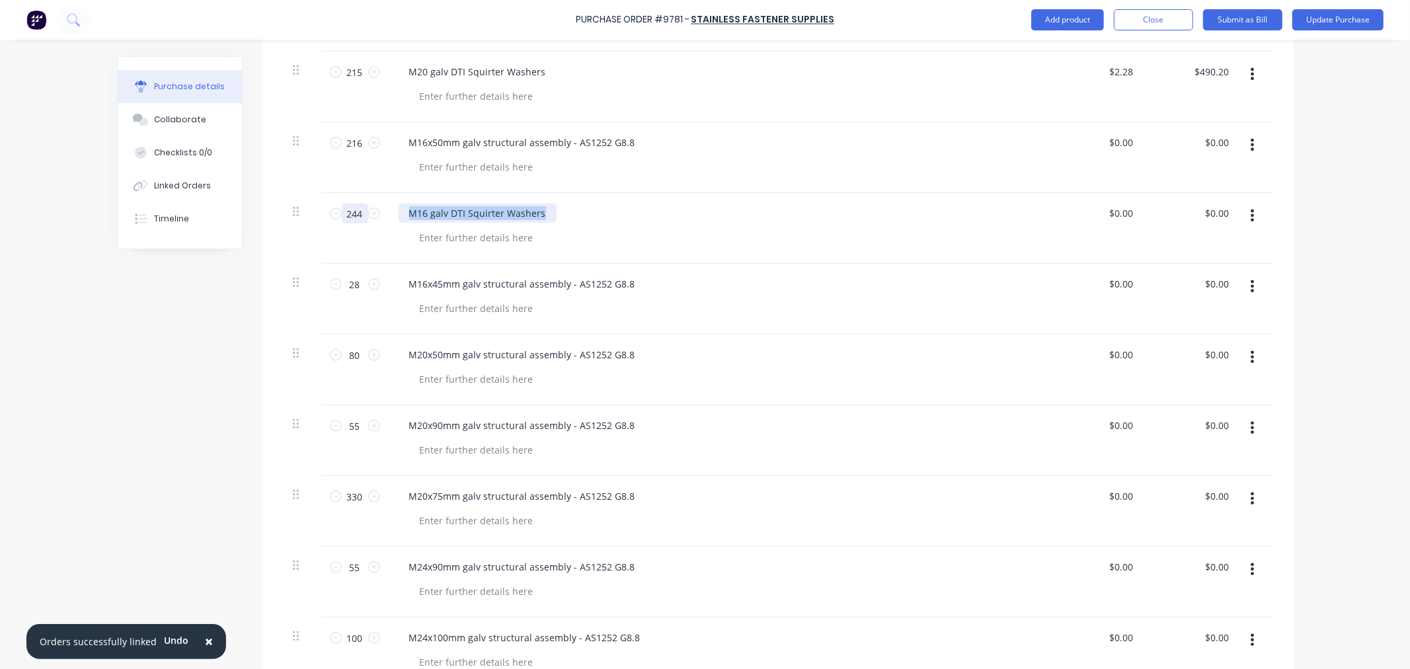
drag, startPoint x: 532, startPoint y: 213, endPoint x: 348, endPoint y: 216, distance: 184.4
click at [348, 216] on div "244 244 M16 galv DTI Squirter Washers $0.00 $0.00 $0.00 $0.00" at bounding box center [777, 228] width 991 height 71
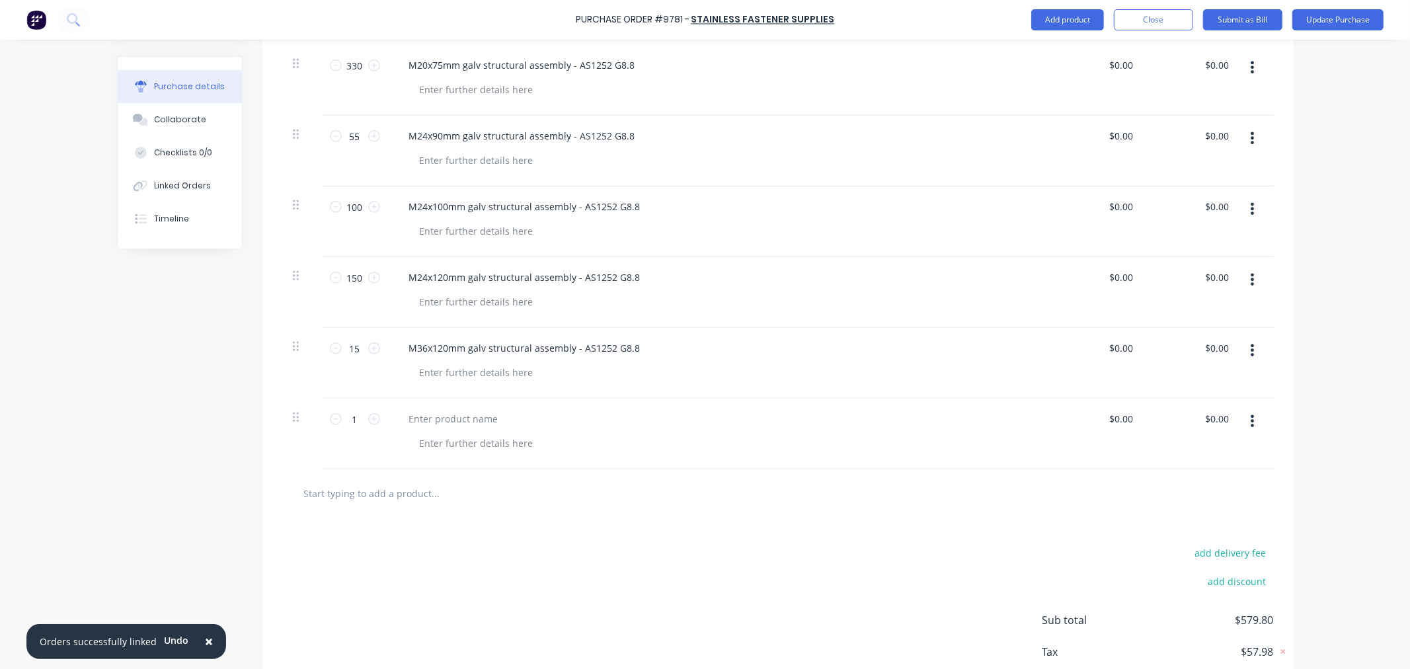
scroll to position [953, 0]
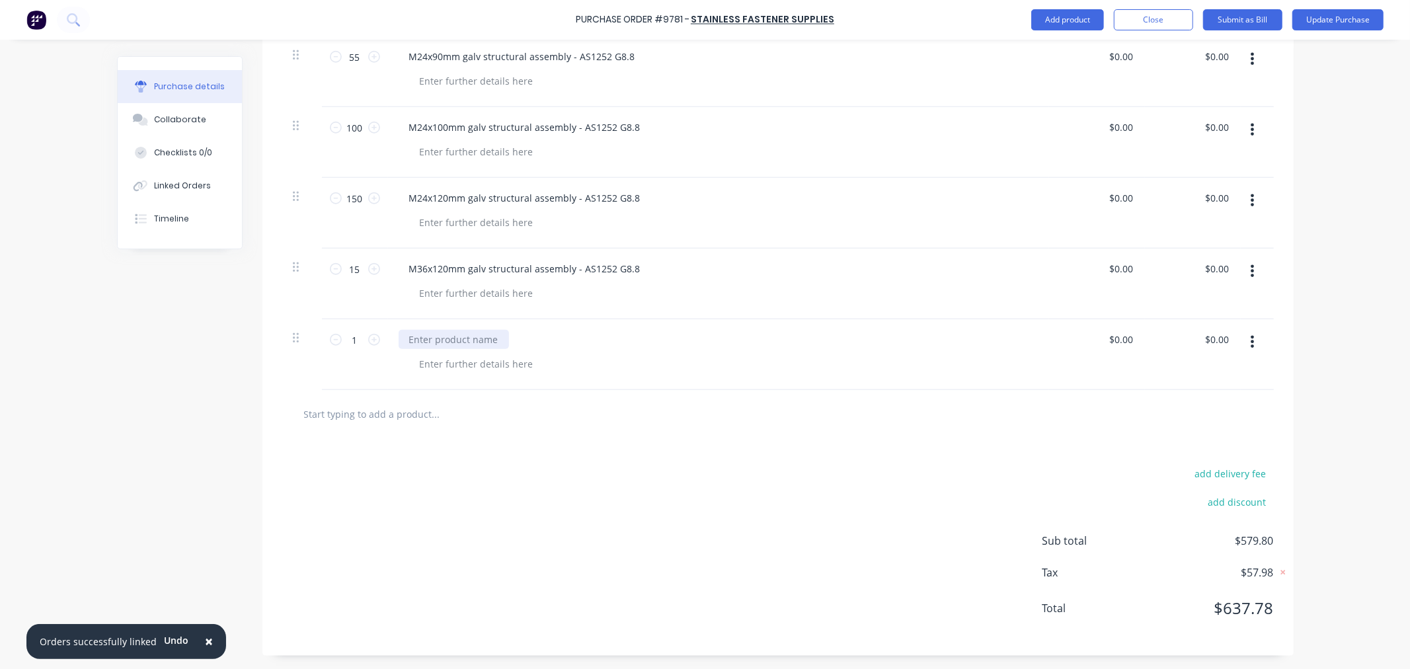
click at [448, 336] on div at bounding box center [454, 339] width 110 height 19
paste div
click at [416, 338] on div "M16 galv DTI Squirter Washers" at bounding box center [478, 339] width 158 height 19
click at [352, 342] on input "1" at bounding box center [355, 340] width 26 height 20
click at [1052, 21] on button "Add product" at bounding box center [1067, 19] width 73 height 21
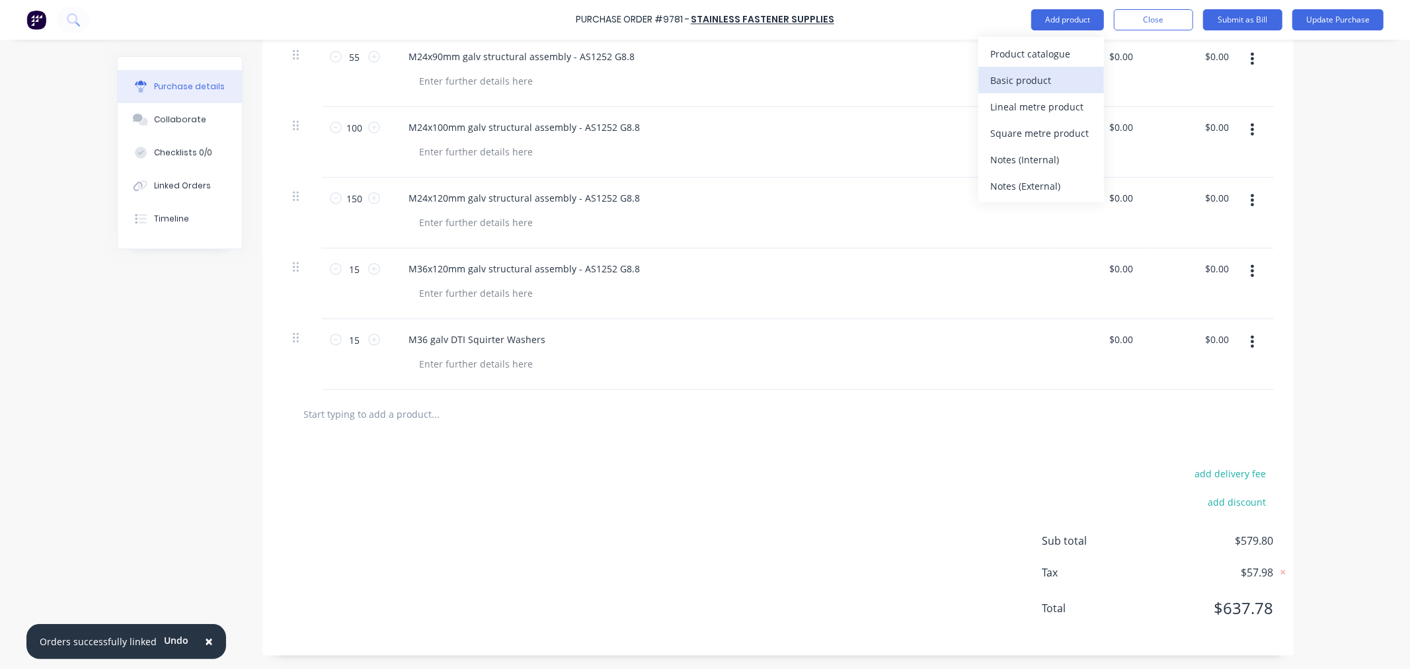
click at [1042, 78] on div "Basic product" at bounding box center [1041, 80] width 102 height 19
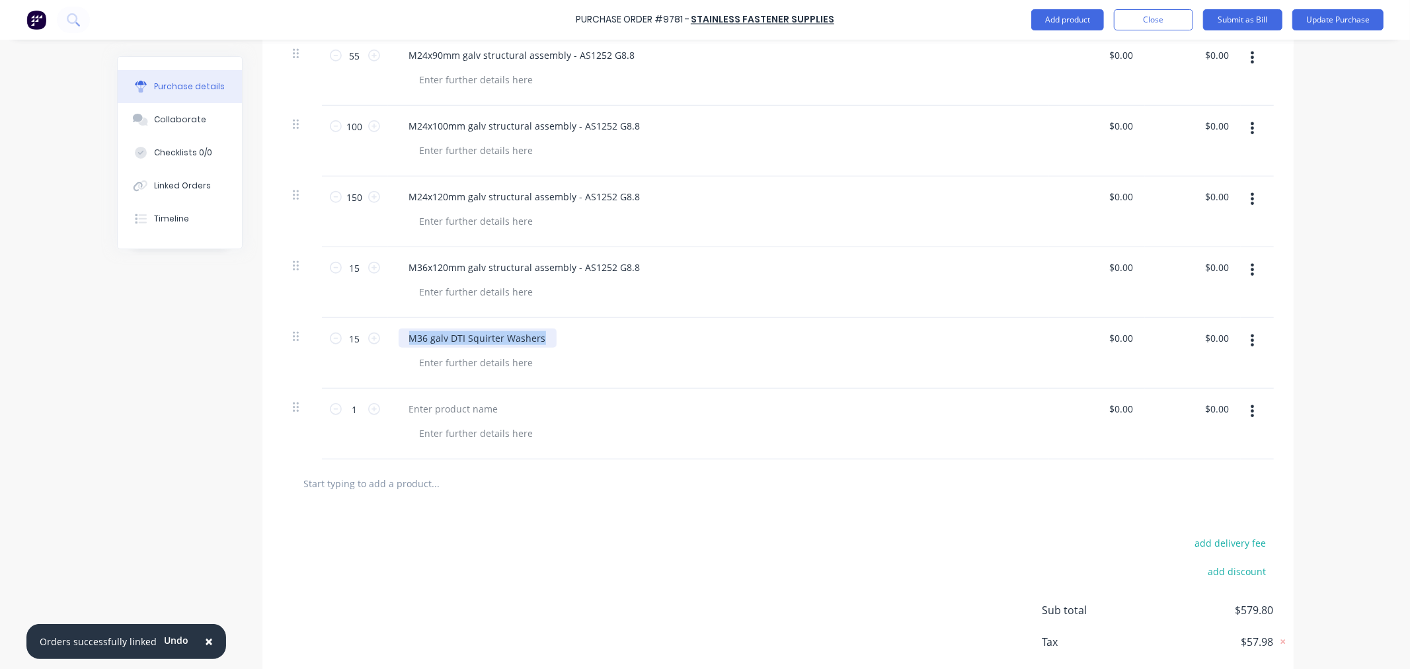
drag, startPoint x: 530, startPoint y: 334, endPoint x: 311, endPoint y: 337, distance: 218.8
click at [311, 337] on div "15 15 M36 galv DTI Squirter Washers $0.00 $0.00 $0.00 $0.00" at bounding box center [777, 353] width 991 height 71
click at [432, 414] on div at bounding box center [454, 408] width 110 height 19
paste div
drag, startPoint x: 412, startPoint y: 407, endPoint x: 418, endPoint y: 452, distance: 45.3
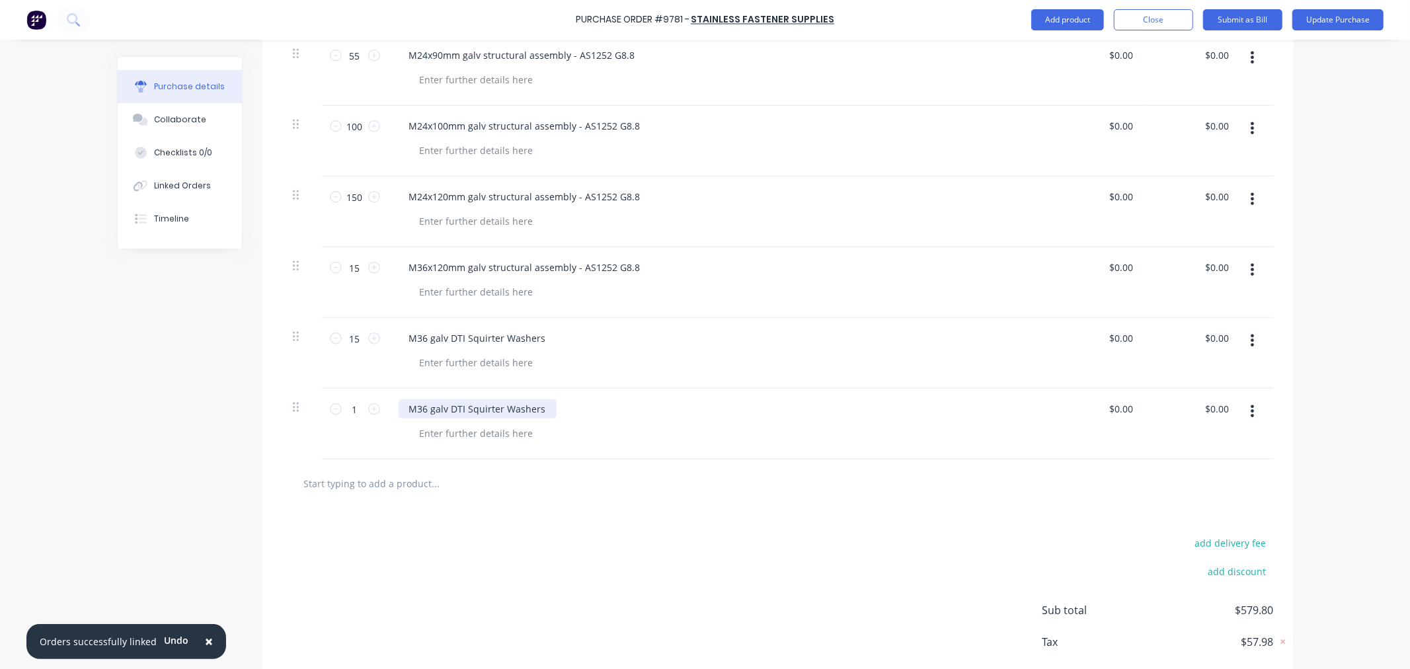
click at [412, 408] on div "M36 galv DTI Squirter Washers" at bounding box center [478, 408] width 158 height 19
drag, startPoint x: 353, startPoint y: 407, endPoint x: 351, endPoint y: 453, distance: 45.6
click at [353, 408] on input "1" at bounding box center [355, 409] width 26 height 20
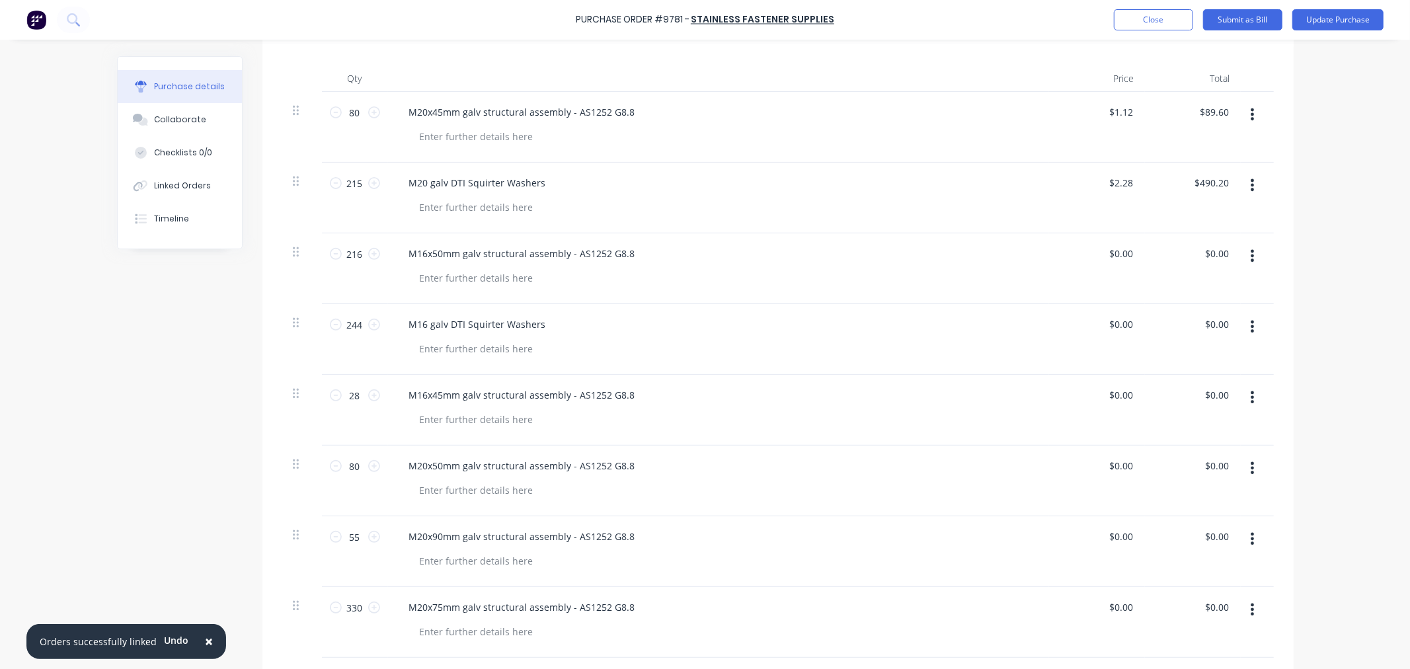
scroll to position [292, 0]
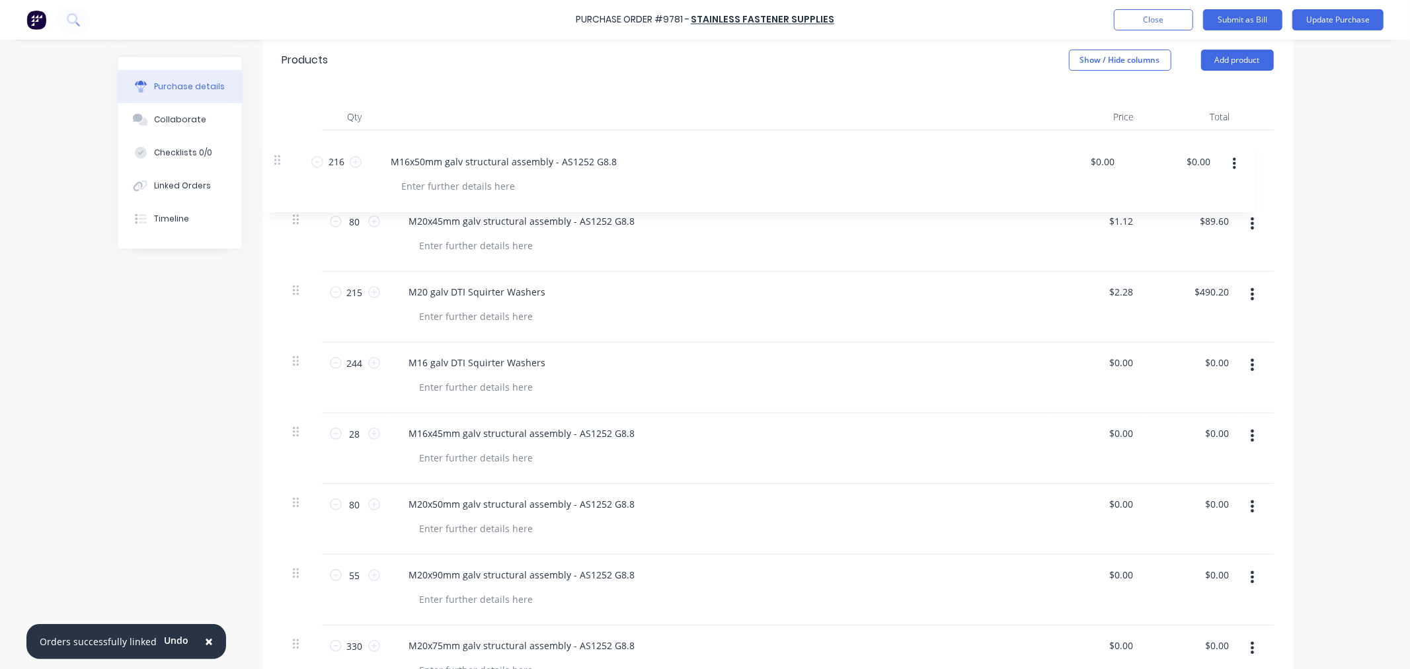
drag, startPoint x: 291, startPoint y: 295, endPoint x: 278, endPoint y: 144, distance: 151.3
click at [282, 144] on div "80 80 M20x45mm galv structural assembly - AS1252 G8.8 $1.12 $1.12 $89.60 $89.60…" at bounding box center [777, 589] width 991 height 919
drag, startPoint x: 289, startPoint y: 365, endPoint x: 291, endPoint y: 216, distance: 148.7
click at [291, 216] on div "216 216 M16x50mm galv structural assembly - AS1252 G8.8 $0.00 $0.00 $0.00 $0.00…" at bounding box center [777, 589] width 991 height 919
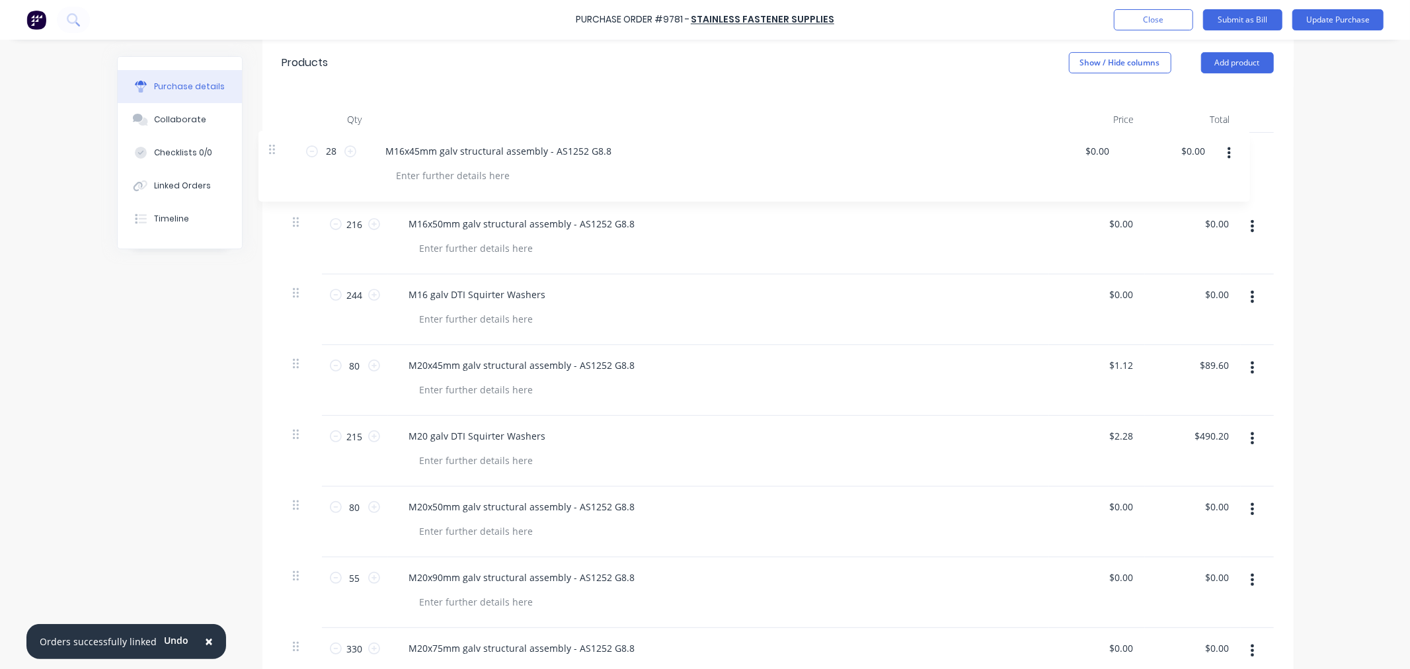
drag, startPoint x: 293, startPoint y: 434, endPoint x: 276, endPoint y: 137, distance: 297.9
click at [282, 137] on div "216 216 M16x50mm galv structural assembly - AS1252 G8.8 $0.00 $0.00 $0.00 $0.00…" at bounding box center [777, 592] width 991 height 919
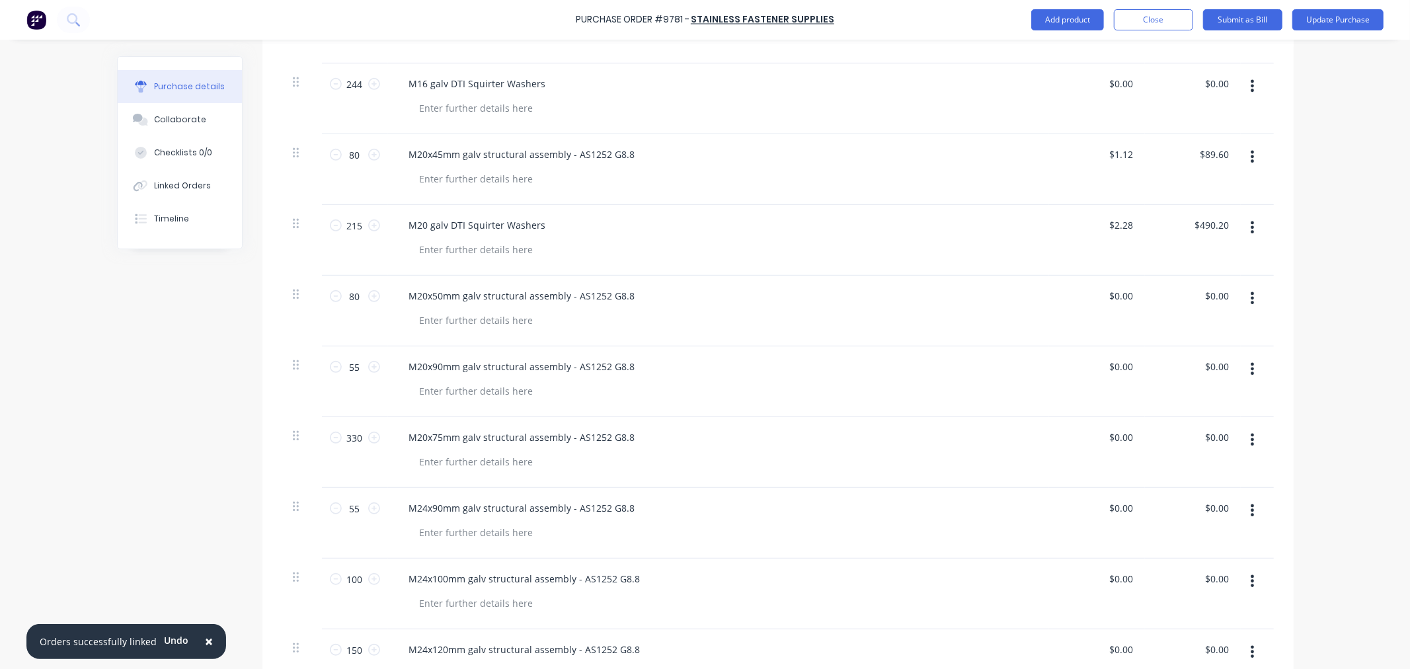
scroll to position [508, 0]
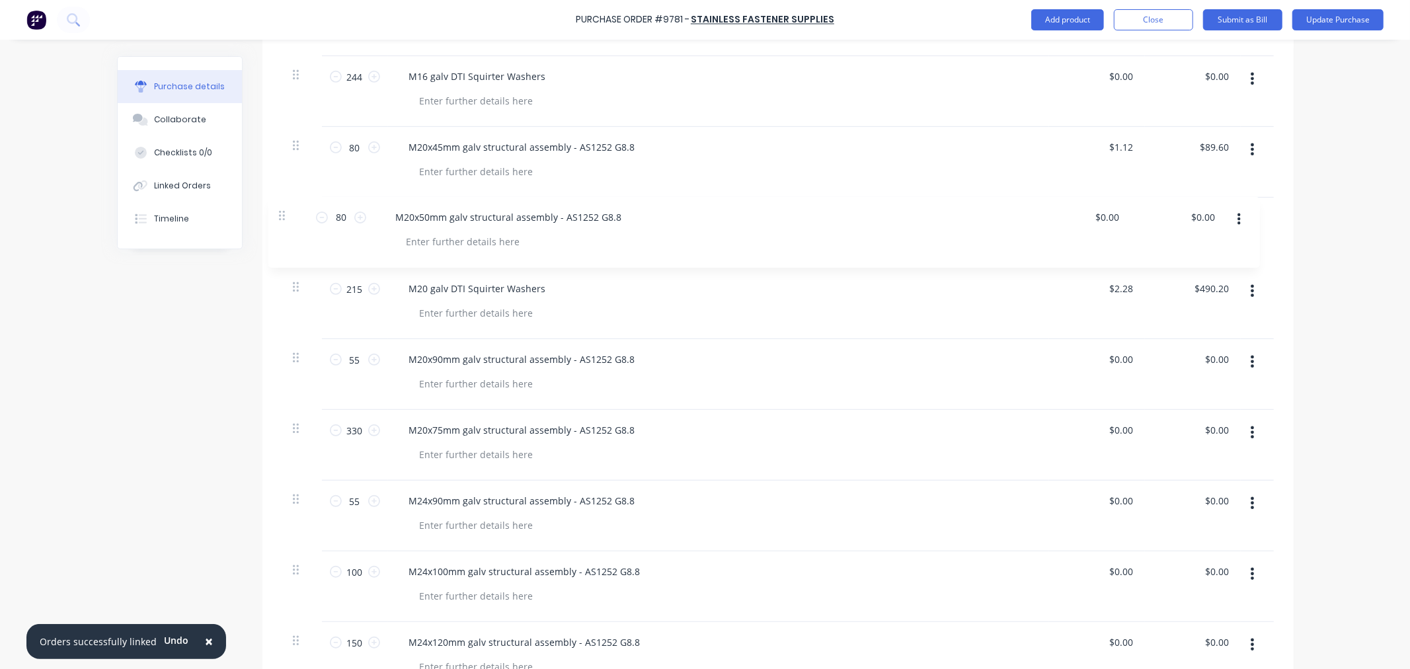
drag, startPoint x: 291, startPoint y: 256, endPoint x: 286, endPoint y: 215, distance: 42.0
click at [286, 215] on div "28 28 M16x45mm galv structural assembly - AS1252 G8.8 $0.00 $0.00 $0.00 $0.00 2…" at bounding box center [777, 374] width 991 height 919
drag, startPoint x: 291, startPoint y: 364, endPoint x: 282, endPoint y: 273, distance: 91.7
click at [282, 273] on div "28 28 M16x45mm galv structural assembly - AS1252 G8.8 $0.00 $0.00 $0.00 $0.00 2…" at bounding box center [777, 374] width 991 height 919
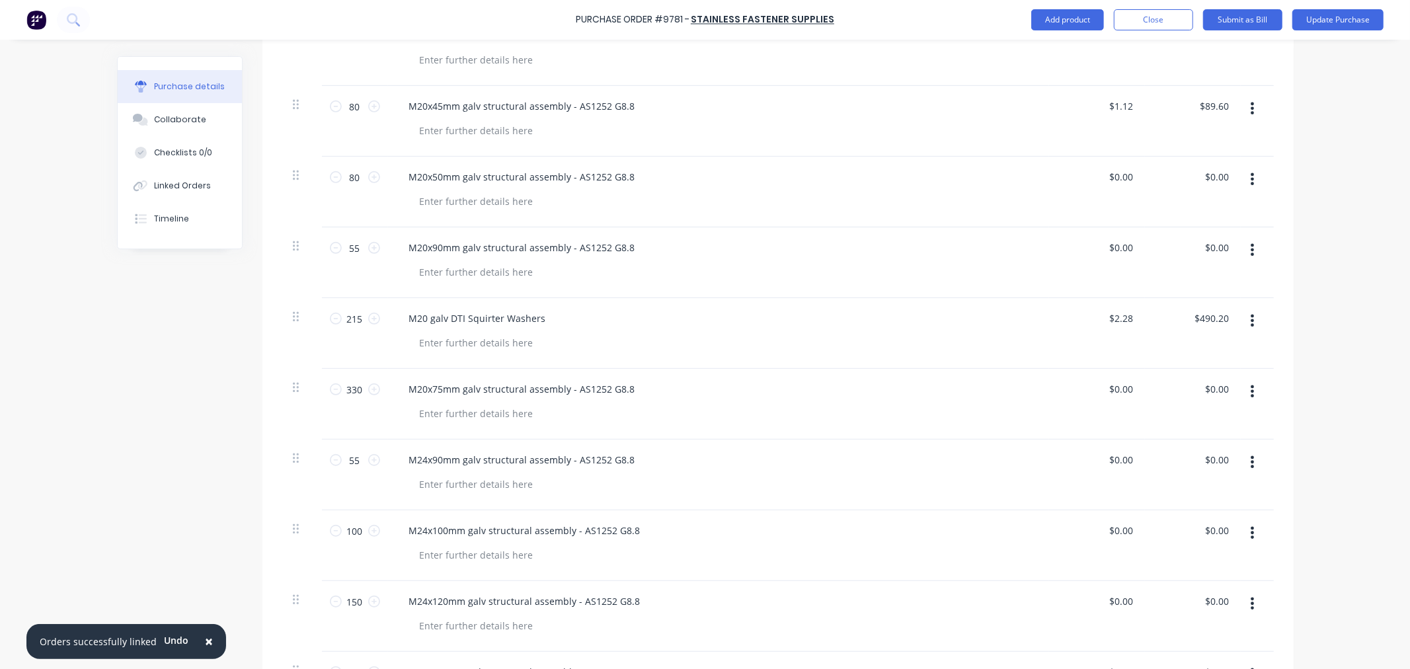
scroll to position [582, 0]
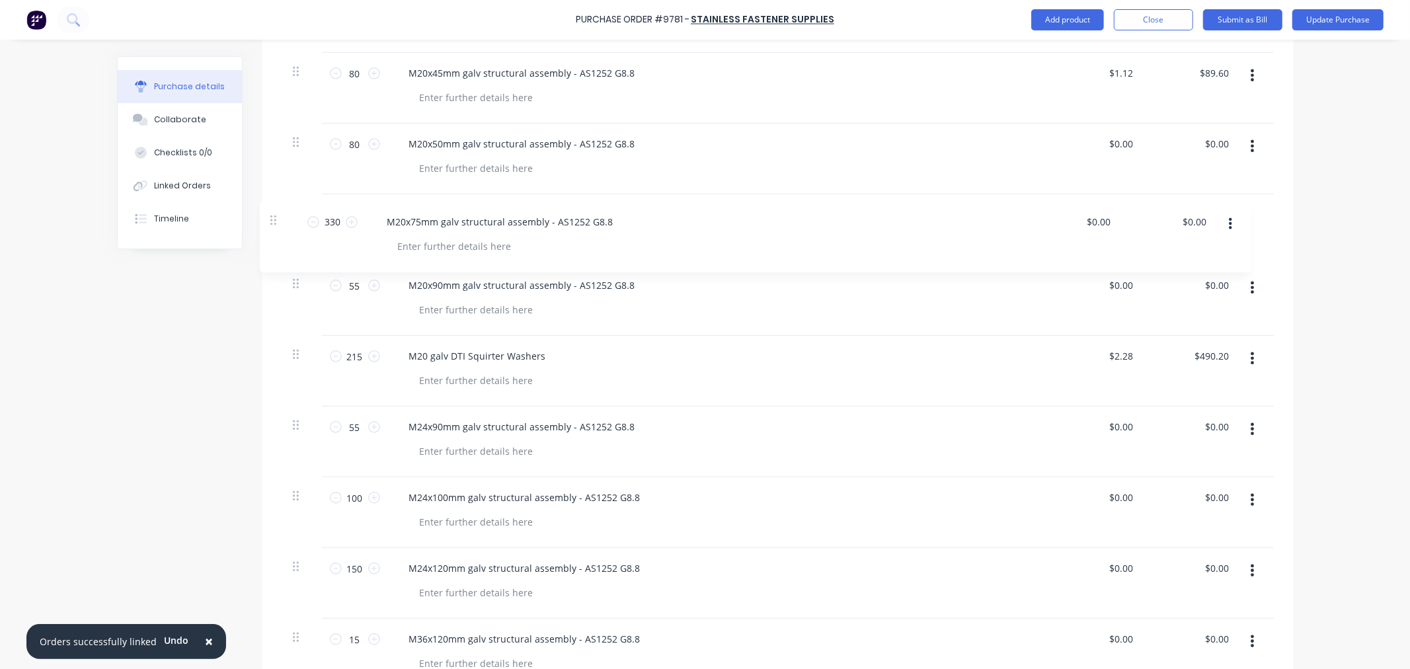
drag, startPoint x: 291, startPoint y: 358, endPoint x: 274, endPoint y: 215, distance: 143.7
click at [274, 217] on div "Qty Price Total 28 28 M16x45mm galv structural assembly - AS1252 G8.8 $0.00 $0.…" at bounding box center [777, 277] width 1031 height 966
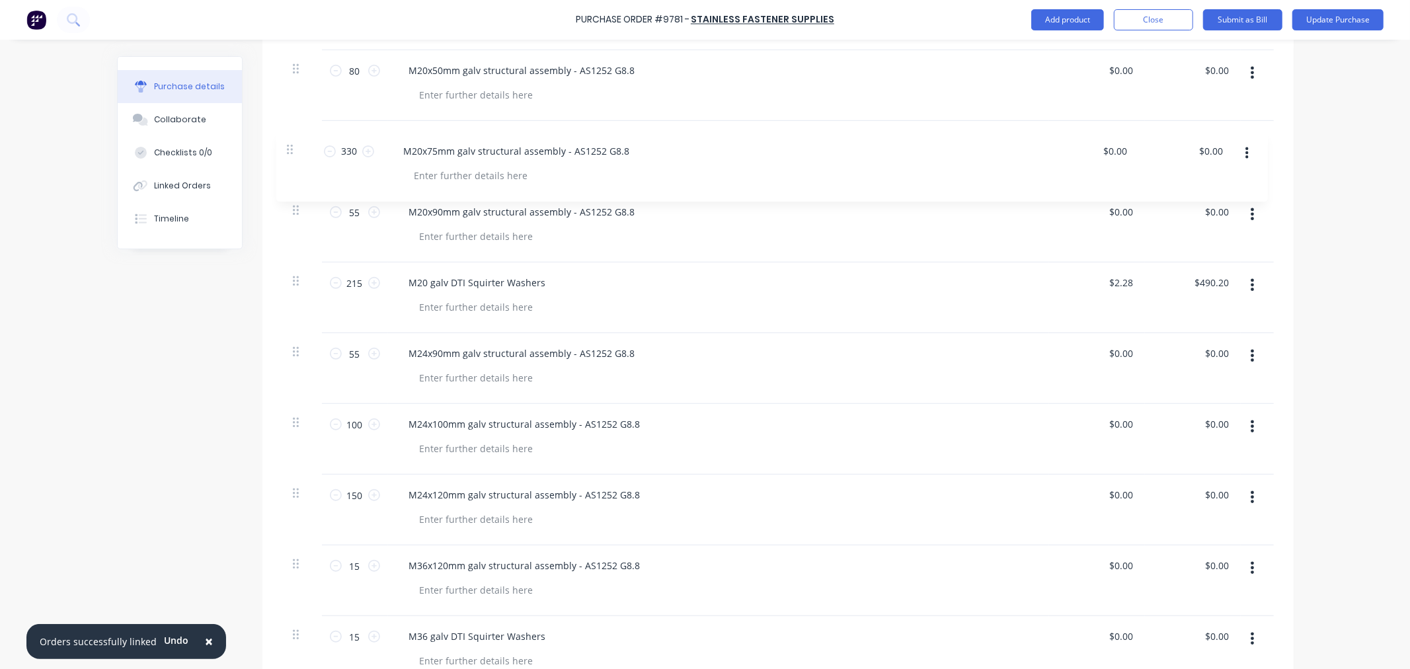
scroll to position [652, 0]
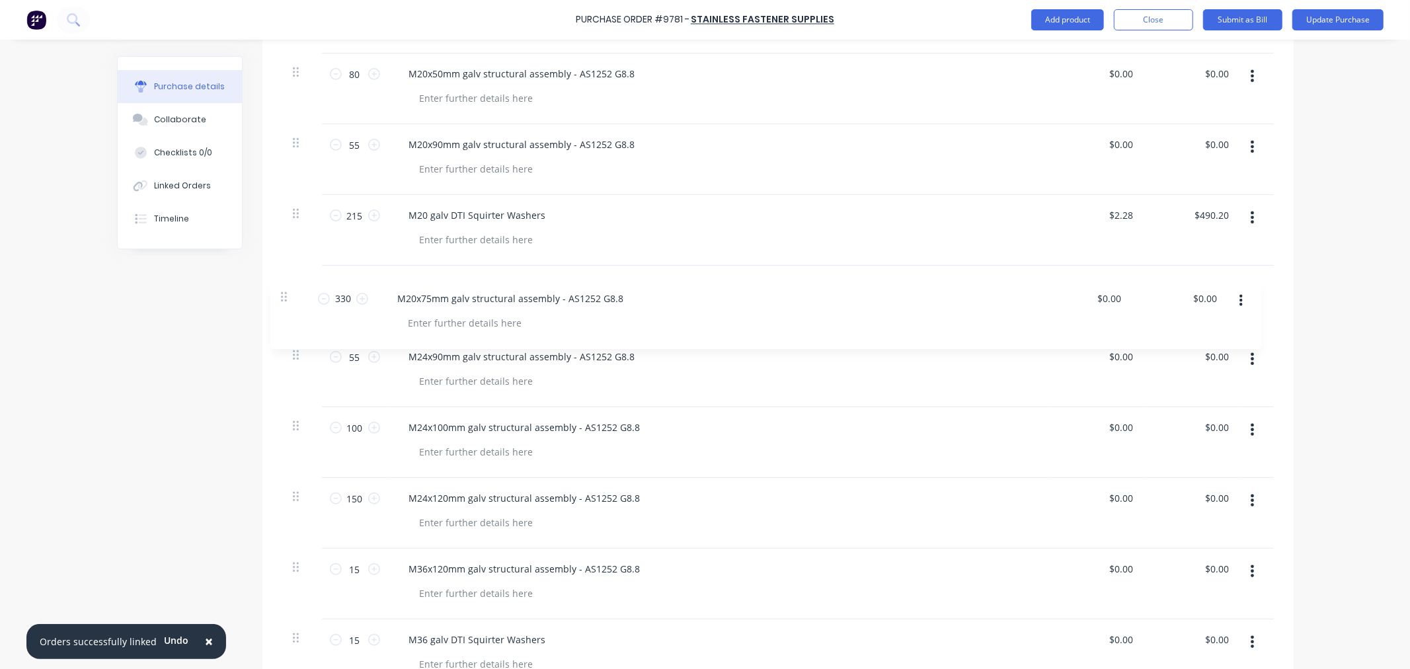
drag, startPoint x: 293, startPoint y: 141, endPoint x: 287, endPoint y: 300, distance: 159.4
click at [287, 300] on div "28 28 M16x45mm galv structural assembly - AS1252 G8.8 $0.00 $0.00 $0.00 $0.00 2…" at bounding box center [777, 230] width 991 height 919
drag, startPoint x: 422, startPoint y: 284, endPoint x: 419, endPoint y: 307, distance: 22.6
click at [421, 285] on div "M20x75mm galv structural assembly - AS1252 G8.8" at bounding box center [522, 285] width 247 height 19
click at [566, 387] on div at bounding box center [723, 380] width 629 height 19
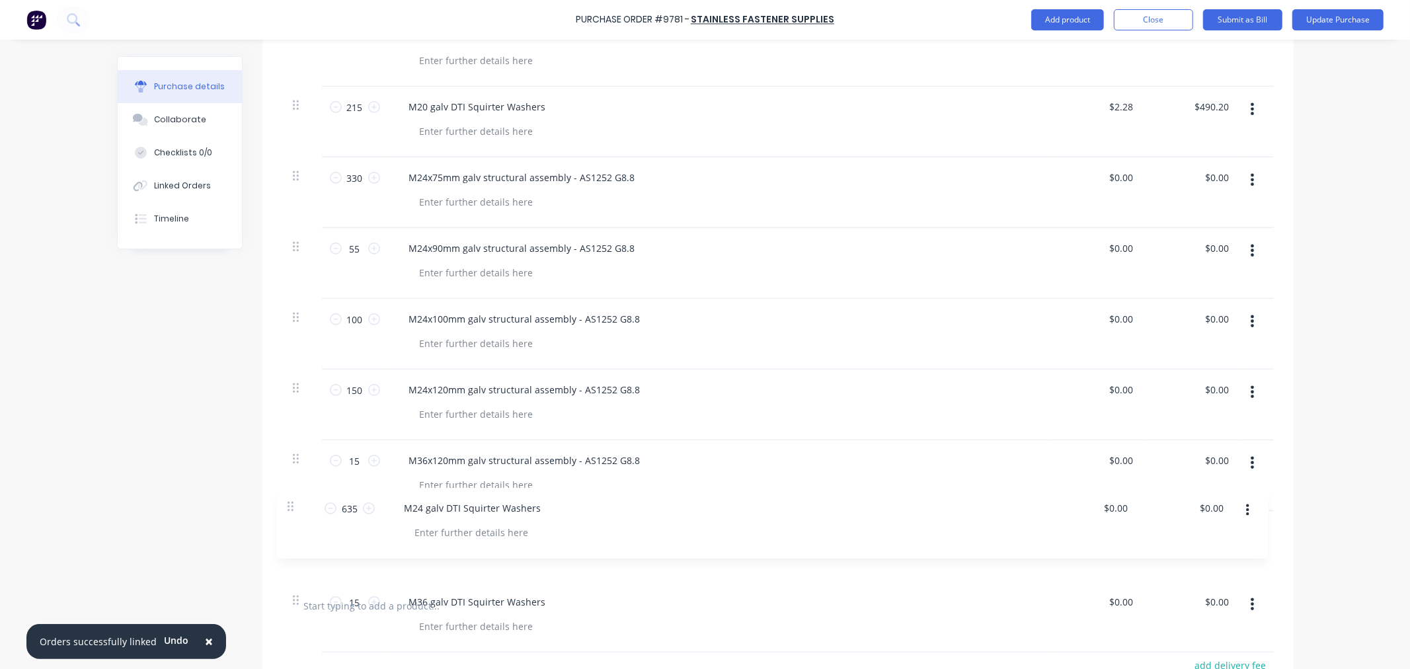
scroll to position [762, 0]
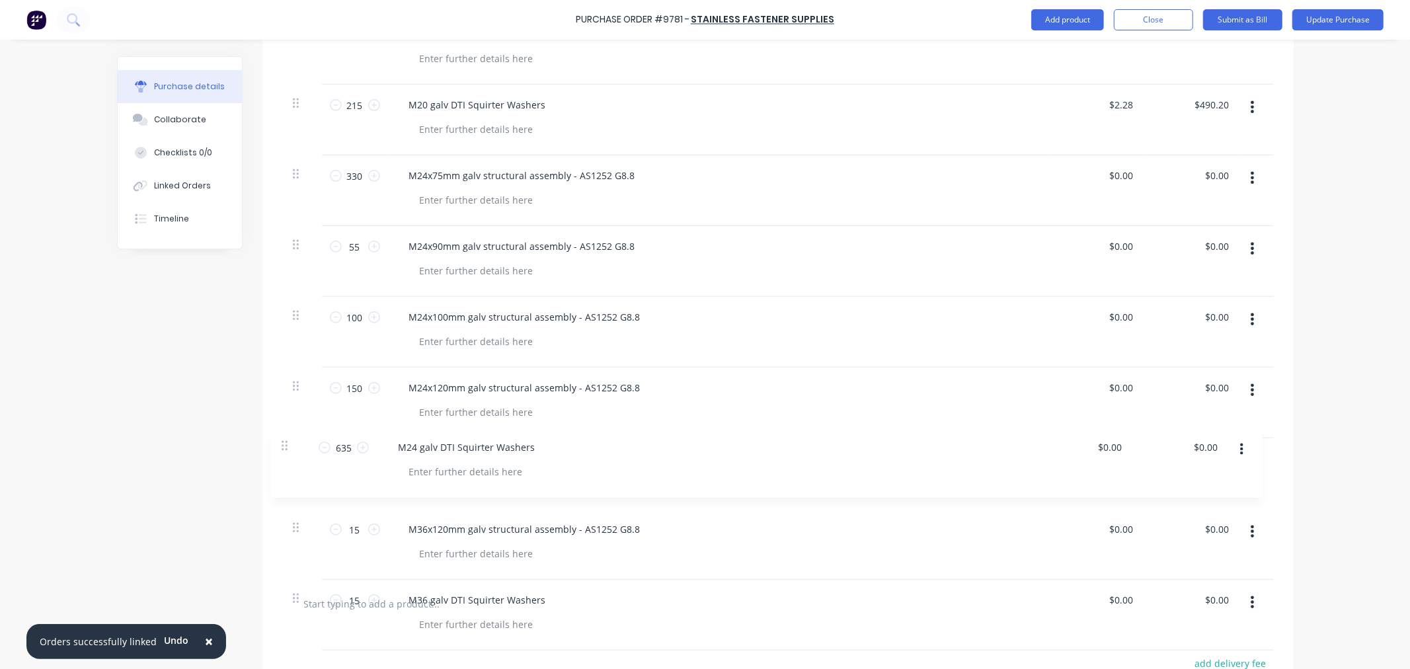
drag, startPoint x: 291, startPoint y: 640, endPoint x: 286, endPoint y: 445, distance: 195.0
click at [286, 445] on div "28 28 M16x45mm galv structural assembly - AS1252 G8.8 $0.00 $0.00 $0.00 $0.00 2…" at bounding box center [777, 119] width 991 height 919
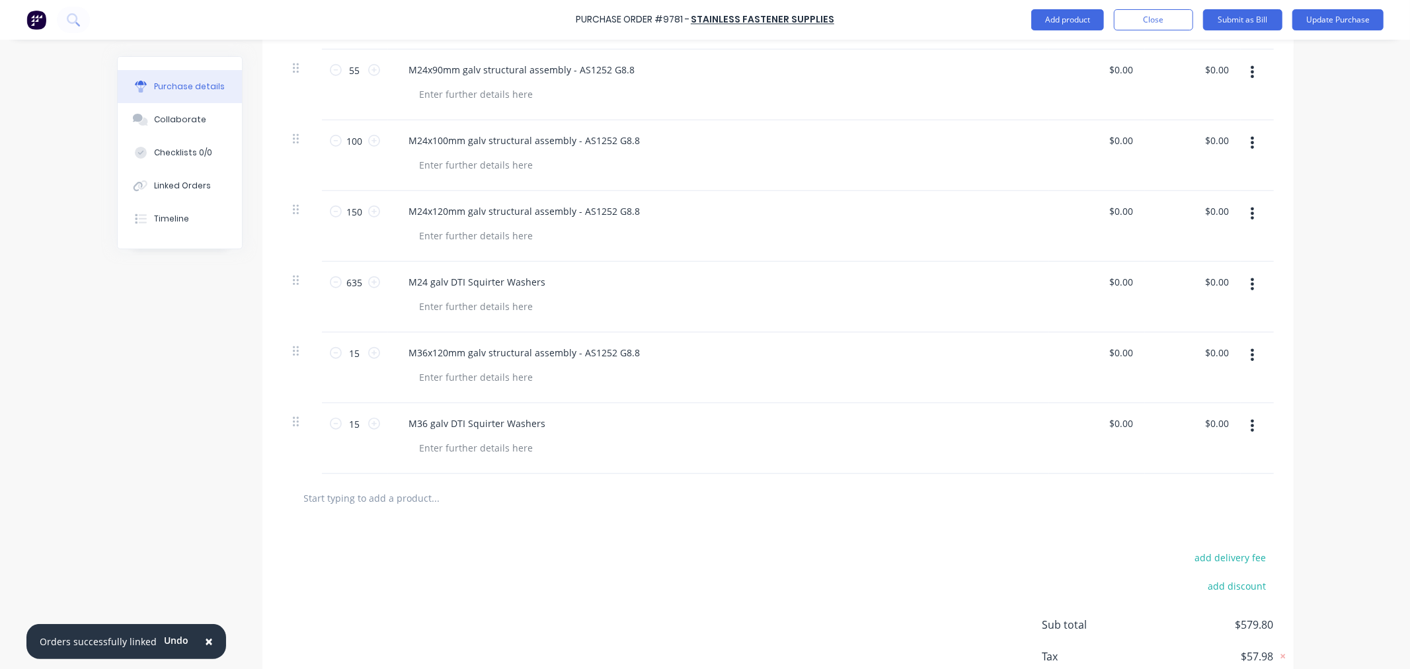
scroll to position [982, 0]
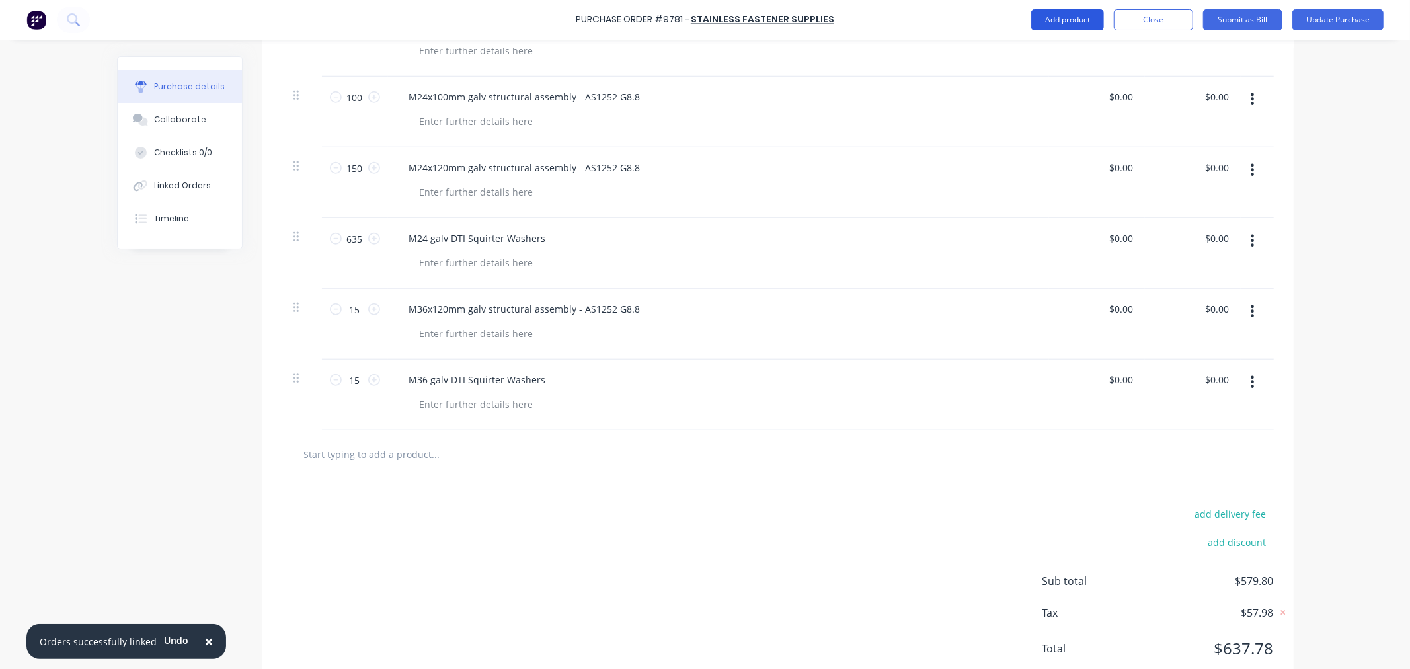
click at [1048, 22] on button "Add product" at bounding box center [1067, 19] width 73 height 21
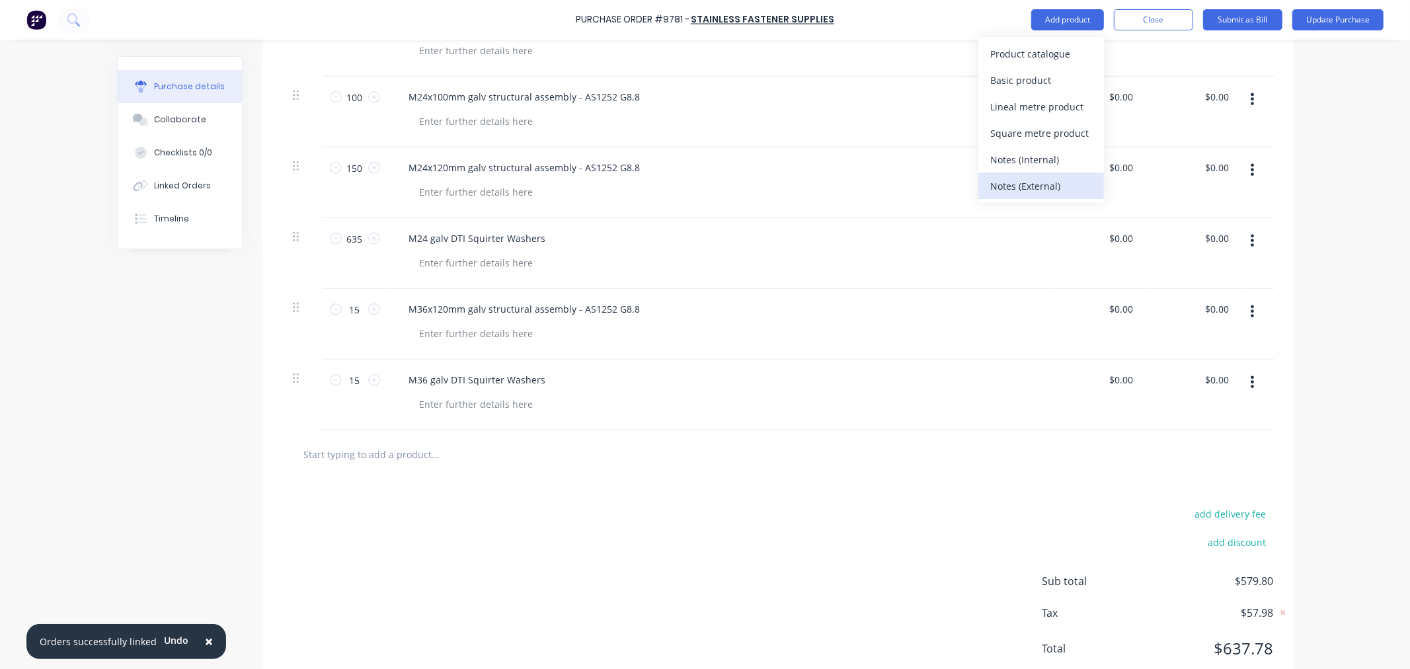
click at [1028, 186] on div "Notes (External)" at bounding box center [1041, 185] width 102 height 19
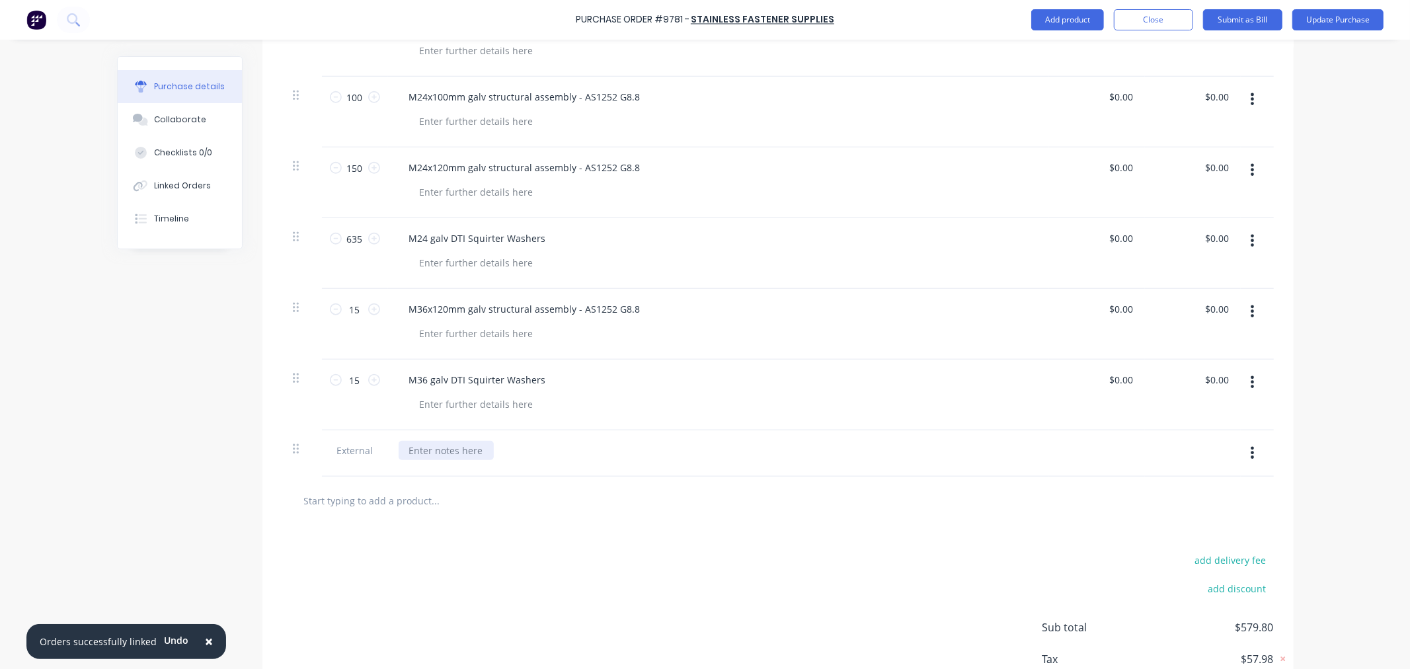
click at [473, 451] on div at bounding box center [446, 450] width 95 height 19
click at [596, 448] on div "AS PER PREVIOUS ORDERING AND QUOTE" at bounding box center [719, 450] width 640 height 19
drag, startPoint x: 585, startPoint y: 446, endPoint x: 590, endPoint y: 501, distance: 55.1
click at [585, 448] on div "AS PER PREVIOUS ORDERING AND QUOTE" at bounding box center [501, 450] width 205 height 19
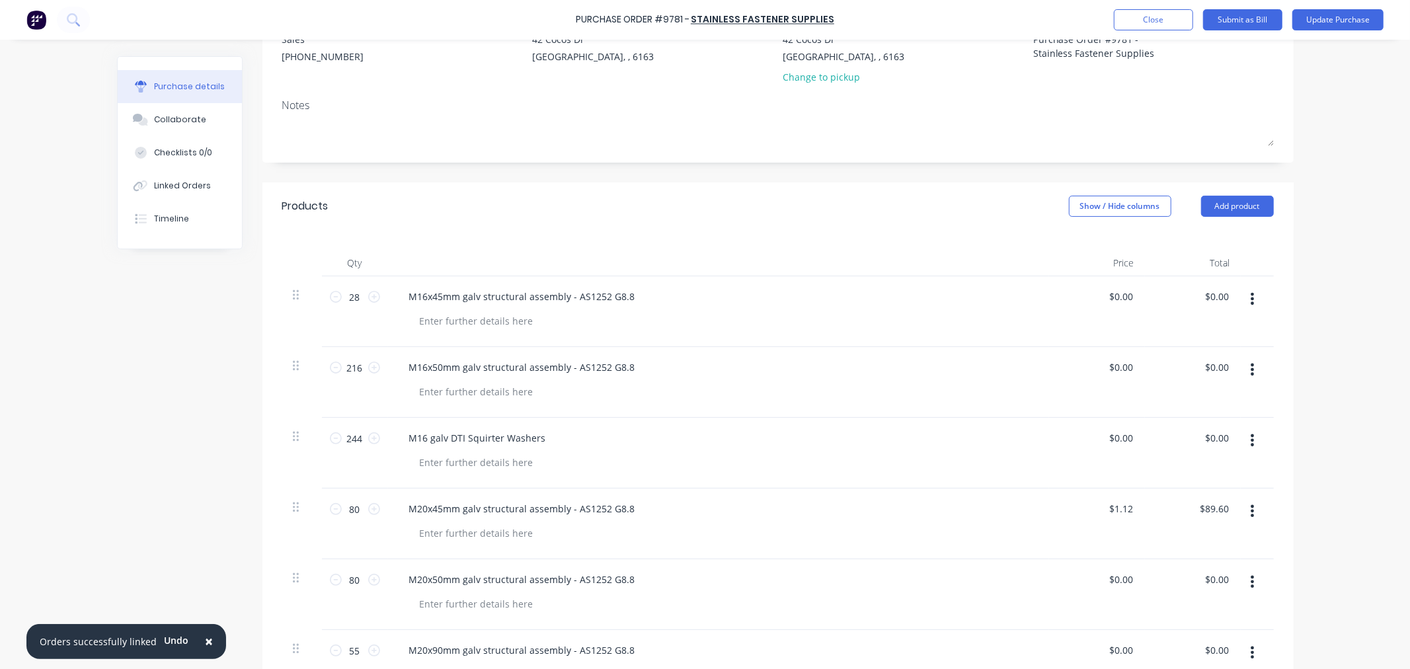
scroll to position [147, 0]
drag, startPoint x: 1111, startPoint y: 296, endPoint x: 1153, endPoint y: 295, distance: 41.7
click at [1153, 295] on div "28 28 M16x45mm galv structural assembly - AS1252 G8.8 0.00 0.00 $0.00 $0.00" at bounding box center [777, 311] width 991 height 71
drag, startPoint x: 1109, startPoint y: 367, endPoint x: 1153, endPoint y: 367, distance: 43.6
click at [1153, 367] on div "216 216 M16x50mm galv structural assembly - AS1252 G8.8 0.00 0.00 $0.00 $0.00" at bounding box center [777, 381] width 991 height 71
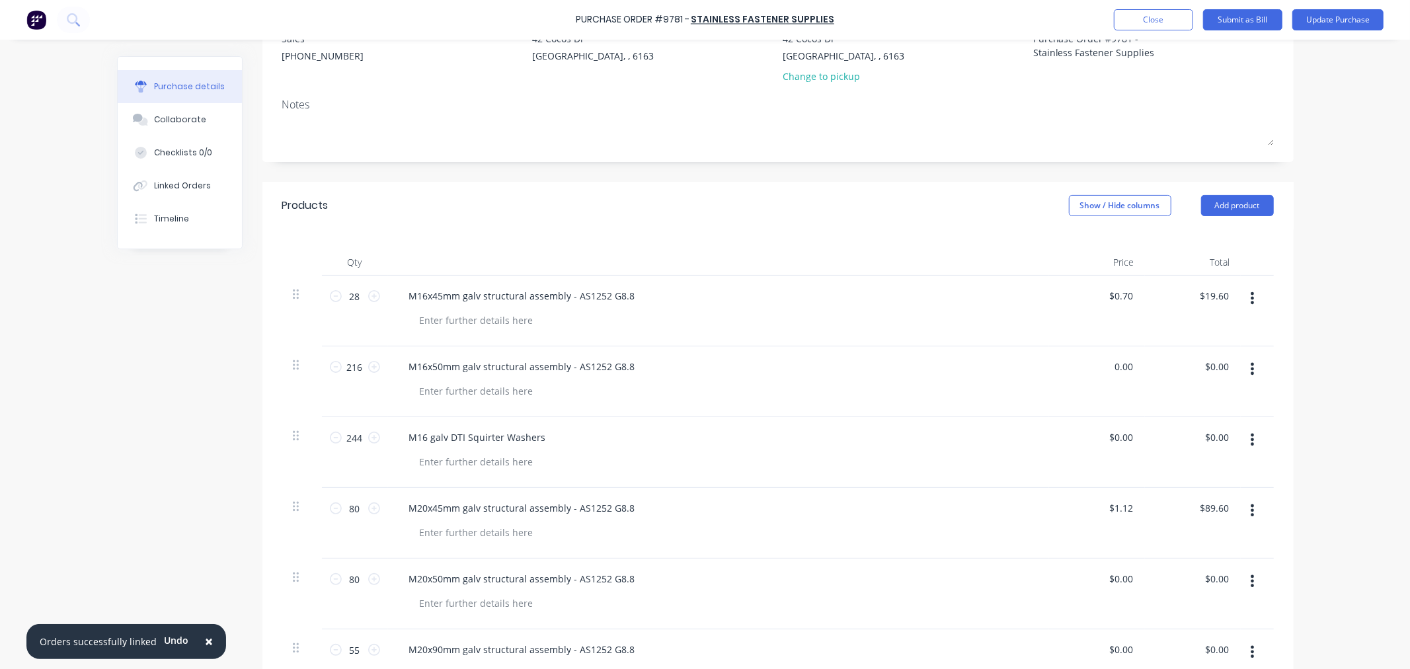
drag, startPoint x: 1129, startPoint y: 365, endPoint x: 1102, endPoint y: 375, distance: 28.2
click at [1104, 370] on div "0.00 0.00" at bounding box center [1097, 381] width 96 height 71
click at [1125, 361] on input "0.70" at bounding box center [1120, 366] width 30 height 19
click at [1120, 364] on input "0.70" at bounding box center [1122, 366] width 25 height 19
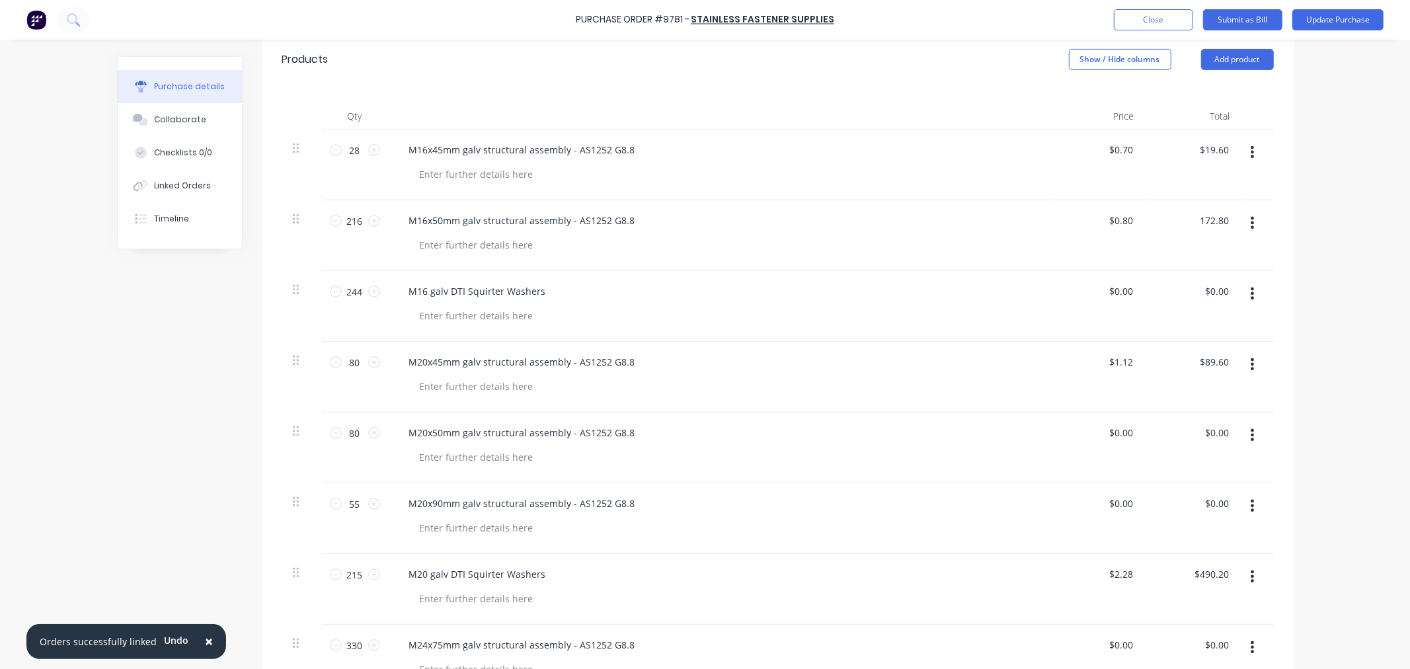
scroll to position [293, 0]
drag, startPoint x: 1106, startPoint y: 288, endPoint x: 1135, endPoint y: 286, distance: 29.1
click at [1135, 286] on div "0.00 0.00" at bounding box center [1097, 305] width 96 height 71
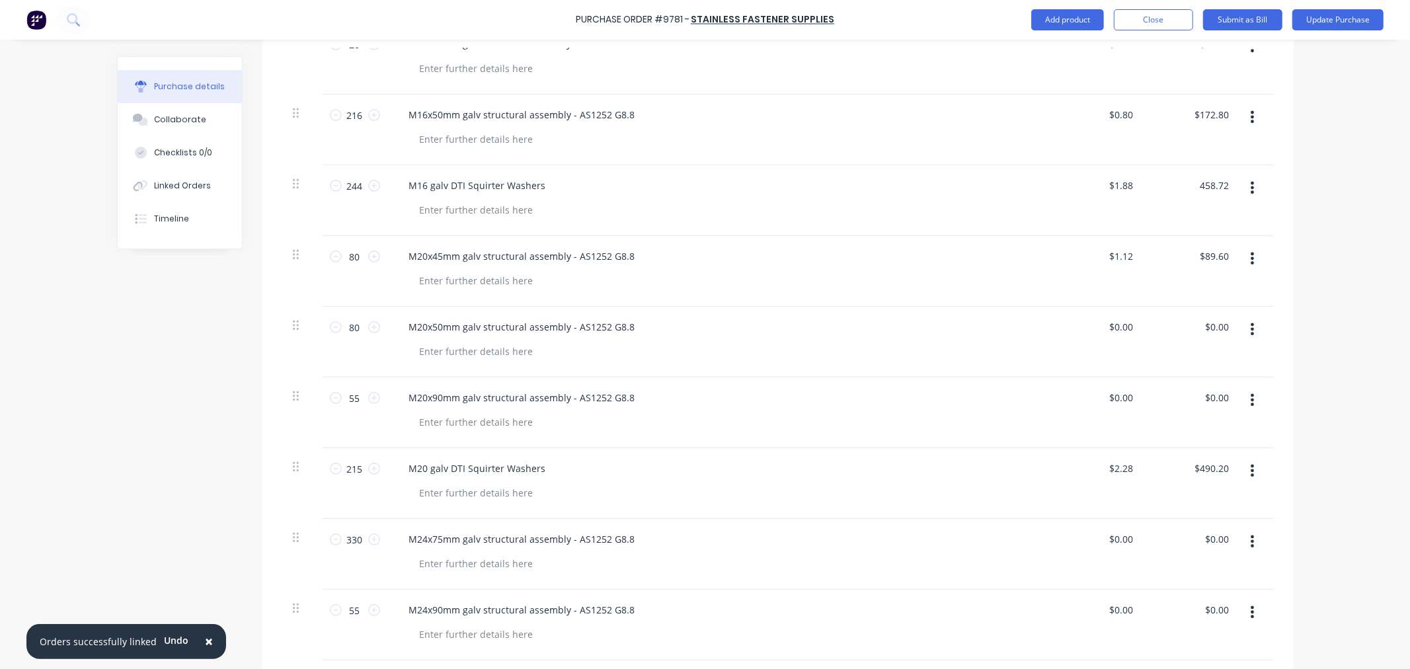
scroll to position [440, 0]
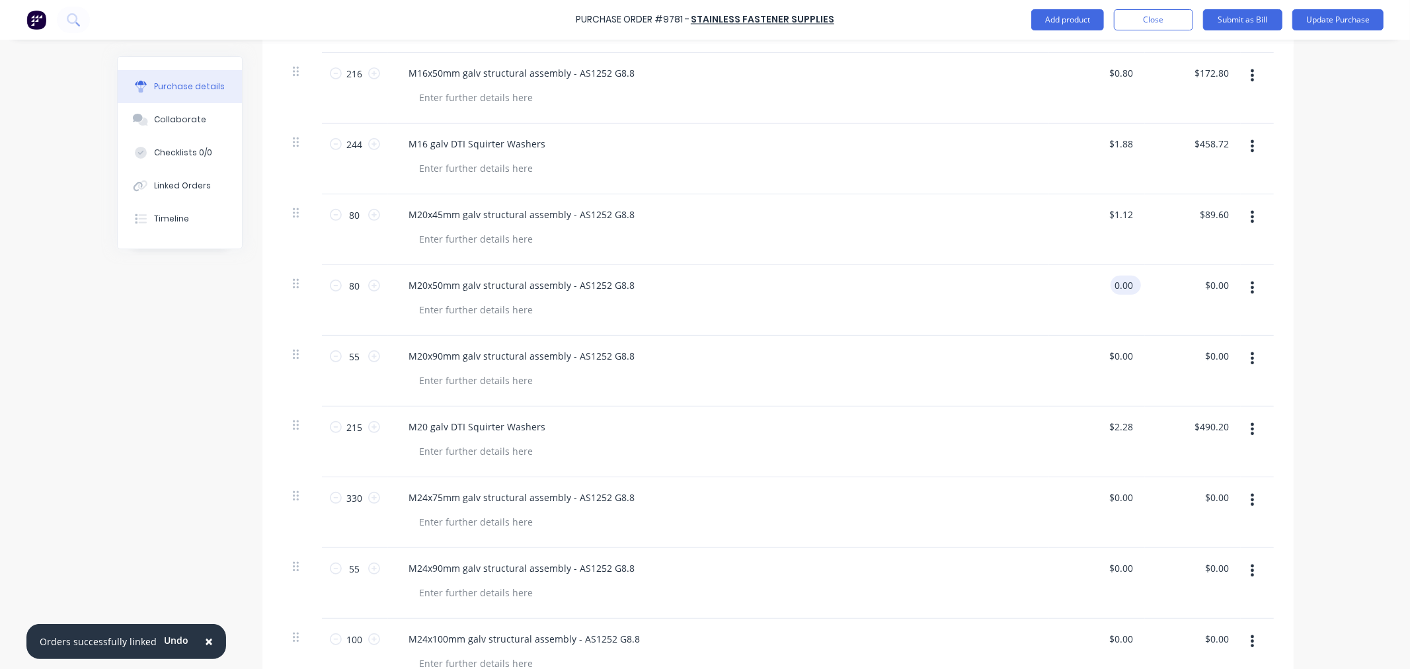
drag, startPoint x: 1108, startPoint y: 282, endPoint x: 1130, endPoint y: 282, distance: 22.5
click at [1130, 282] on div "0.00 0.00" at bounding box center [1125, 285] width 30 height 19
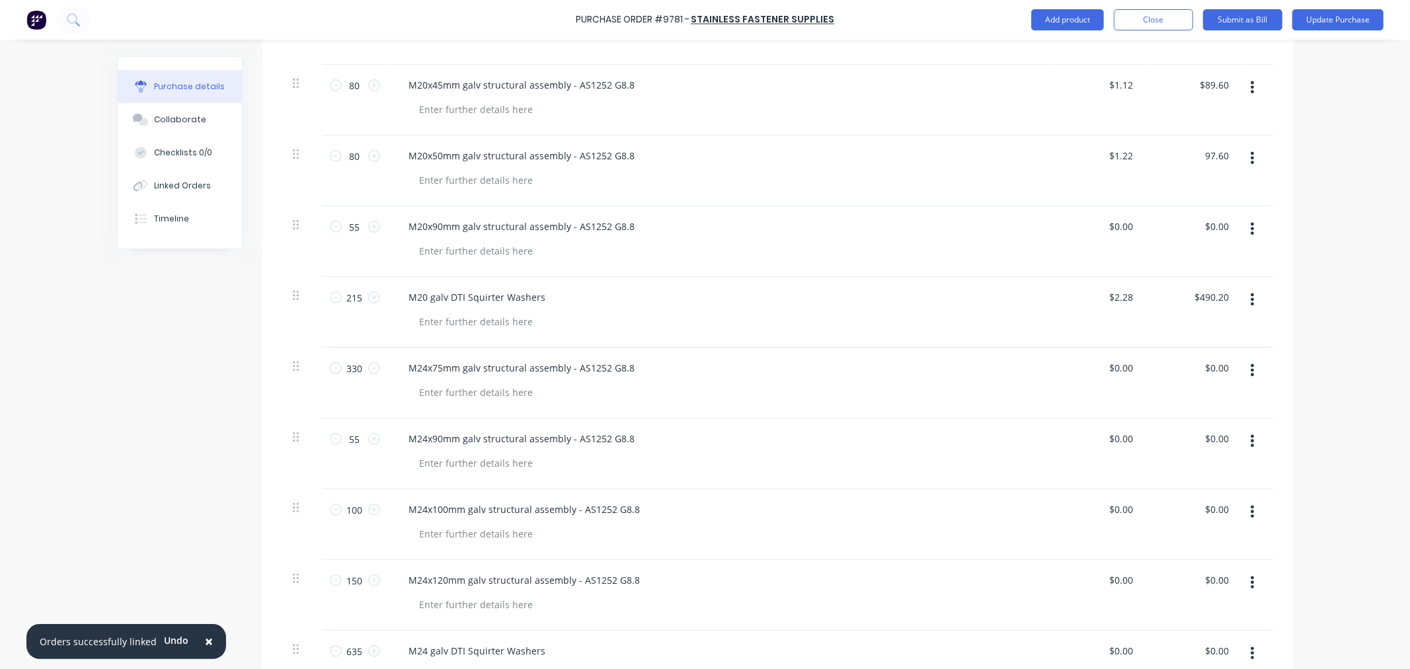
scroll to position [587, 0]
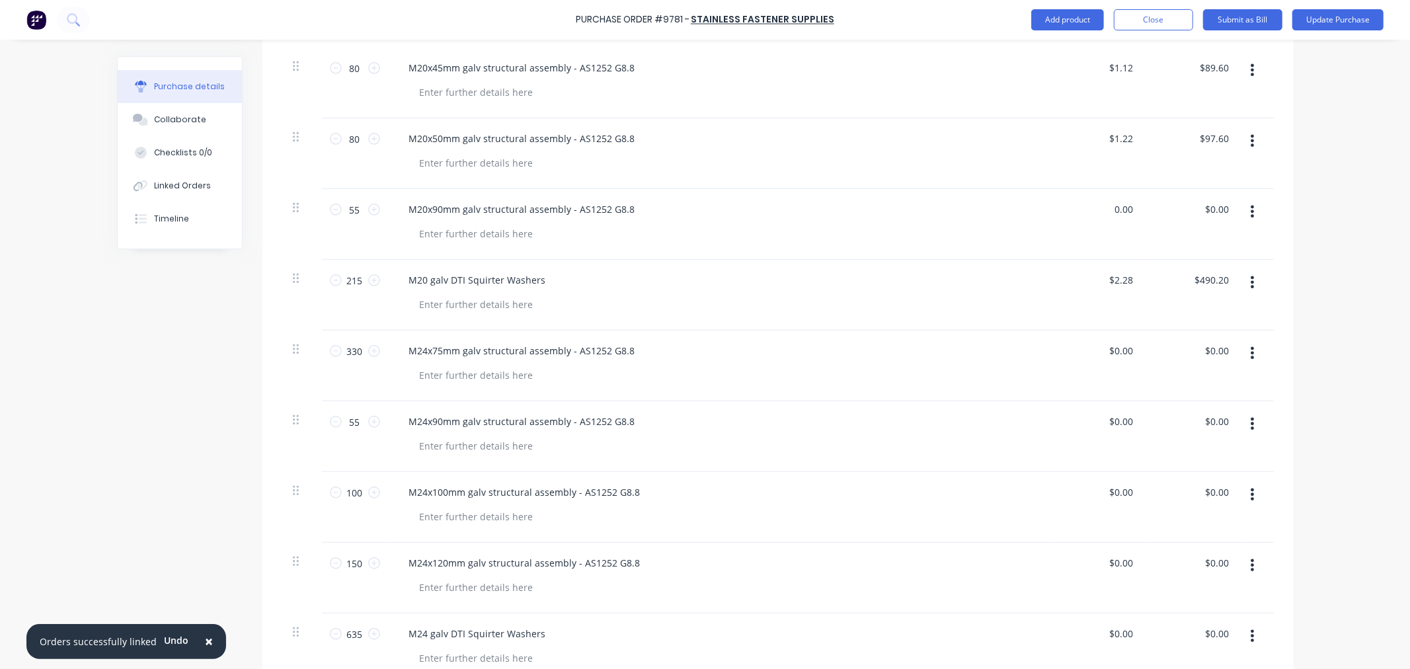
drag, startPoint x: 1110, startPoint y: 208, endPoint x: 1137, endPoint y: 210, distance: 27.2
click at [1137, 210] on div "0.00 0.00" at bounding box center [1097, 224] width 96 height 71
drag, startPoint x: 1129, startPoint y: 206, endPoint x: 1098, endPoint y: 223, distance: 35.2
click at [1100, 213] on div "0.00 0.00" at bounding box center [1097, 224] width 96 height 71
drag, startPoint x: 1126, startPoint y: 349, endPoint x: 1105, endPoint y: 352, distance: 21.4
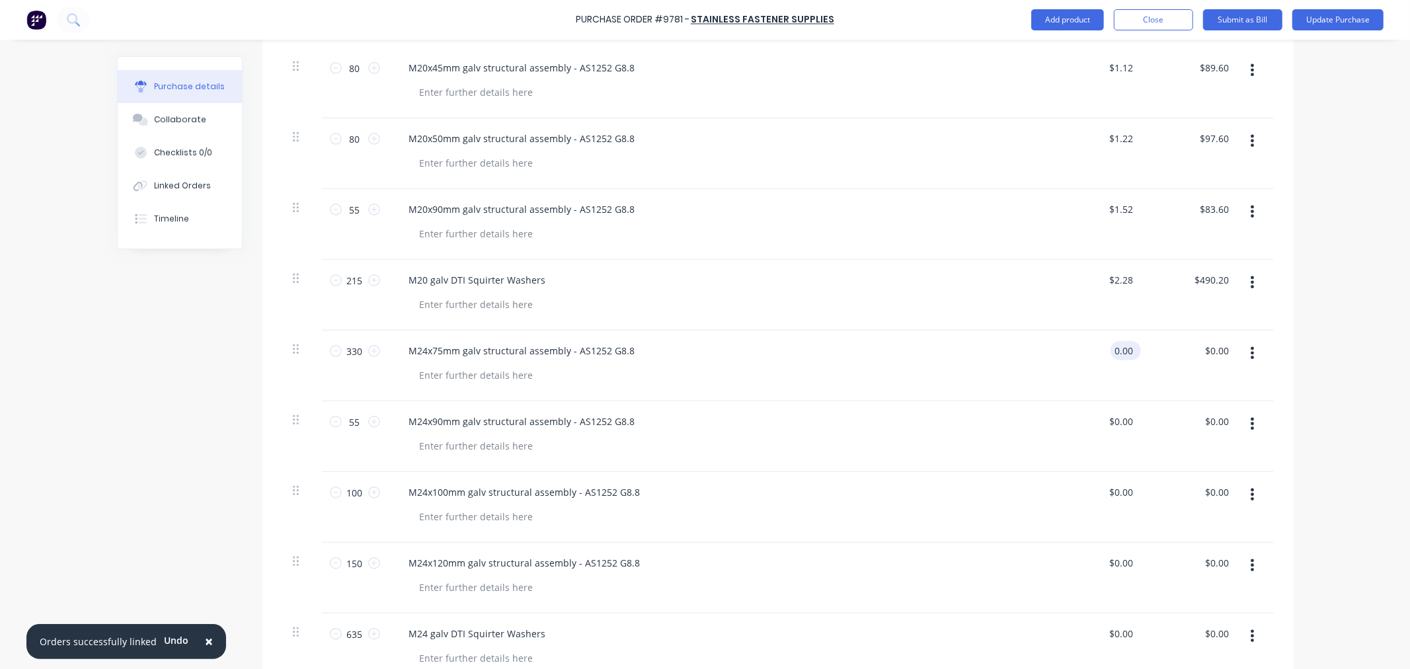
click at [1110, 351] on input "0.00" at bounding box center [1122, 350] width 25 height 19
drag, startPoint x: 1126, startPoint y: 419, endPoint x: 1102, endPoint y: 437, distance: 29.7
click at [1102, 430] on div "0.00 0.00" at bounding box center [1097, 436] width 96 height 71
drag, startPoint x: 1130, startPoint y: 489, endPoint x: 1122, endPoint y: 492, distance: 8.4
click at [1122, 492] on div "$0.00 $0.00" at bounding box center [1123, 491] width 36 height 19
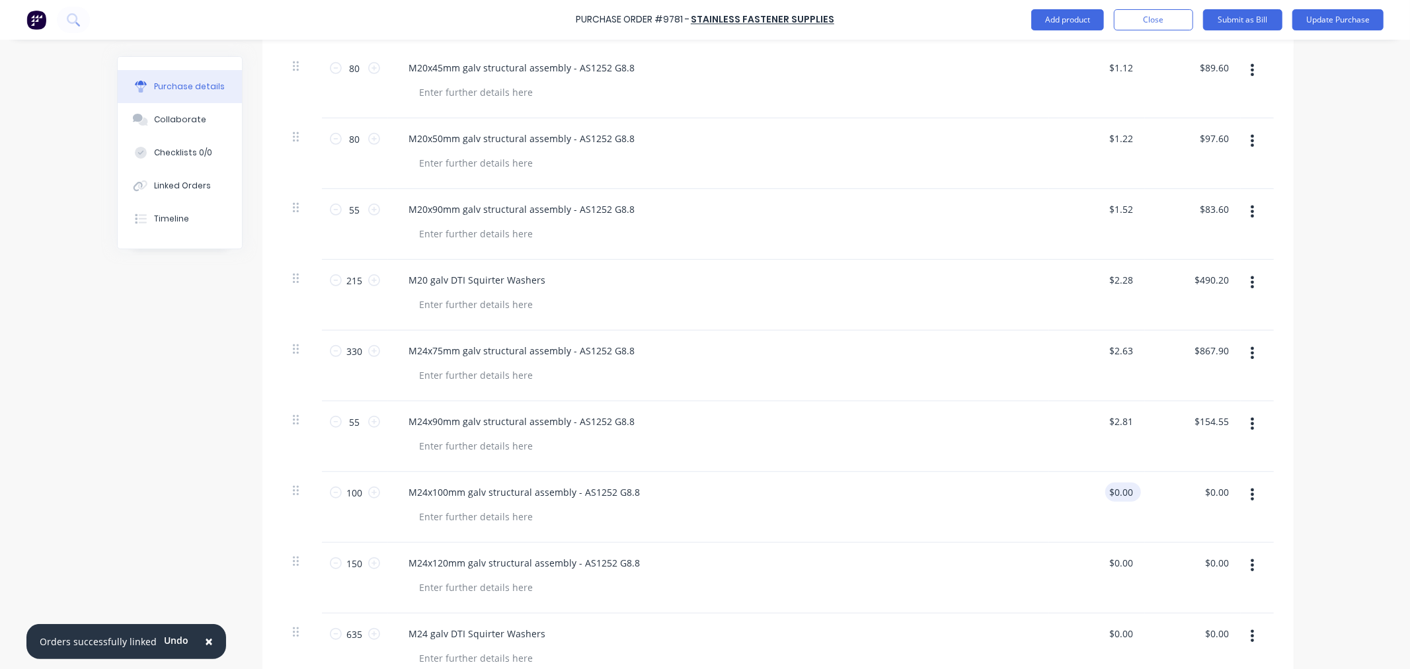
drag, startPoint x: 1133, startPoint y: 492, endPoint x: 1125, endPoint y: 492, distance: 7.9
click at [1125, 492] on div "$0.00 $0.00" at bounding box center [1123, 491] width 36 height 19
drag, startPoint x: 1128, startPoint y: 490, endPoint x: 1102, endPoint y: 500, distance: 27.9
click at [1102, 499] on div "0.00 0.00" at bounding box center [1097, 507] width 96 height 71
drag, startPoint x: 1126, startPoint y: 560, endPoint x: 1099, endPoint y: 566, distance: 27.7
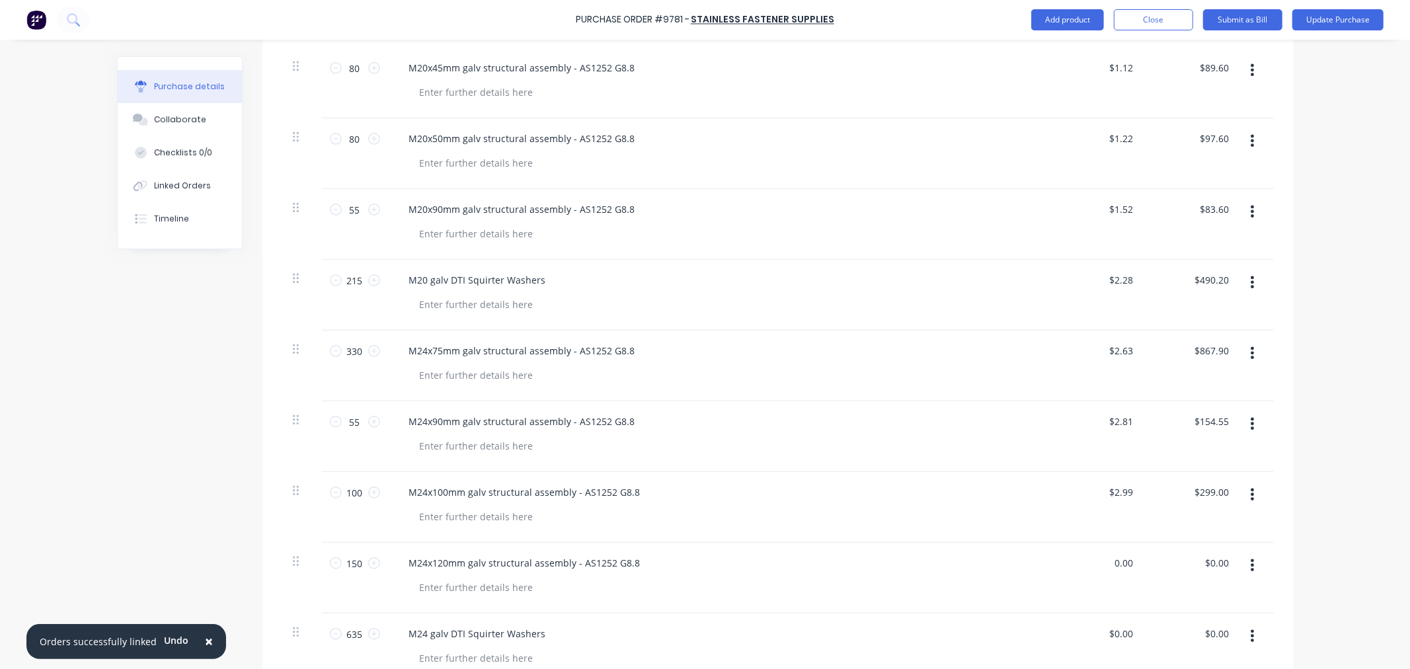
click at [1100, 564] on div "0.00 0.00" at bounding box center [1097, 578] width 96 height 71
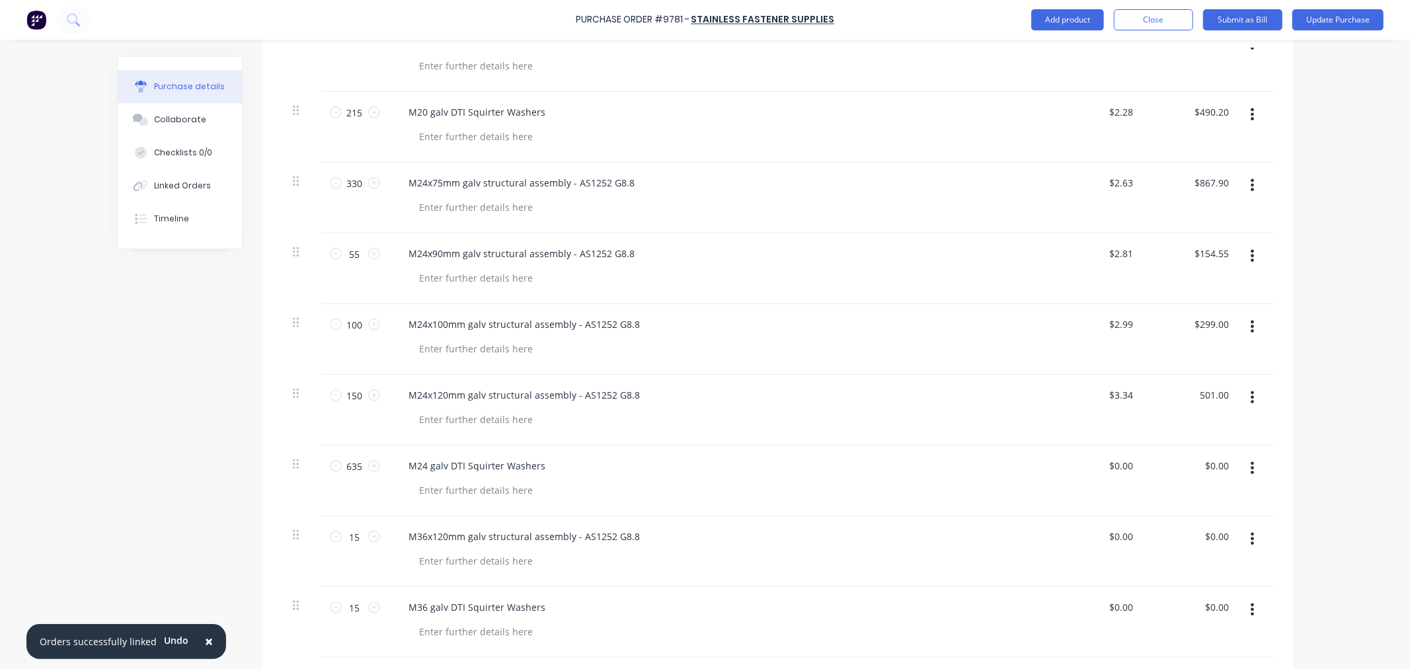
scroll to position [881, 0]
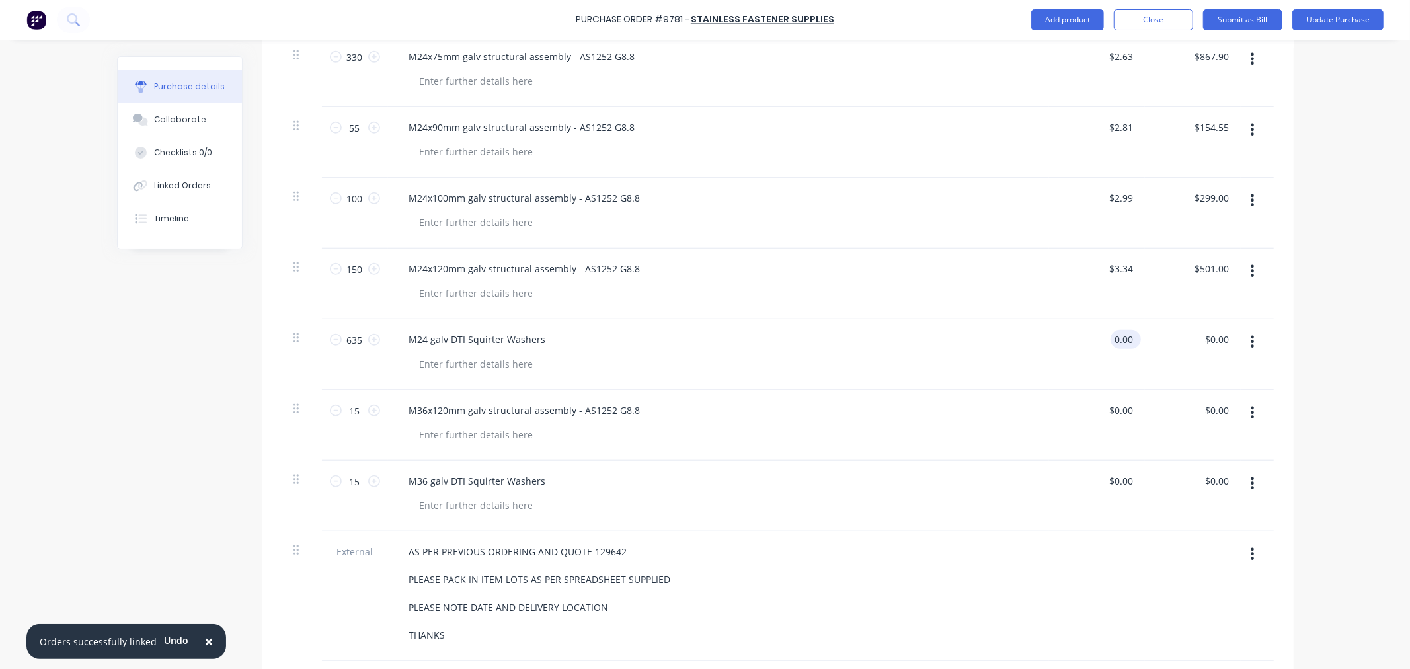
drag, startPoint x: 1126, startPoint y: 335, endPoint x: 1102, endPoint y: 352, distance: 29.4
click at [1110, 342] on div "0.00 0.00" at bounding box center [1122, 339] width 25 height 19
click at [1128, 408] on input "0.00" at bounding box center [1120, 410] width 30 height 19
click at [1091, 405] on div "$0.00 0.00" at bounding box center [1097, 425] width 96 height 71
drag, startPoint x: 1118, startPoint y: 406, endPoint x: 1095, endPoint y: 410, distance: 23.5
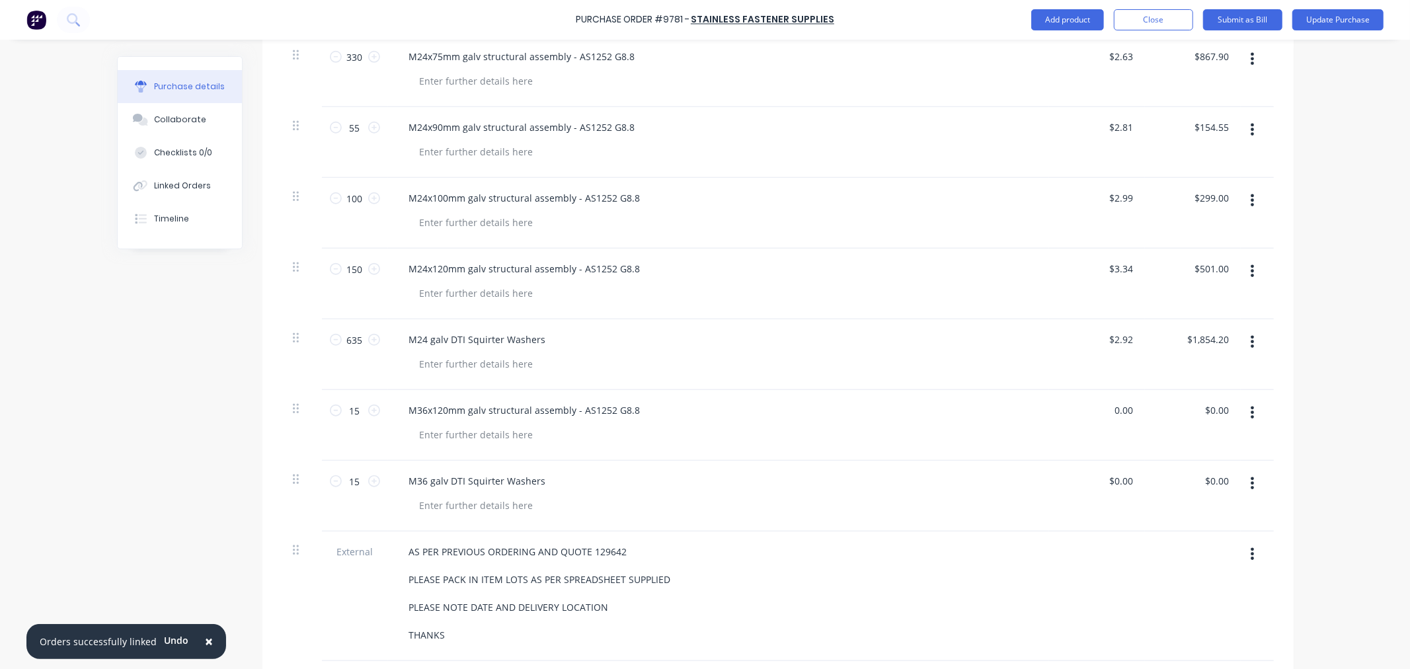
click at [1095, 406] on div "0.00 0.00" at bounding box center [1097, 425] width 96 height 71
drag, startPoint x: 1128, startPoint y: 479, endPoint x: 1079, endPoint y: 503, distance: 54.1
click at [1078, 478] on div "0.00 0.00" at bounding box center [1097, 496] width 96 height 71
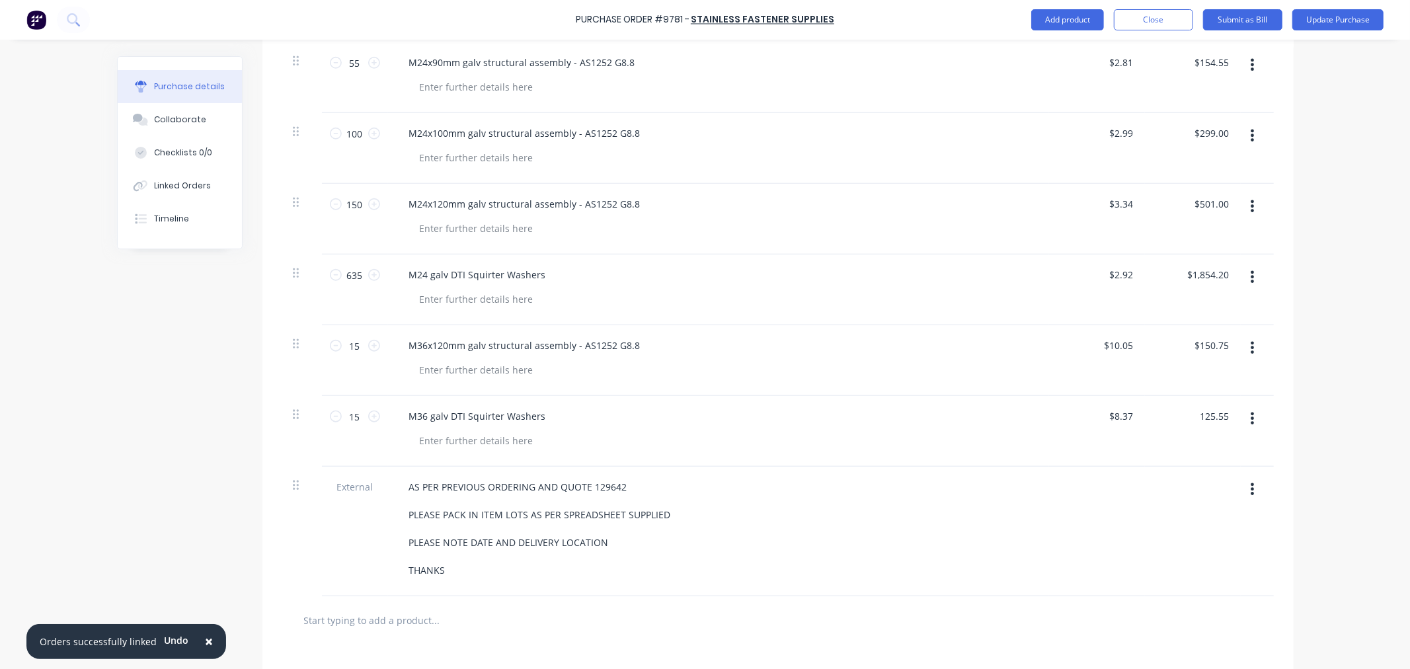
scroll to position [1153, 0]
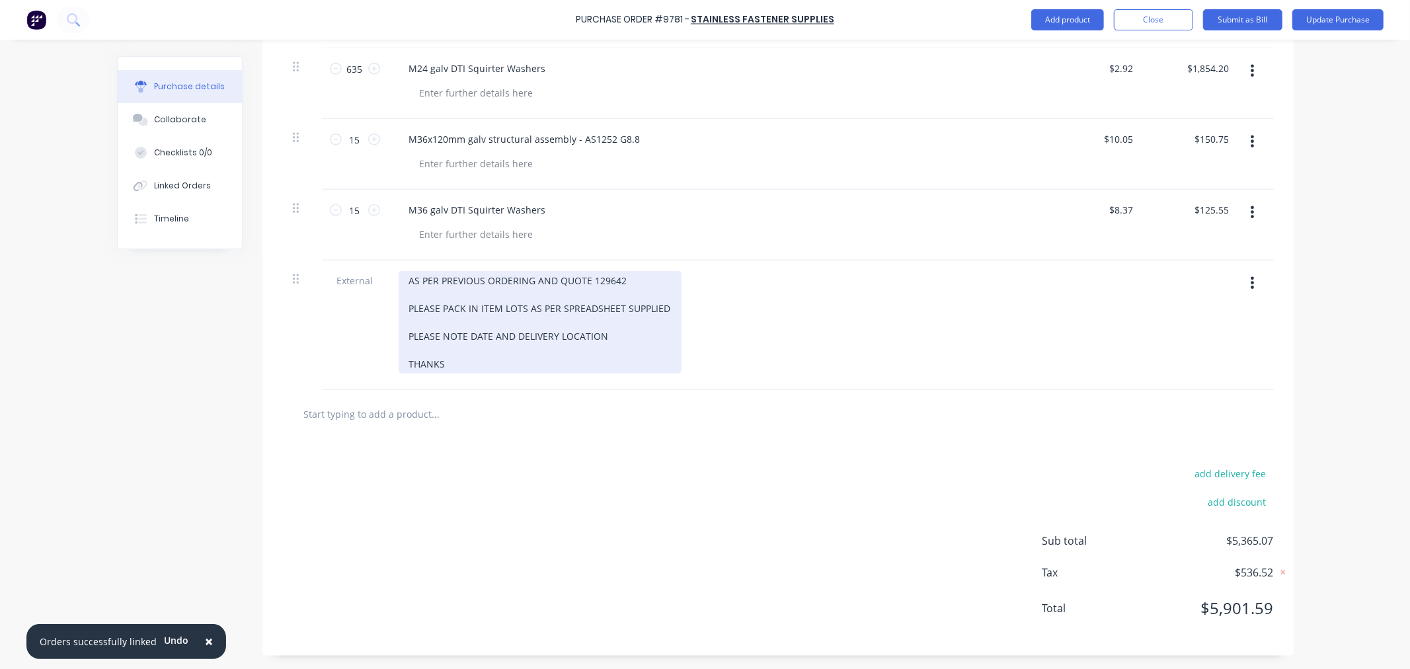
click at [625, 332] on div "AS PER PREVIOUS ORDERING AND QUOTE 129642 PLEASE PACK IN ITEM LOTS AS PER SPREA…" at bounding box center [540, 322] width 283 height 102
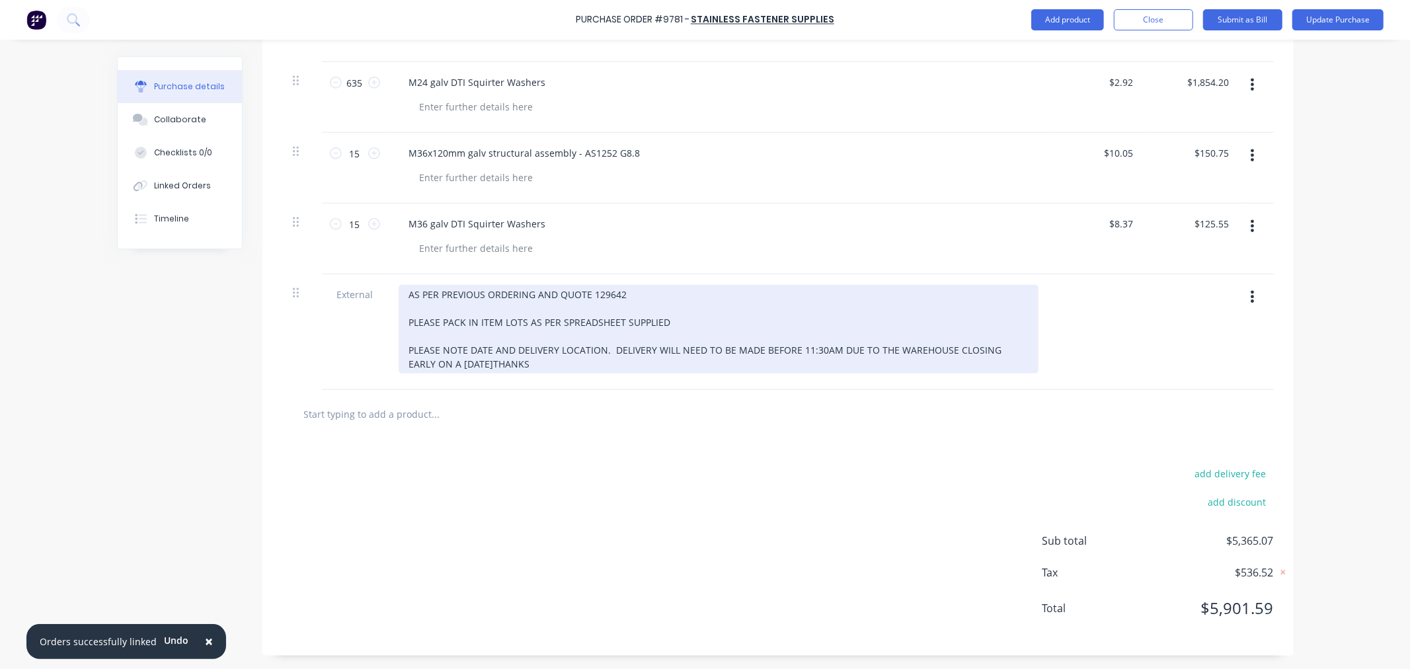
click at [757, 337] on div "AS PER PREVIOUS ORDERING AND QUOTE 129642 PLEASE PACK IN ITEM LOTS AS PER SPREA…" at bounding box center [719, 329] width 640 height 89
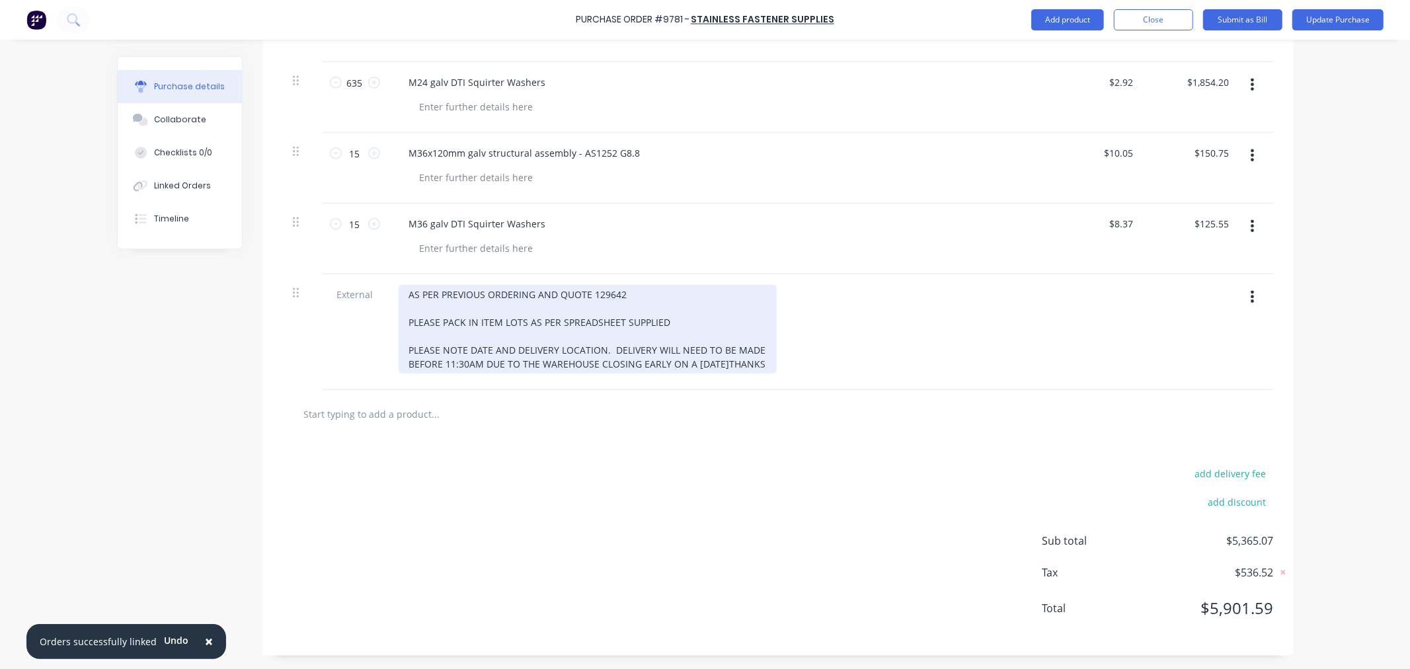
scroll to position [1167, 0]
click at [634, 311] on div "AS PER PREVIOUS ORDERING AND QUOTE 129642 PLEASE PACK IN ITEM LOTS AS PER SPREA…" at bounding box center [588, 329] width 378 height 89
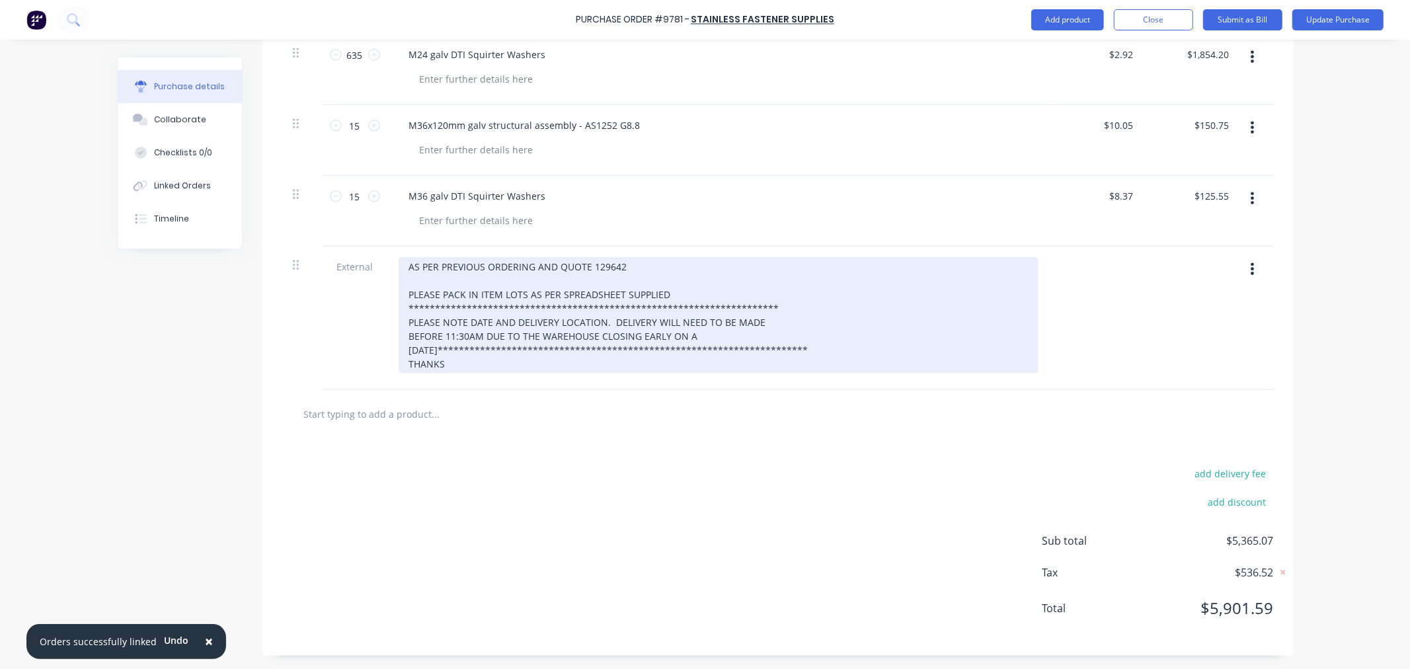
click at [535, 346] on div "**********" at bounding box center [719, 315] width 640 height 116
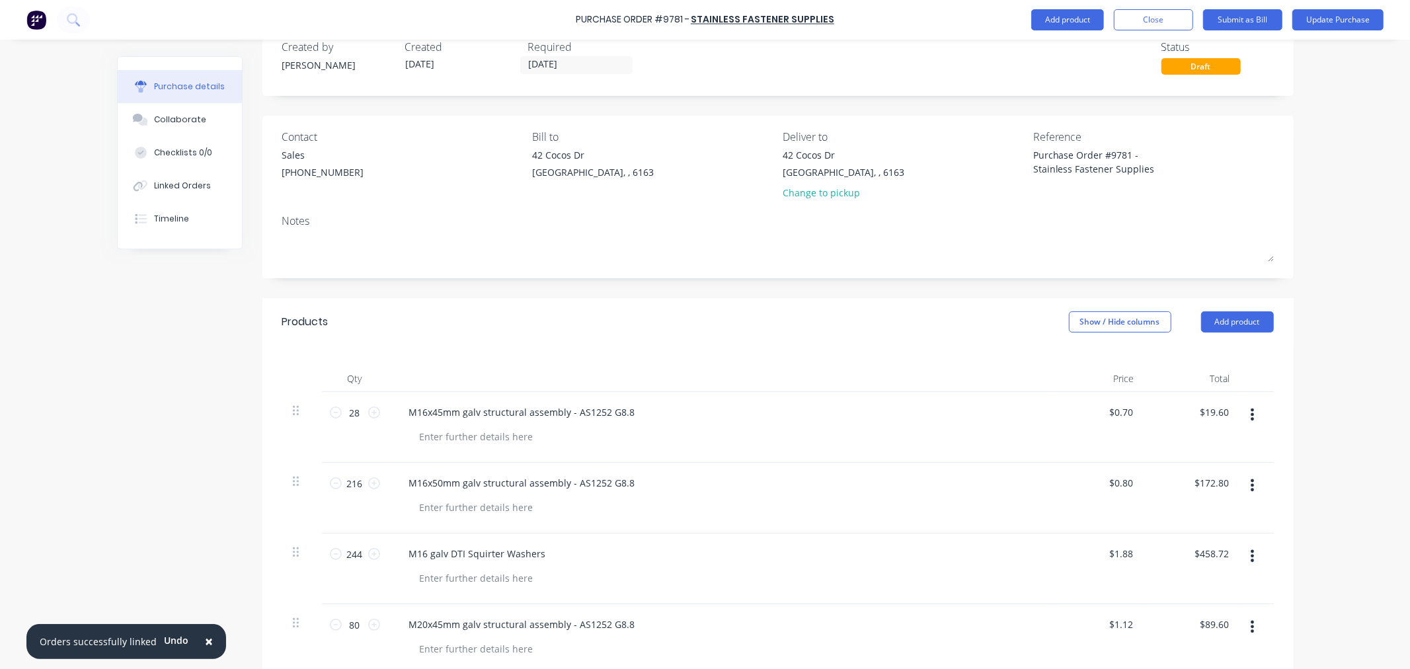
scroll to position [0, 0]
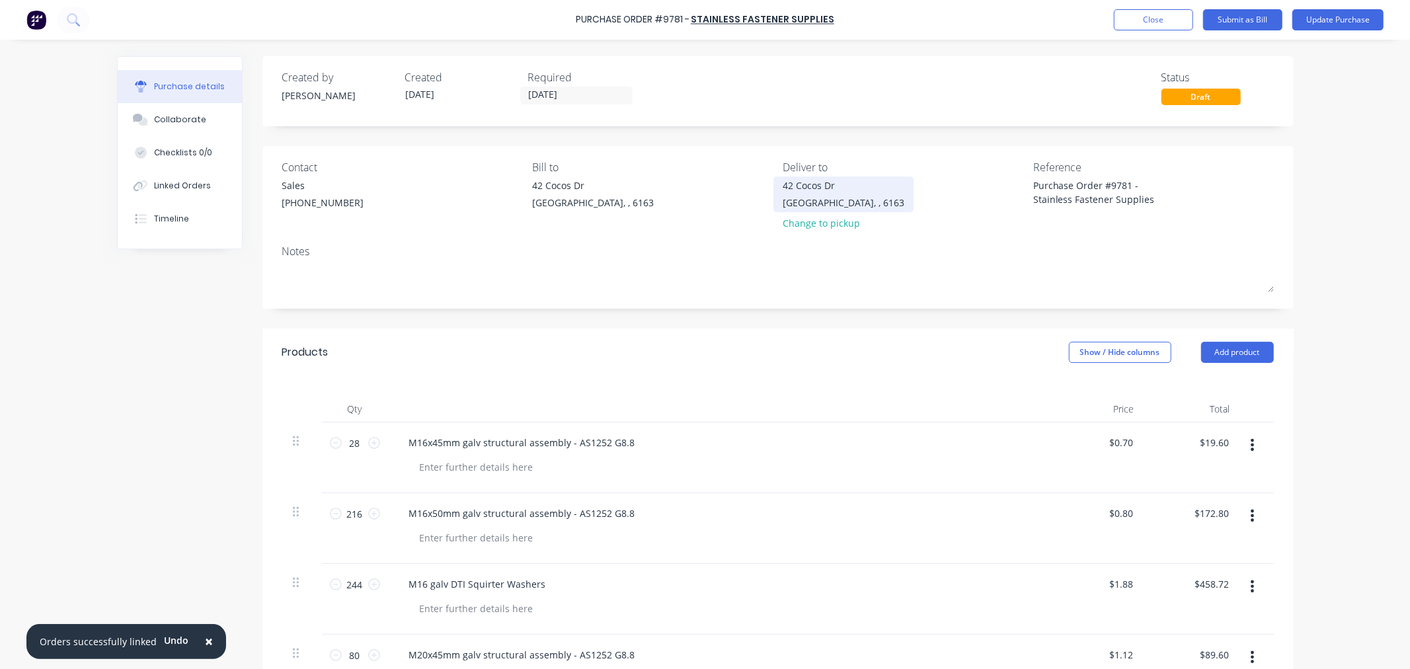
click at [813, 192] on div "42 Cocos Dr" at bounding box center [844, 185] width 122 height 14
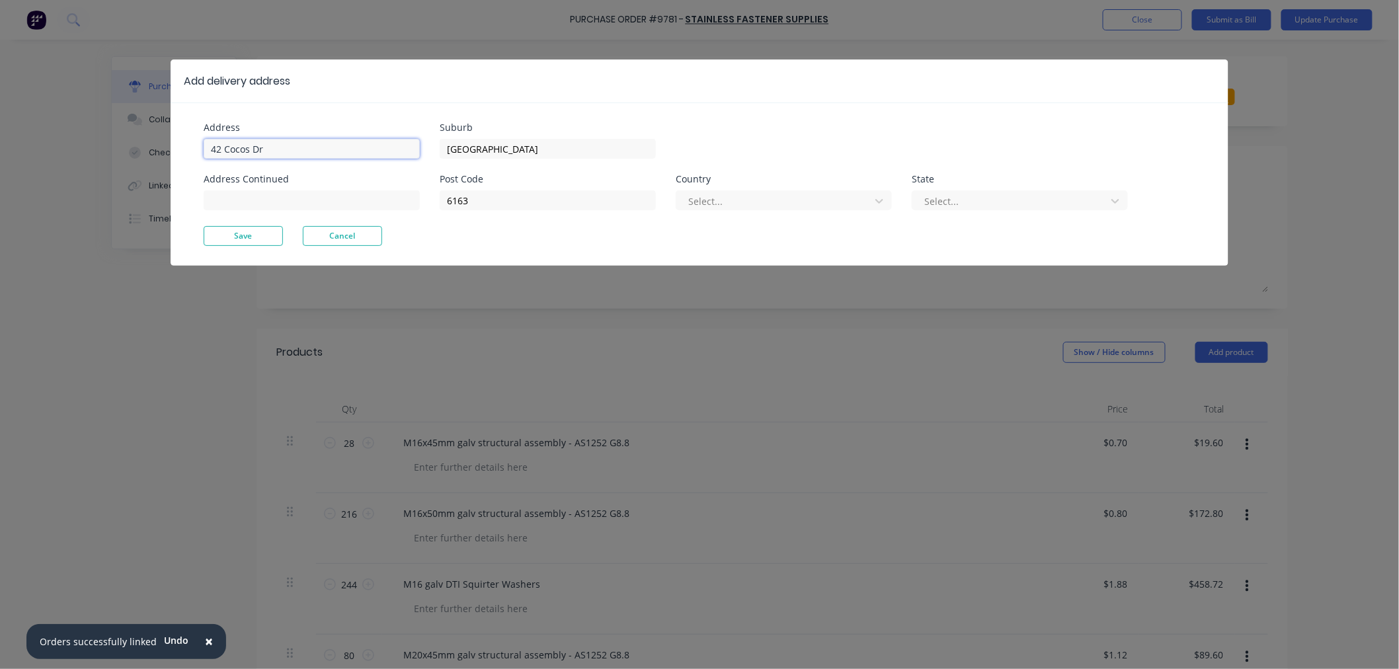
drag, startPoint x: 192, startPoint y: 149, endPoint x: 95, endPoint y: 150, distance: 97.2
click at [98, 147] on div "Add delivery address Address [GEOGRAPHIC_DATA] Address Continued Suburb [GEOGRA…" at bounding box center [699, 334] width 1399 height 669
click at [253, 242] on button "Save" at bounding box center [243, 236] width 79 height 20
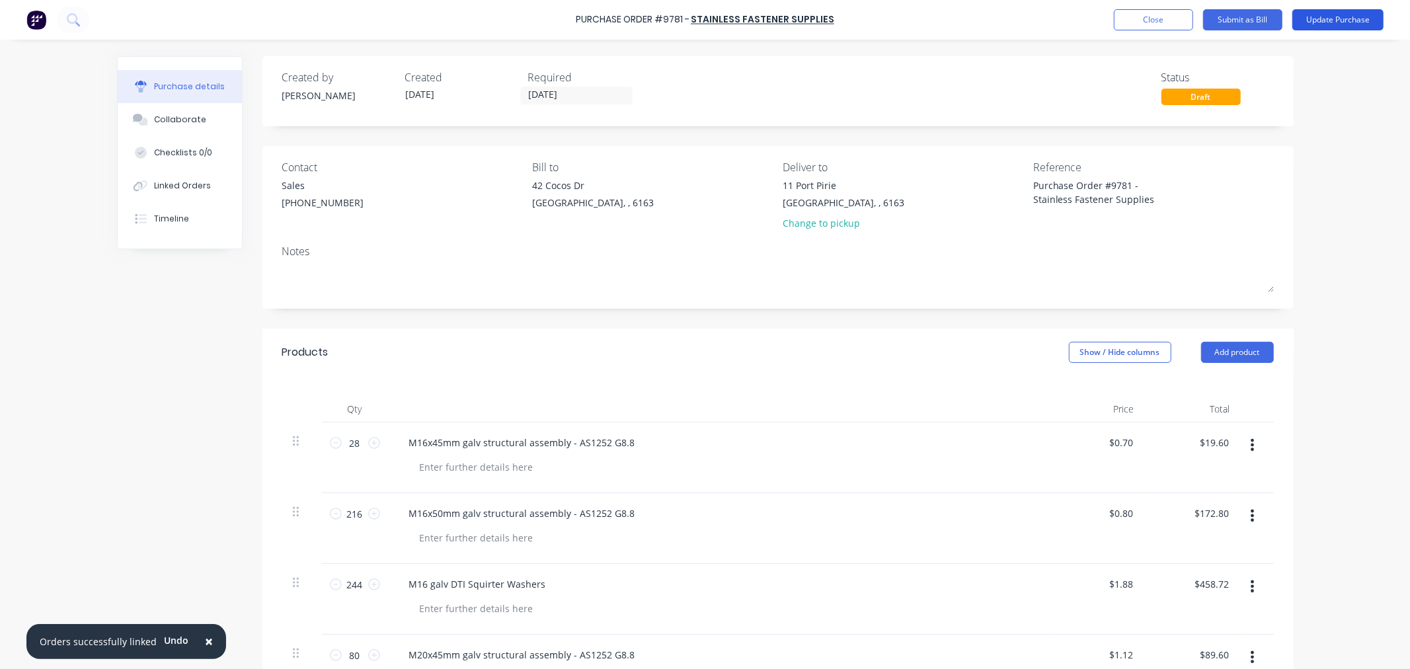
click at [1323, 22] on button "Update Purchase" at bounding box center [1337, 19] width 91 height 21
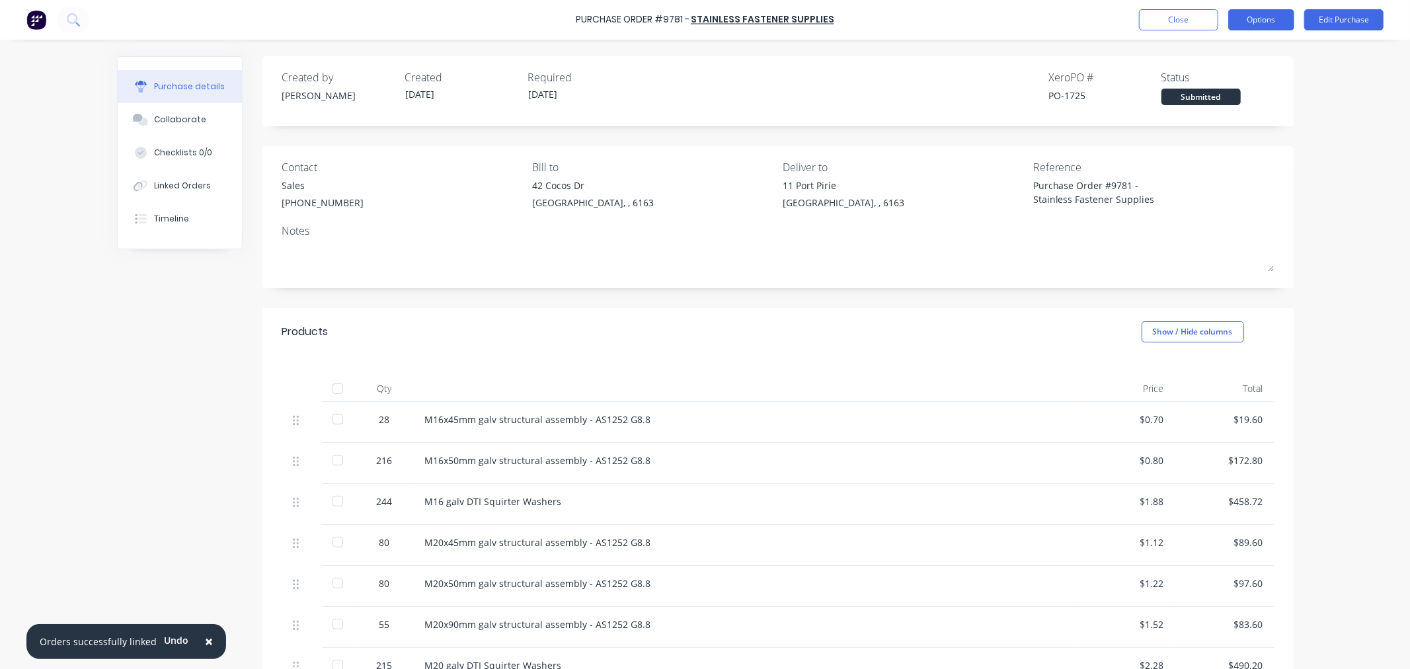
click at [1274, 16] on button "Options" at bounding box center [1261, 19] width 66 height 21
click at [1256, 49] on div "Print / Email" at bounding box center [1231, 53] width 102 height 19
click at [1217, 73] on div "With pricing" at bounding box center [1231, 80] width 102 height 19
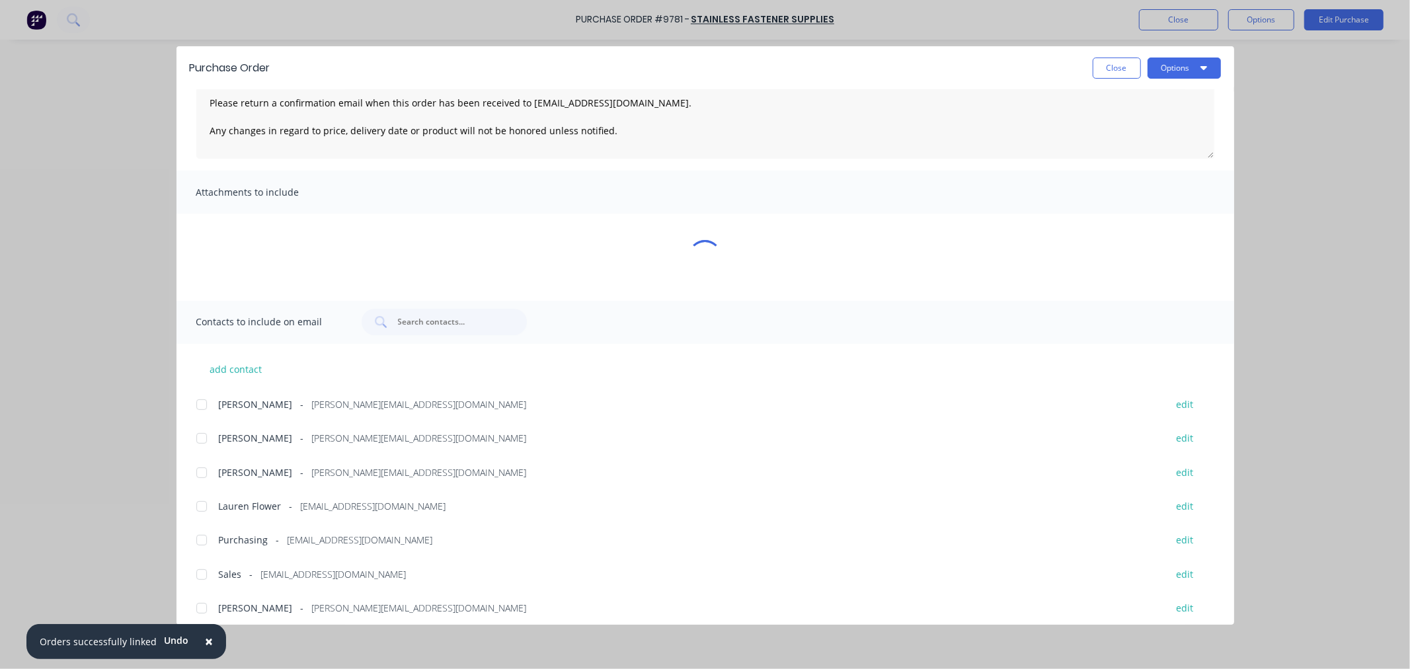
scroll to position [90, 0]
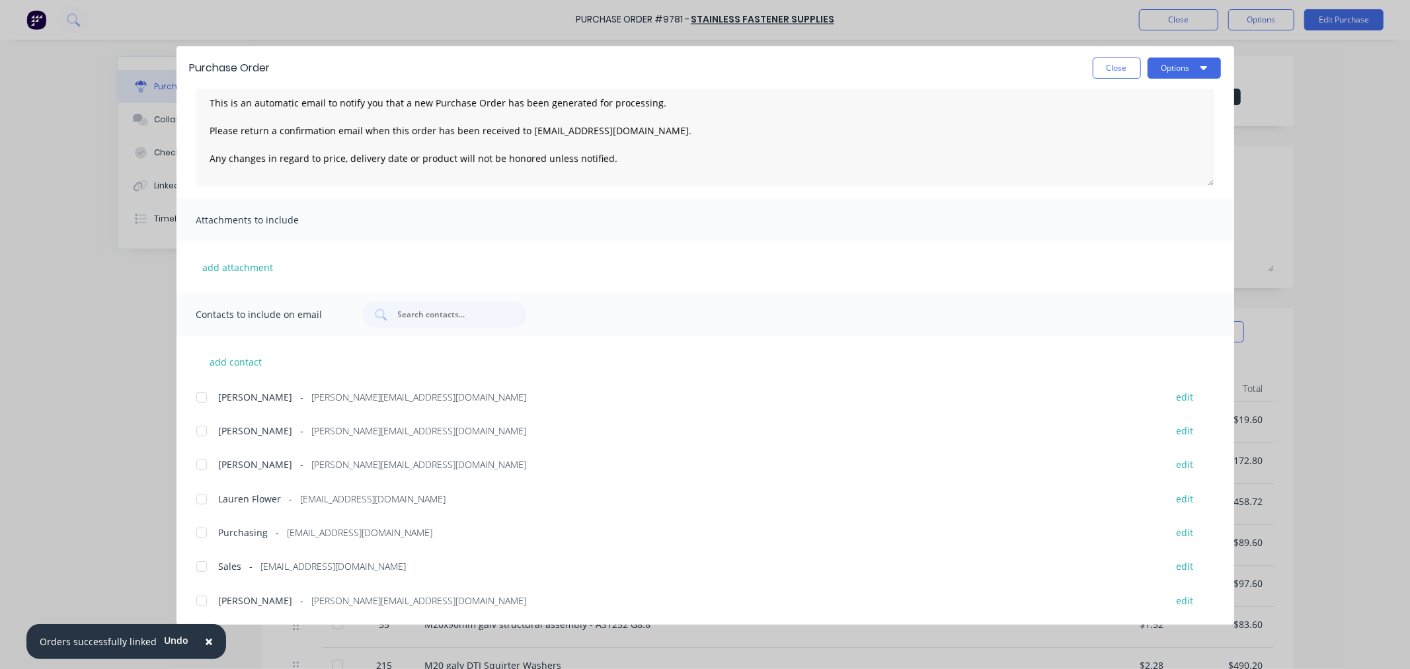
click at [200, 395] on div at bounding box center [201, 397] width 26 height 26
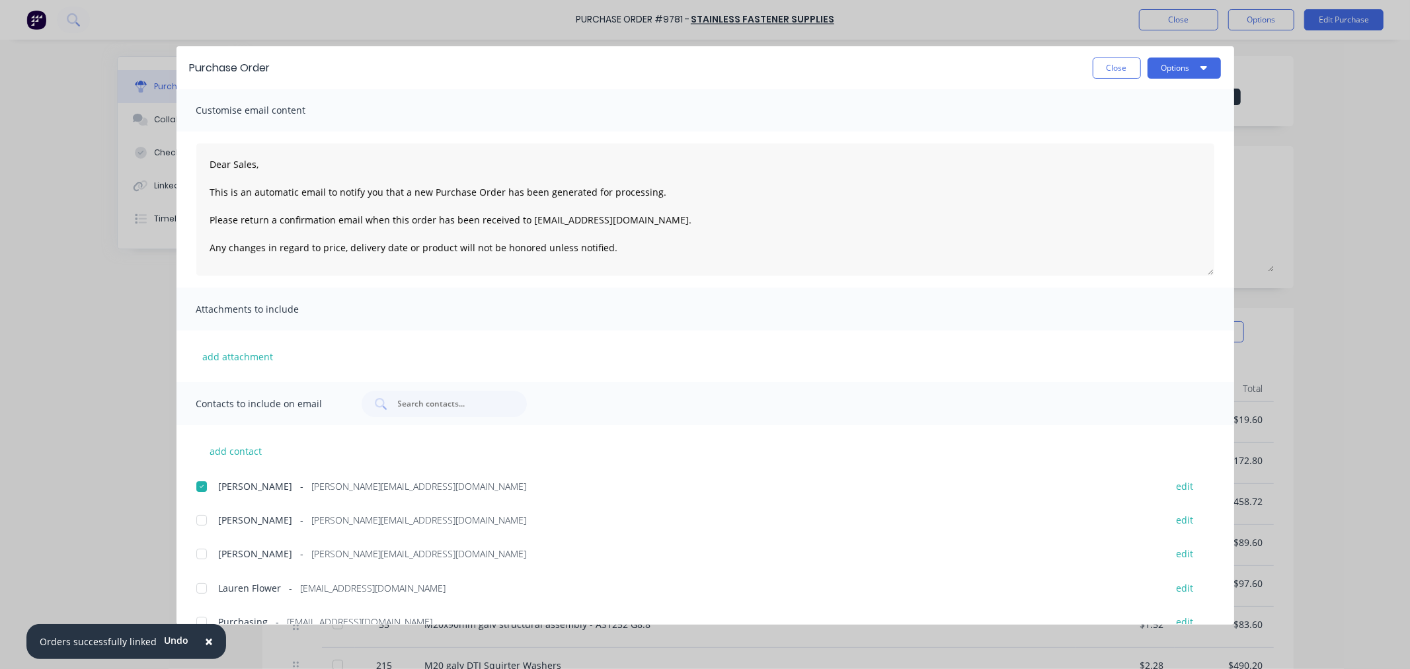
scroll to position [0, 0]
click at [1190, 73] on button "Options" at bounding box center [1183, 68] width 73 height 21
click at [1159, 153] on div "Email" at bounding box center [1158, 154] width 102 height 19
click at [1117, 61] on button "Close" at bounding box center [1117, 68] width 48 height 21
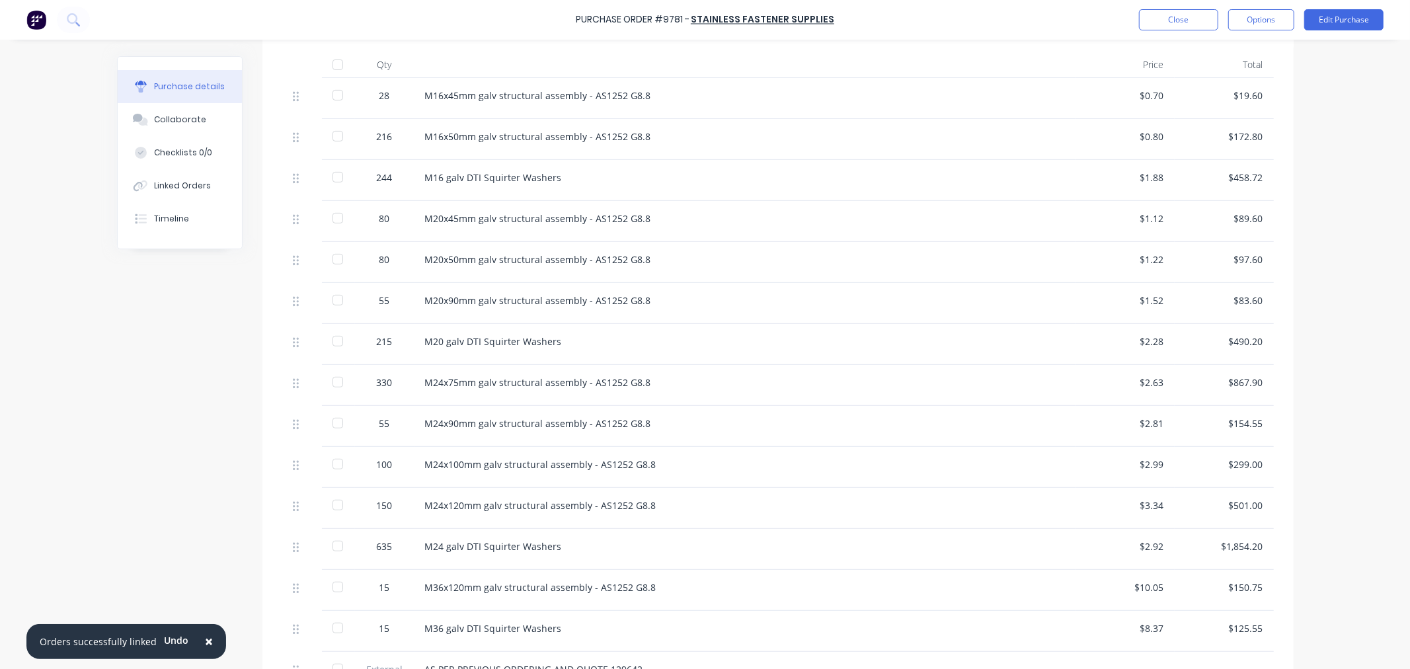
scroll to position [662, 0]
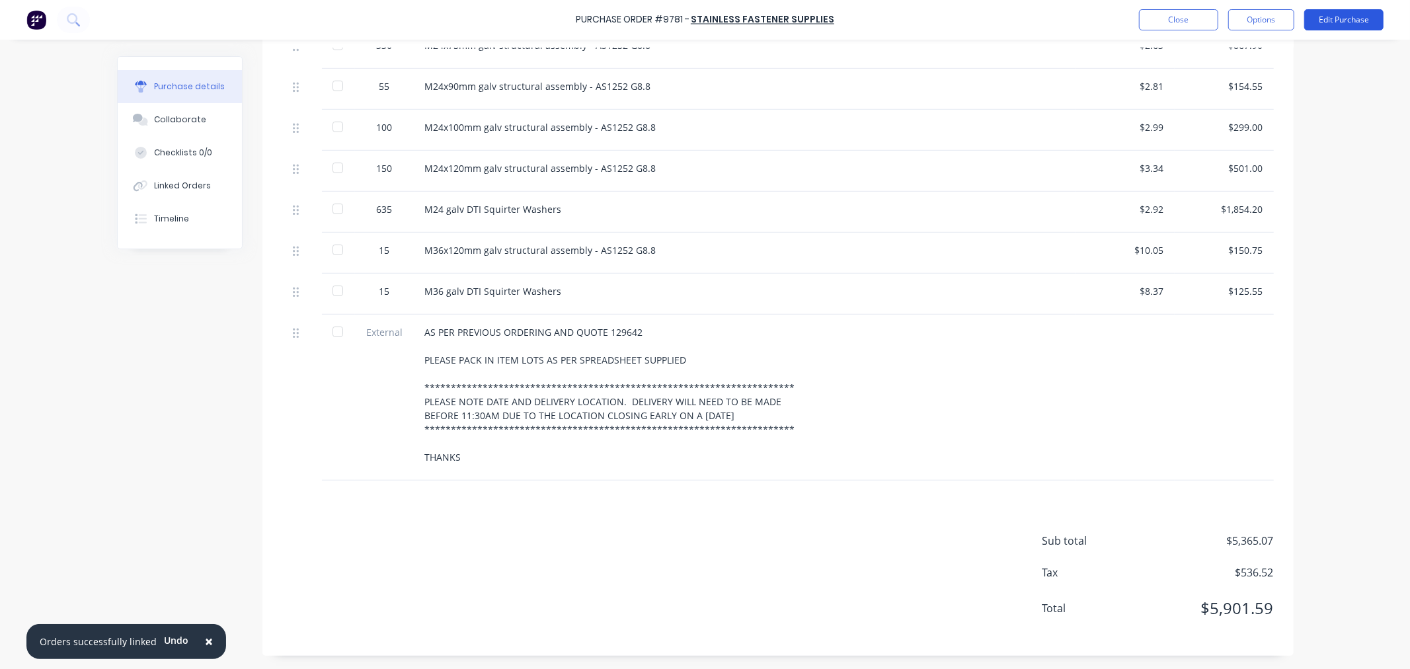
click at [1345, 20] on button "Edit Purchase" at bounding box center [1343, 19] width 79 height 21
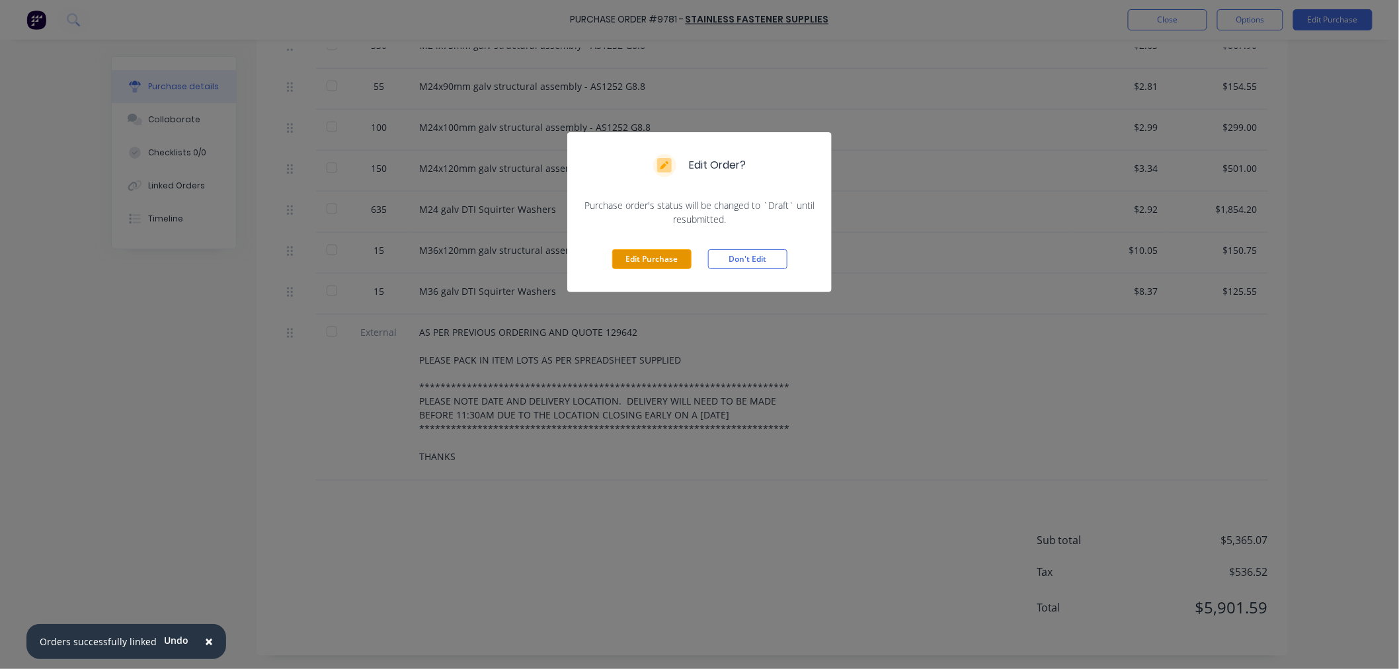
click at [655, 260] on button "Edit Purchase" at bounding box center [651, 259] width 79 height 20
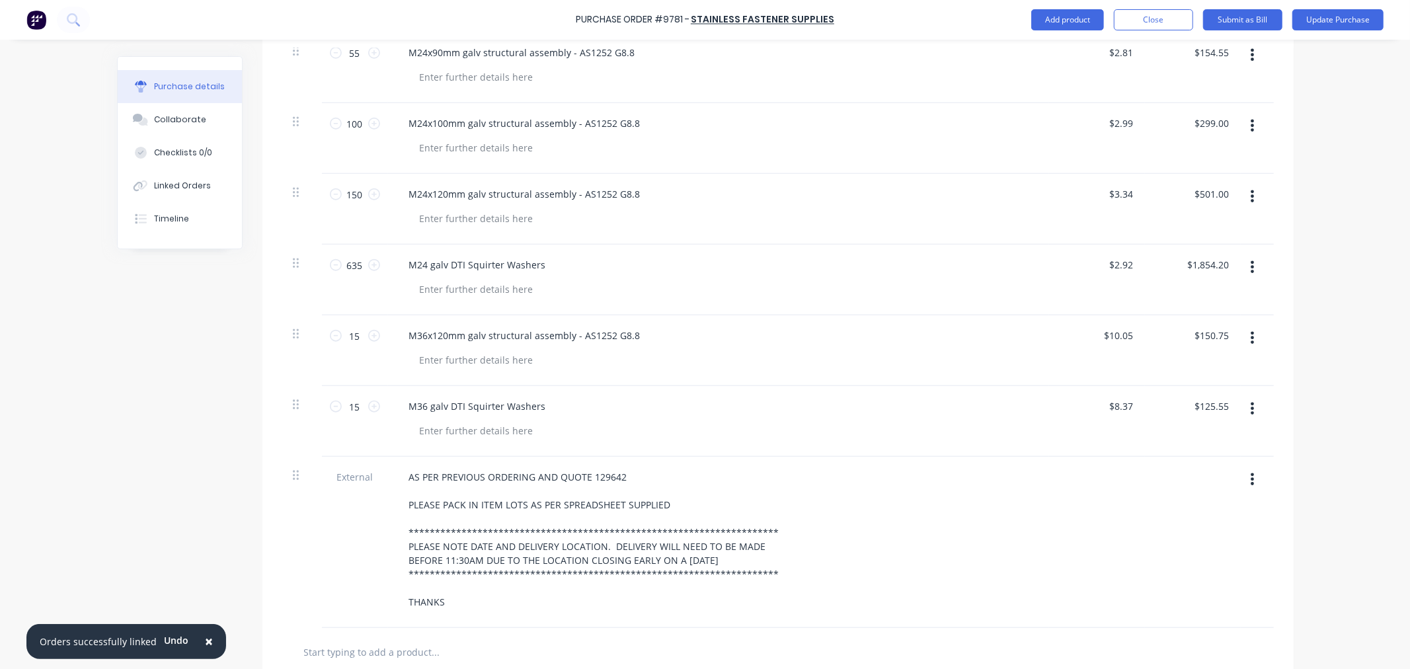
scroll to position [1195, 0]
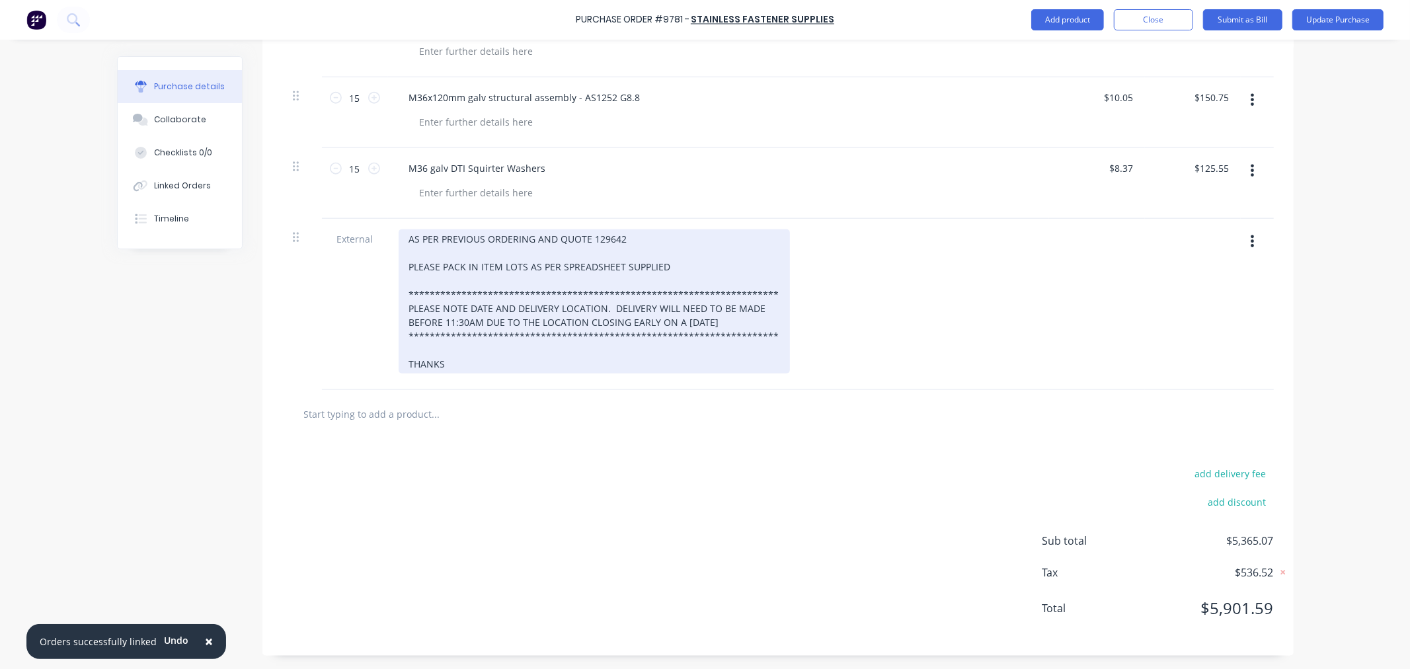
click at [463, 262] on div "**********" at bounding box center [594, 301] width 391 height 144
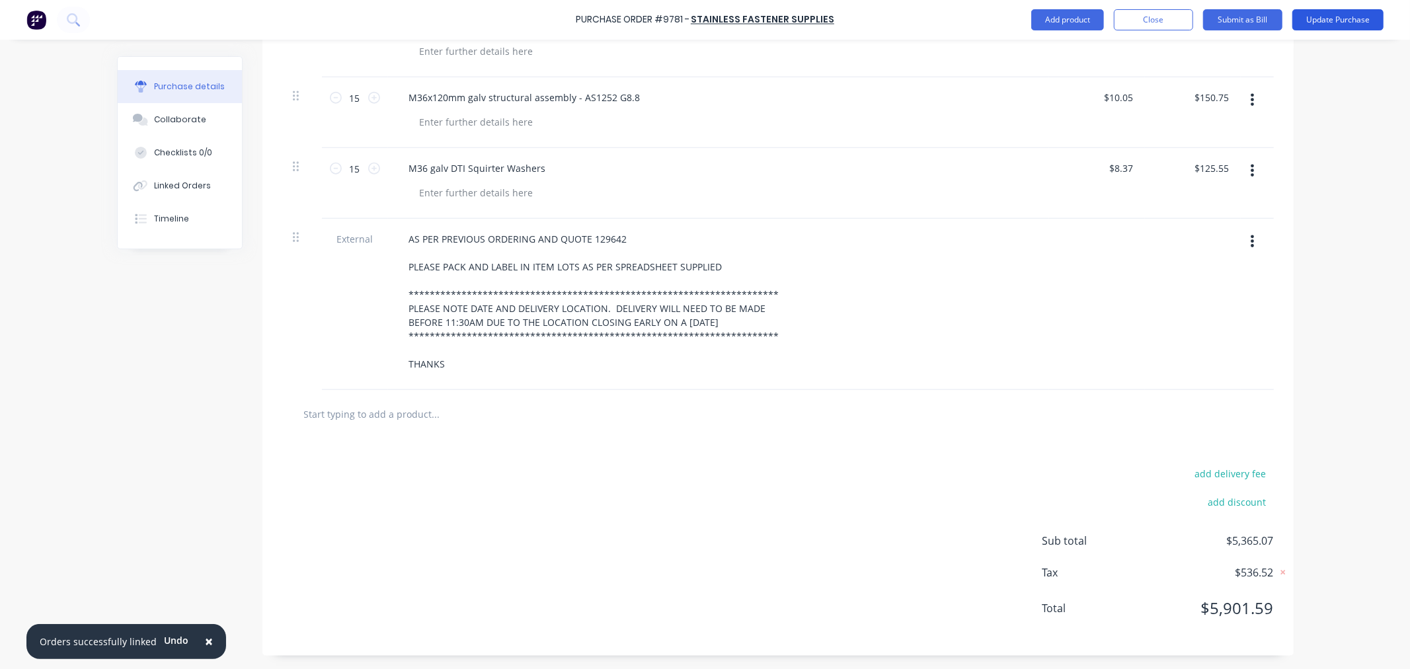
click at [1324, 18] on button "Update Purchase" at bounding box center [1337, 19] width 91 height 21
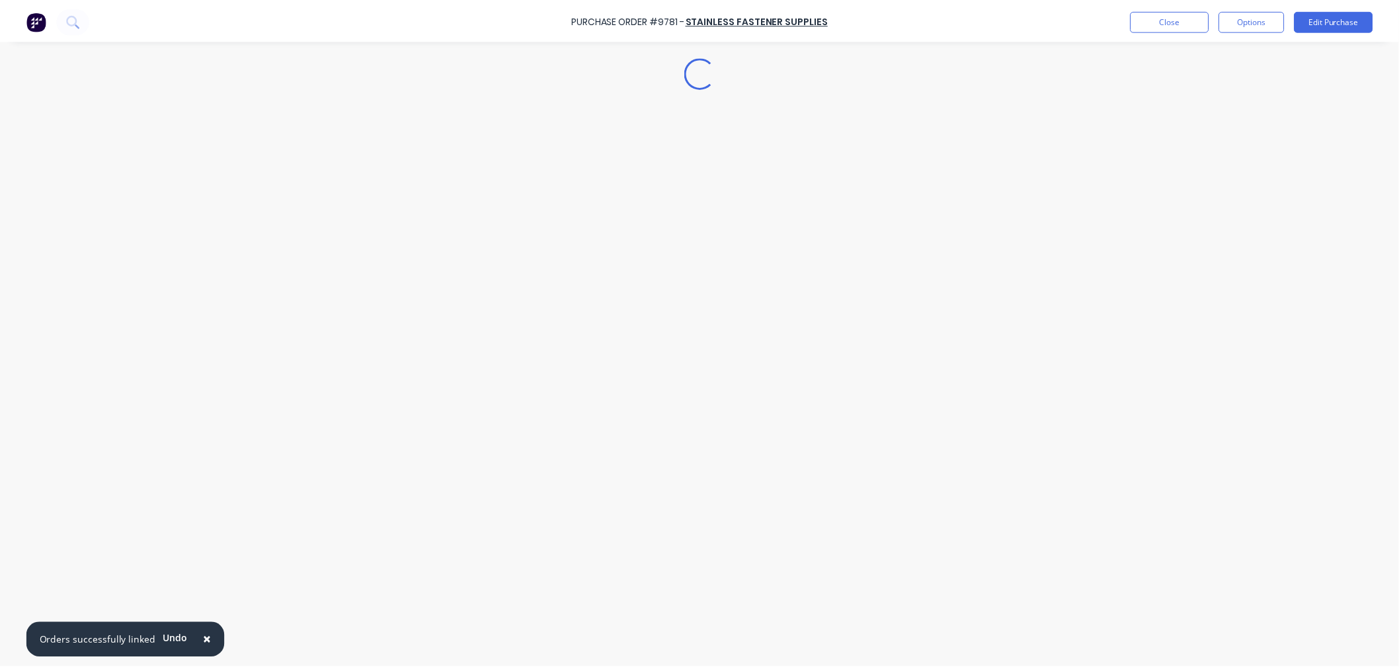
scroll to position [0, 0]
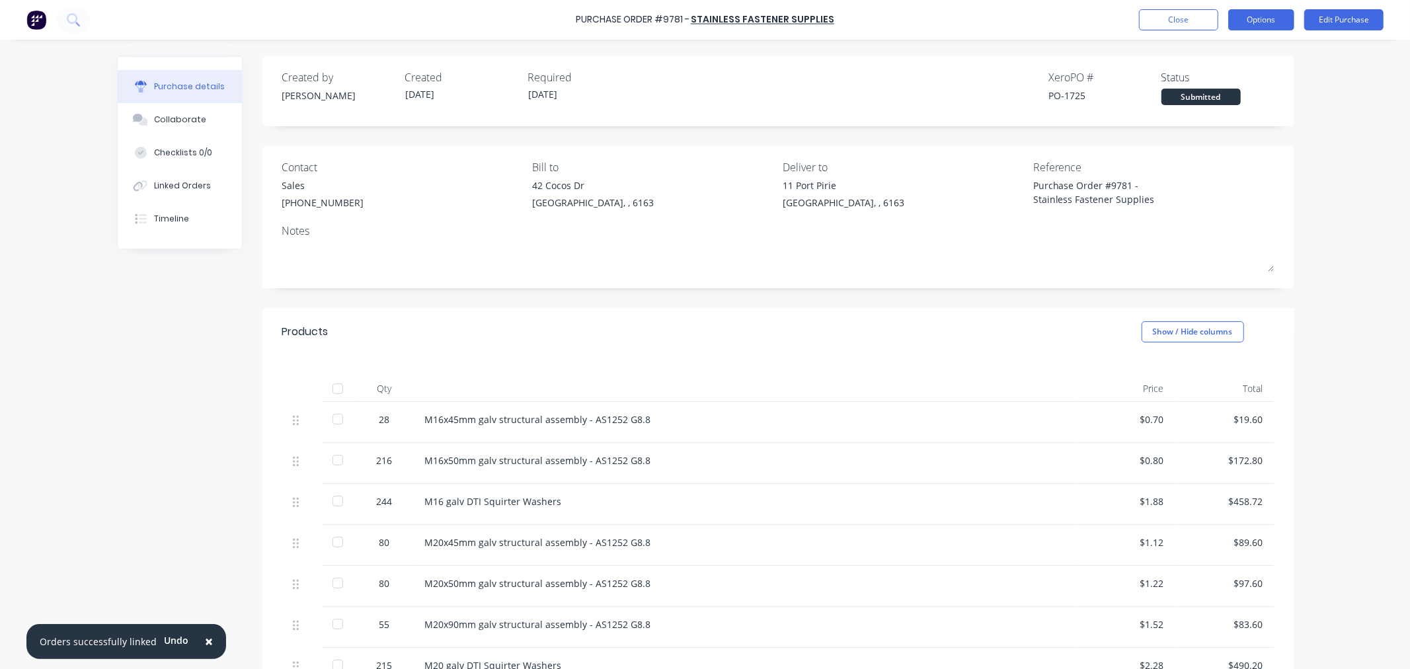
click at [1264, 13] on button "Options" at bounding box center [1261, 19] width 66 height 21
click at [1243, 53] on div "Print / Email" at bounding box center [1231, 53] width 102 height 19
click at [1221, 90] on button "With pricing" at bounding box center [1232, 80] width 126 height 26
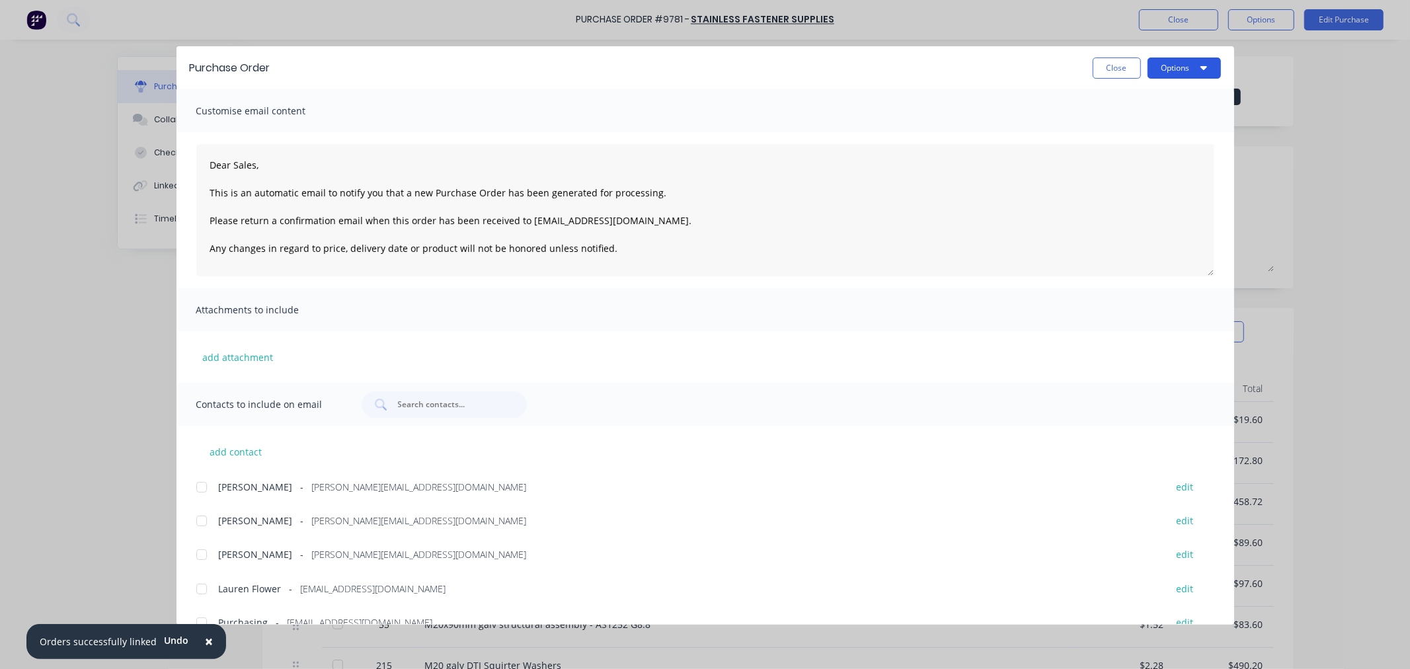
click at [1194, 64] on button "Options" at bounding box center [1183, 68] width 73 height 21
click at [199, 488] on div at bounding box center [201, 487] width 26 height 26
click at [1160, 60] on button "Options" at bounding box center [1183, 68] width 73 height 21
click at [1140, 153] on div "Email" at bounding box center [1158, 154] width 102 height 19
click at [1117, 65] on button "Close" at bounding box center [1117, 68] width 48 height 21
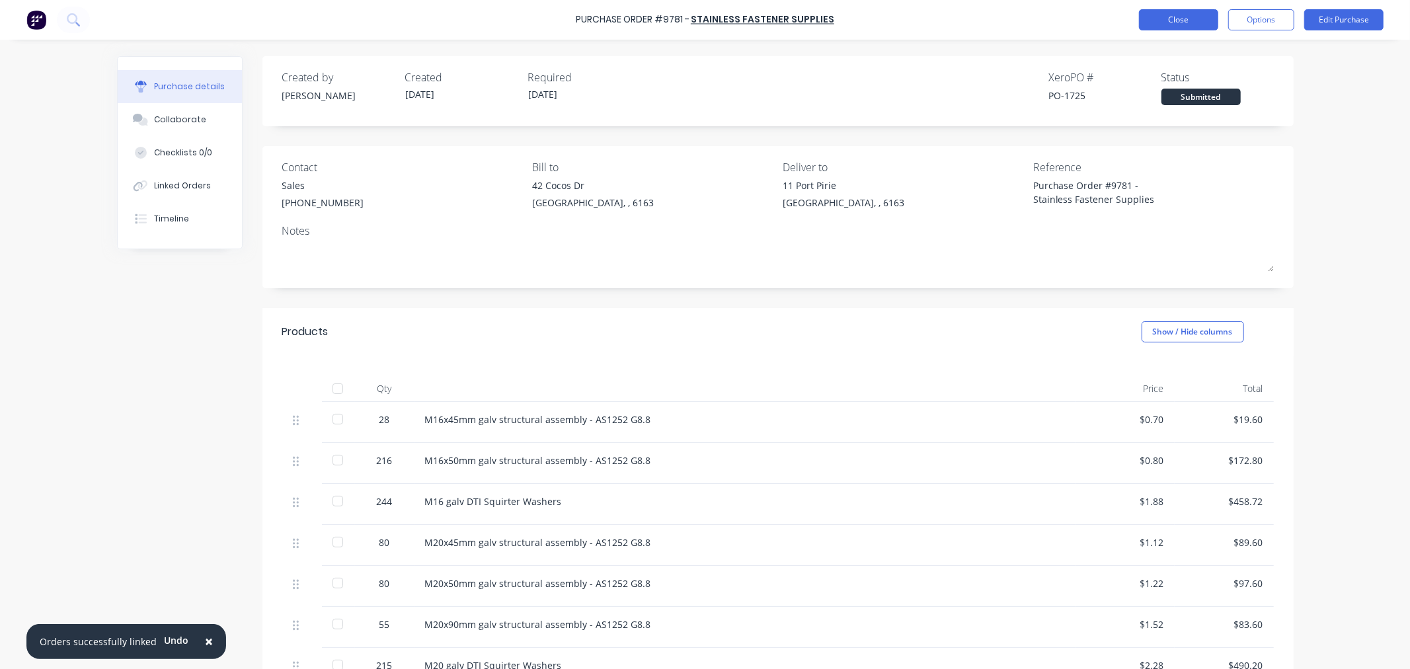
click at [1178, 22] on button "Close" at bounding box center [1178, 19] width 79 height 21
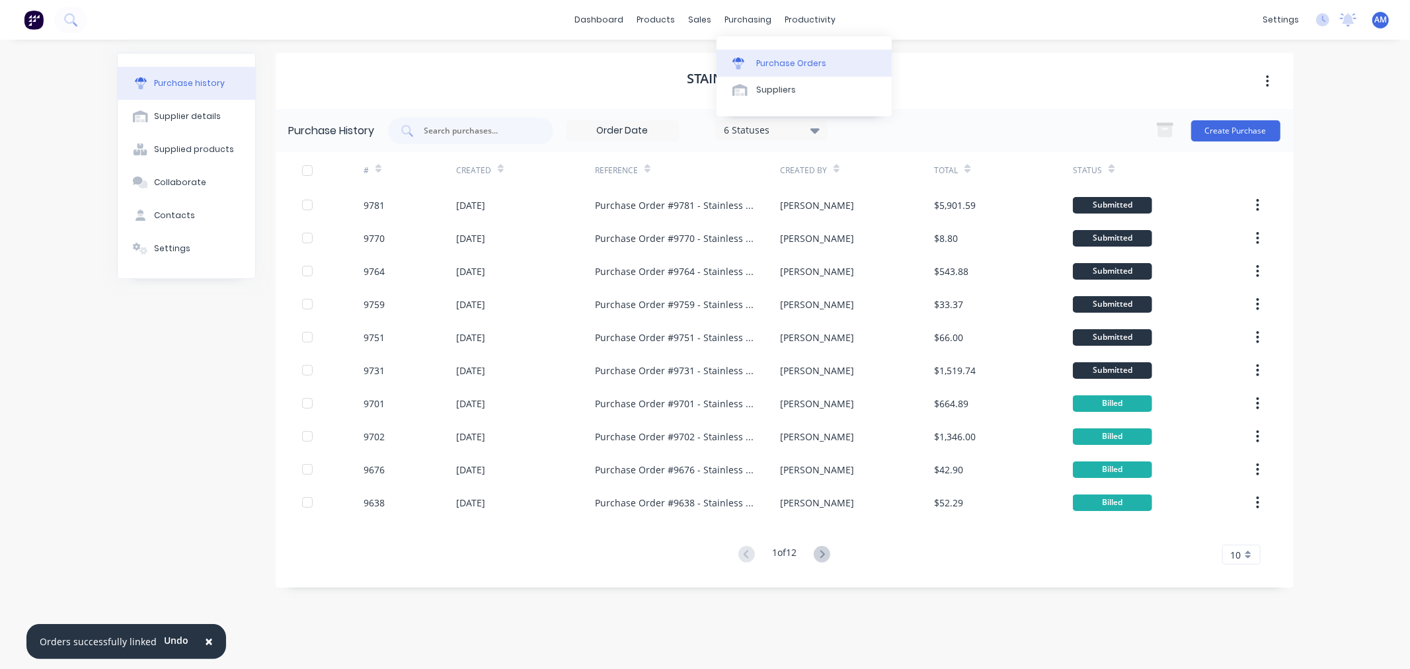
click at [789, 74] on link "Purchase Orders" at bounding box center [803, 63] width 175 height 26
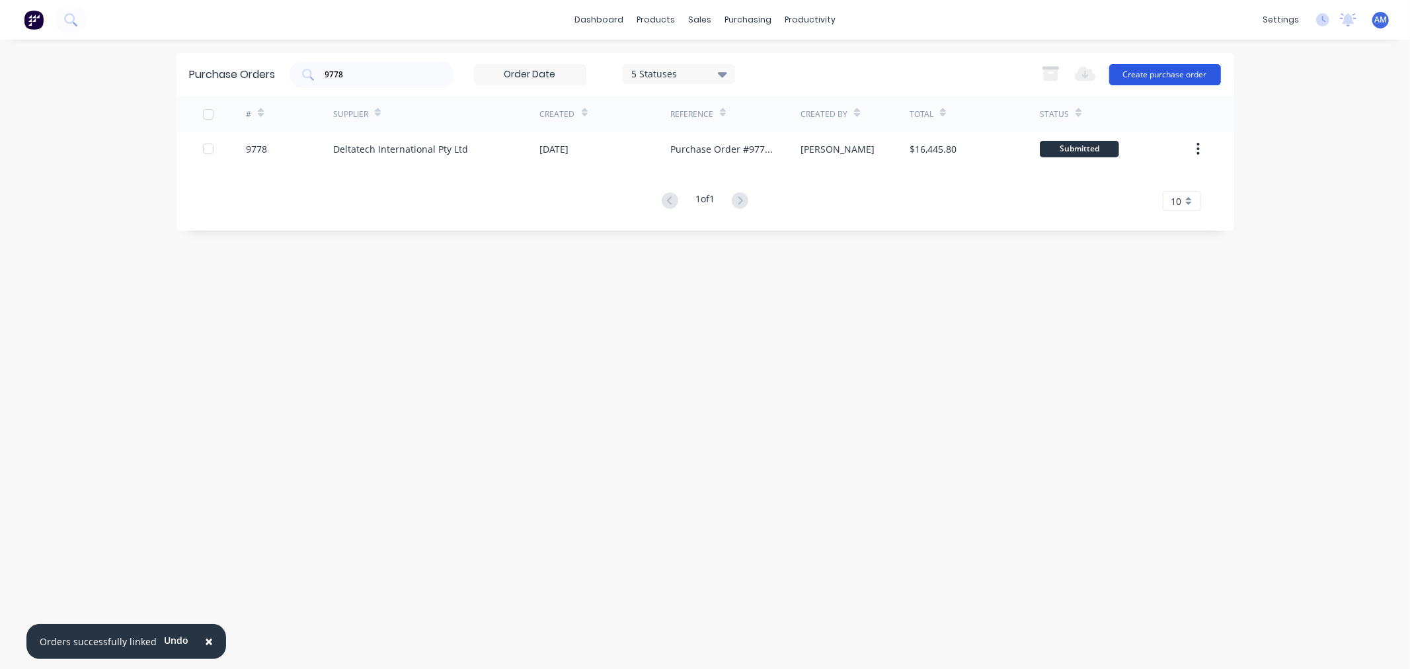
click at [1137, 73] on button "Create purchase order" at bounding box center [1165, 74] width 112 height 21
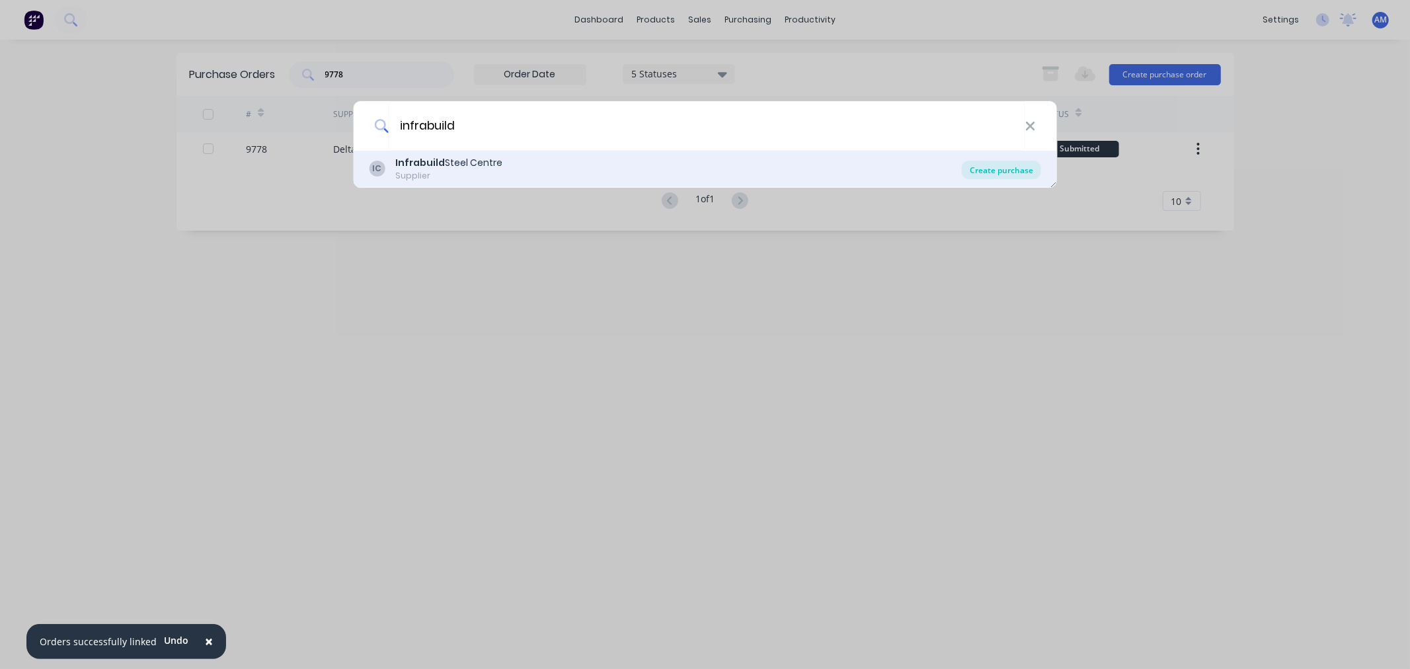
click at [1012, 164] on div "Create purchase" at bounding box center [1001, 170] width 79 height 19
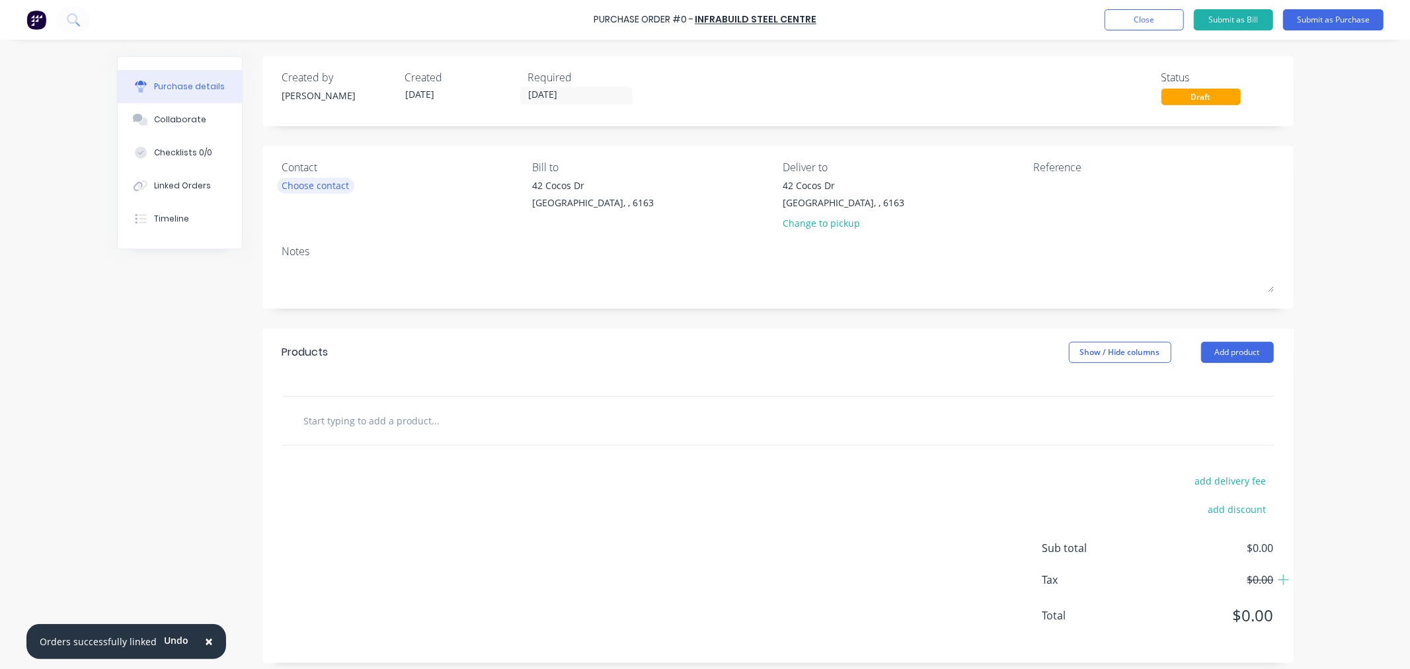
click at [321, 181] on div "Choose contact" at bounding box center [315, 185] width 67 height 14
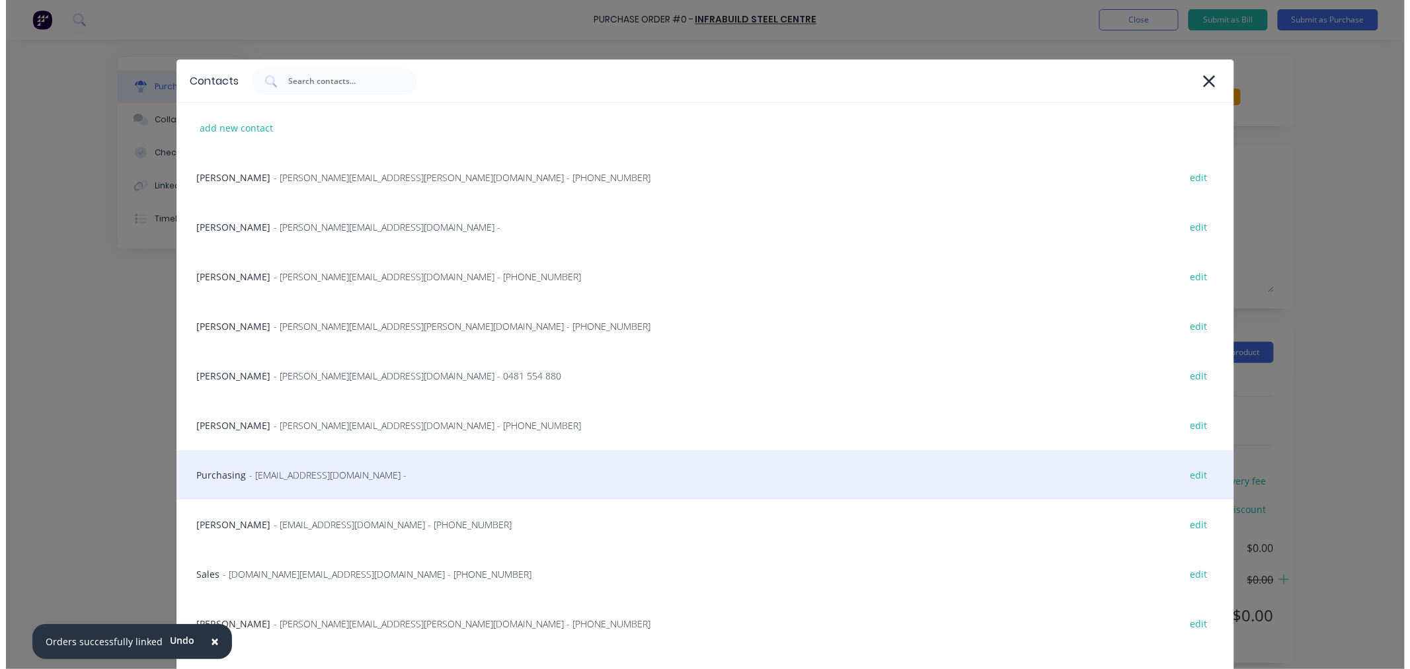
scroll to position [137, 0]
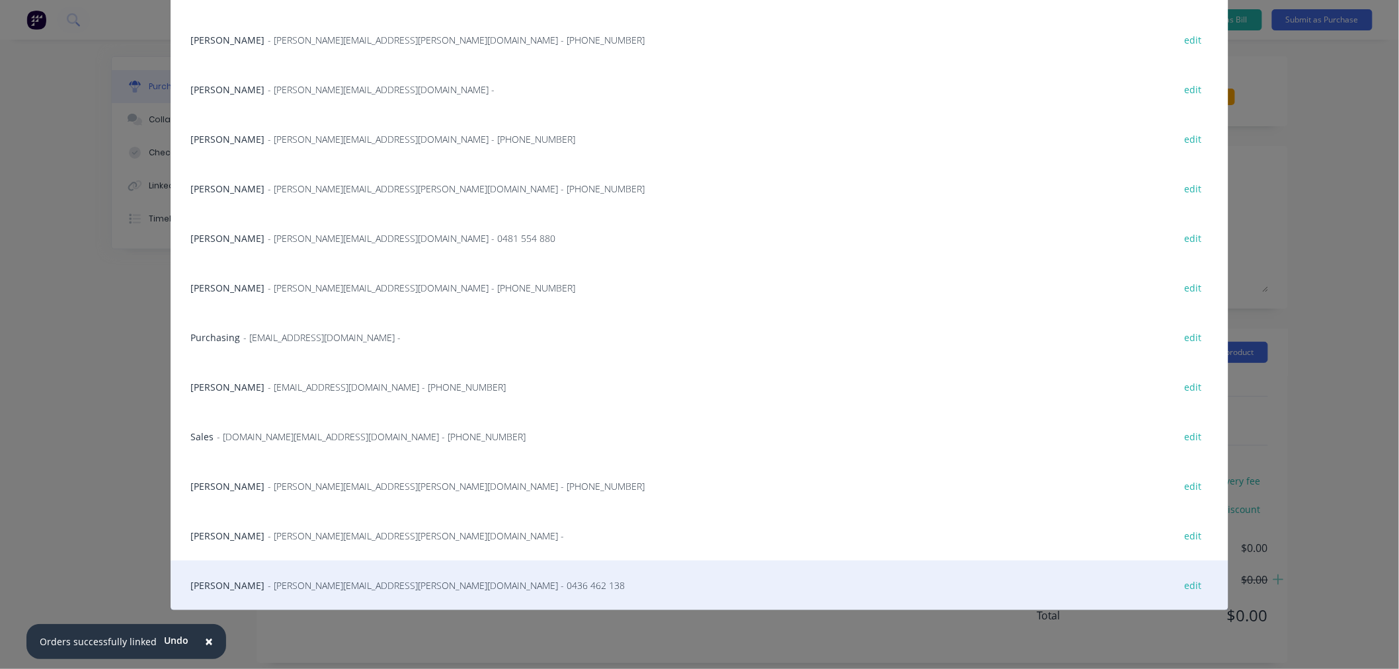
click at [268, 585] on span "- [PERSON_NAME][EMAIL_ADDRESS][PERSON_NAME][DOMAIN_NAME] - 0436 462 138" at bounding box center [446, 585] width 357 height 14
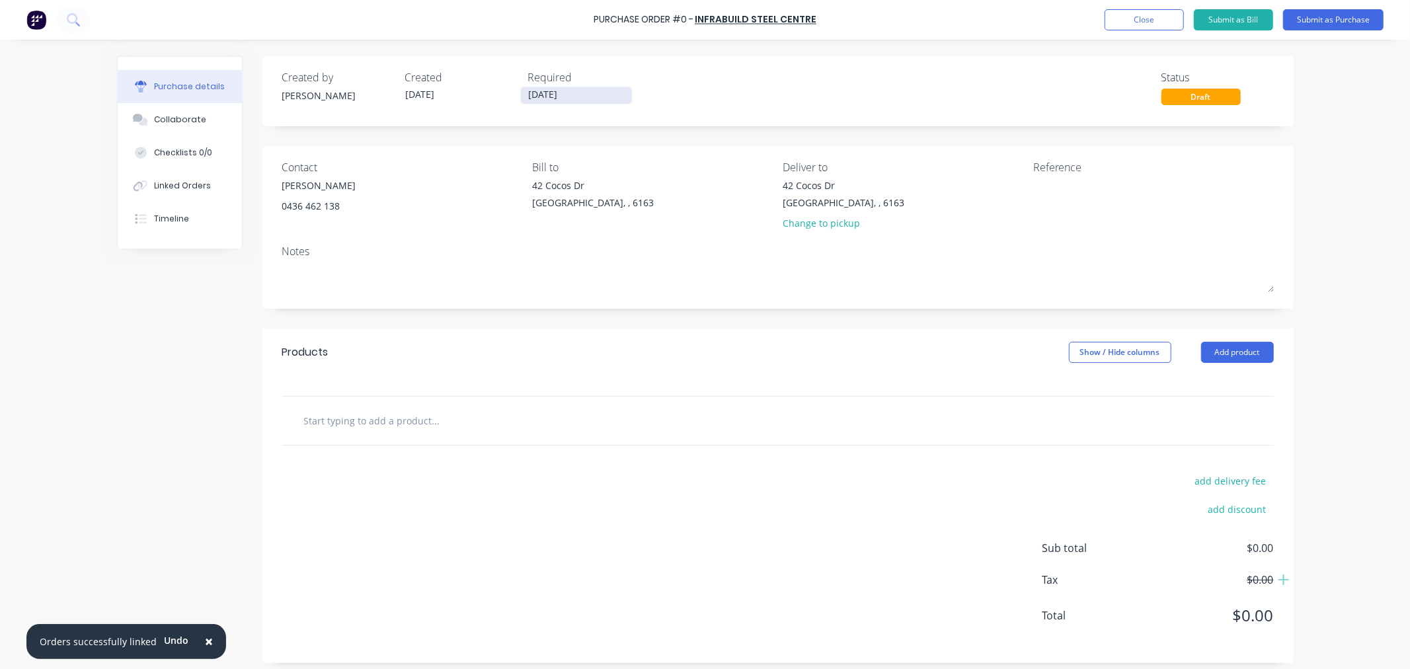
click at [558, 87] on label "[DATE]" at bounding box center [576, 96] width 112 height 18
click at [558, 87] on input "[DATE]" at bounding box center [576, 95] width 111 height 17
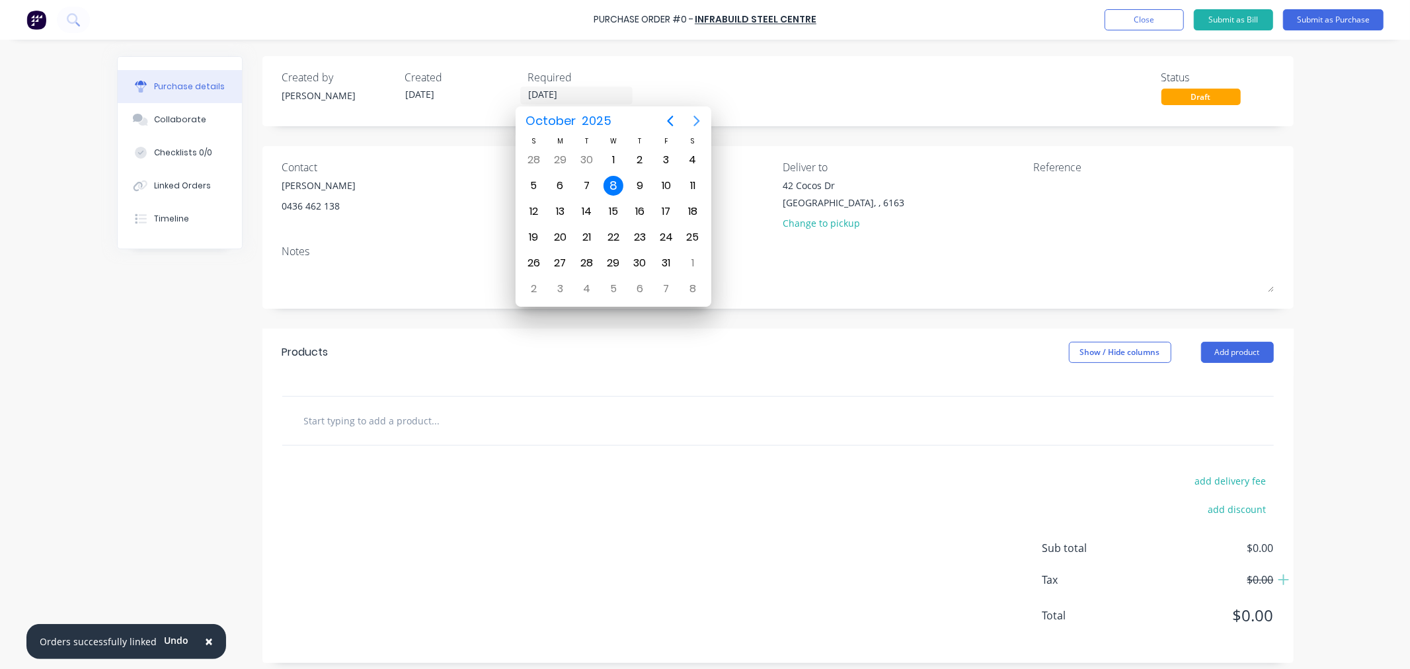
click at [704, 122] on icon "Next page" at bounding box center [697, 121] width 16 height 16
click at [608, 206] on div "12" at bounding box center [613, 212] width 20 height 20
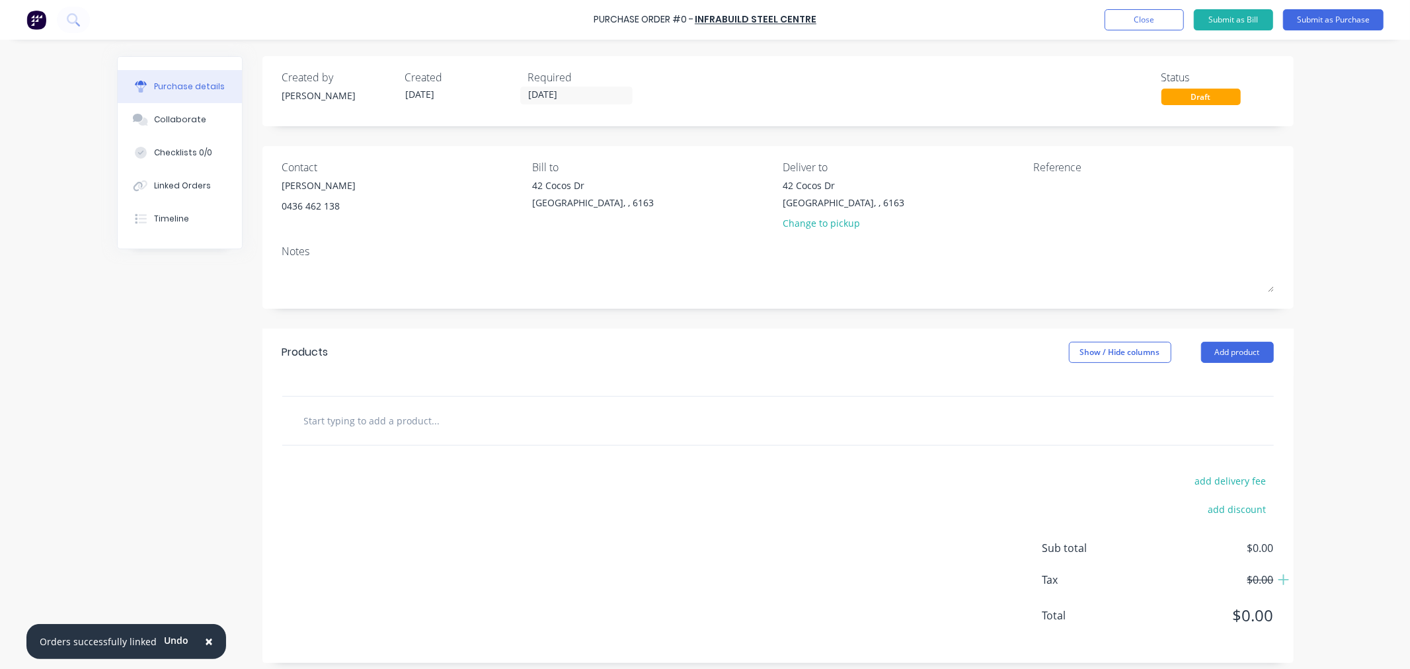
click at [385, 424] on input "text" at bounding box center [435, 420] width 264 height 26
drag, startPoint x: 327, startPoint y: 418, endPoint x: 291, endPoint y: 423, distance: 36.0
click at [293, 423] on div "310UC Add 310UC to order No results found" at bounding box center [491, 420] width 397 height 26
click at [1232, 349] on button "Add product" at bounding box center [1237, 352] width 73 height 21
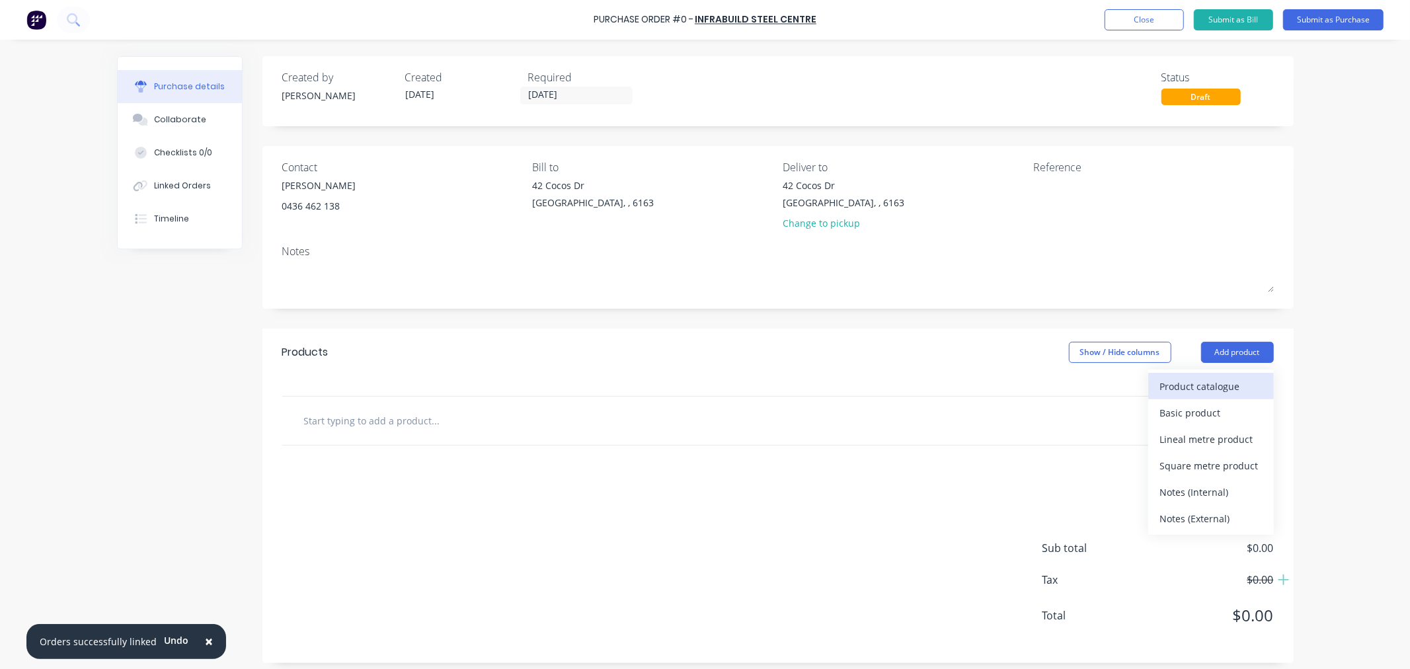
click at [1207, 387] on div "Product catalogue" at bounding box center [1211, 386] width 102 height 19
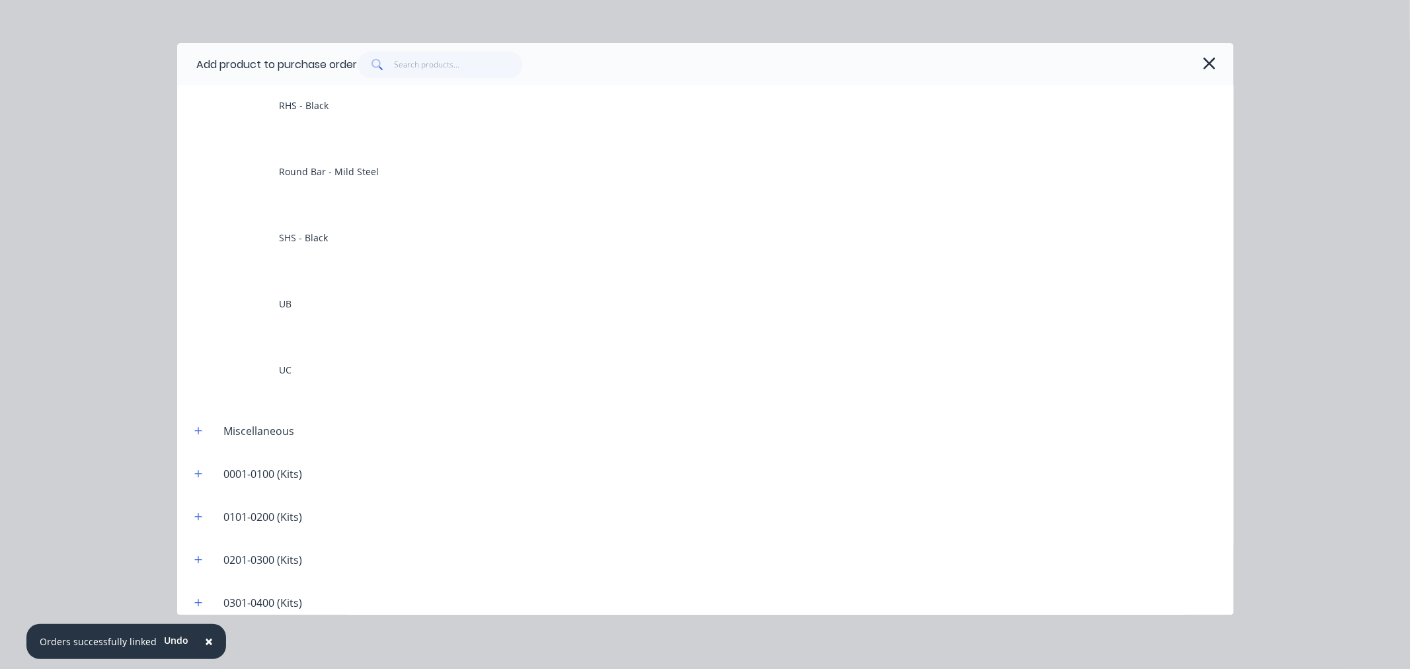
scroll to position [440, 0]
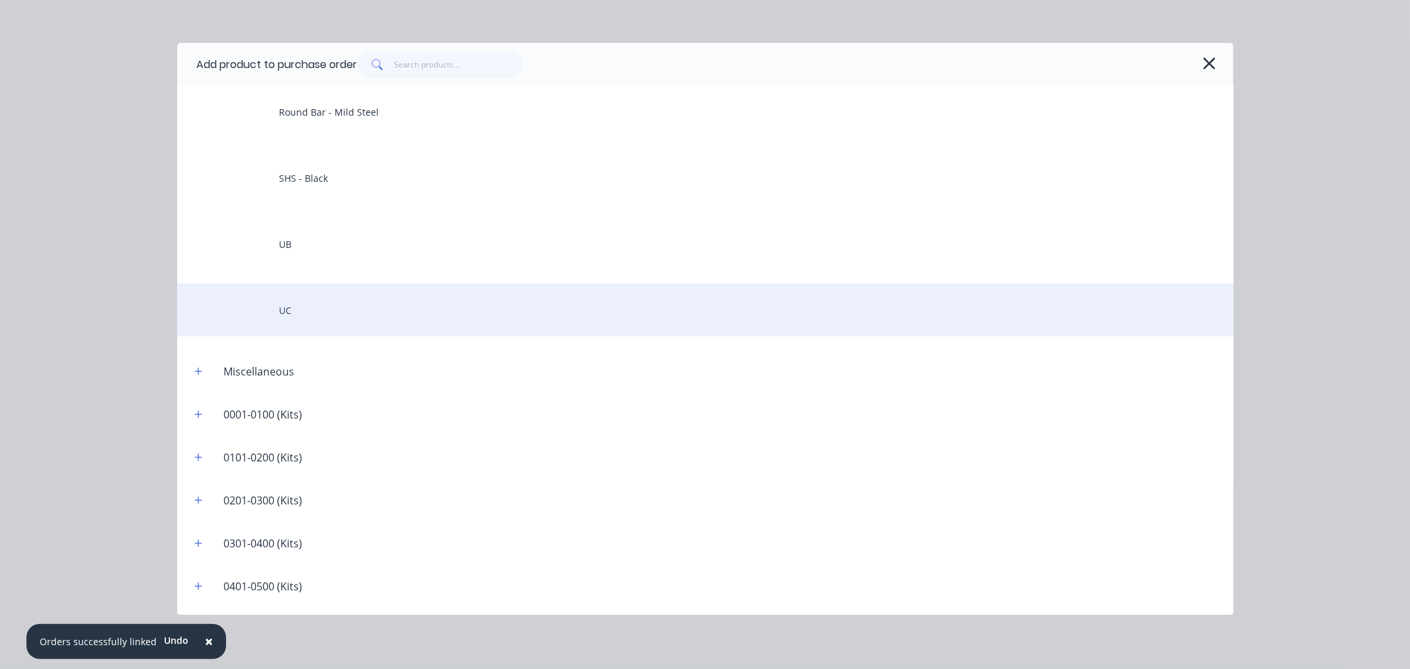
click at [307, 309] on div "UC" at bounding box center [705, 310] width 1056 height 53
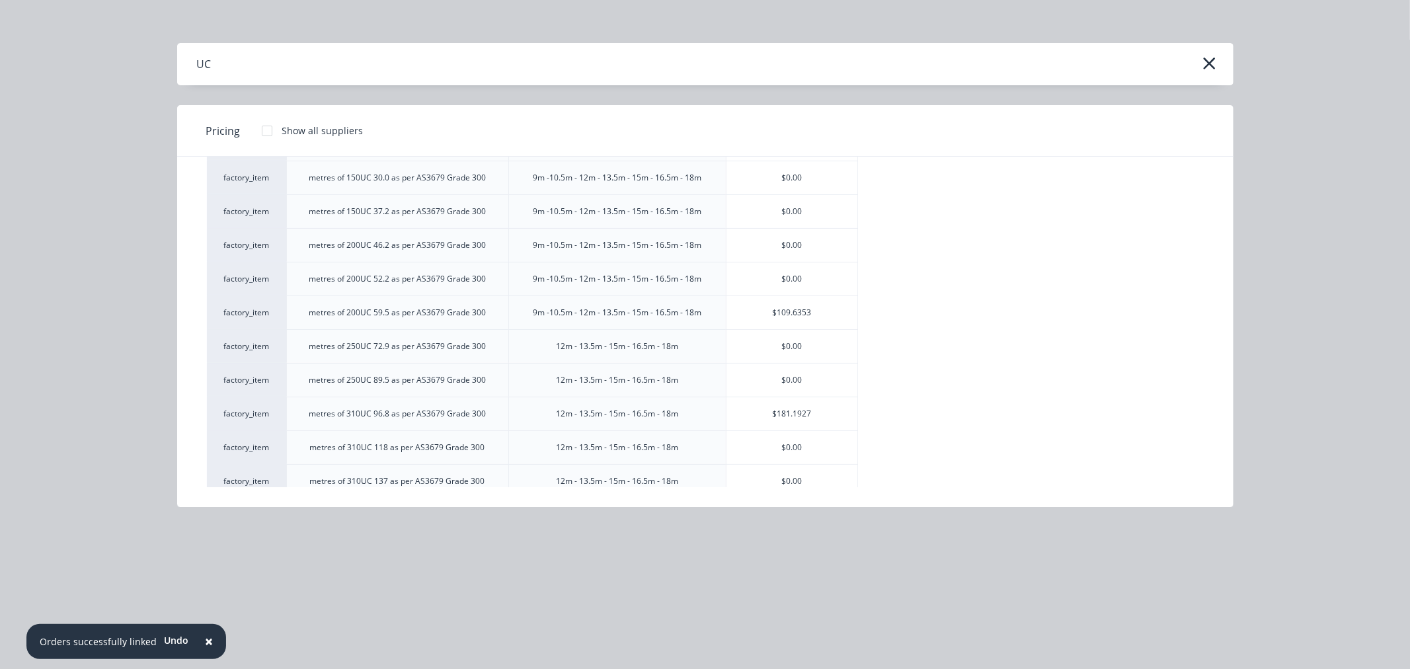
scroll to position [147, 0]
click at [762, 418] on div "$0.00" at bounding box center [791, 413] width 131 height 33
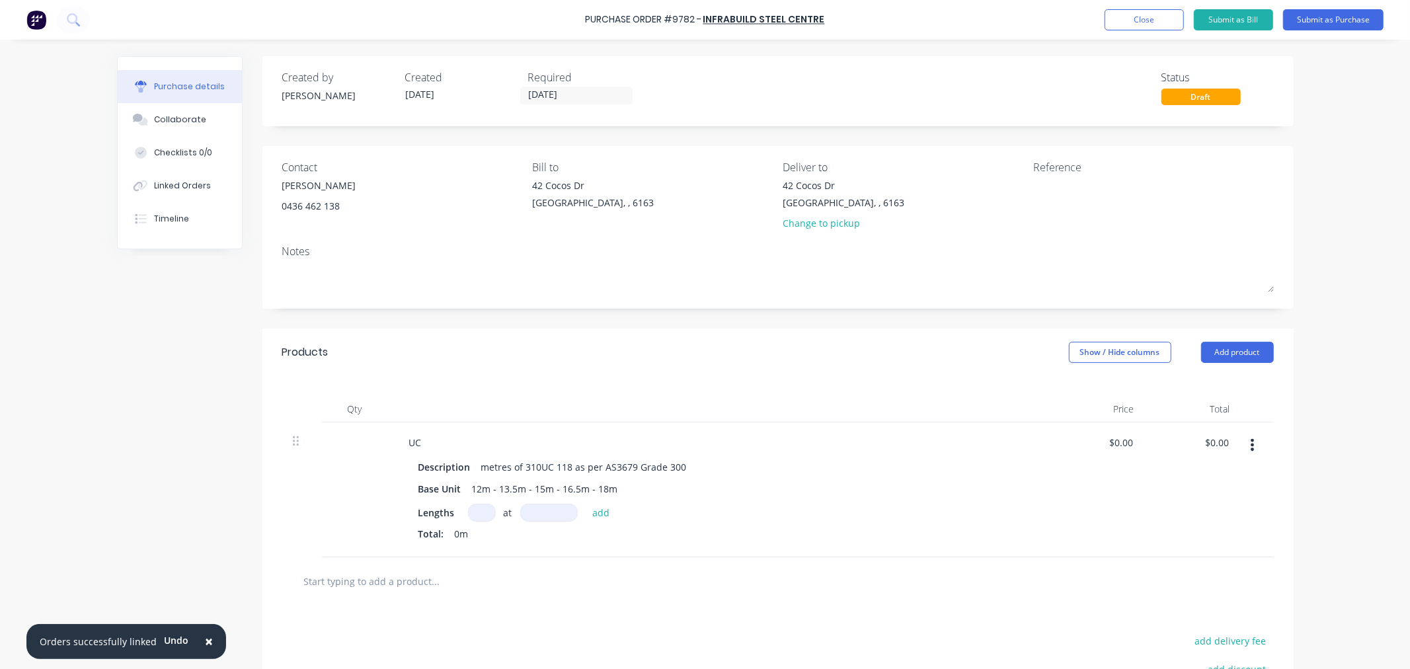
click at [470, 511] on input at bounding box center [482, 513] width 28 height 18
click at [541, 517] on input at bounding box center [549, 513] width 58 height 18
click at [593, 512] on button "add" at bounding box center [601, 512] width 31 height 16
click at [1122, 442] on input "0.00" at bounding box center [1120, 442] width 30 height 19
drag, startPoint x: 1128, startPoint y: 441, endPoint x: 1093, endPoint y: 447, distance: 35.0
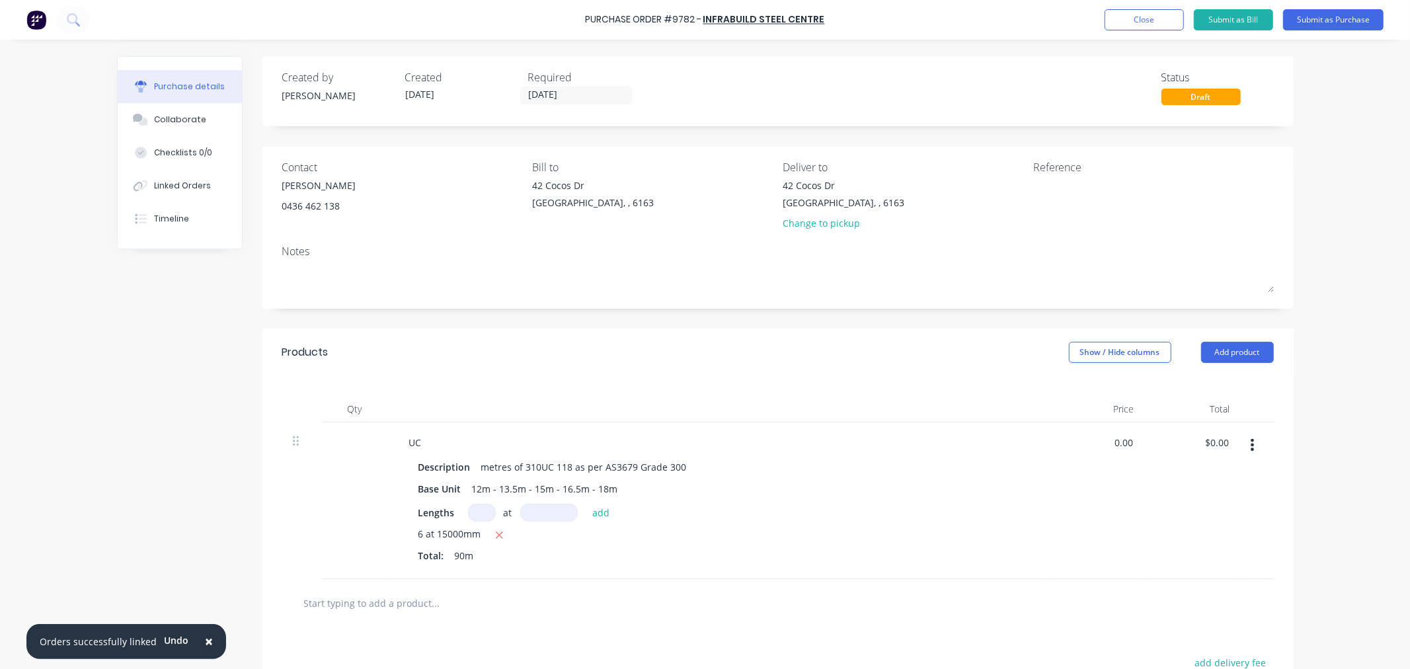
click at [1094, 443] on div "0.00 0.00" at bounding box center [1097, 500] width 96 height 157
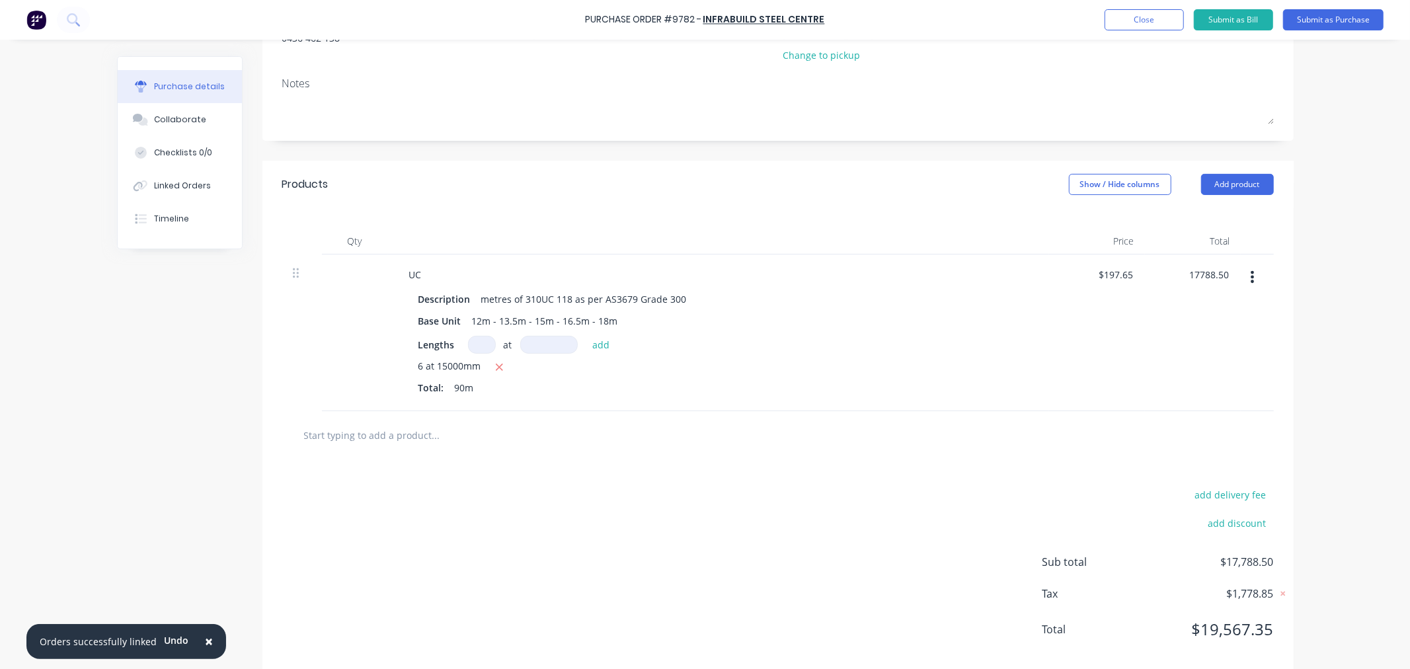
scroll to position [190, 0]
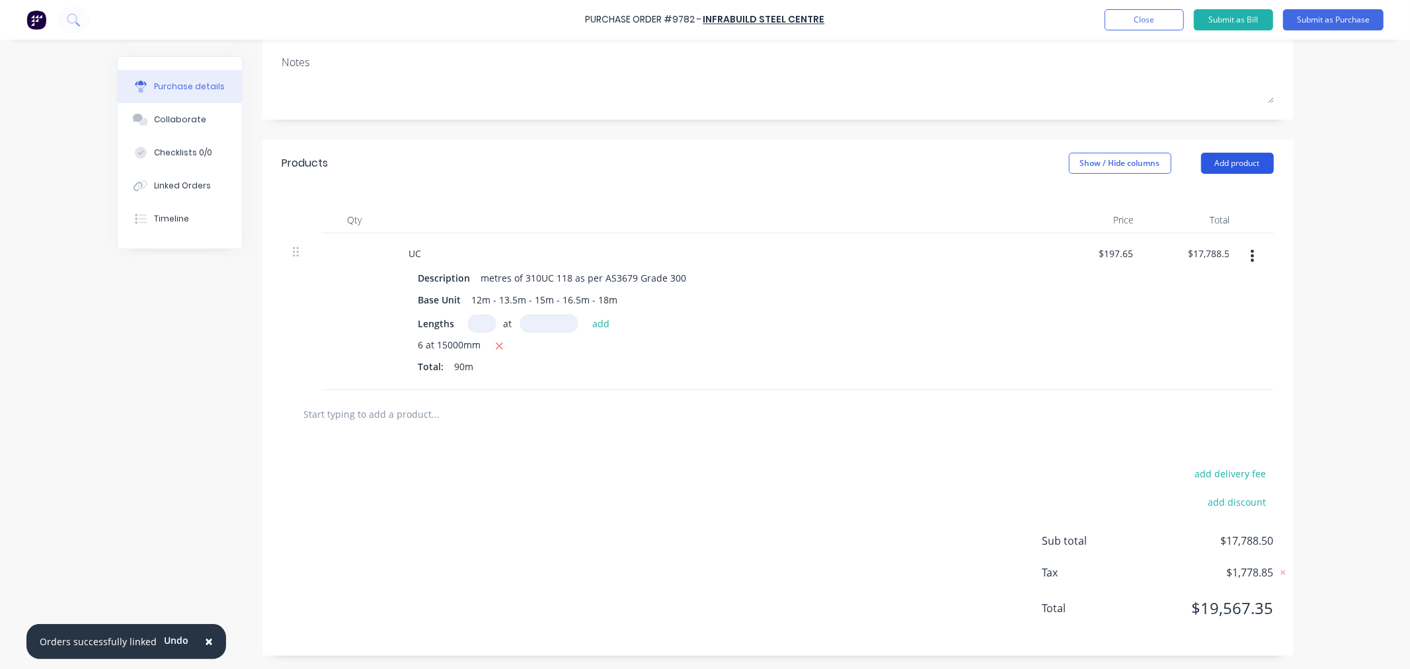
click at [1223, 163] on button "Add product" at bounding box center [1237, 163] width 73 height 21
click at [1213, 163] on button "Add product" at bounding box center [1237, 163] width 73 height 21
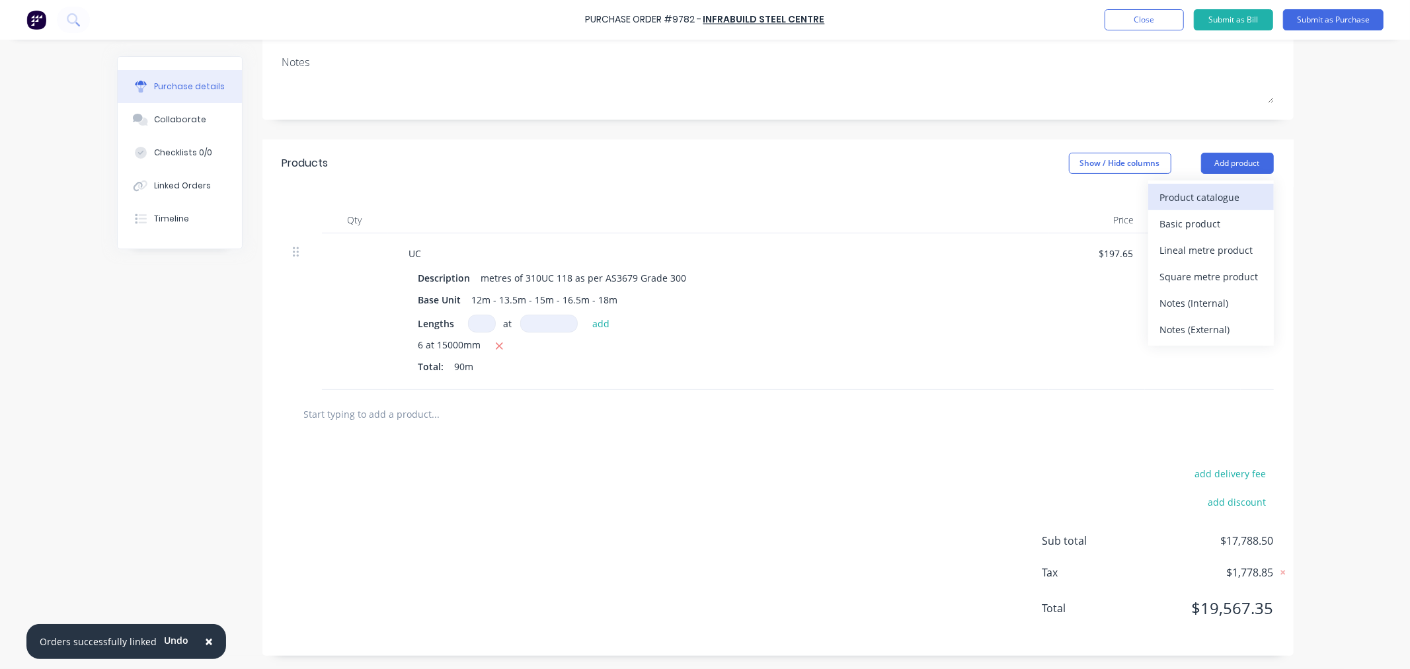
click at [1205, 186] on button "Product catalogue" at bounding box center [1211, 197] width 126 height 26
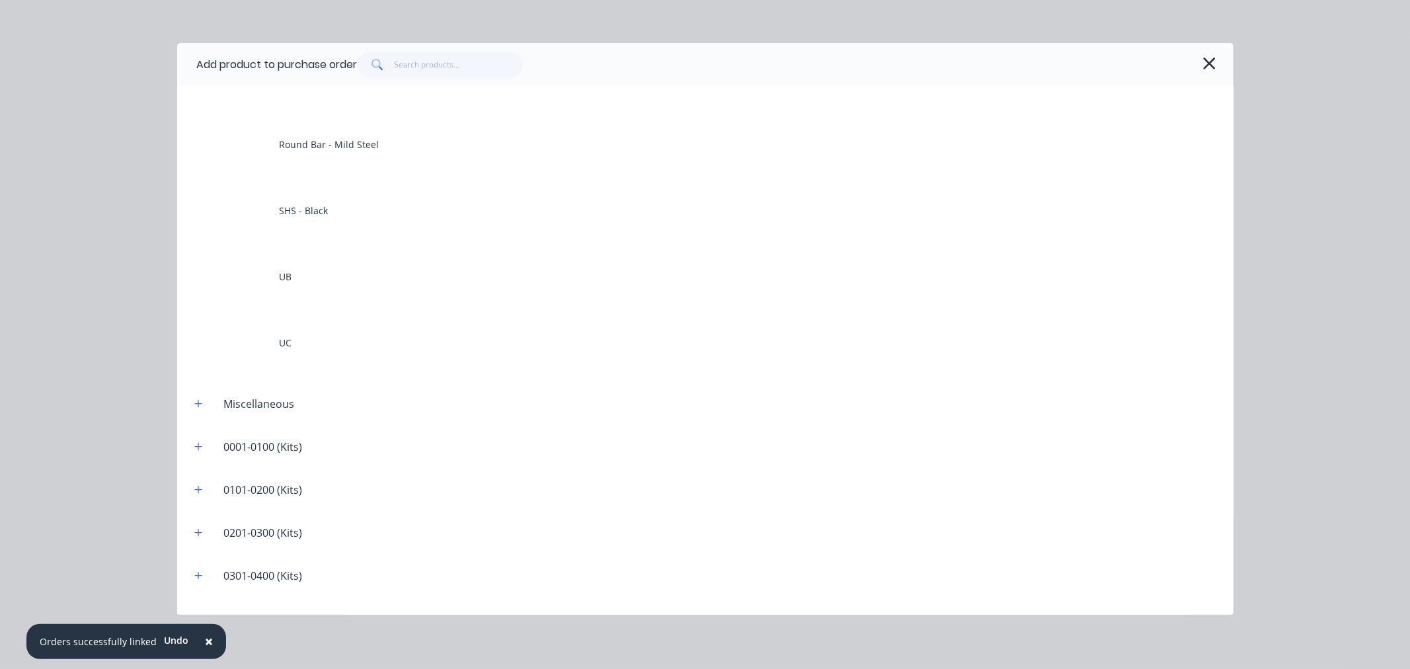
scroll to position [440, 0]
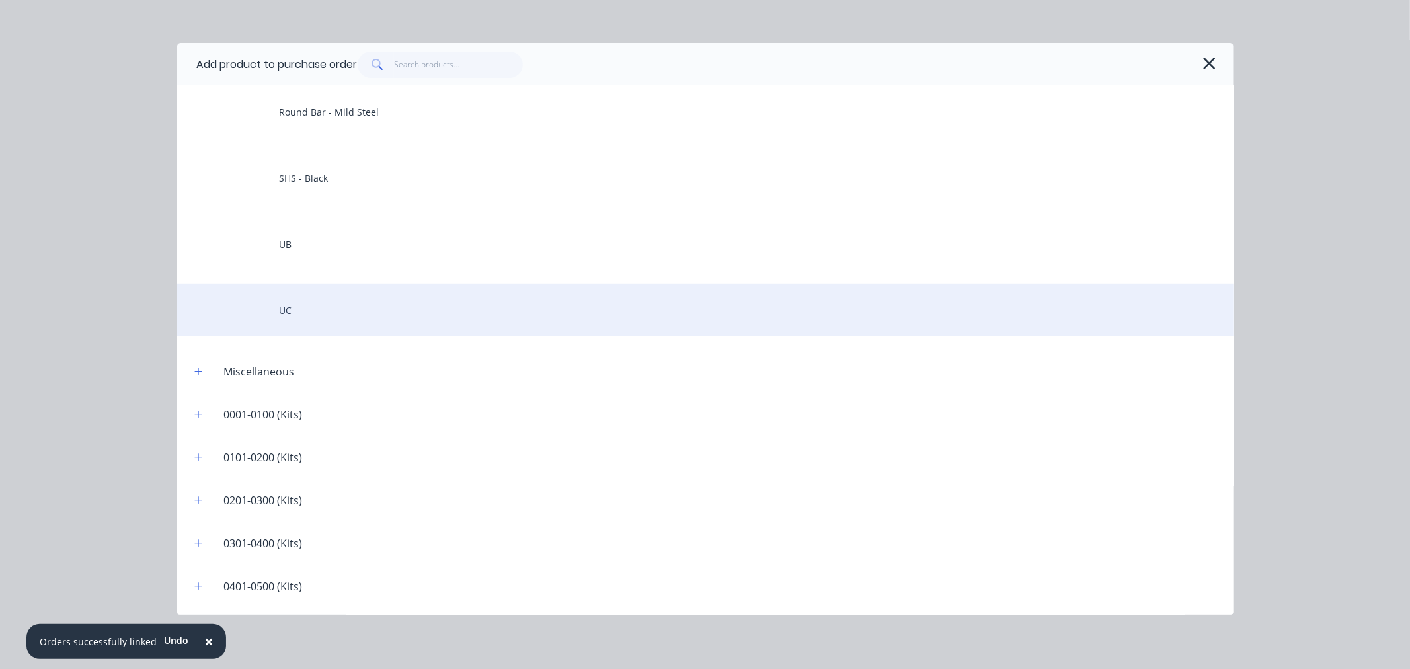
click at [289, 311] on div "UC" at bounding box center [705, 310] width 1056 height 53
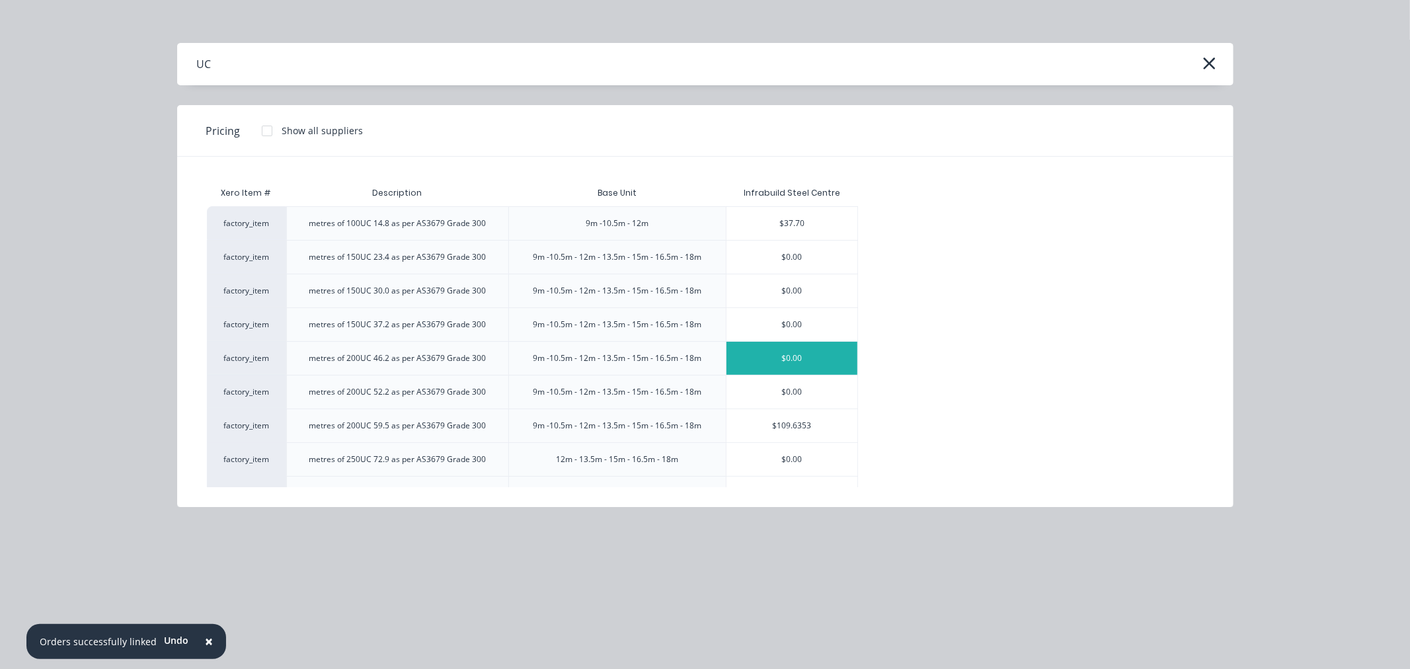
click at [742, 362] on div "$0.00" at bounding box center [791, 358] width 131 height 33
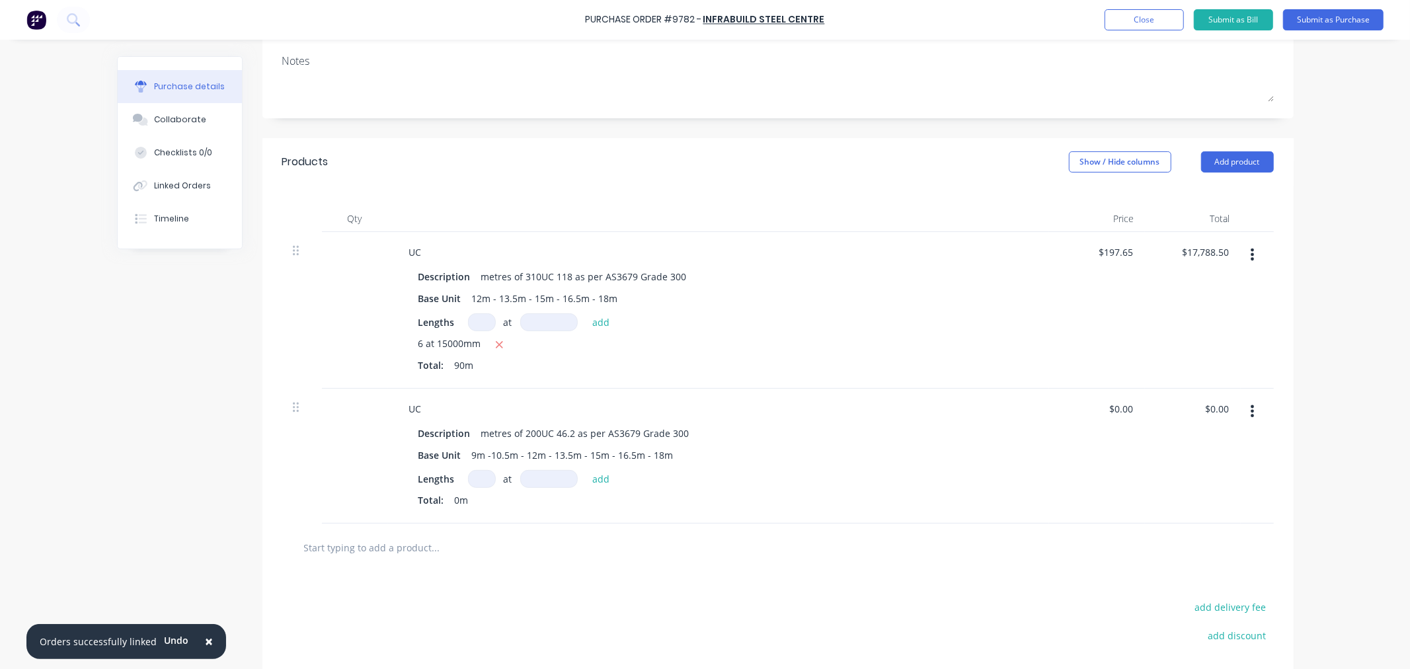
click at [472, 489] on div "Lengths at add Total: 0m" at bounding box center [718, 491] width 600 height 42
click at [605, 475] on button "add" at bounding box center [601, 479] width 31 height 16
click at [1114, 410] on input "0.00" at bounding box center [1122, 408] width 25 height 19
drag, startPoint x: 1125, startPoint y: 410, endPoint x: 1098, endPoint y: 410, distance: 27.1
click at [1098, 410] on div "0.00 0.00" at bounding box center [1097, 467] width 96 height 157
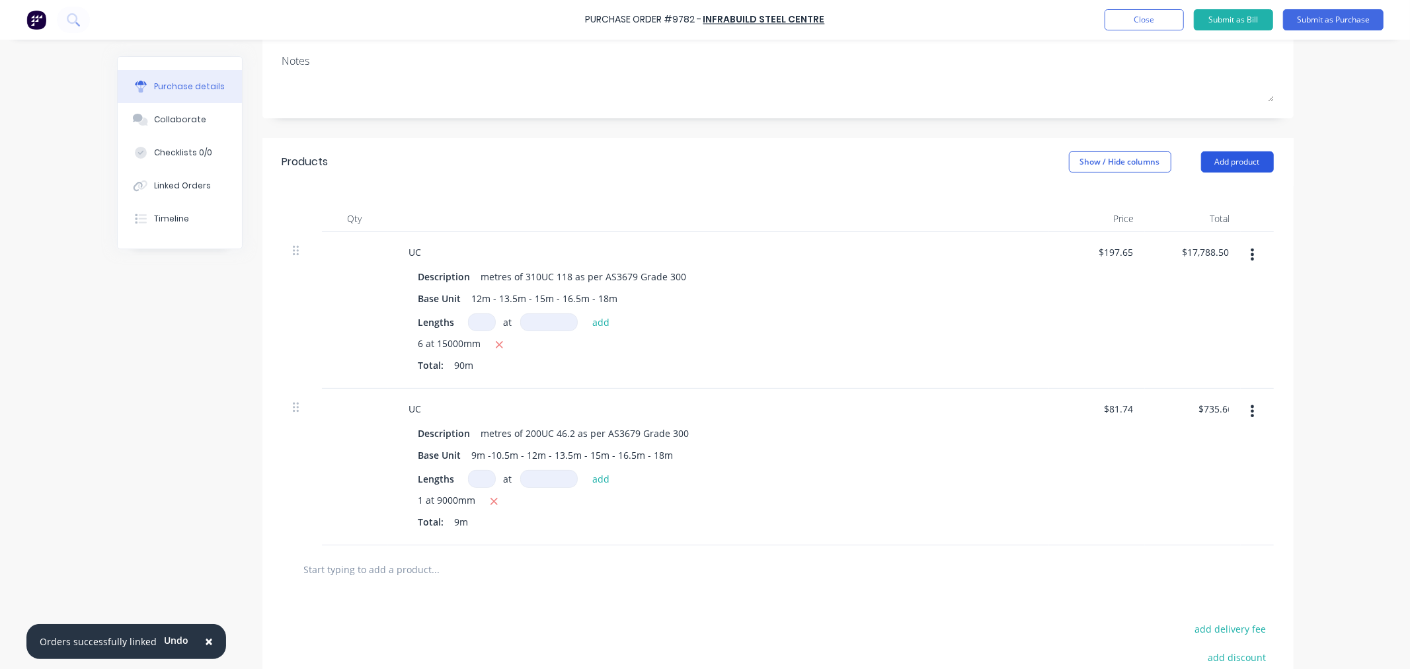
click at [1225, 164] on button "Add product" at bounding box center [1237, 161] width 73 height 21
click at [1191, 198] on div "Product catalogue" at bounding box center [1211, 195] width 102 height 19
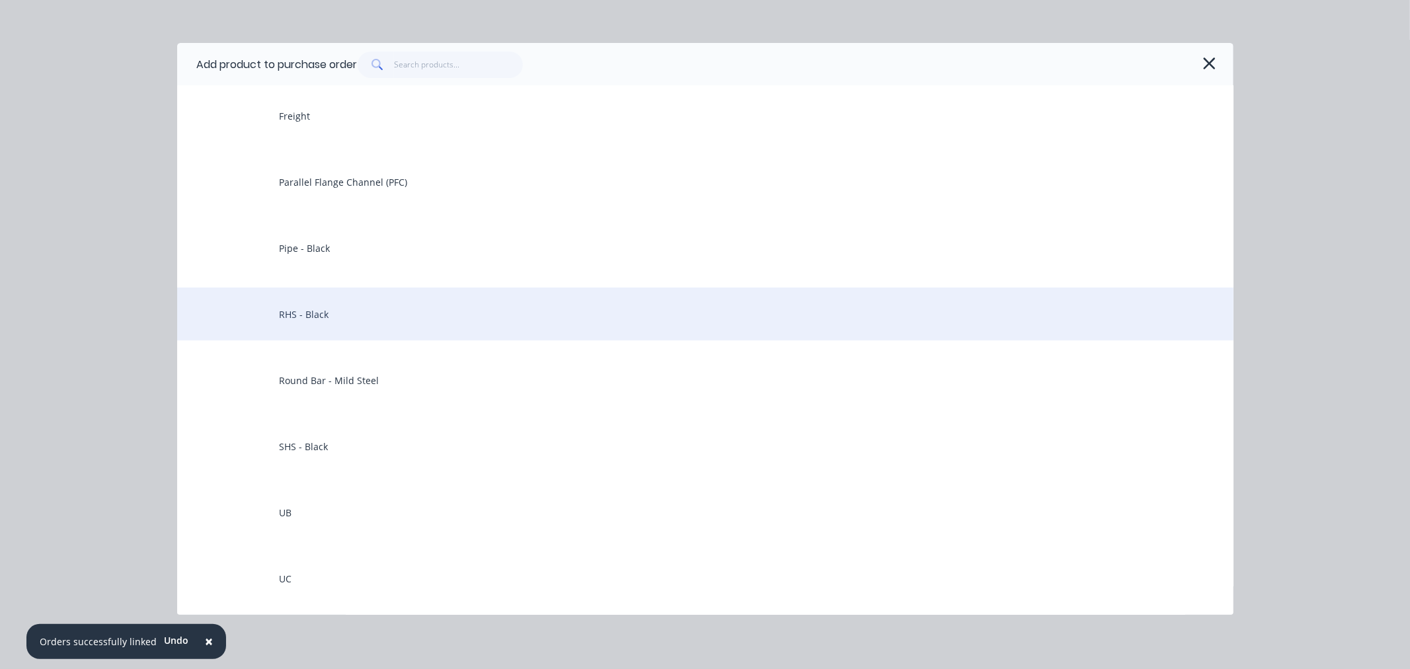
scroll to position [367, 0]
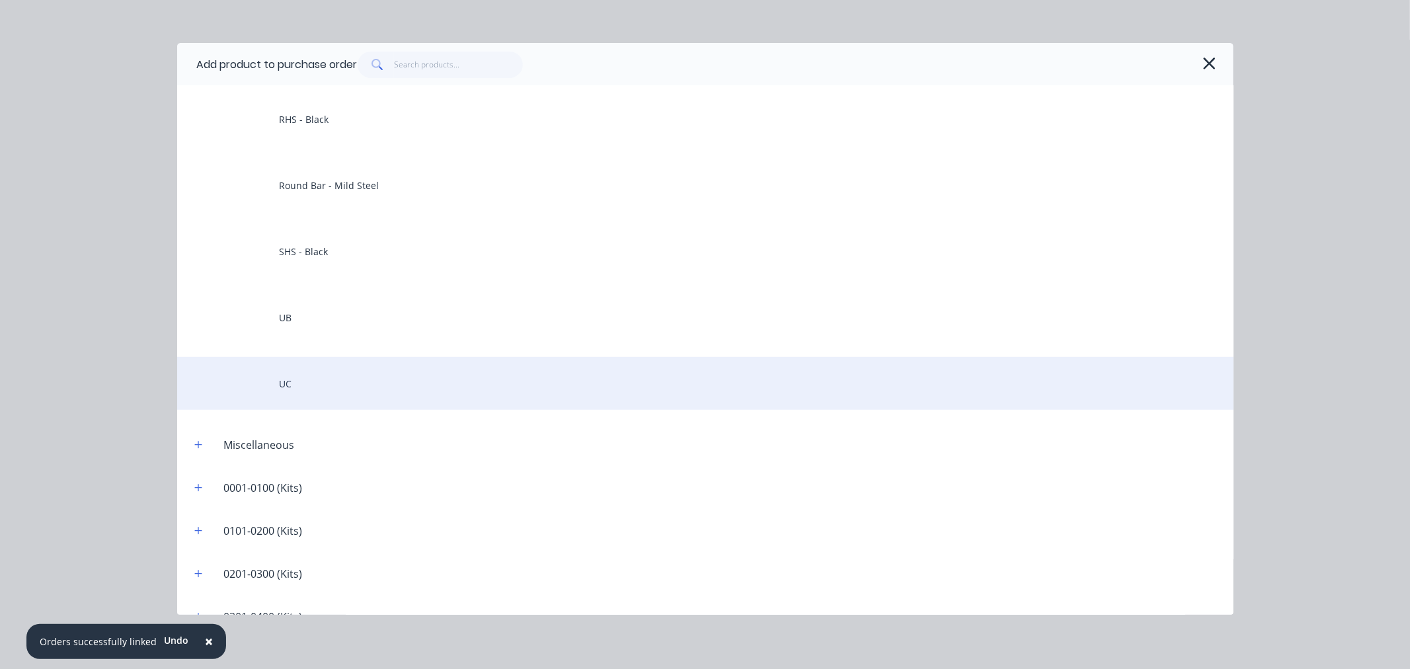
click at [297, 373] on div "UC" at bounding box center [705, 383] width 1056 height 53
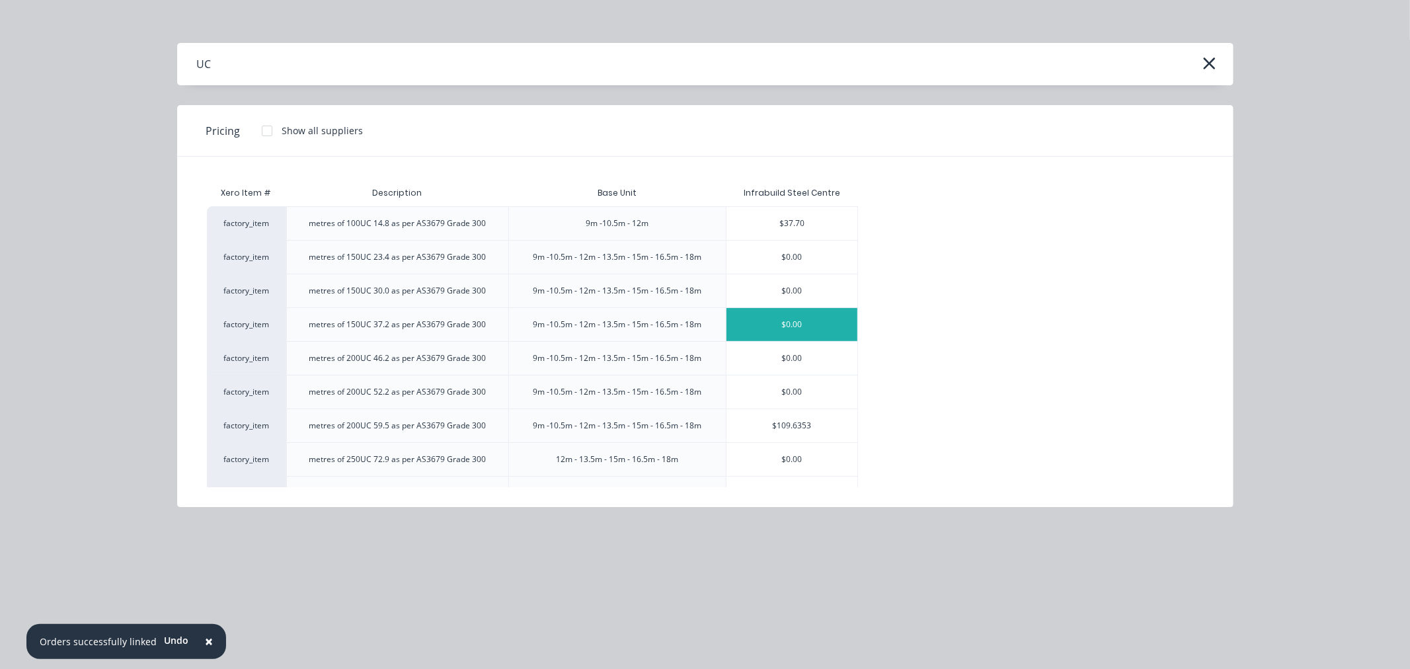
click at [787, 328] on div "$0.00" at bounding box center [791, 324] width 131 height 33
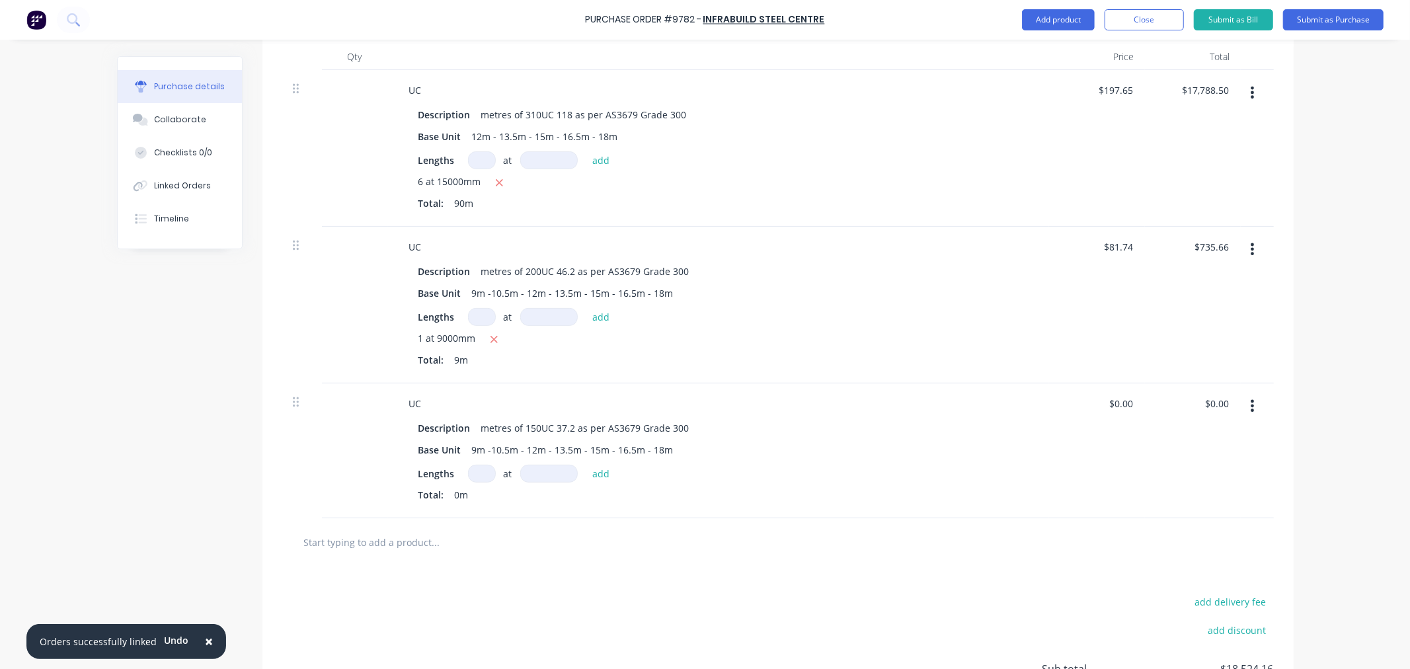
scroll to position [482, 0]
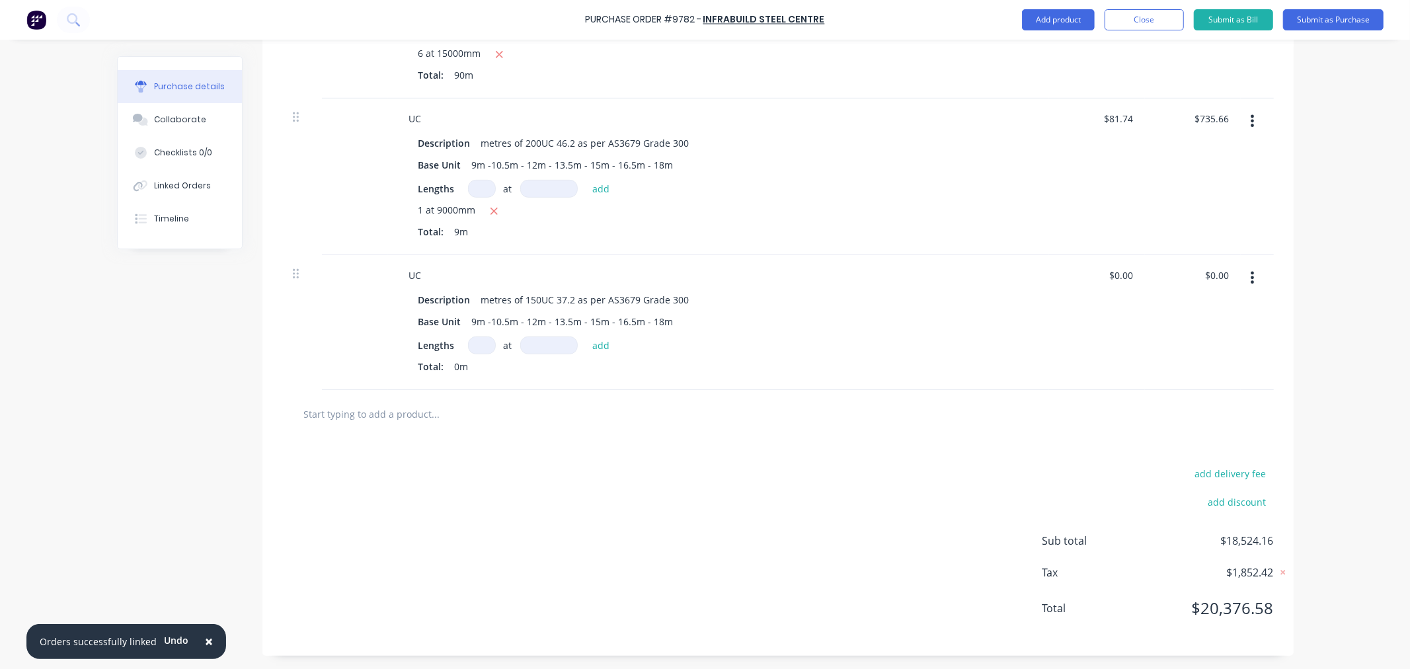
click at [478, 348] on input at bounding box center [482, 345] width 28 height 18
click at [527, 344] on input at bounding box center [549, 345] width 58 height 18
click at [596, 344] on button "add" at bounding box center [601, 345] width 31 height 16
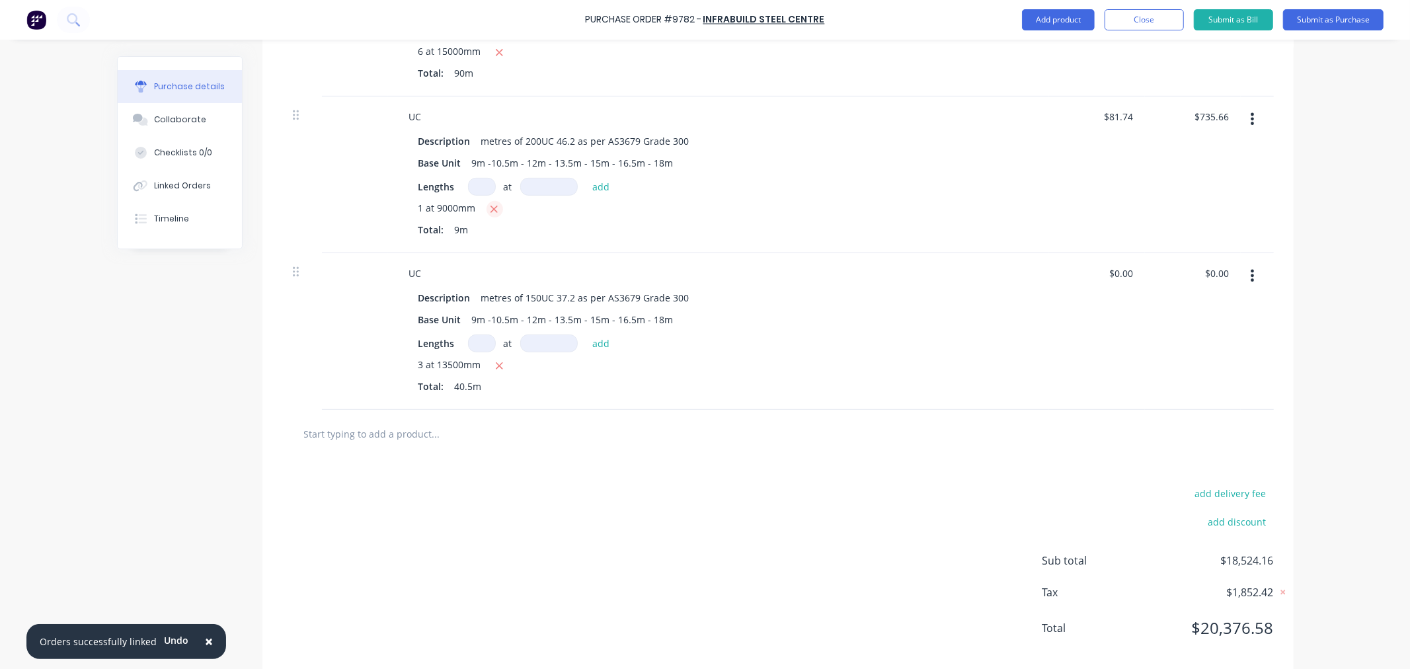
click at [490, 213] on icon "button" at bounding box center [494, 210] width 9 height 12
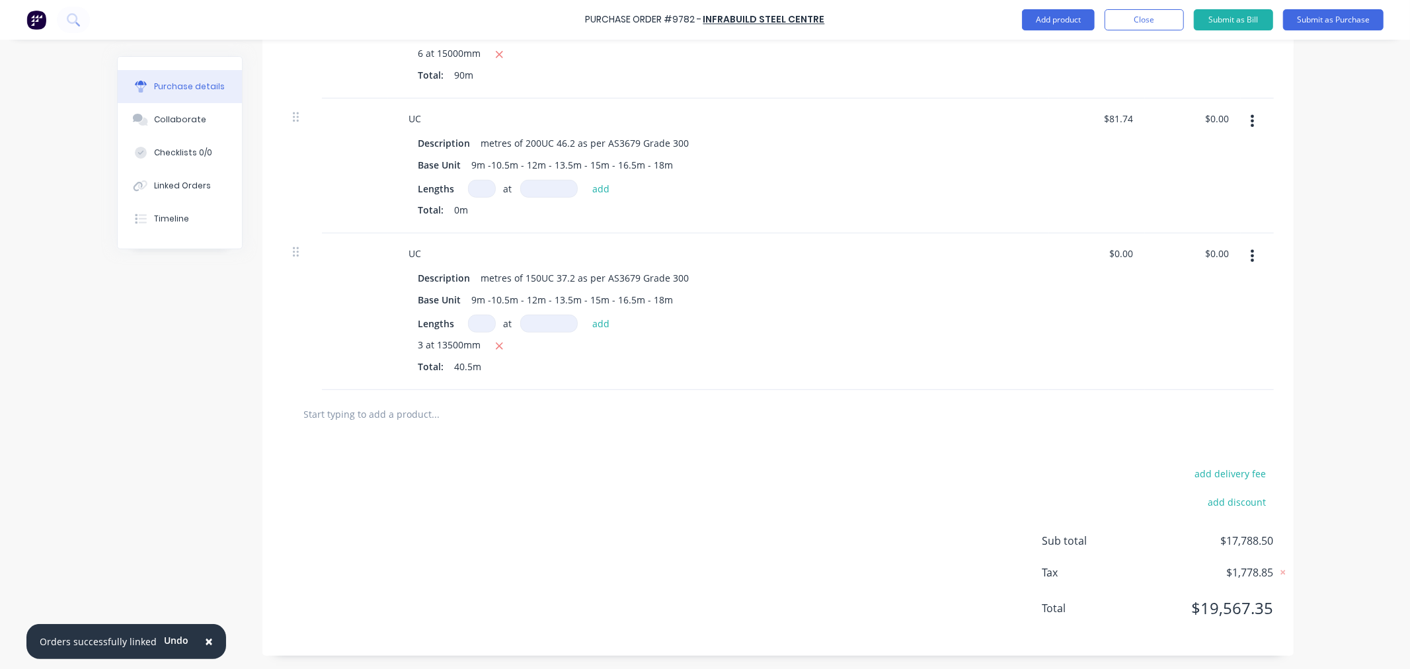
click at [472, 184] on input at bounding box center [482, 189] width 28 height 18
click at [537, 189] on input at bounding box center [549, 189] width 58 height 18
click at [587, 188] on button "add" at bounding box center [601, 188] width 31 height 16
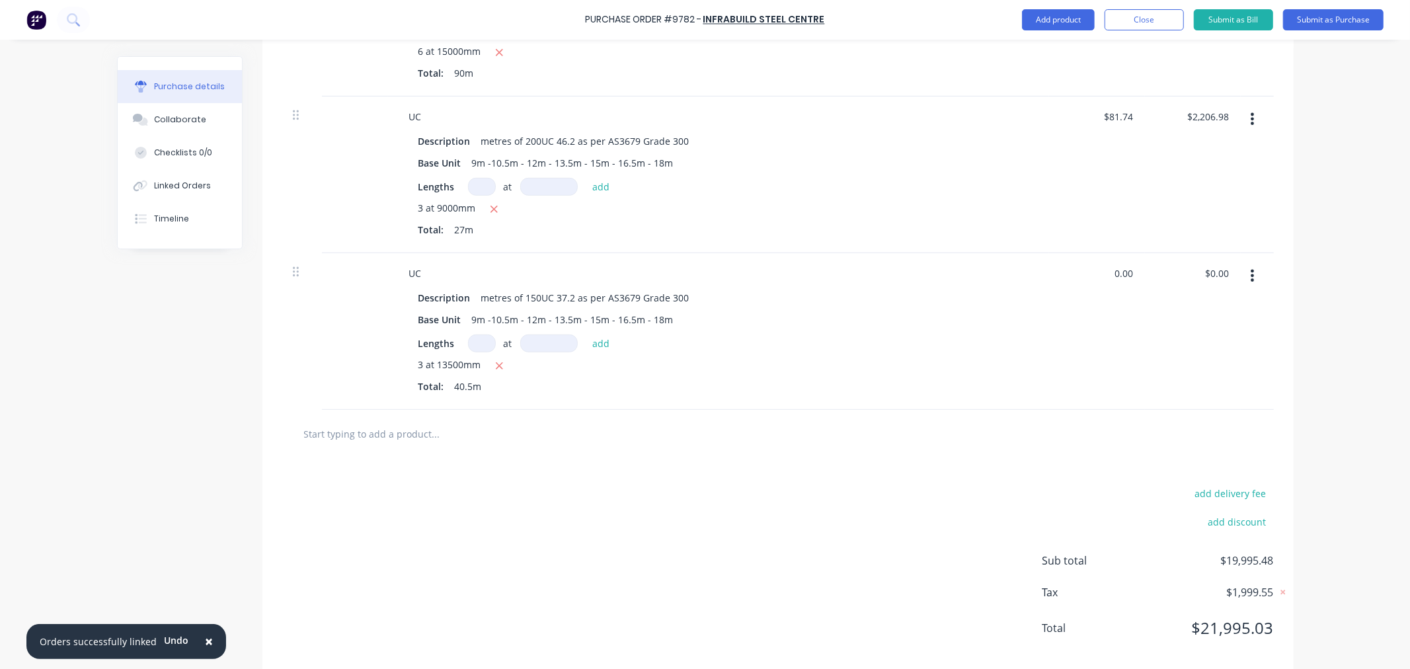
drag, startPoint x: 1112, startPoint y: 271, endPoint x: 1089, endPoint y: 349, distance: 81.2
click at [1087, 278] on div "0.00 0.00" at bounding box center [1097, 331] width 96 height 157
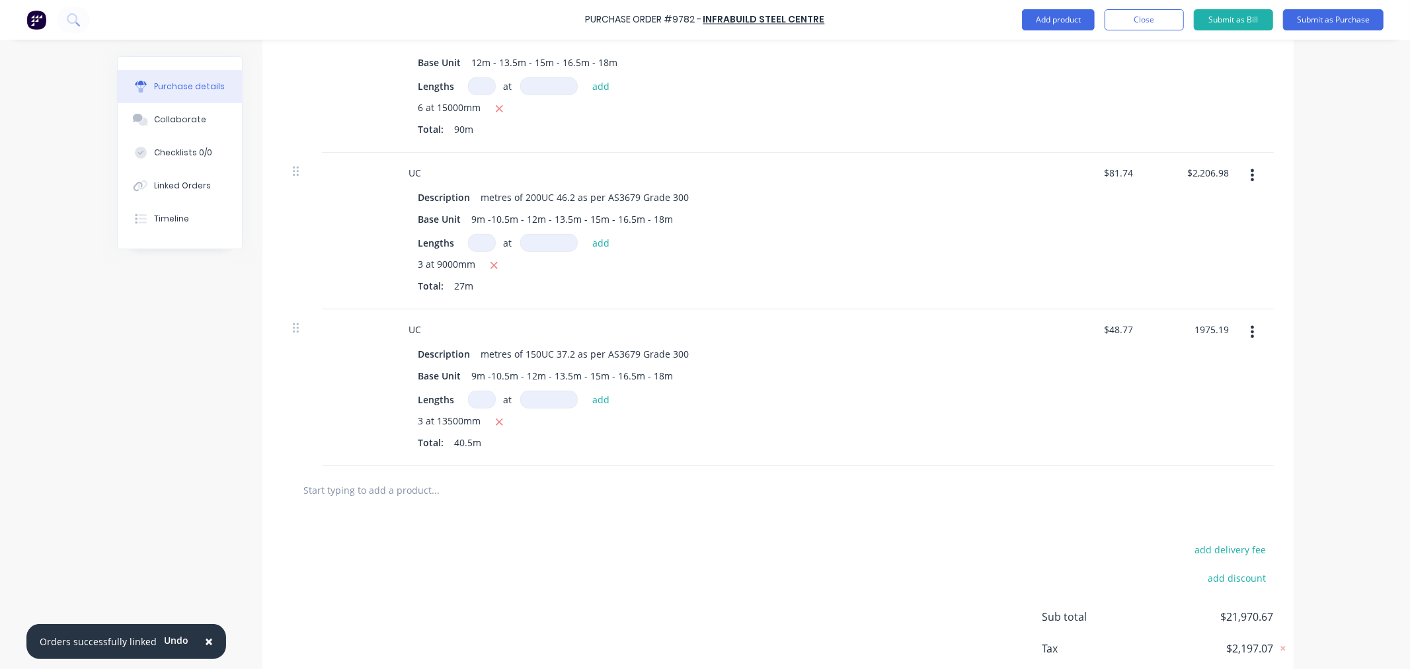
scroll to position [504, 0]
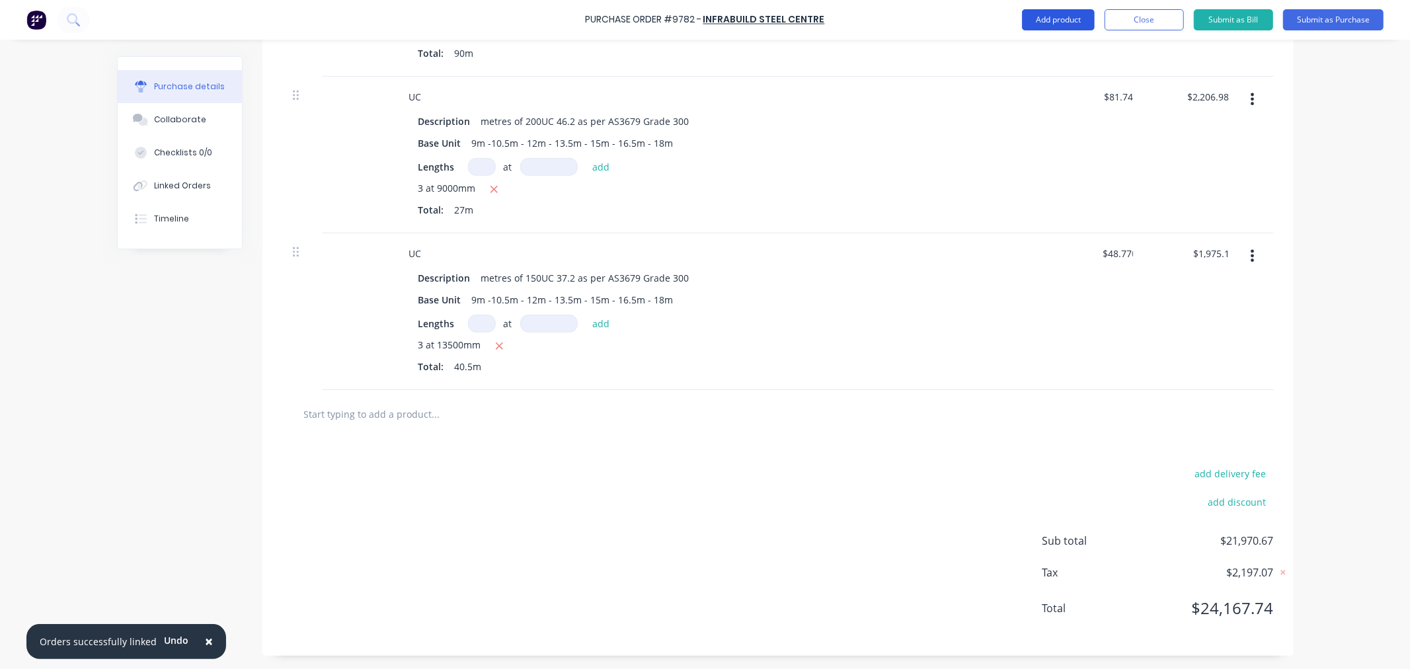
click at [1042, 22] on button "Add product" at bounding box center [1058, 19] width 73 height 21
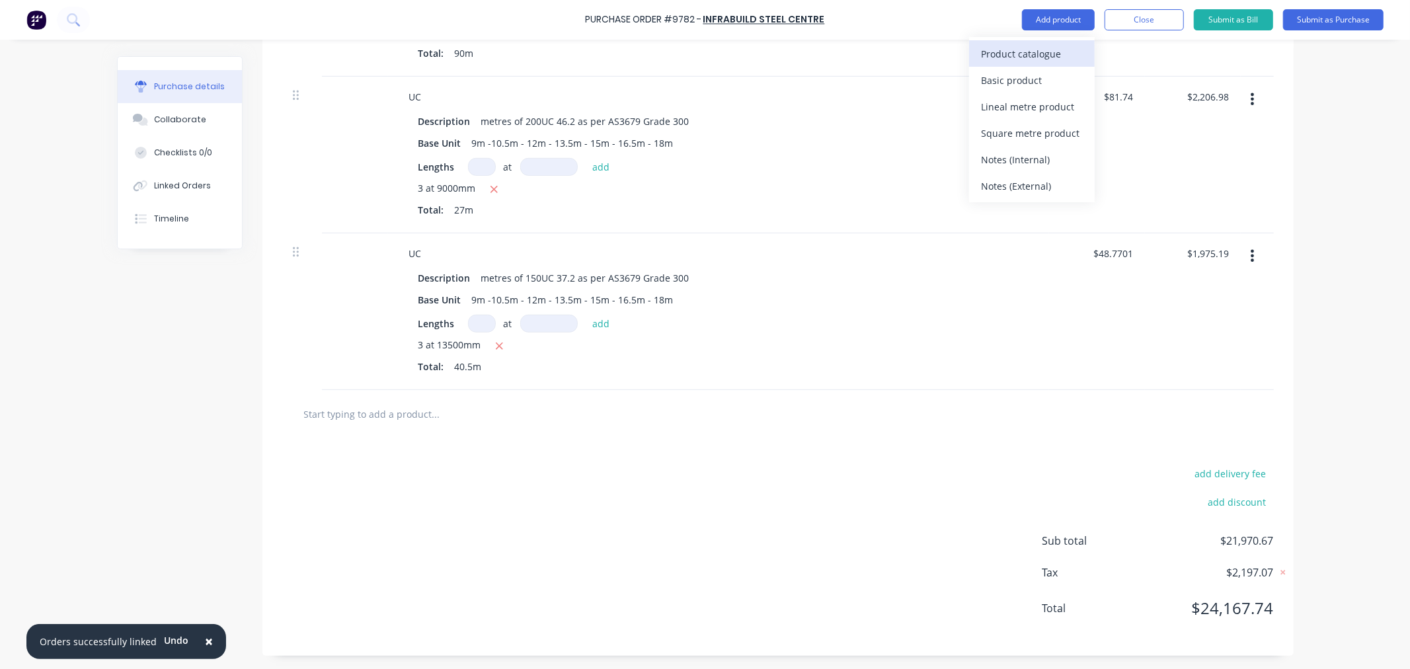
click at [1038, 55] on div "Product catalogue" at bounding box center [1032, 53] width 102 height 19
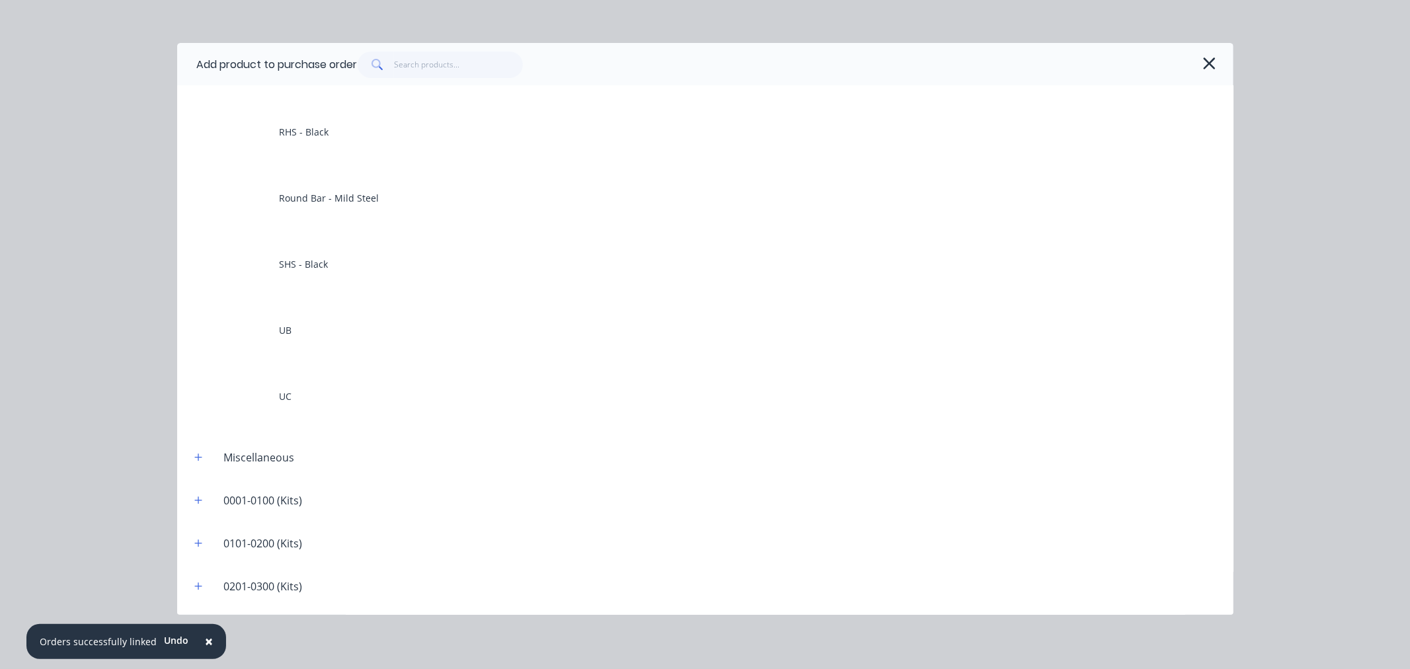
scroll to position [367, 0]
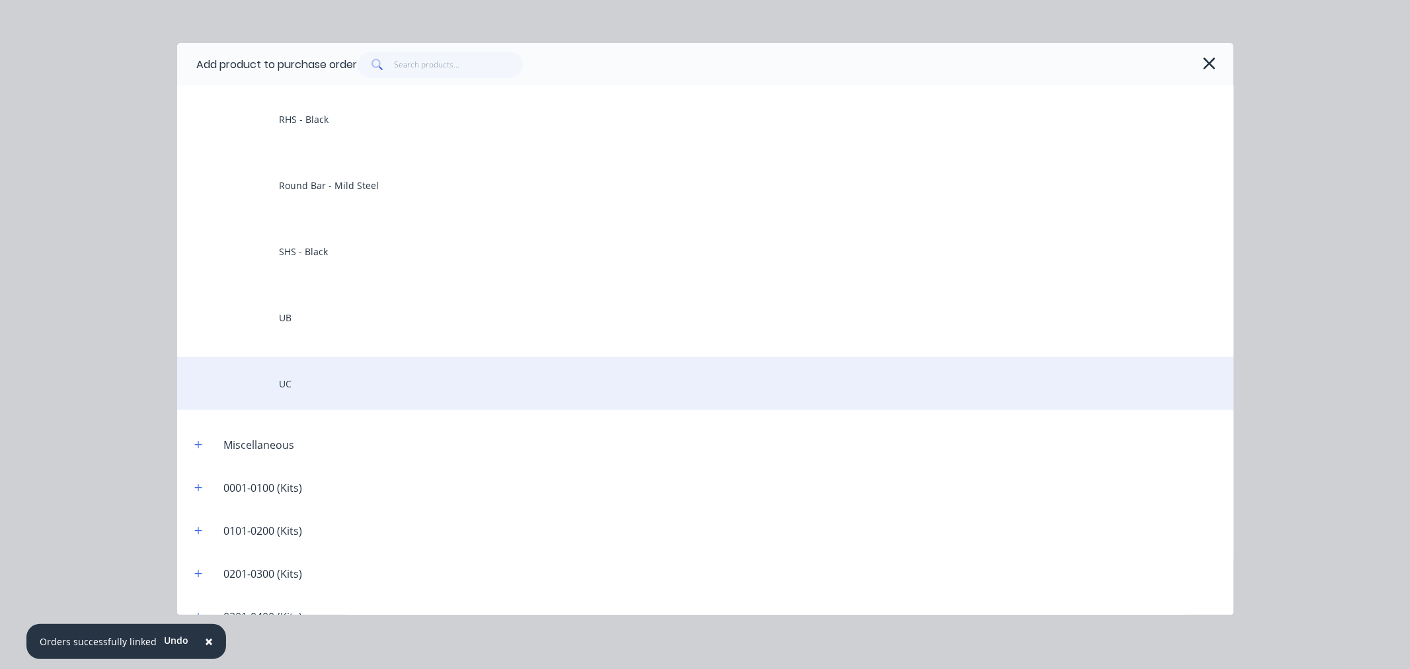
click at [266, 382] on div "UC" at bounding box center [705, 383] width 1056 height 53
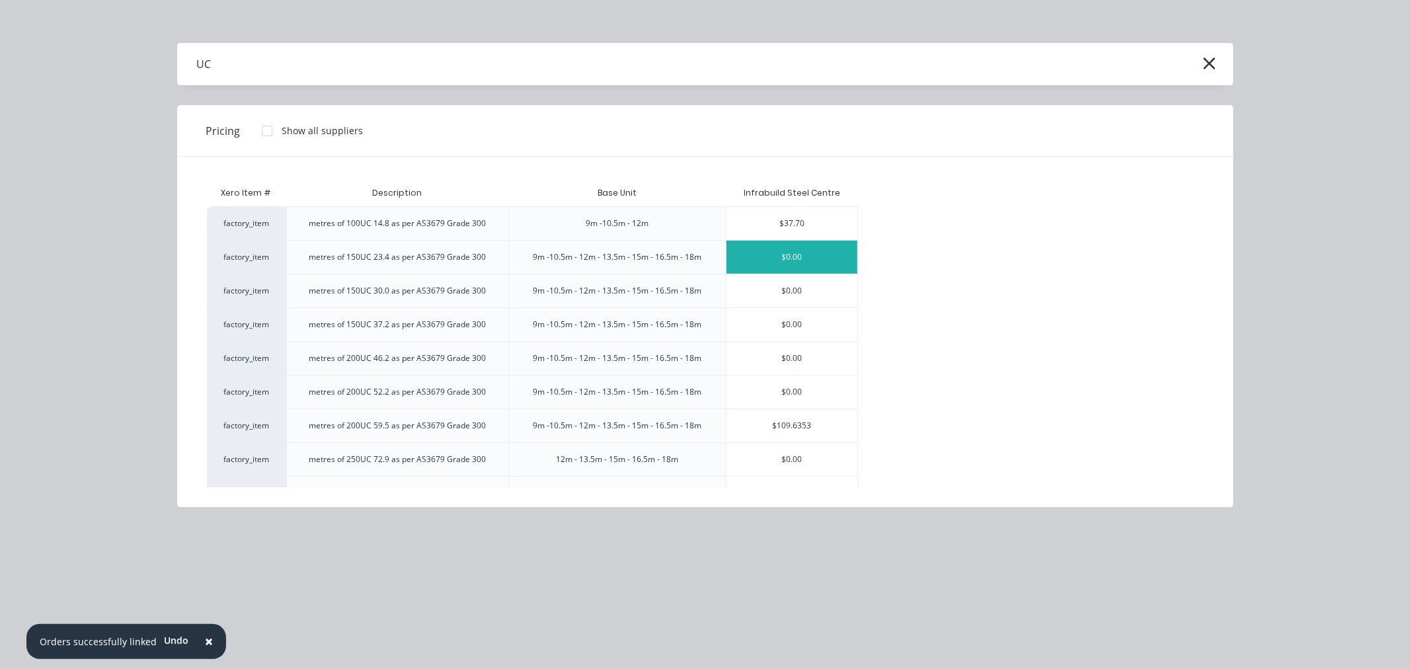
click at [782, 254] on div "$0.00" at bounding box center [791, 257] width 131 height 33
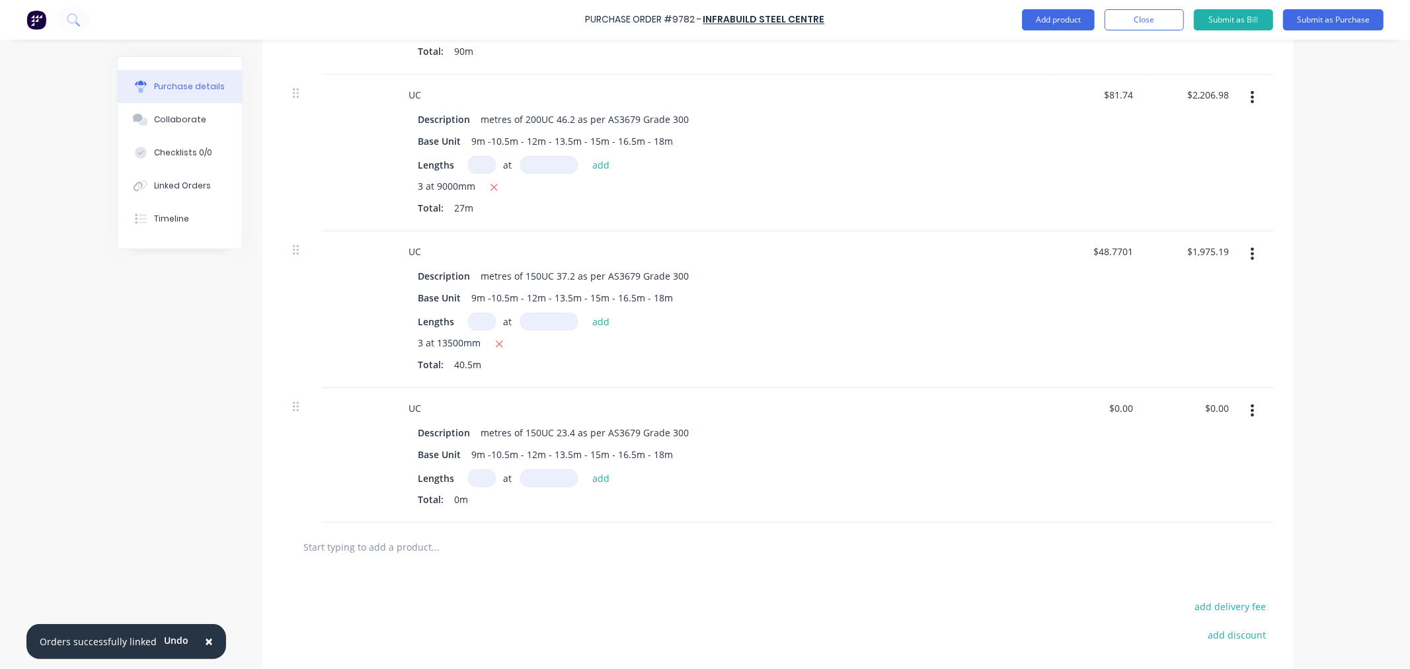
click at [479, 478] on input at bounding box center [482, 478] width 28 height 18
click at [603, 484] on button "add" at bounding box center [601, 478] width 31 height 16
drag, startPoint x: 1110, startPoint y: 406, endPoint x: 1159, endPoint y: 407, distance: 48.9
click at [1159, 407] on div "UC Description metres of 150UC 23.4 as per AS3679 Grade 300 Base Unit 9m -10.5m…" at bounding box center [777, 466] width 991 height 157
drag, startPoint x: 1127, startPoint y: 407, endPoint x: 1086, endPoint y: 410, distance: 41.1
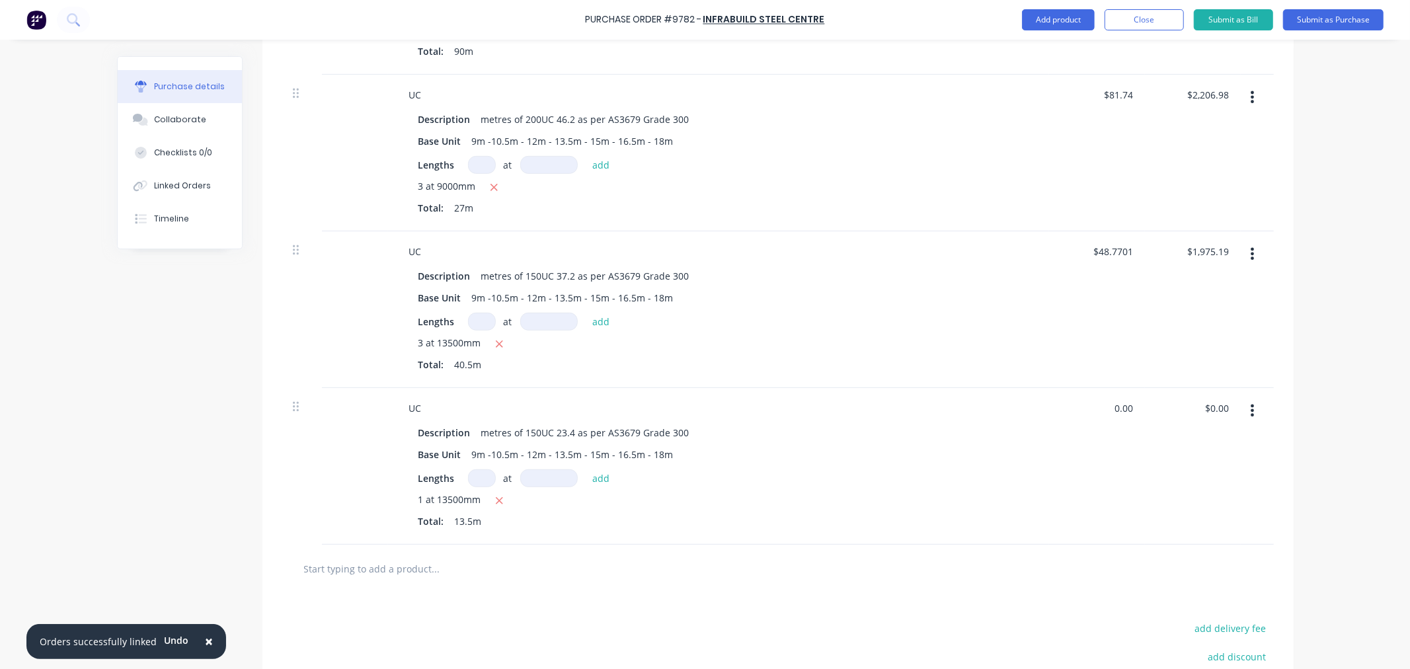
click at [1086, 410] on div "0.00 0.00" at bounding box center [1097, 466] width 96 height 157
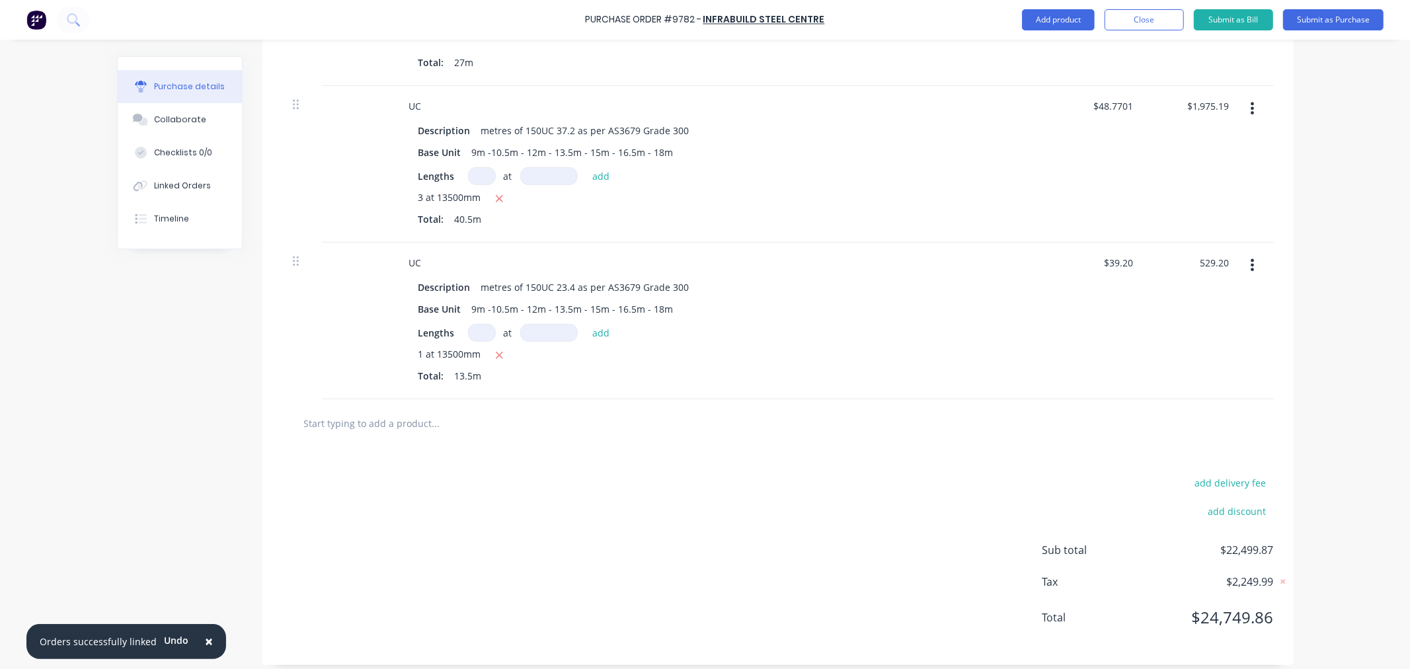
scroll to position [651, 0]
click at [1071, 17] on button "Add product" at bounding box center [1058, 19] width 73 height 21
click at [1005, 53] on div "Product catalogue" at bounding box center [1032, 53] width 102 height 19
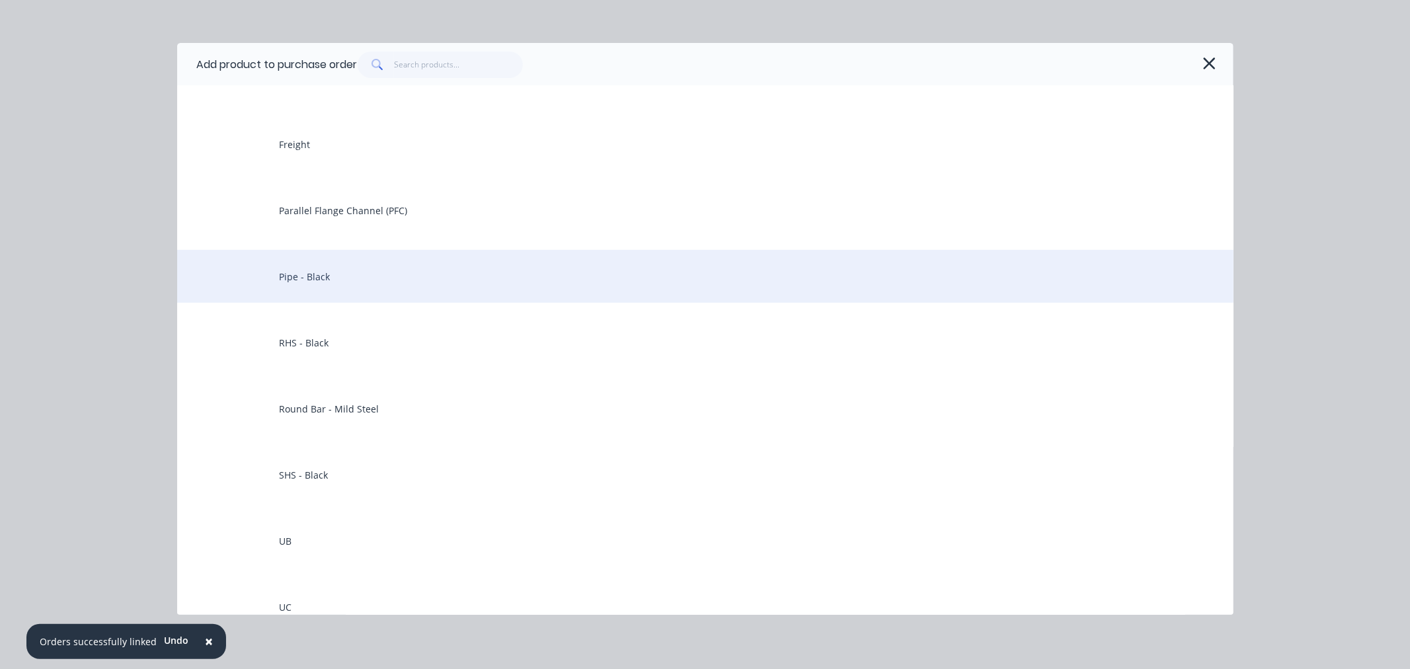
scroll to position [147, 0]
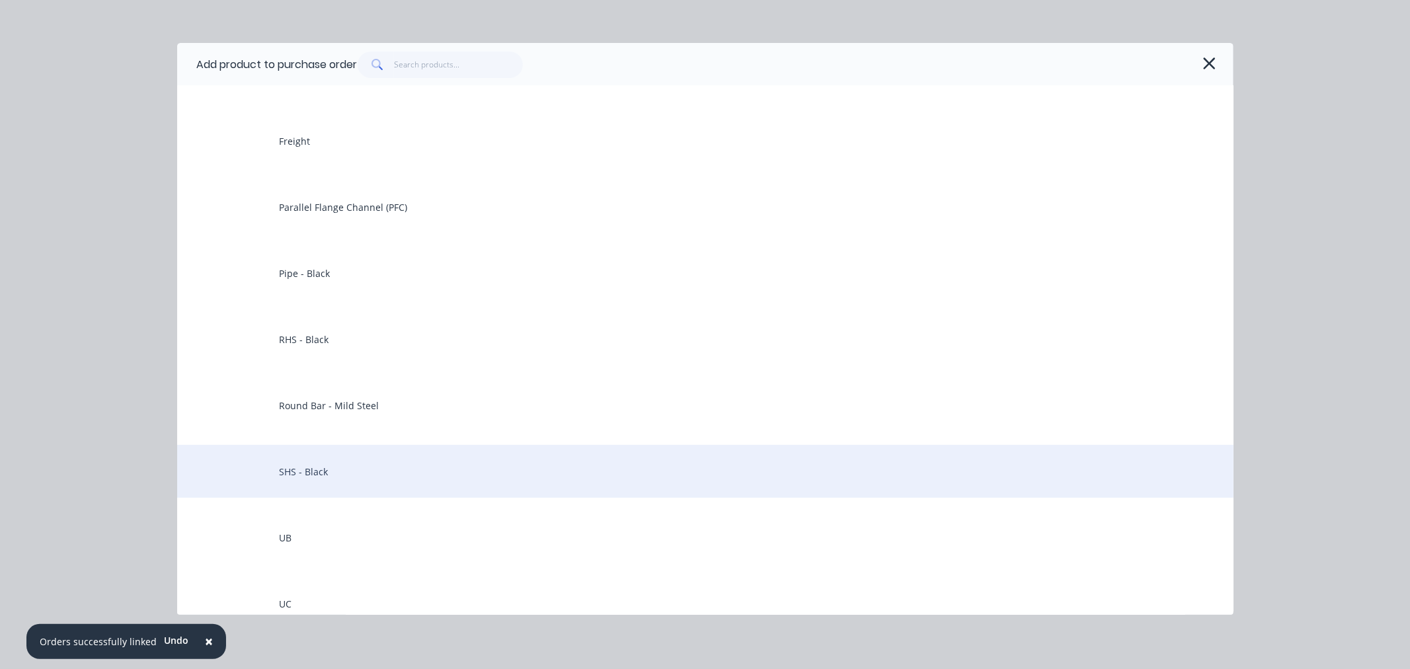
click at [333, 474] on div "SHS - Black" at bounding box center [705, 471] width 1056 height 53
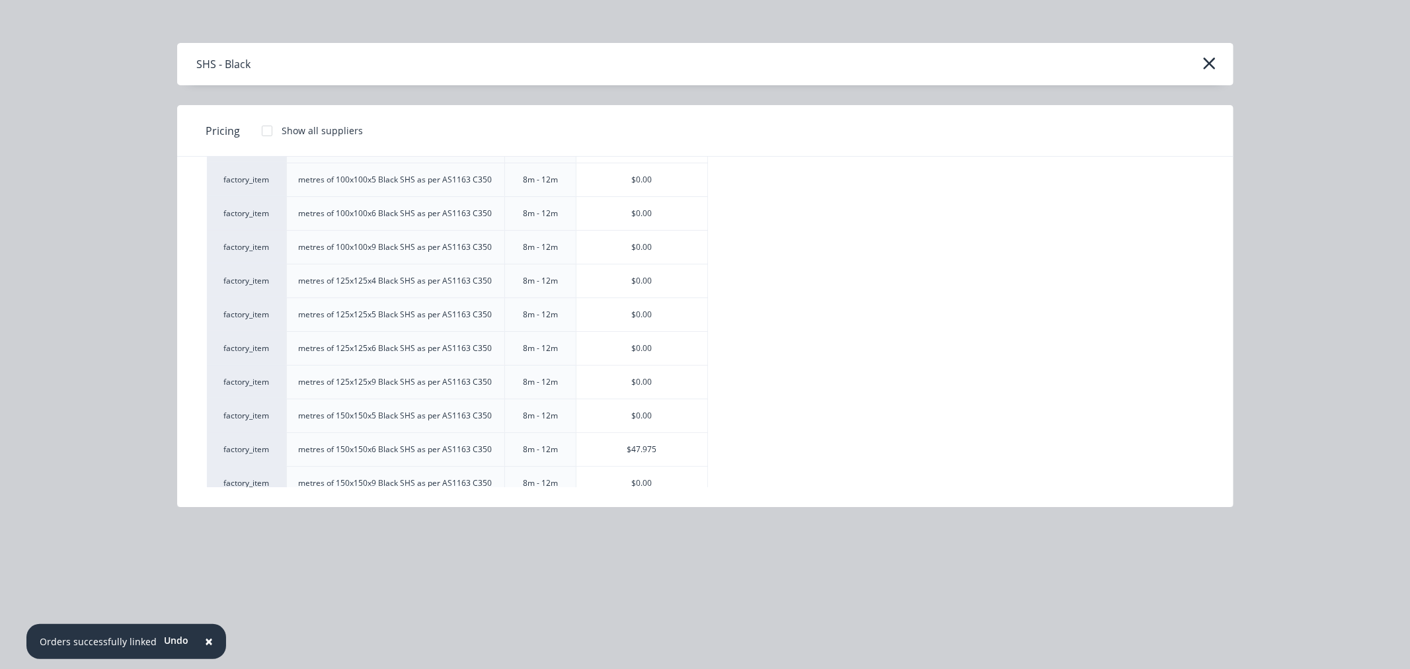
scroll to position [2276, 0]
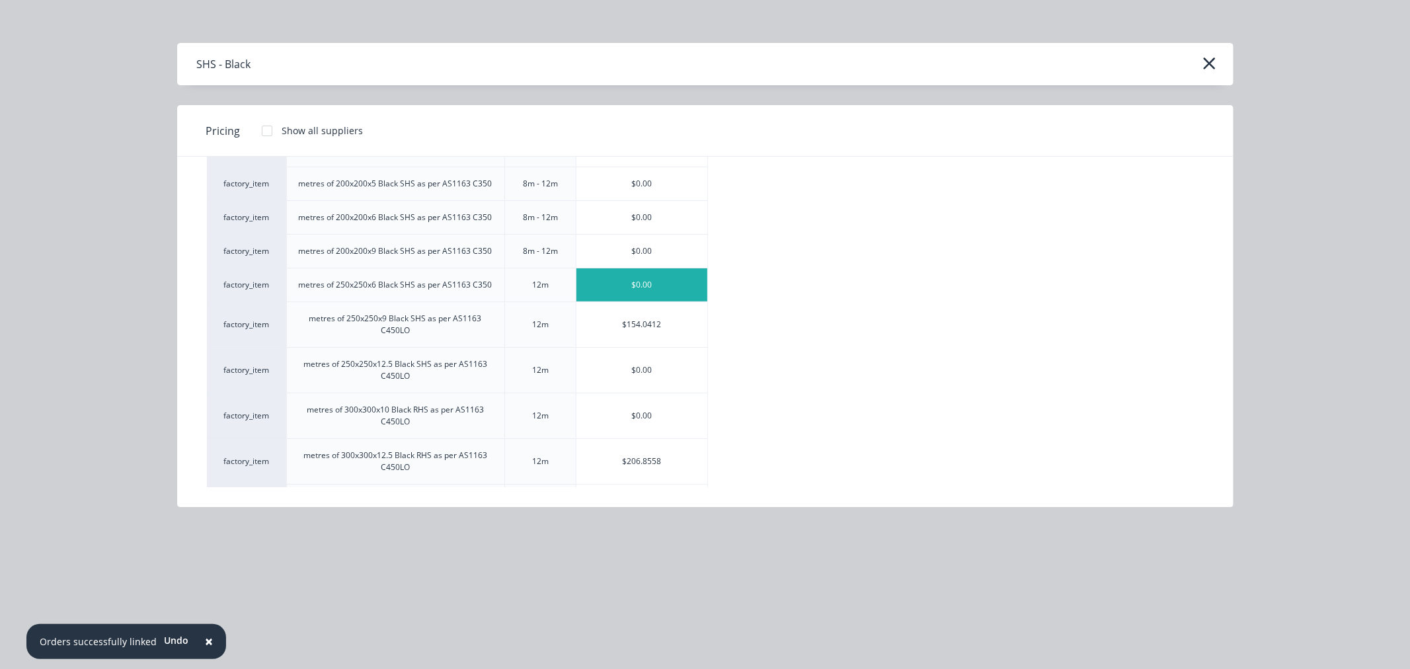
click at [599, 287] on div "$0.00" at bounding box center [641, 284] width 131 height 33
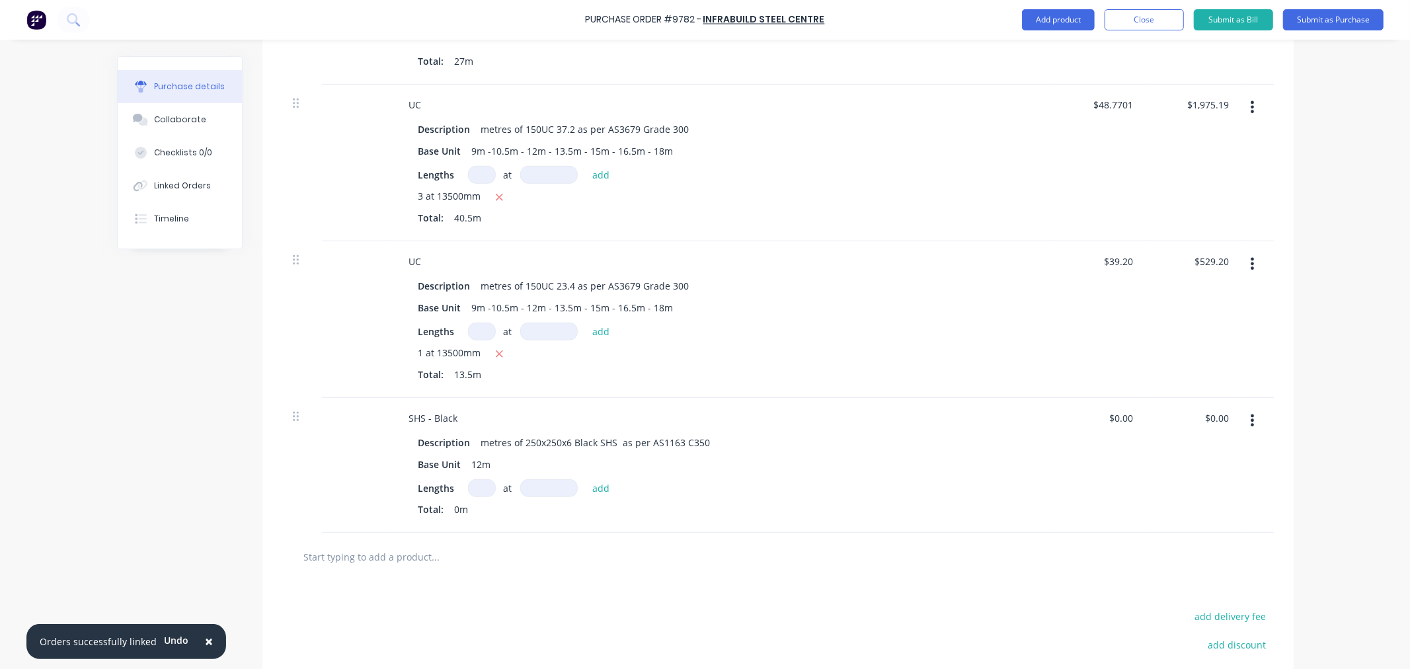
click at [480, 484] on input at bounding box center [482, 488] width 28 height 18
click at [523, 486] on input at bounding box center [549, 488] width 58 height 18
click at [591, 491] on button "add" at bounding box center [601, 488] width 31 height 16
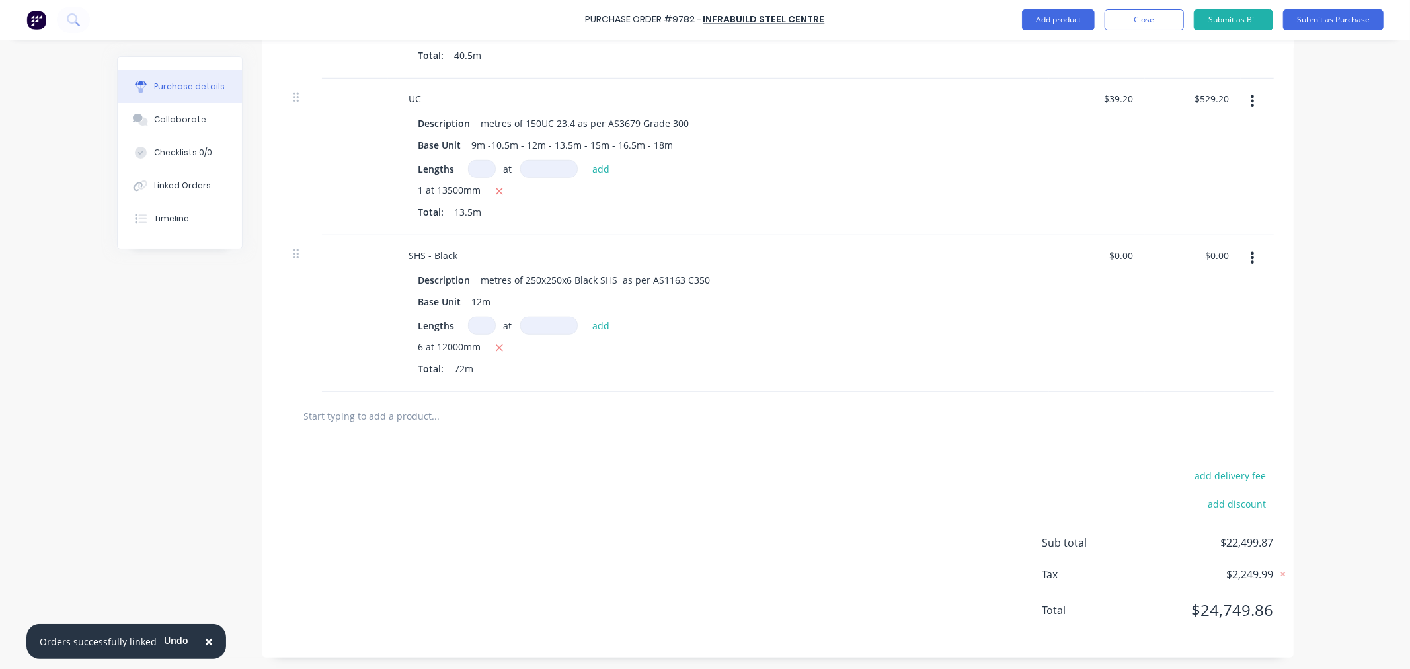
scroll to position [817, 0]
drag, startPoint x: 1109, startPoint y: 254, endPoint x: 1141, endPoint y: 254, distance: 32.4
click at [1141, 254] on div "SHS - Black Description metres of 250x250x6 Black SHS as per AS1163 C350 Base U…" at bounding box center [777, 311] width 991 height 157
click at [1042, 13] on button "Add product" at bounding box center [1058, 19] width 73 height 21
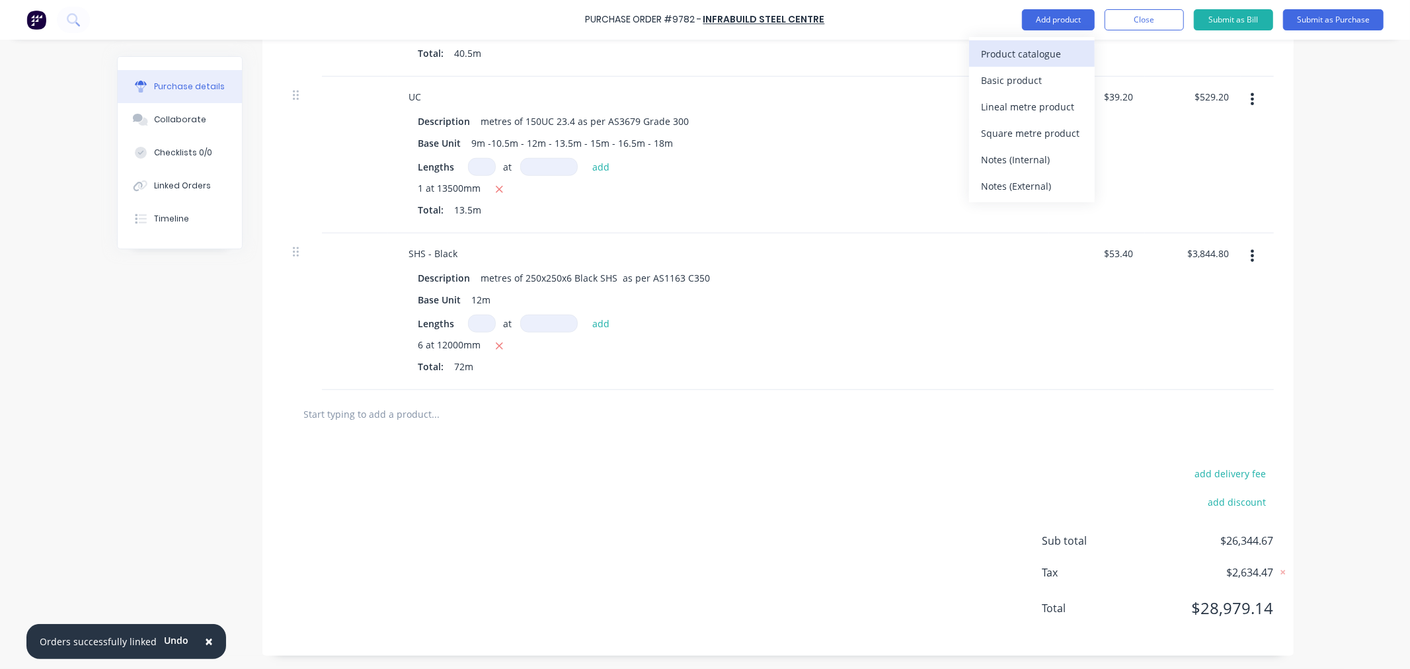
click at [1038, 49] on div "Product catalogue" at bounding box center [1032, 53] width 102 height 19
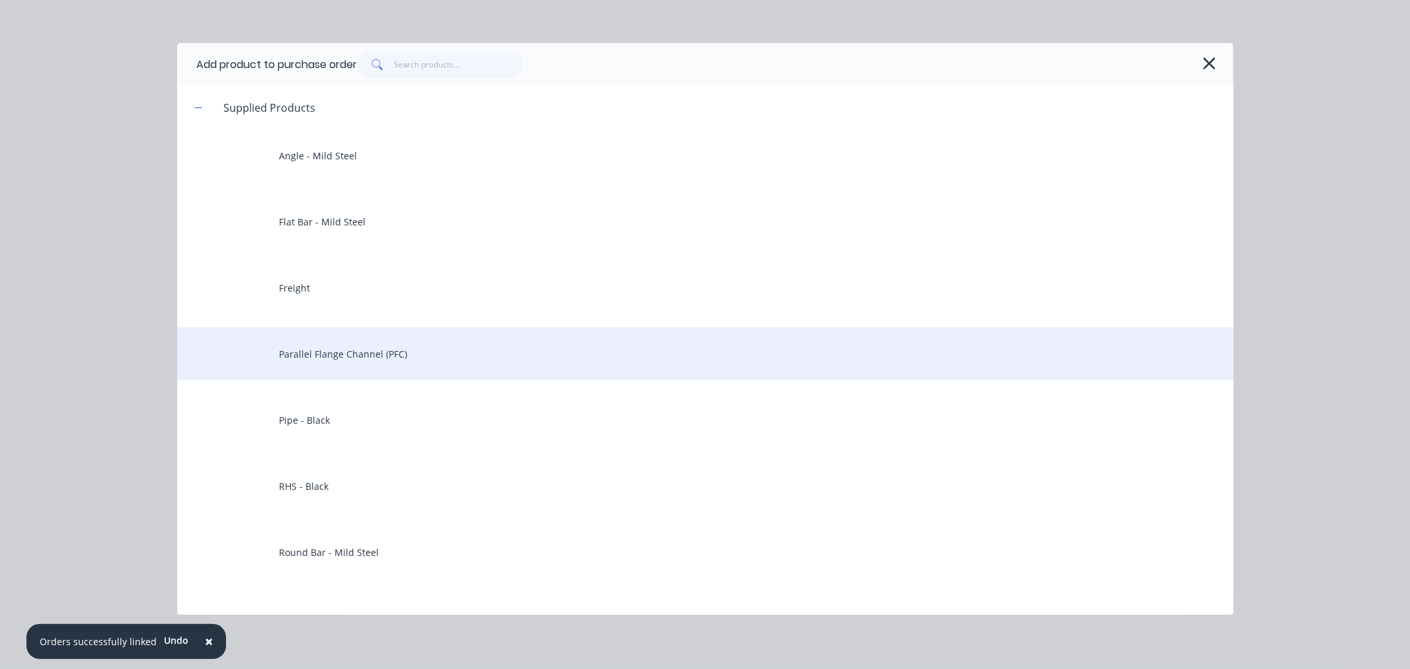
click at [407, 340] on div "Parallel Flange Channel (PFC)" at bounding box center [705, 353] width 1056 height 53
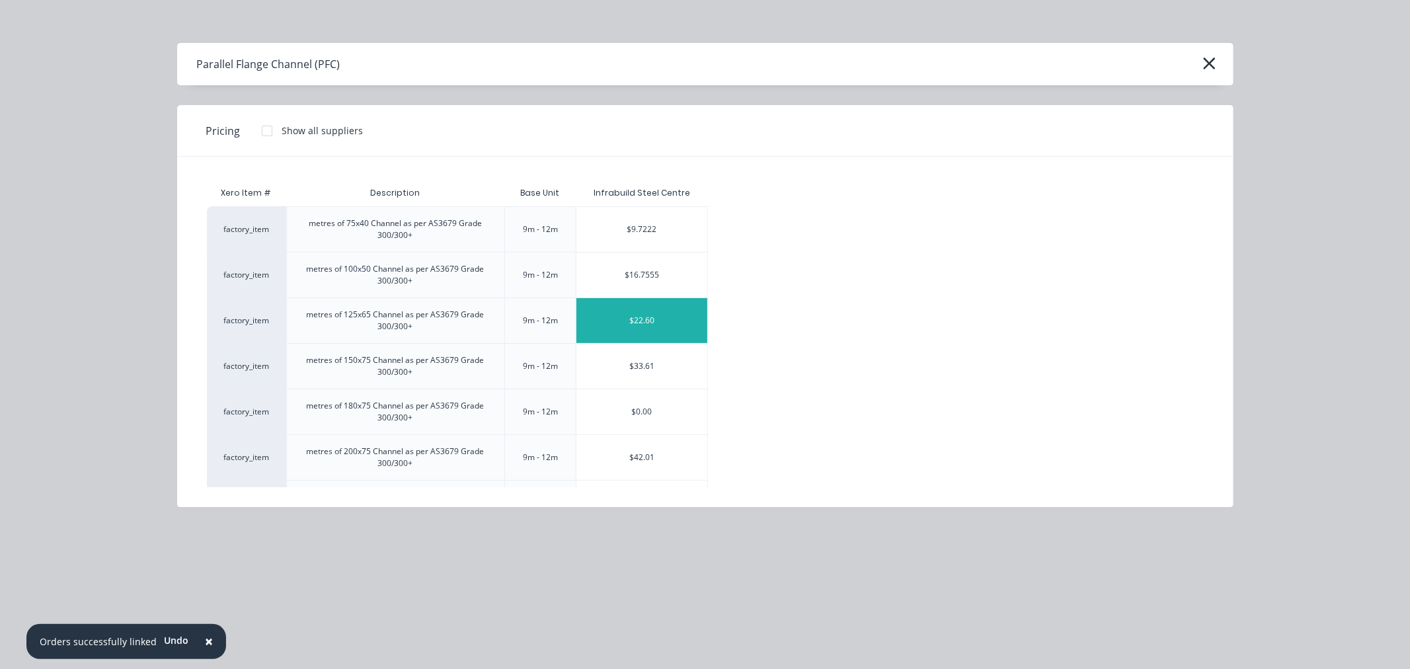
click at [630, 316] on div "$22.60" at bounding box center [641, 320] width 131 height 45
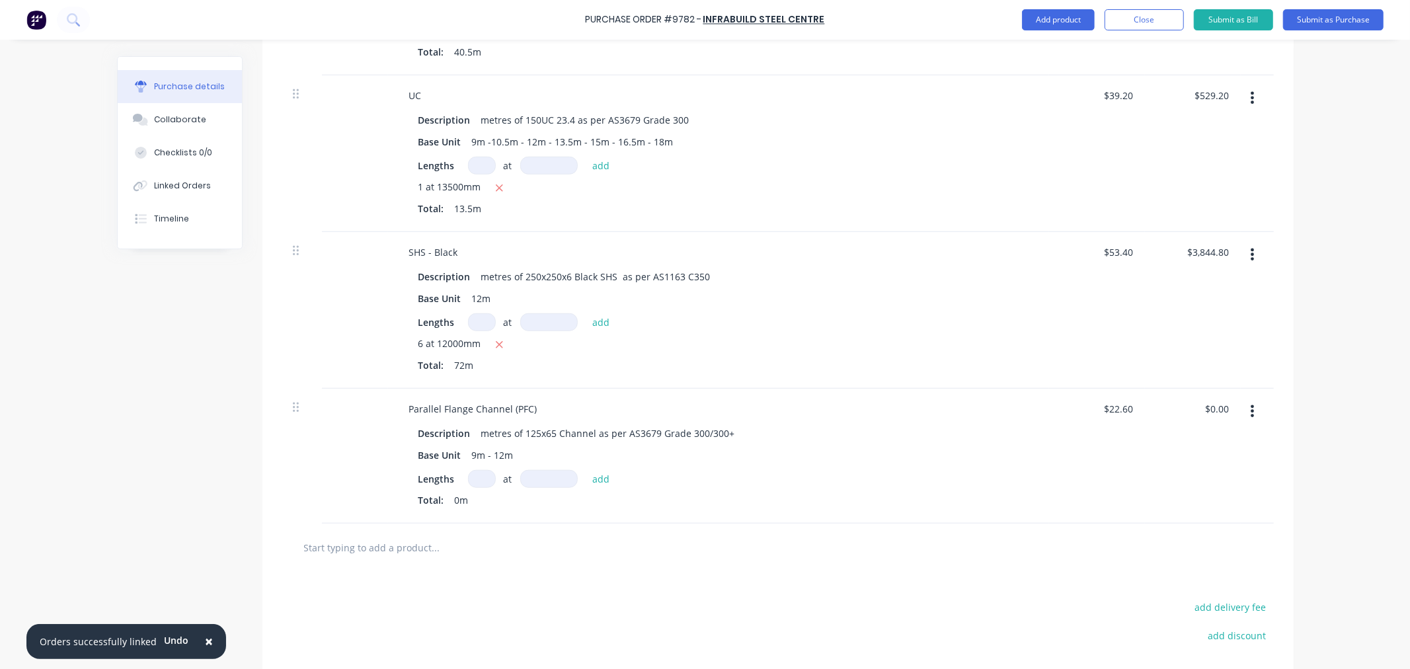
drag, startPoint x: 476, startPoint y: 477, endPoint x: 477, endPoint y: 490, distance: 13.2
click at [476, 478] on input at bounding box center [482, 479] width 28 height 18
click at [527, 478] on input at bounding box center [549, 479] width 58 height 18
click at [597, 479] on button "add" at bounding box center [601, 479] width 31 height 16
drag, startPoint x: 1104, startPoint y: 411, endPoint x: 1160, endPoint y: 408, distance: 55.6
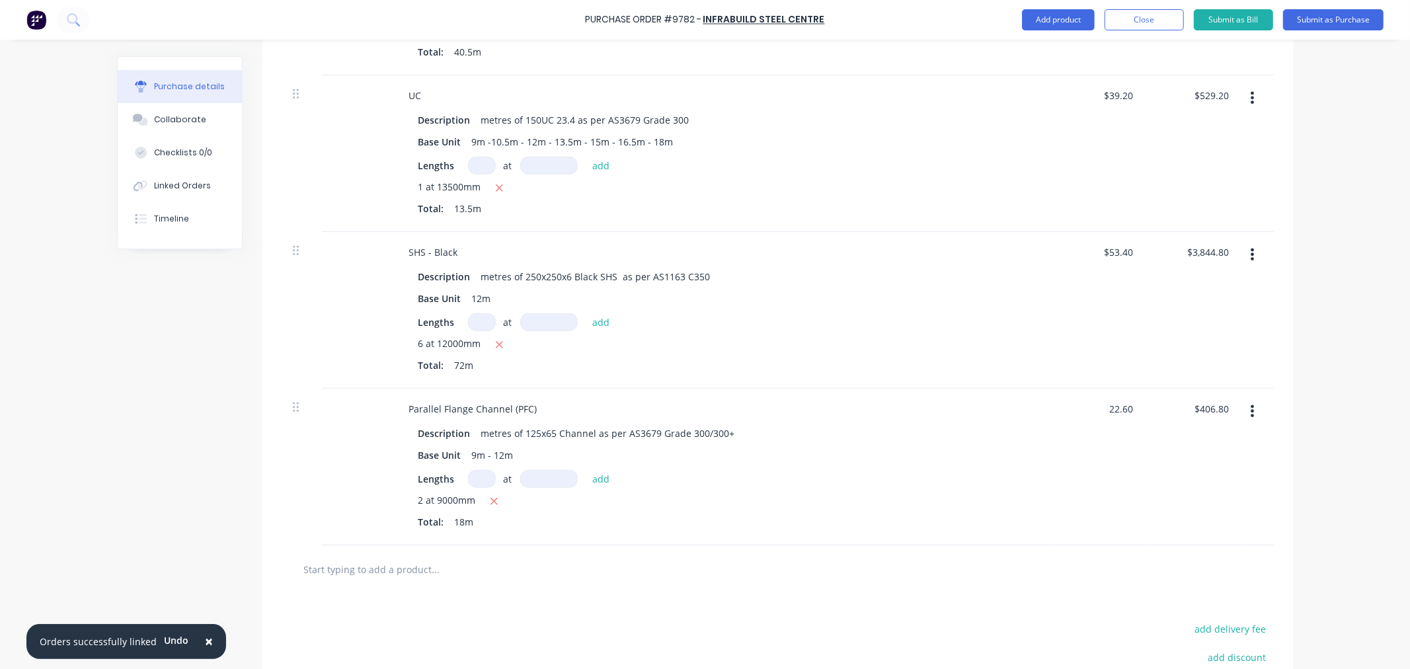
click at [1160, 408] on div "Parallel Flange Channel (PFC) Description metres of 125x65 Channel as per AS367…" at bounding box center [777, 467] width 991 height 157
drag, startPoint x: 1131, startPoint y: 408, endPoint x: 1069, endPoint y: 414, distance: 61.8
click at [1069, 414] on div "$22.60 $22.60" at bounding box center [1097, 467] width 96 height 157
click at [1128, 407] on input "22.60" at bounding box center [1118, 408] width 36 height 19
drag, startPoint x: 1126, startPoint y: 410, endPoint x: 1094, endPoint y: 412, distance: 31.8
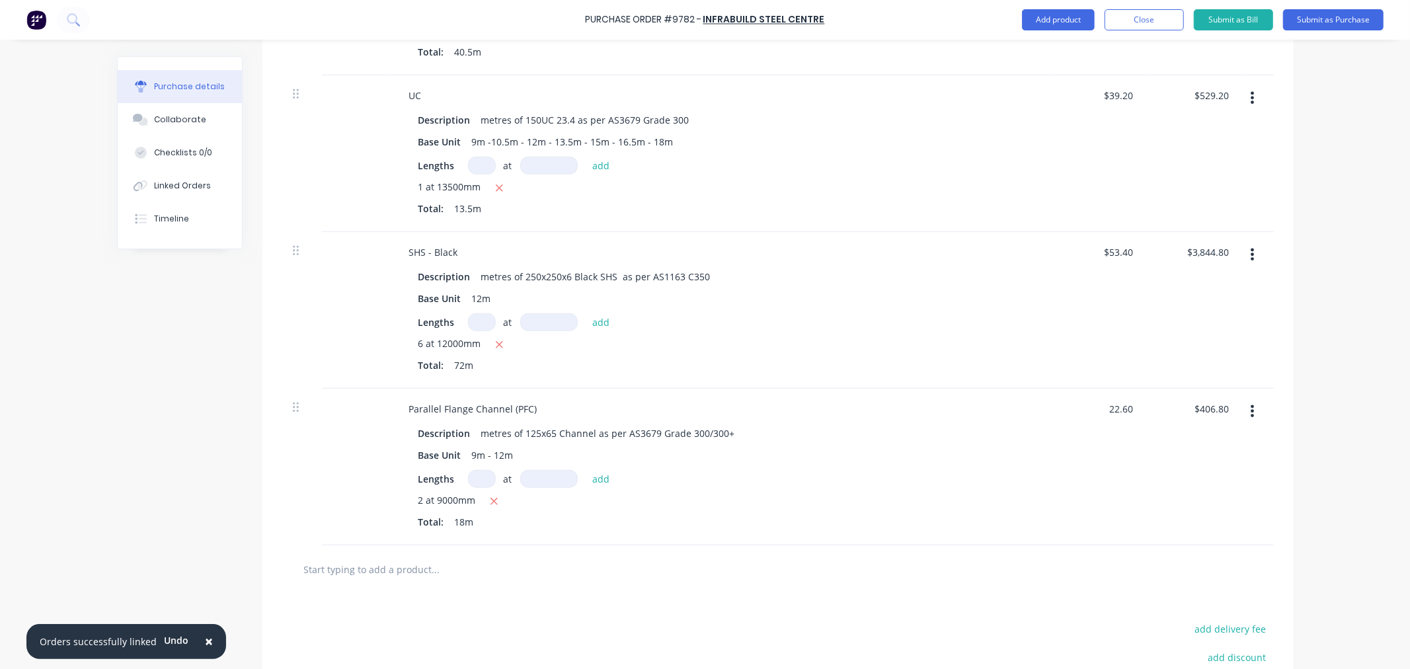
click at [1094, 412] on div "22.60 22.60" at bounding box center [1097, 467] width 96 height 157
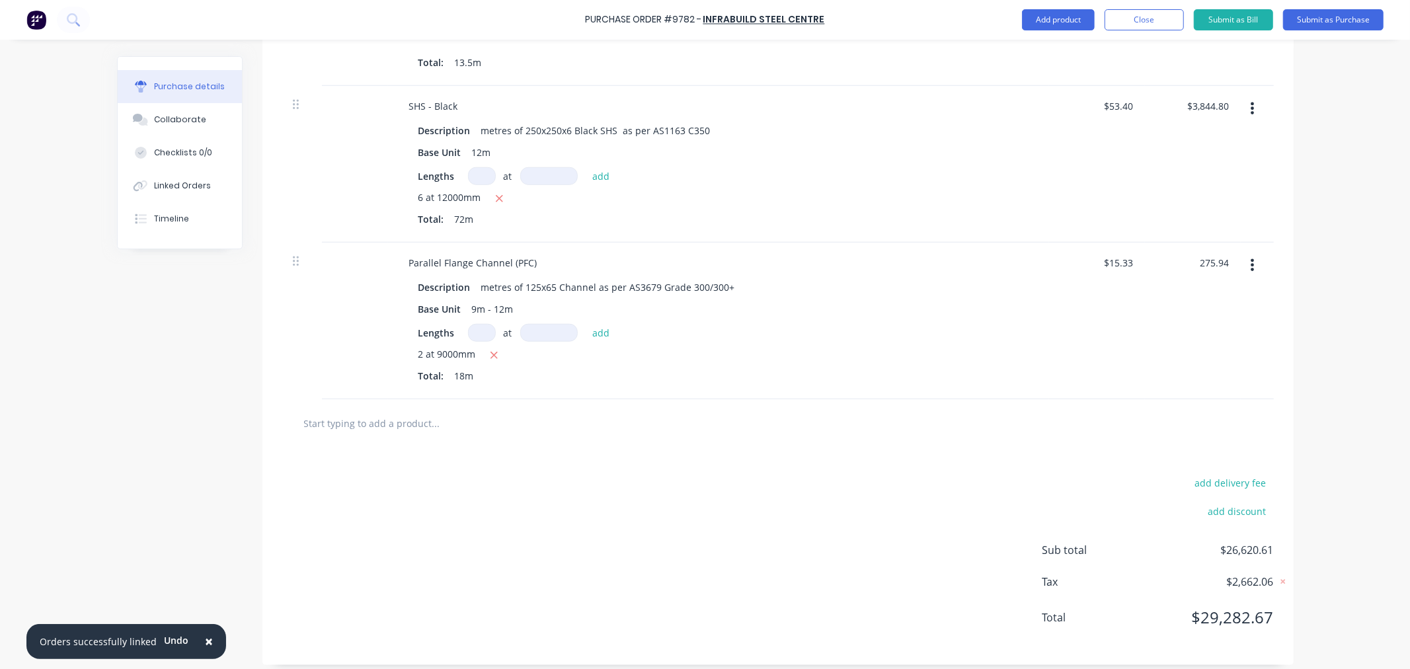
scroll to position [964, 0]
click at [1045, 14] on button "Add product" at bounding box center [1058, 19] width 73 height 21
click at [1036, 44] on div "Product catalogue" at bounding box center [1032, 53] width 102 height 19
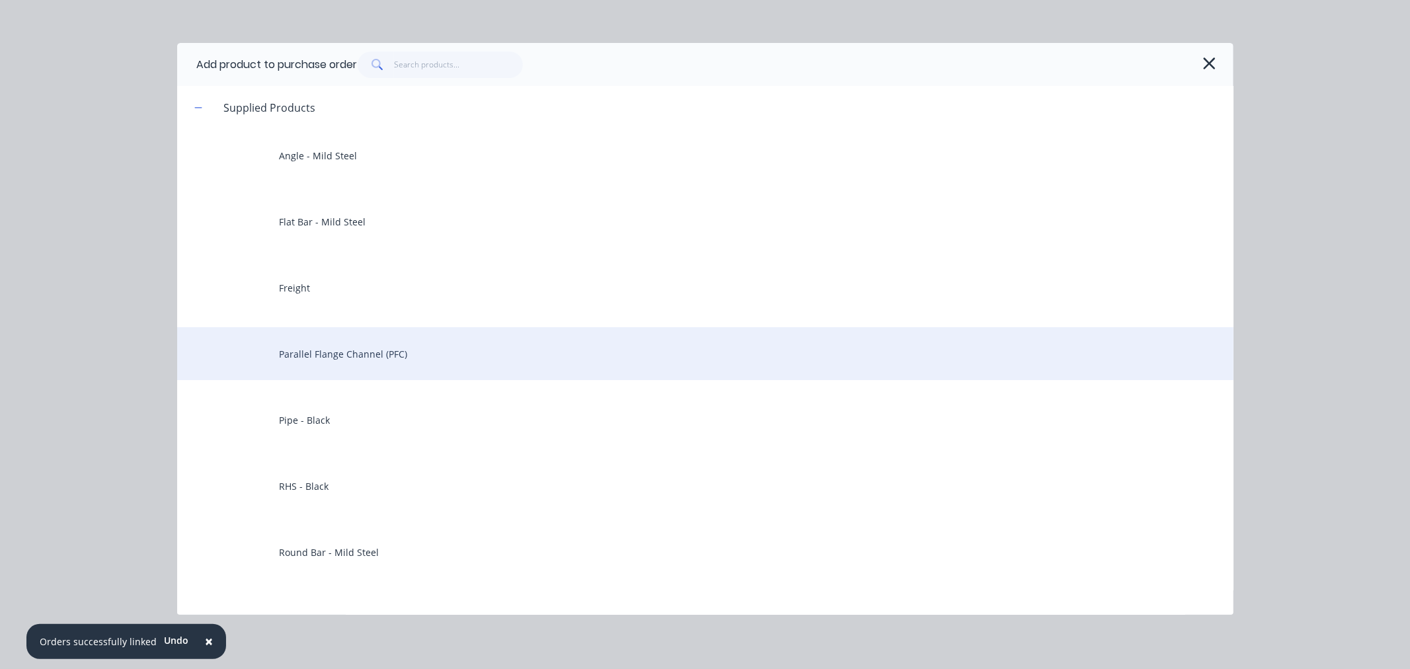
click at [428, 354] on div "Parallel Flange Channel (PFC)" at bounding box center [705, 353] width 1056 height 53
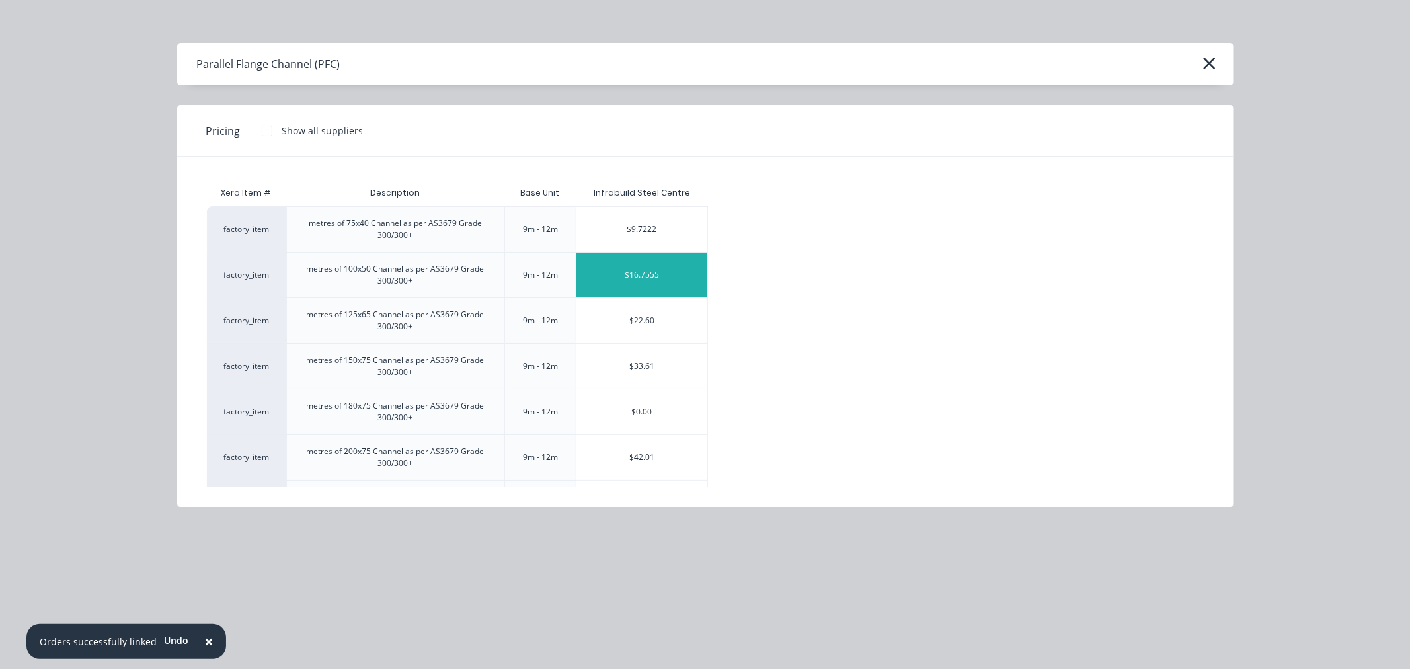
click at [590, 279] on div "$16.7555" at bounding box center [641, 274] width 131 height 45
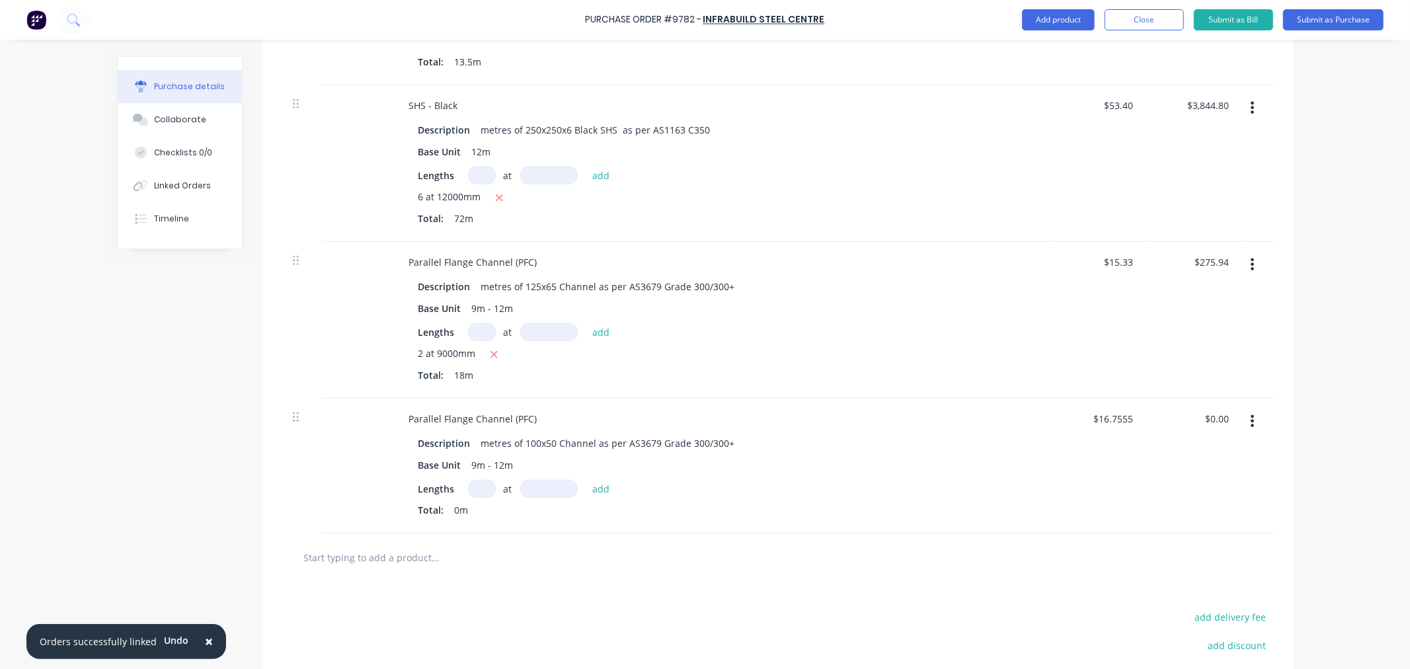
click at [475, 490] on input at bounding box center [482, 489] width 28 height 18
click at [552, 490] on input at bounding box center [549, 489] width 58 height 18
click at [593, 489] on button "add" at bounding box center [601, 488] width 31 height 16
drag, startPoint x: 1093, startPoint y: 418, endPoint x: 1110, endPoint y: 415, distance: 18.1
click at [1110, 415] on input "16.76" at bounding box center [1120, 418] width 30 height 19
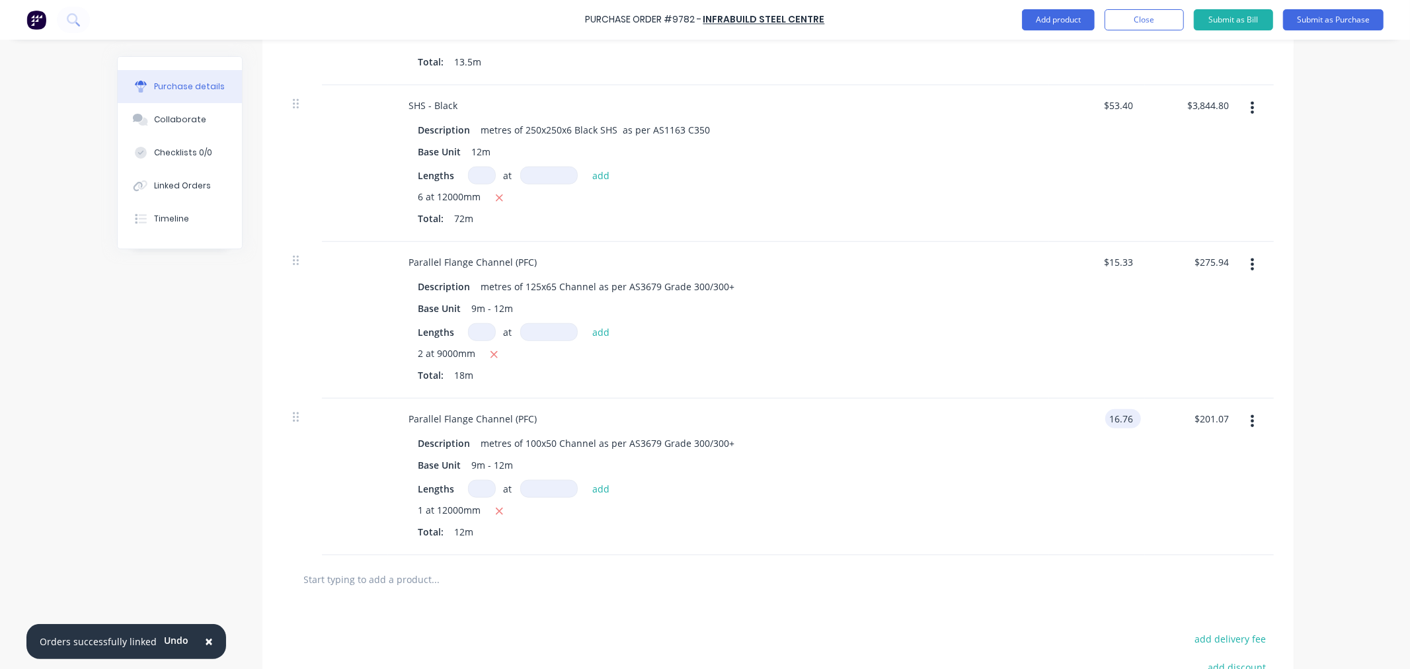
drag, startPoint x: 1120, startPoint y: 418, endPoint x: 1100, endPoint y: 423, distance: 19.7
click at [1105, 423] on input "16.76" at bounding box center [1120, 418] width 30 height 19
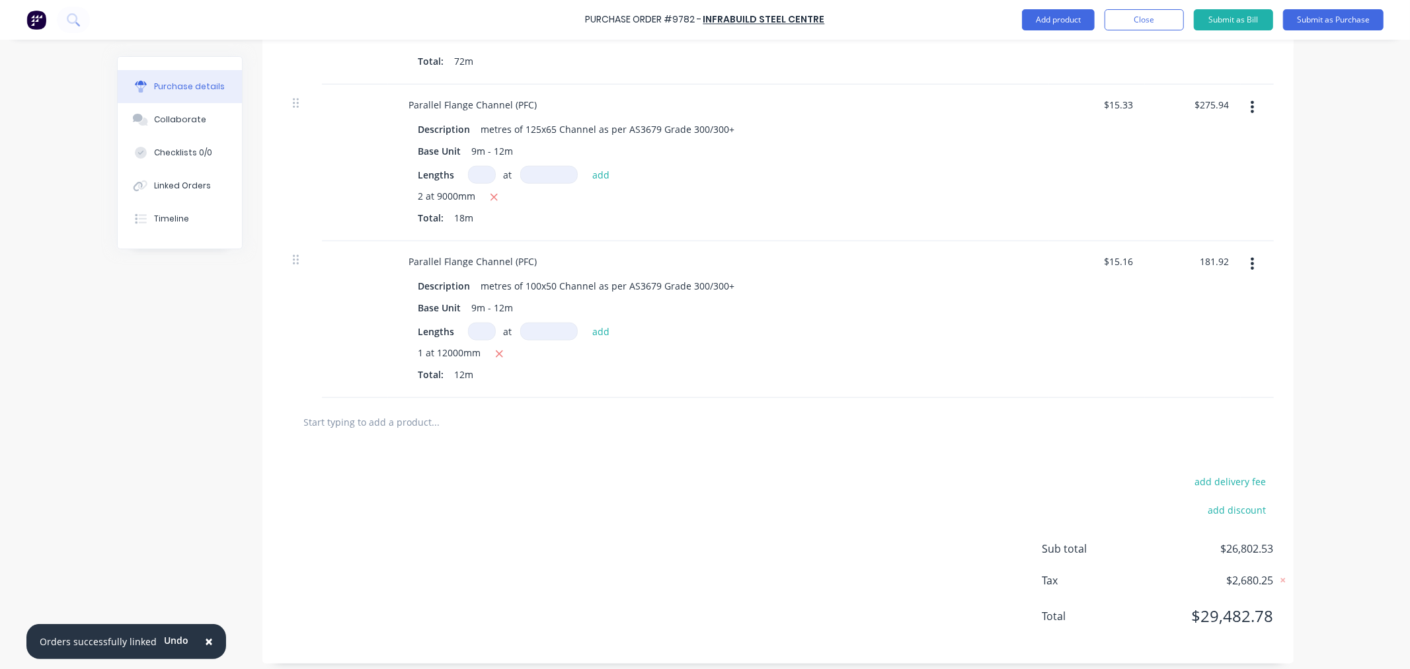
scroll to position [1131, 0]
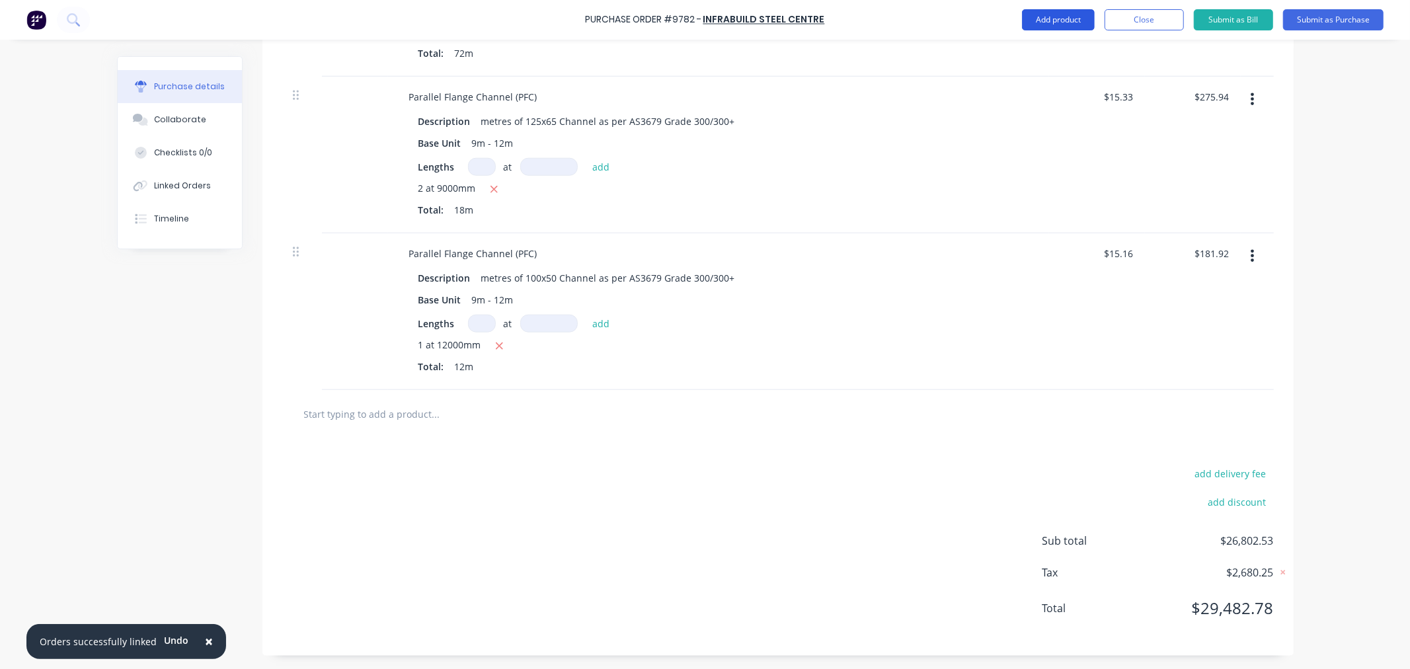
click at [1061, 17] on button "Add product" at bounding box center [1058, 19] width 73 height 21
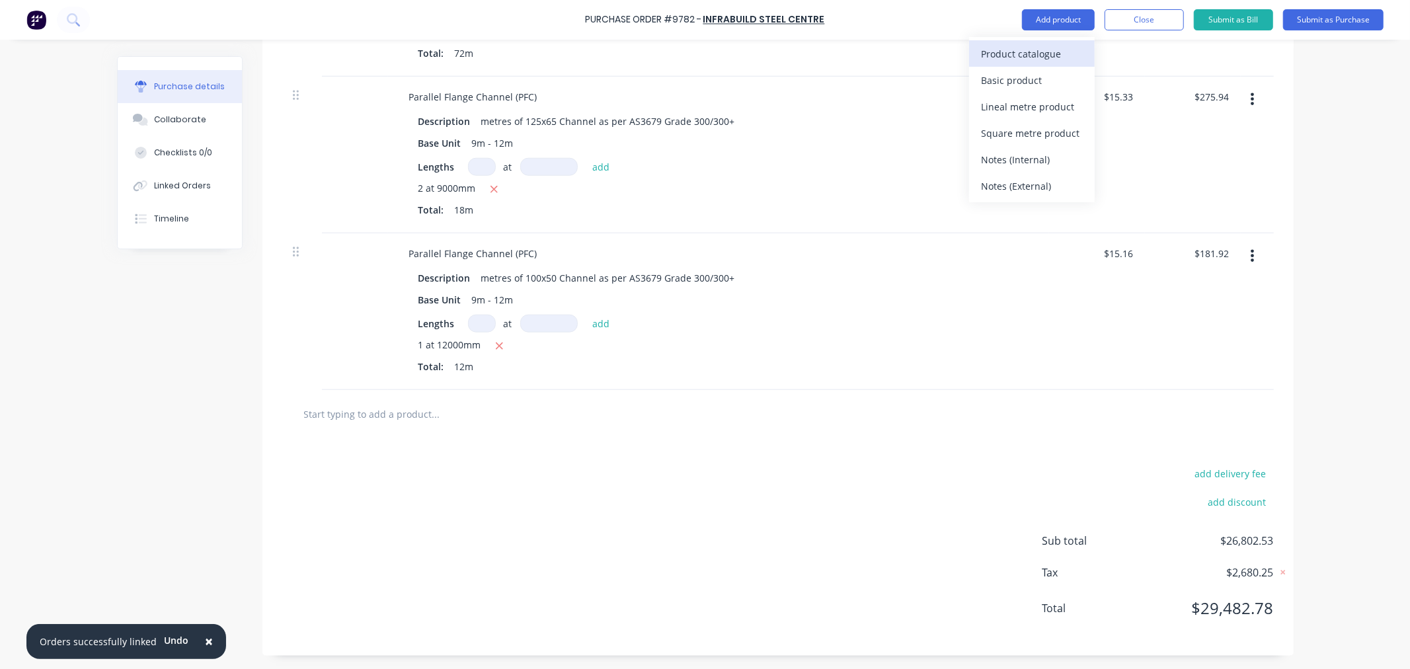
click at [1021, 59] on div "Product catalogue" at bounding box center [1032, 53] width 102 height 19
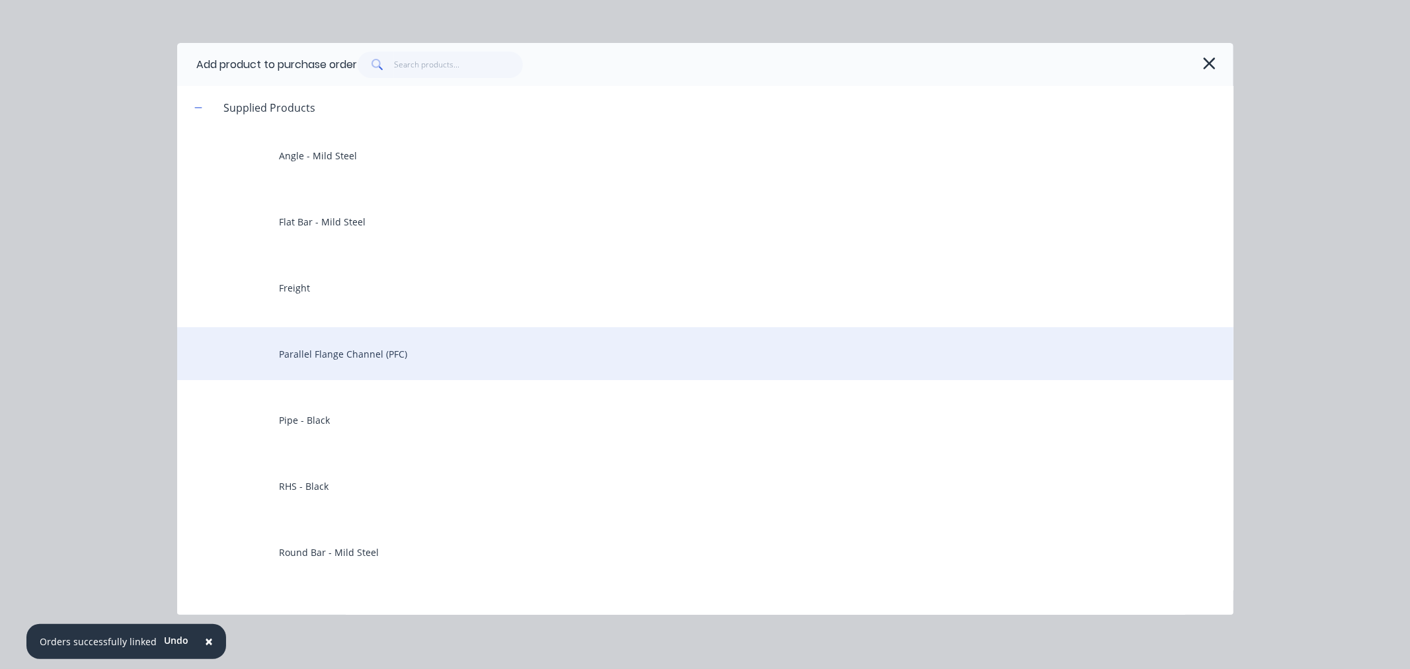
click at [354, 373] on div "Parallel Flange Channel (PFC)" at bounding box center [705, 353] width 1056 height 53
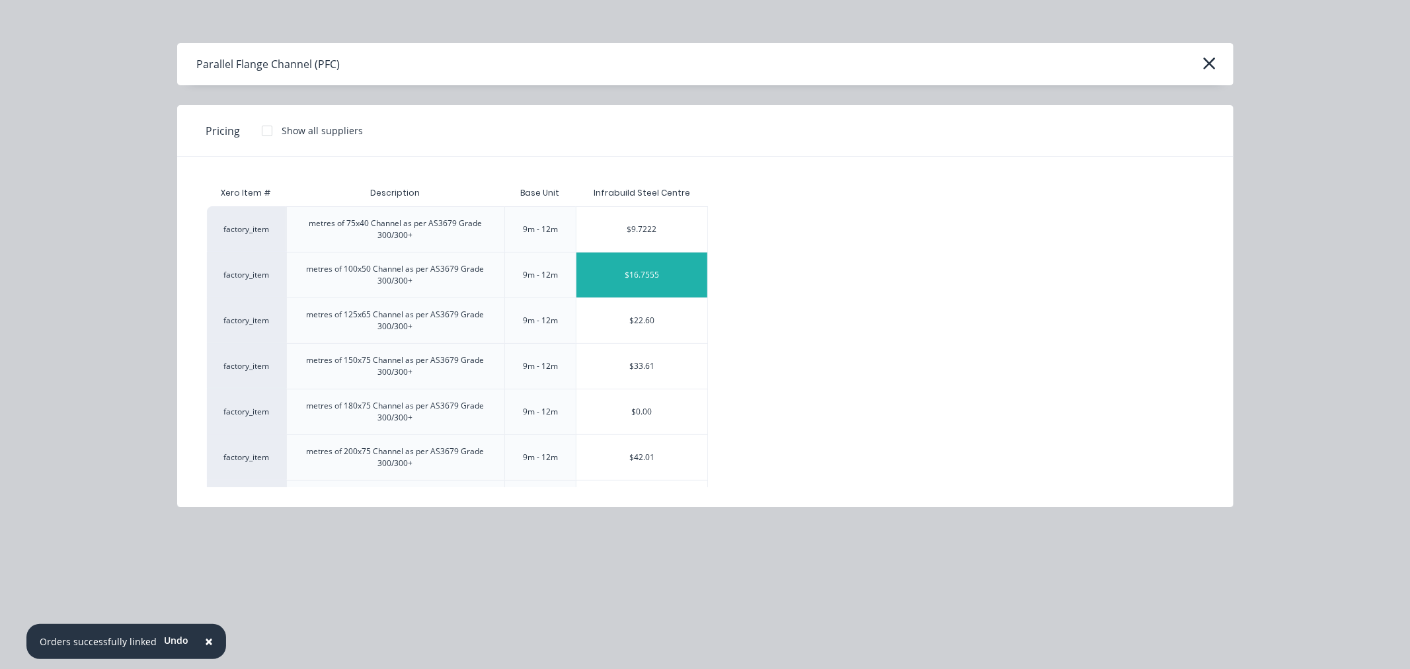
click at [609, 280] on div "$16.7555" at bounding box center [641, 274] width 131 height 45
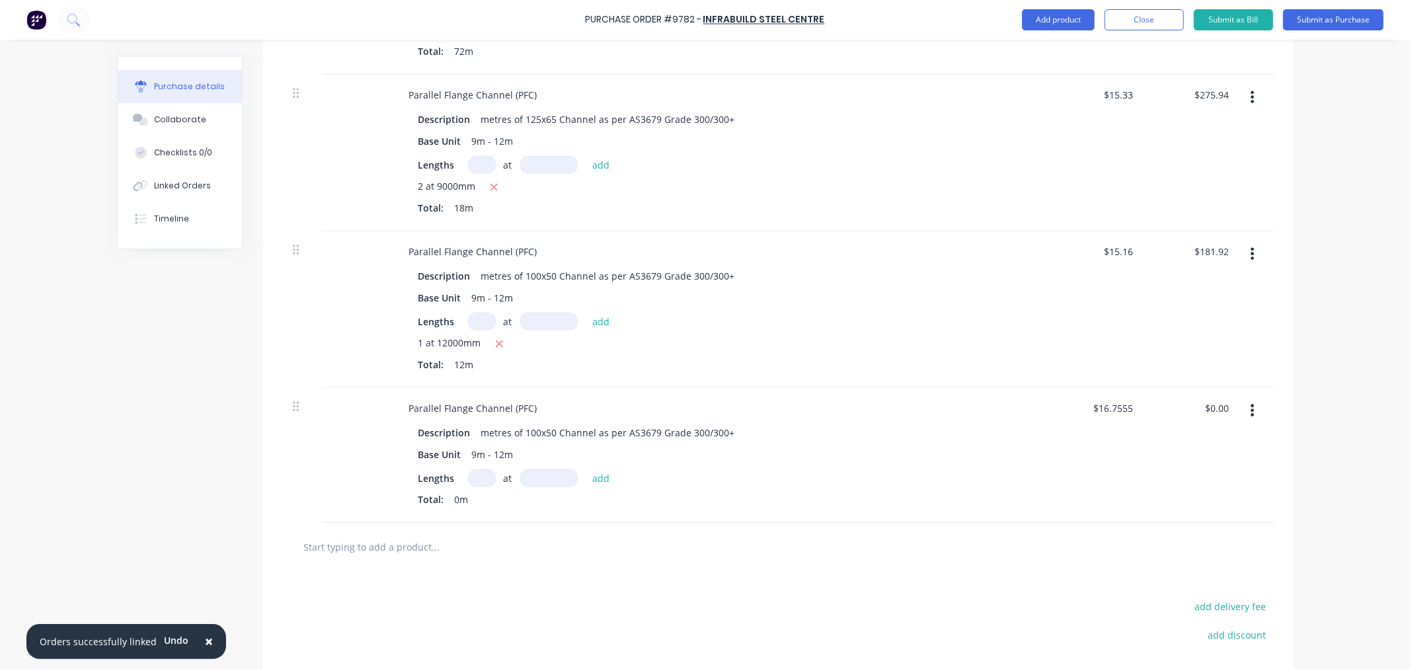
click at [480, 484] on input at bounding box center [482, 478] width 28 height 18
click at [545, 482] on input at bounding box center [549, 478] width 58 height 18
click at [590, 479] on button "add" at bounding box center [601, 478] width 31 height 16
click at [1099, 412] on input "16.76" at bounding box center [1112, 408] width 46 height 19
drag, startPoint x: 1104, startPoint y: 410, endPoint x: 1159, endPoint y: 416, distance: 55.2
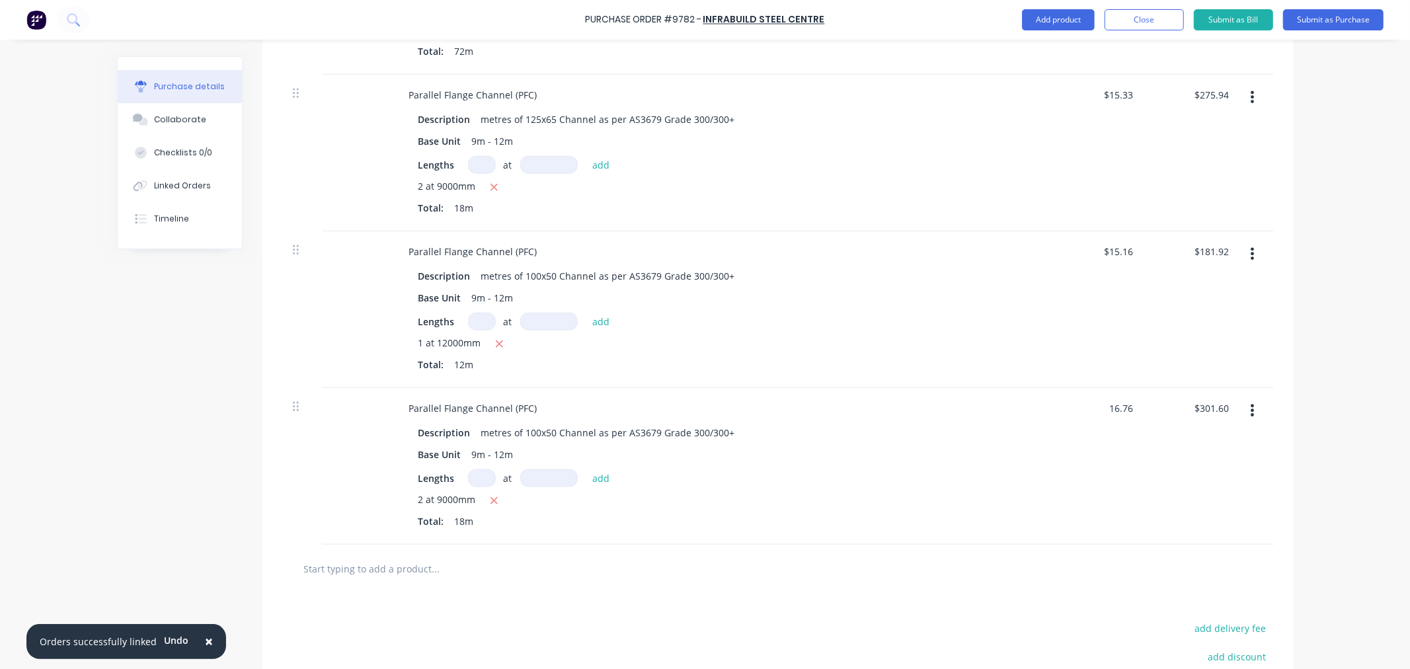
click at [1159, 414] on div "Parallel Flange Channel (PFC) Description metres of 100x50 Channel as per AS367…" at bounding box center [777, 466] width 991 height 157
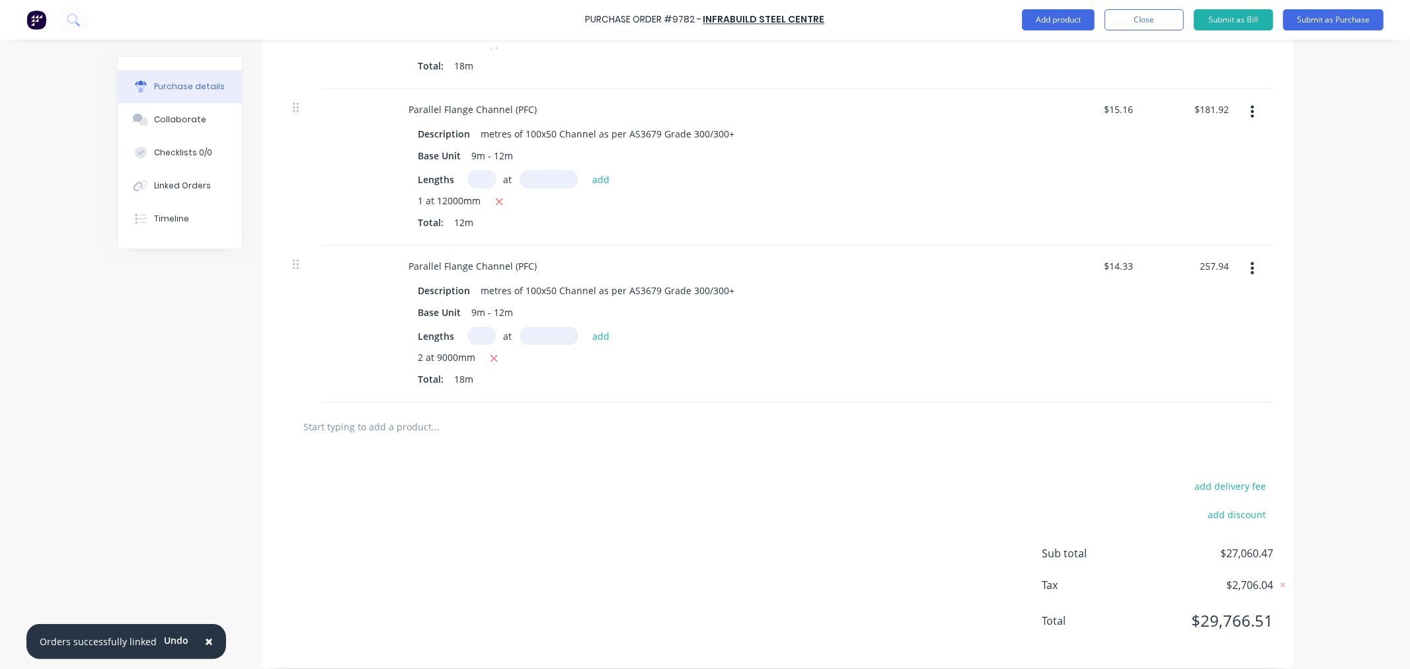
scroll to position [1287, 0]
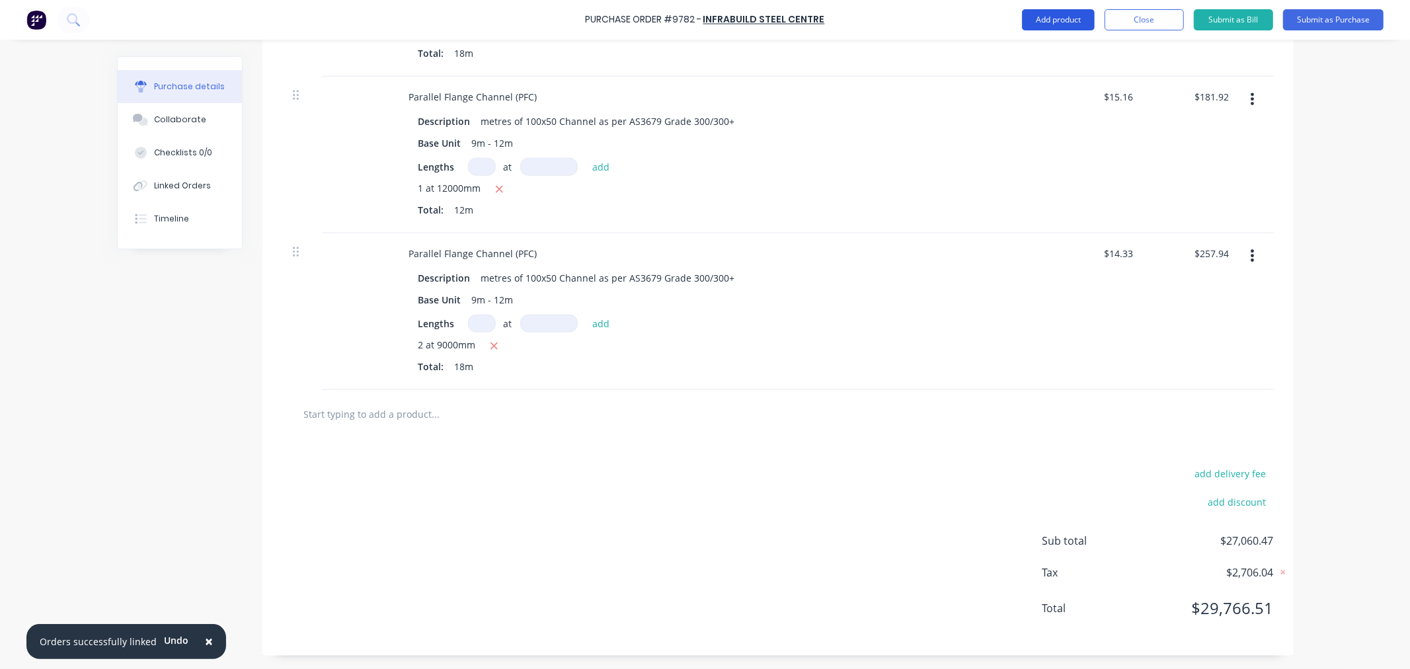
click at [1061, 22] on button "Add product" at bounding box center [1058, 19] width 73 height 21
click at [1061, 20] on button "Add product" at bounding box center [1058, 19] width 73 height 21
click at [405, 414] on input "text" at bounding box center [435, 414] width 264 height 26
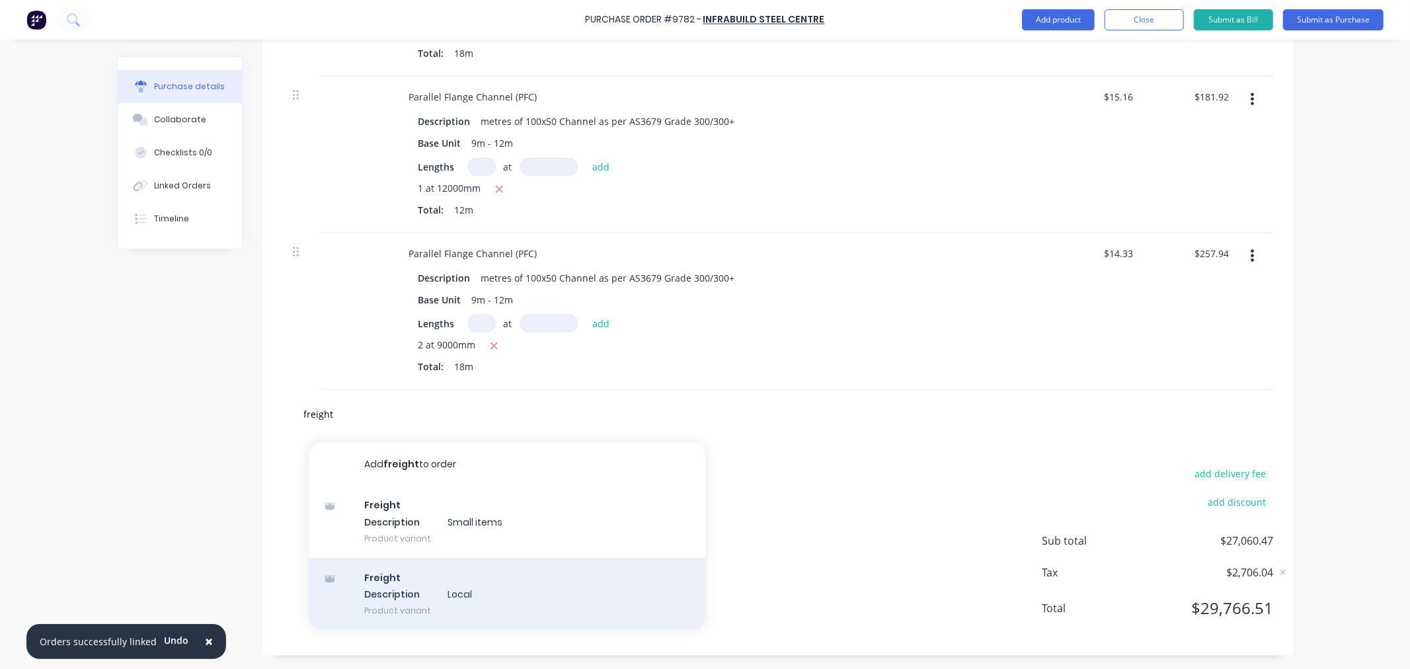
click at [440, 595] on div "Freight Description Local Product variant" at bounding box center [507, 594] width 397 height 73
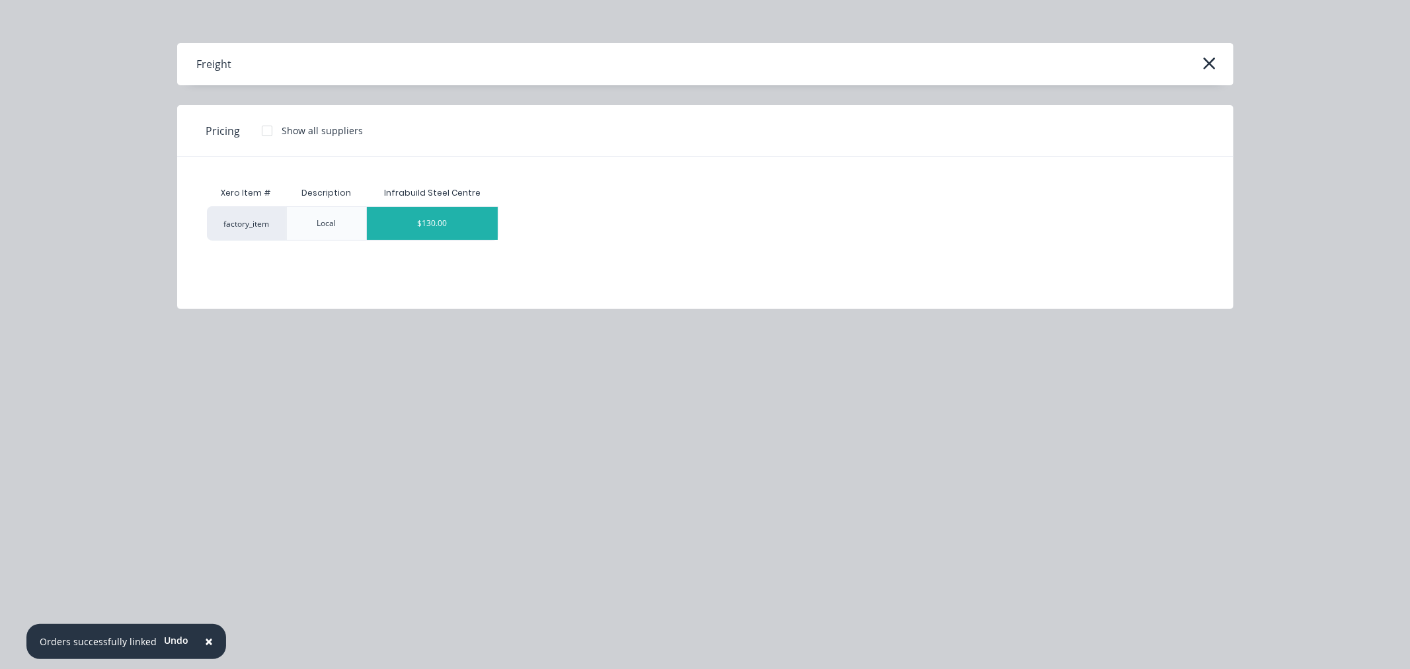
click at [478, 219] on div "$130.00" at bounding box center [432, 223] width 131 height 33
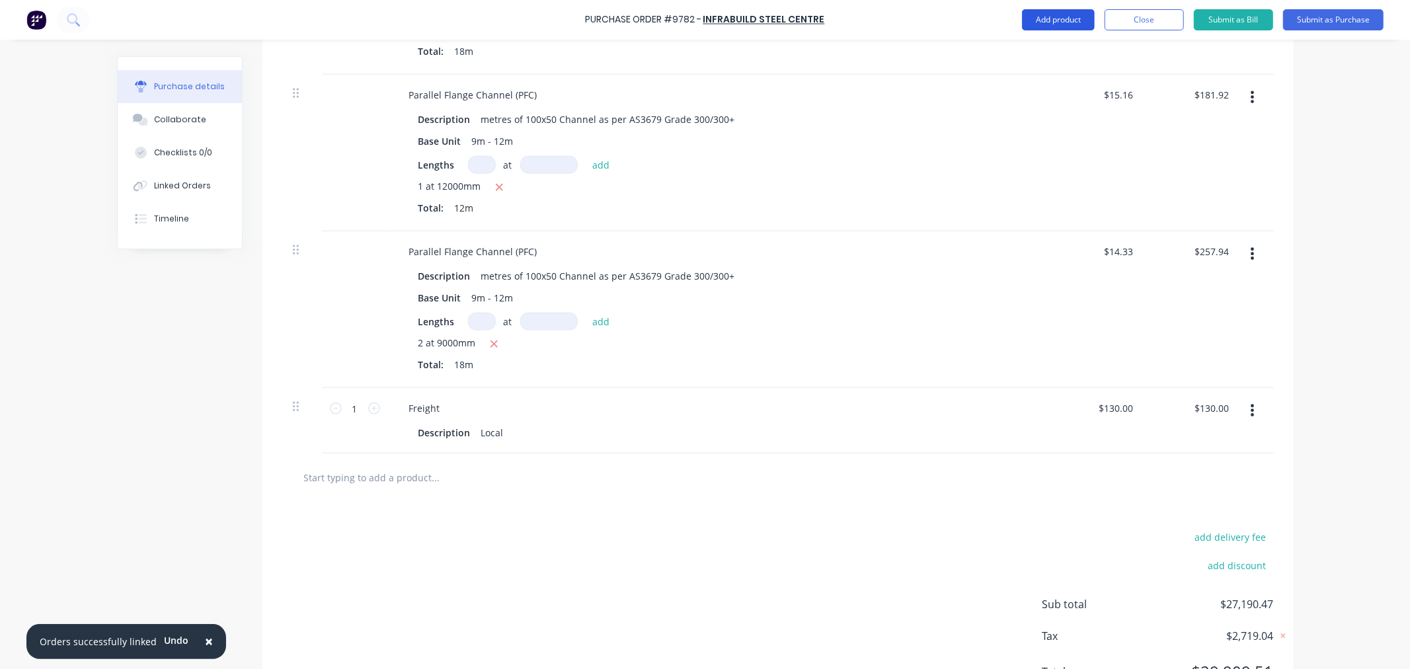
click at [1061, 21] on button "Add product" at bounding box center [1058, 19] width 73 height 21
click at [1046, 186] on div "Notes (External)" at bounding box center [1032, 185] width 102 height 19
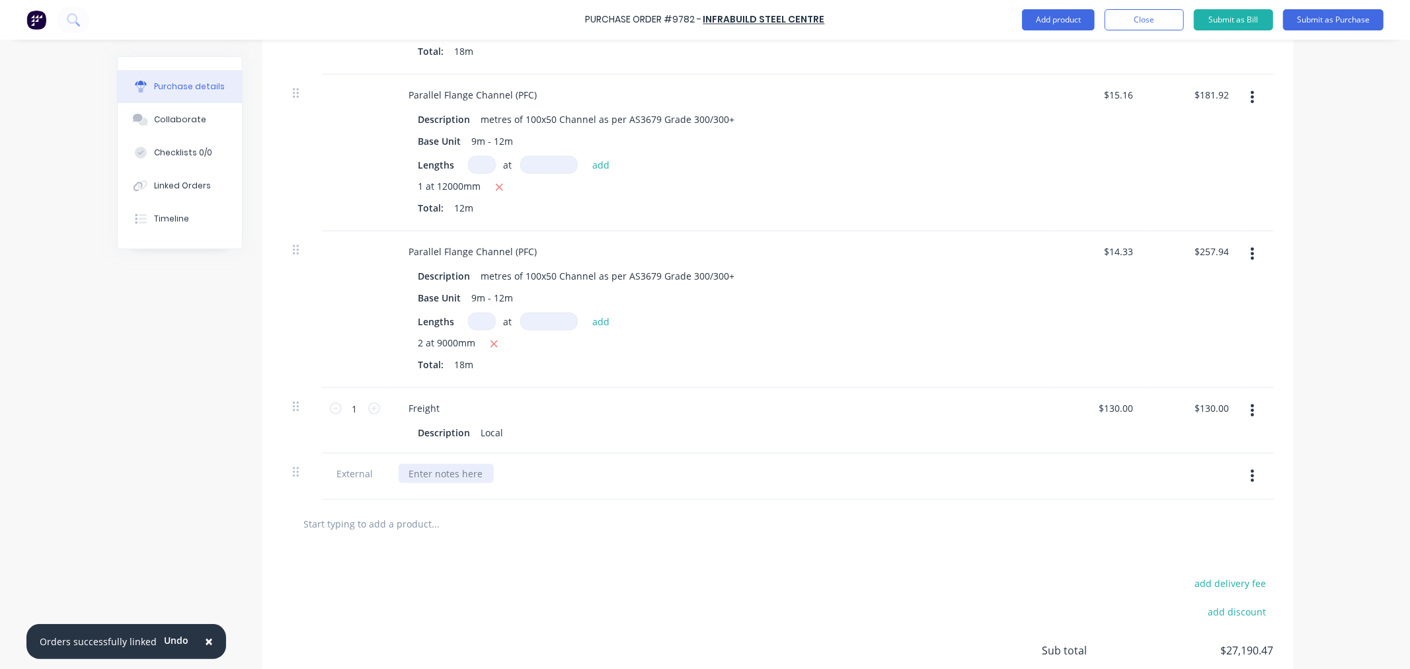
click at [457, 471] on div at bounding box center [446, 473] width 95 height 19
paste div
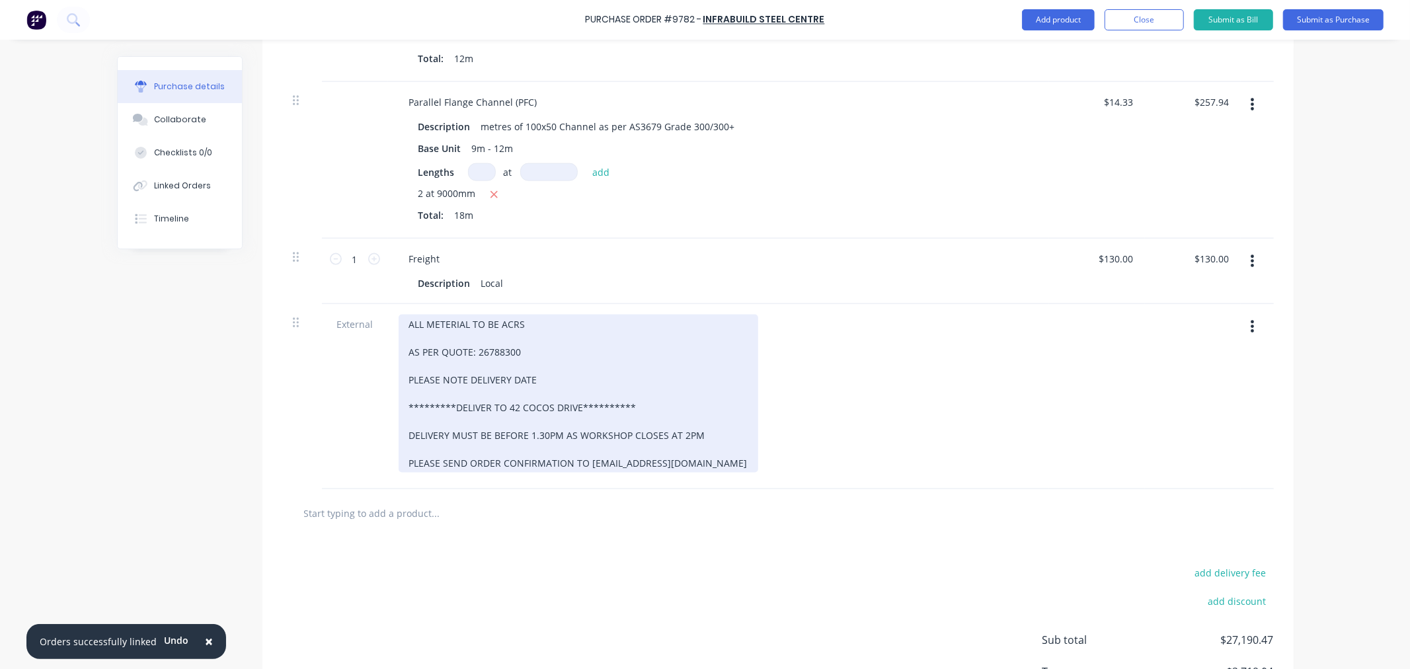
scroll to position [1538, 0]
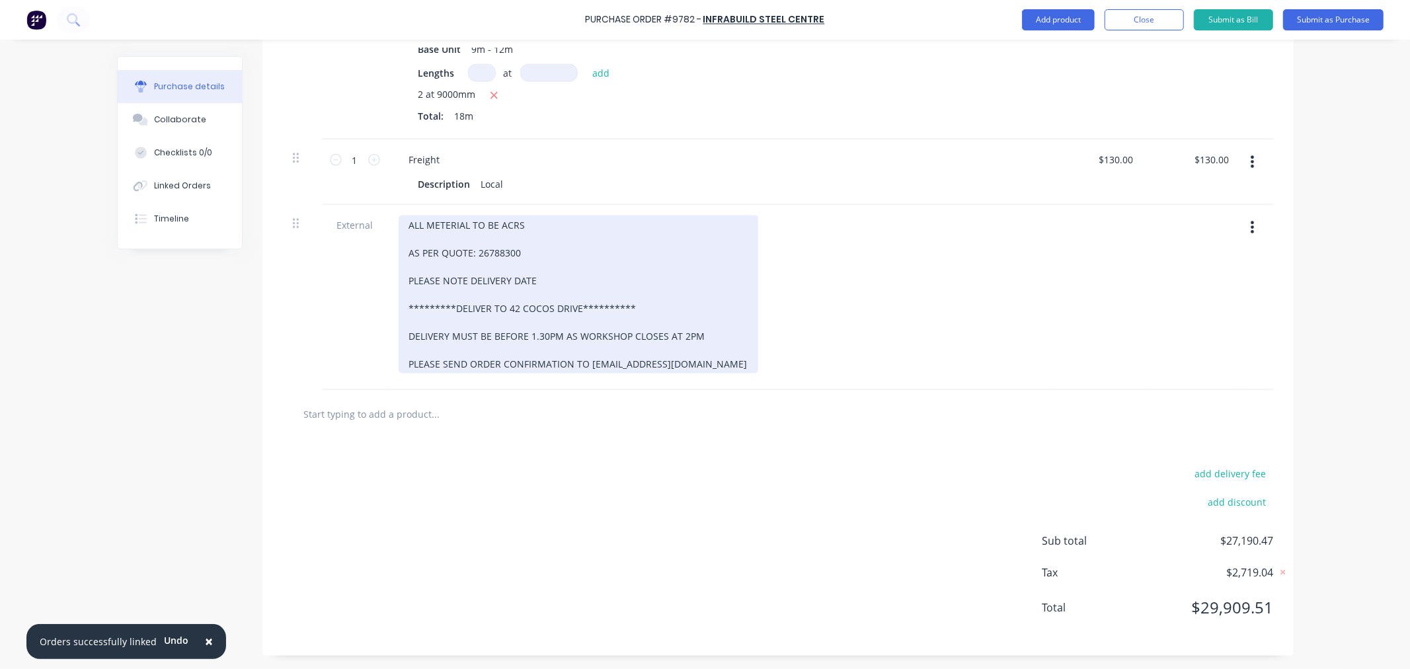
click at [530, 280] on div "**********" at bounding box center [579, 294] width 360 height 158
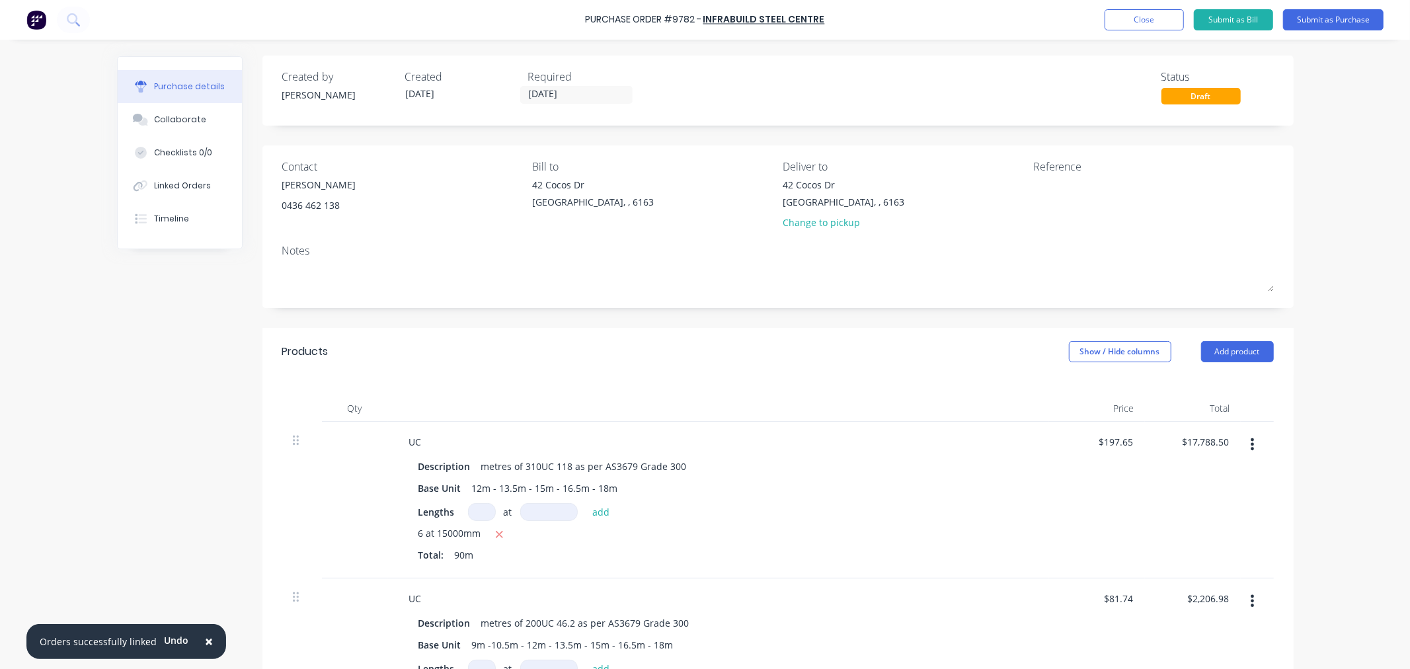
scroll to position [0, 0]
click at [1348, 21] on button "Submit as Purchase" at bounding box center [1333, 19] width 100 height 21
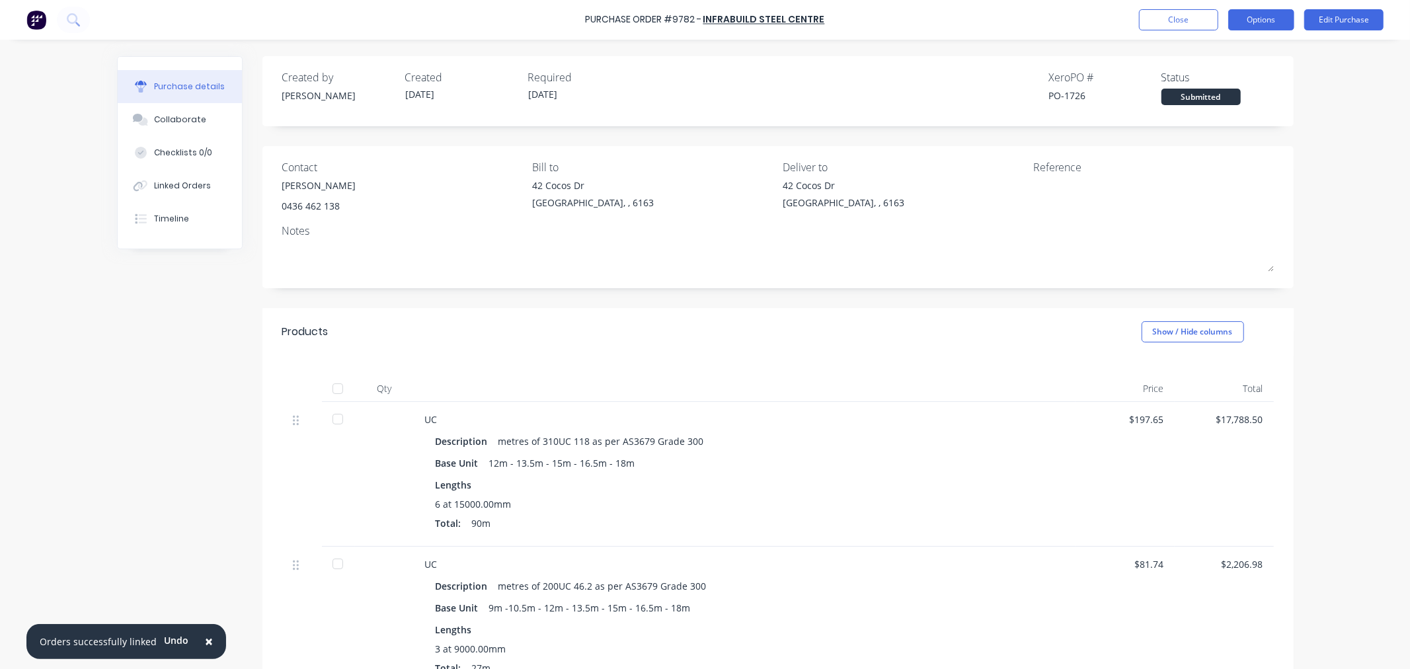
click at [1259, 23] on button "Options" at bounding box center [1261, 19] width 66 height 21
click at [1240, 52] on div "Print / Email" at bounding box center [1231, 53] width 102 height 19
click at [1227, 81] on div "With pricing" at bounding box center [1231, 80] width 102 height 19
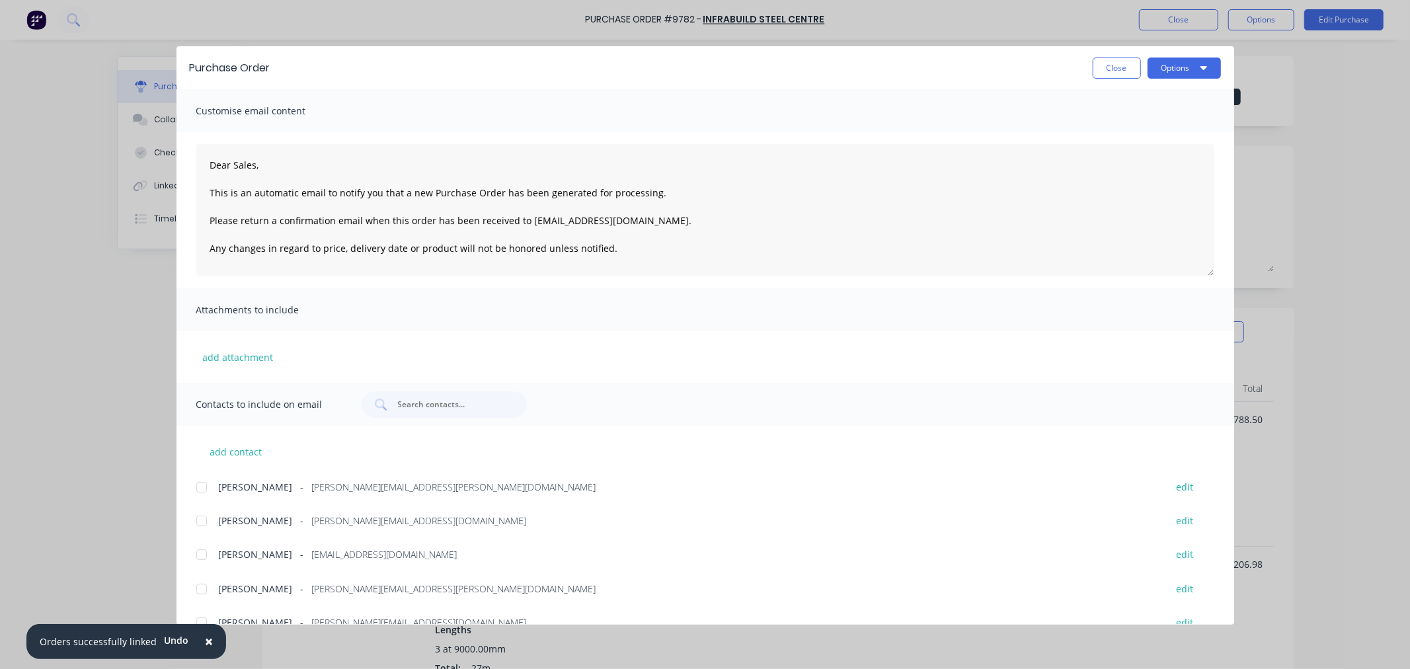
click at [199, 519] on div at bounding box center [201, 521] width 26 height 26
drag, startPoint x: 1172, startPoint y: 67, endPoint x: 1169, endPoint y: 82, distance: 15.7
click at [1172, 67] on button "Options" at bounding box center [1183, 68] width 73 height 21
click at [1151, 147] on div "Email" at bounding box center [1158, 154] width 102 height 19
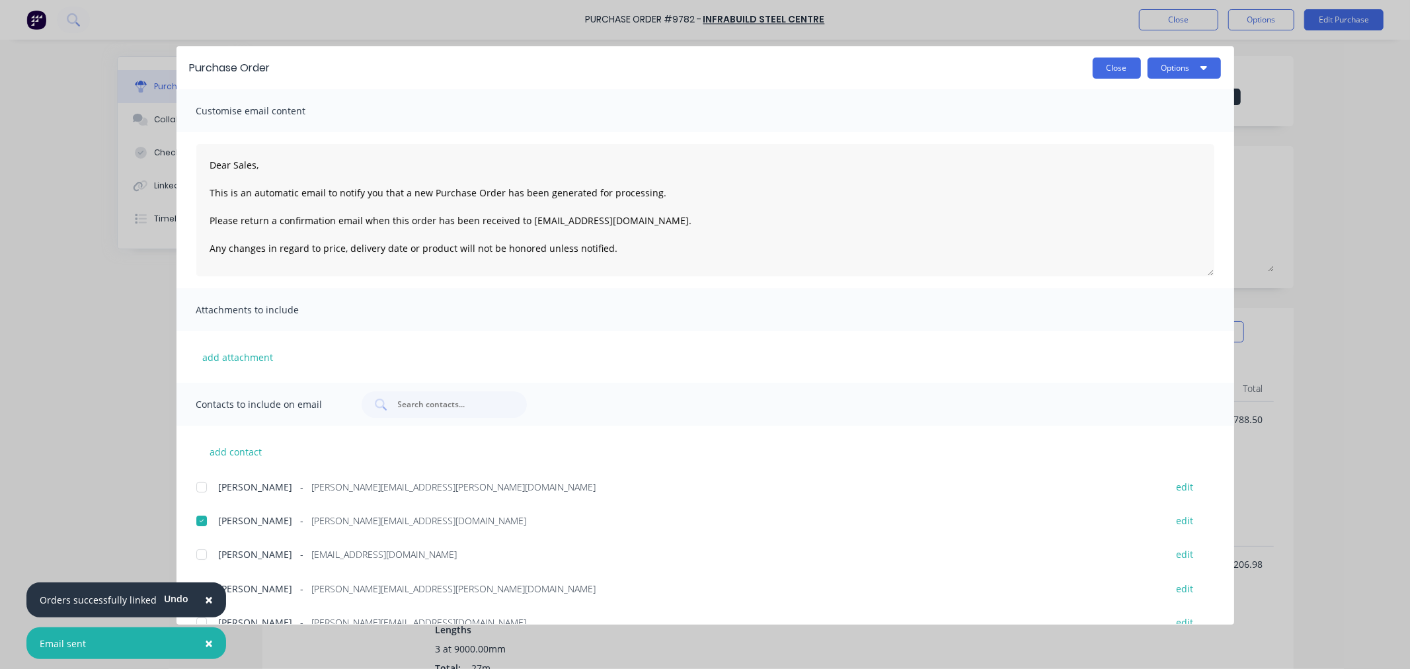
click at [1100, 68] on button "Close" at bounding box center [1117, 68] width 48 height 21
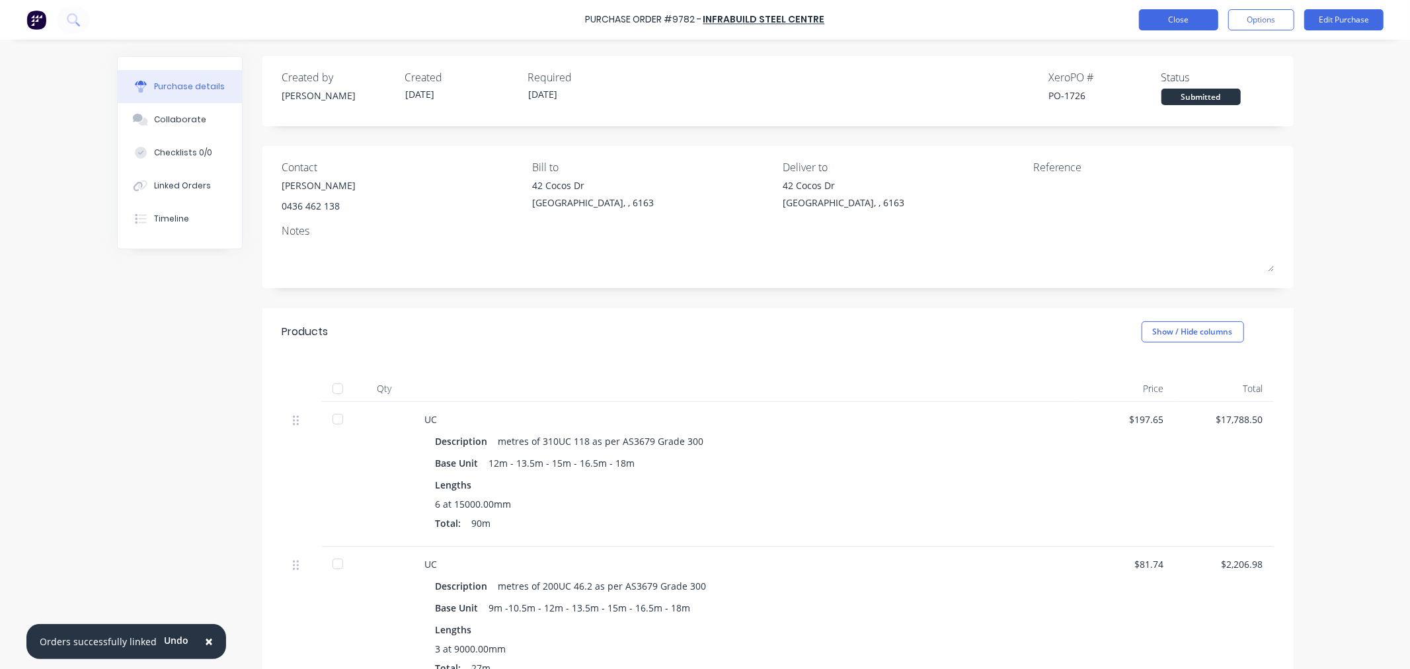
click at [1188, 20] on button "Close" at bounding box center [1178, 19] width 79 height 21
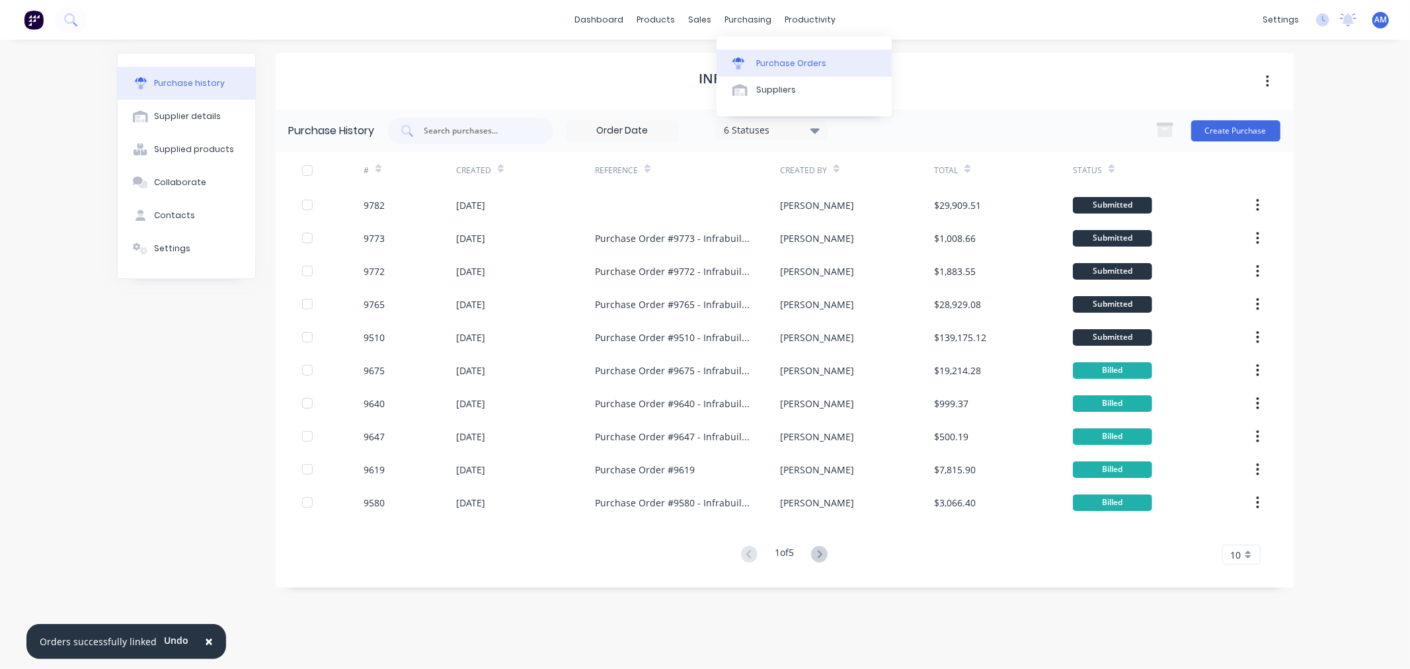
click at [777, 65] on div "Purchase Orders" at bounding box center [791, 64] width 70 height 12
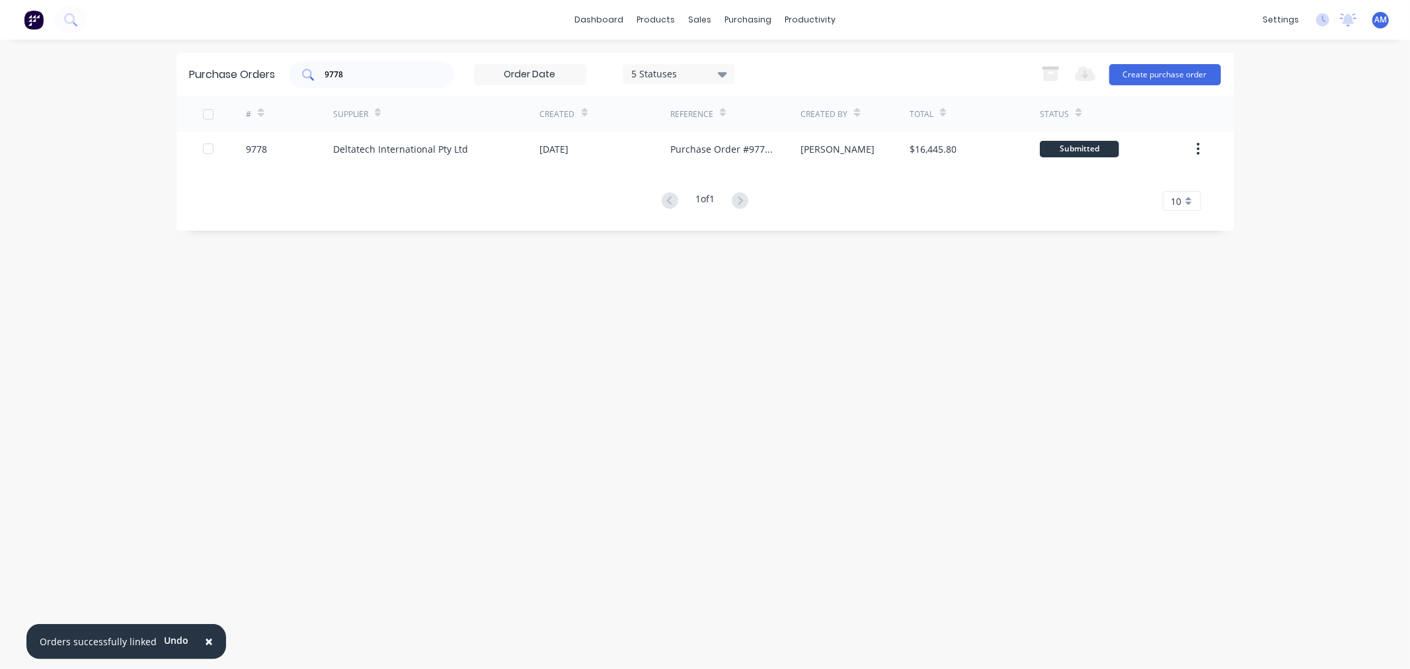
drag, startPoint x: 365, startPoint y: 75, endPoint x: 384, endPoint y: 71, distance: 18.9
click at [365, 74] on input "9778" at bounding box center [379, 74] width 110 height 13
drag, startPoint x: 295, startPoint y: 76, endPoint x: 283, endPoint y: 89, distance: 17.8
click at [285, 81] on div "Purchase Orders 9778 5 Statuses 5 Statuses Export to Excel (XLSX) Create purcha…" at bounding box center [704, 74] width 1057 height 43
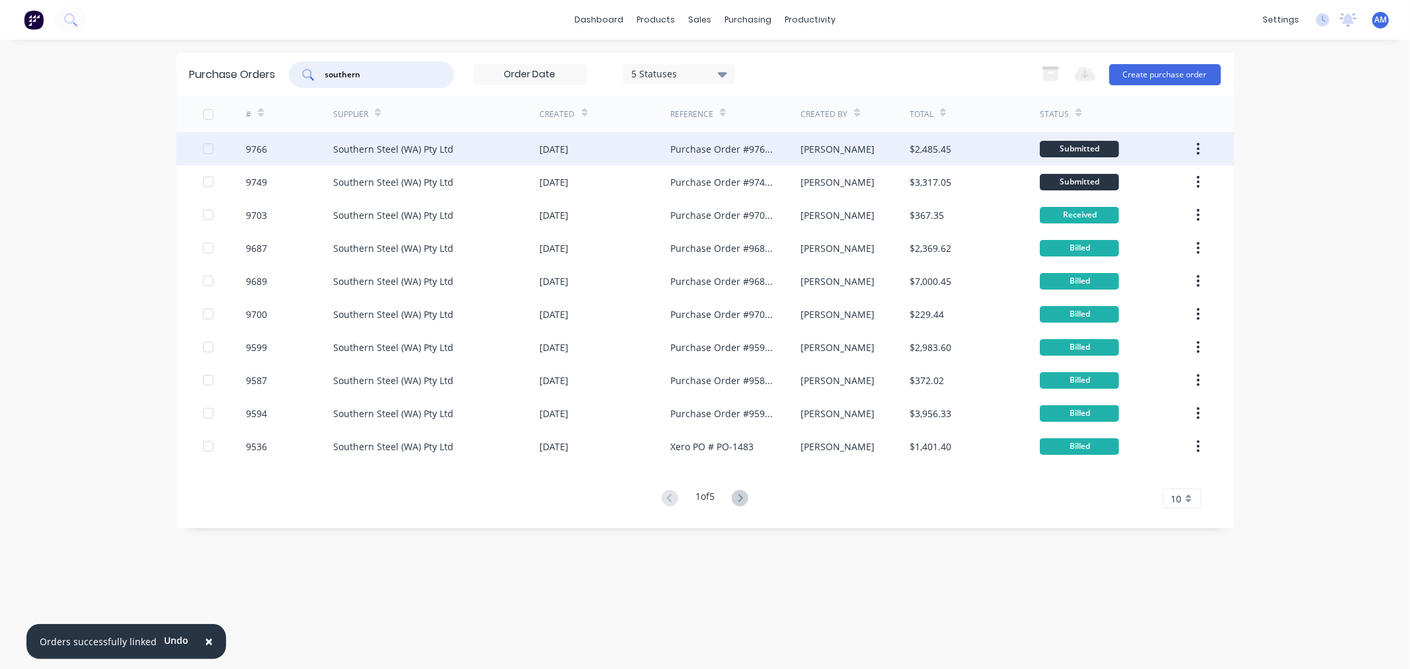
click at [309, 153] on div "9766" at bounding box center [289, 148] width 87 height 33
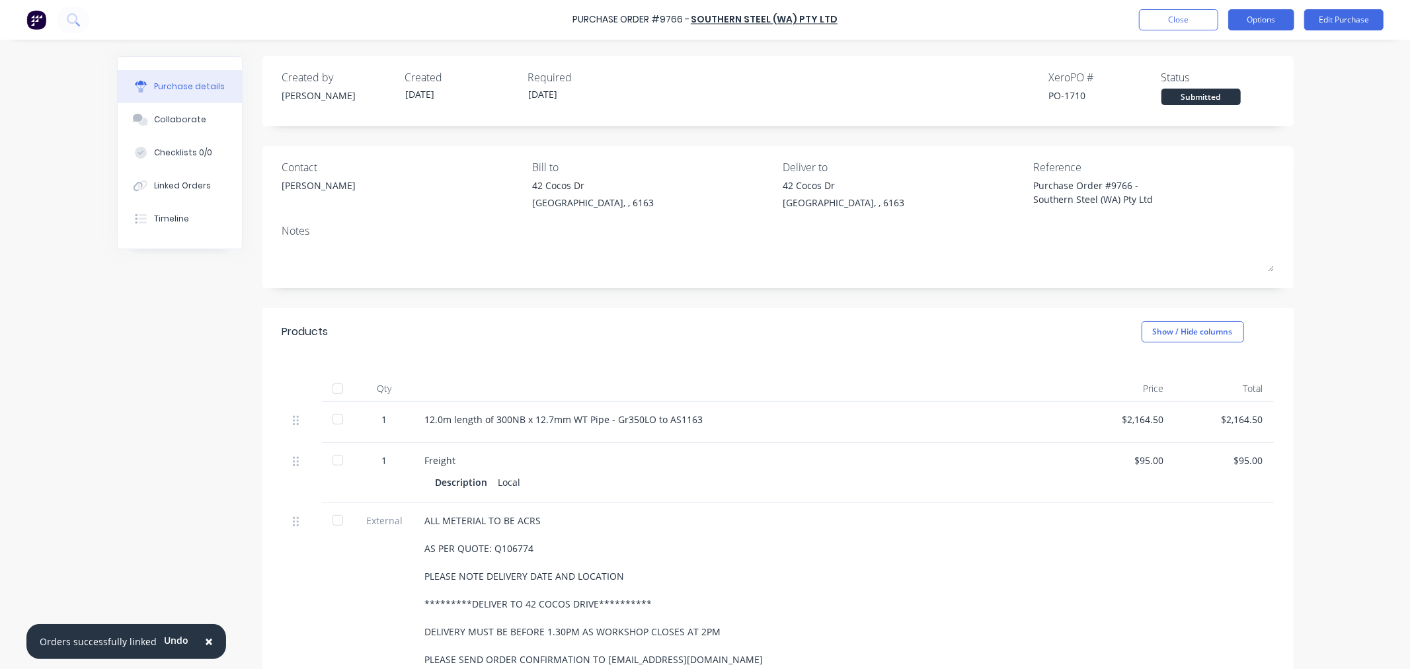
click at [1270, 27] on button "Options" at bounding box center [1261, 19] width 66 height 21
click at [1219, 127] on div "Duplicate" at bounding box center [1231, 133] width 102 height 19
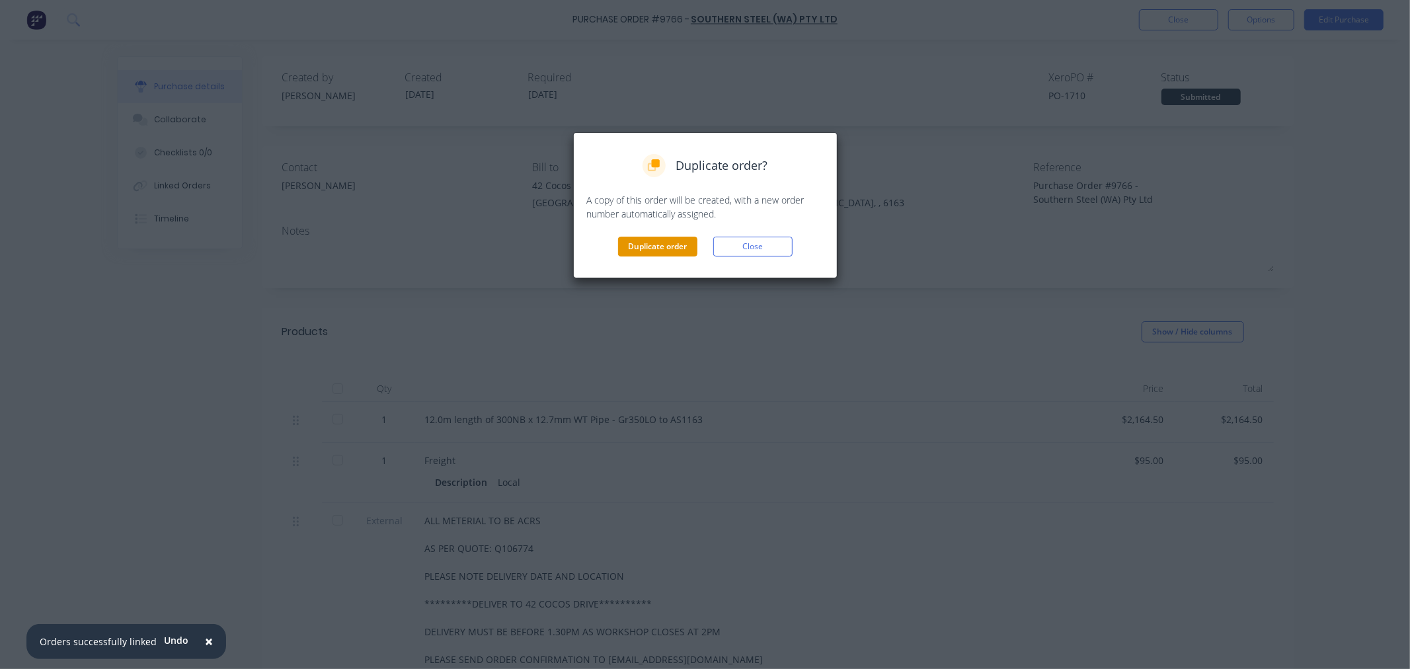
click at [673, 249] on button "Duplicate order" at bounding box center [657, 247] width 79 height 20
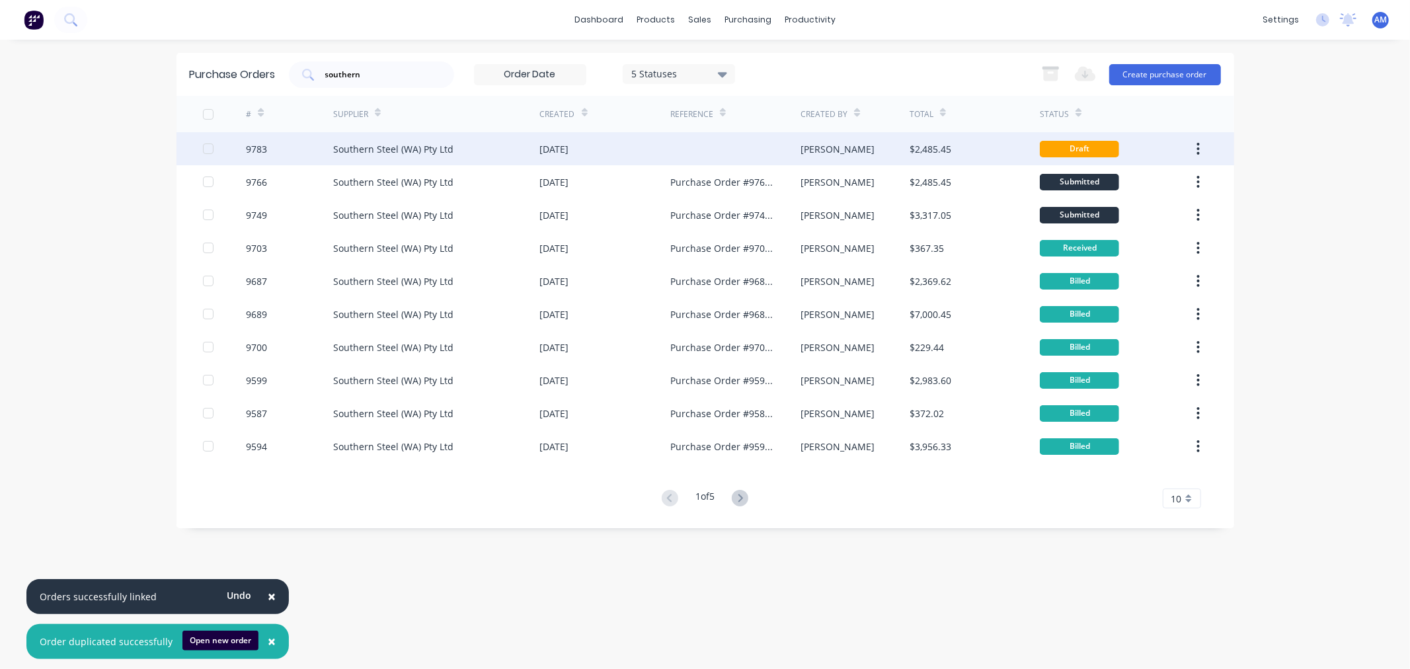
click at [301, 147] on div "9783" at bounding box center [289, 148] width 87 height 33
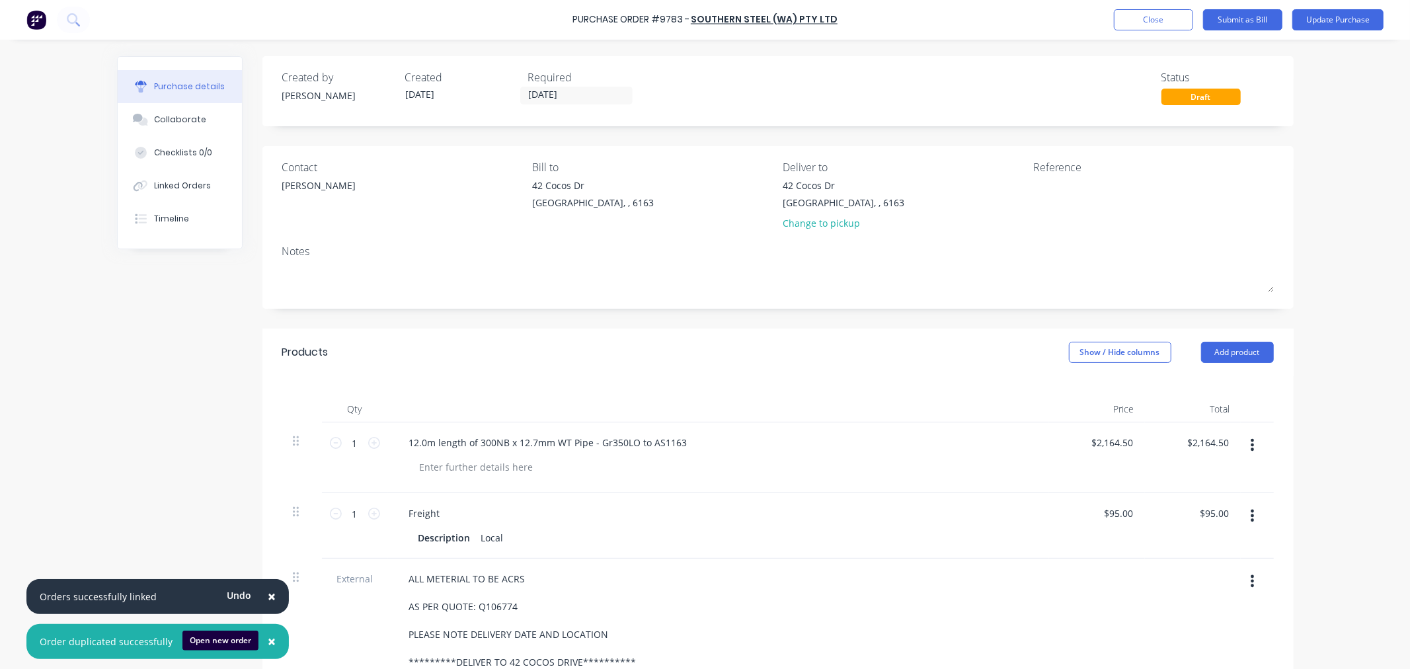
click at [1244, 441] on button "button" at bounding box center [1252, 445] width 31 height 24
click at [1198, 560] on button "Delete" at bounding box center [1212, 559] width 112 height 26
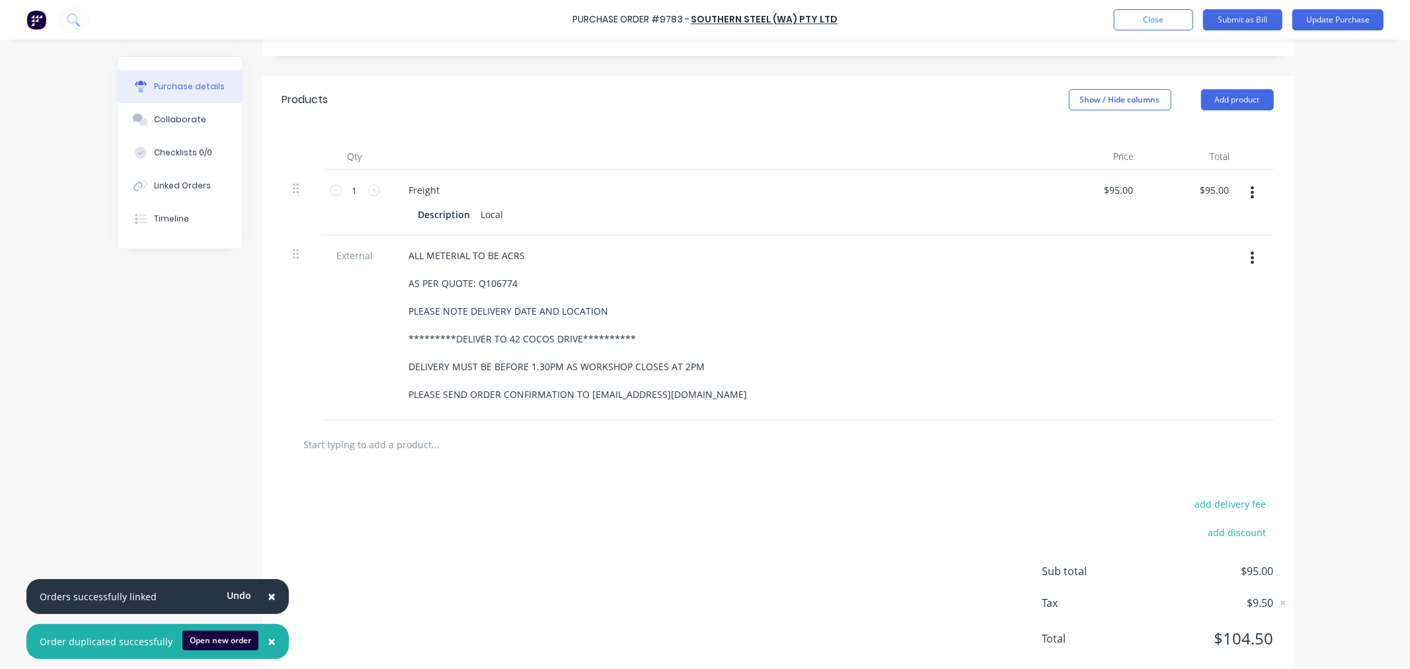
scroll to position [284, 0]
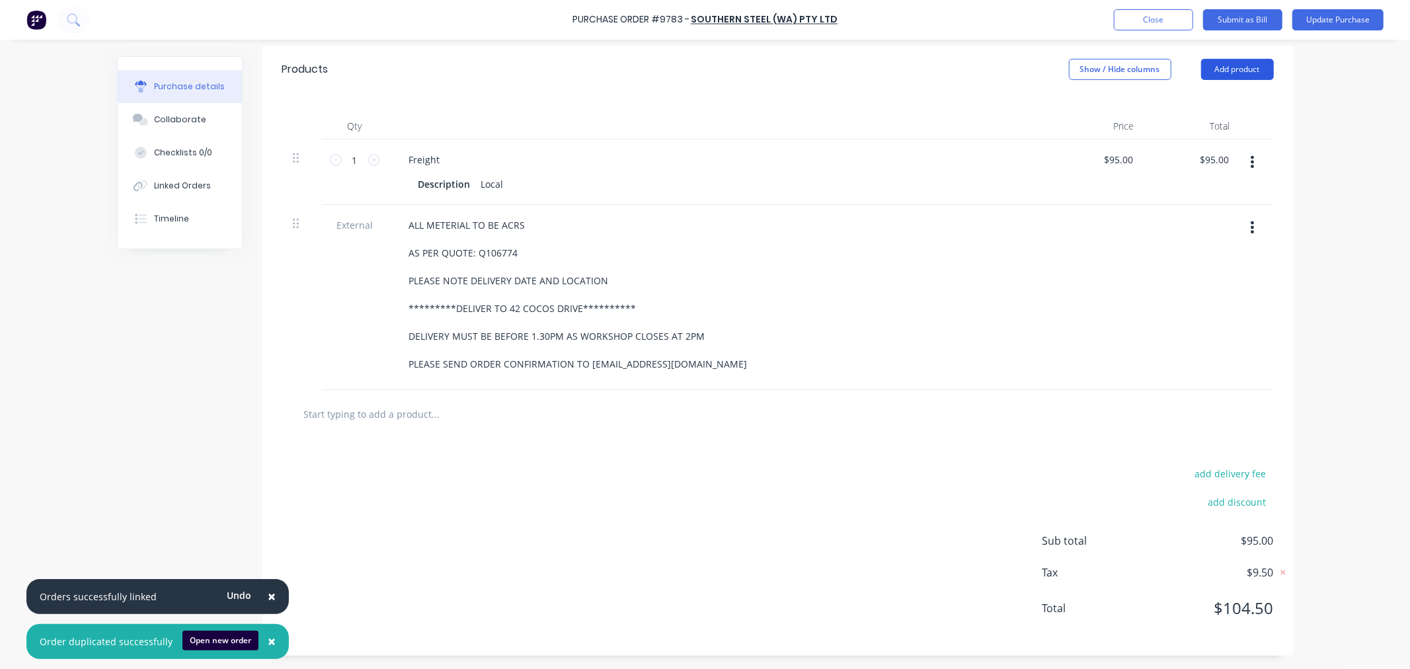
click at [1215, 69] on button "Add product" at bounding box center [1237, 69] width 73 height 21
click at [1190, 109] on div "Product catalogue" at bounding box center [1211, 103] width 102 height 19
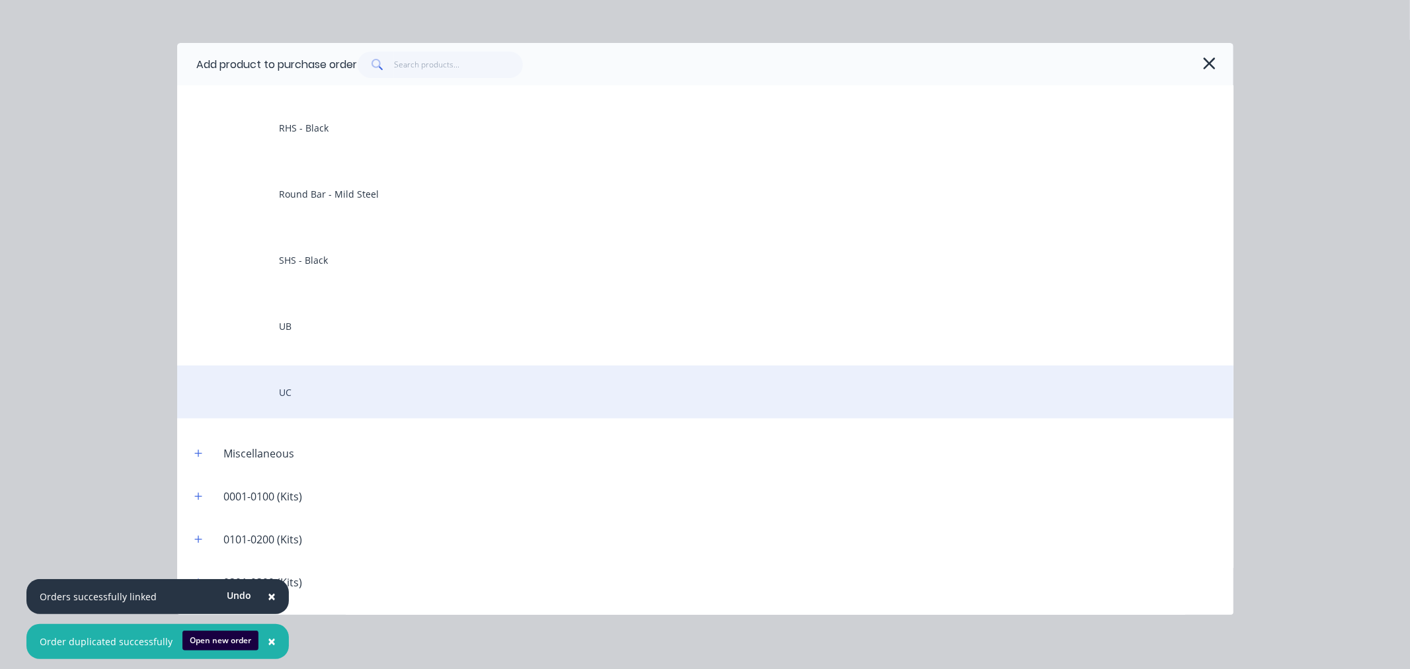
scroll to position [367, 0]
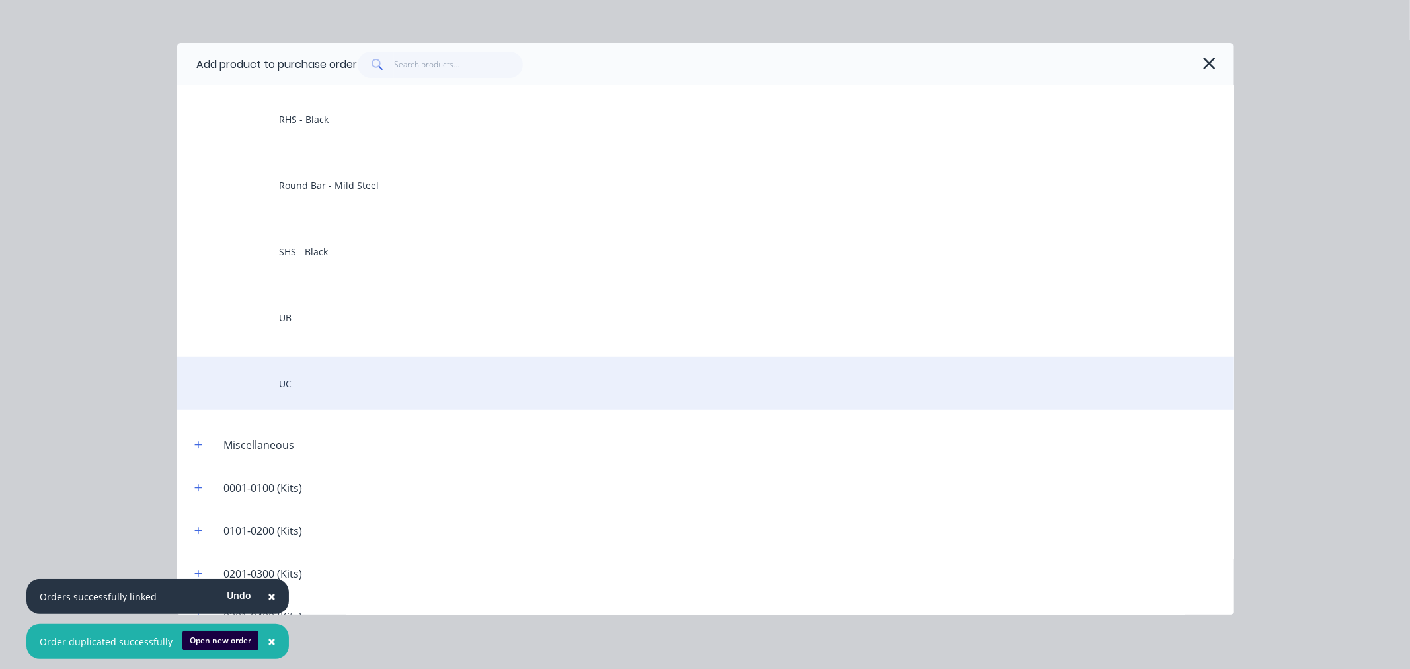
click at [293, 379] on div "UC" at bounding box center [705, 383] width 1056 height 53
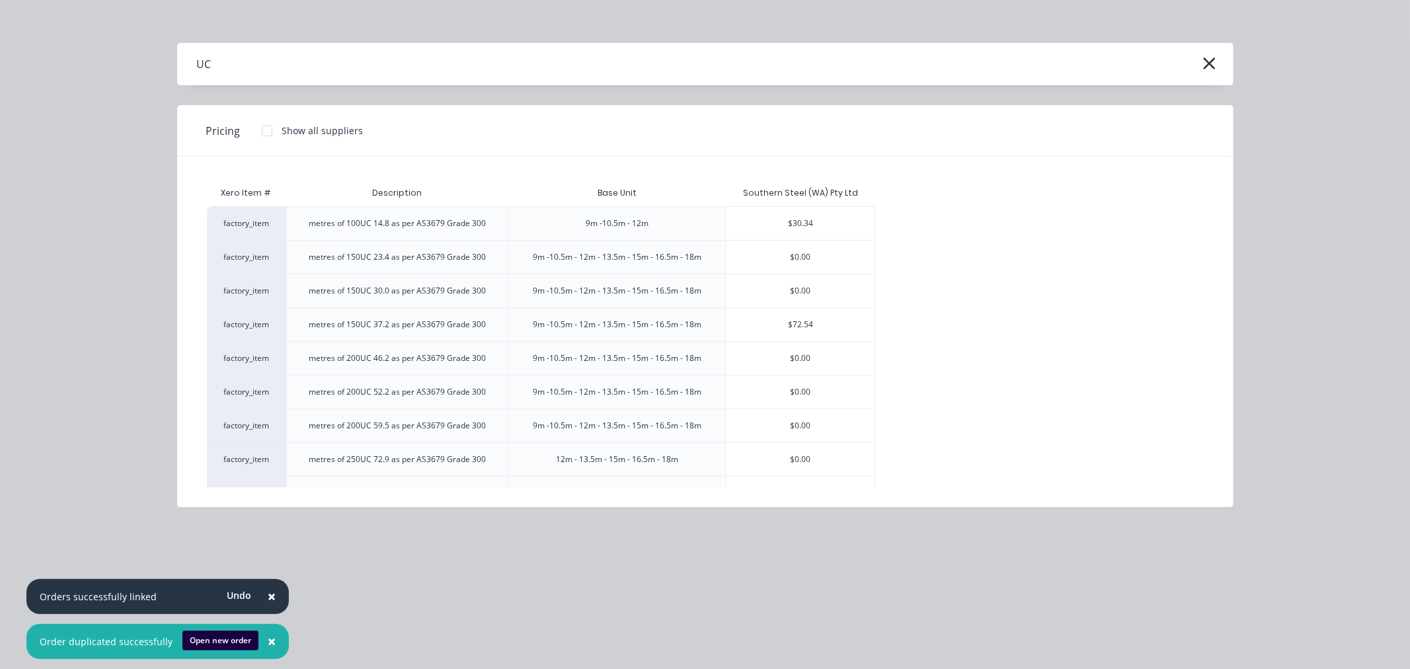
click at [843, 325] on div "$72.54" at bounding box center [800, 324] width 148 height 33
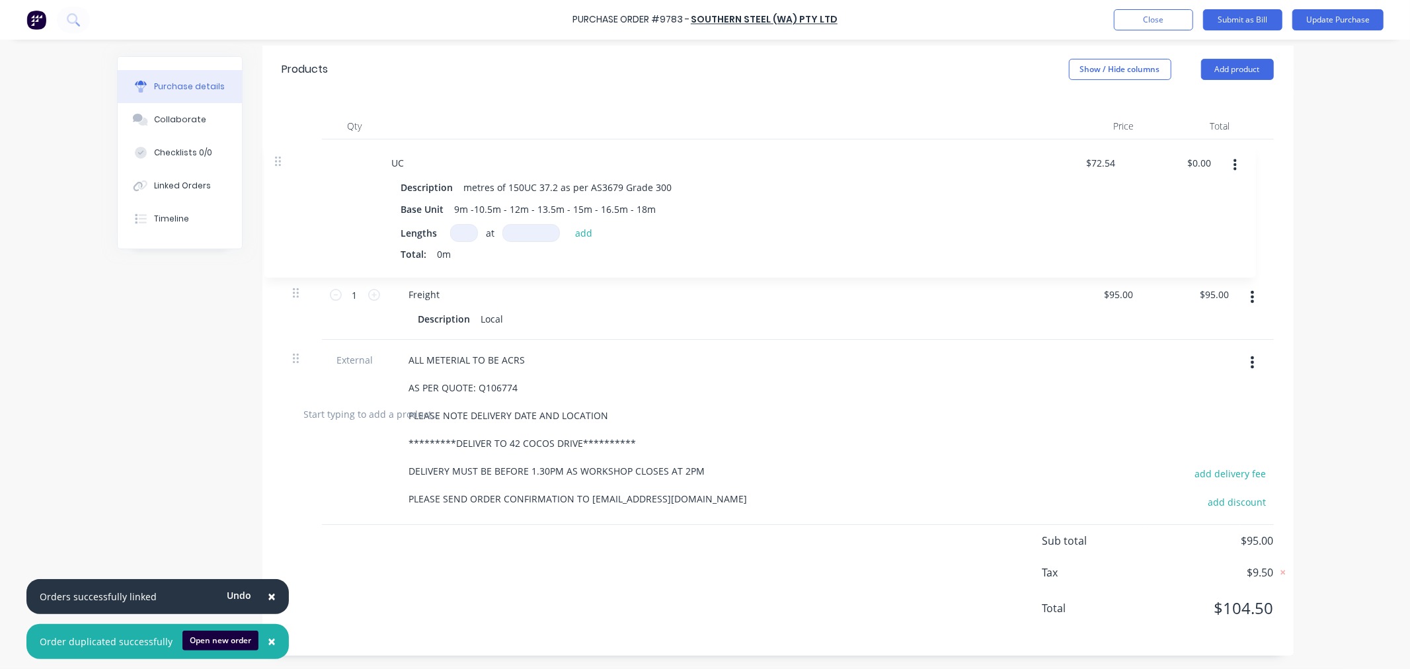
drag, startPoint x: 292, startPoint y: 408, endPoint x: 281, endPoint y: 151, distance: 257.3
click at [282, 151] on div "**********" at bounding box center [777, 264] width 991 height 250
drag, startPoint x: 291, startPoint y: 225, endPoint x: 287, endPoint y: 157, distance: 68.9
click at [287, 157] on div "**********" at bounding box center [777, 264] width 991 height 250
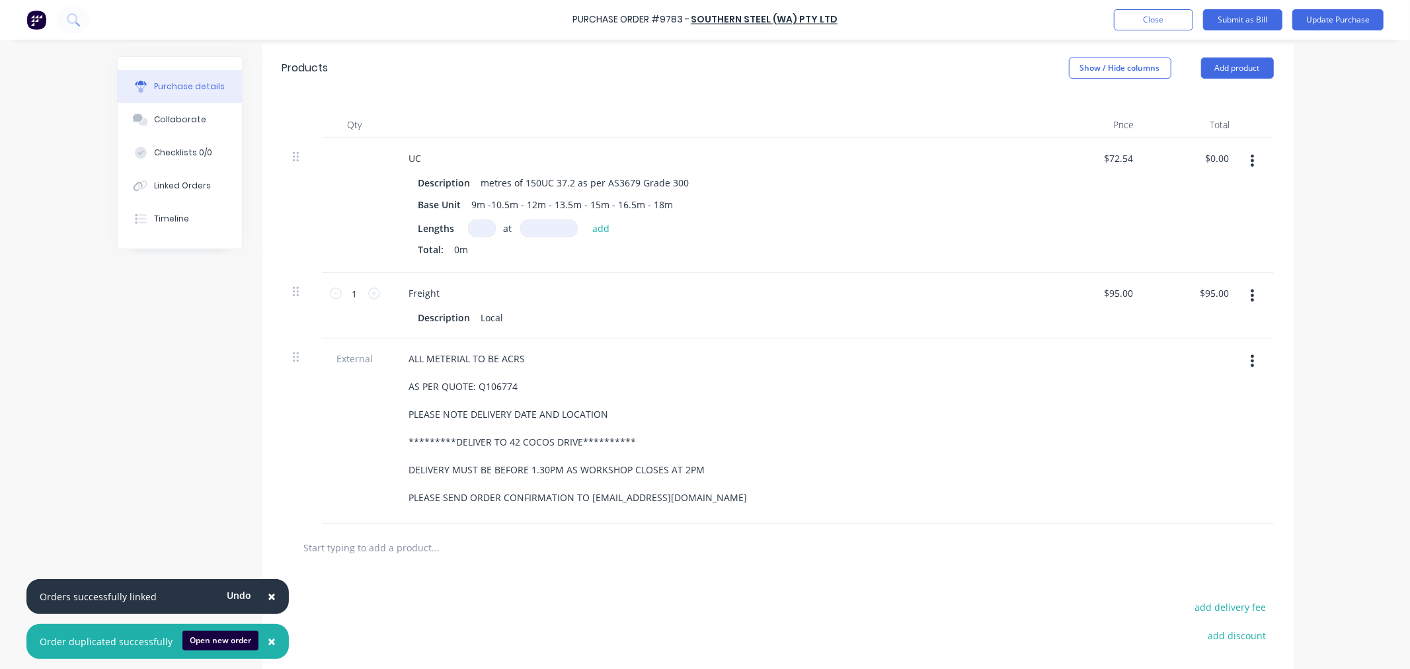
drag, startPoint x: 472, startPoint y: 225, endPoint x: 477, endPoint y: 286, distance: 61.0
click at [471, 225] on input at bounding box center [482, 228] width 28 height 18
click at [556, 225] on input at bounding box center [549, 228] width 58 height 18
click at [599, 227] on button "add" at bounding box center [601, 228] width 31 height 16
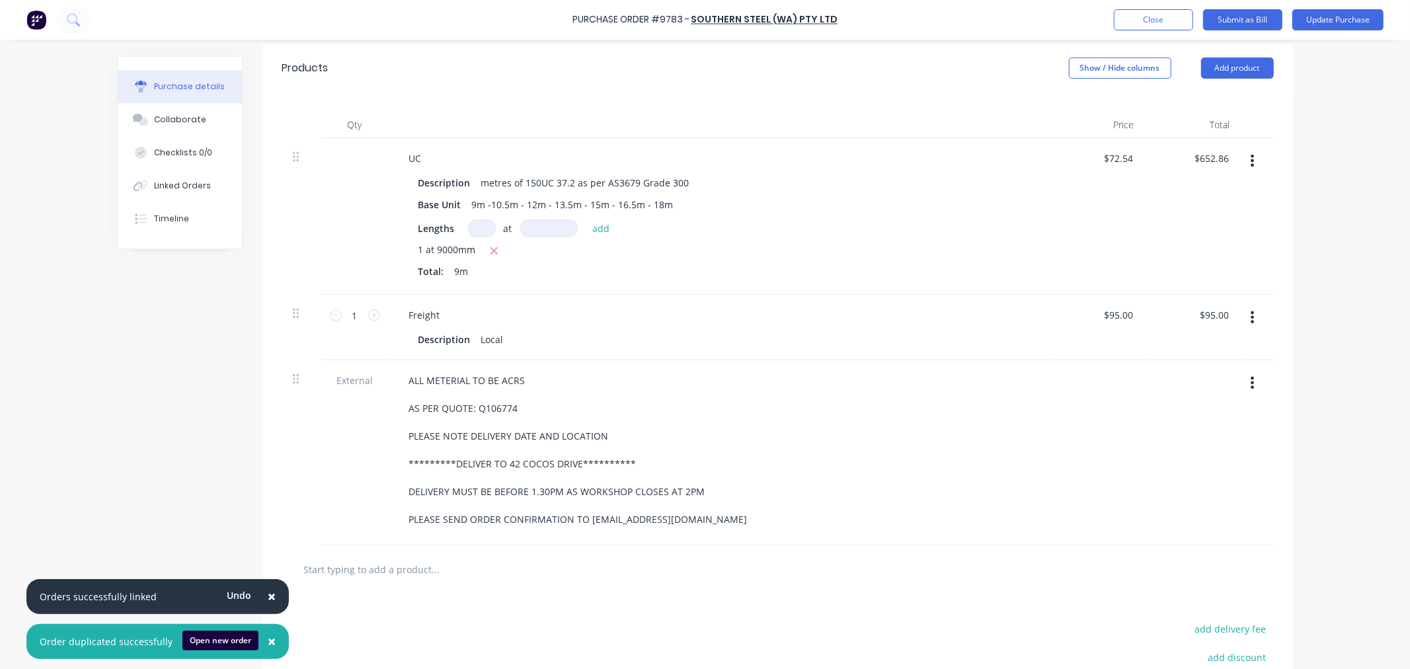
scroll to position [0, 0]
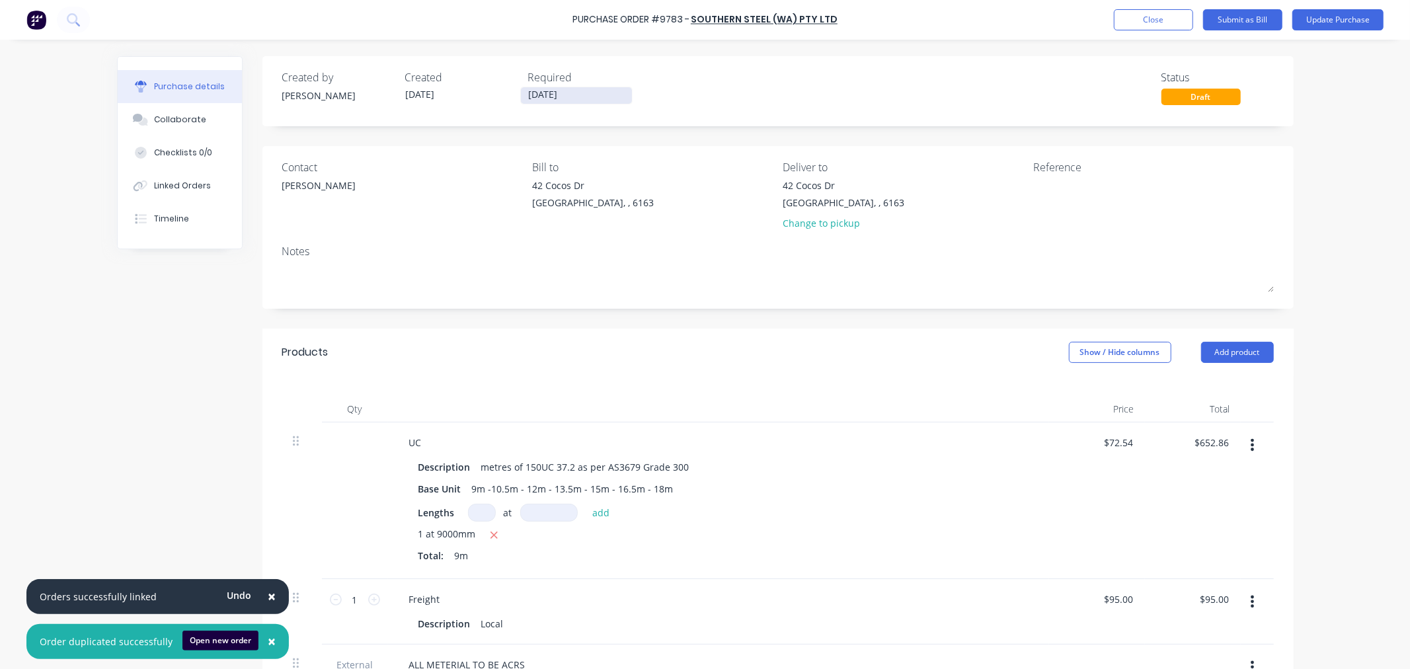
click at [568, 91] on input "[DATE]" at bounding box center [576, 95] width 111 height 17
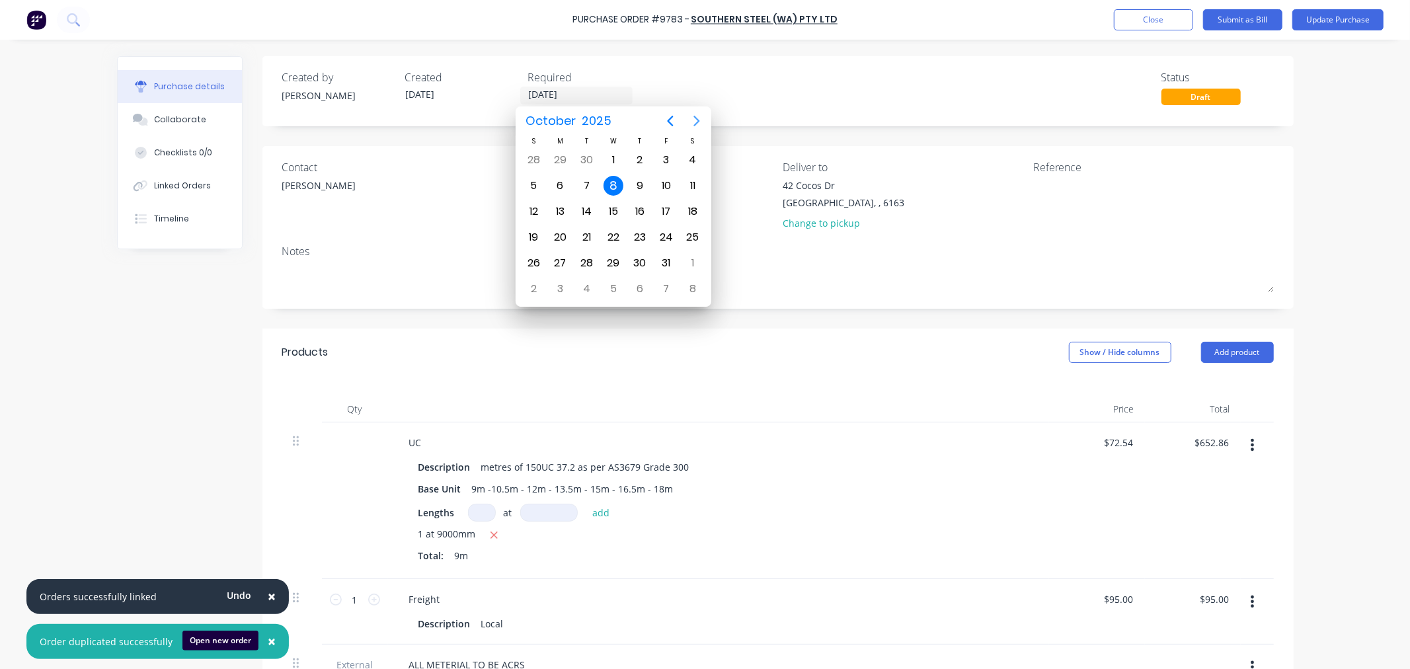
click at [695, 123] on icon "Next page" at bounding box center [697, 121] width 16 height 16
click at [612, 207] on div "12" at bounding box center [613, 212] width 20 height 20
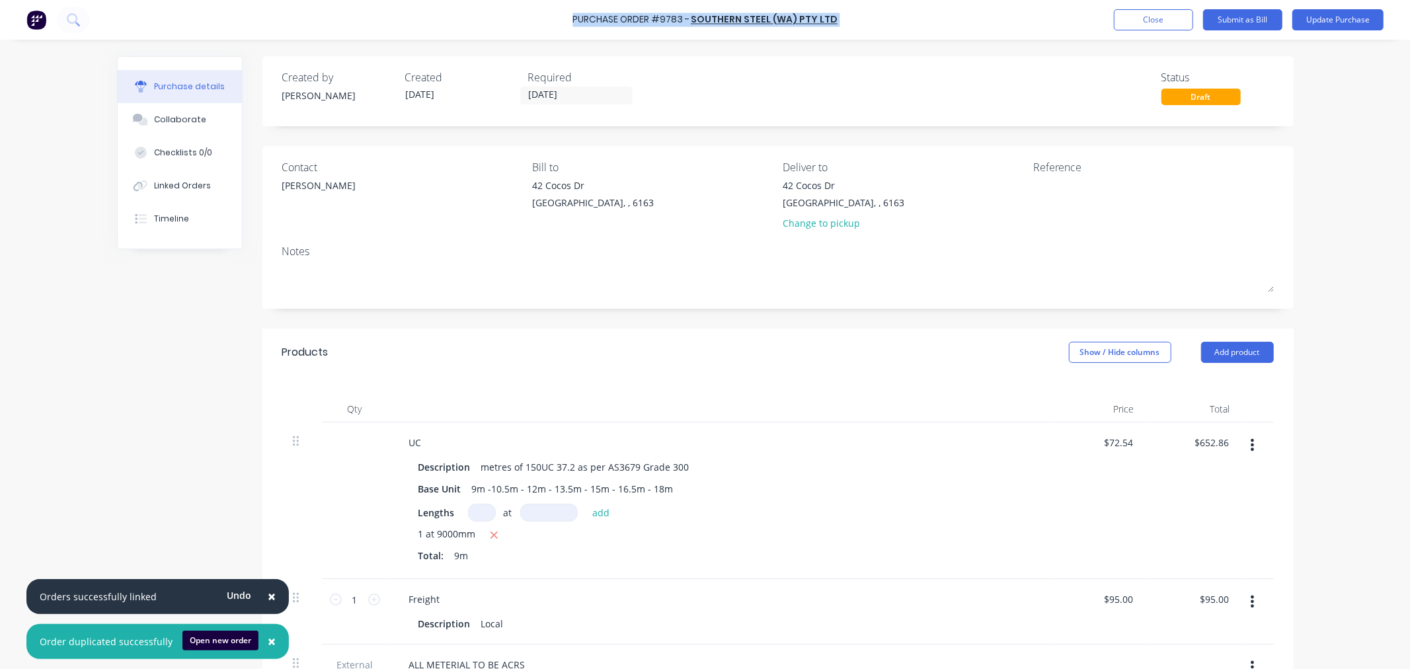
drag, startPoint x: 840, startPoint y: 19, endPoint x: 576, endPoint y: 16, distance: 263.7
click at [576, 16] on div "Purchase Order #9783 - Southern Steel (WA) Pty Ltd Add product Close Submit as …" at bounding box center [705, 20] width 1410 height 40
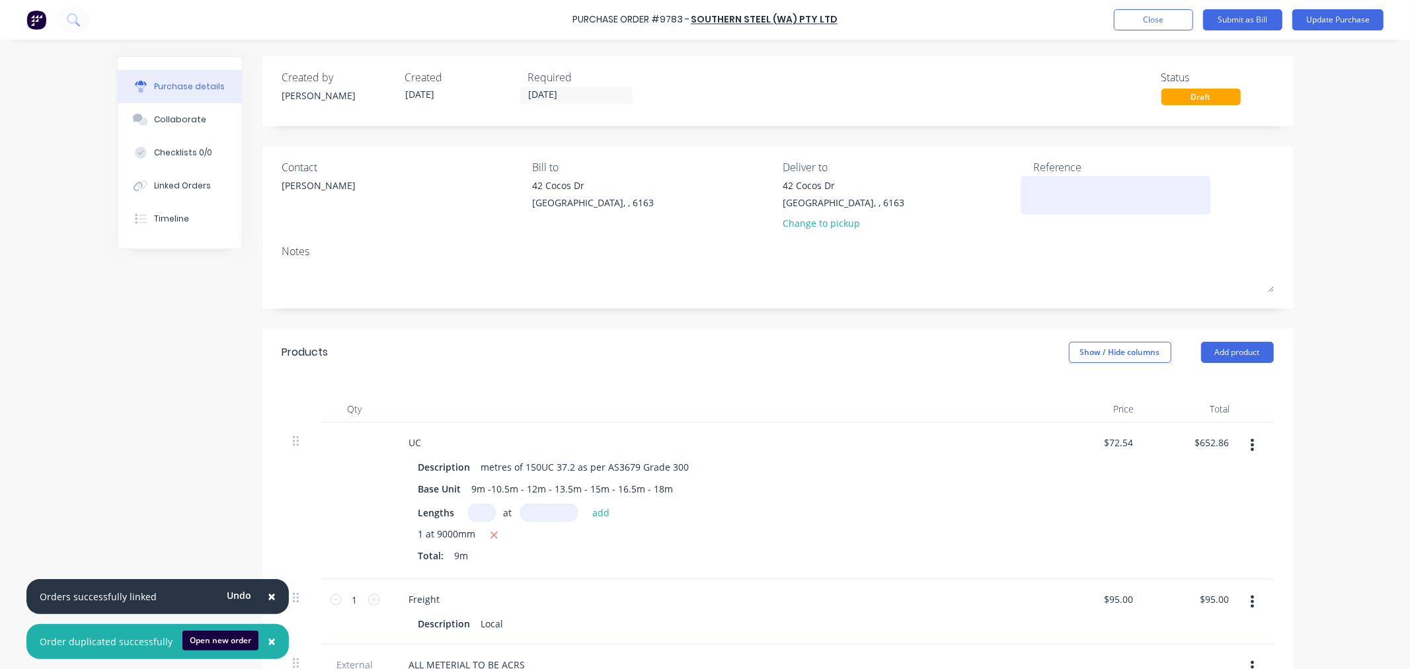
click at [1080, 203] on textarea at bounding box center [1115, 193] width 165 height 30
paste textarea "Purchase Order #9783 - Southern Steel (WA) Pty Ltd"
click at [177, 192] on button "Linked Orders" at bounding box center [180, 185] width 124 height 33
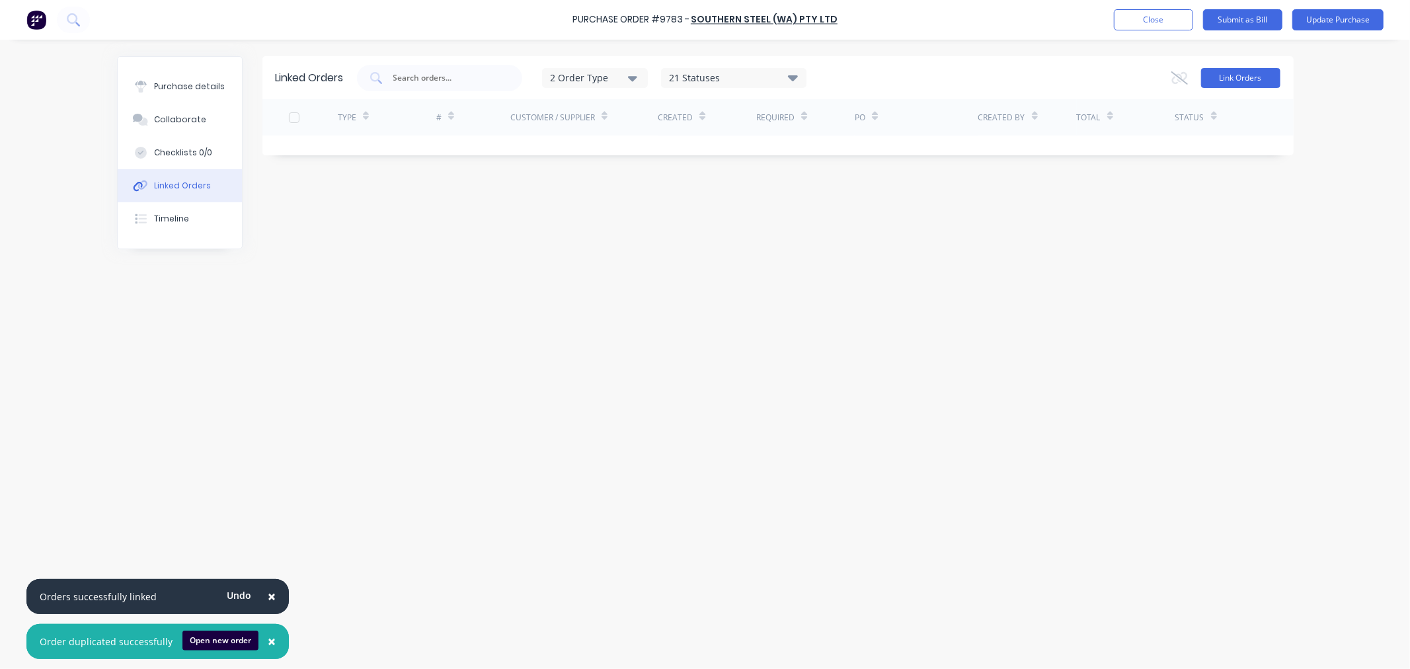
click at [1206, 75] on button "Link Orders" at bounding box center [1240, 78] width 79 height 20
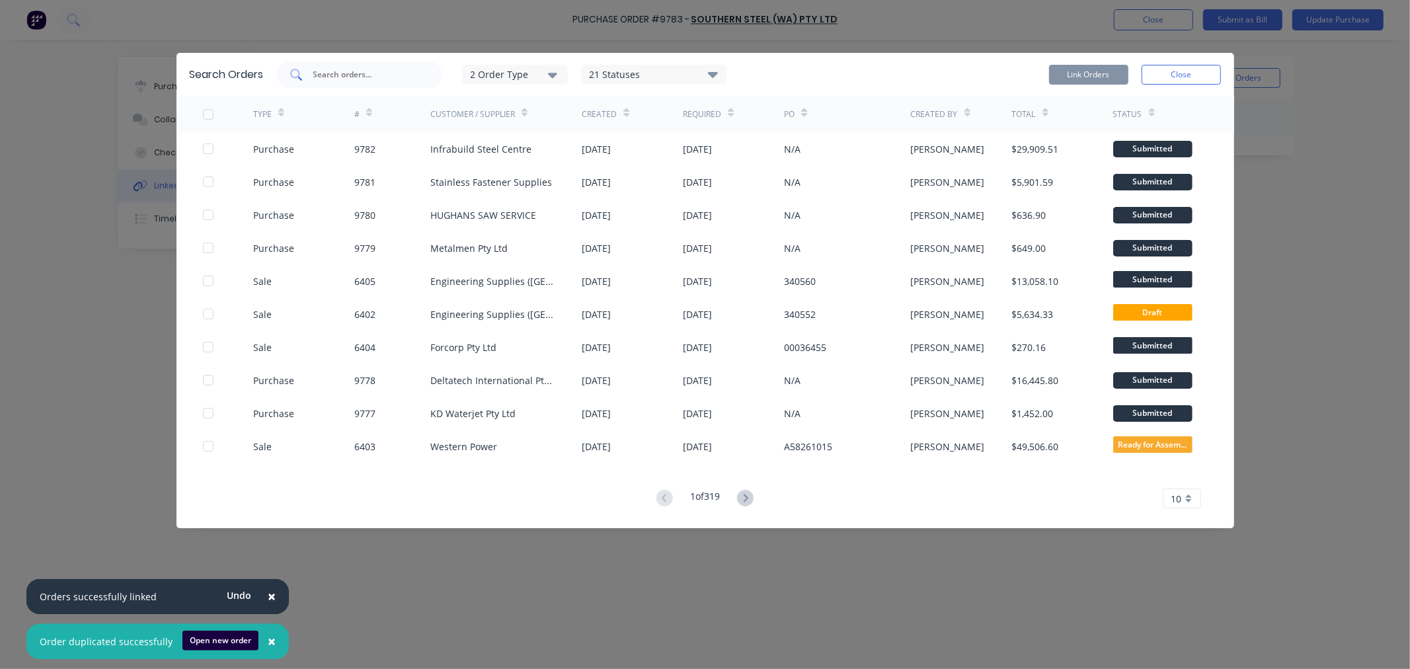
click at [326, 73] on input "text" at bounding box center [367, 74] width 110 height 13
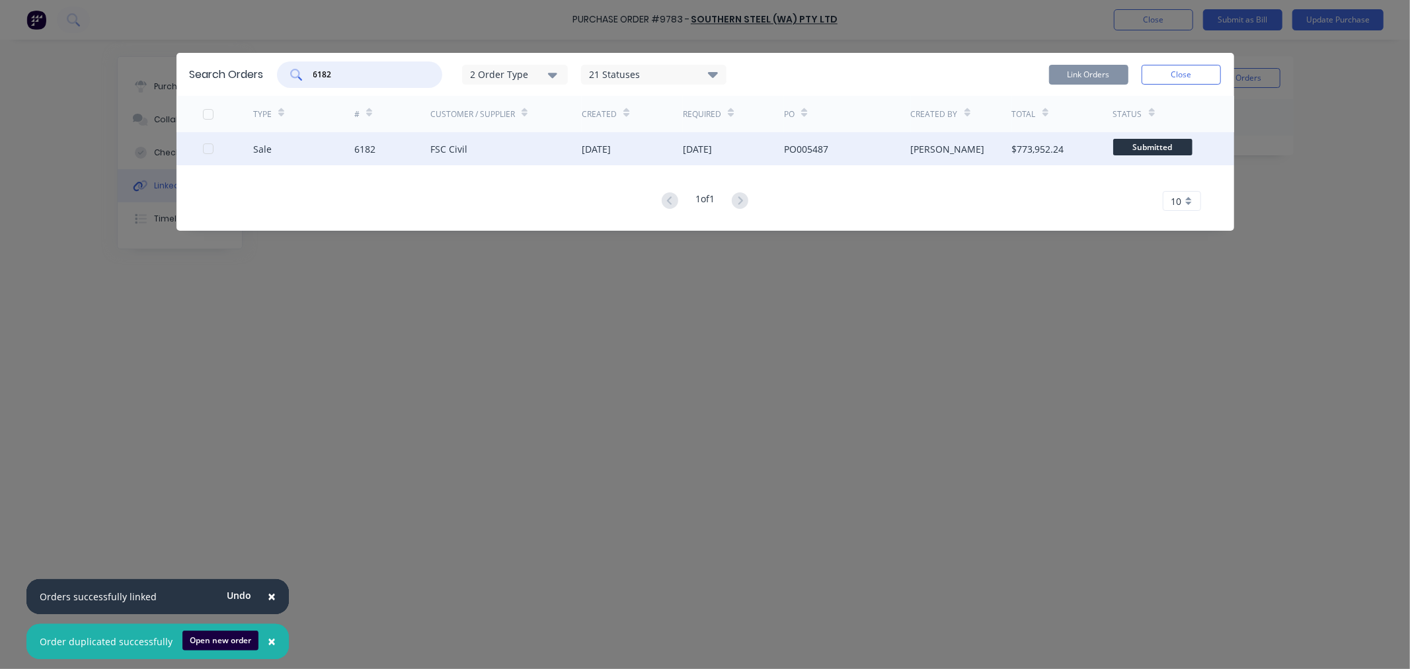
click at [208, 149] on div at bounding box center [208, 148] width 26 height 26
click at [1091, 54] on div "Search Orders 6182 2 Order Type 21 Statuses Sales Order Status All Archived Dra…" at bounding box center [704, 74] width 1057 height 43
click at [1088, 81] on button "Link Orders" at bounding box center [1088, 75] width 79 height 20
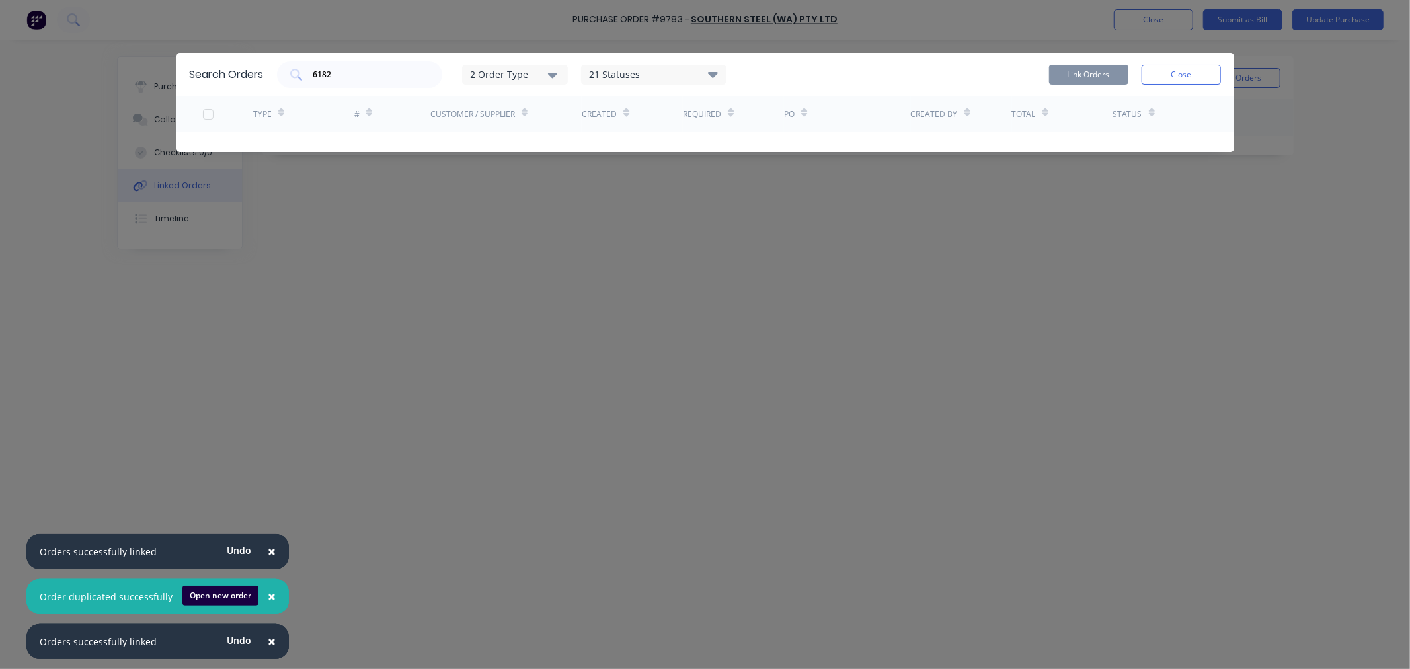
click at [1190, 75] on button "Close" at bounding box center [1180, 75] width 79 height 20
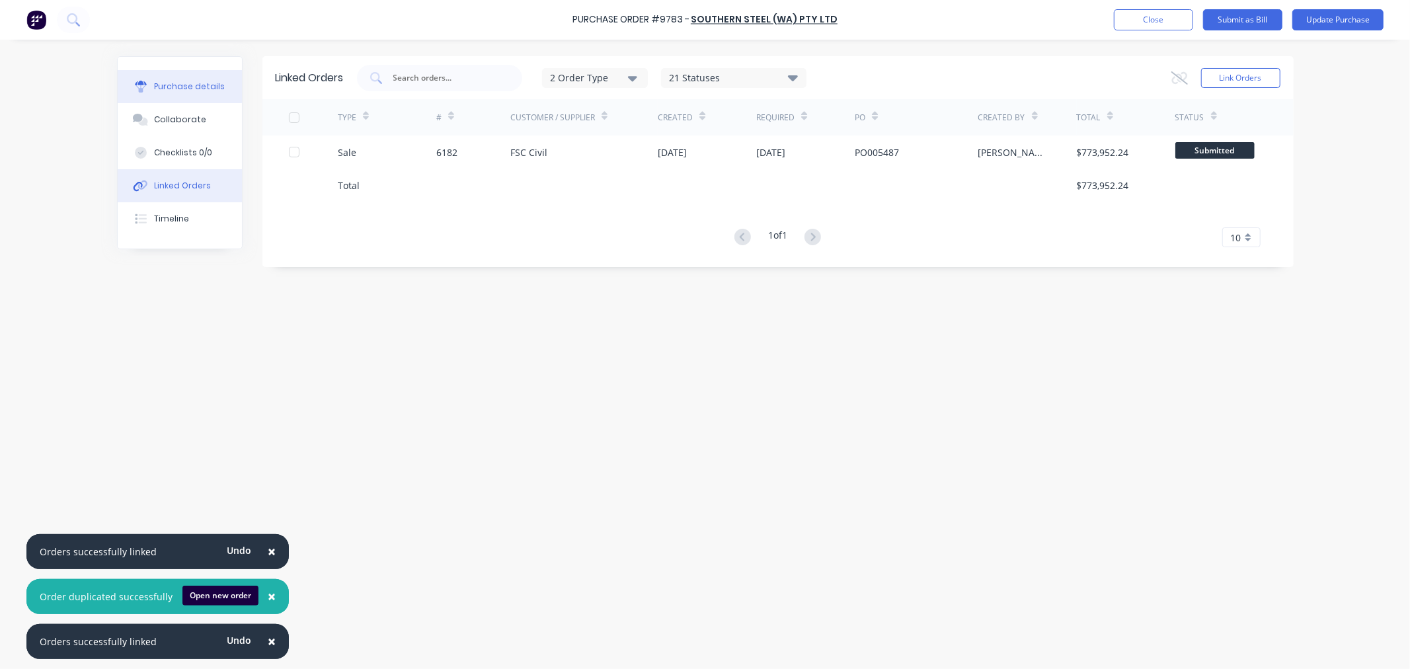
click at [192, 89] on div "Purchase details" at bounding box center [189, 87] width 71 height 12
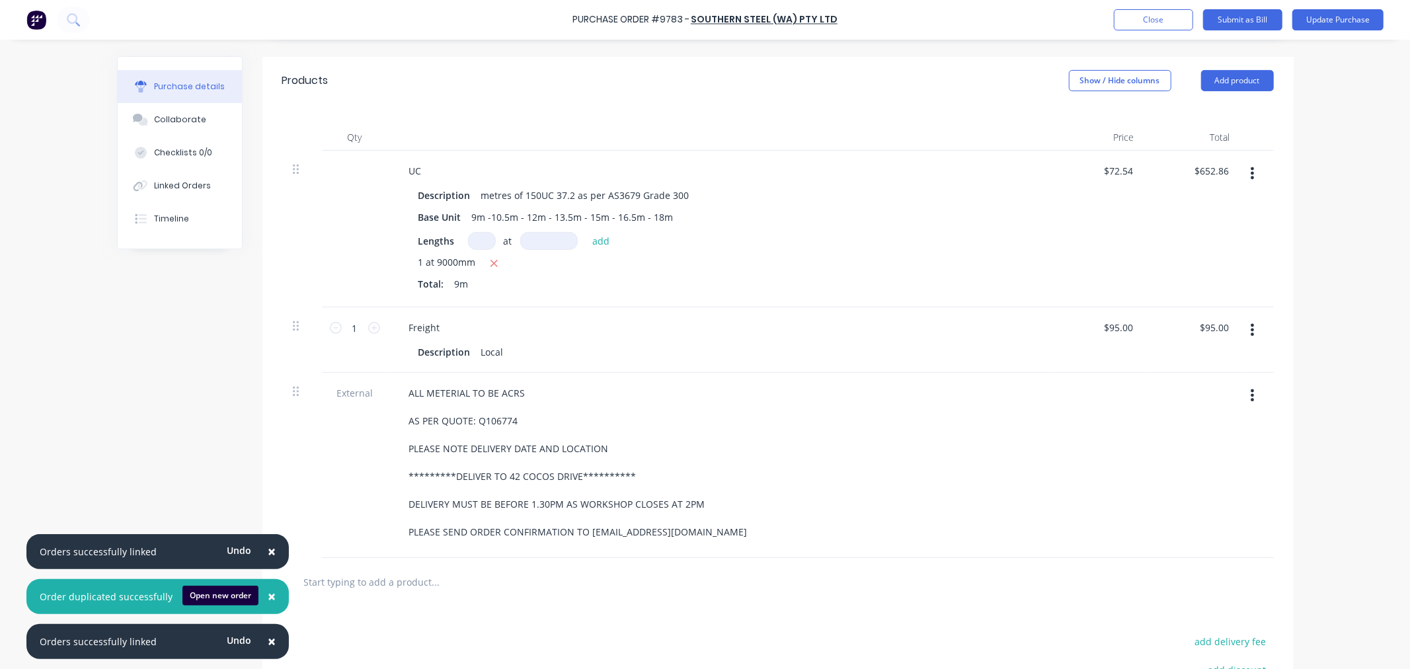
scroll to position [293, 0]
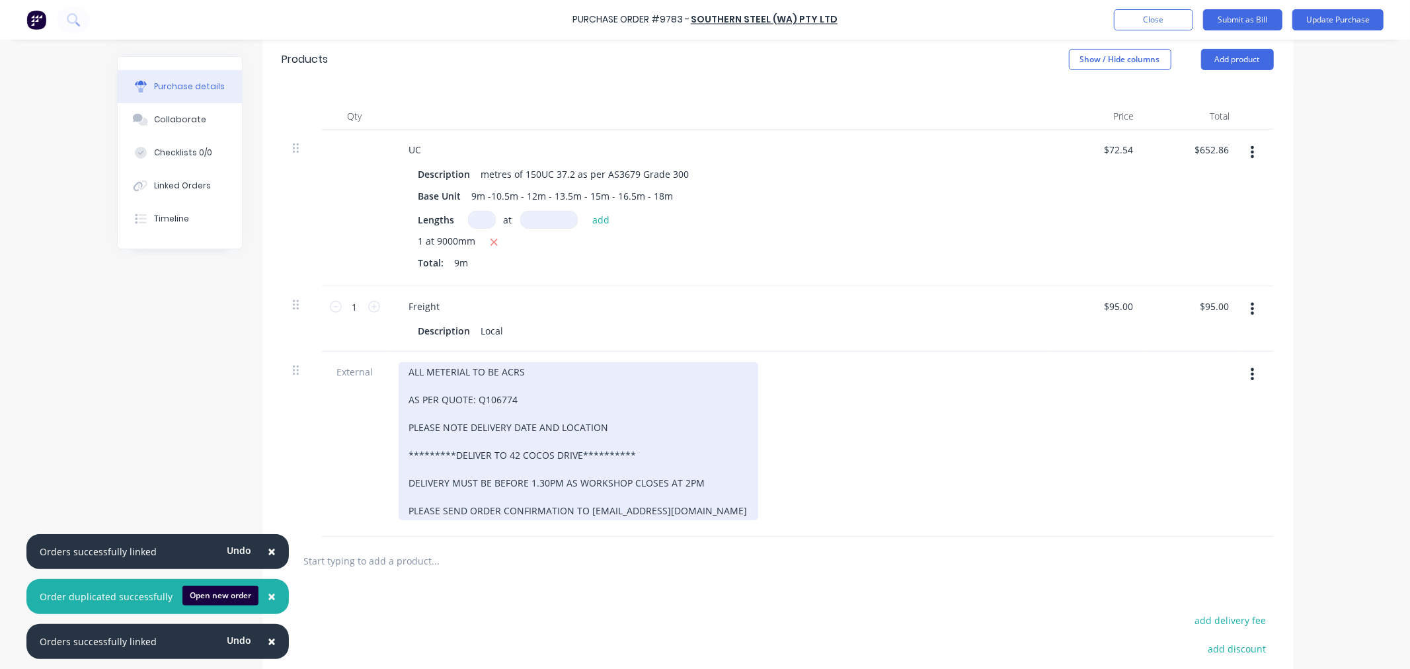
click at [604, 425] on div "**********" at bounding box center [579, 441] width 360 height 158
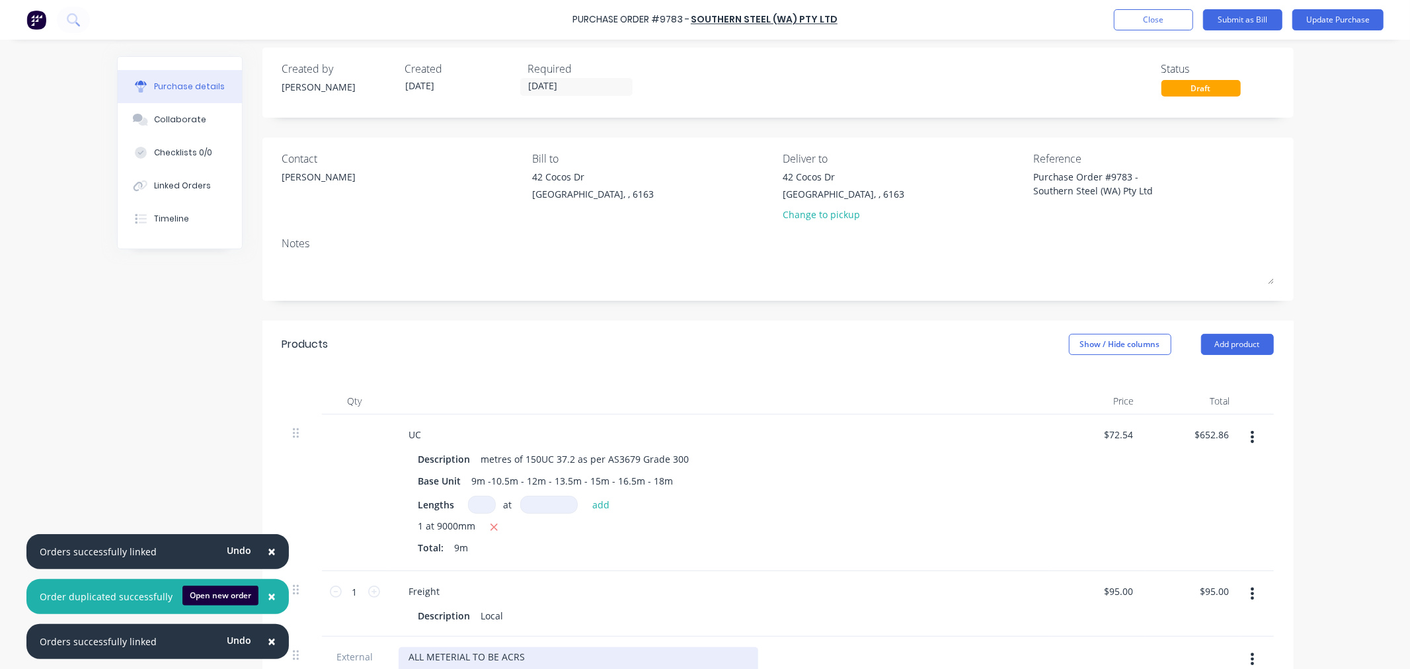
scroll to position [0, 0]
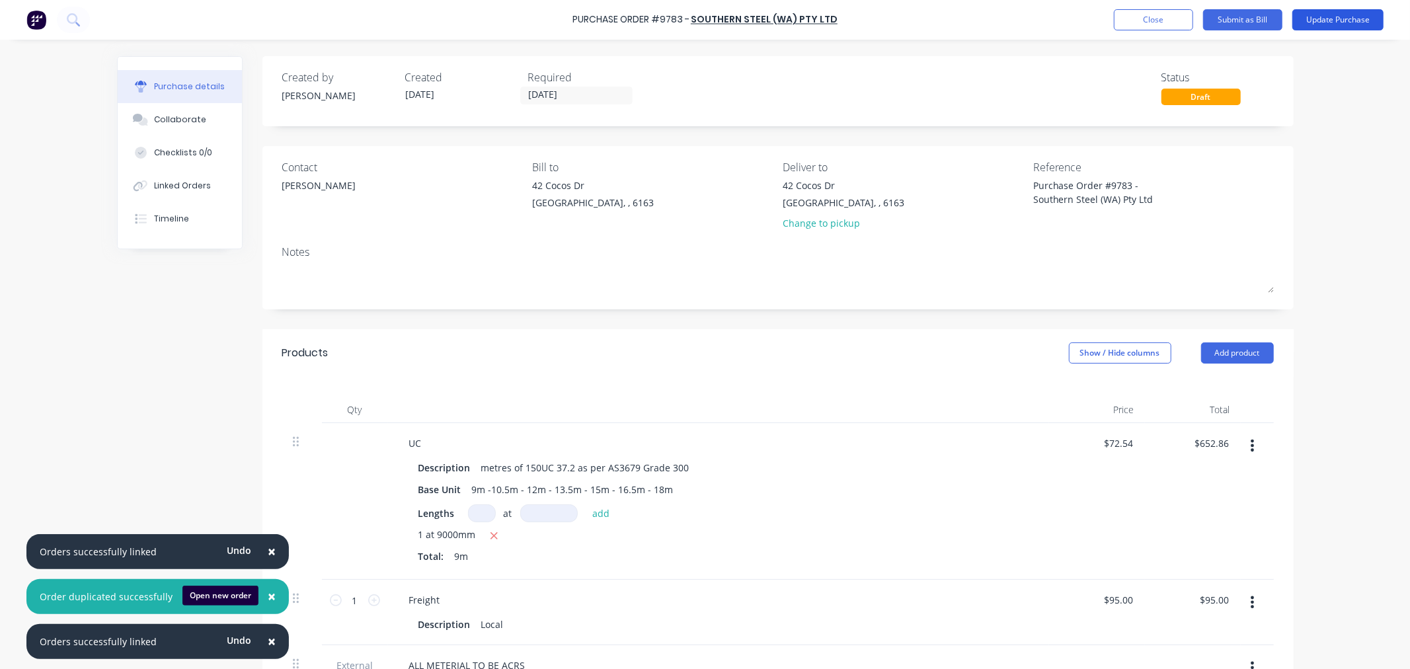
click at [1333, 12] on button "Update Purchase" at bounding box center [1337, 19] width 91 height 21
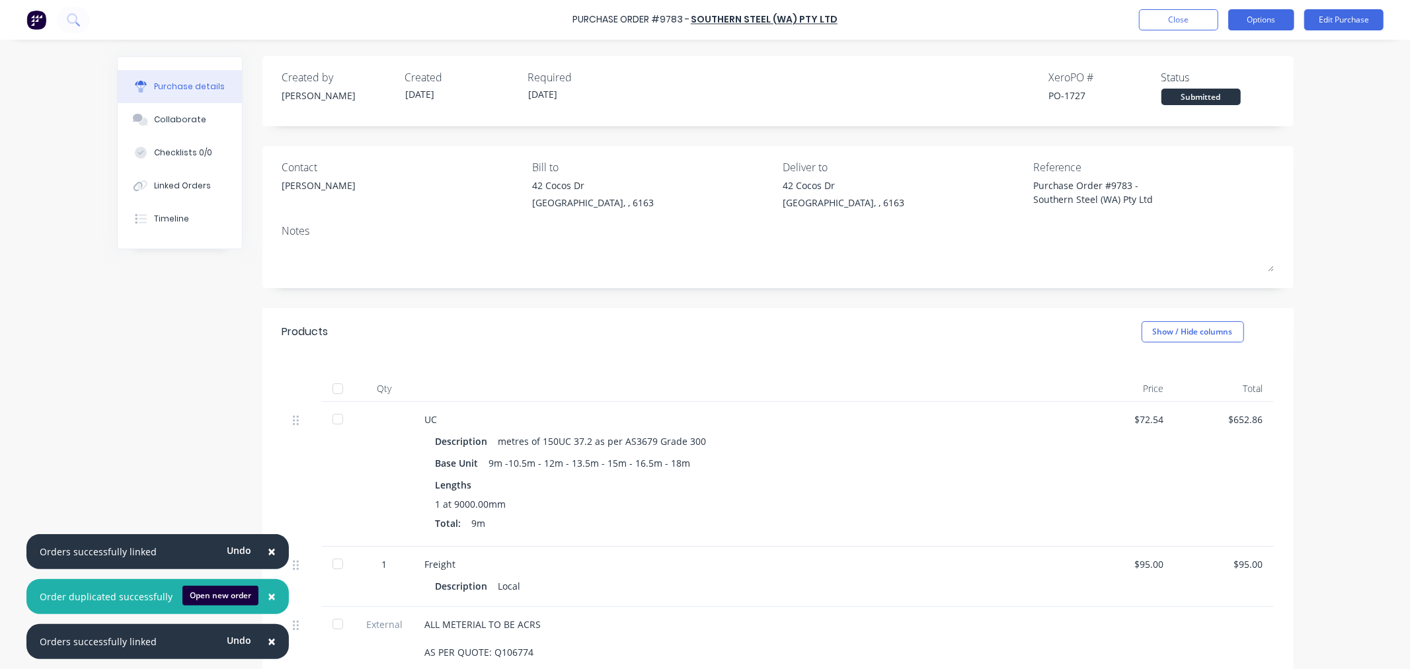
click at [1272, 20] on button "Options" at bounding box center [1261, 19] width 66 height 21
click at [1247, 50] on div "Print / Email" at bounding box center [1231, 53] width 102 height 19
click at [1228, 82] on div "With pricing" at bounding box center [1231, 80] width 102 height 19
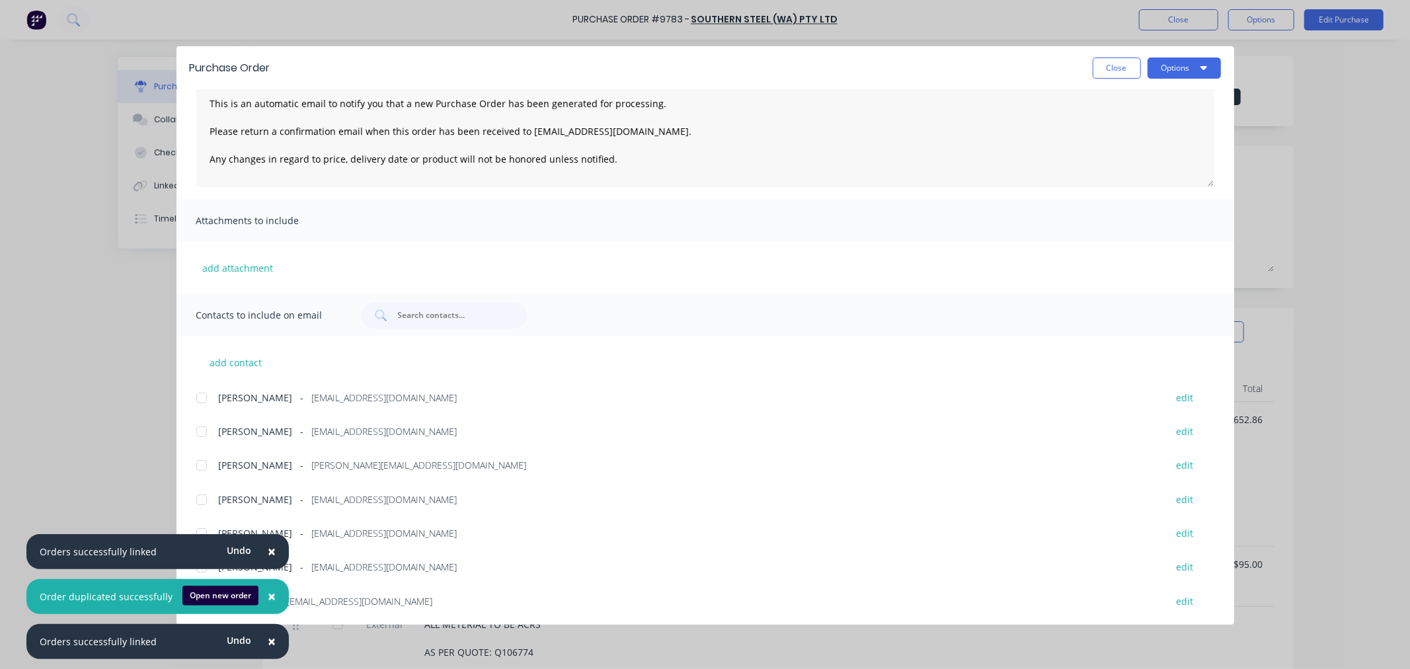
scroll to position [90, 0]
click at [268, 551] on span "×" at bounding box center [272, 551] width 8 height 19
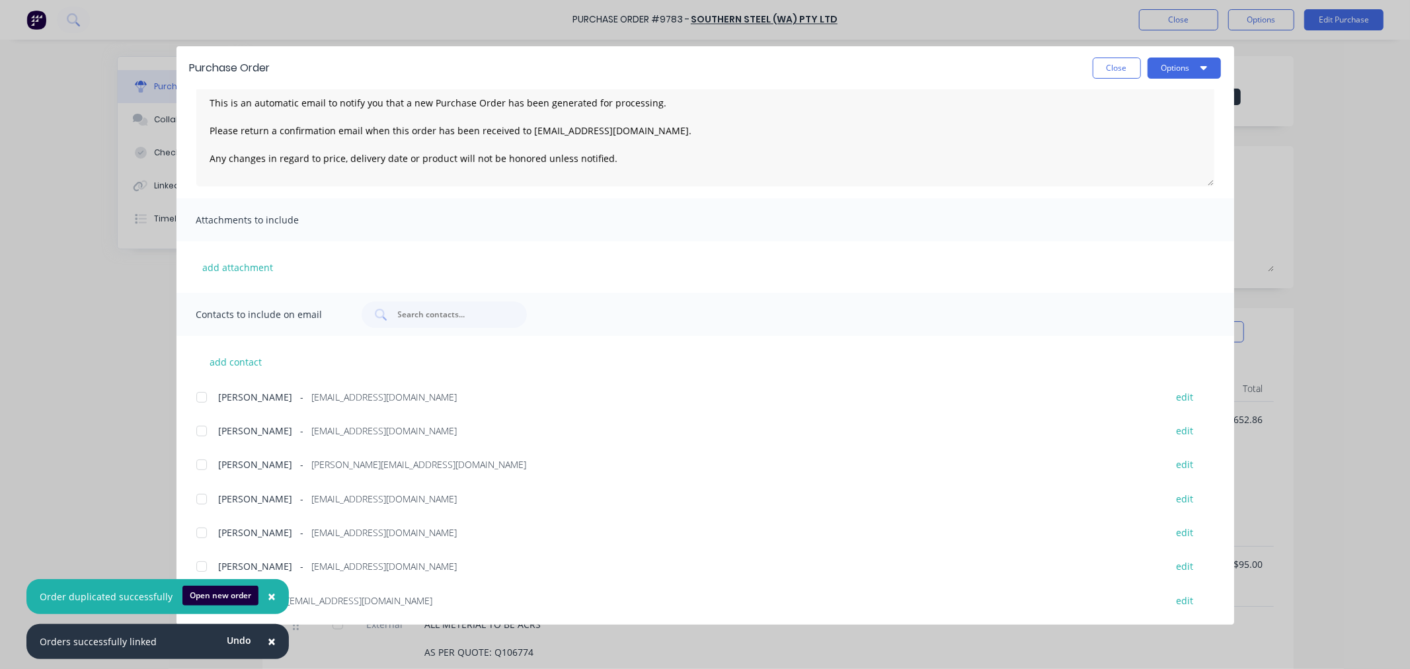
click at [268, 592] on span "×" at bounding box center [272, 596] width 8 height 19
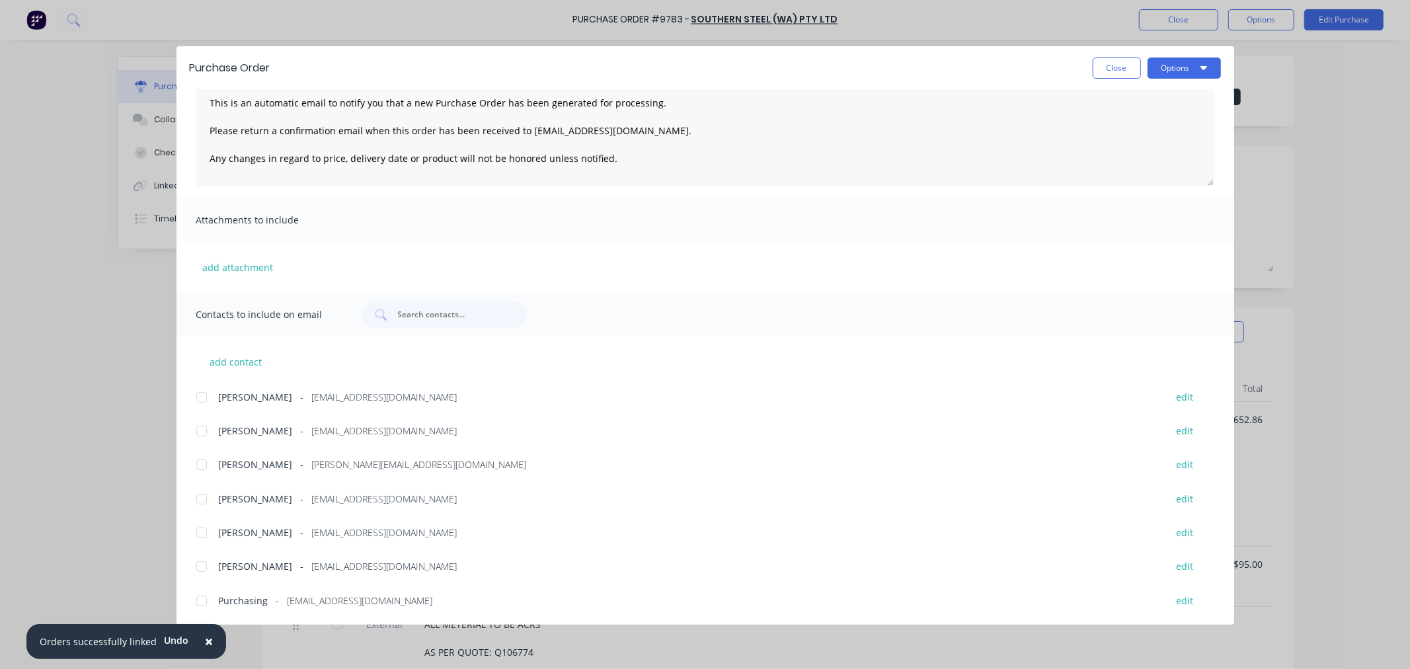
click at [205, 640] on span "×" at bounding box center [209, 641] width 8 height 19
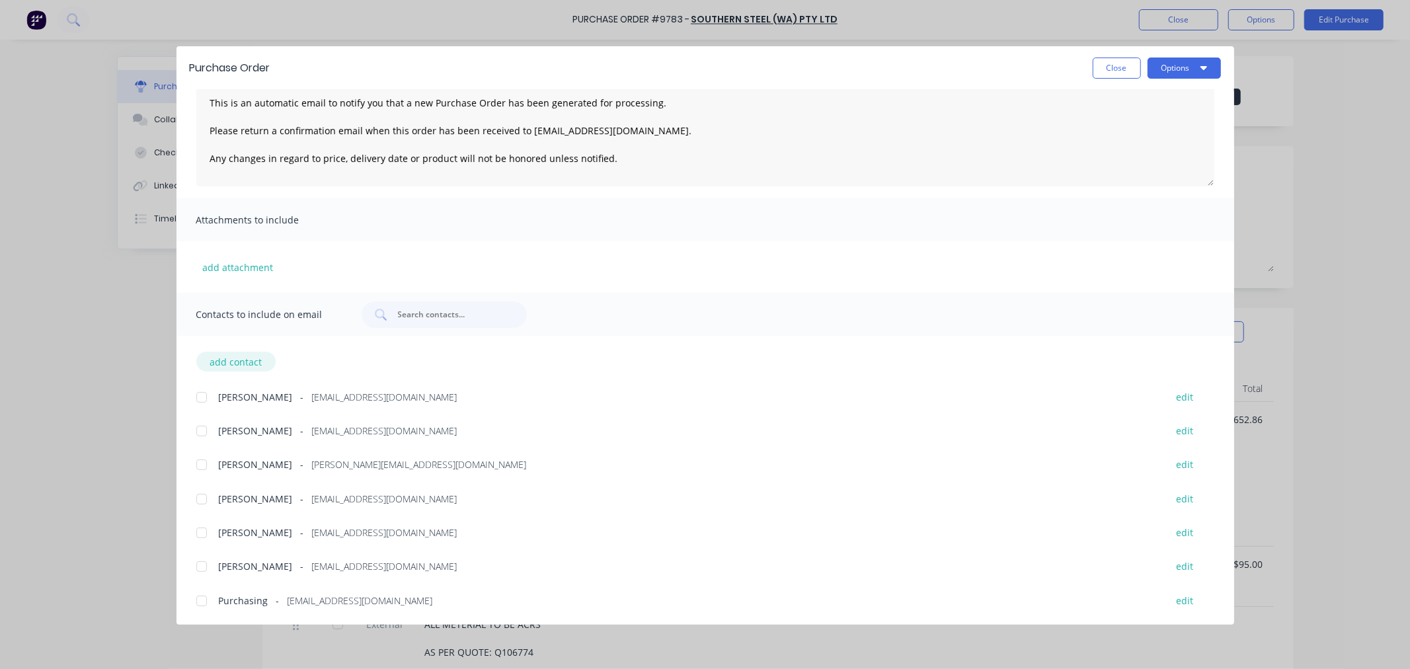
click at [237, 357] on button "add contact" at bounding box center [235, 362] width 79 height 20
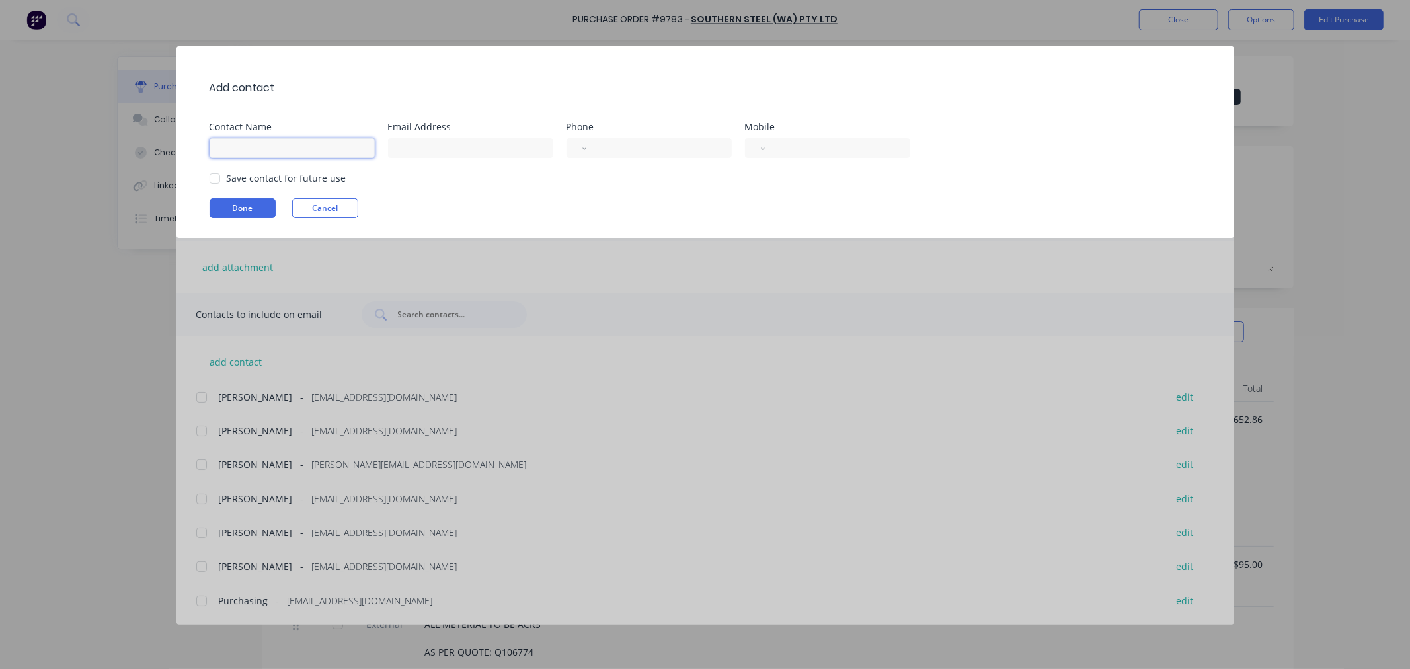
click at [243, 142] on input at bounding box center [292, 148] width 165 height 20
click at [397, 149] on input at bounding box center [470, 148] width 165 height 20
click at [216, 176] on div at bounding box center [215, 178] width 26 height 26
click at [227, 201] on button "Done" at bounding box center [243, 208] width 66 height 20
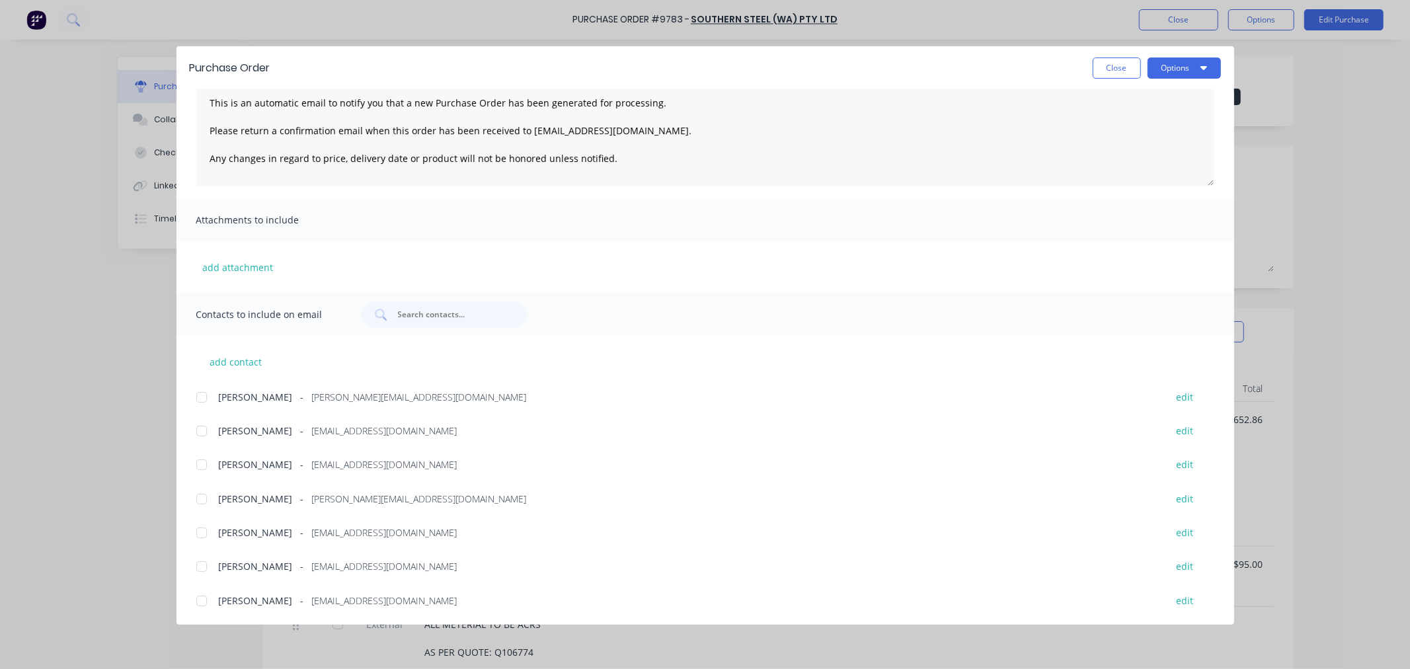
click at [205, 397] on div at bounding box center [201, 397] width 26 height 26
click at [1198, 66] on button "Options" at bounding box center [1183, 68] width 73 height 21
click at [1169, 155] on div "Email" at bounding box center [1158, 154] width 102 height 19
click at [1098, 75] on button "Close" at bounding box center [1117, 68] width 48 height 21
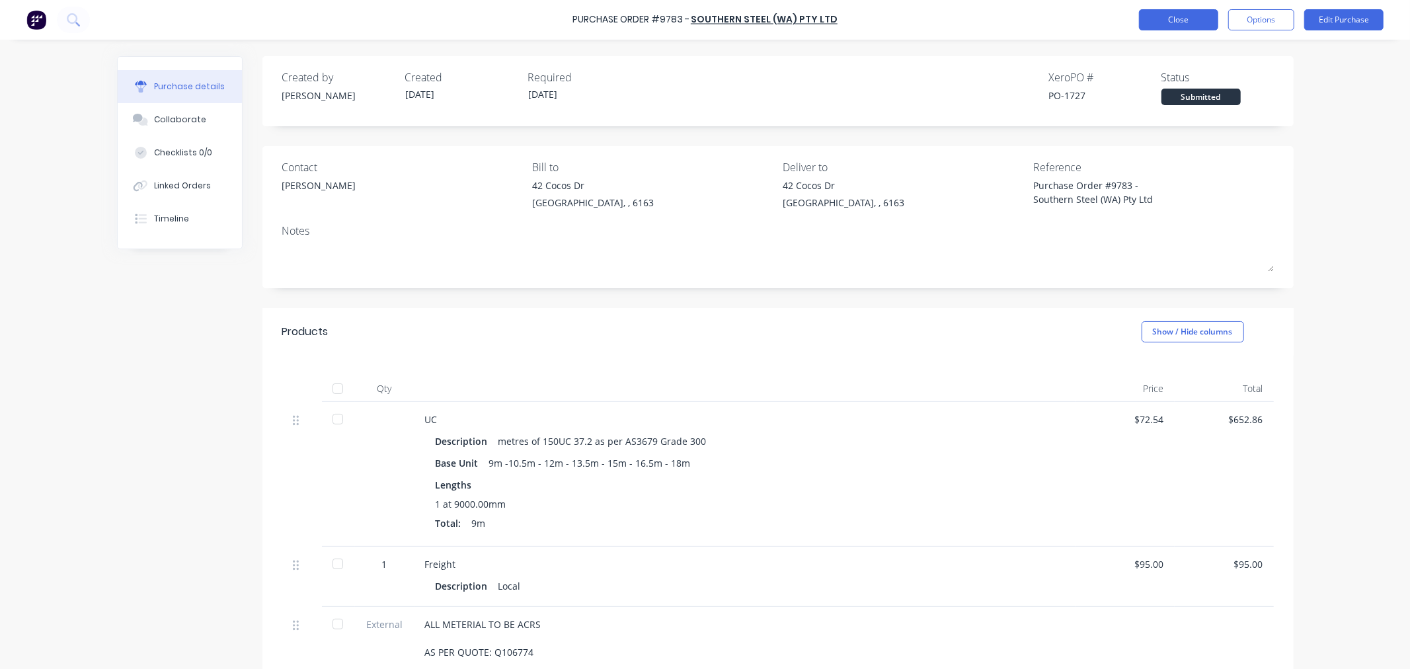
click at [1160, 12] on button "Close" at bounding box center [1178, 19] width 79 height 21
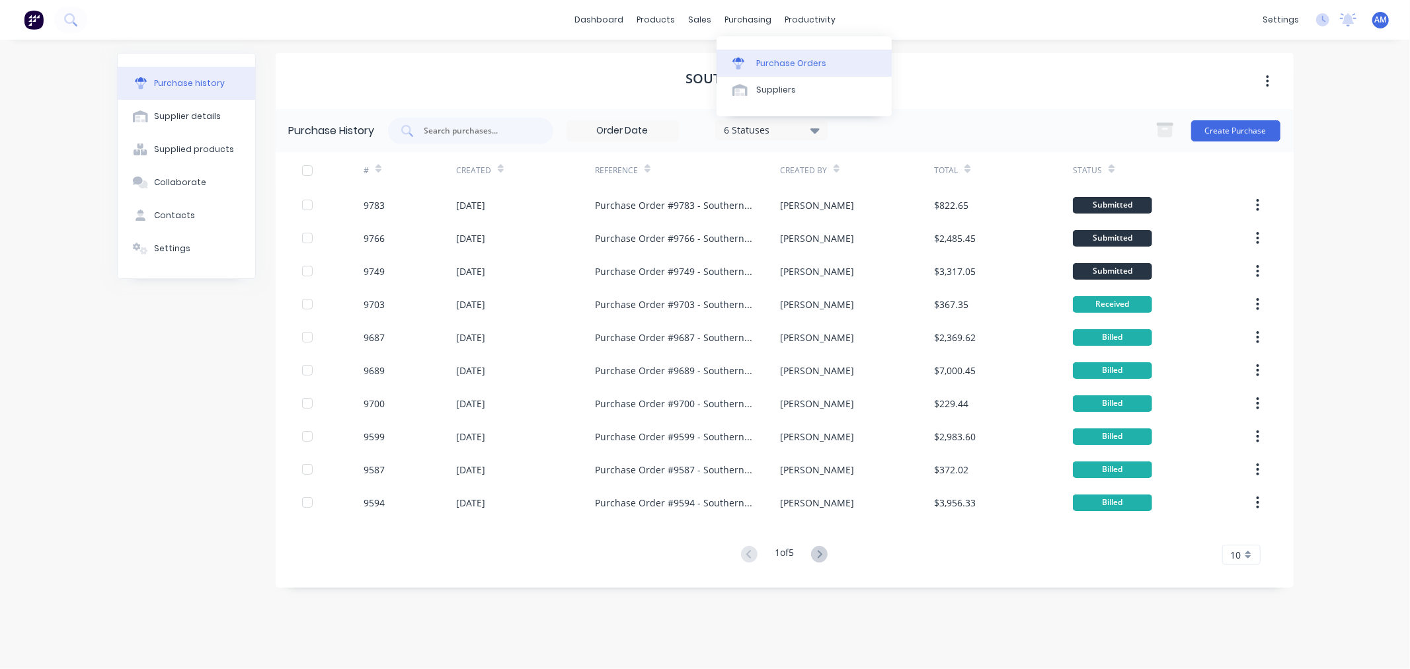
click at [781, 56] on link "Purchase Orders" at bounding box center [803, 63] width 175 height 26
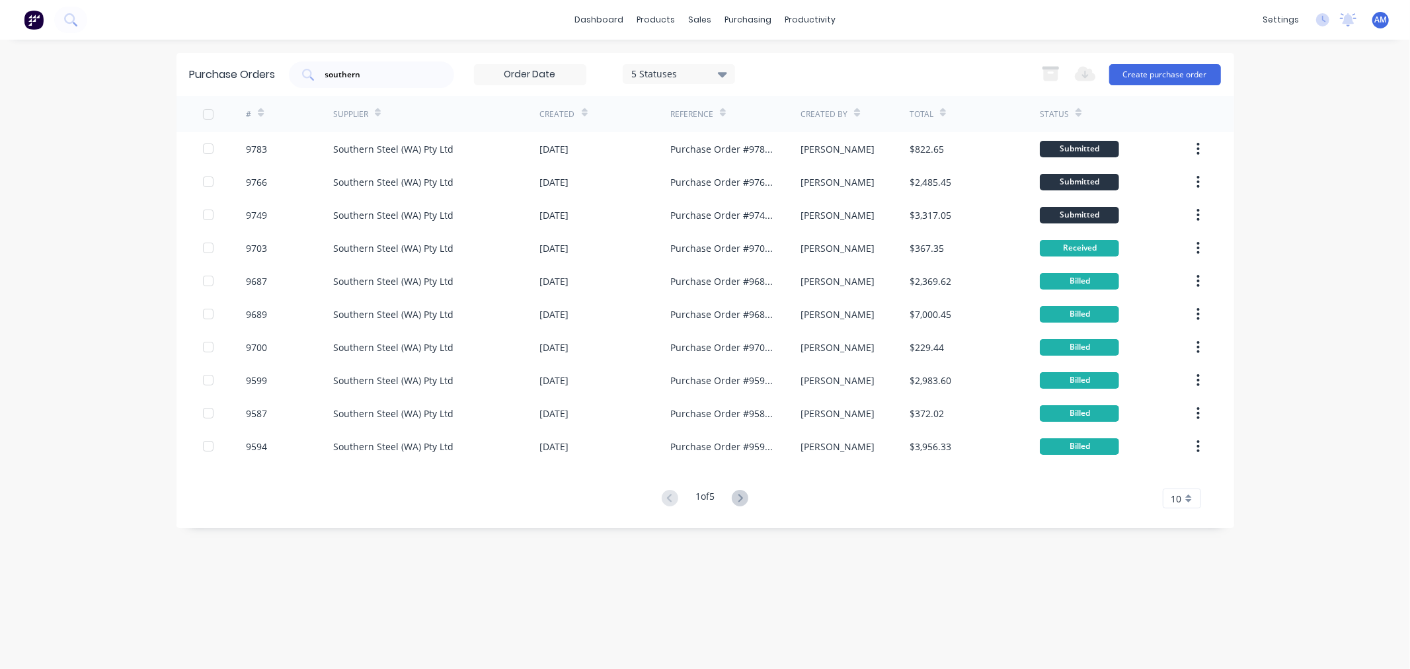
drag, startPoint x: 342, startPoint y: 71, endPoint x: 256, endPoint y: 81, distance: 85.8
click at [256, 81] on div "Purchase Orders southern 5 Statuses 5 Statuses Export to Excel (XLSX) Create pu…" at bounding box center [704, 74] width 1057 height 43
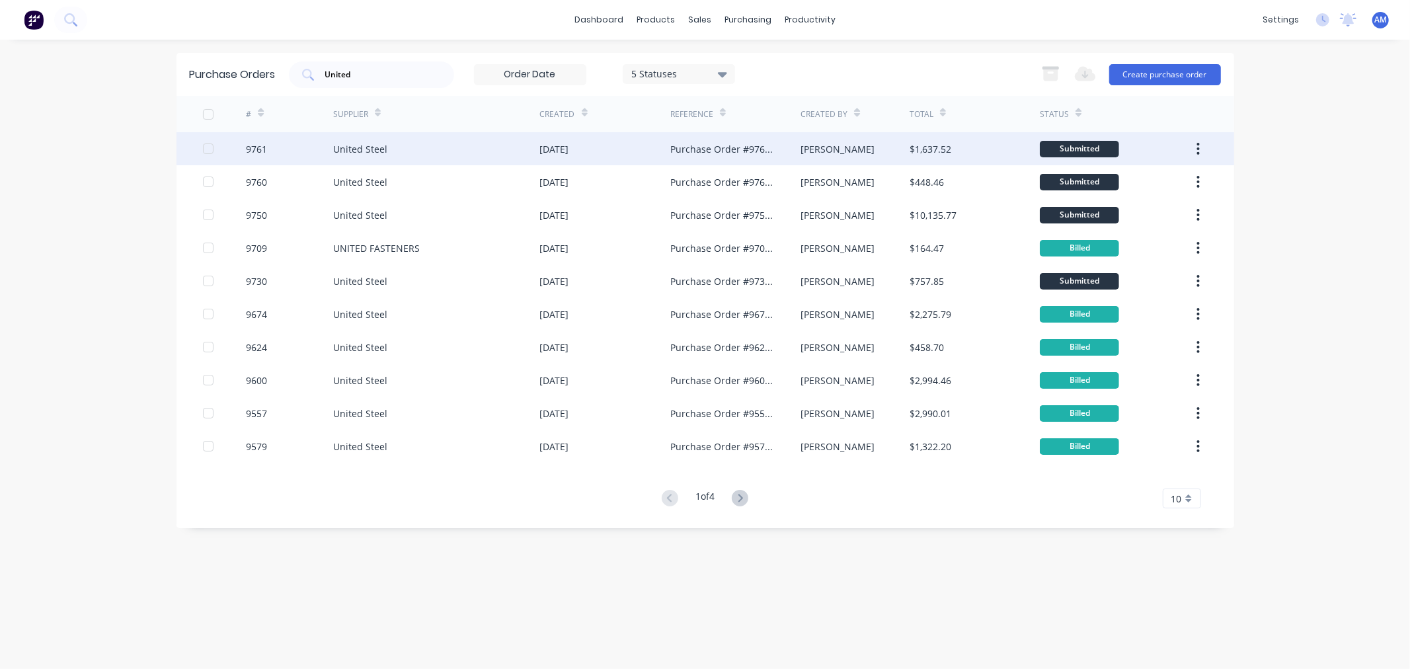
click at [286, 152] on div "9761" at bounding box center [289, 148] width 87 height 33
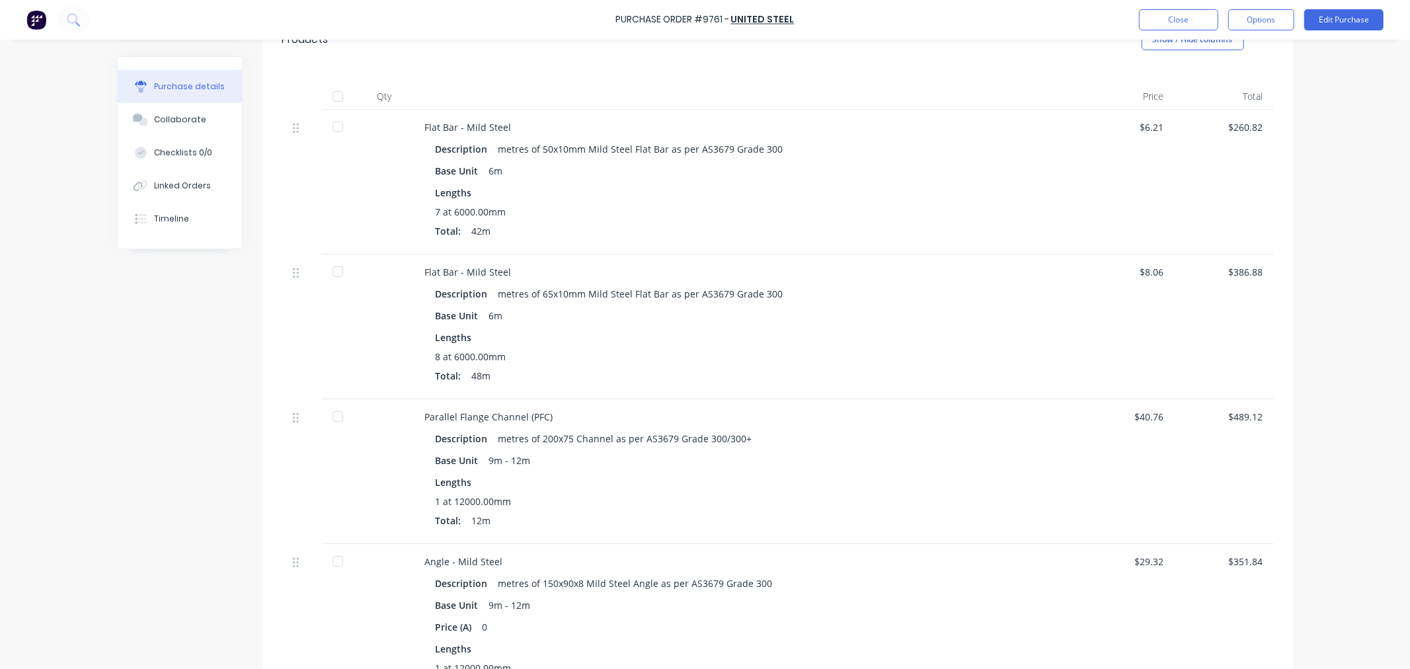
scroll to position [293, 0]
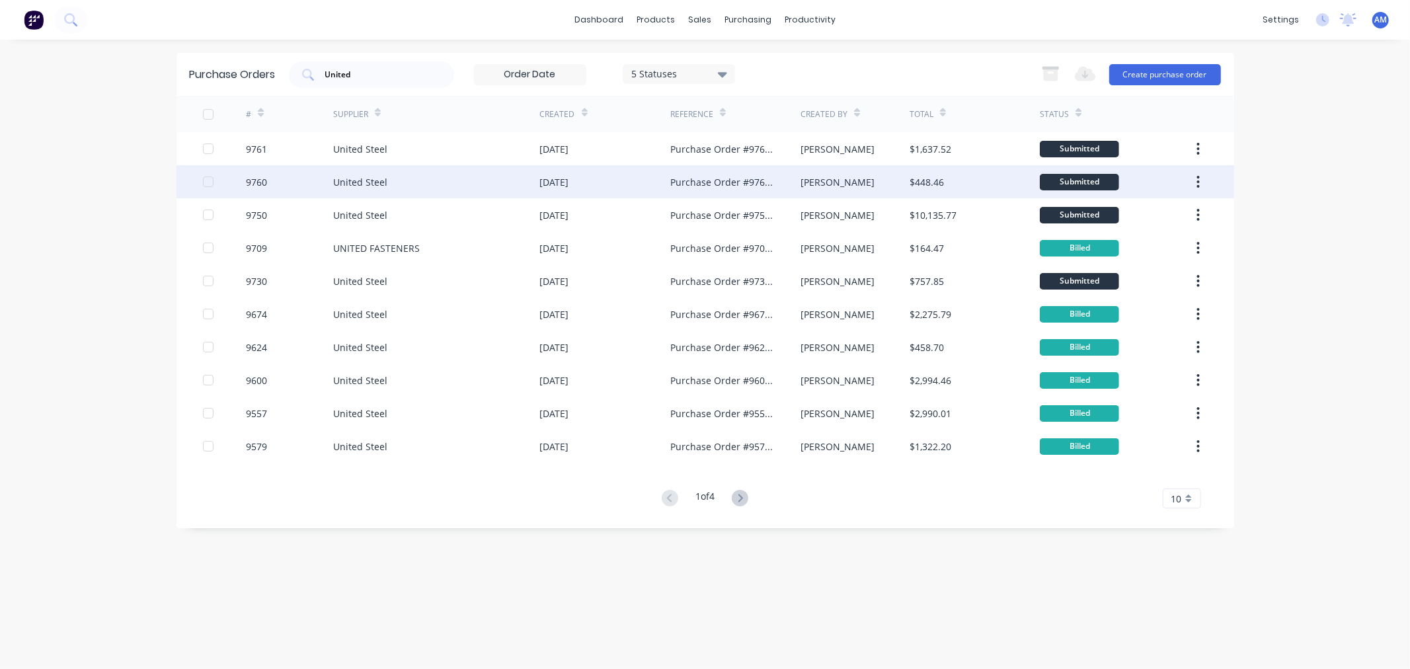
click at [321, 181] on div "9760" at bounding box center [289, 181] width 87 height 33
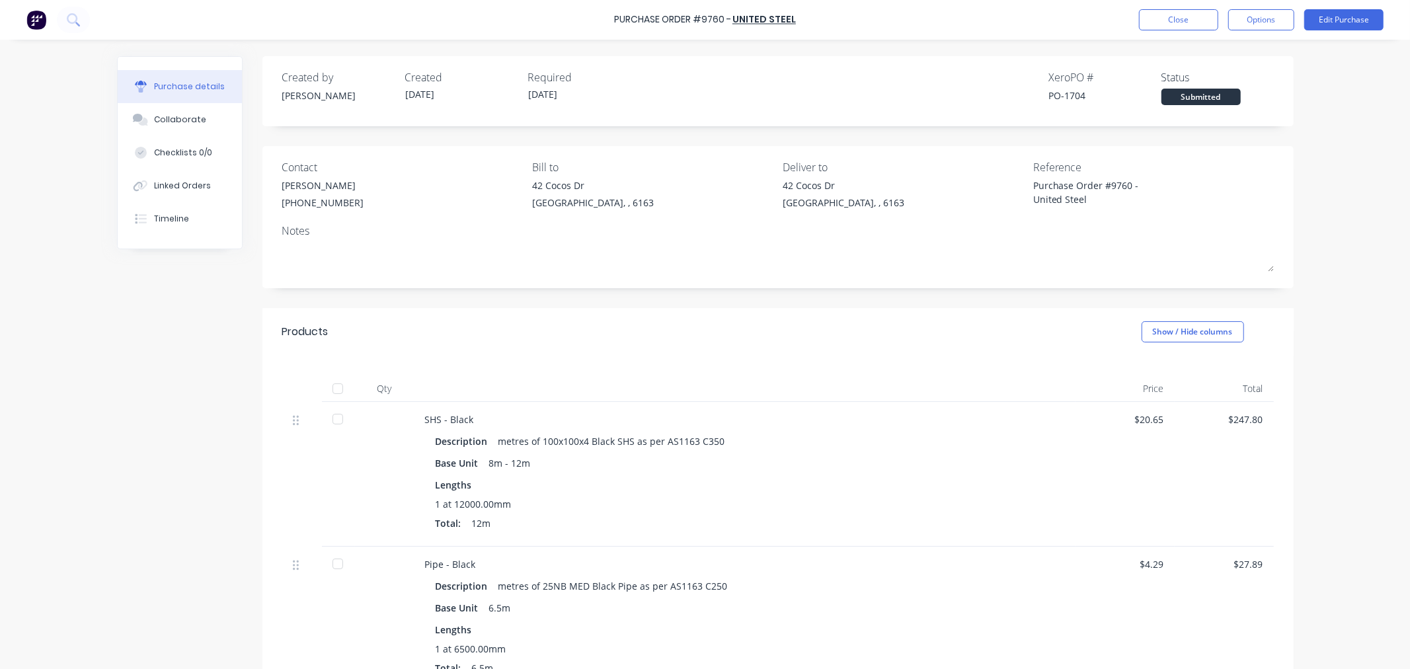
scroll to position [73, 0]
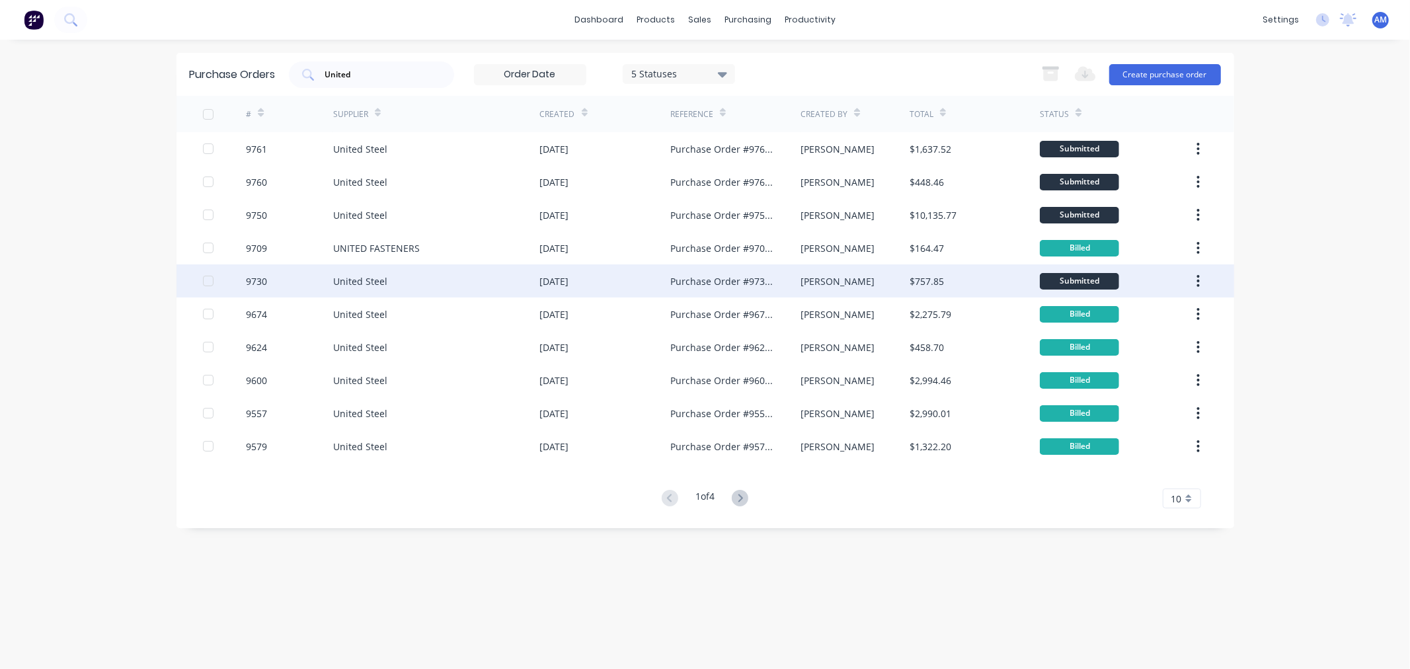
click at [307, 278] on div "9730" at bounding box center [289, 280] width 87 height 33
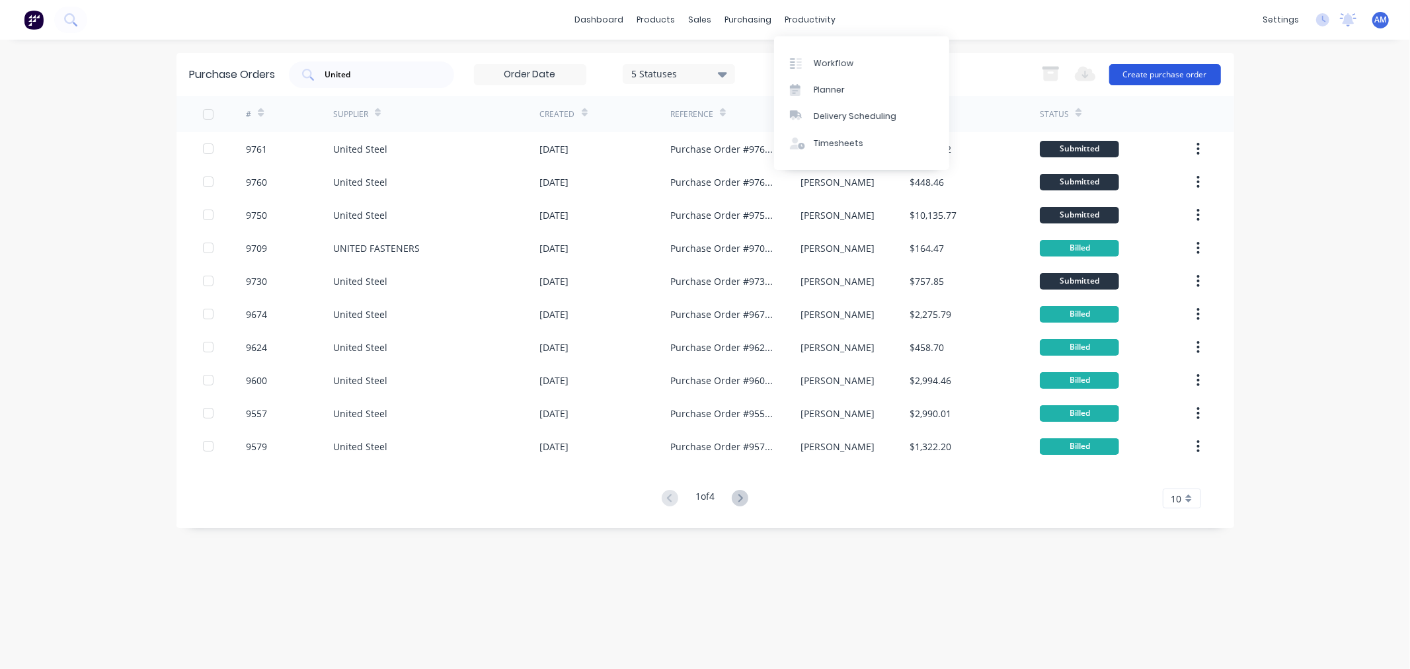
click at [1133, 73] on button "Create purchase order" at bounding box center [1165, 74] width 112 height 21
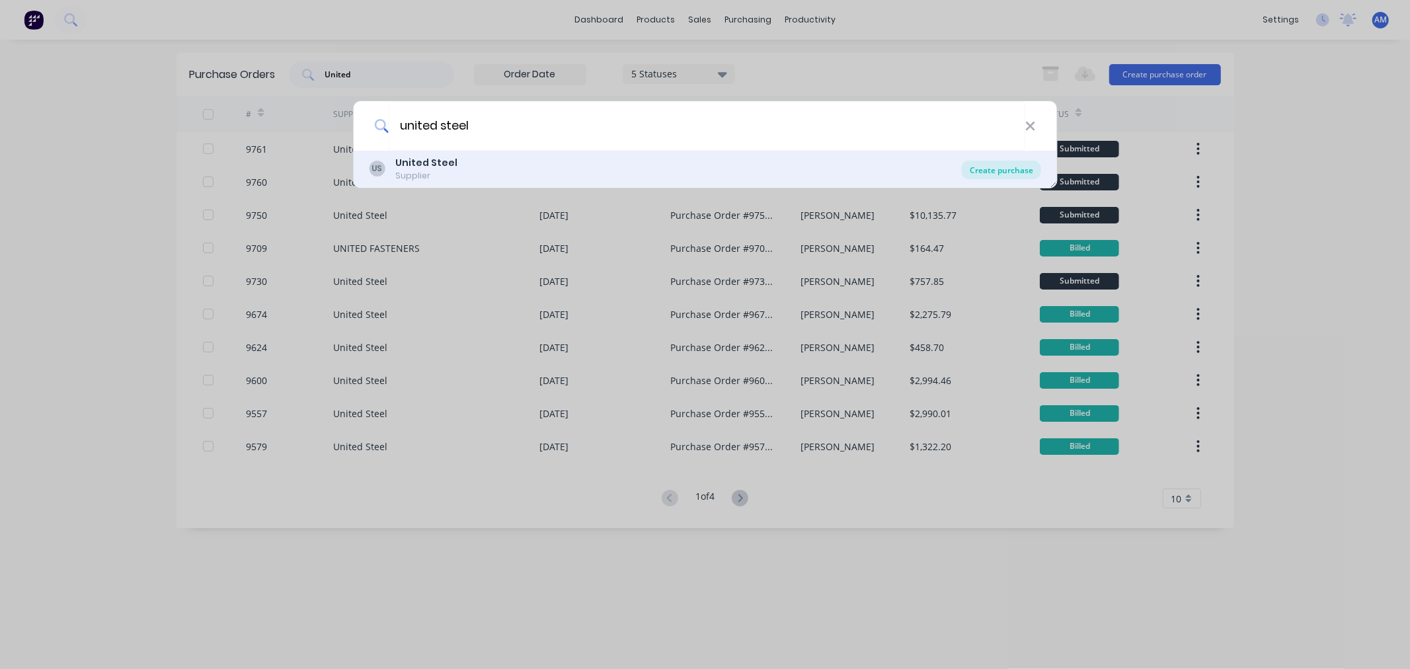
click at [1007, 163] on div "Create purchase" at bounding box center [1001, 170] width 79 height 19
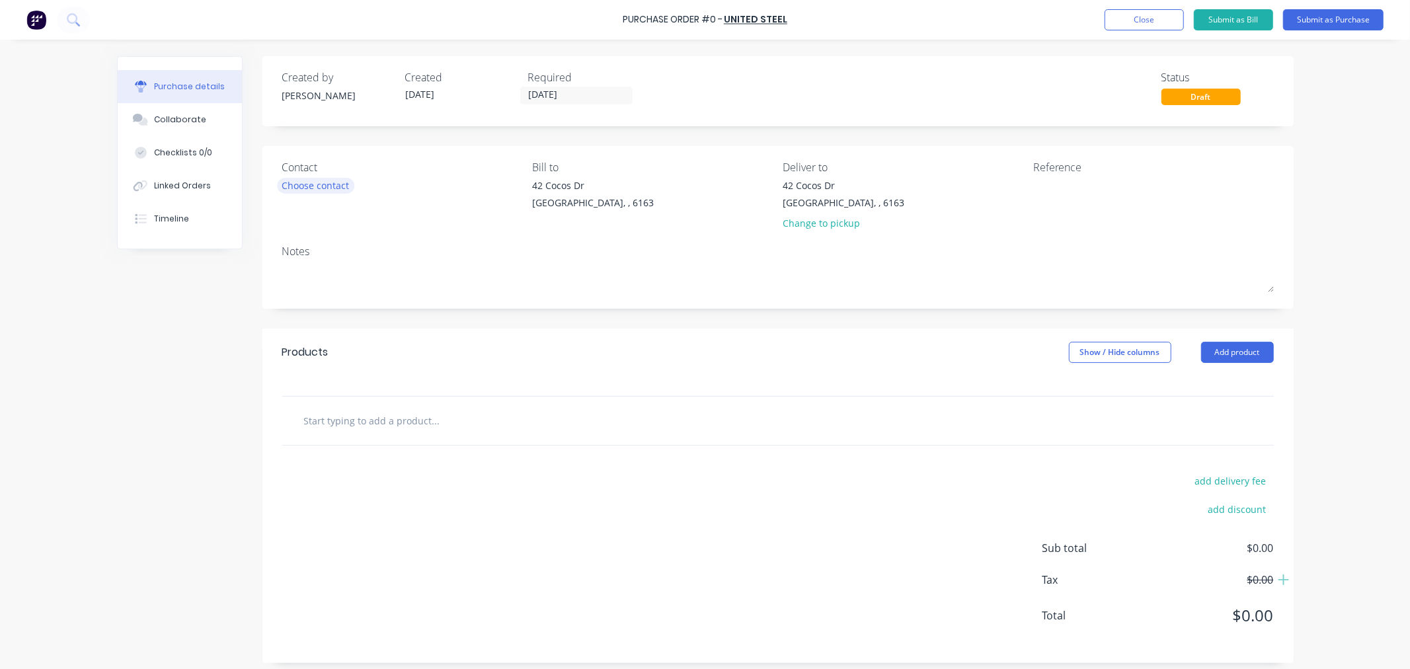
click at [321, 180] on div "Choose contact" at bounding box center [315, 185] width 67 height 14
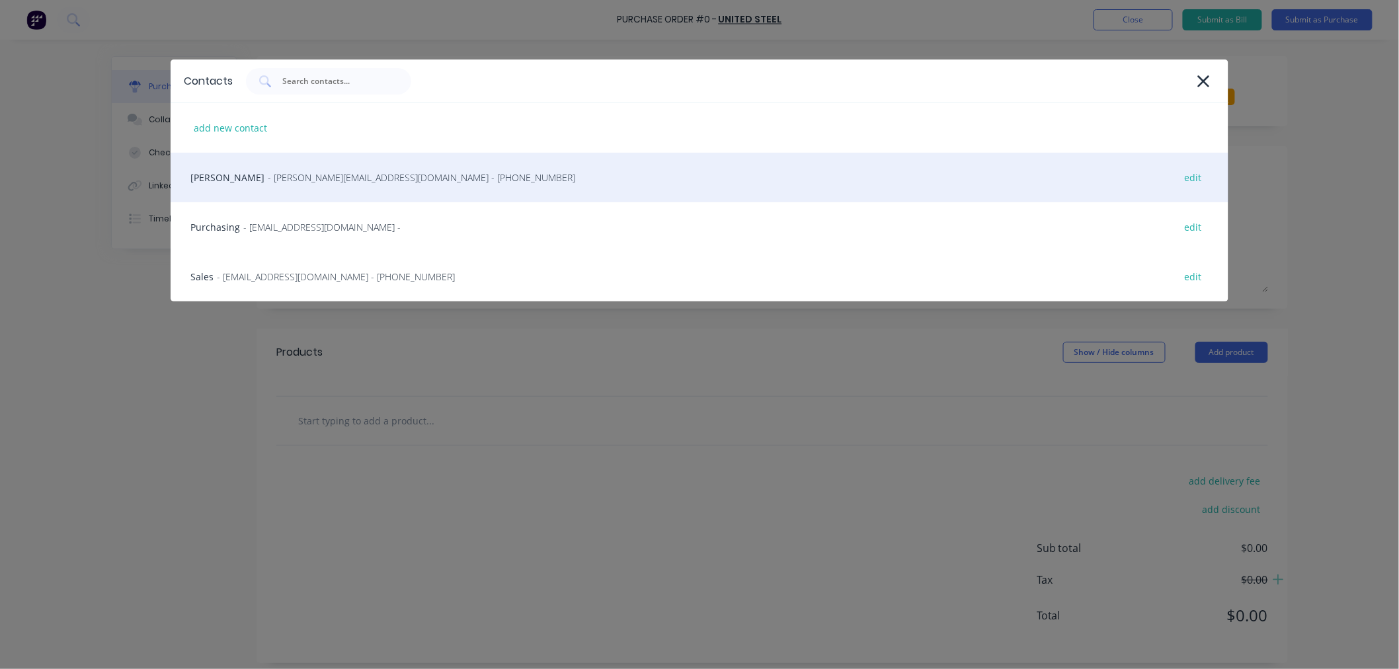
click at [268, 177] on span "- [PERSON_NAME][EMAIL_ADDRESS][DOMAIN_NAME] - [PHONE_NUMBER]" at bounding box center [421, 178] width 307 height 14
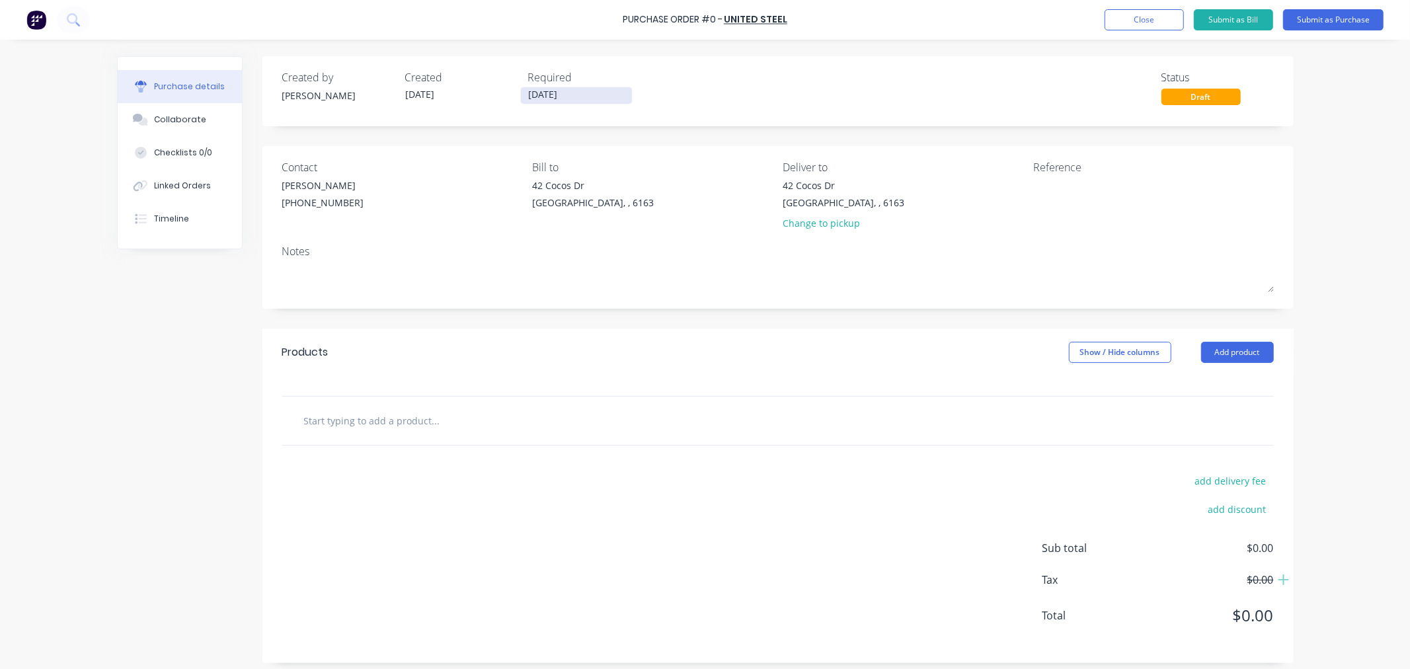
click at [551, 87] on label "[DATE]" at bounding box center [576, 96] width 112 height 18
click at [551, 87] on input "[DATE]" at bounding box center [576, 95] width 111 height 17
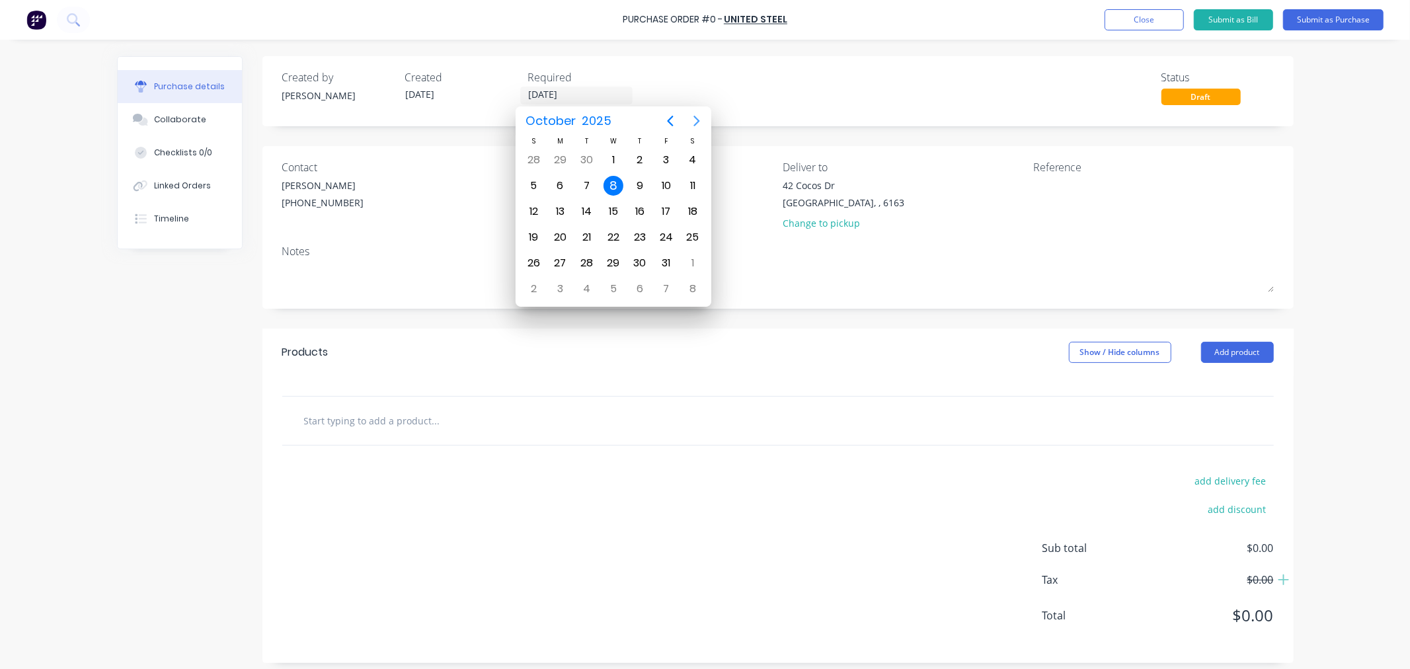
click at [699, 122] on icon "Next page" at bounding box center [697, 121] width 16 height 16
click at [619, 206] on div "12" at bounding box center [613, 212] width 20 height 20
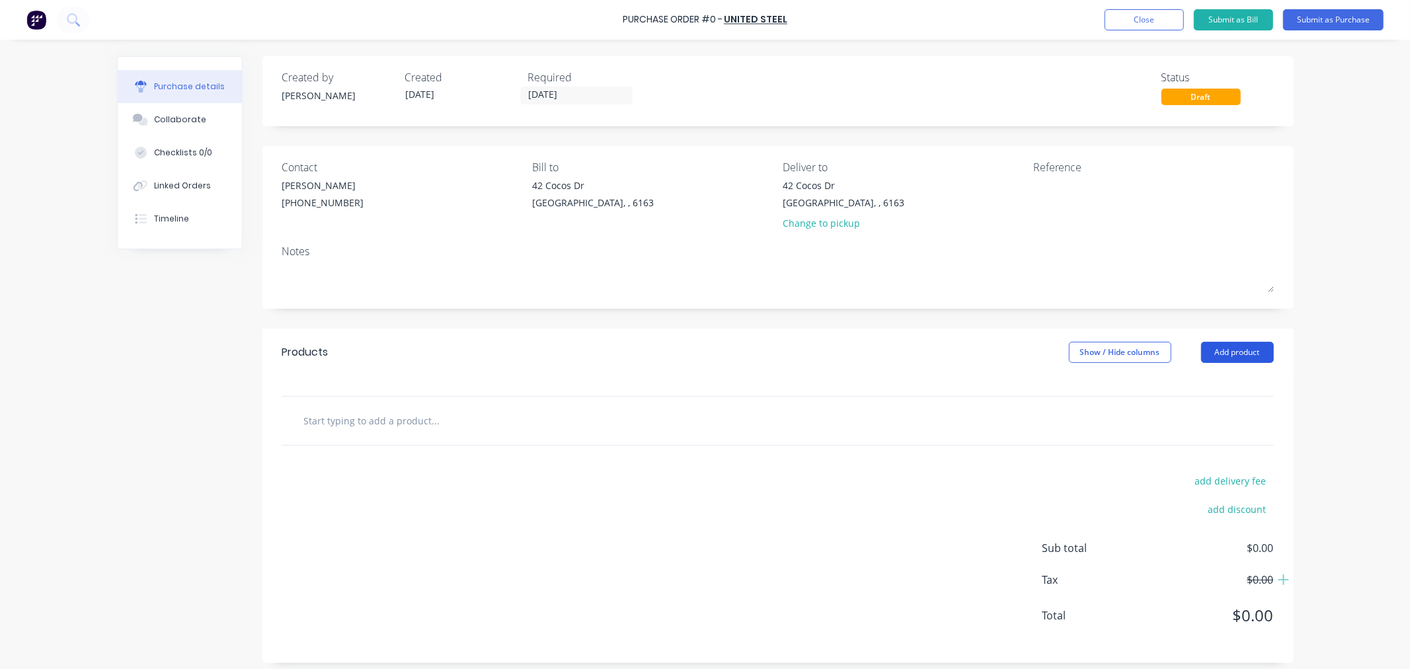
click at [1238, 347] on button "Add product" at bounding box center [1237, 352] width 73 height 21
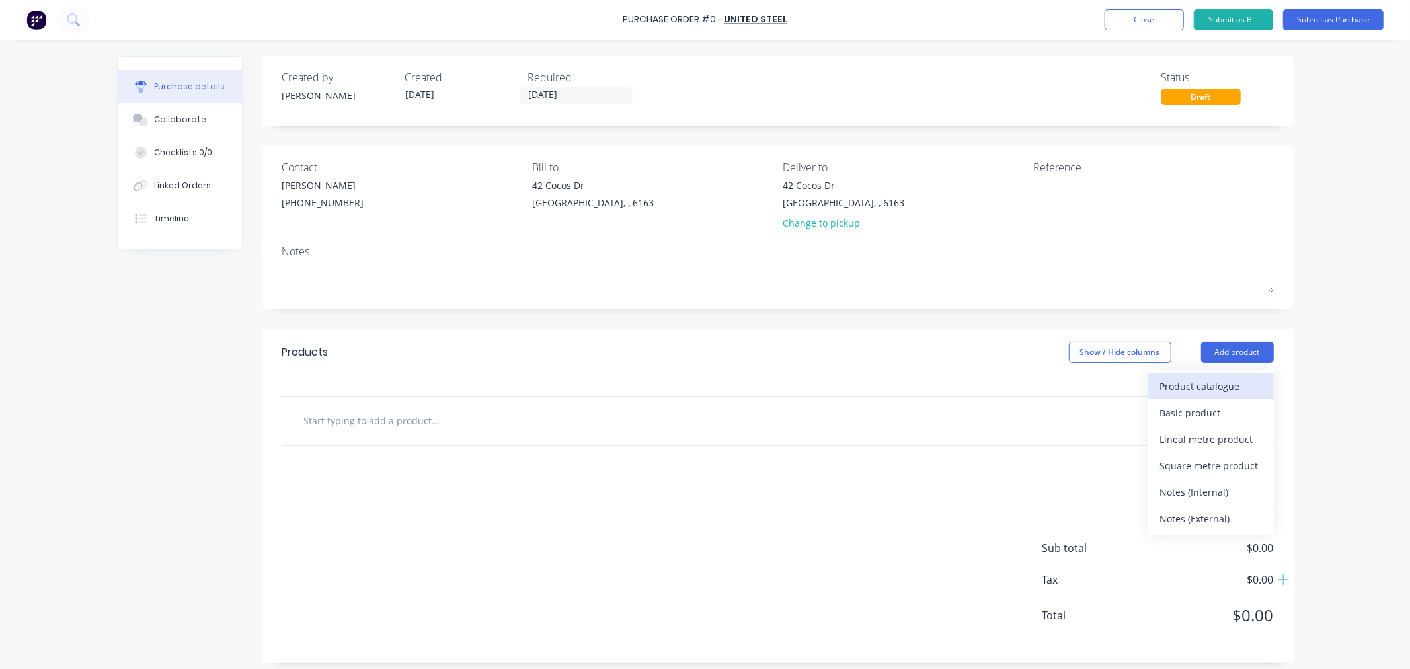
click at [1180, 388] on div "Product catalogue" at bounding box center [1211, 386] width 102 height 19
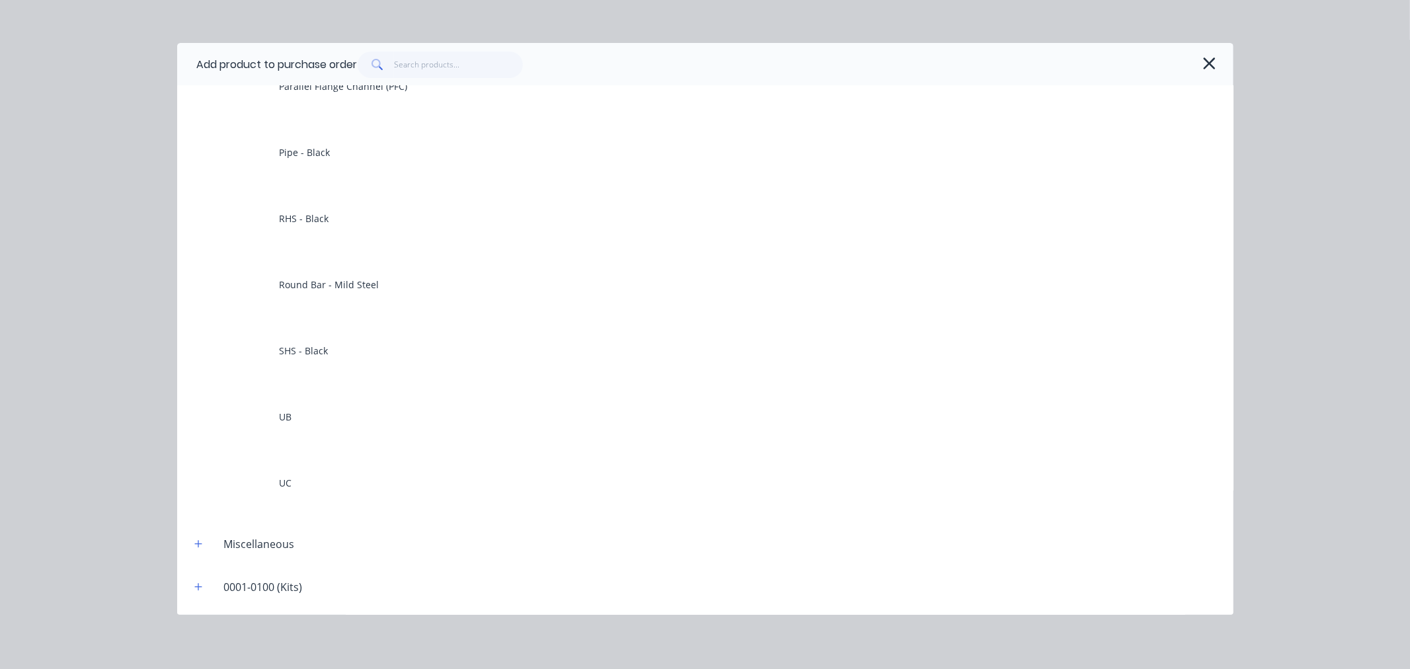
scroll to position [367, 0]
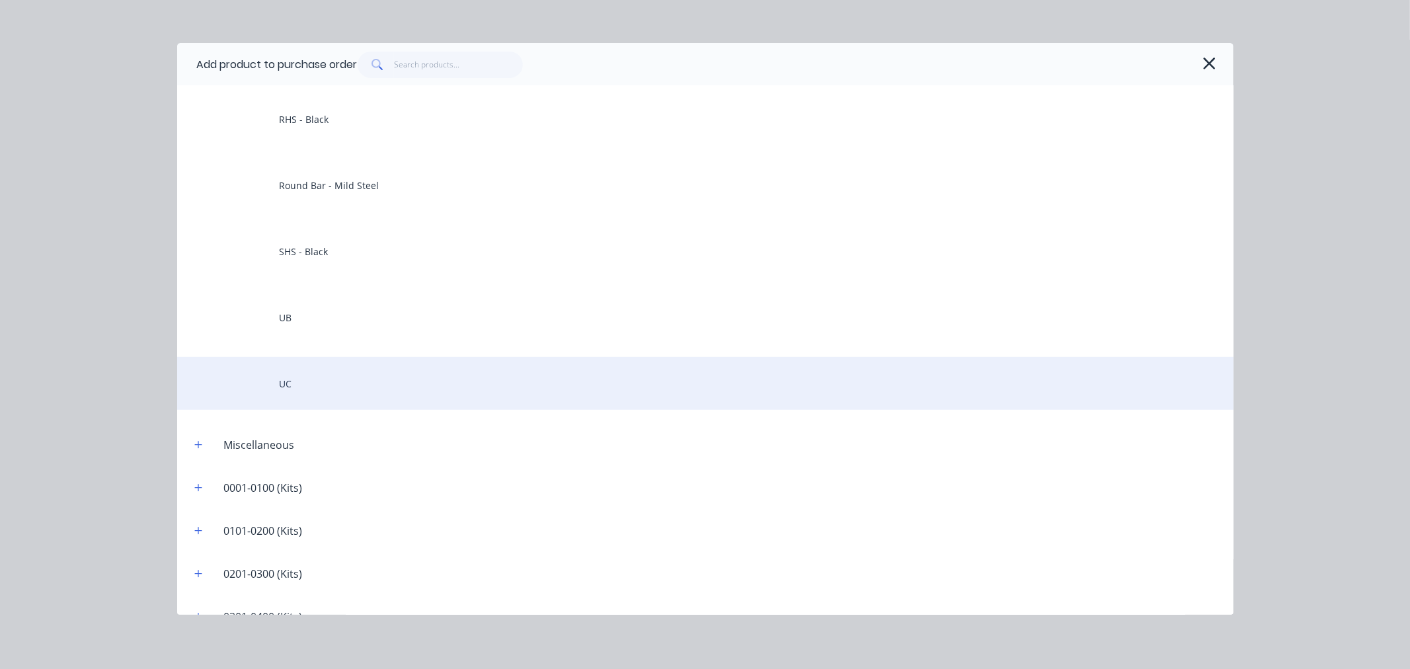
click at [295, 387] on div "UC" at bounding box center [705, 383] width 1056 height 53
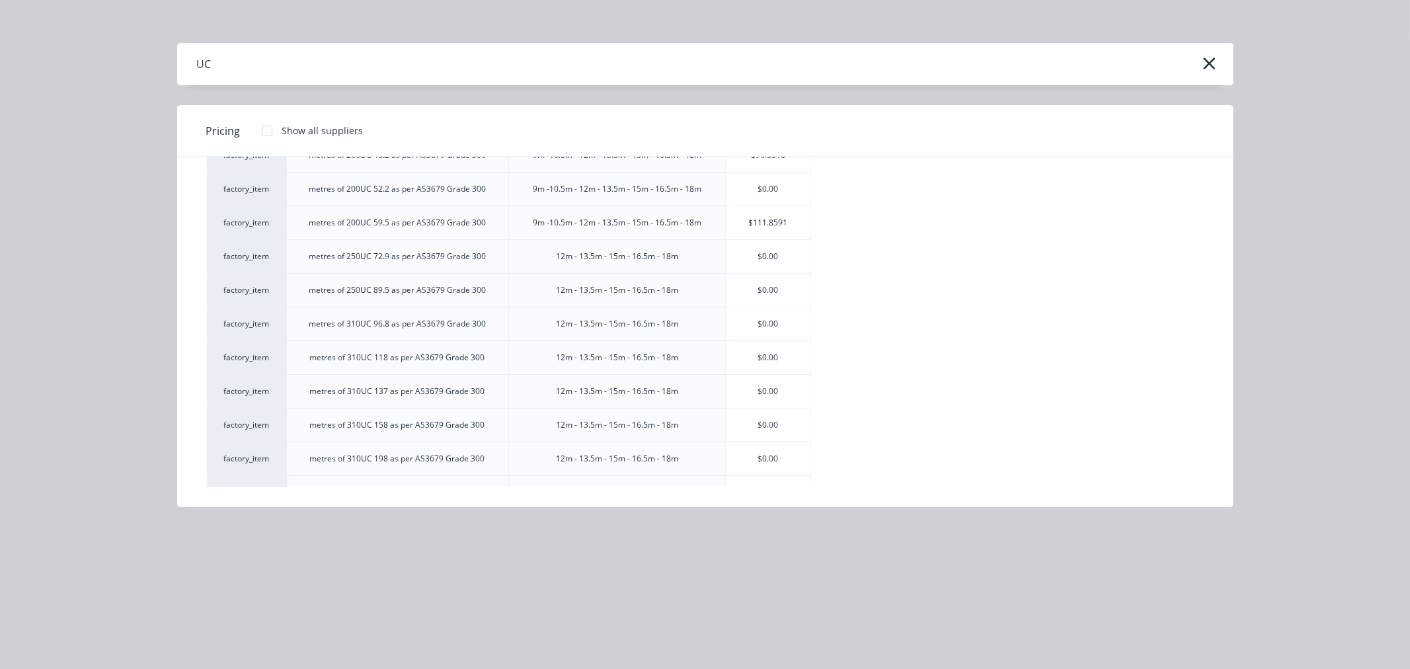
scroll to position [220, 0]
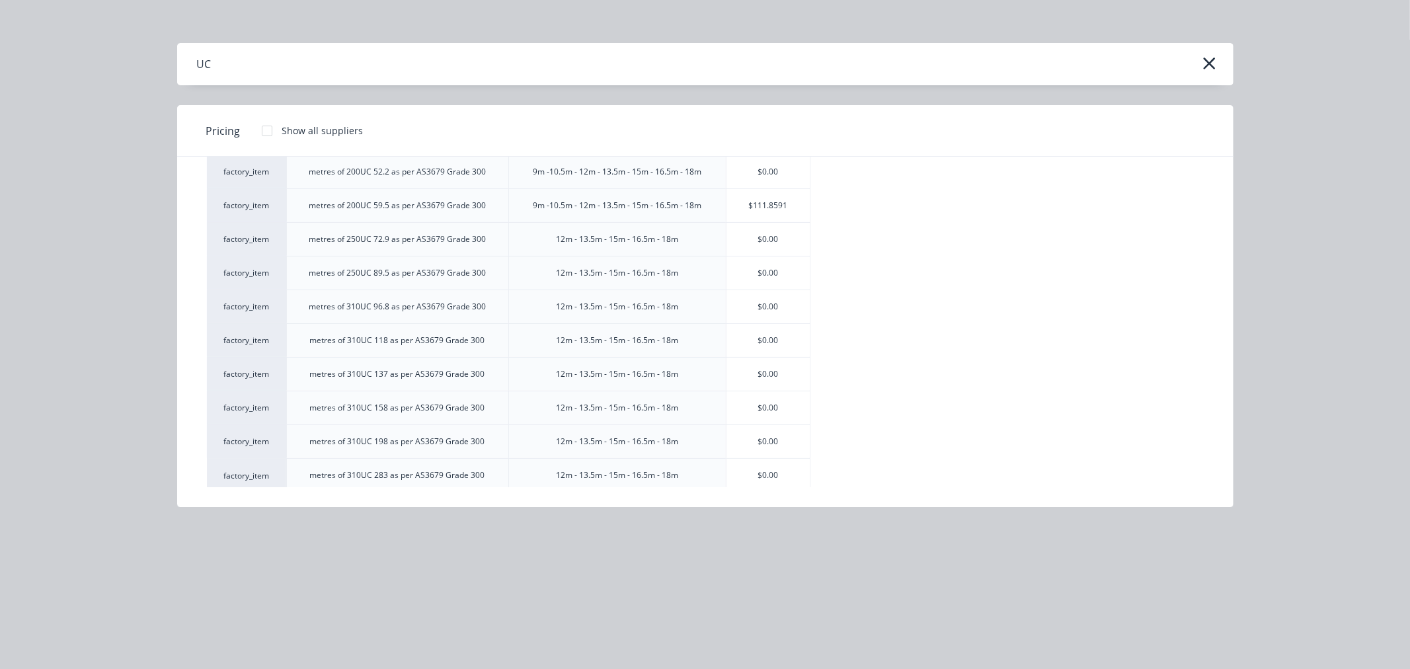
click at [784, 341] on div "$0.00" at bounding box center [767, 340] width 83 height 33
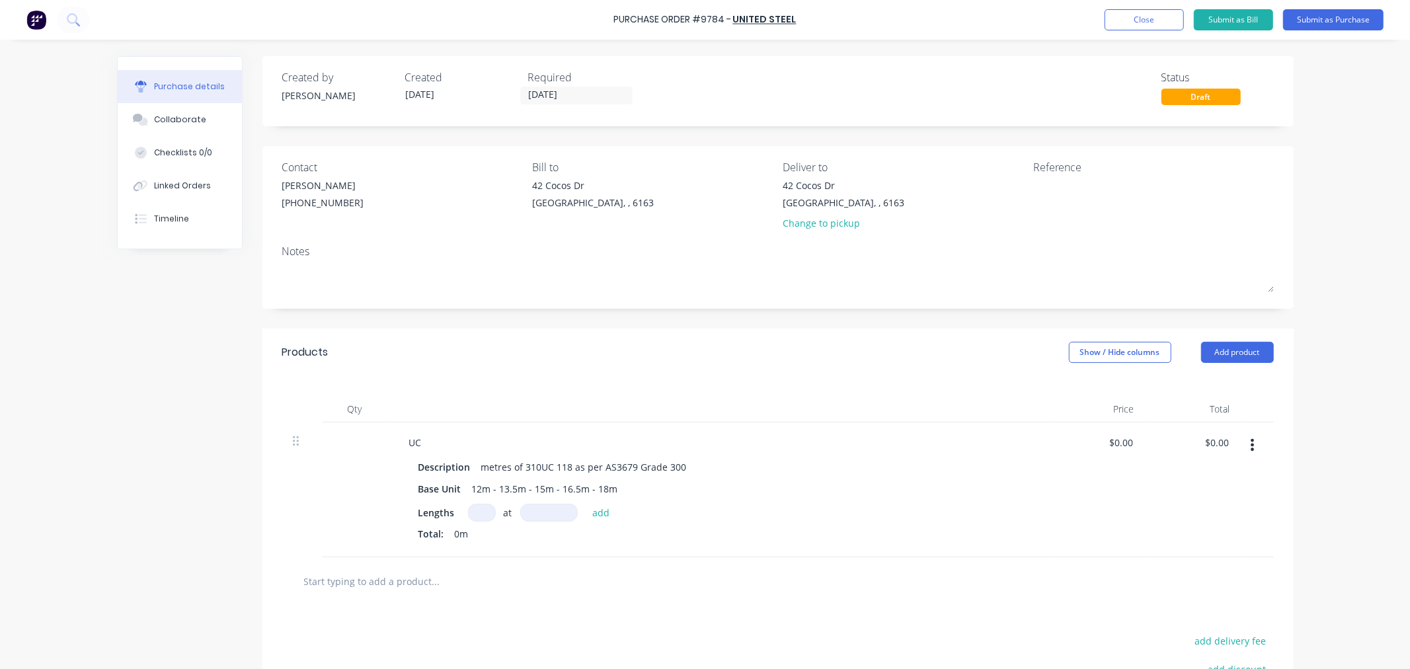
drag, startPoint x: 477, startPoint y: 513, endPoint x: 475, endPoint y: 531, distance: 18.0
click at [477, 514] on input at bounding box center [482, 513] width 28 height 18
click at [521, 511] on input at bounding box center [549, 513] width 58 height 18
click at [586, 512] on button "add" at bounding box center [601, 512] width 31 height 16
click at [1132, 440] on div "$0.00 $0.00" at bounding box center [1123, 442] width 36 height 19
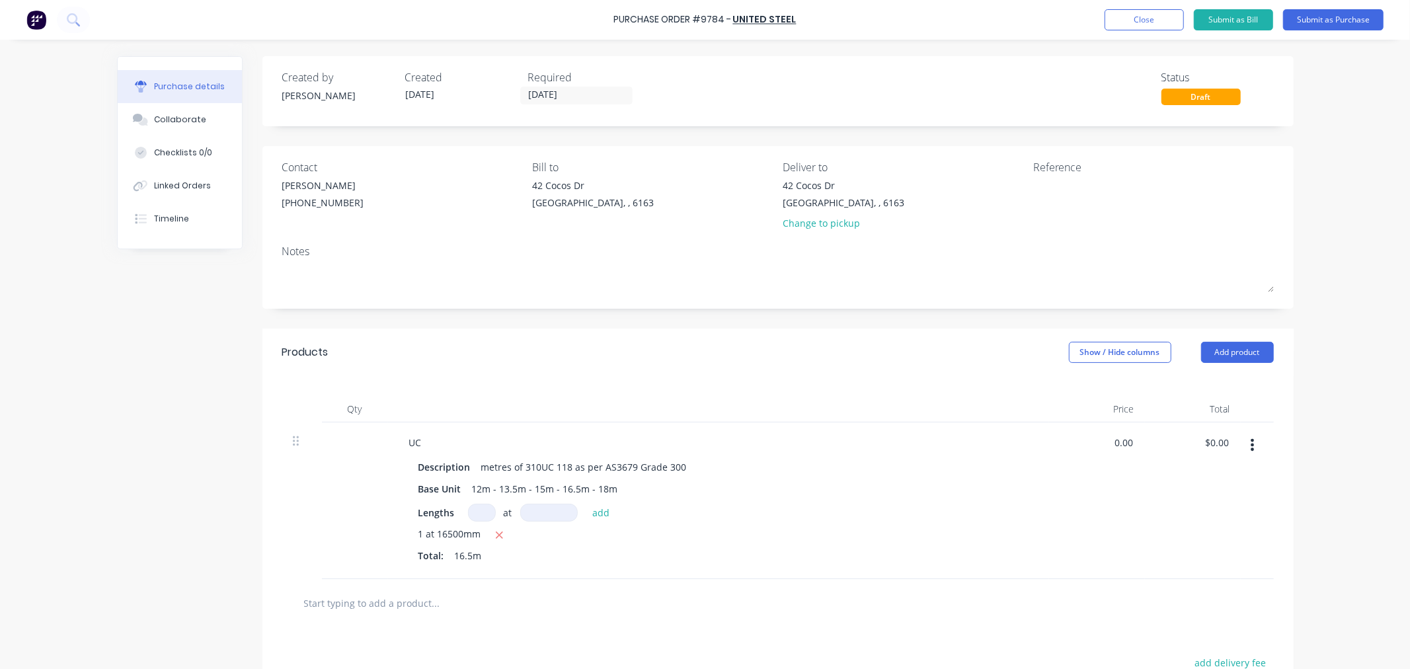
drag, startPoint x: 1128, startPoint y: 442, endPoint x: 1056, endPoint y: 450, distance: 72.6
click at [1056, 449] on div "0.00 0.00" at bounding box center [1097, 500] width 96 height 157
click at [1231, 353] on button "Add product" at bounding box center [1237, 352] width 73 height 21
click at [1171, 381] on div "Product catalogue" at bounding box center [1211, 386] width 102 height 19
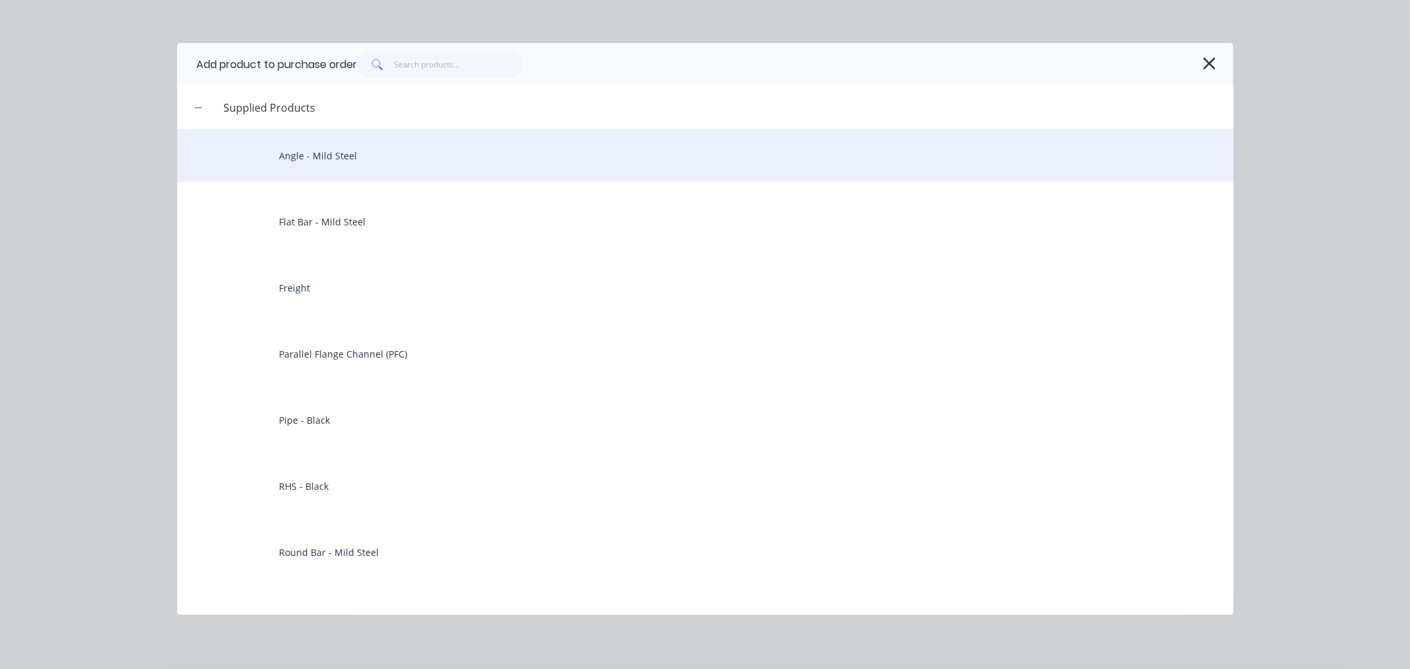
click at [331, 152] on div "Angle - Mild Steel" at bounding box center [705, 155] width 1056 height 53
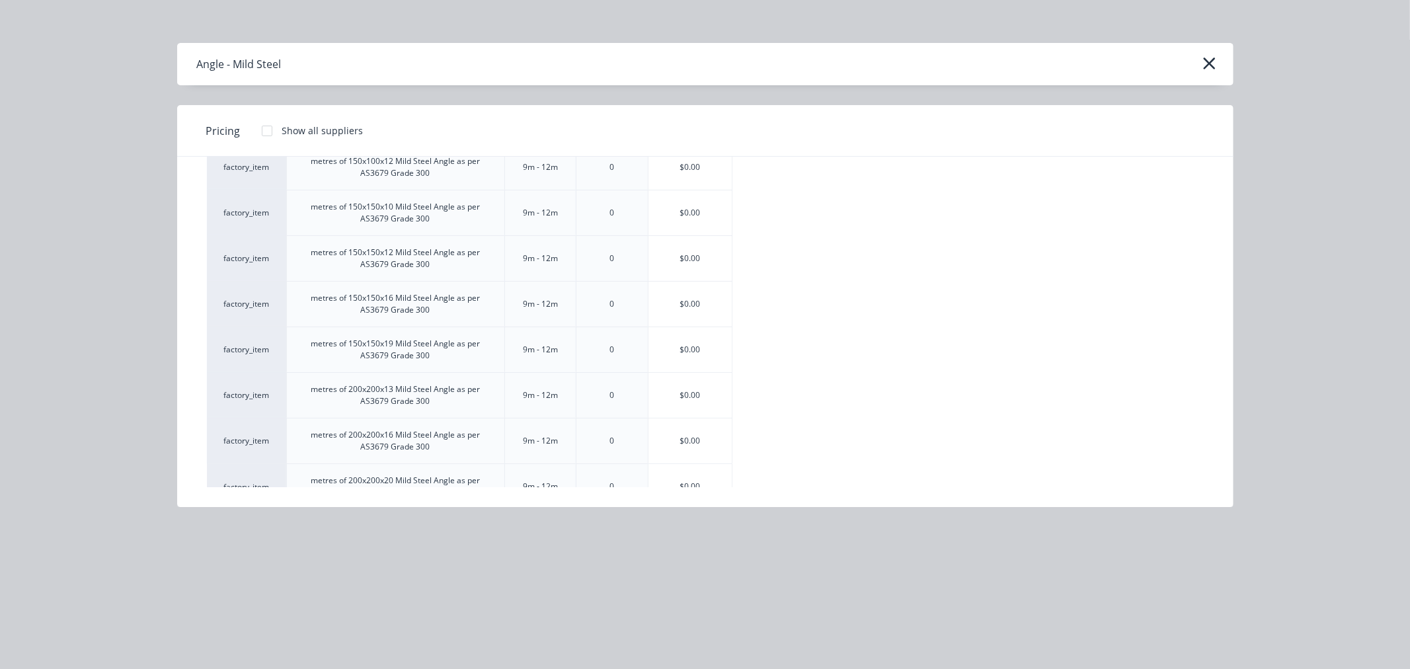
scroll to position [2276, 0]
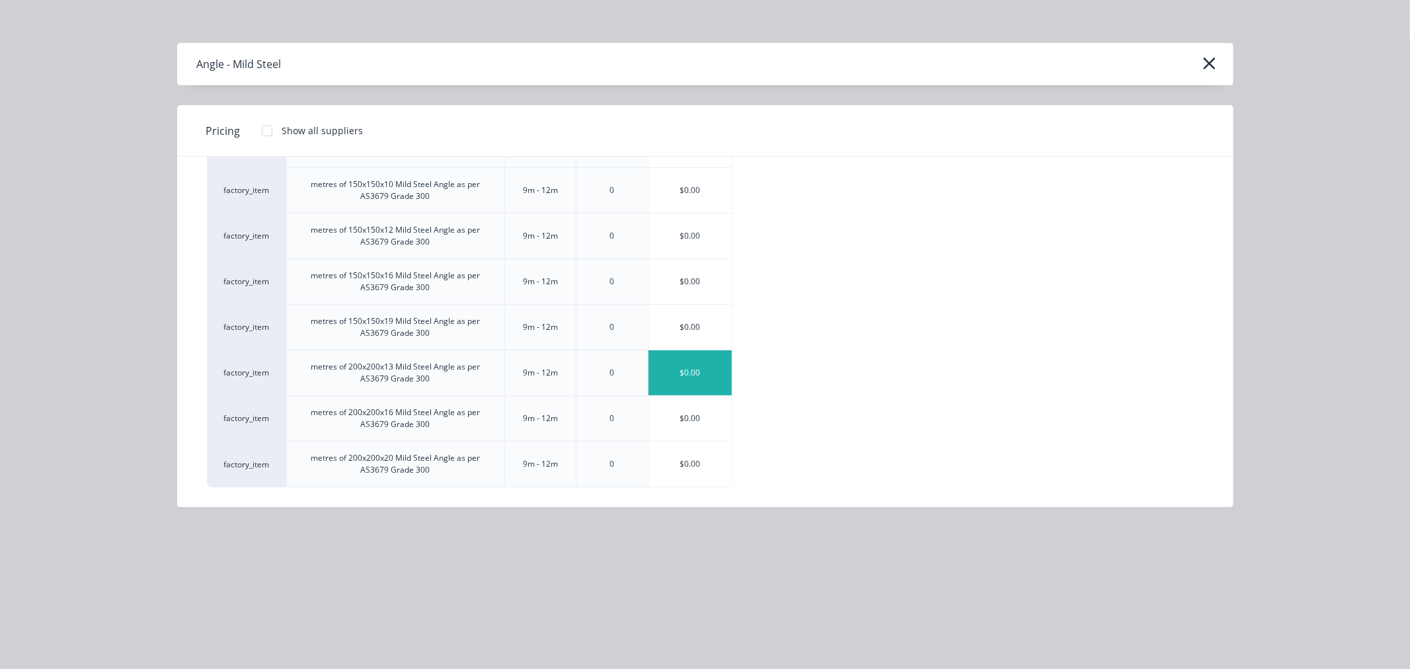
click at [686, 361] on div "$0.00" at bounding box center [689, 372] width 83 height 45
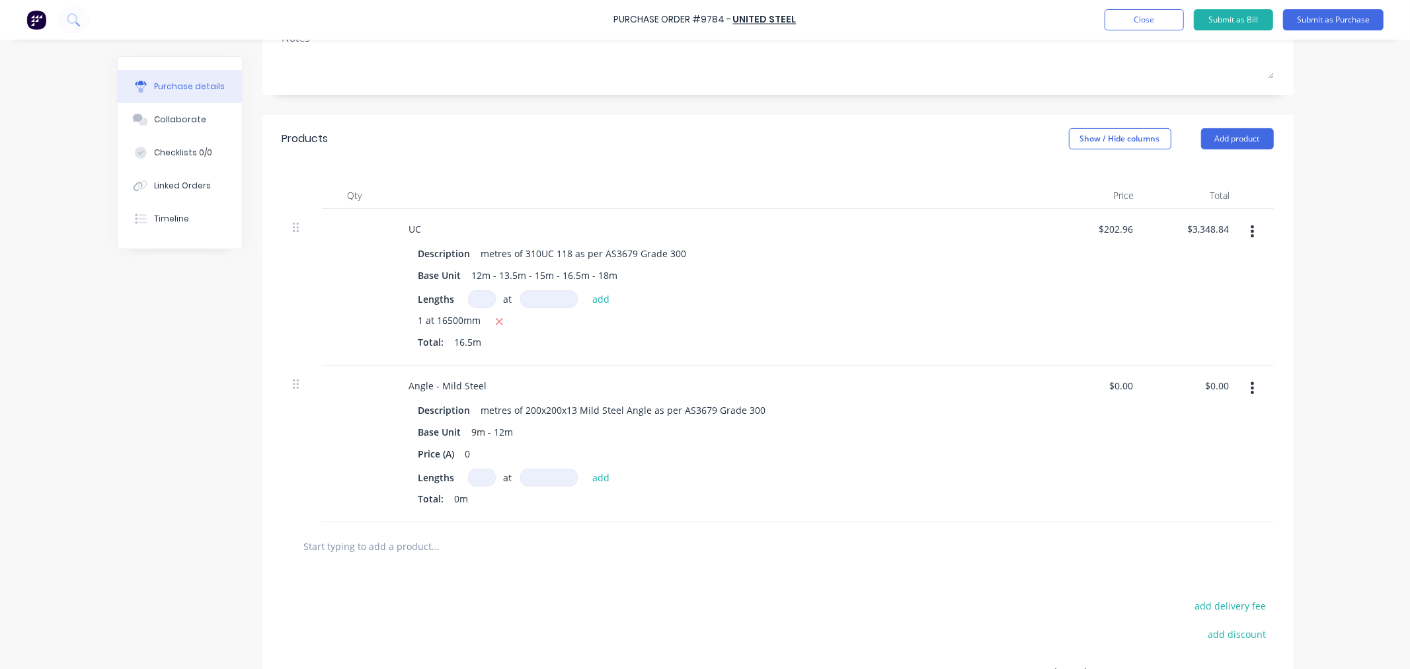
scroll to position [220, 0]
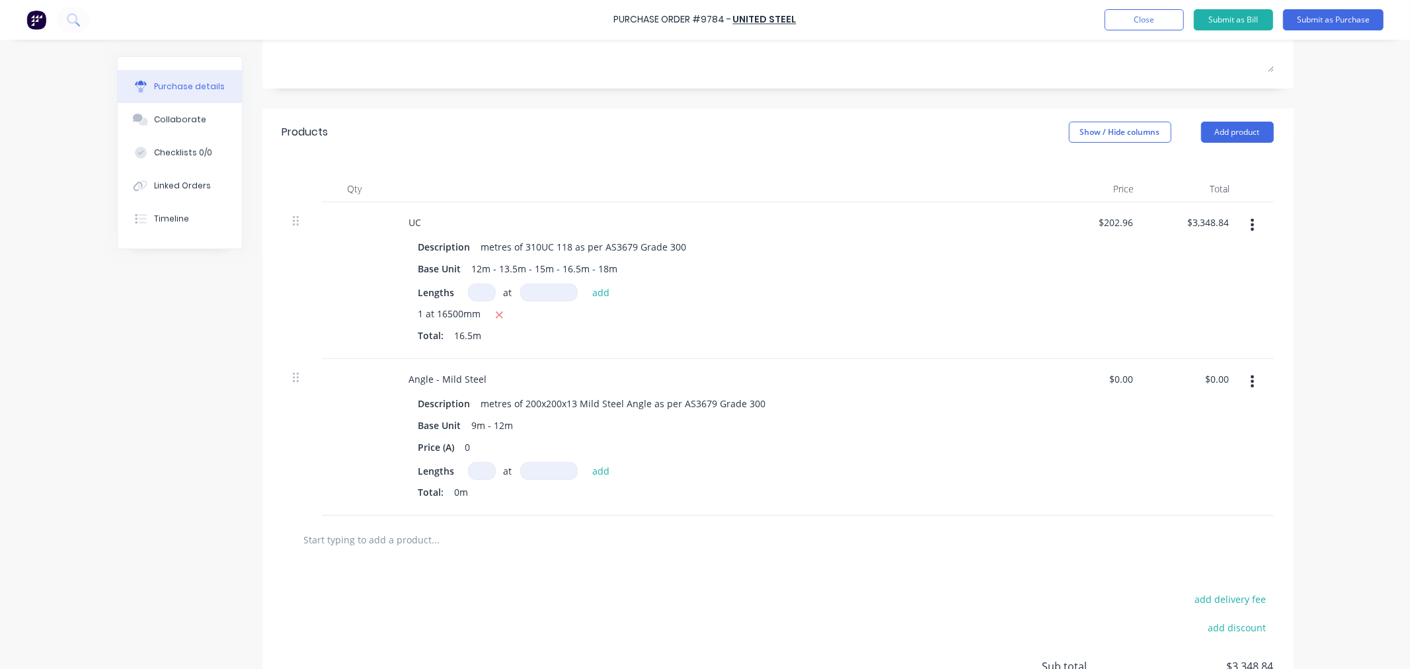
drag, startPoint x: 479, startPoint y: 471, endPoint x: 480, endPoint y: 499, distance: 28.5
click at [478, 473] on input at bounding box center [482, 471] width 28 height 18
click at [534, 474] on input at bounding box center [549, 471] width 58 height 18
click at [597, 470] on button "add" at bounding box center [601, 471] width 31 height 16
click at [1127, 377] on input "0.00" at bounding box center [1120, 378] width 30 height 19
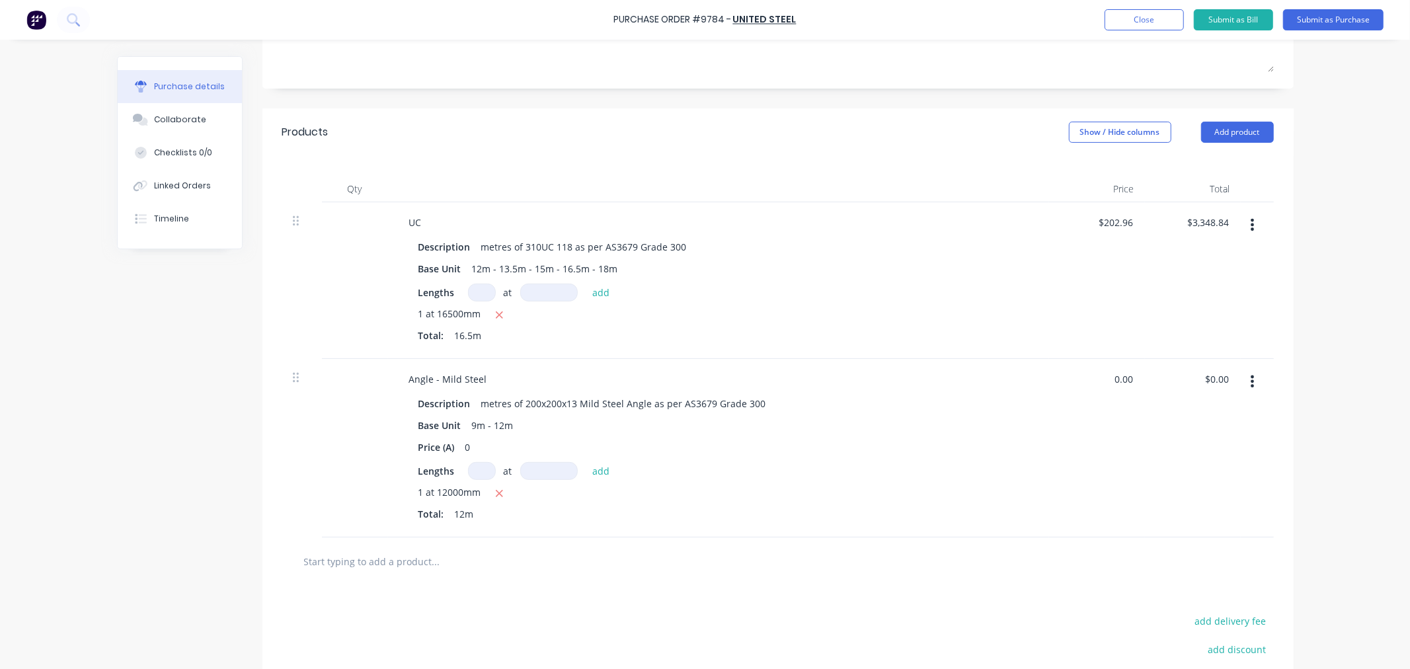
drag, startPoint x: 1114, startPoint y: 377, endPoint x: 1100, endPoint y: 381, distance: 14.9
click at [1100, 379] on div "0.00 0.00" at bounding box center [1097, 448] width 96 height 178
drag, startPoint x: 380, startPoint y: 562, endPoint x: 379, endPoint y: 589, distance: 26.5
click at [379, 563] on input "text" at bounding box center [435, 561] width 264 height 26
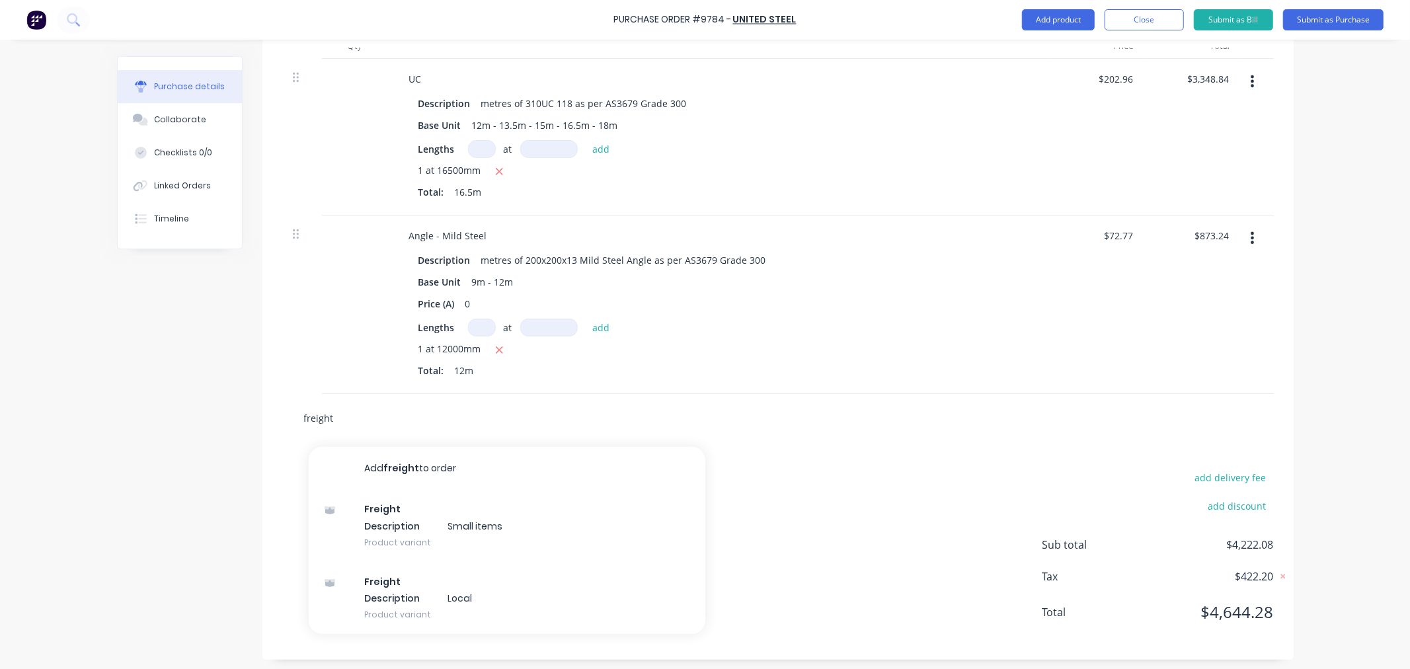
scroll to position [369, 0]
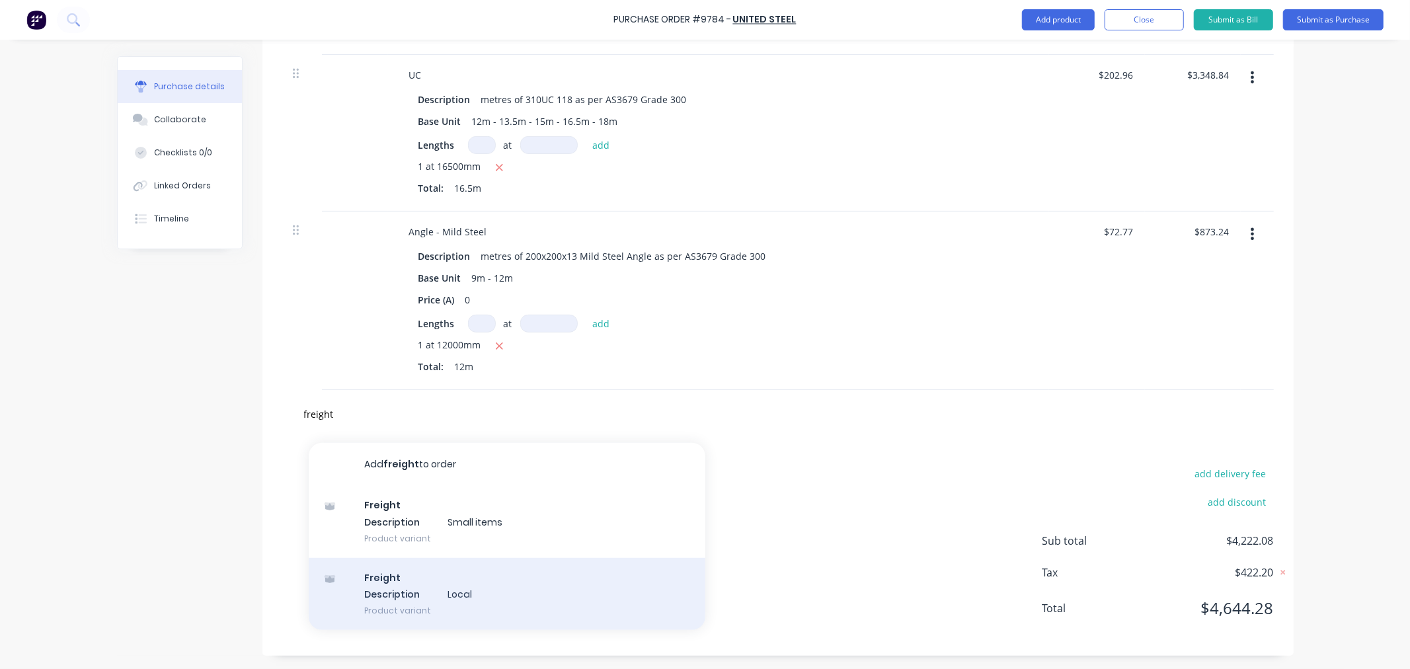
click at [385, 605] on div "Freight Description Local Product variant" at bounding box center [507, 594] width 397 height 73
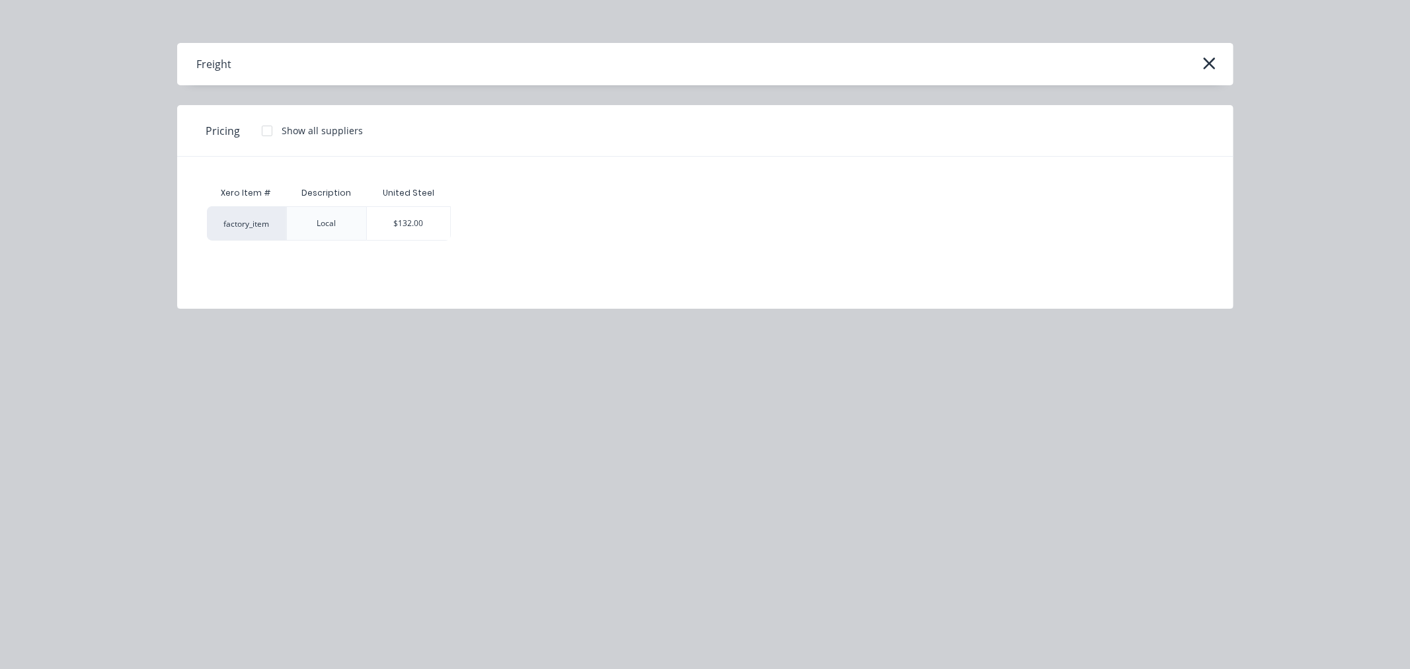
drag, startPoint x: 399, startPoint y: 215, endPoint x: 401, endPoint y: 246, distance: 30.5
click at [399, 217] on div "$132.00" at bounding box center [408, 223] width 83 height 33
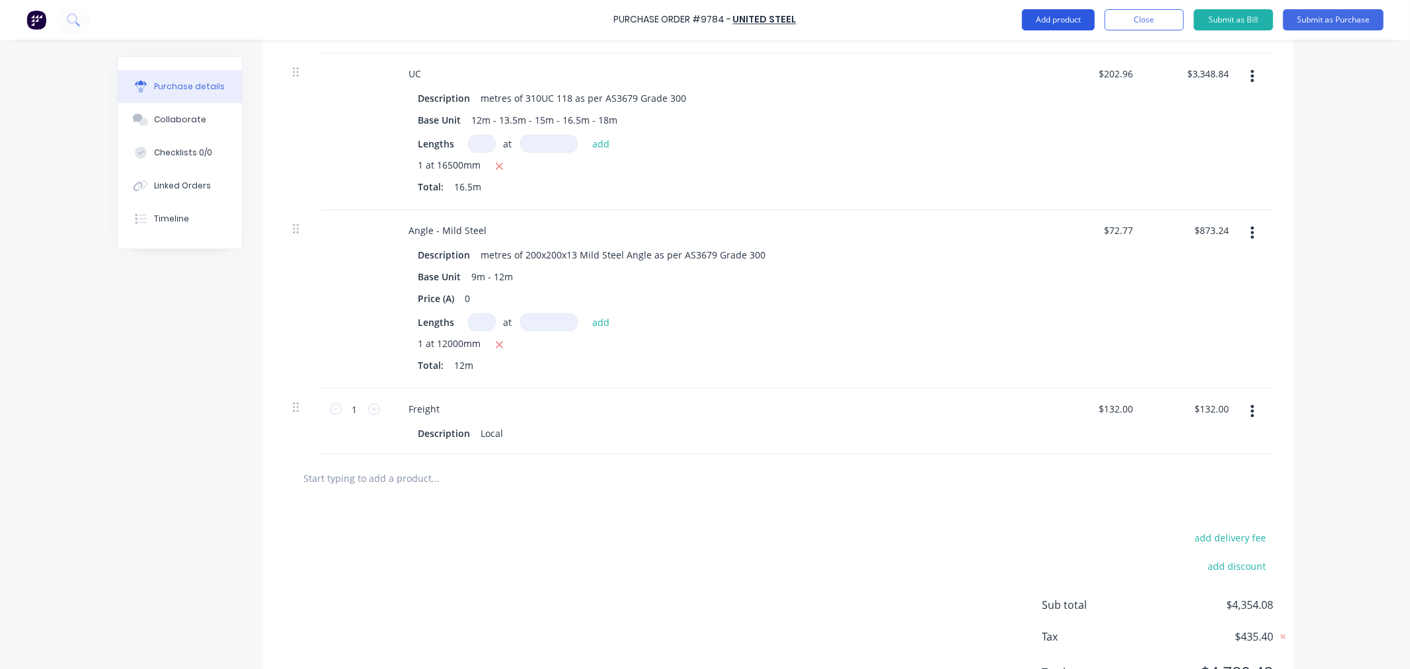
click at [1059, 17] on button "Add product" at bounding box center [1058, 19] width 73 height 21
click at [1026, 183] on div "Notes (External)" at bounding box center [1032, 185] width 102 height 19
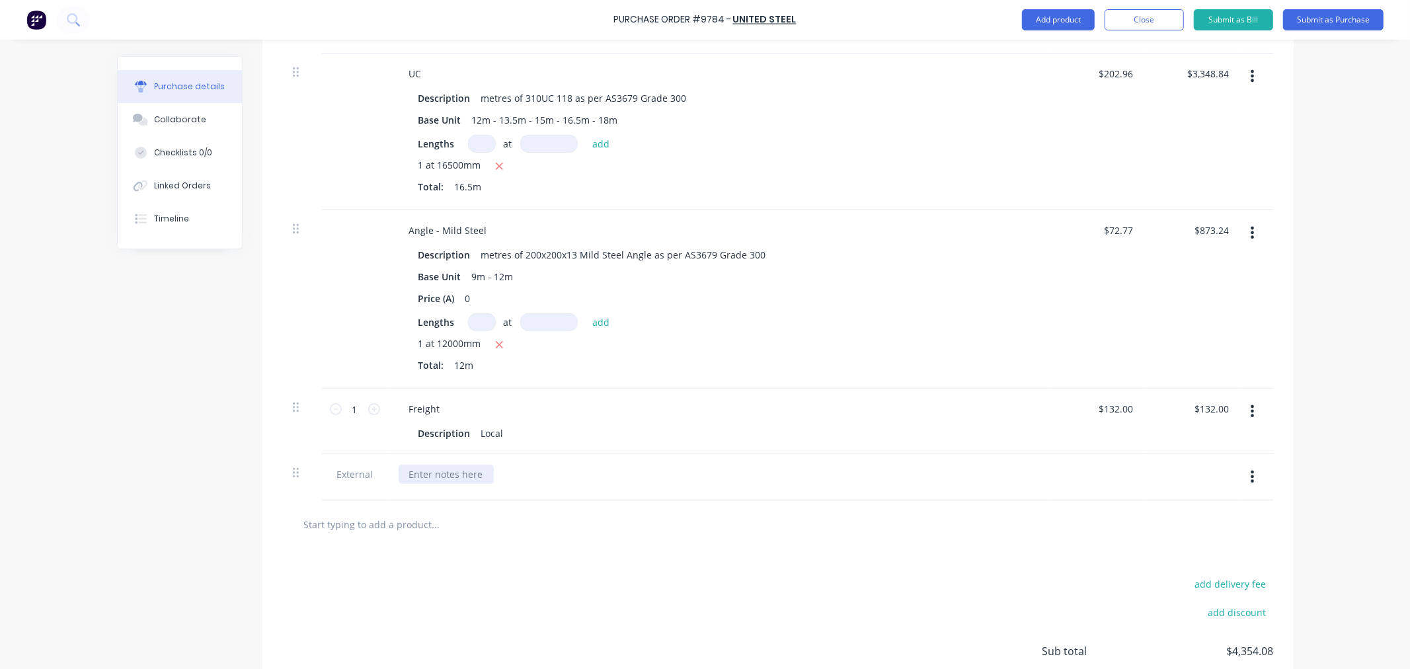
click at [433, 473] on div at bounding box center [446, 474] width 95 height 19
paste div
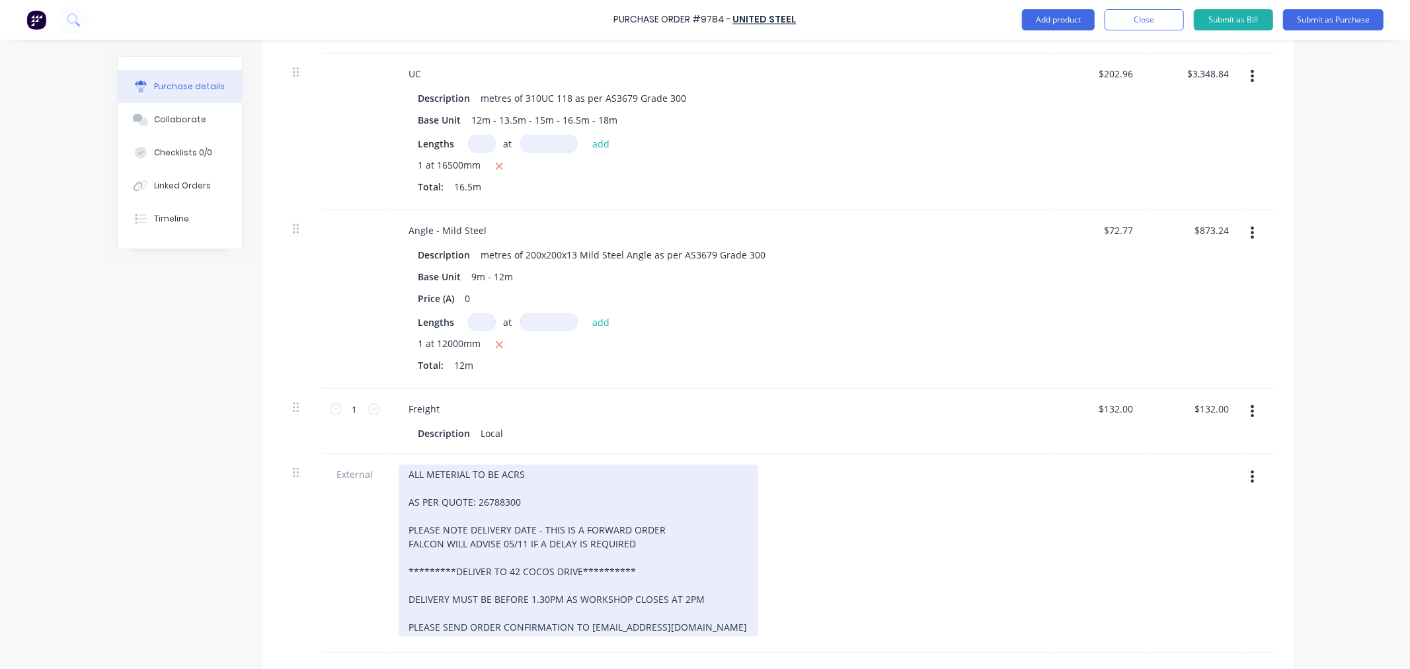
click at [521, 502] on div "**********" at bounding box center [579, 551] width 360 height 172
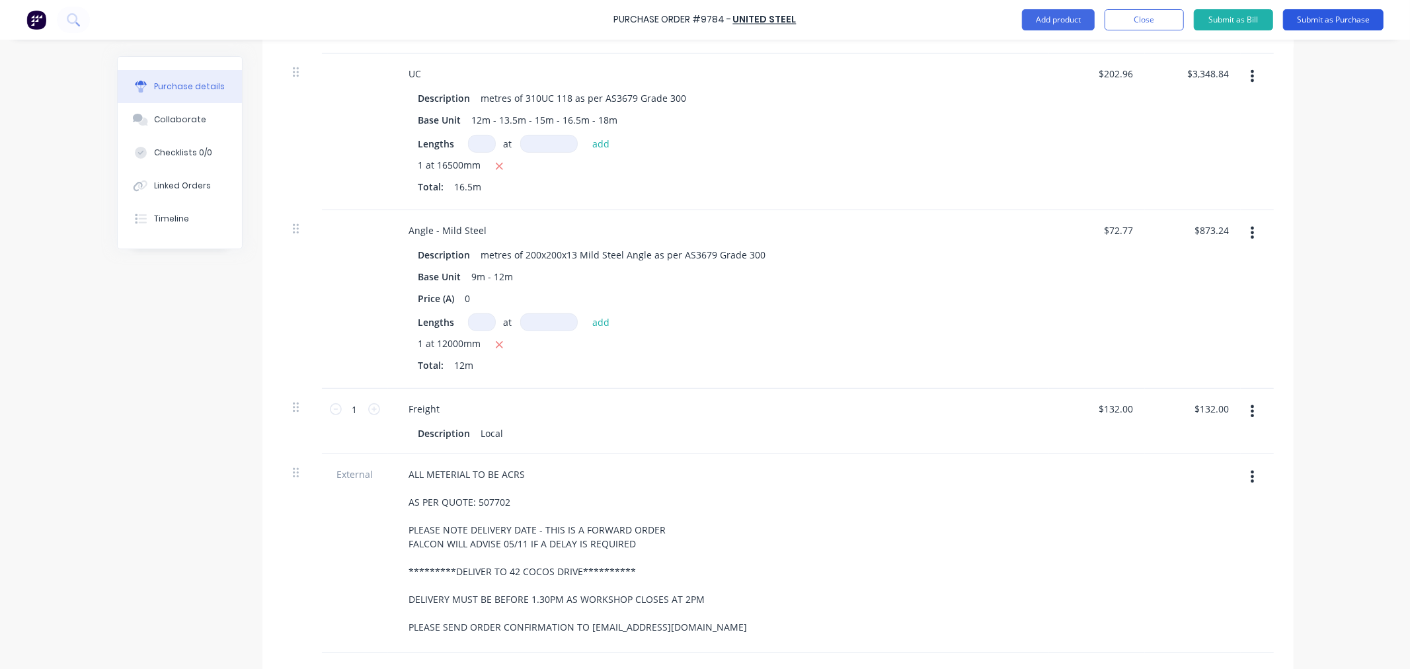
click at [1313, 19] on button "Submit as Purchase" at bounding box center [1333, 19] width 100 height 21
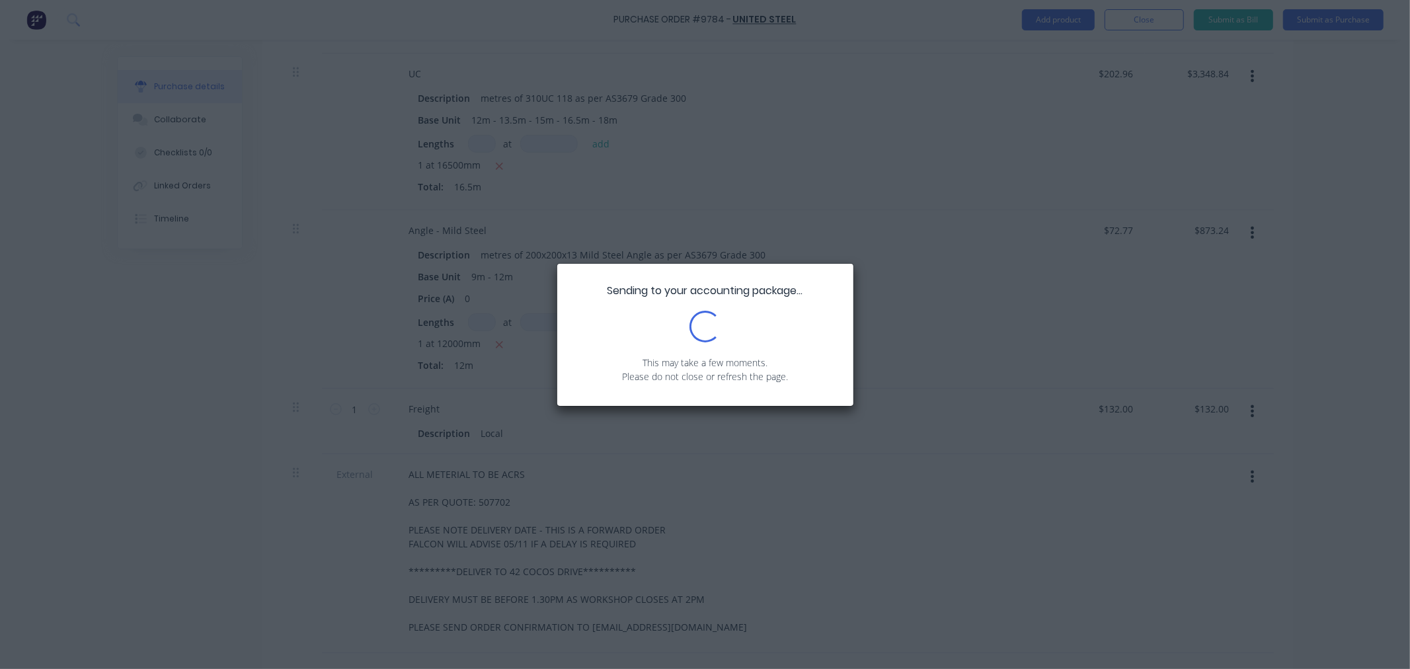
scroll to position [0, 0]
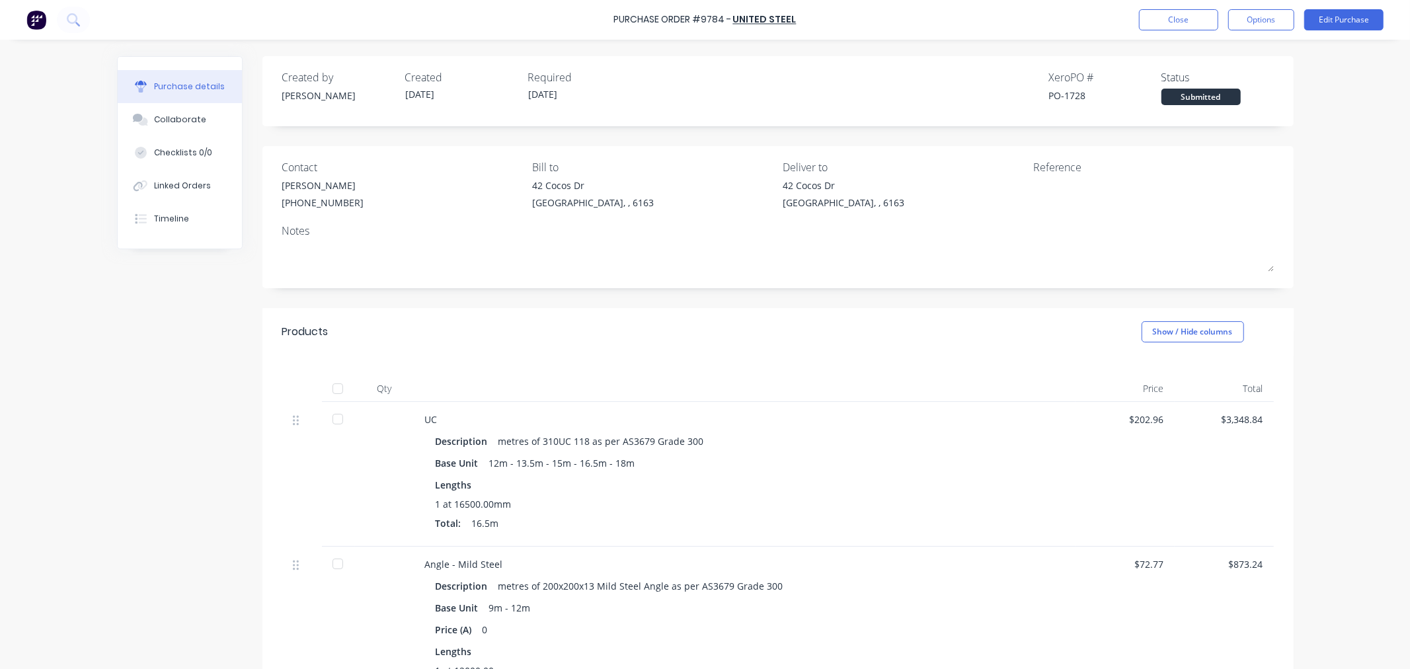
click at [798, 23] on div "Purchase Order #9784 - United Steel Close Options Edit Purchase" at bounding box center [705, 20] width 1410 height 40
click at [1326, 23] on button "Edit Purchase" at bounding box center [1343, 19] width 79 height 21
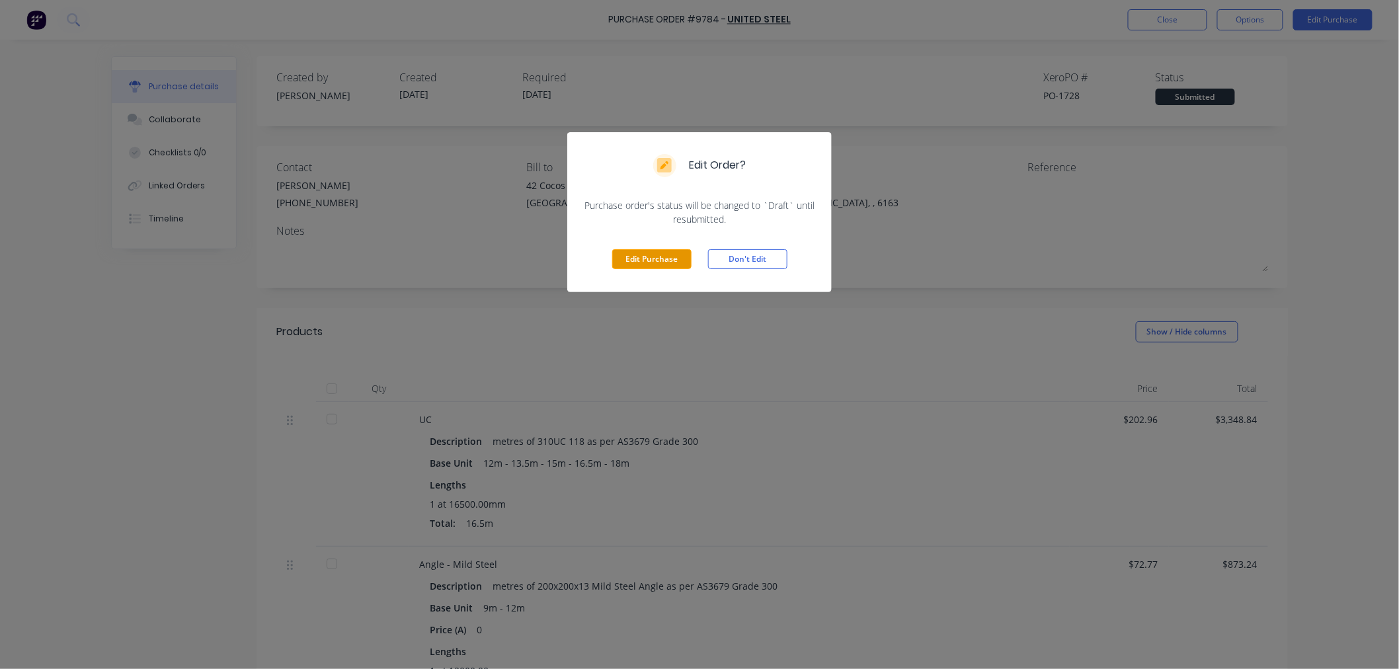
click at [664, 260] on button "Edit Purchase" at bounding box center [651, 259] width 79 height 20
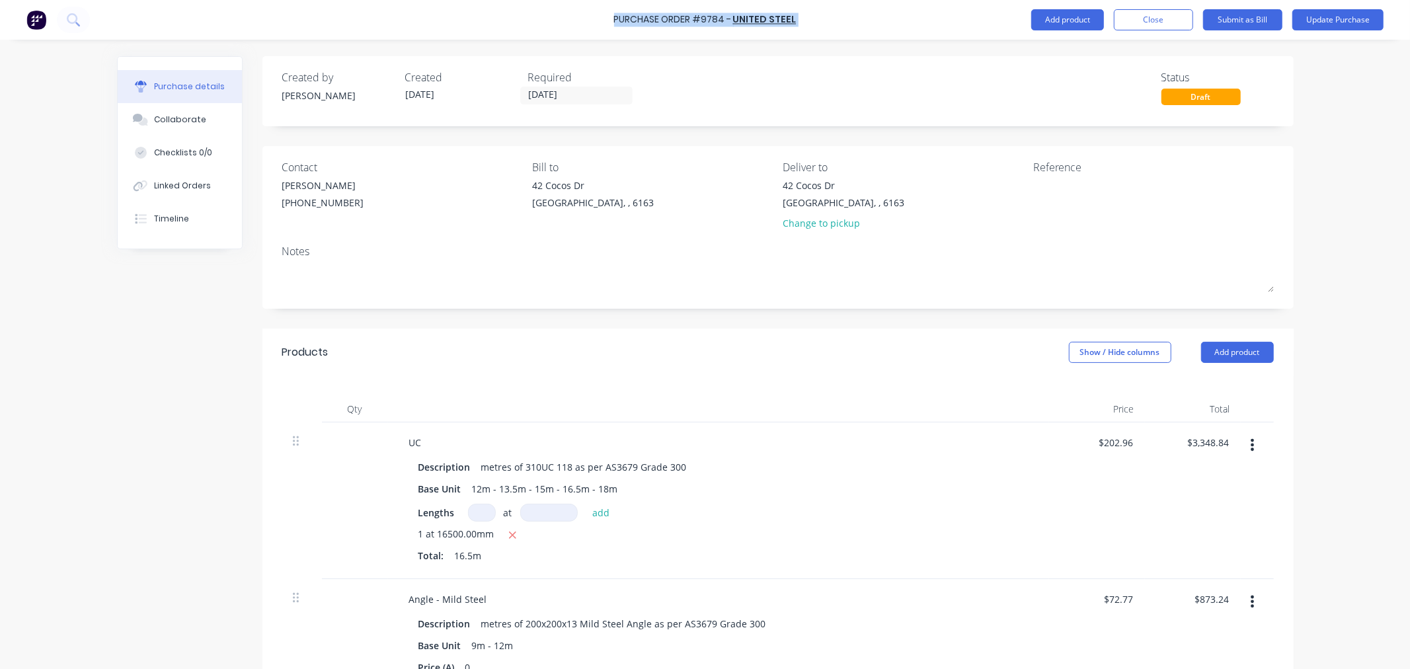
drag, startPoint x: 798, startPoint y: 21, endPoint x: 619, endPoint y: 17, distance: 179.2
click at [619, 17] on div "Purchase Order #9784 - United Steel Add product Close Submit as Bill Update Pur…" at bounding box center [705, 20] width 1410 height 40
drag, startPoint x: 1064, startPoint y: 186, endPoint x: 1073, endPoint y: 200, distance: 16.7
click at [1064, 186] on textarea at bounding box center [1115, 193] width 165 height 30
paste textarea "Purchase Order #9784 - United Steel"
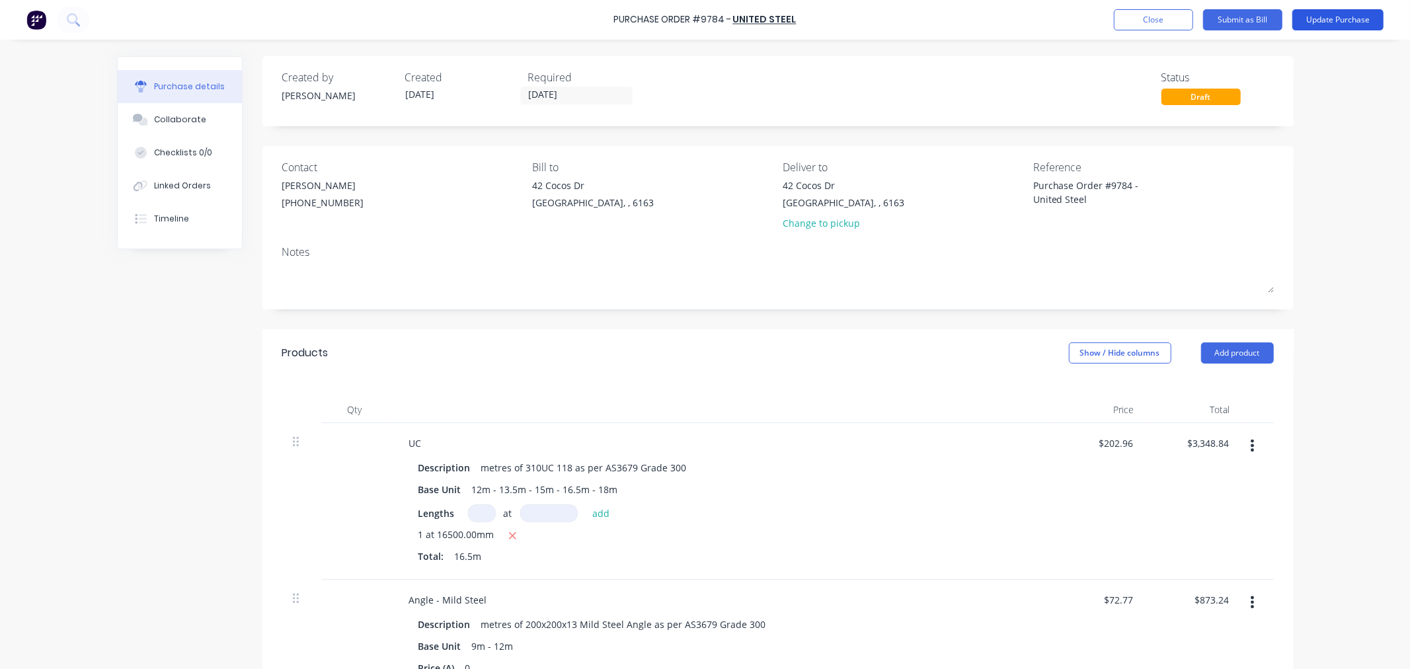
click at [1325, 20] on button "Update Purchase" at bounding box center [1337, 19] width 91 height 21
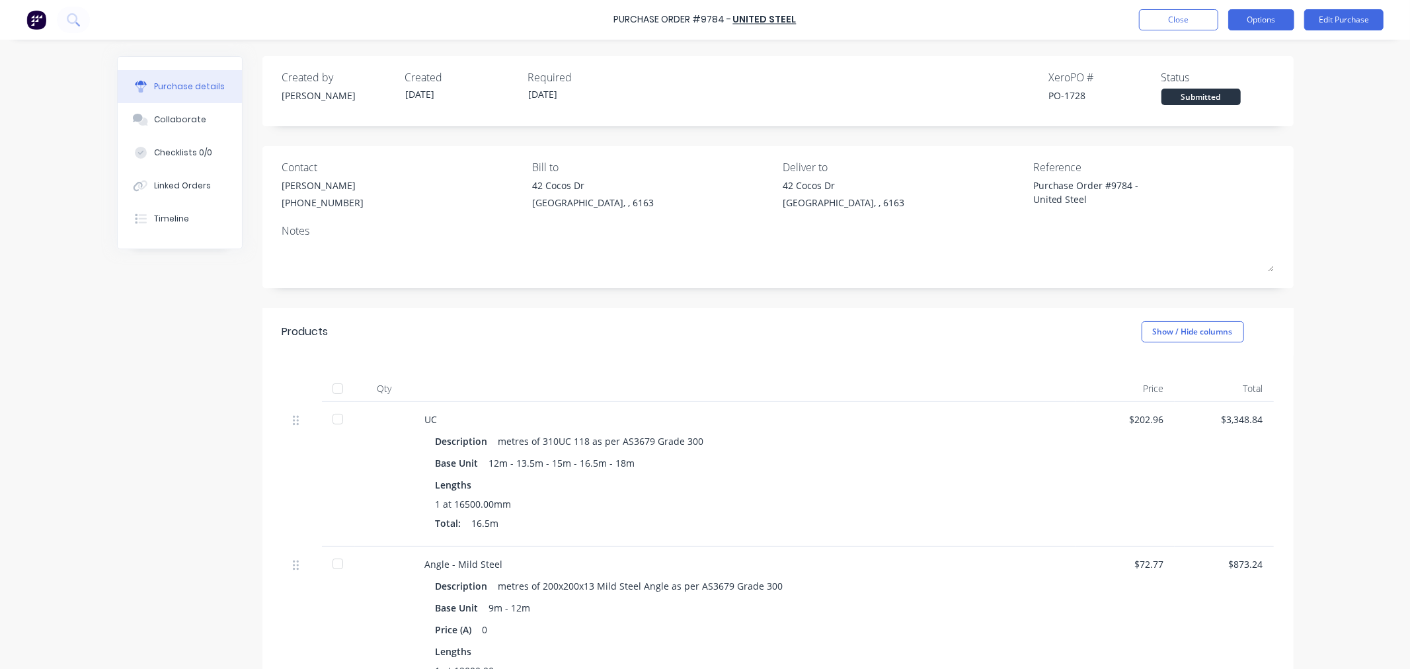
click at [1252, 19] on button "Options" at bounding box center [1261, 19] width 66 height 21
click at [1226, 54] on div "Print / Email" at bounding box center [1231, 53] width 102 height 19
click at [1216, 83] on div "With pricing" at bounding box center [1231, 80] width 102 height 19
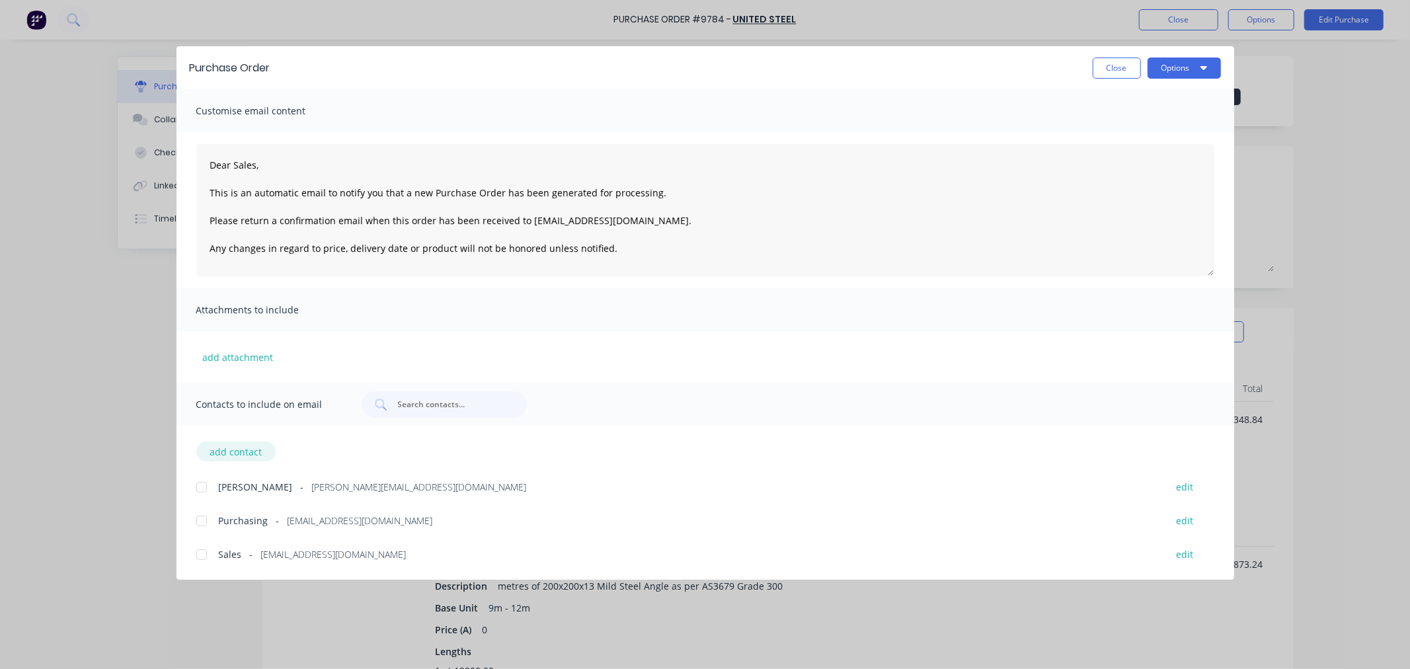
click at [221, 453] on button "add contact" at bounding box center [235, 452] width 79 height 20
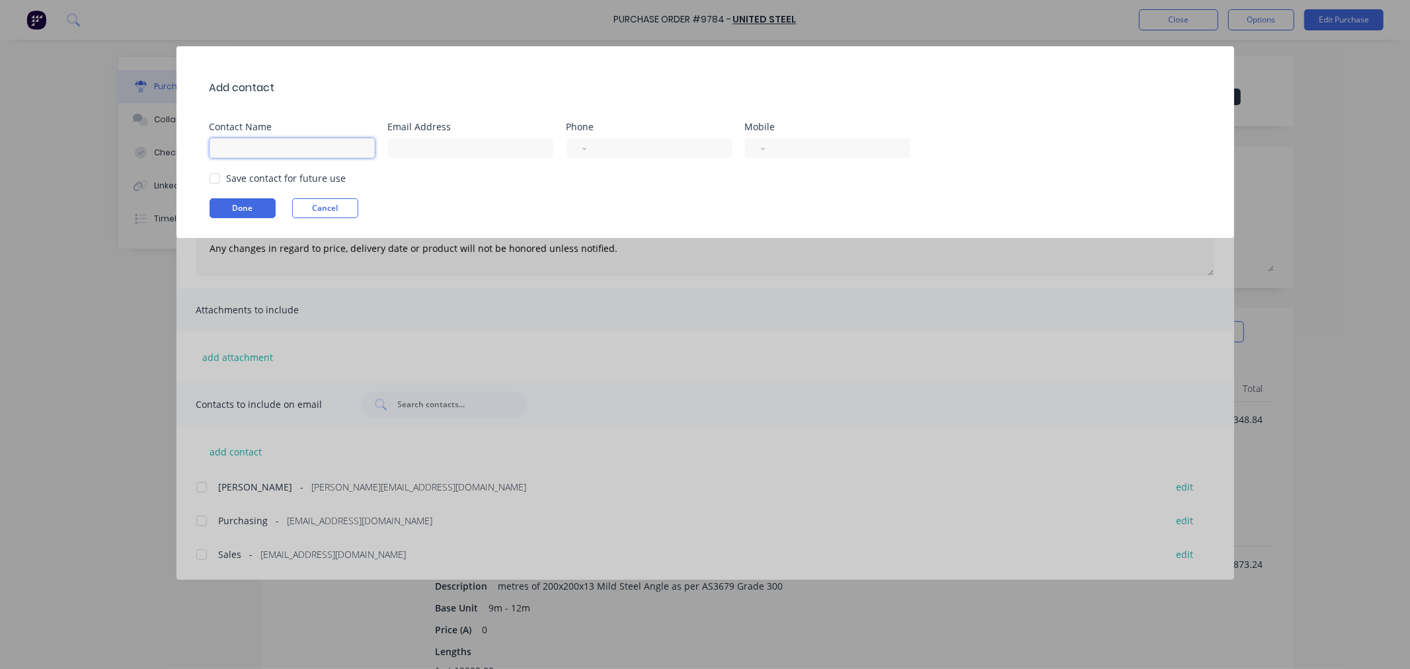
click at [245, 142] on input at bounding box center [292, 148] width 165 height 20
click at [418, 149] on input at bounding box center [470, 148] width 165 height 20
click at [214, 179] on div at bounding box center [215, 178] width 26 height 26
click at [232, 202] on button "Done" at bounding box center [243, 208] width 66 height 20
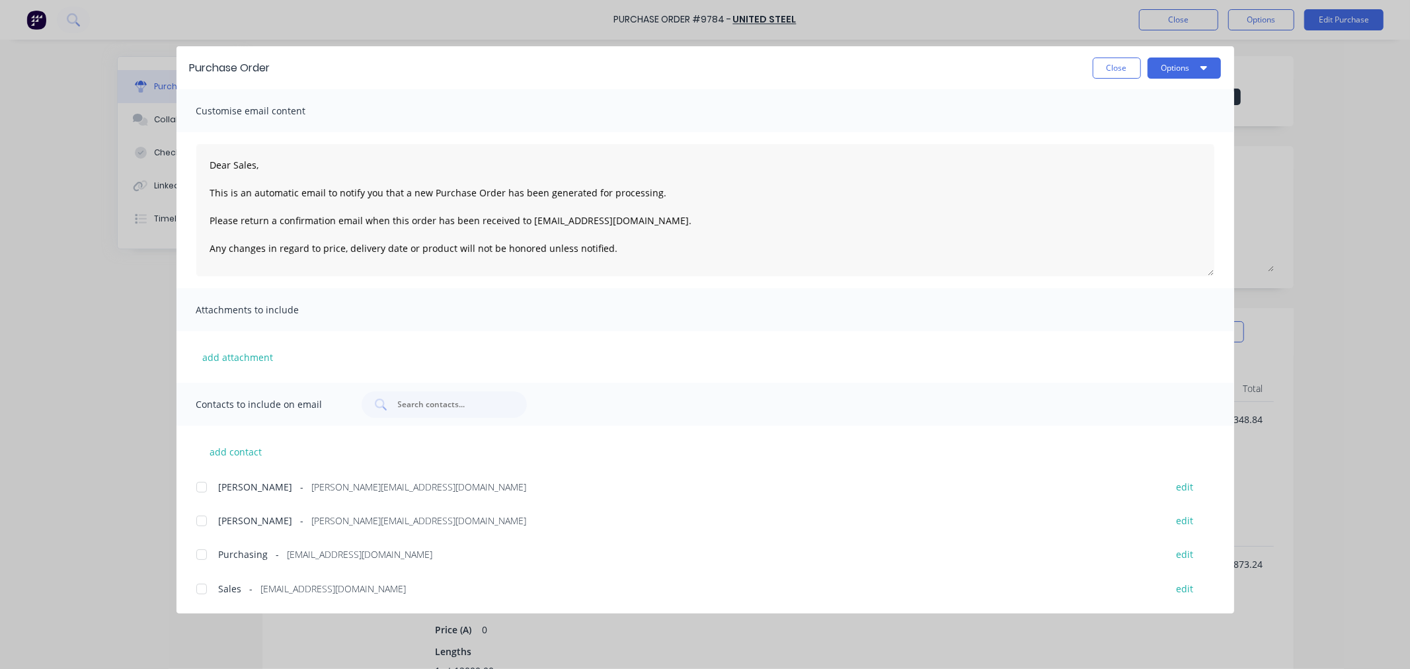
click at [207, 485] on div at bounding box center [201, 487] width 26 height 26
click at [1180, 73] on button "Options" at bounding box center [1183, 68] width 73 height 21
click at [1159, 153] on div "Email" at bounding box center [1158, 154] width 102 height 19
click at [1120, 67] on button "Close" at bounding box center [1117, 68] width 48 height 21
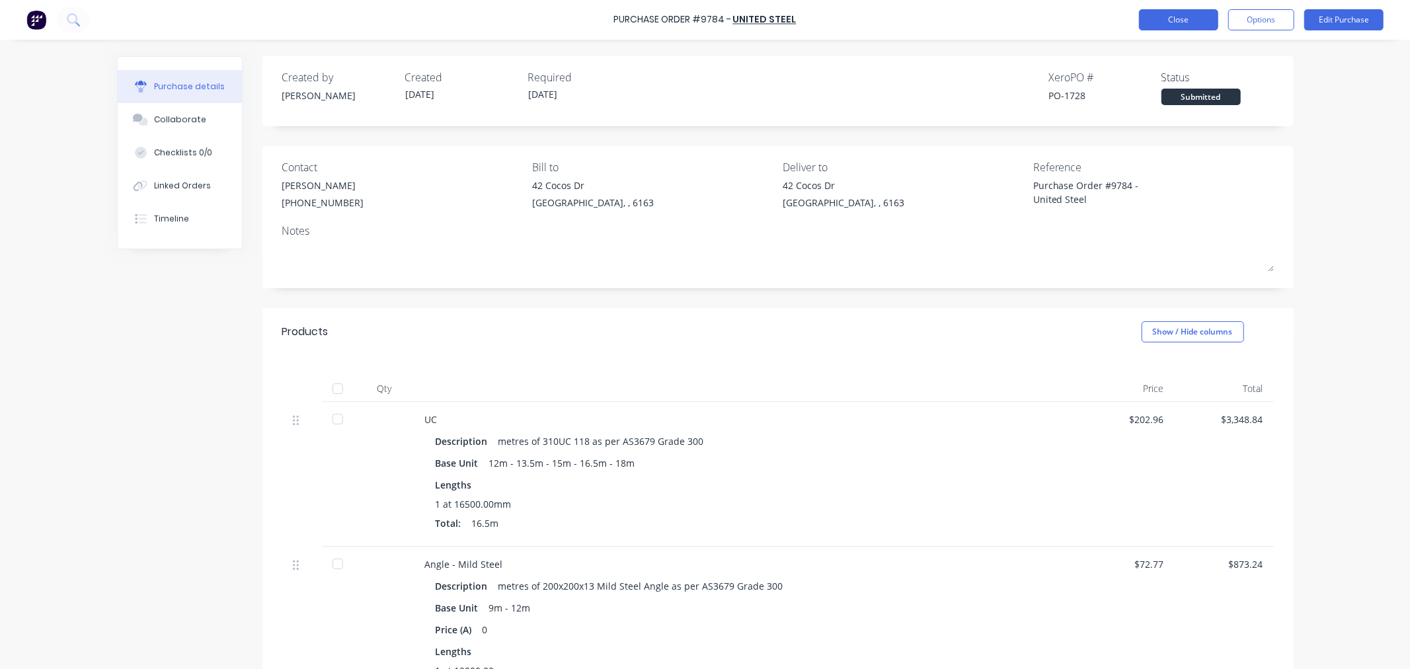
click at [1172, 21] on button "Close" at bounding box center [1178, 19] width 79 height 21
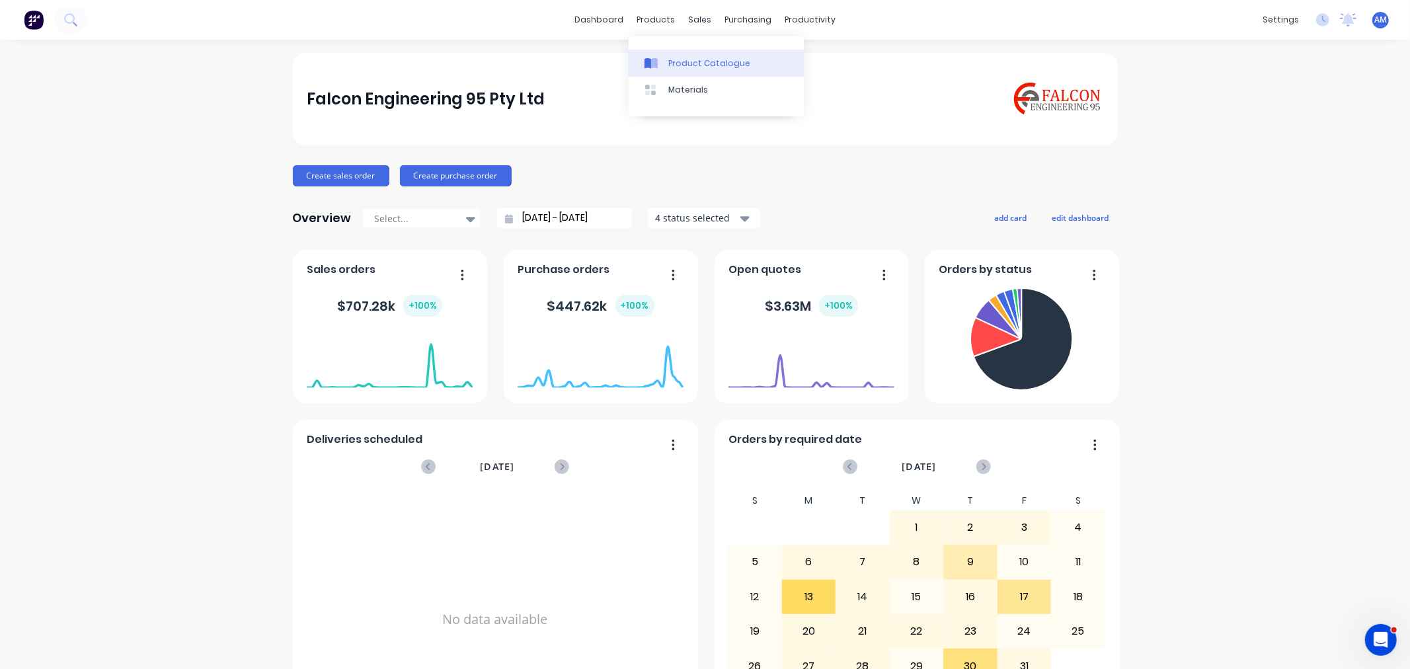
click at [676, 61] on div "Product Catalogue" at bounding box center [709, 64] width 82 height 12
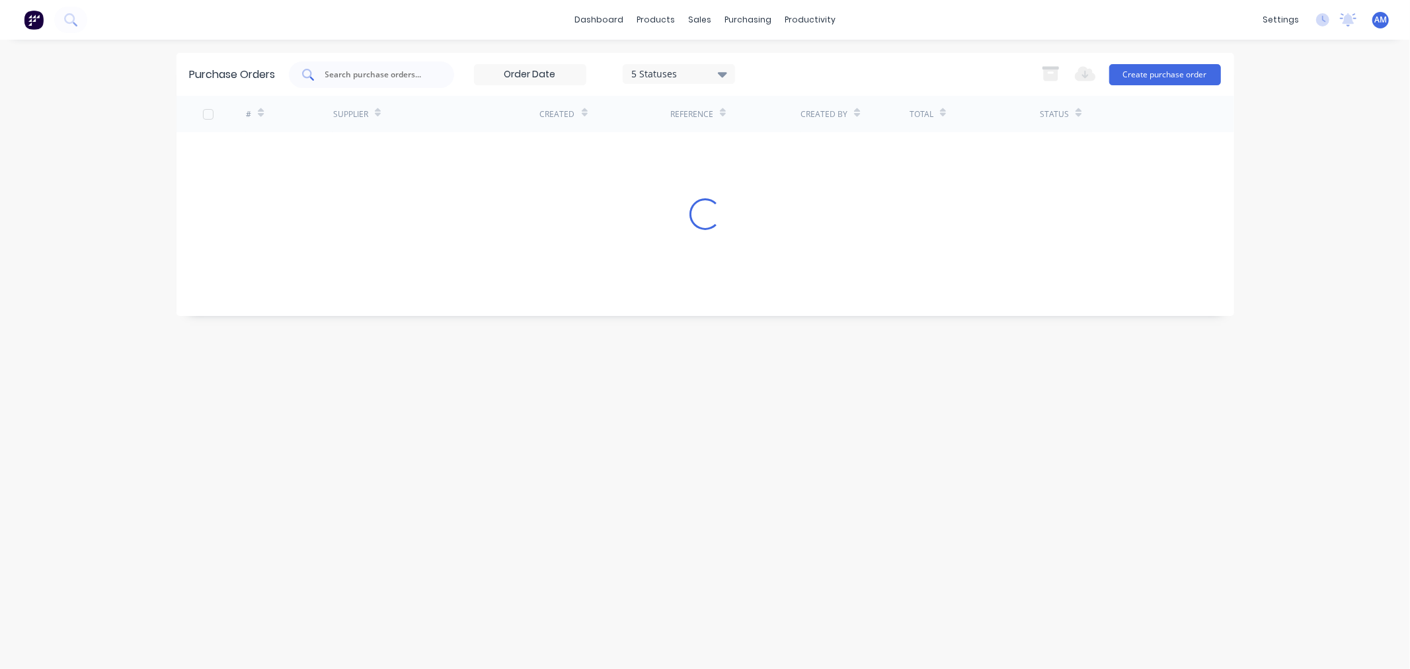
click at [405, 75] on input "text" at bounding box center [379, 74] width 110 height 13
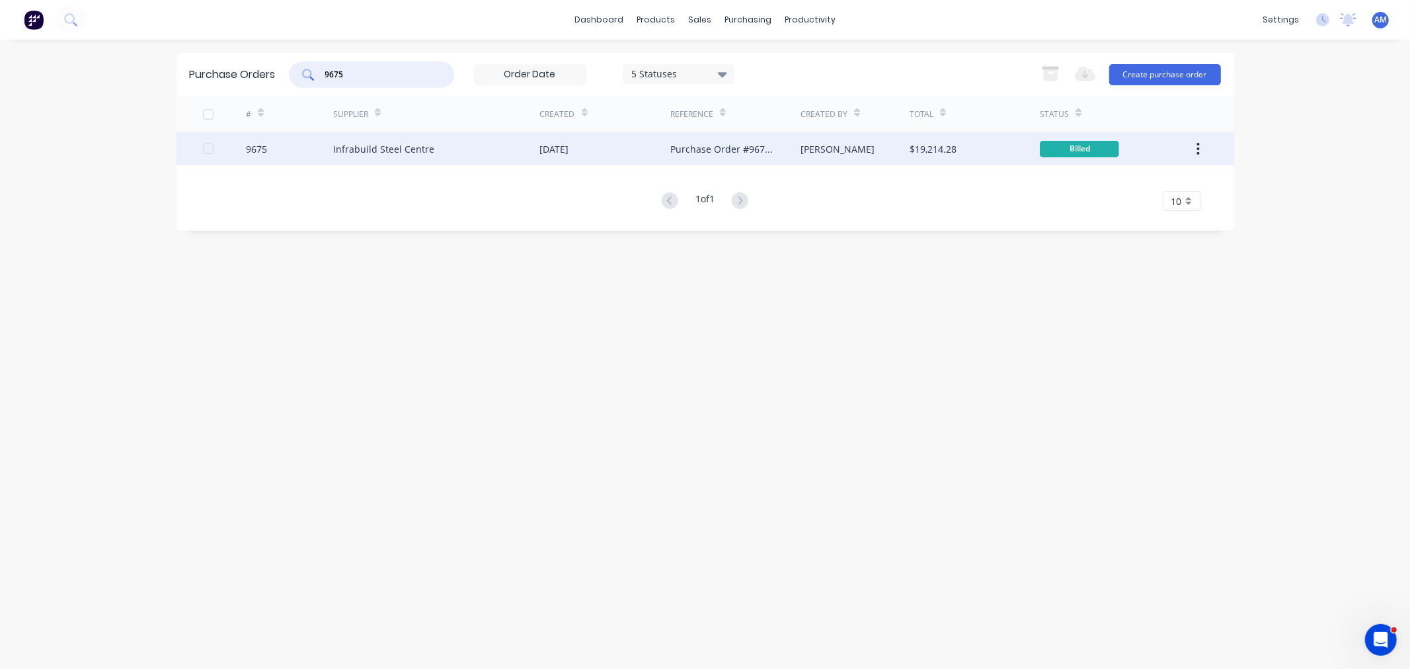
type input "9675"
click at [281, 149] on div "9675" at bounding box center [289, 148] width 87 height 33
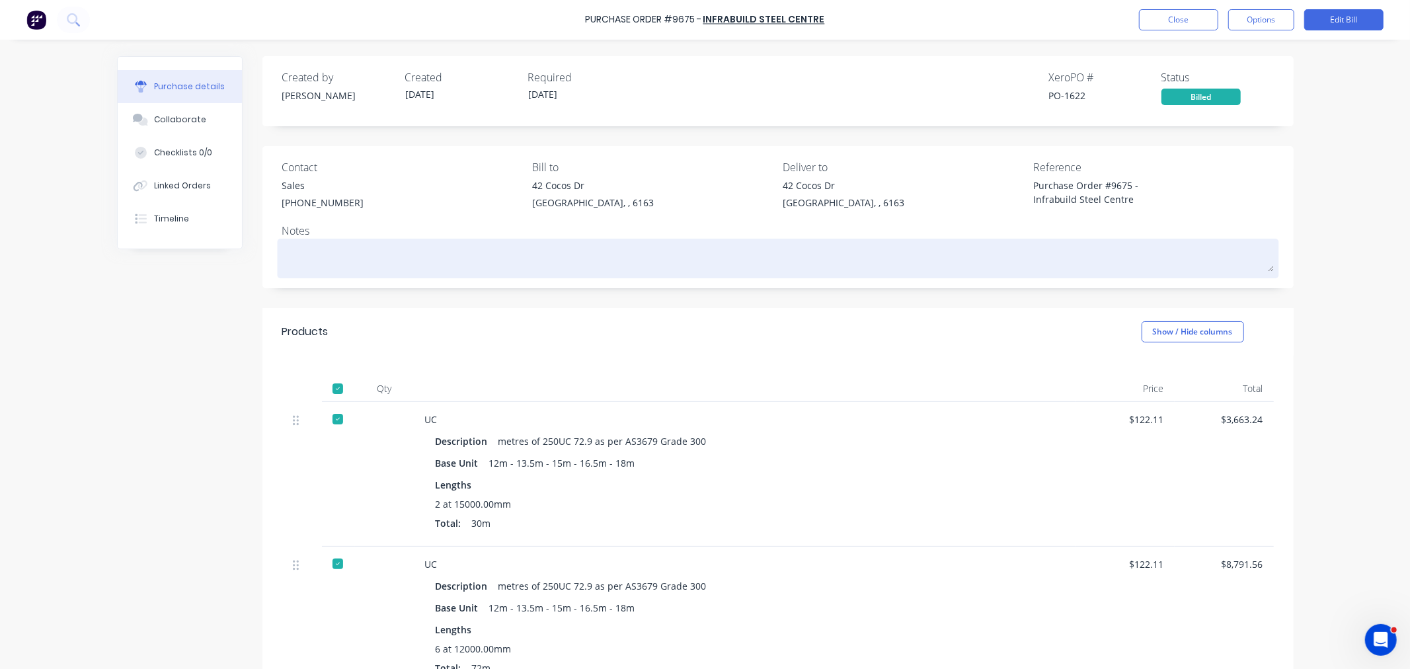
type textarea "x"
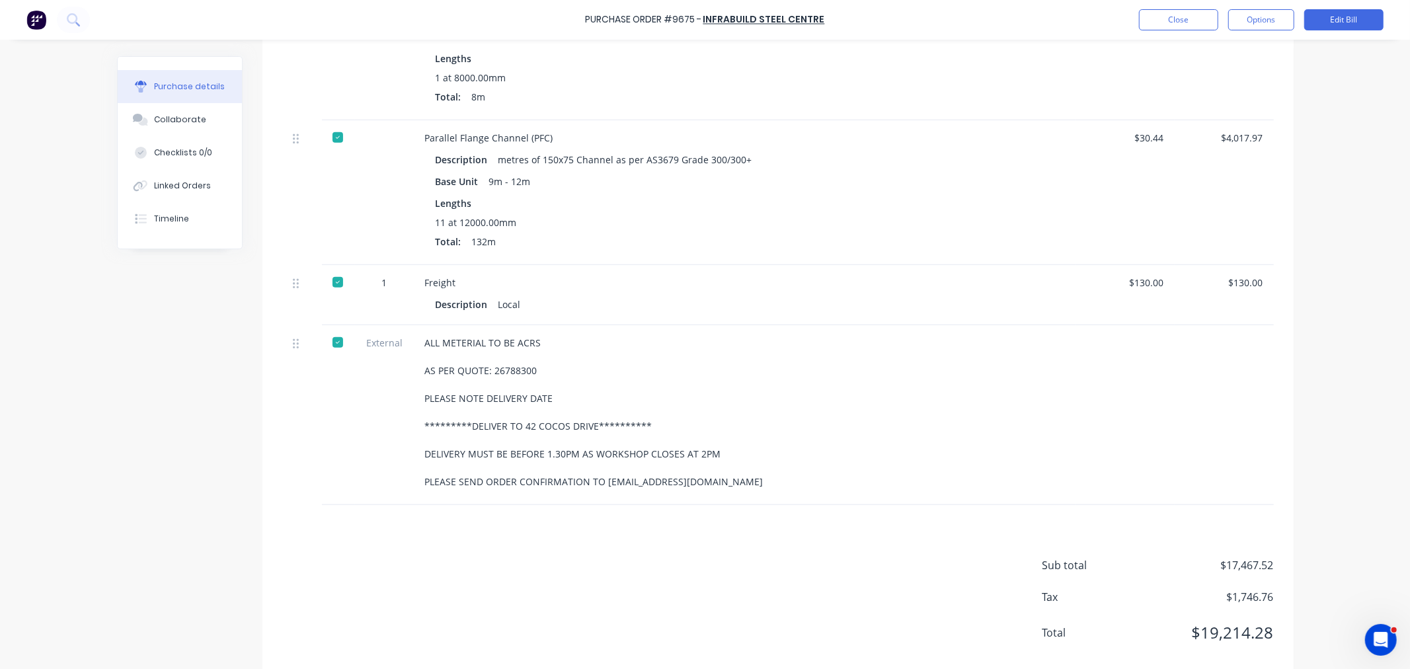
scroll to position [886, 0]
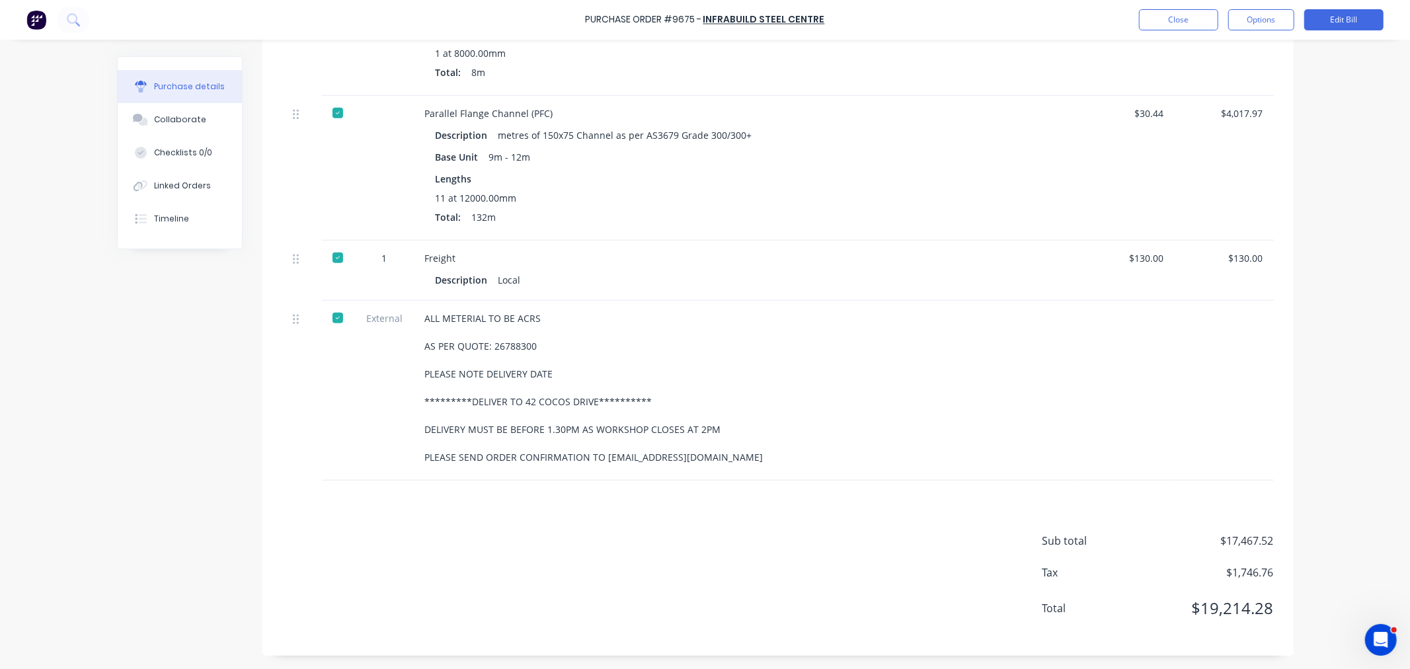
drag, startPoint x: 744, startPoint y: 457, endPoint x: 412, endPoint y: 318, distance: 359.3
click at [414, 318] on div "**********" at bounding box center [744, 391] width 661 height 180
copy div "**********"
drag, startPoint x: 551, startPoint y: 471, endPoint x: 582, endPoint y: 484, distance: 34.1
click at [551, 472] on div "**********" at bounding box center [744, 391] width 661 height 180
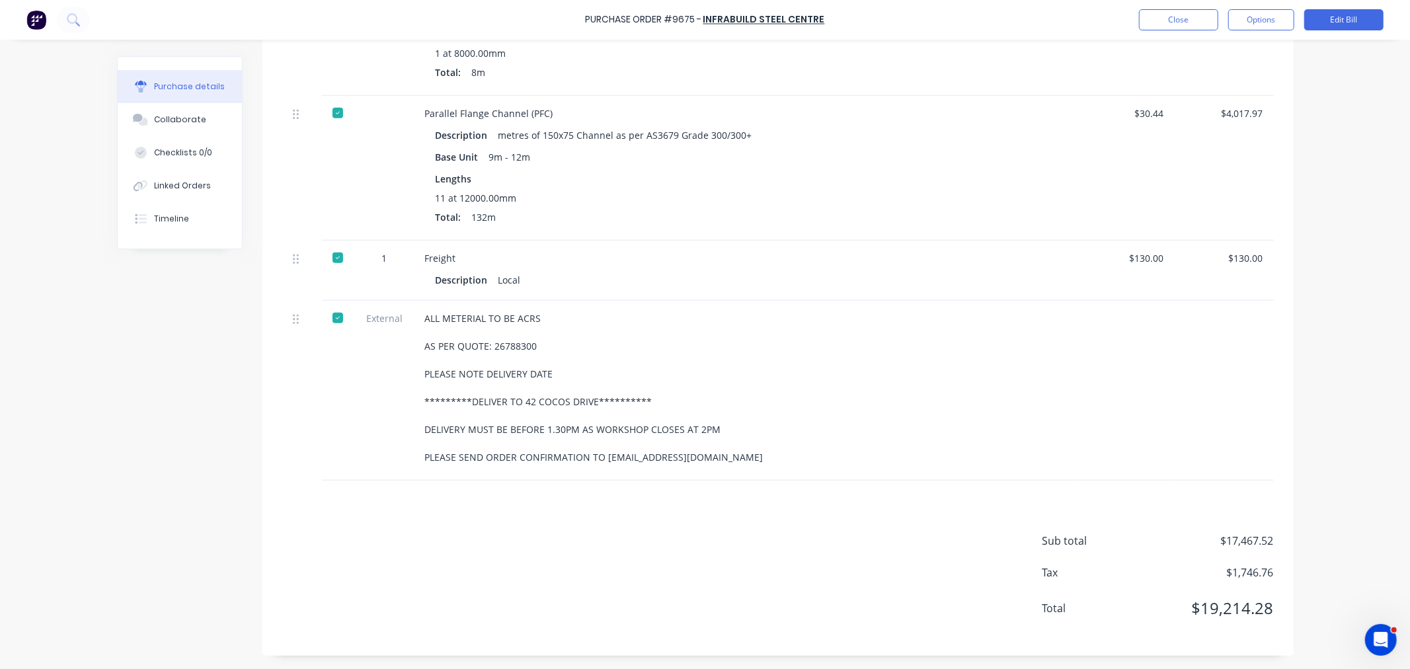
click at [755, 458] on div "**********" at bounding box center [745, 387] width 640 height 153
drag, startPoint x: 705, startPoint y: 450, endPoint x: 418, endPoint y: 321, distance: 314.5
click at [418, 321] on div "**********" at bounding box center [744, 391] width 661 height 180
click at [1188, 20] on button "Close" at bounding box center [1178, 19] width 79 height 21
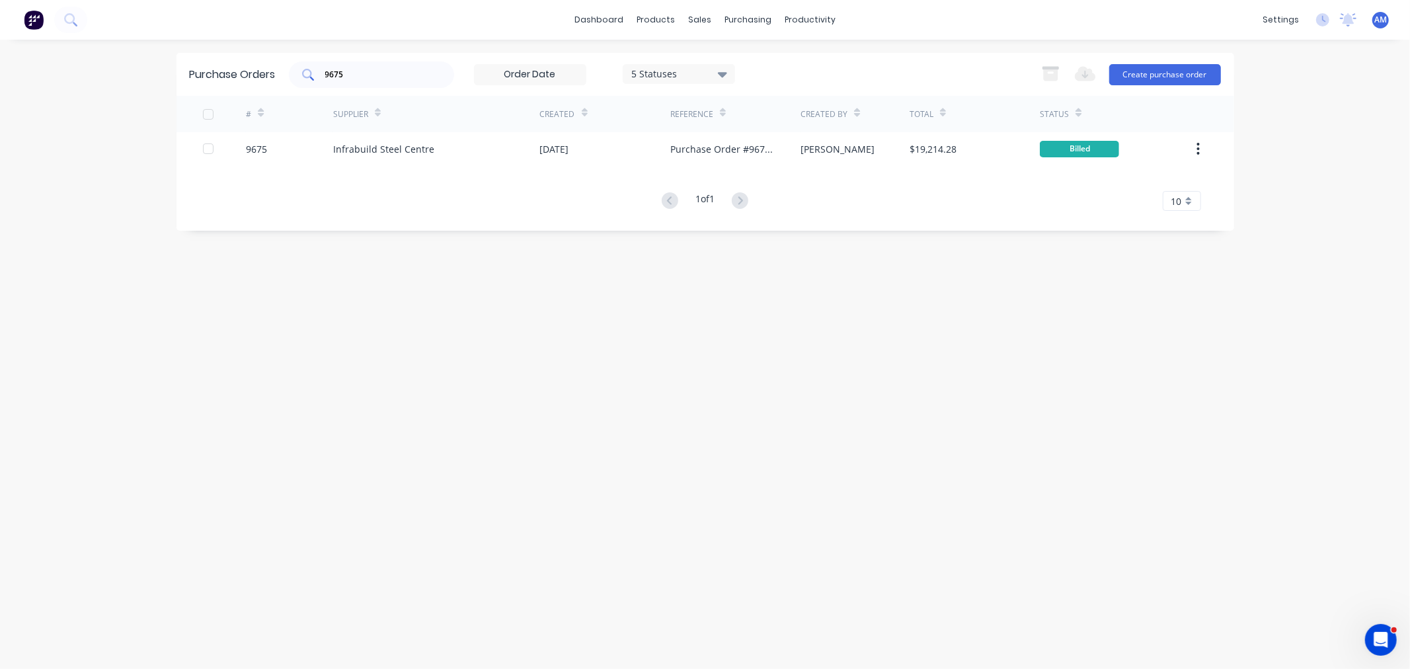
click at [354, 74] on input "9675" at bounding box center [379, 74] width 110 height 13
drag, startPoint x: 358, startPoint y: 77, endPoint x: 297, endPoint y: 78, distance: 60.8
click at [299, 77] on div "9675" at bounding box center [371, 74] width 165 height 26
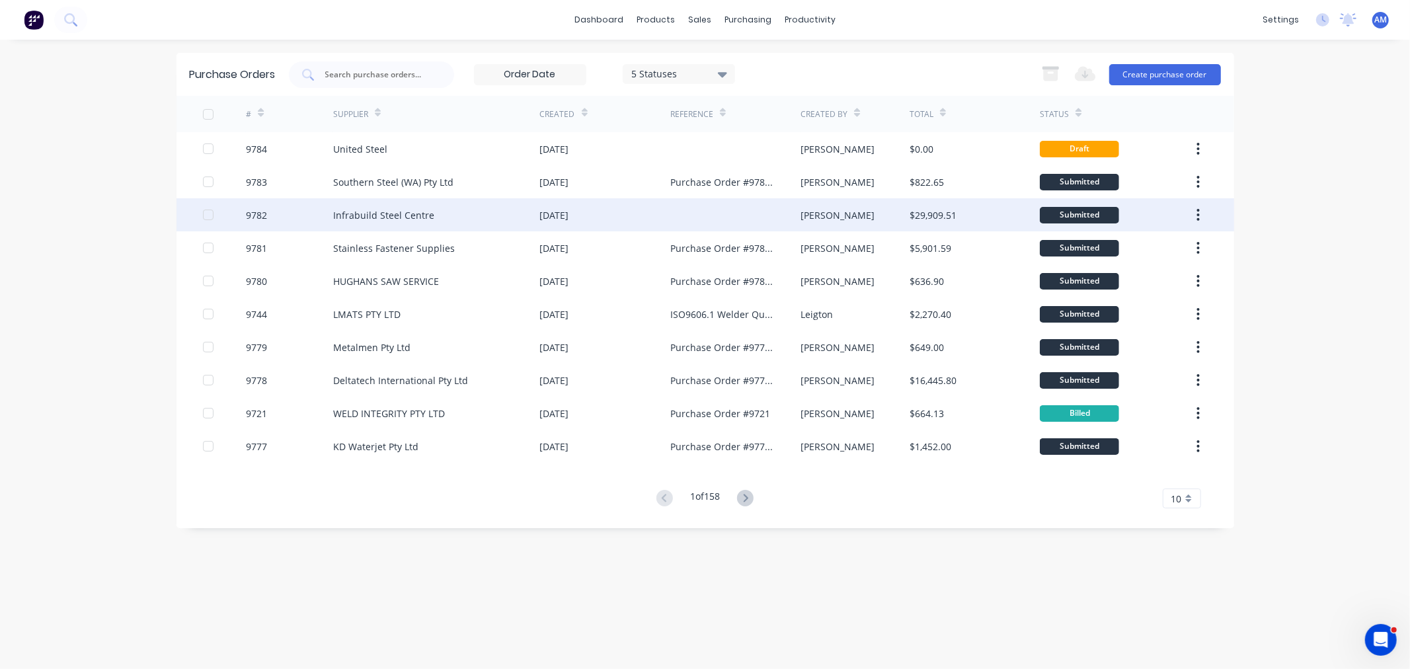
click at [296, 213] on div "9782" at bounding box center [289, 214] width 87 height 33
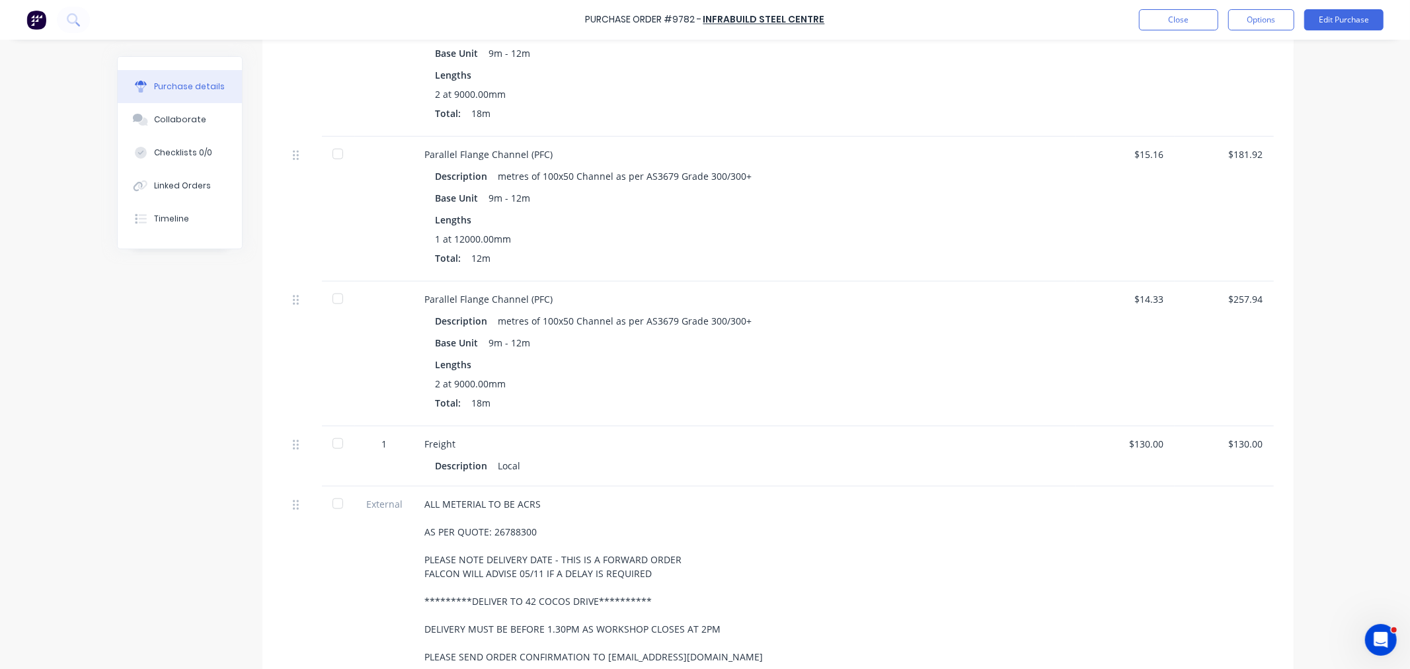
scroll to position [1333, 0]
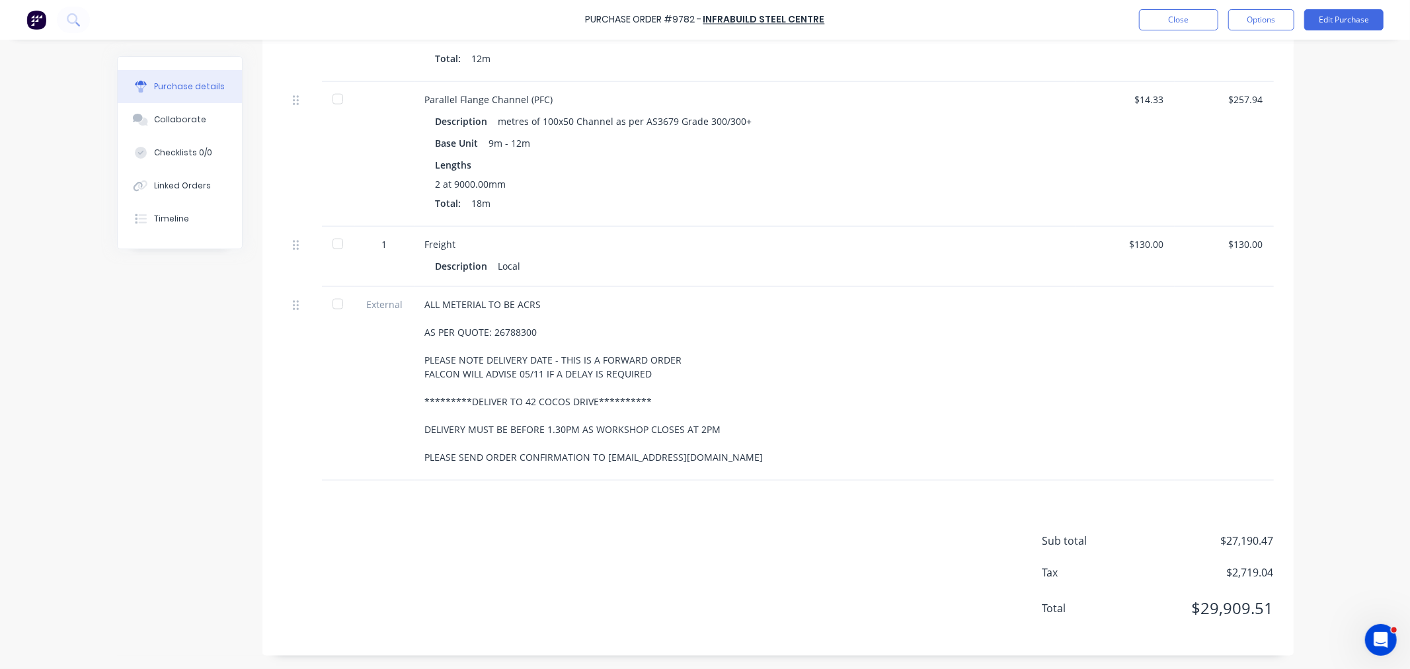
drag, startPoint x: 745, startPoint y: 457, endPoint x: 413, endPoint y: 298, distance: 368.0
click at [414, 298] on div "**********" at bounding box center [744, 384] width 661 height 194
copy div "**********"
click at [1199, 20] on button "Close" at bounding box center [1178, 19] width 79 height 21
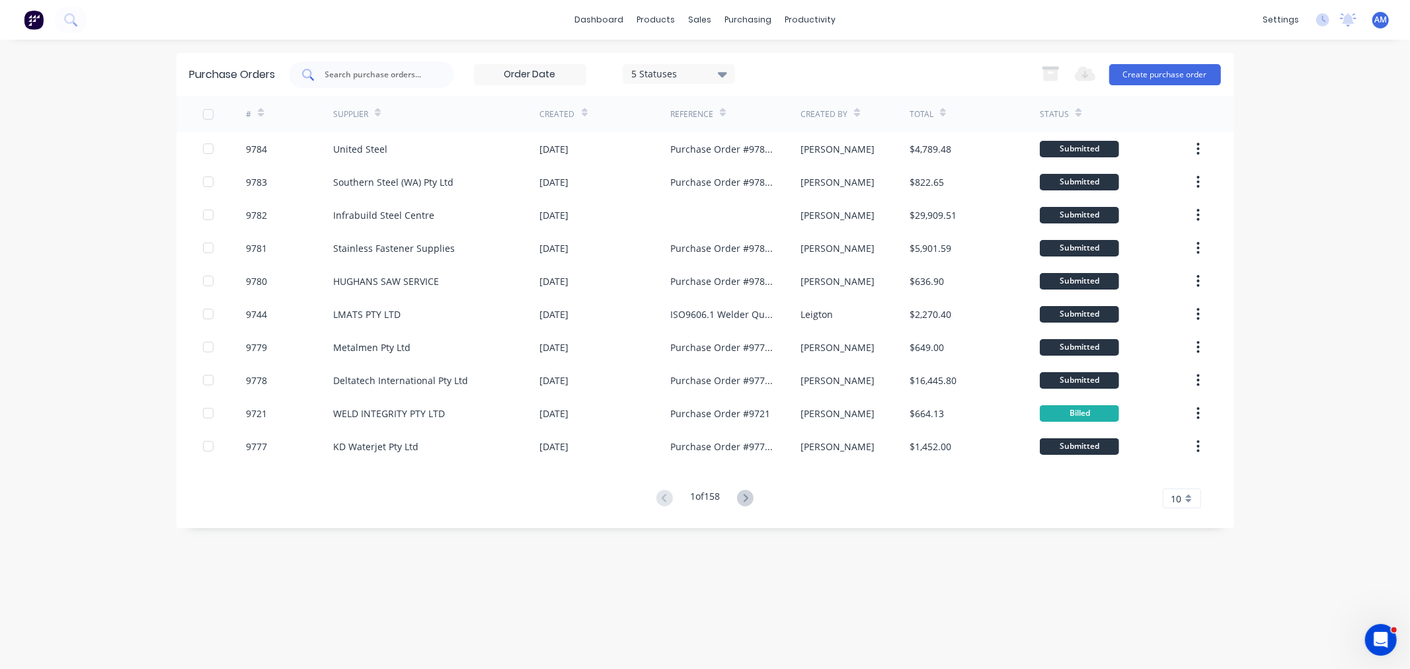
click at [365, 68] on input "text" at bounding box center [379, 74] width 110 height 13
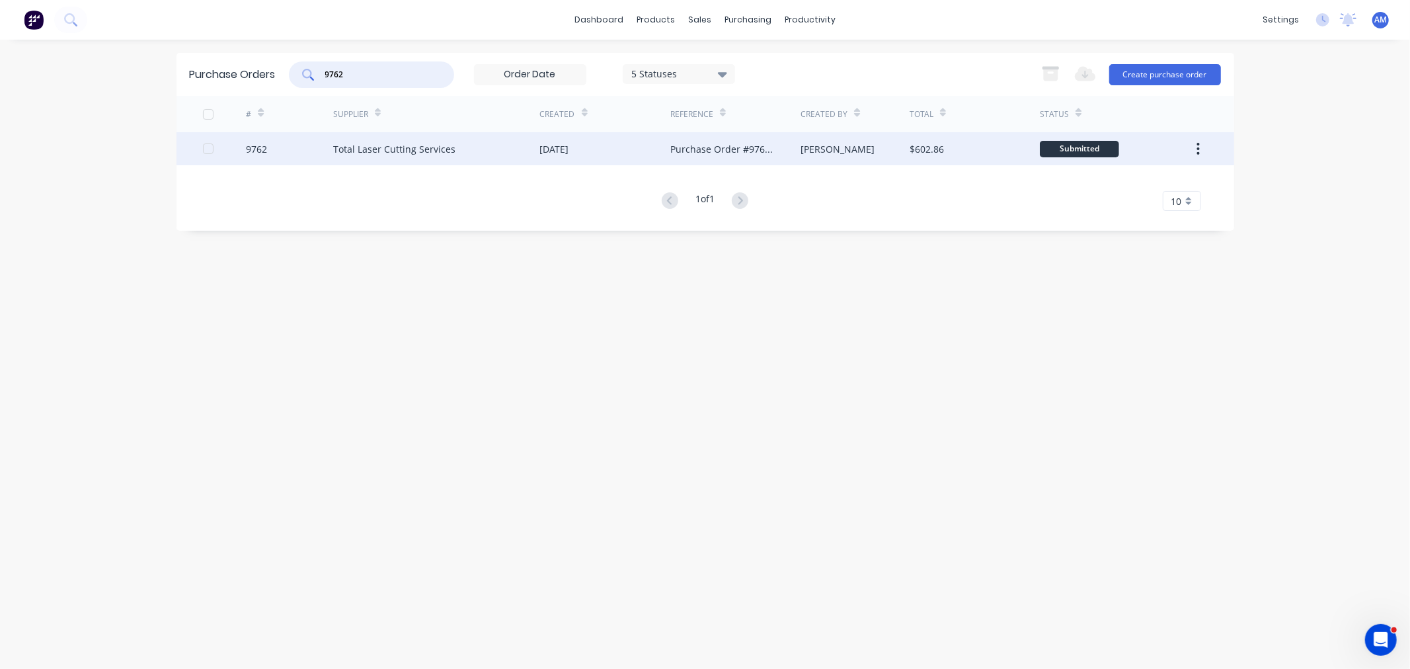
type input "9762"
click at [312, 156] on div "9762" at bounding box center [289, 148] width 87 height 33
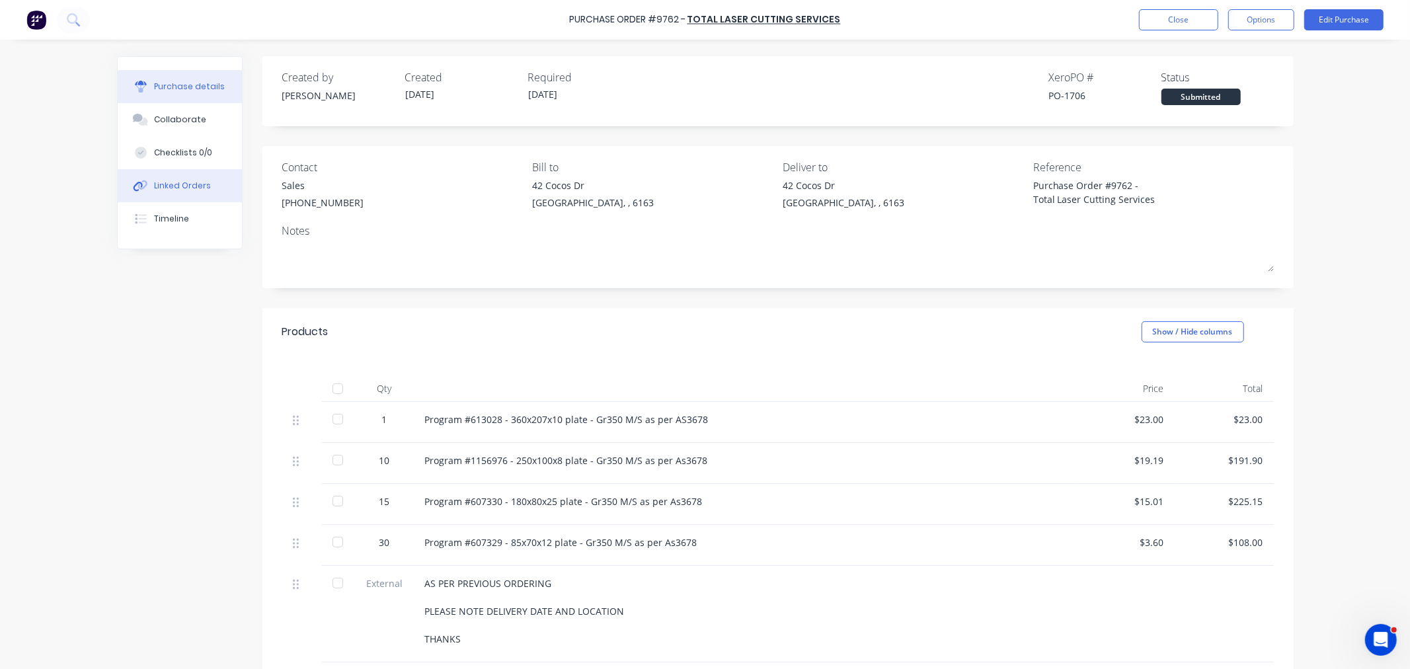
click at [186, 188] on div "Linked Orders" at bounding box center [182, 186] width 57 height 12
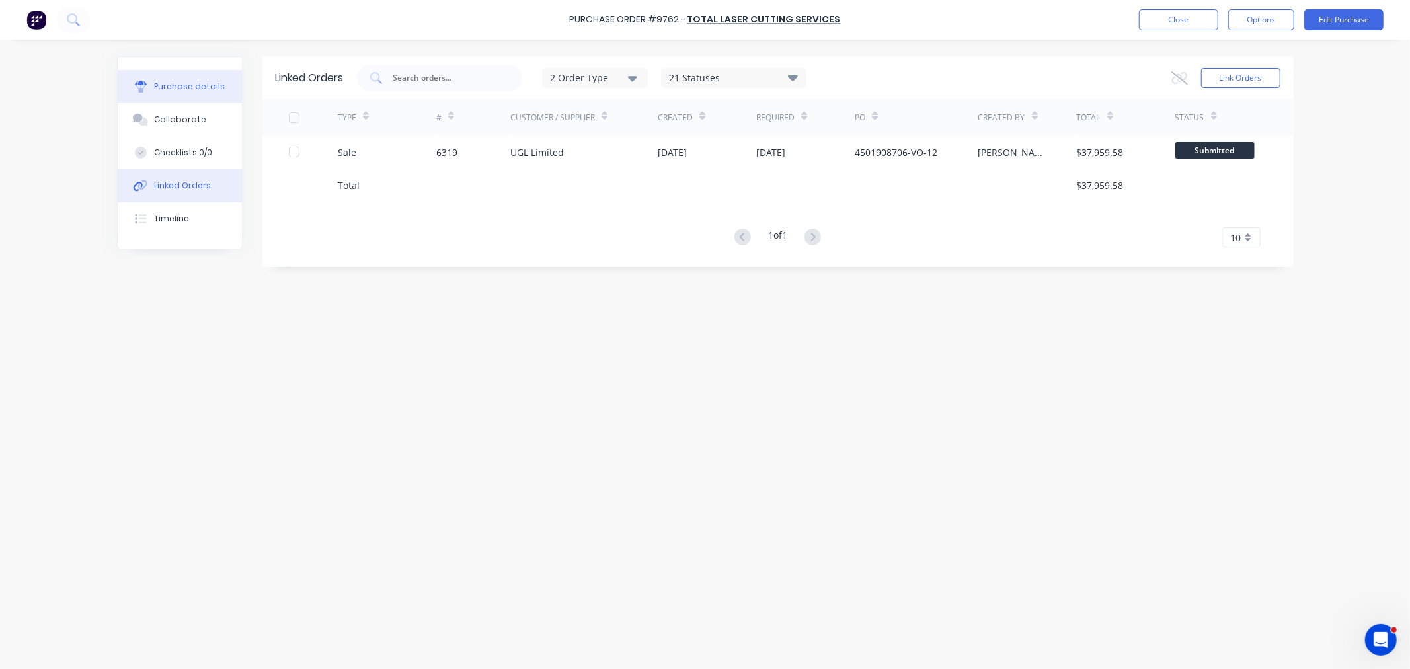
click at [202, 90] on div "Purchase details" at bounding box center [189, 87] width 71 height 12
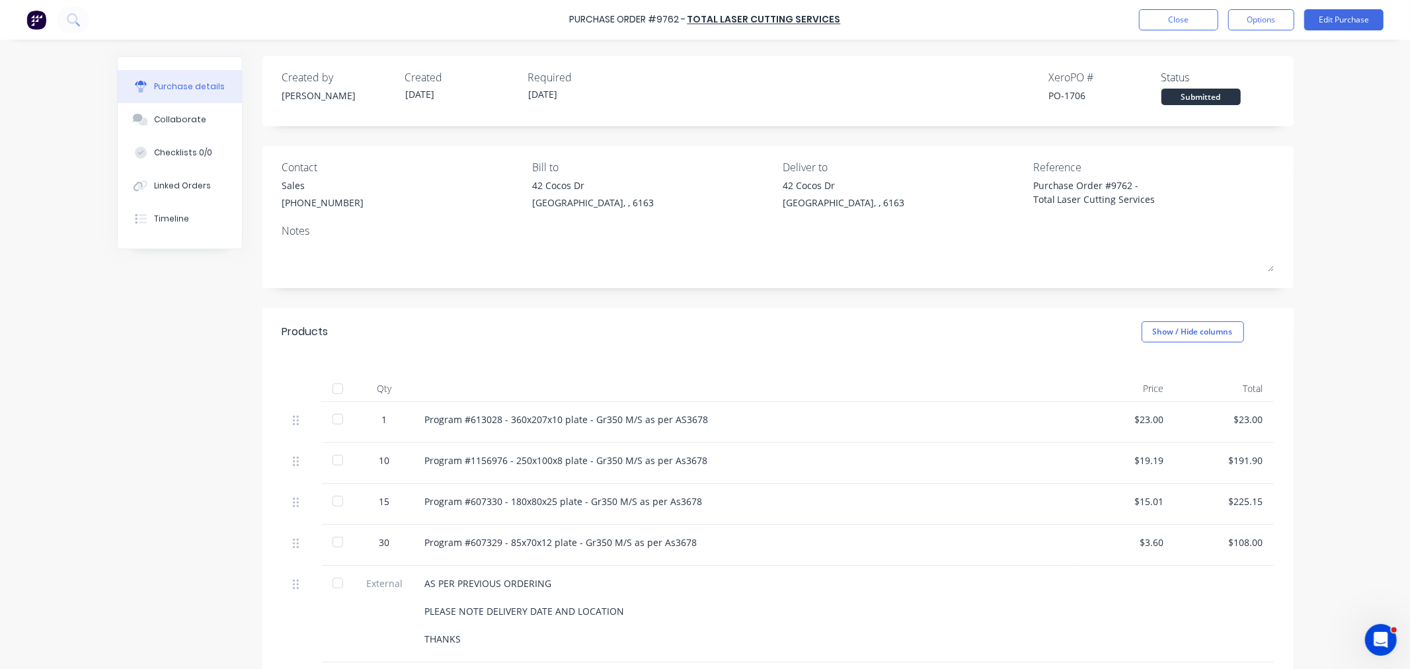
type textarea "x"
